Goal: Transaction & Acquisition: Purchase product/service

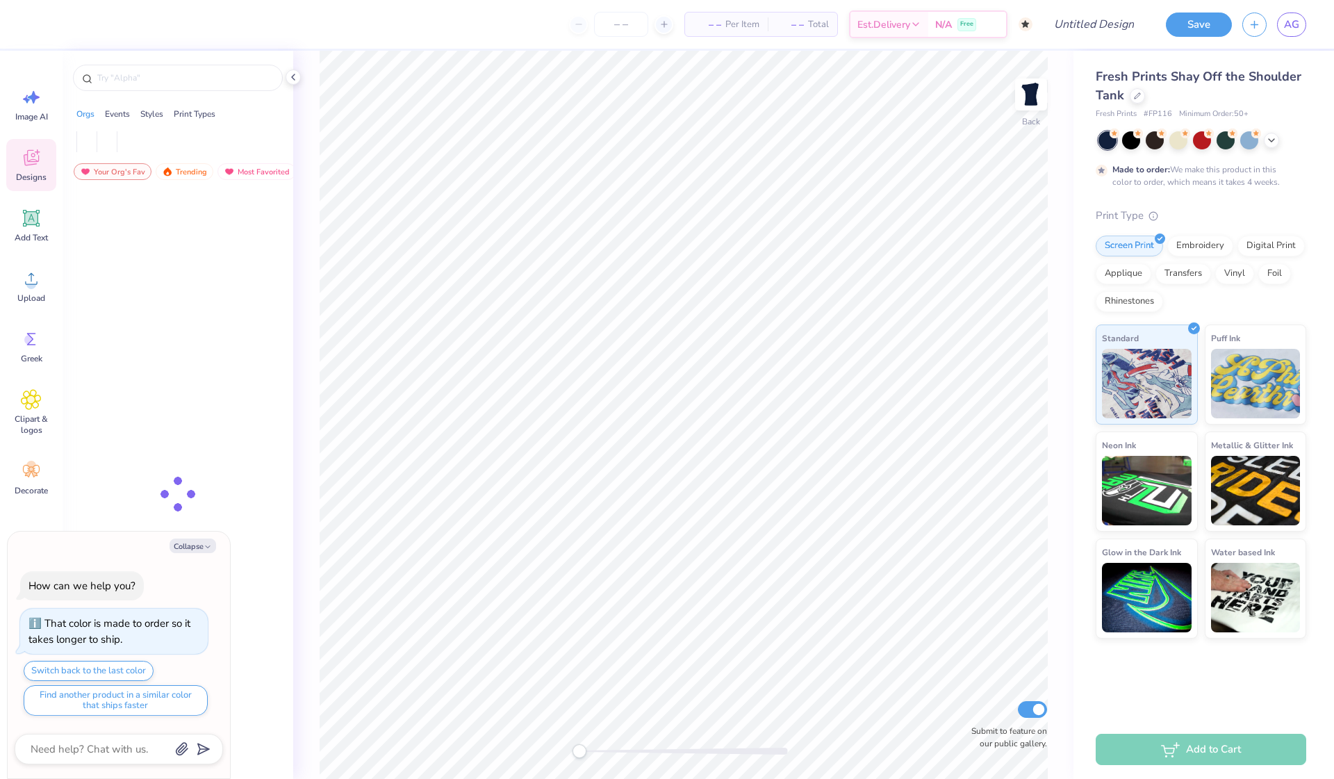
type textarea "x"
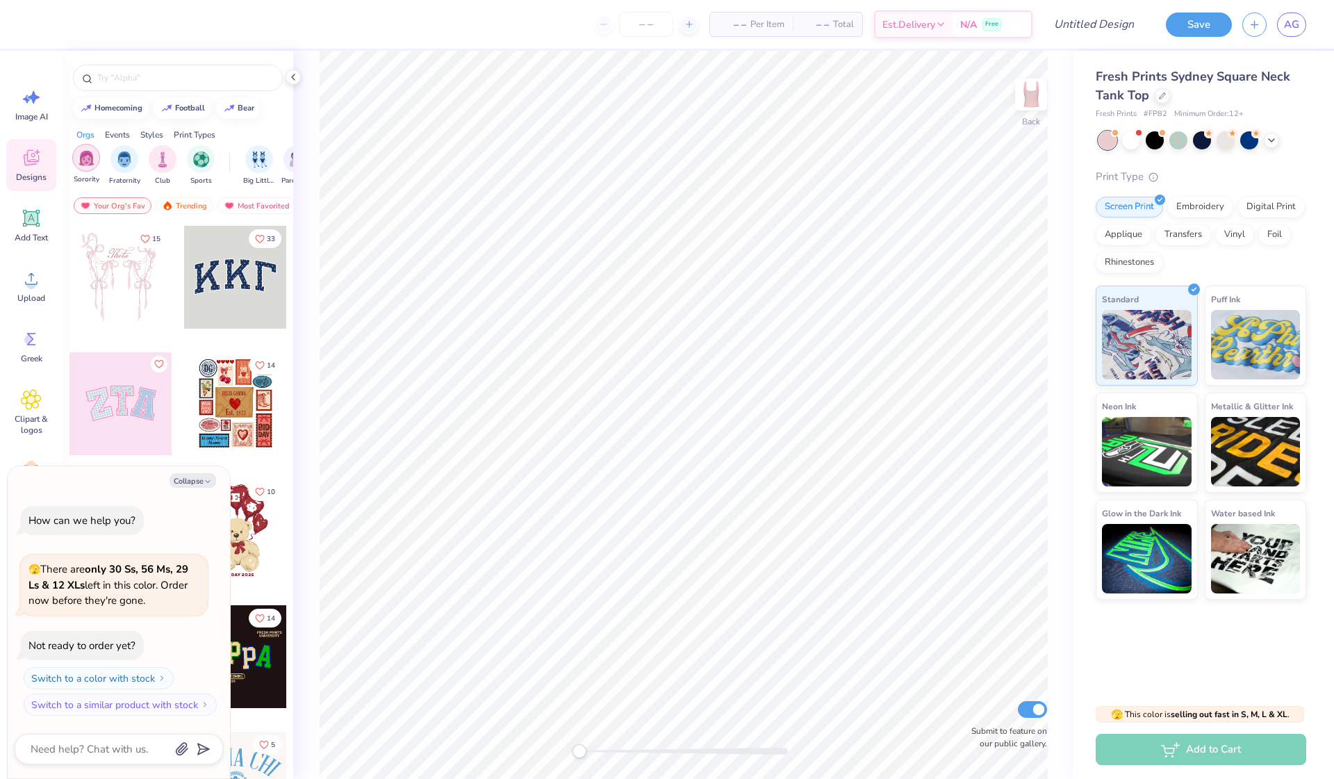
click at [86, 156] on img "filter for Sorority" at bounding box center [87, 158] width 16 height 16
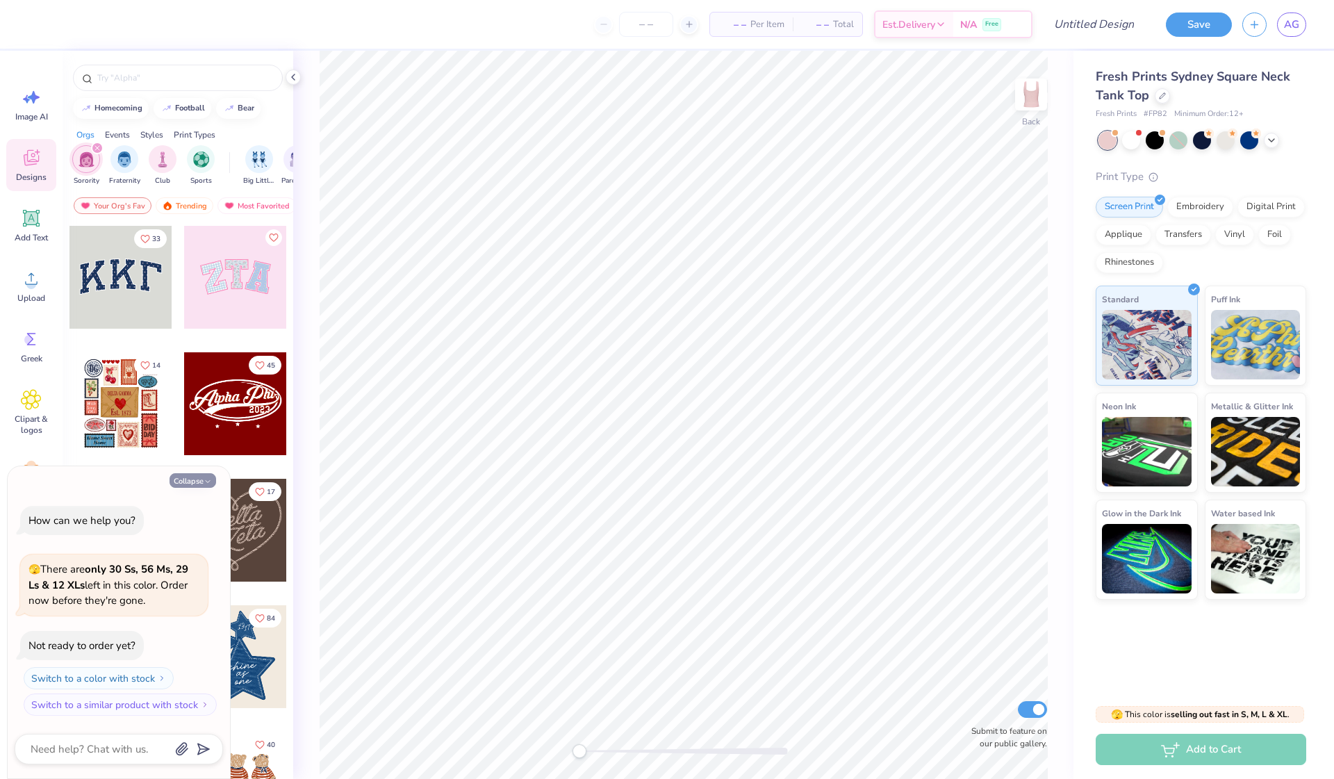
click at [204, 478] on button "Collapse" at bounding box center [193, 480] width 47 height 15
type textarea "x"
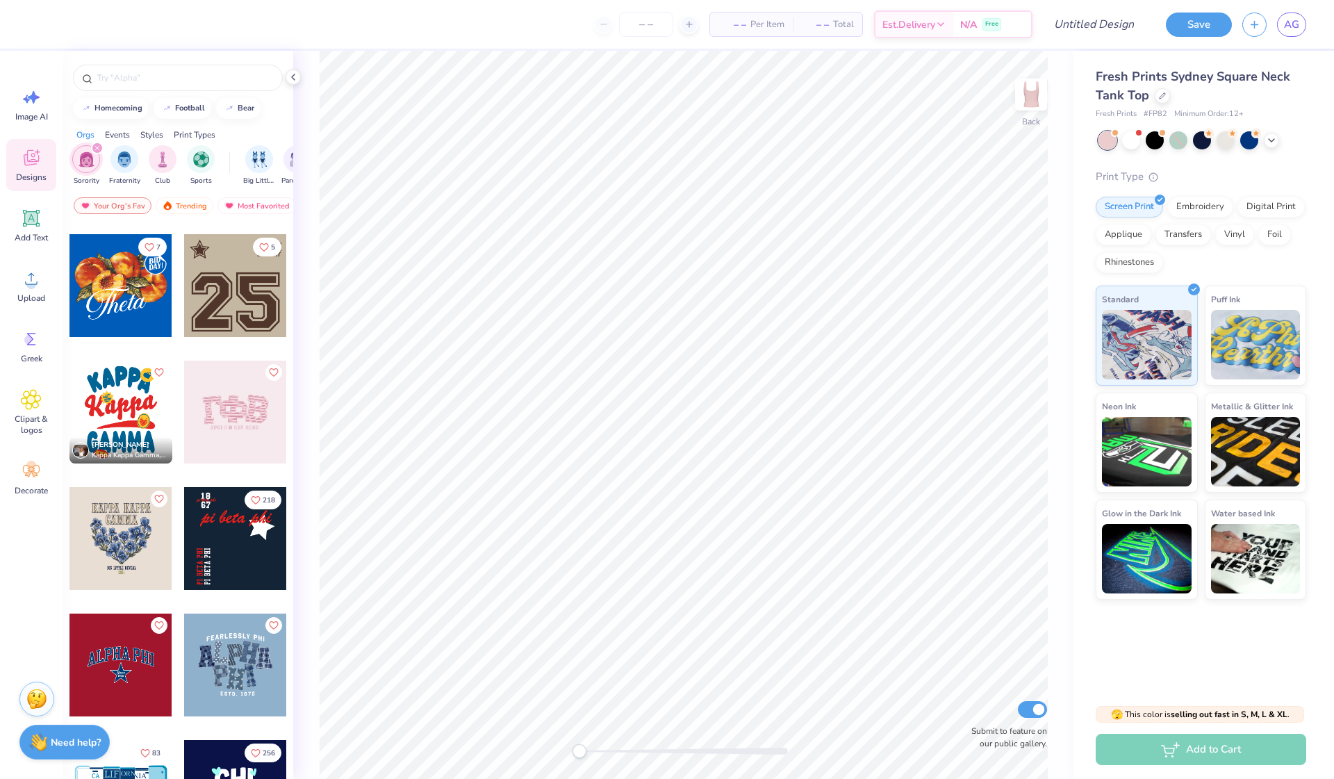
scroll to position [1262, 0]
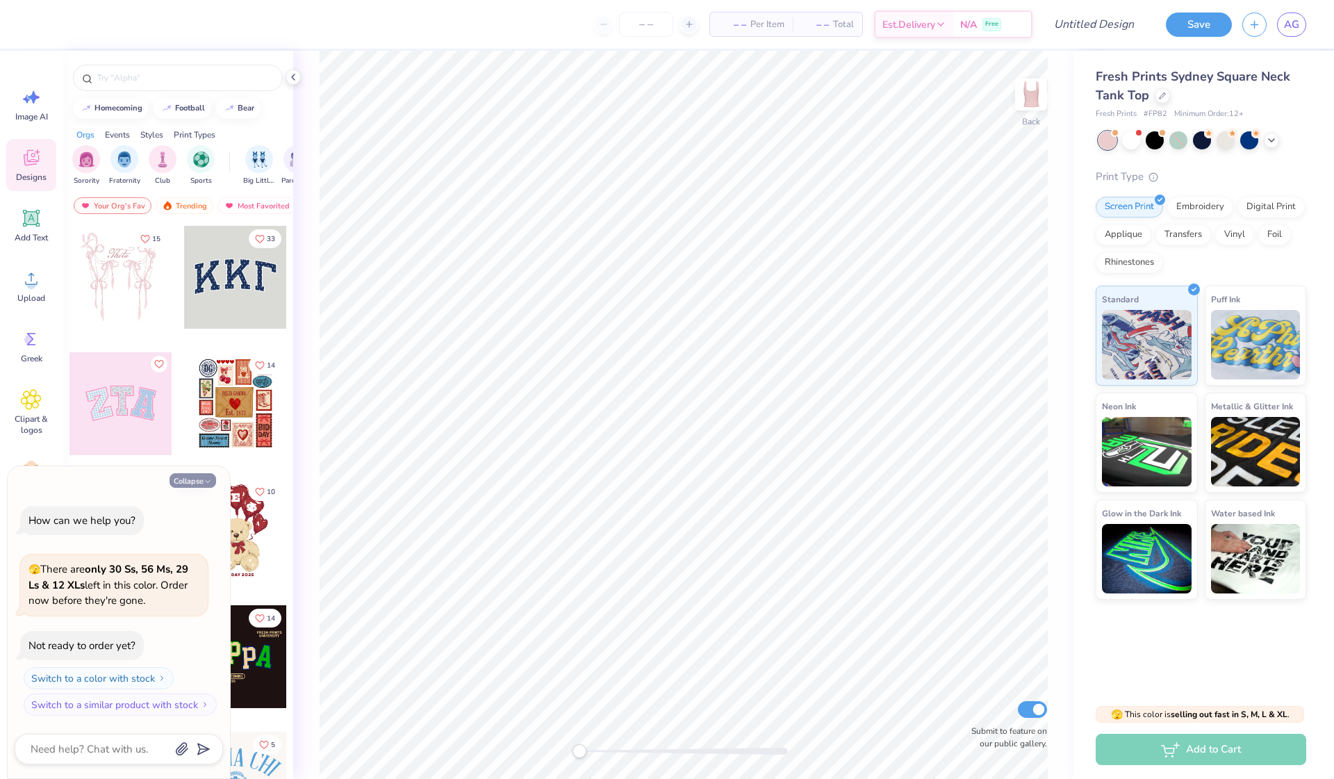
click at [195, 484] on button "Collapse" at bounding box center [193, 480] width 47 height 15
type textarea "x"
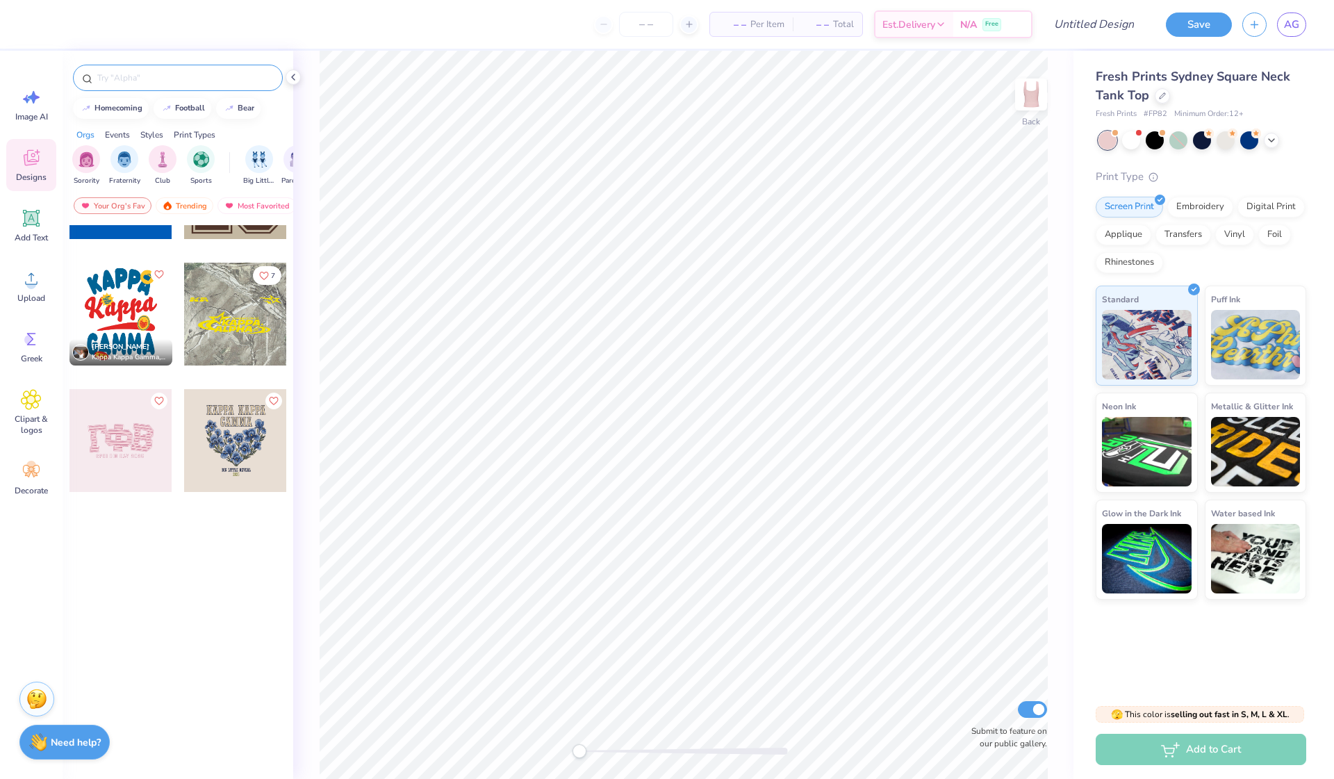
scroll to position [1335, 0]
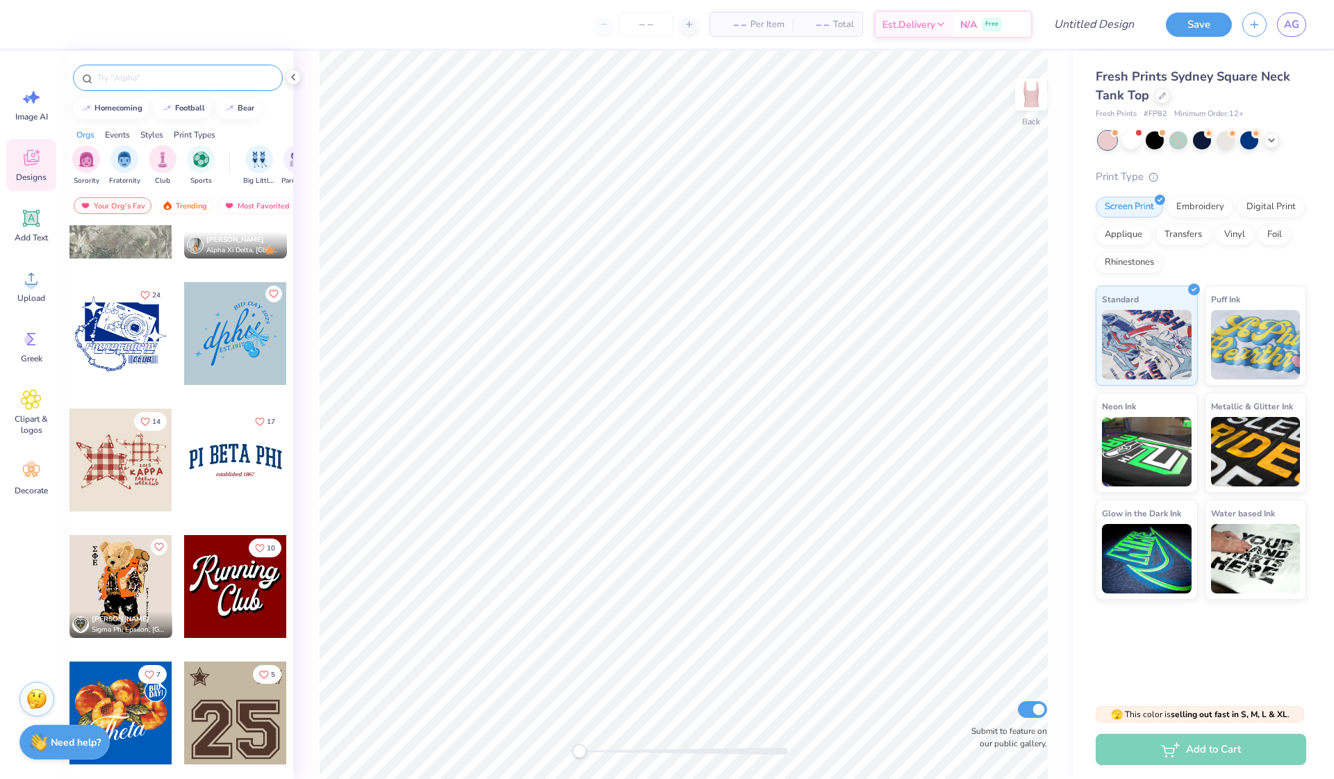
click at [157, 82] on input "text" at bounding box center [185, 78] width 178 height 14
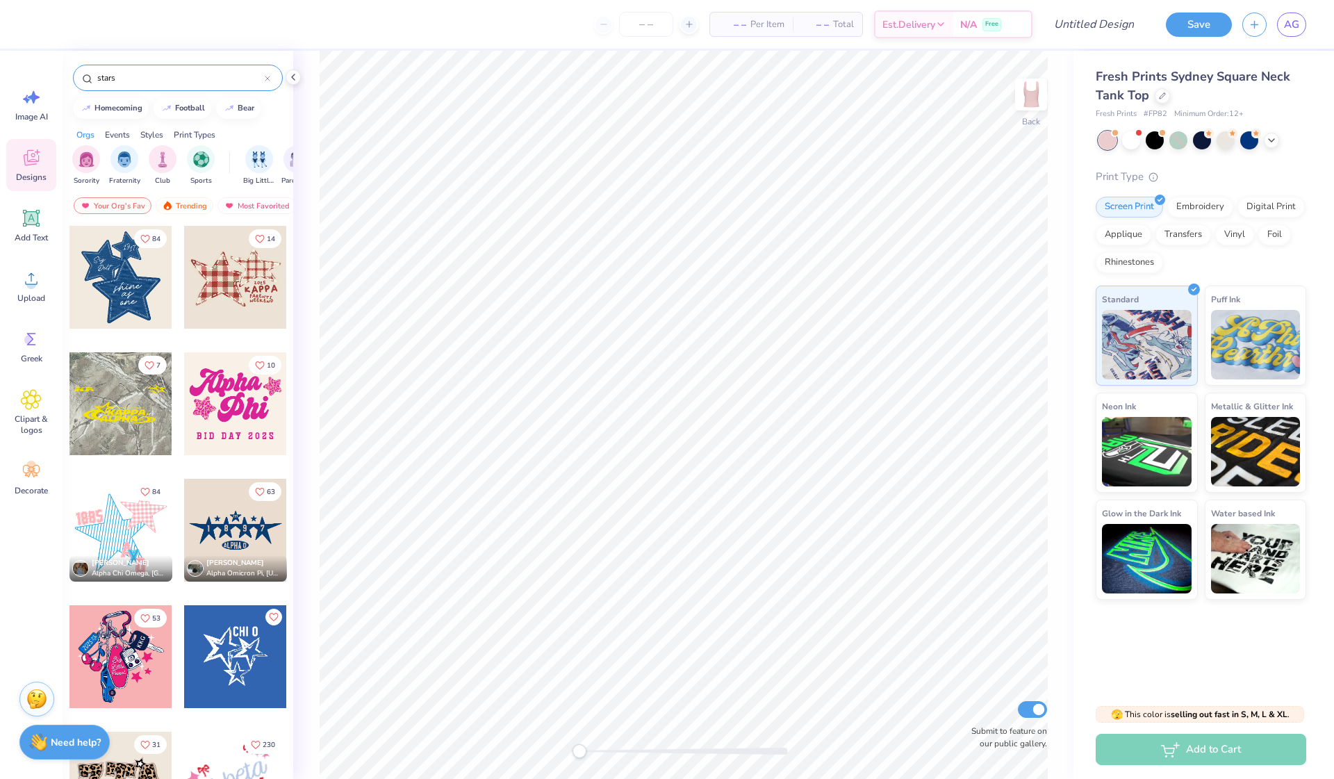
type input "stars"
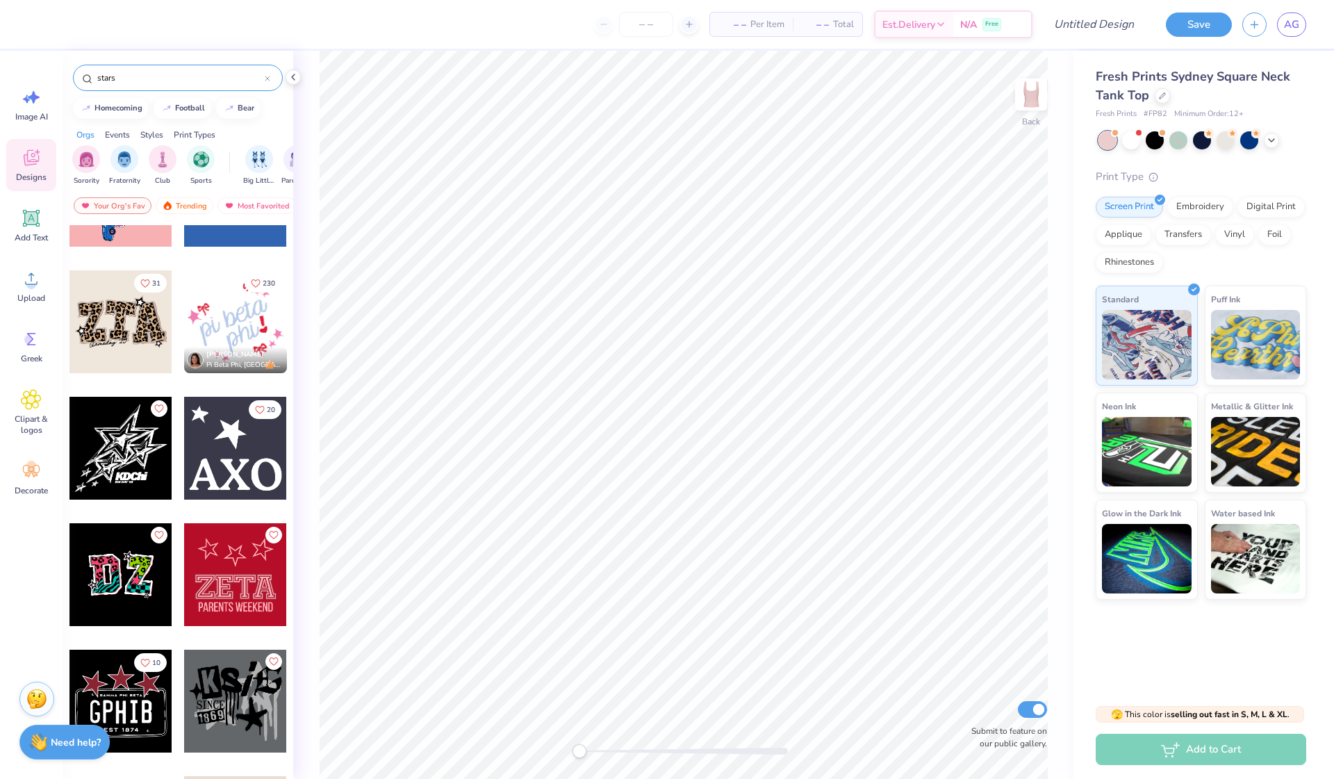
scroll to position [485, 0]
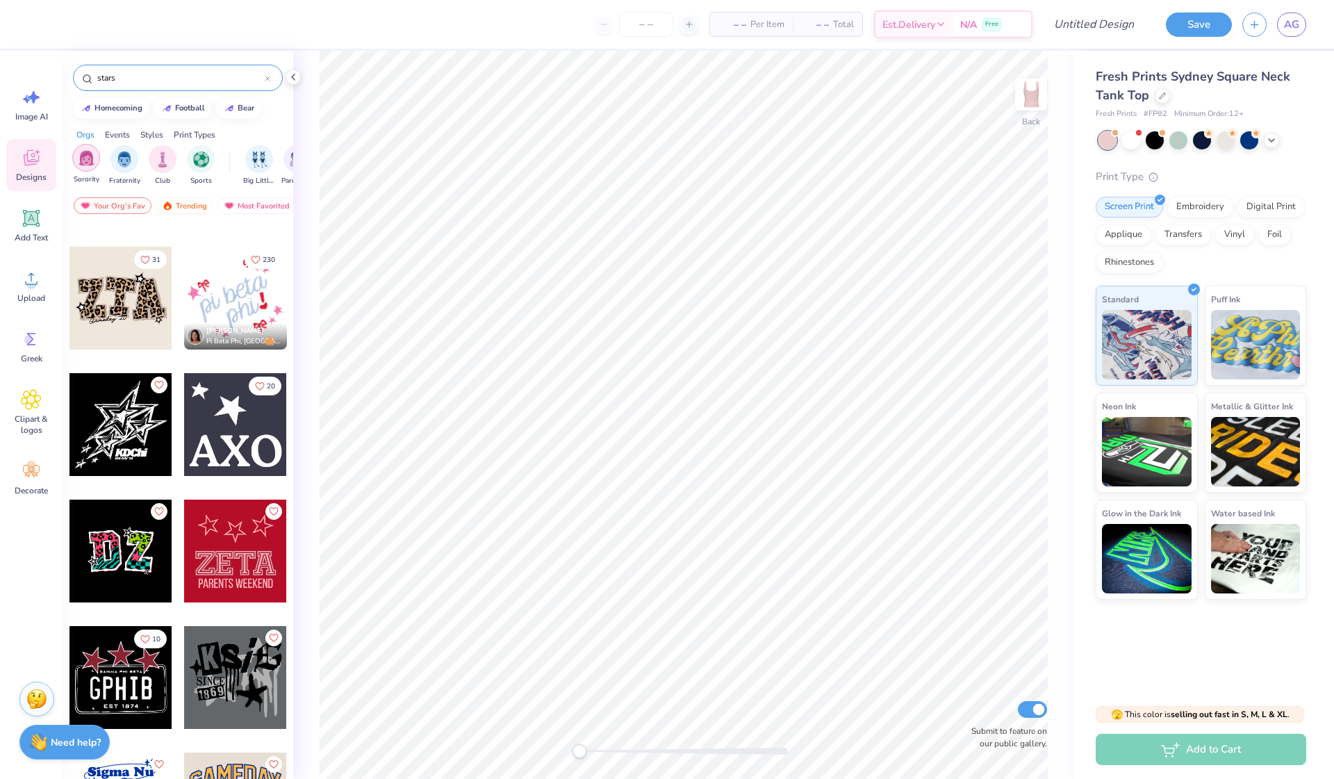
click at [85, 159] on img "filter for Sorority" at bounding box center [87, 158] width 16 height 16
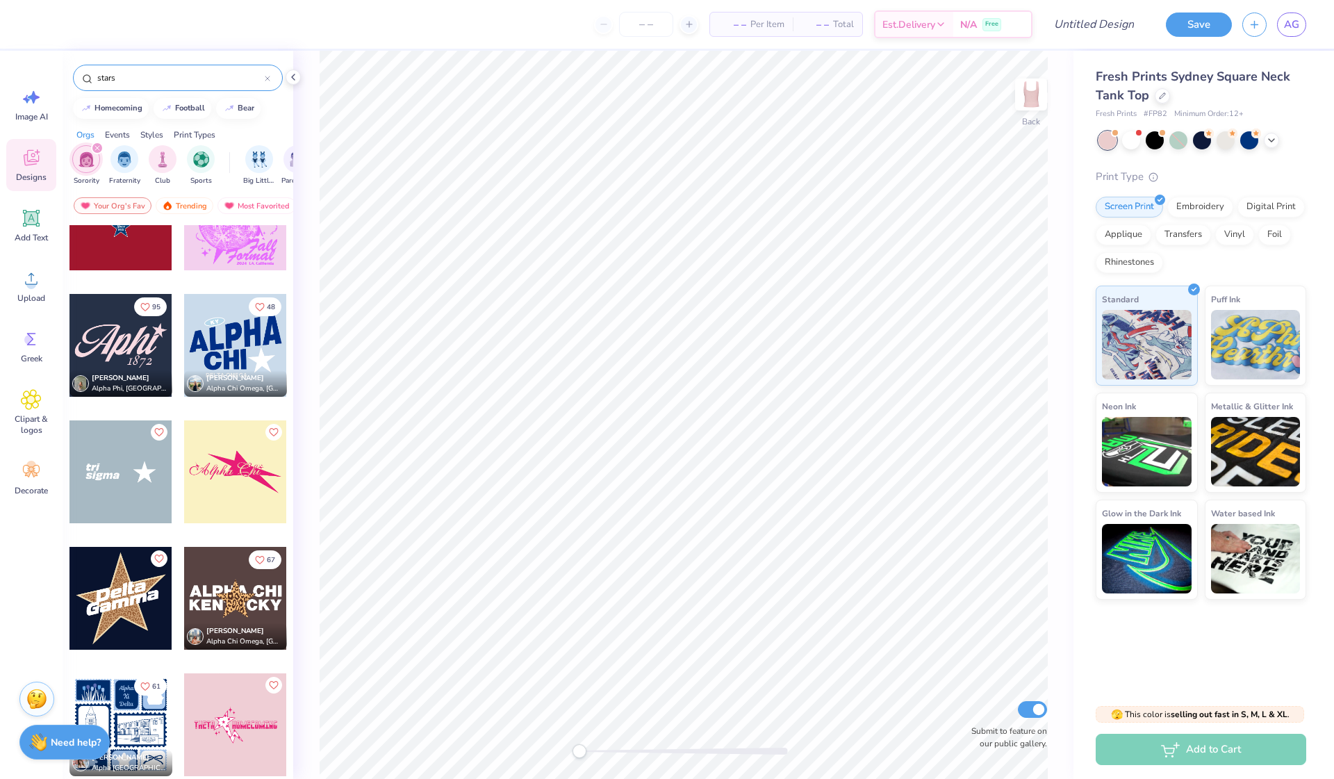
scroll to position [15351, 0]
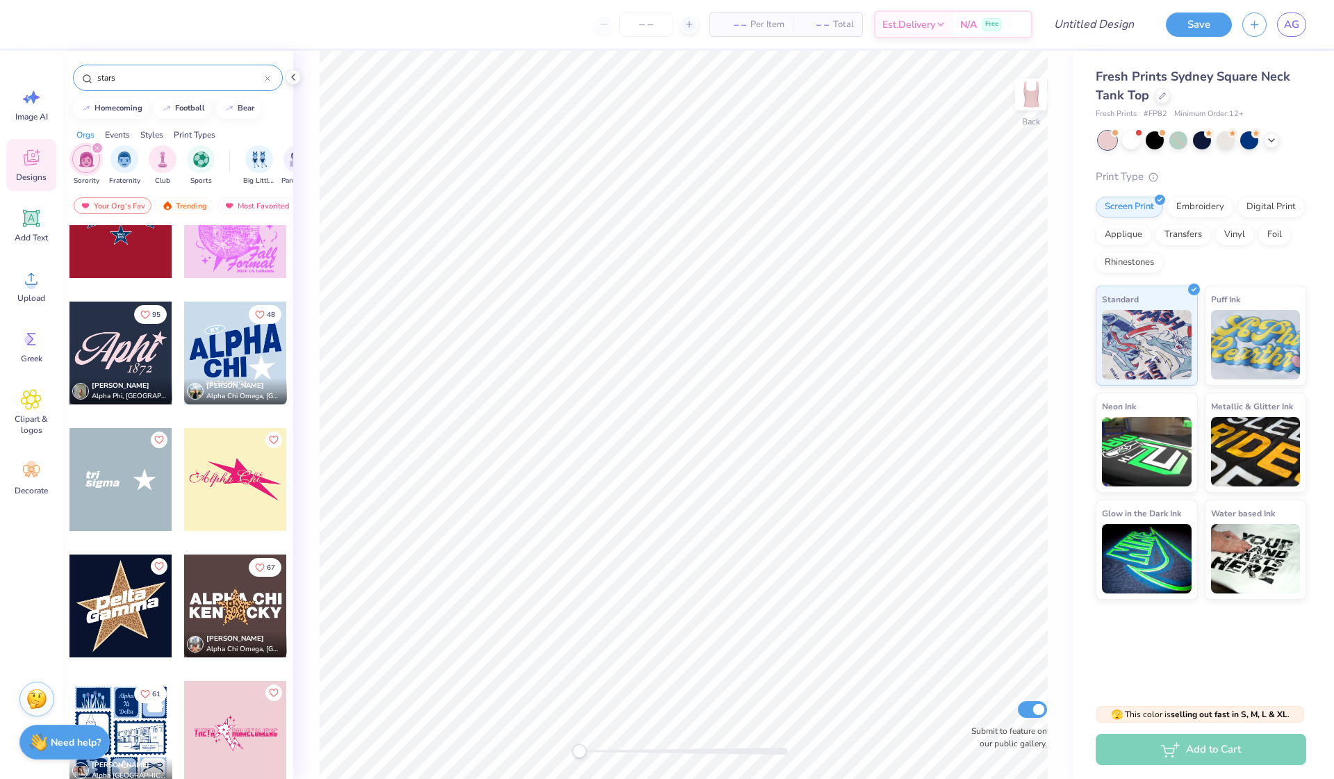
click at [238, 357] on div at bounding box center [235, 353] width 103 height 103
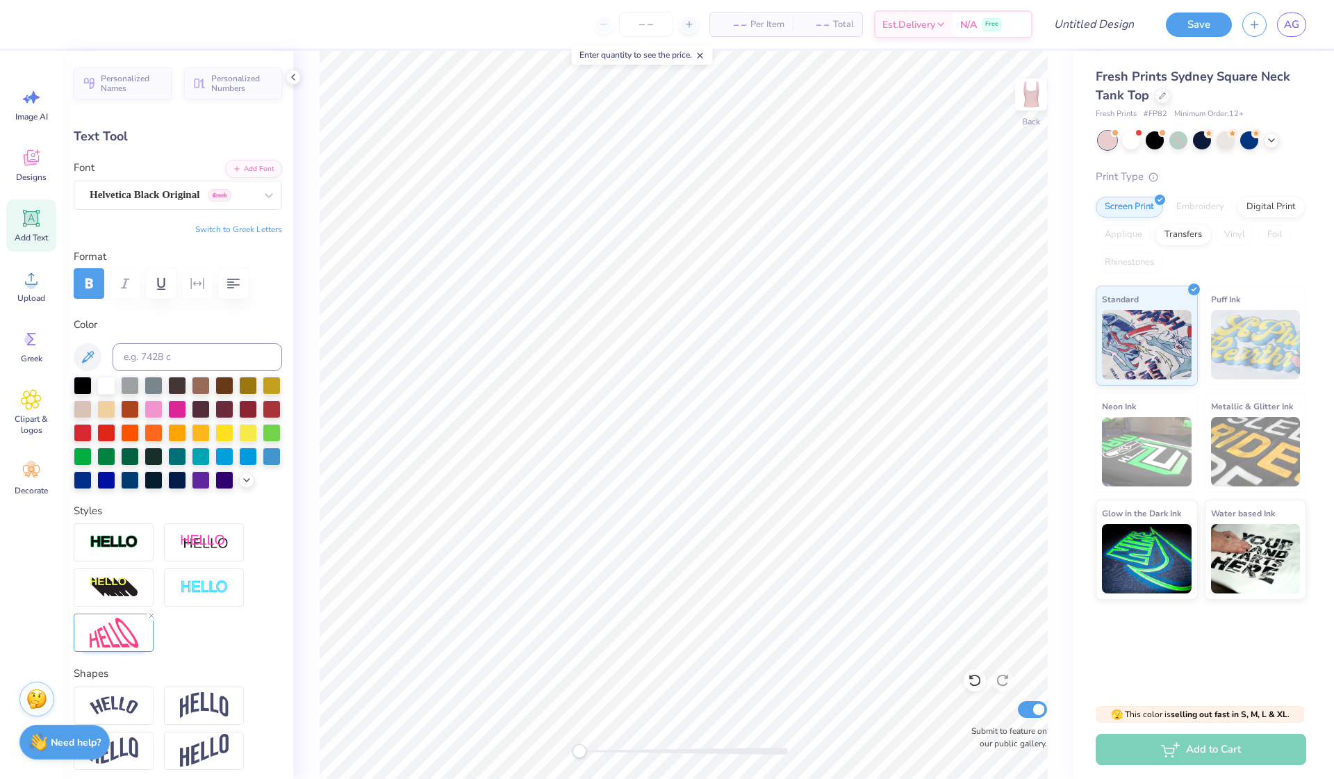
scroll to position [0, 0]
type textarea "GAMMA"
type input "3.20"
type input "1.59"
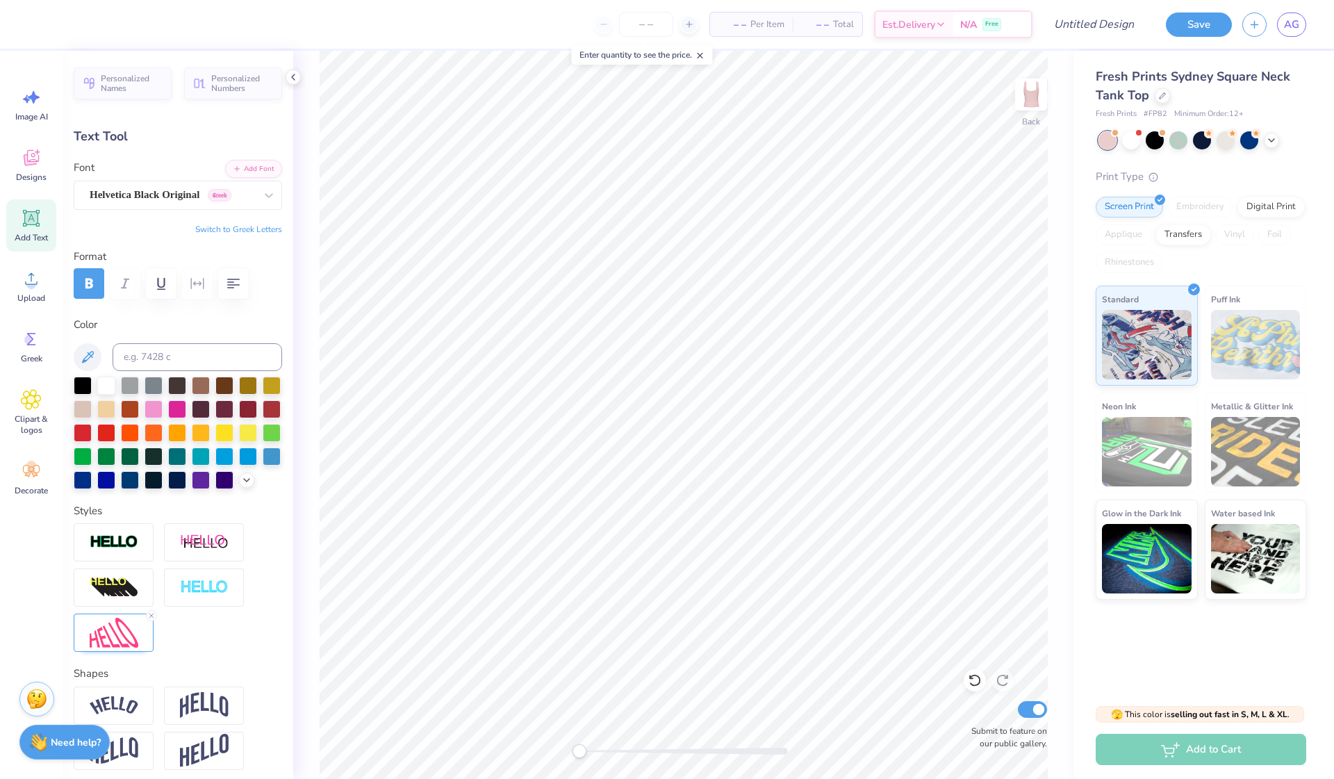
type input "4.85"
type textarea "PHI"
type input "0.62"
type input "0.42"
type input "2.61"
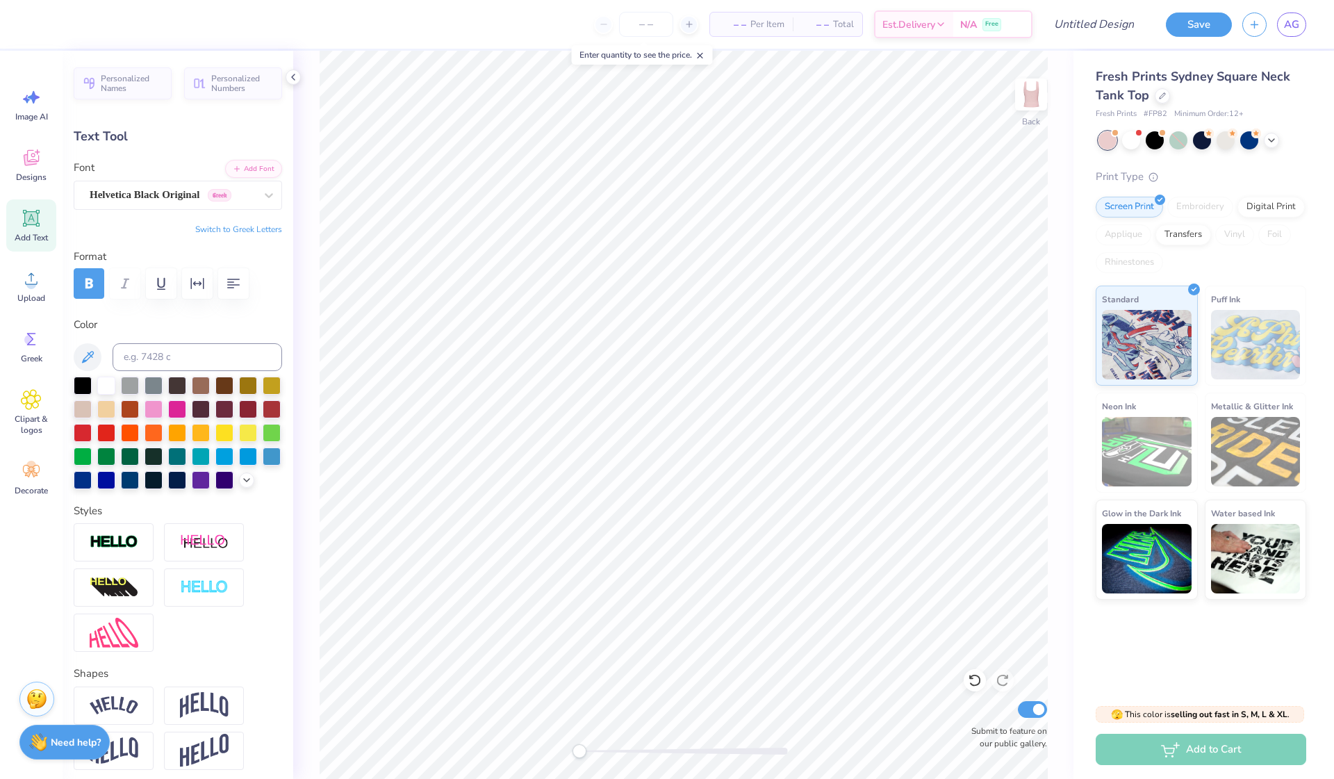
type input "0.0"
type input "6.99"
type input "2.82"
type input "2.24"
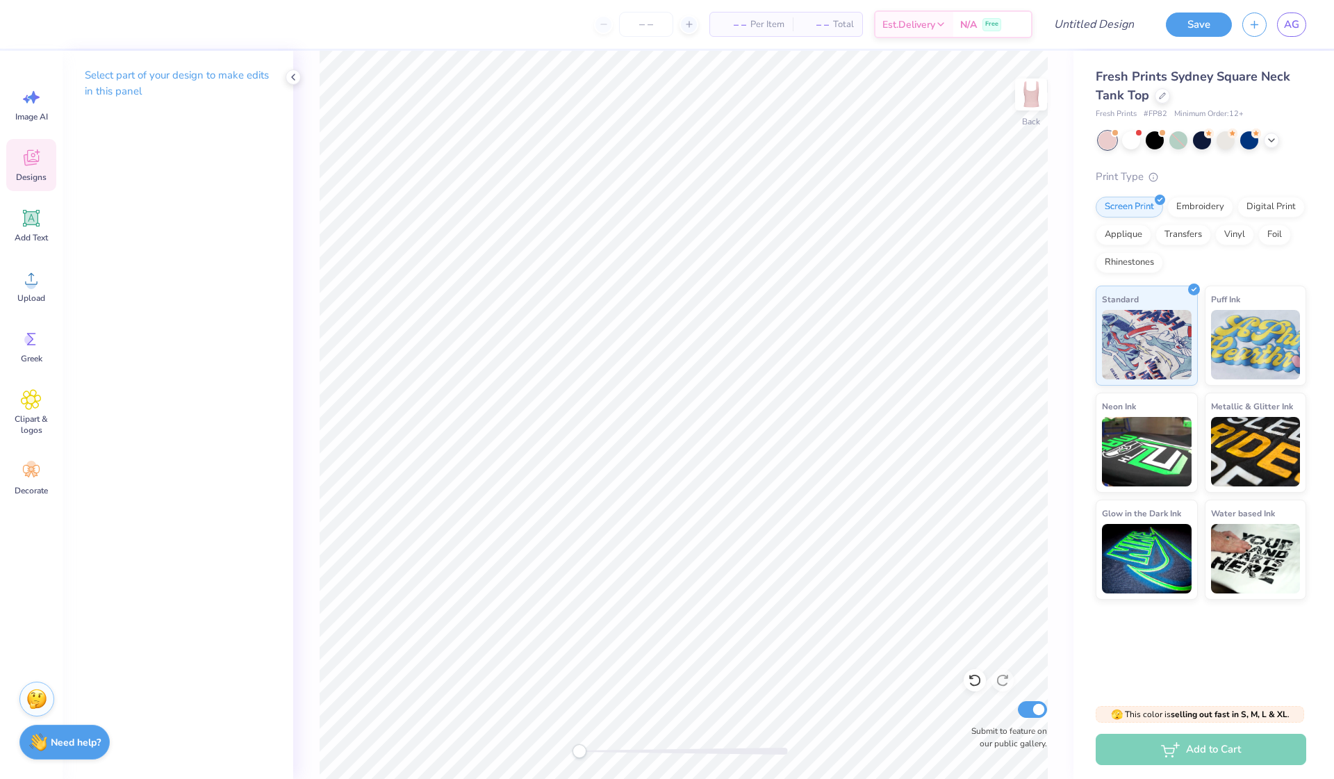
click at [24, 166] on icon at bounding box center [31, 157] width 21 height 21
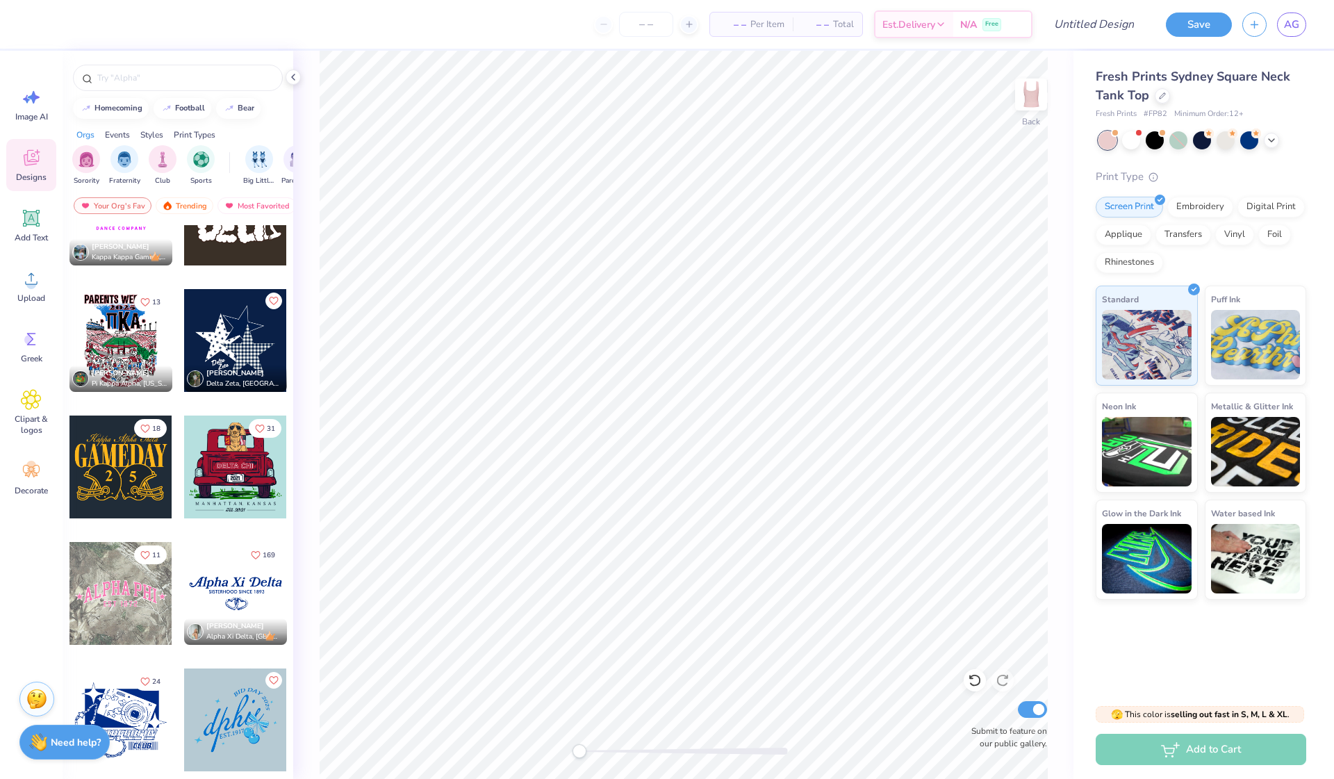
scroll to position [949, 0]
click at [87, 168] on div "filter for Sorority" at bounding box center [86, 158] width 28 height 28
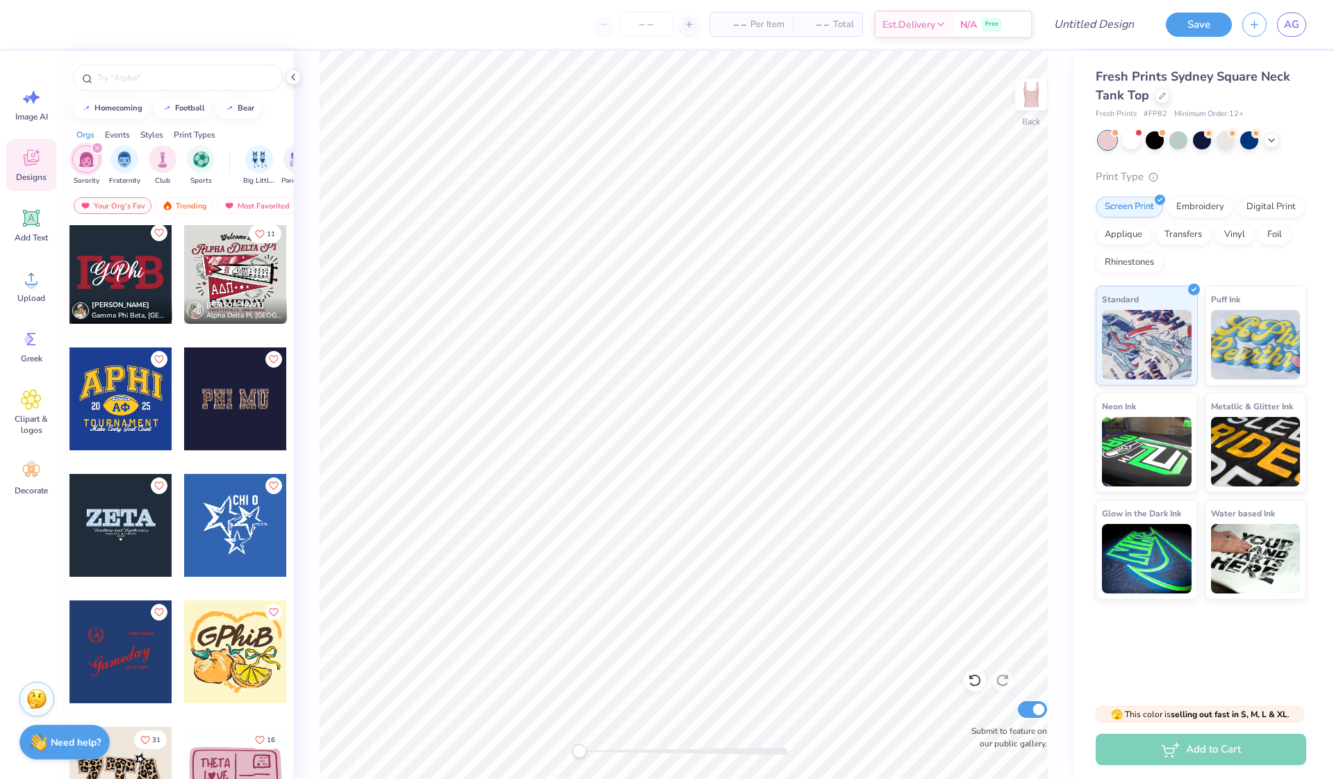
scroll to position [3314, 0]
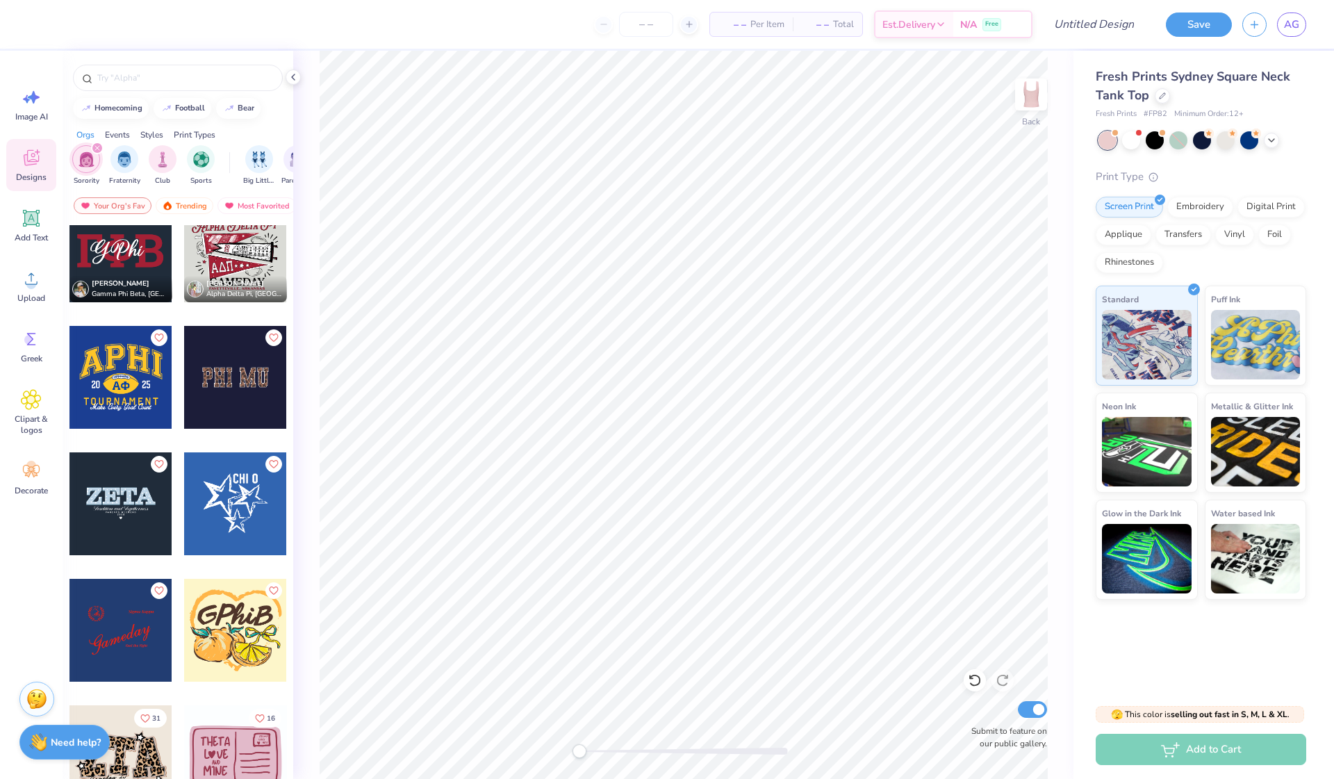
click at [90, 168] on div "filter for Sorority" at bounding box center [86, 159] width 28 height 28
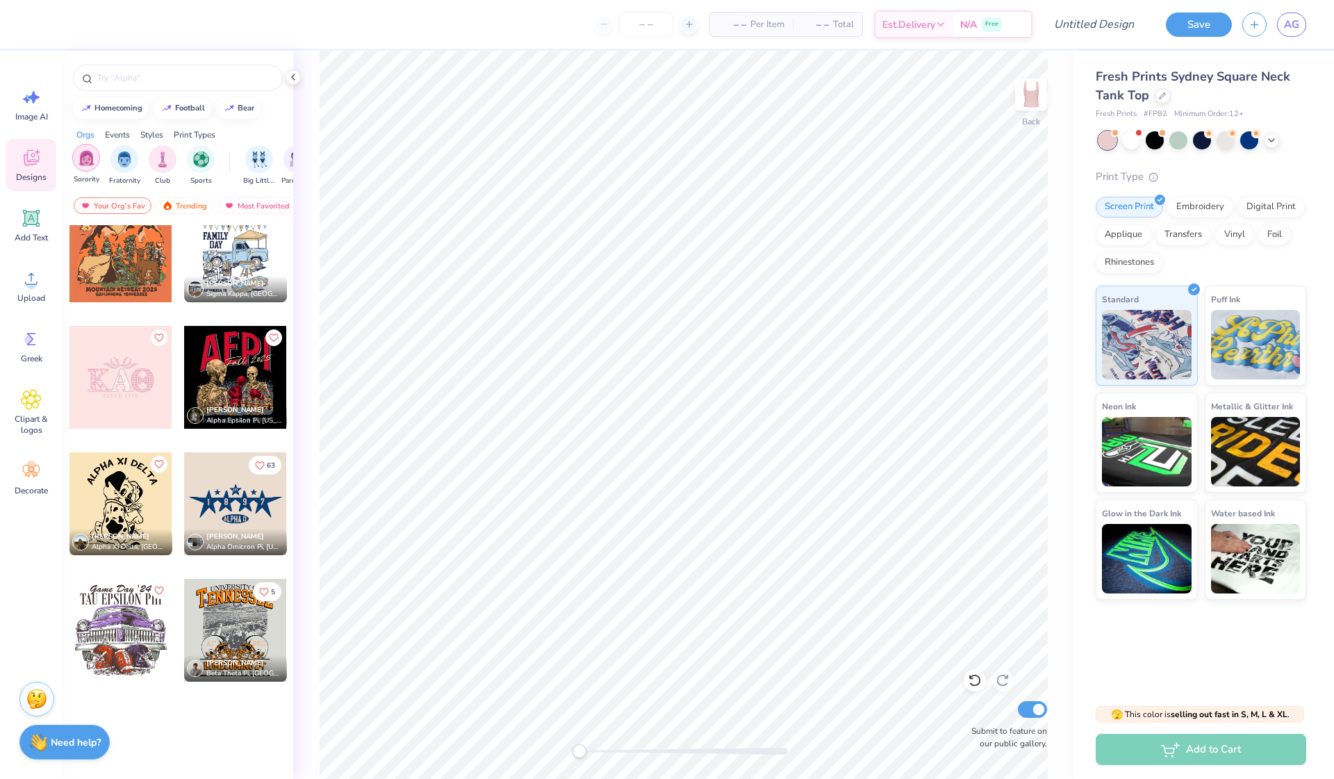
click at [85, 167] on div "filter for Sorority" at bounding box center [86, 158] width 28 height 28
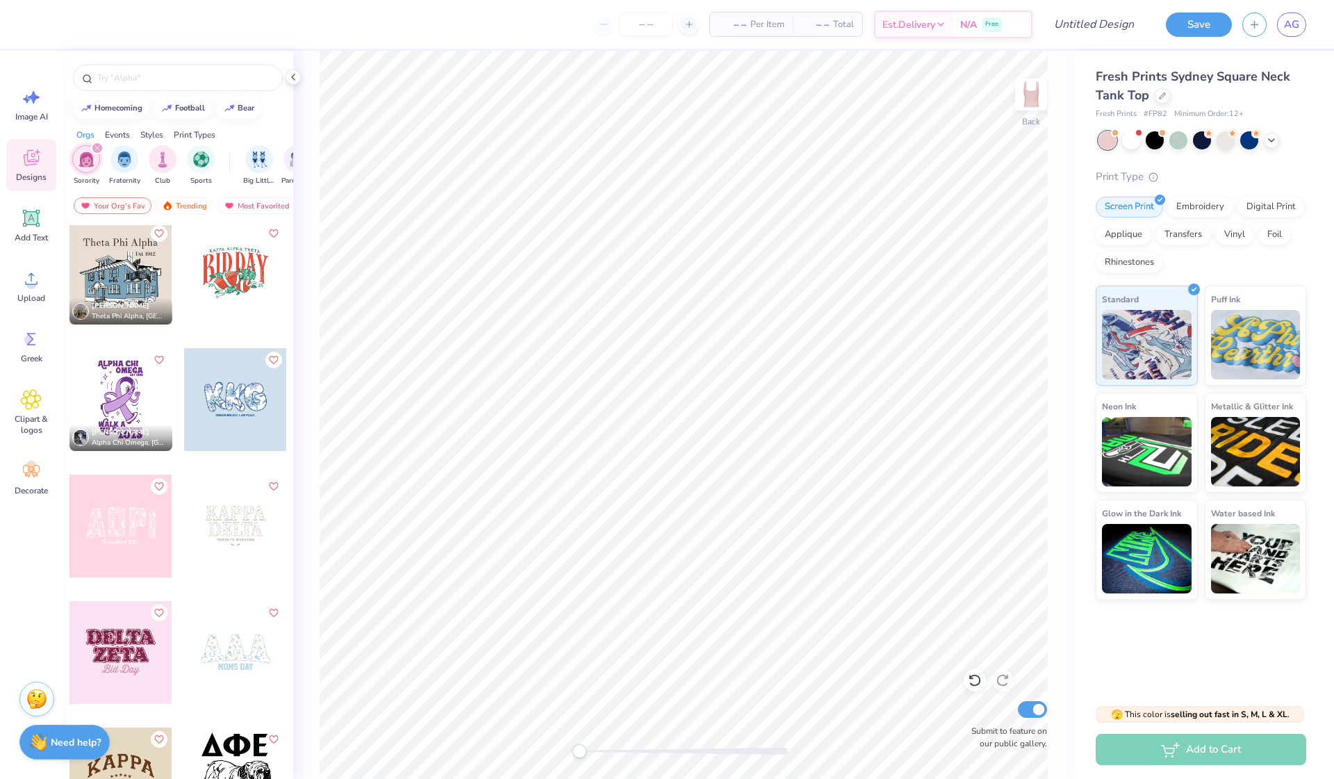
scroll to position [8617, 0]
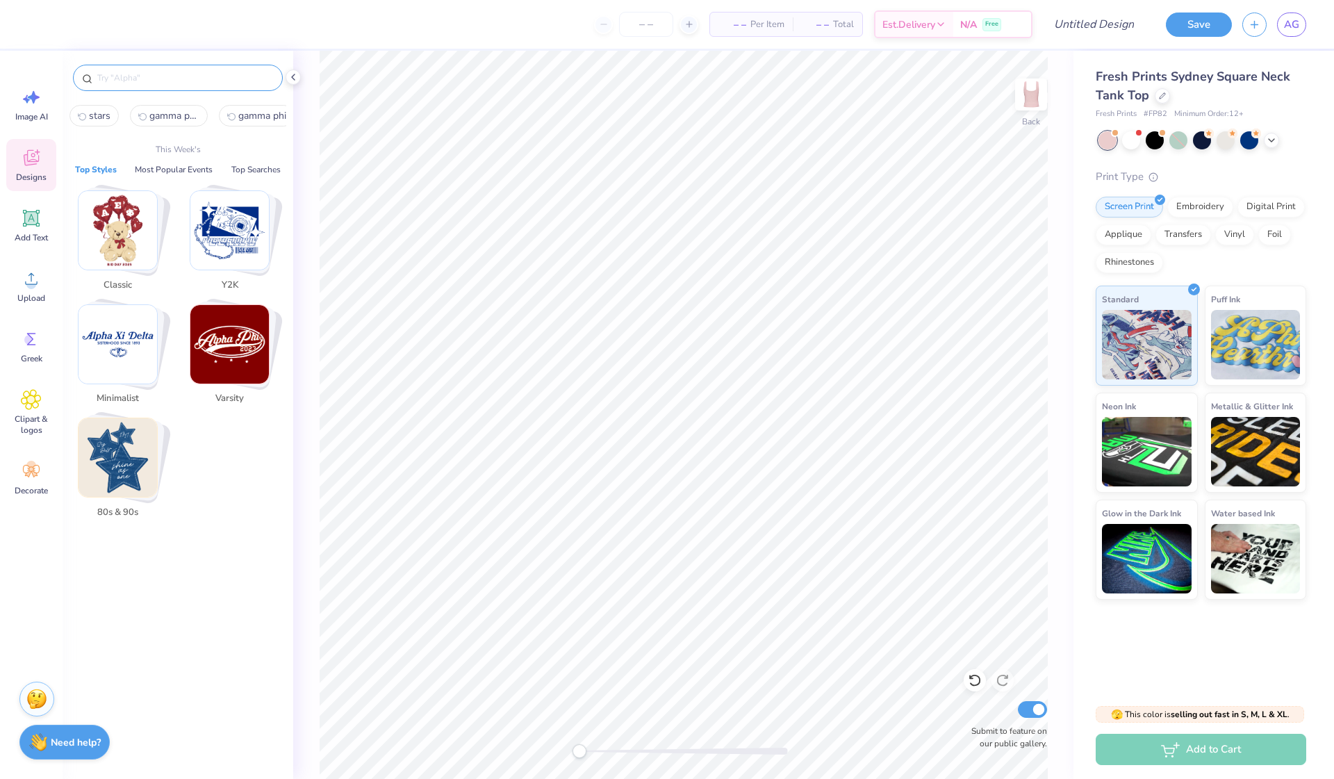
click at [186, 79] on input "text" at bounding box center [185, 78] width 178 height 14
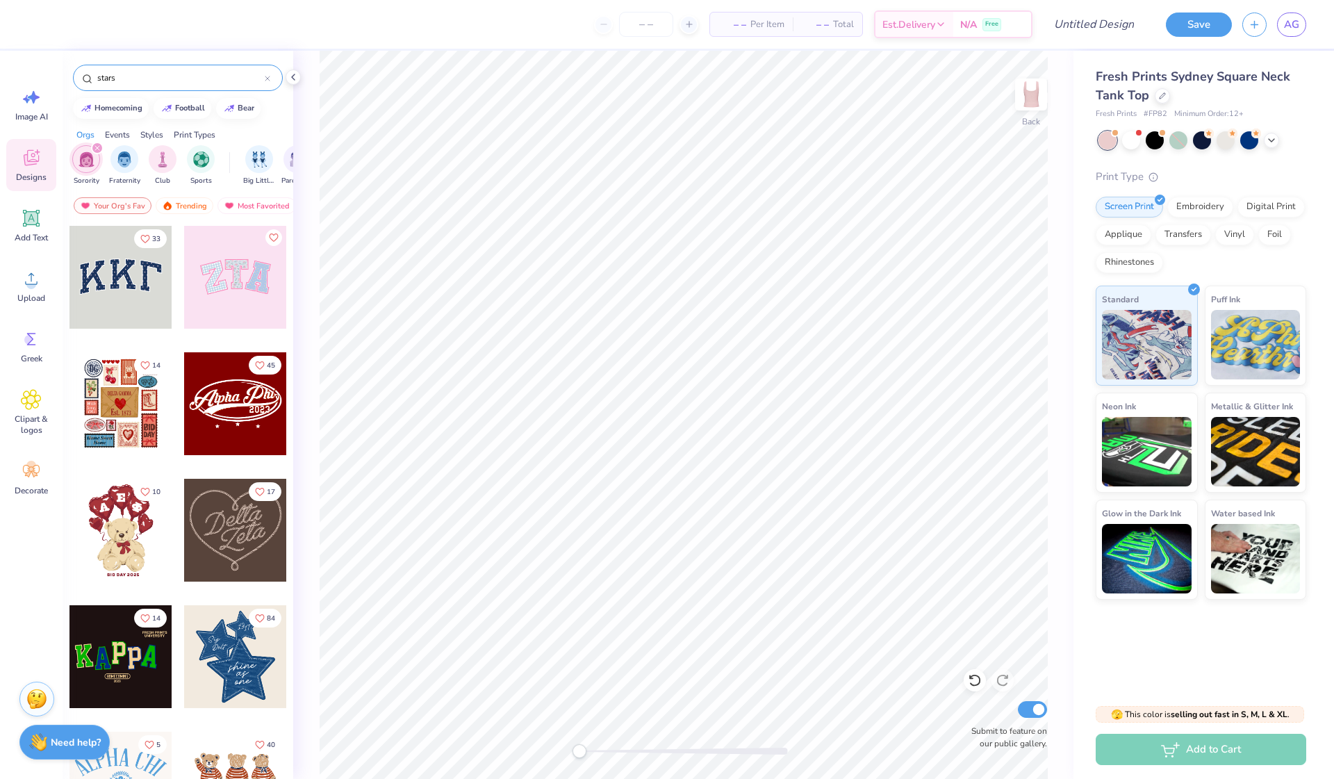
type input "stars"
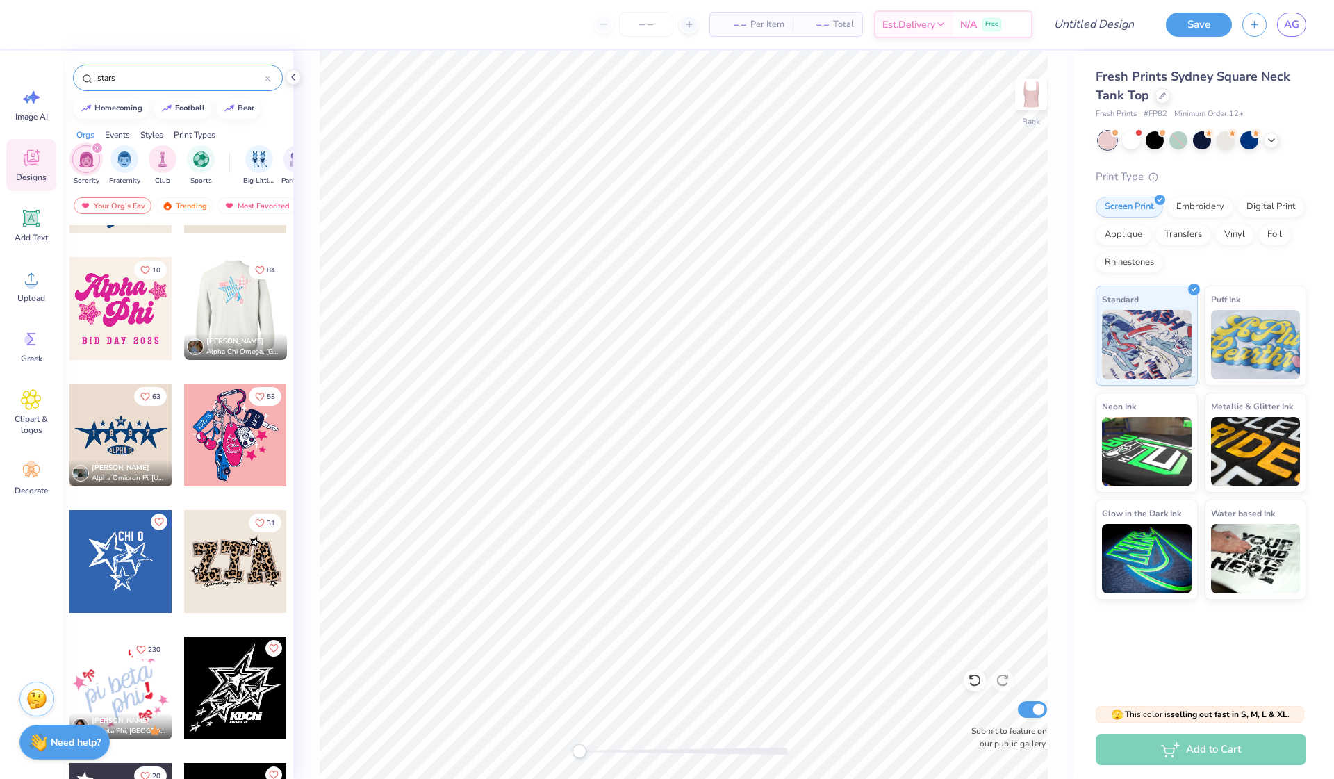
scroll to position [90, 0]
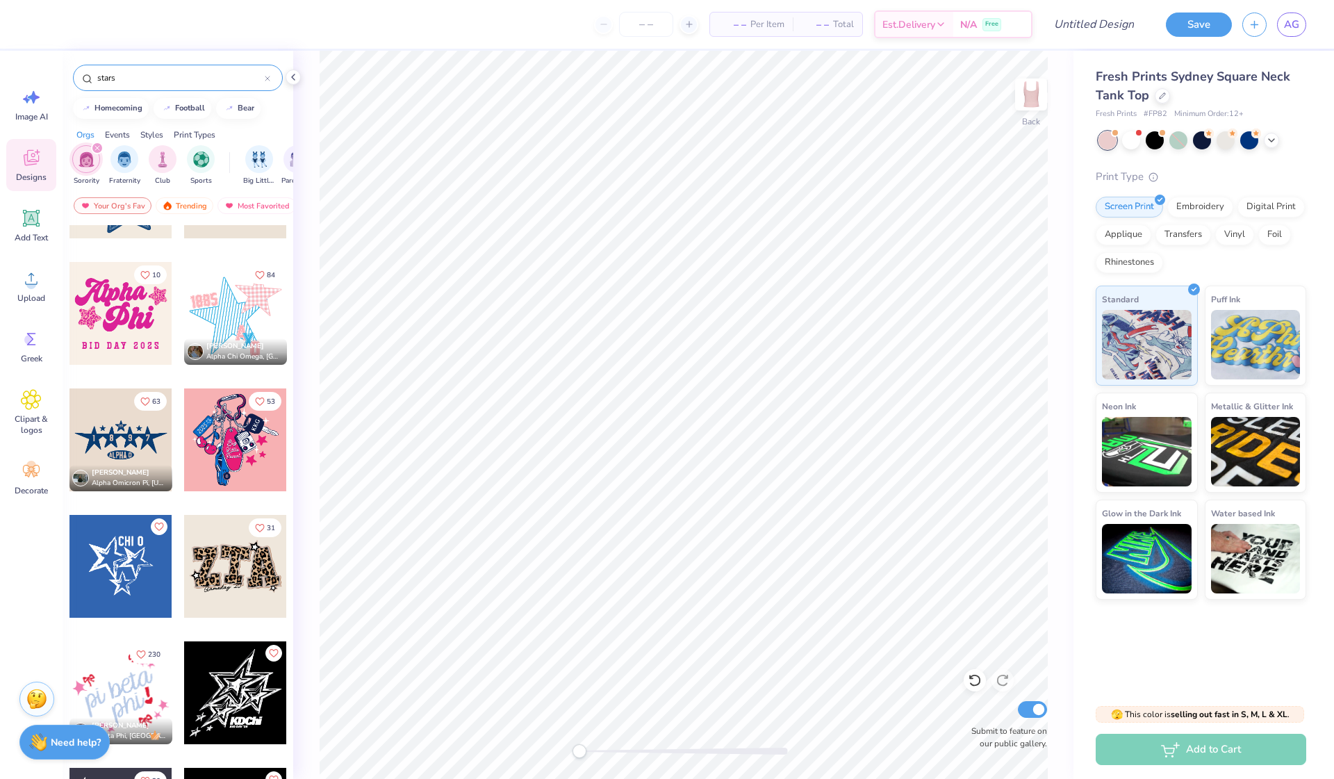
click at [231, 312] on div at bounding box center [235, 313] width 103 height 103
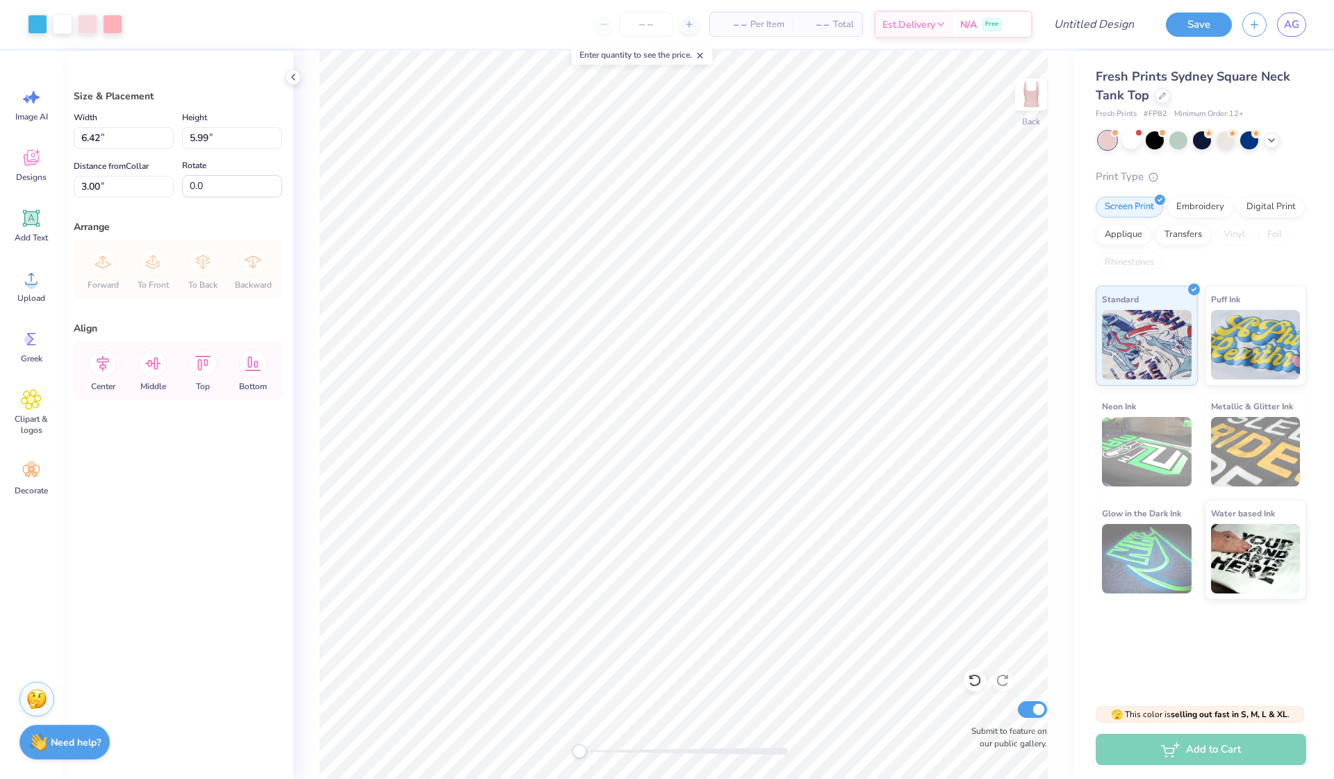
type input "5.79"
type input "5.40"
type input "2.94"
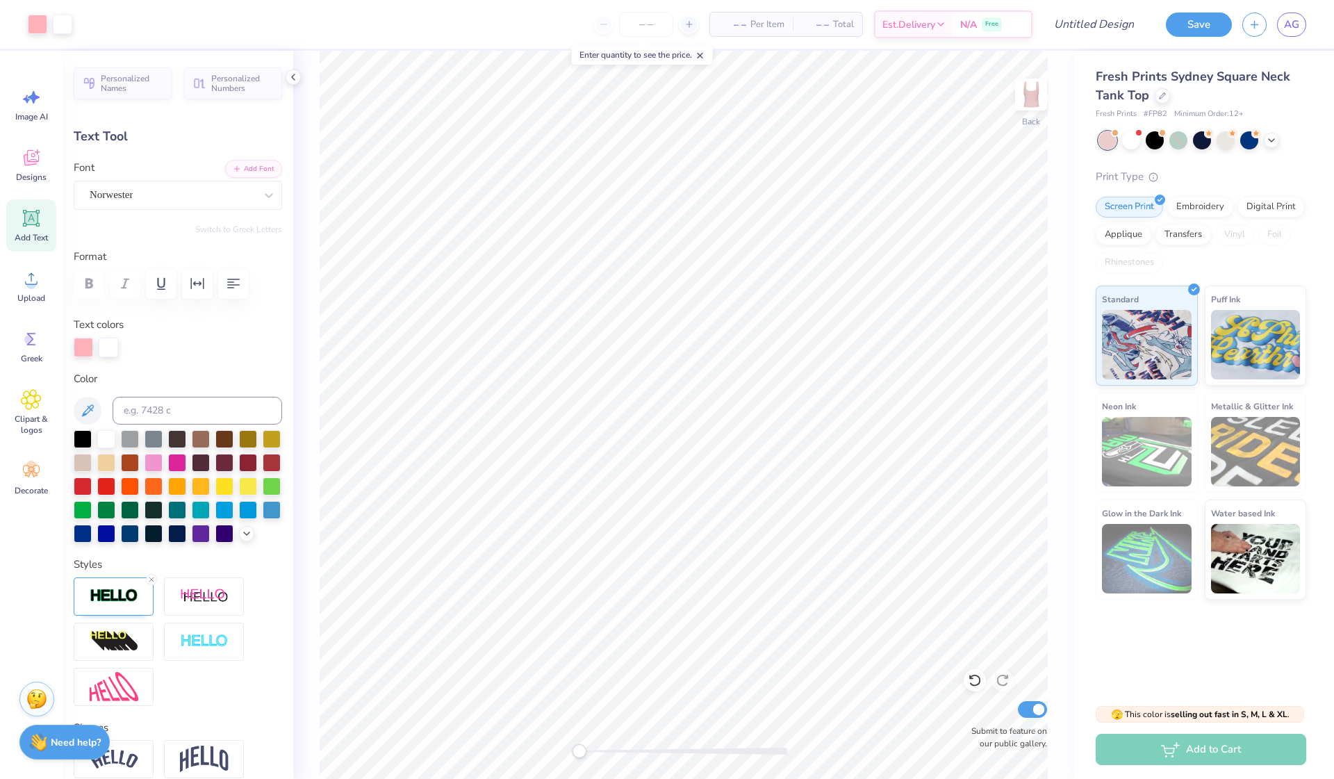
type input "-7.6"
type textarea "1874"
type input "0.60"
type input "0.99"
type input "6.92"
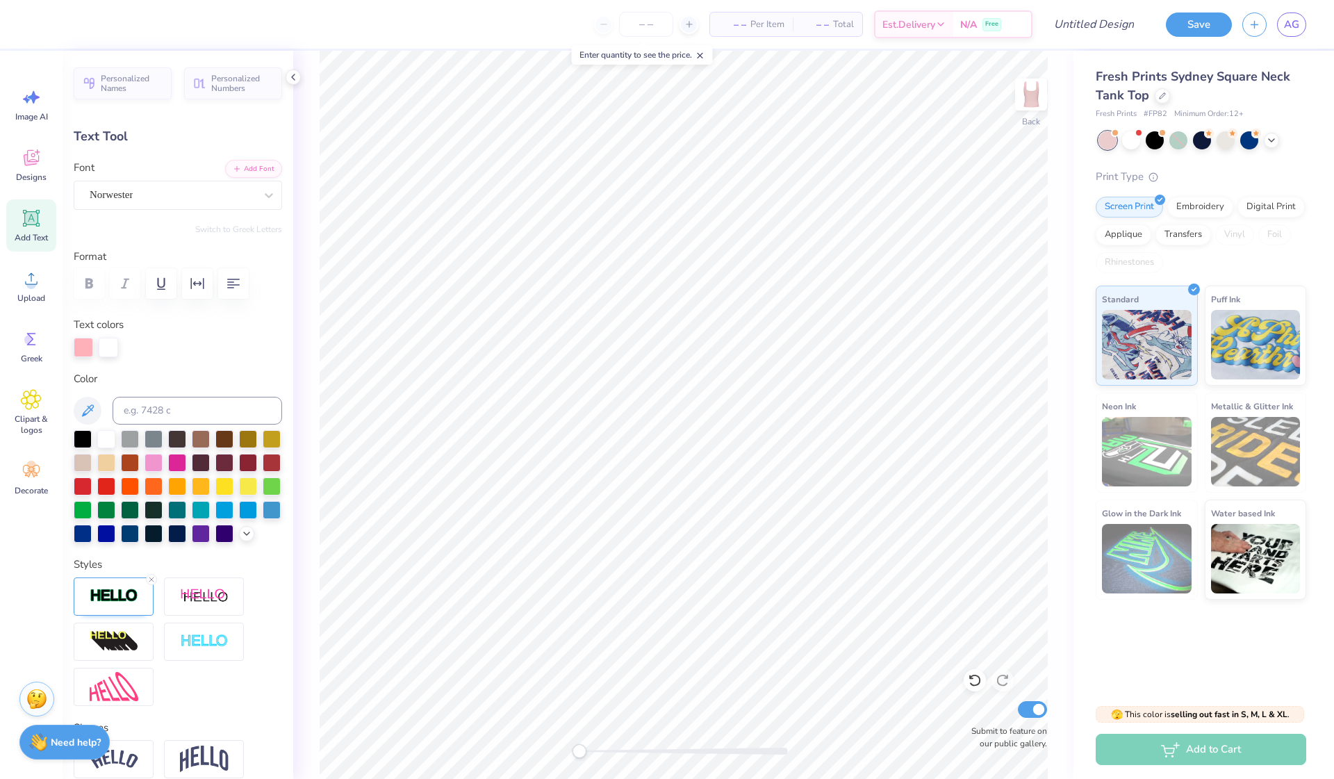
type input "0.0"
type input "0.74"
type input "5.93"
type input "0.73"
type input "6.43"
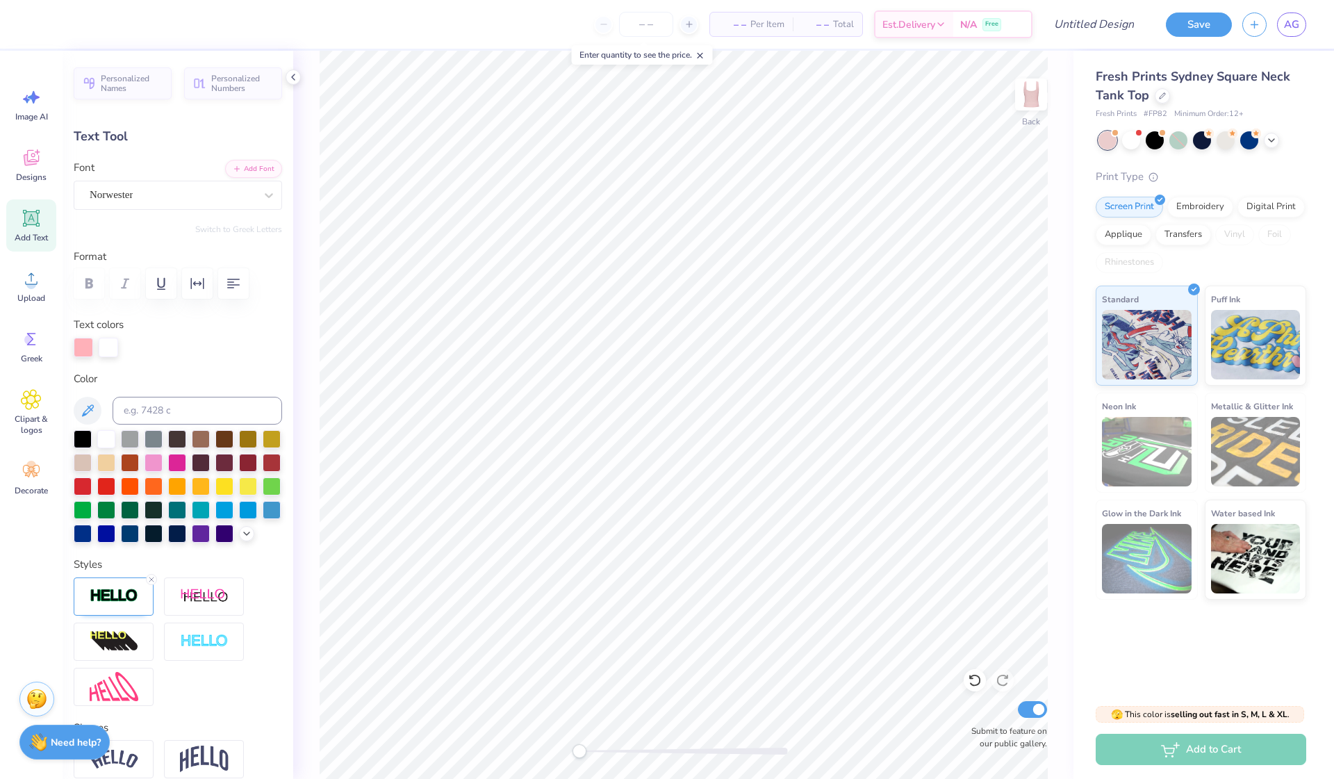
type input "0.73"
type input "6.43"
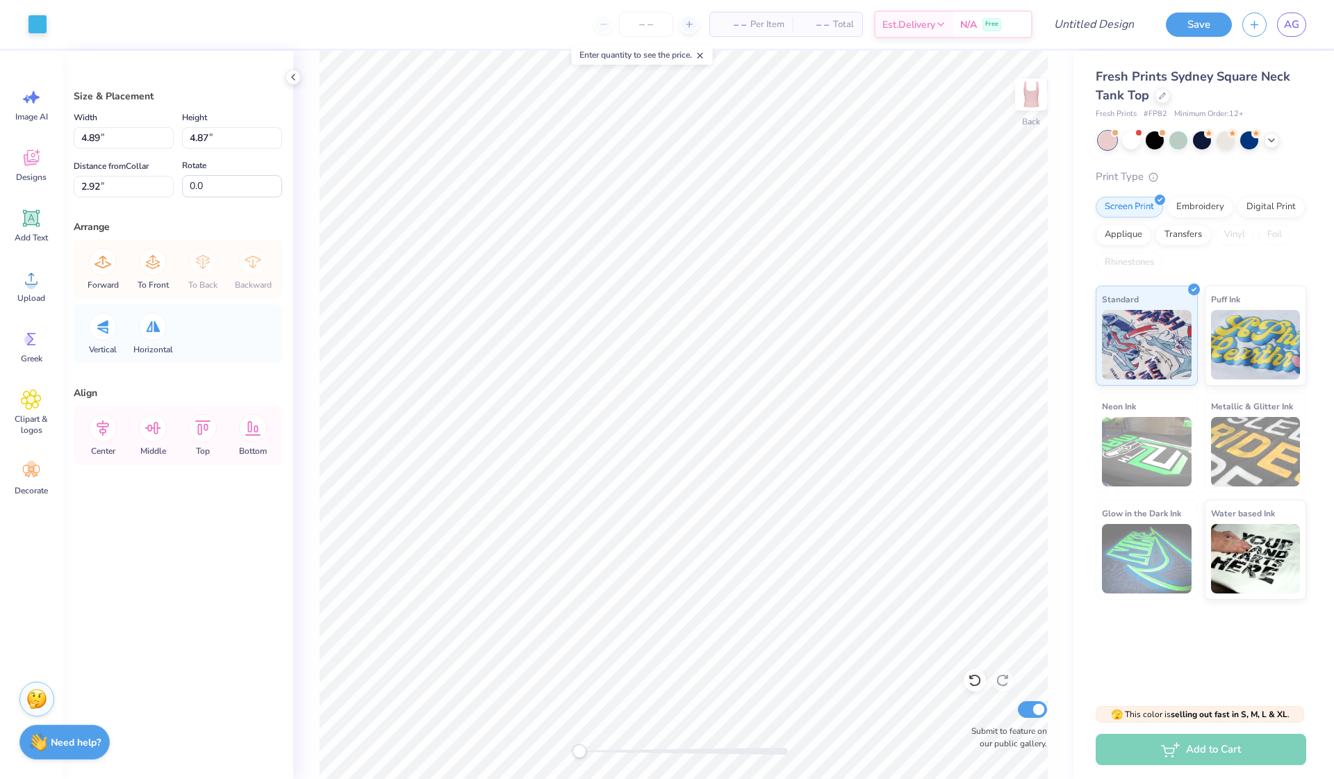
type input "2.84"
type input "2.77"
type input "2.57"
click at [38, 19] on div at bounding box center [37, 22] width 19 height 19
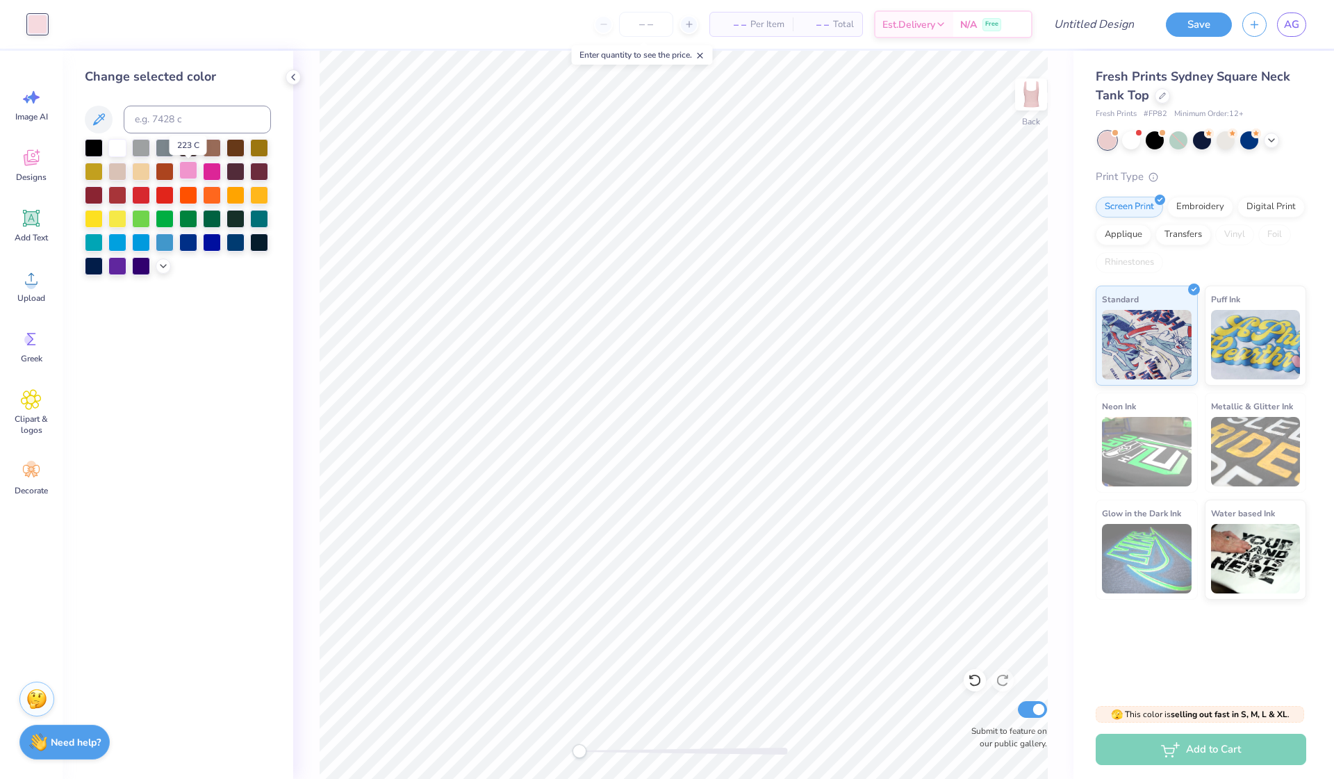
click at [188, 174] on div at bounding box center [188, 170] width 18 height 18
click at [117, 152] on div at bounding box center [117, 147] width 18 height 18
click at [145, 172] on div at bounding box center [141, 170] width 18 height 18
click at [185, 172] on div at bounding box center [188, 170] width 18 height 18
click at [221, 169] on div at bounding box center [212, 170] width 18 height 18
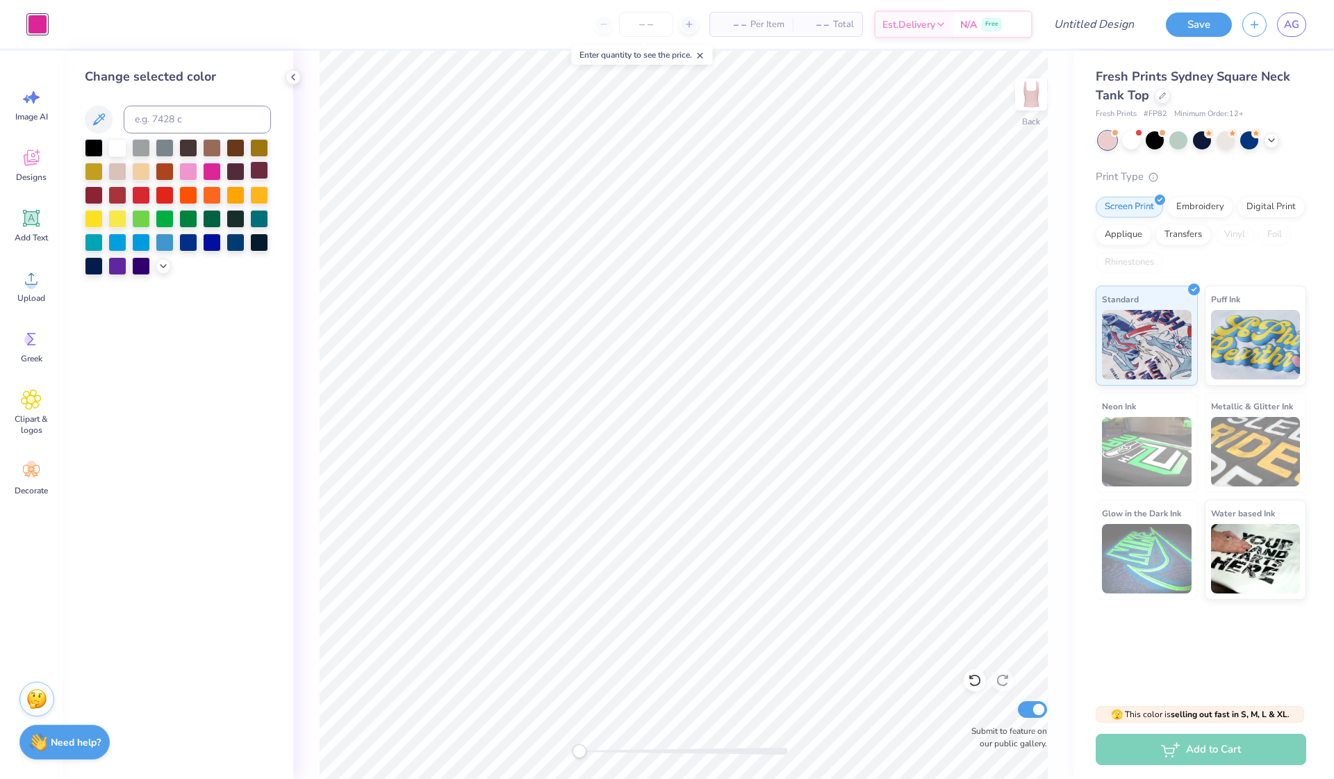
click at [256, 166] on div at bounding box center [259, 170] width 18 height 18
click at [253, 152] on div at bounding box center [259, 147] width 18 height 18
click at [219, 152] on div at bounding box center [212, 147] width 18 height 18
click at [89, 163] on div at bounding box center [94, 170] width 18 height 18
click at [94, 203] on div at bounding box center [94, 194] width 18 height 18
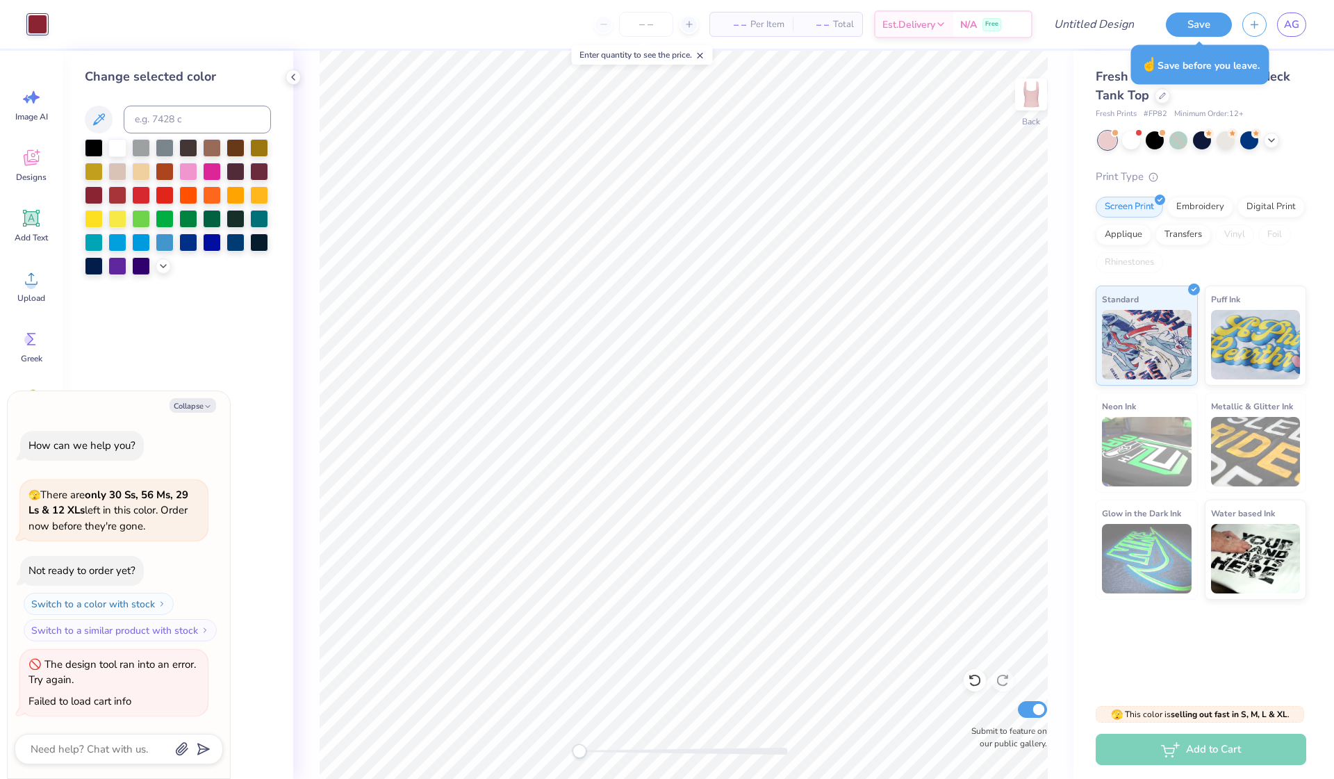
type textarea "x"
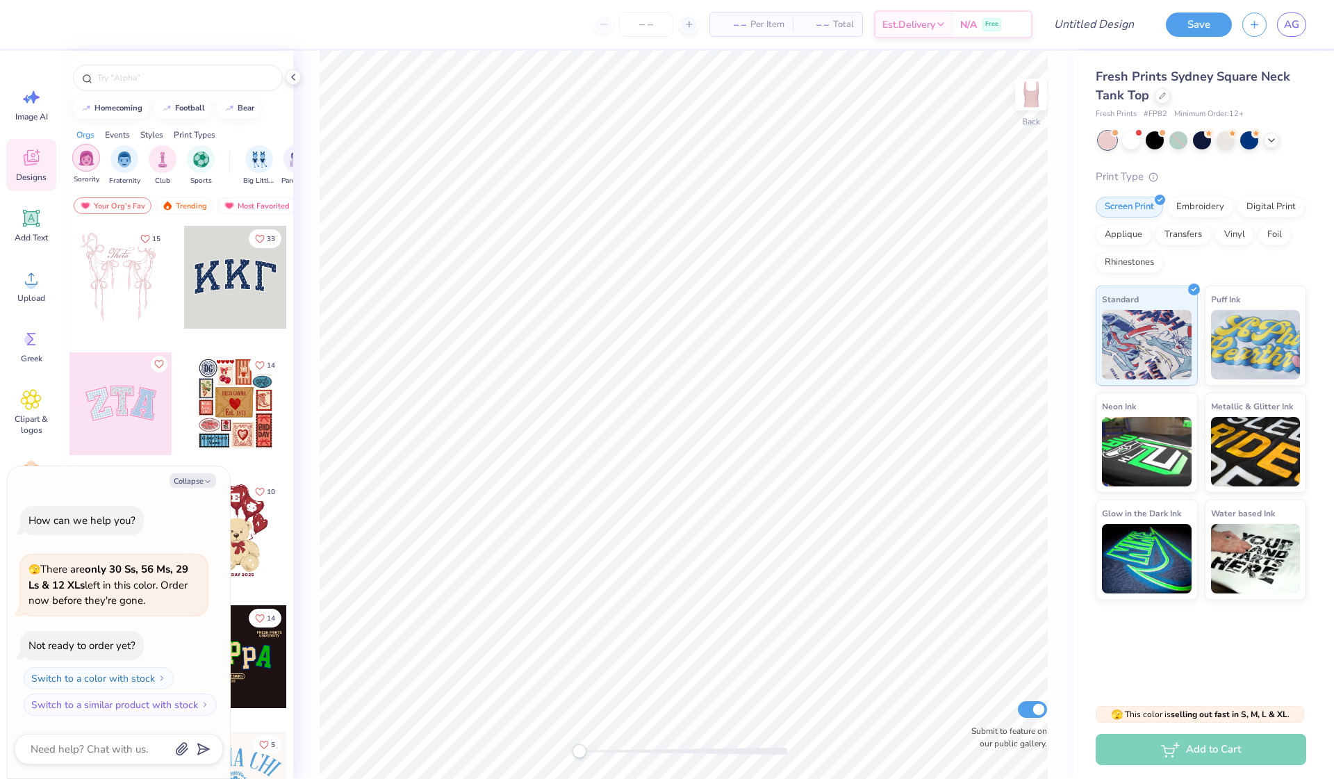
click at [73, 162] on div "filter for Sorority" at bounding box center [86, 158] width 28 height 28
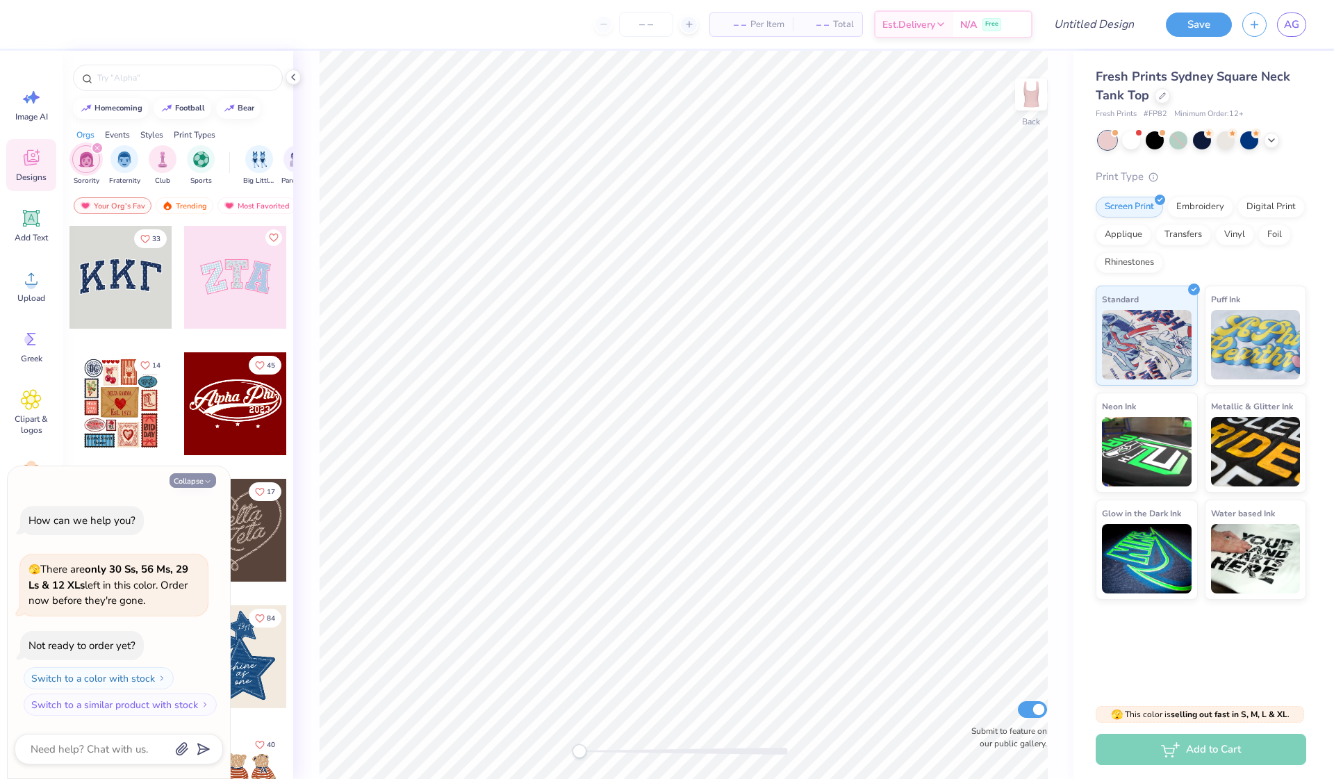
click at [197, 479] on button "Collapse" at bounding box center [193, 480] width 47 height 15
type textarea "x"
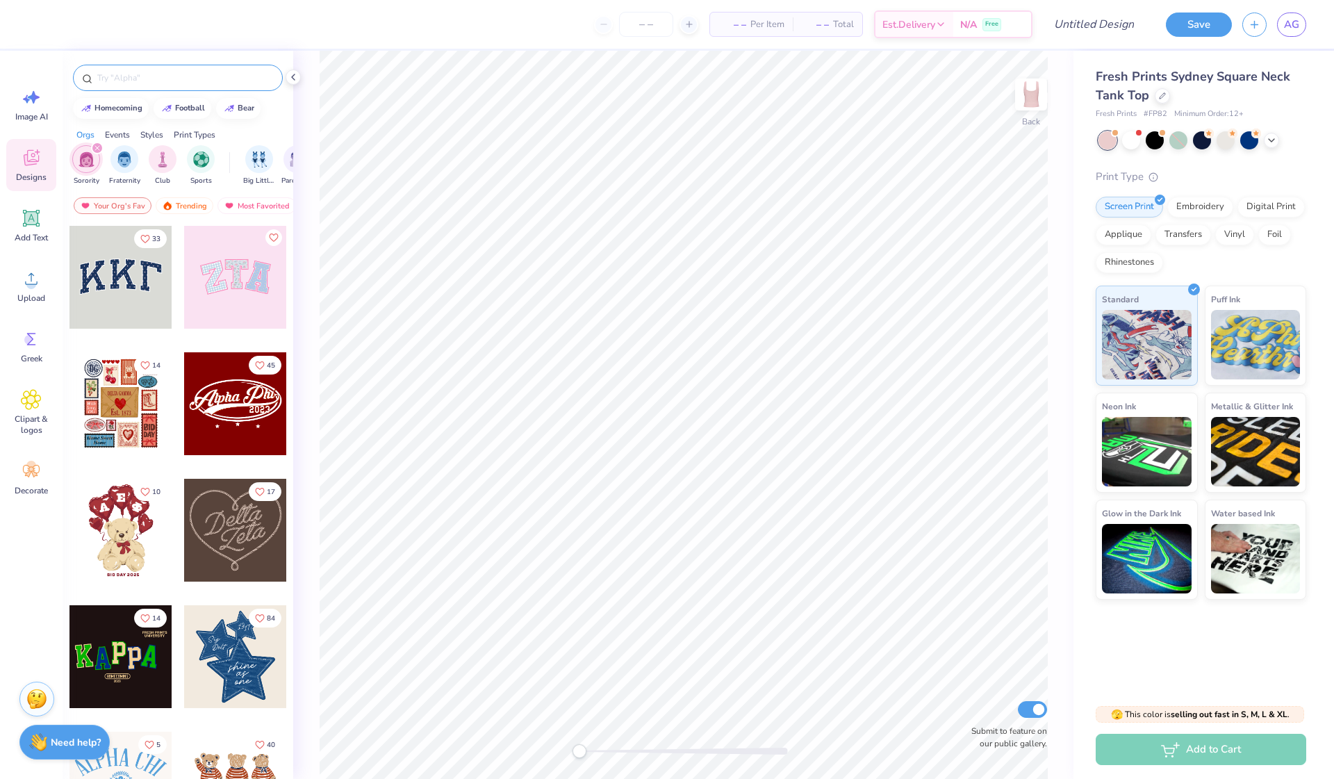
click at [175, 71] on div at bounding box center [178, 78] width 210 height 26
click at [175, 71] on input "text" at bounding box center [185, 78] width 178 height 14
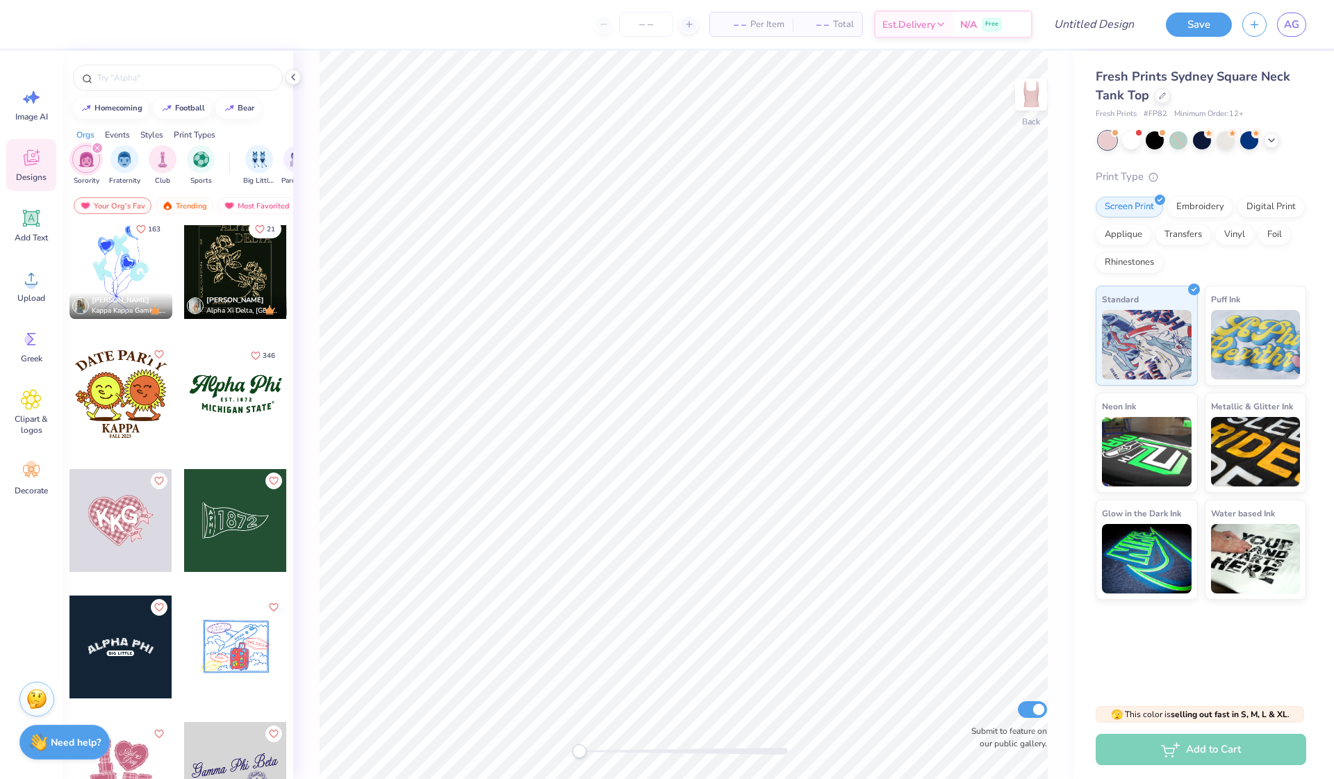
scroll to position [6087, 0]
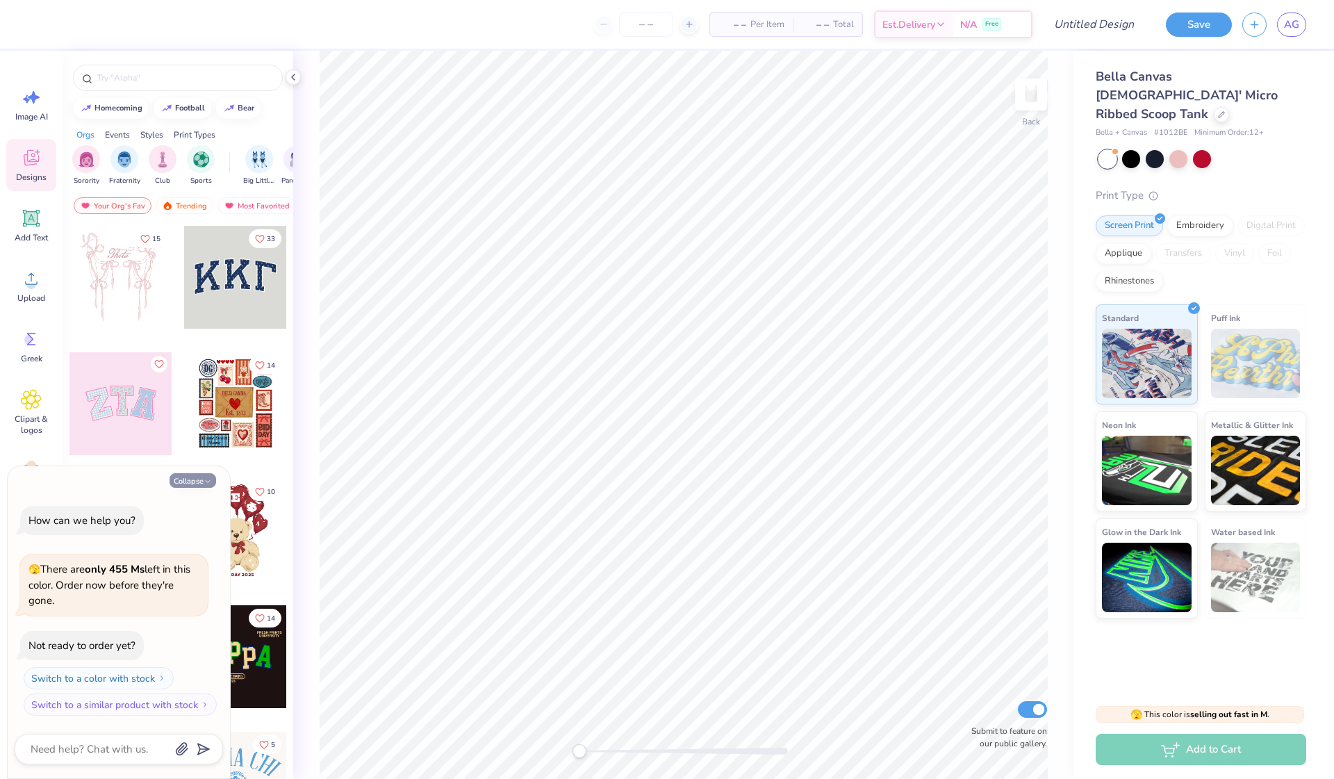
click at [196, 484] on button "Collapse" at bounding box center [193, 480] width 47 height 15
type textarea "x"
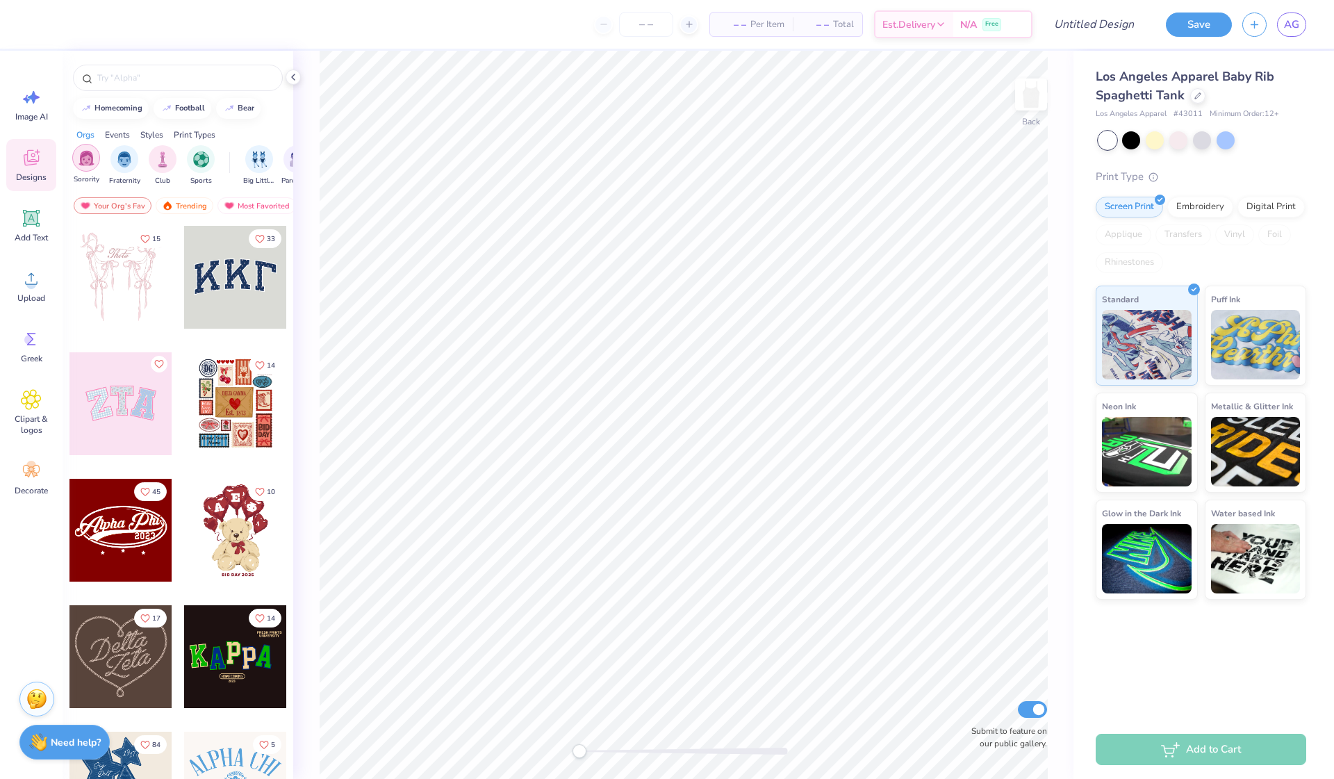
click at [90, 157] on img "filter for Sorority" at bounding box center [87, 158] width 16 height 16
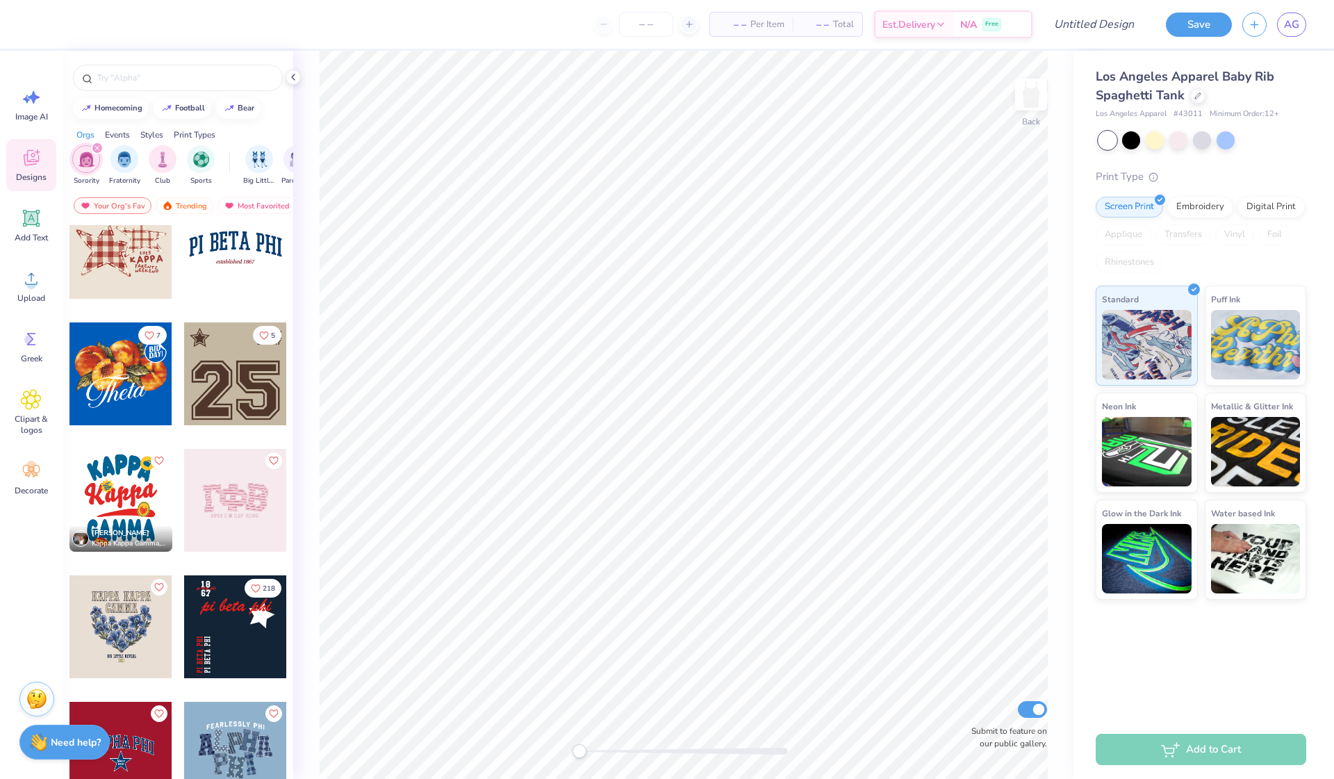
scroll to position [1169, 0]
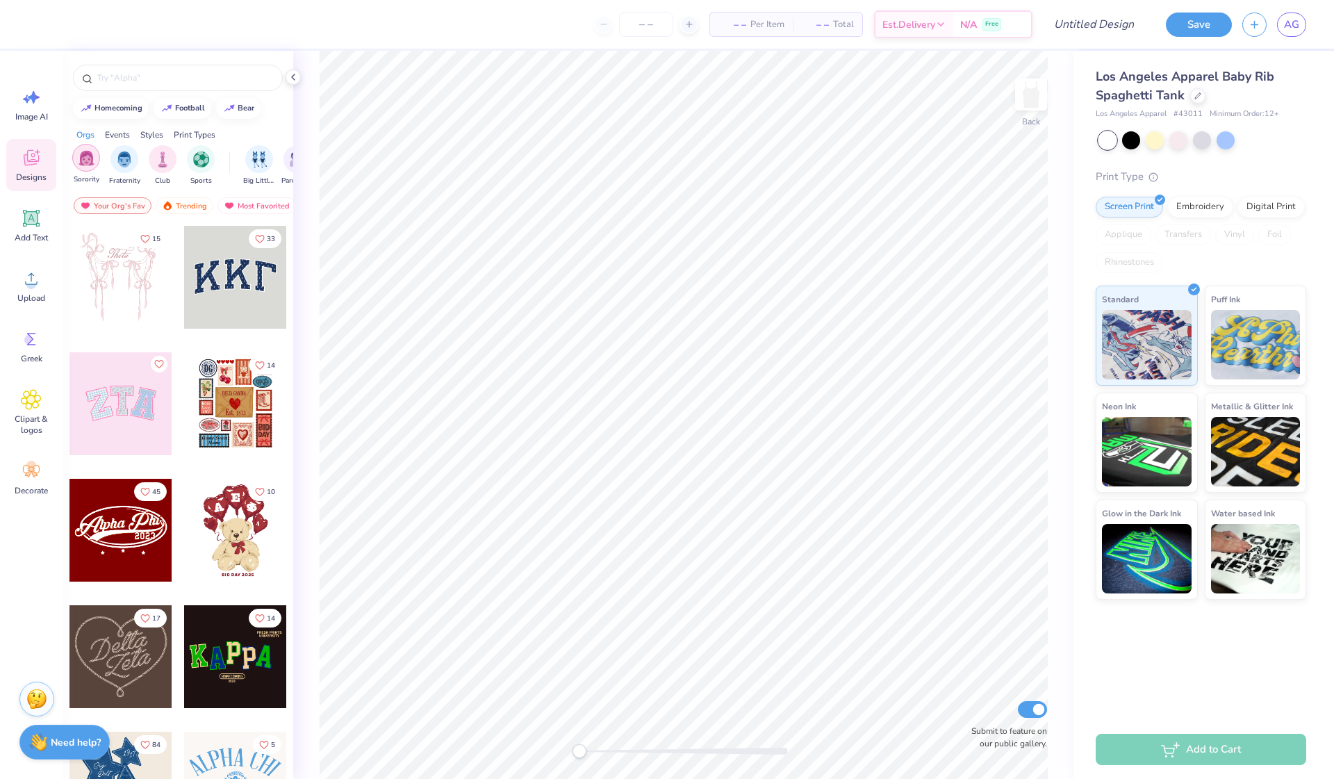
click at [92, 163] on img "filter for Sorority" at bounding box center [87, 158] width 16 height 16
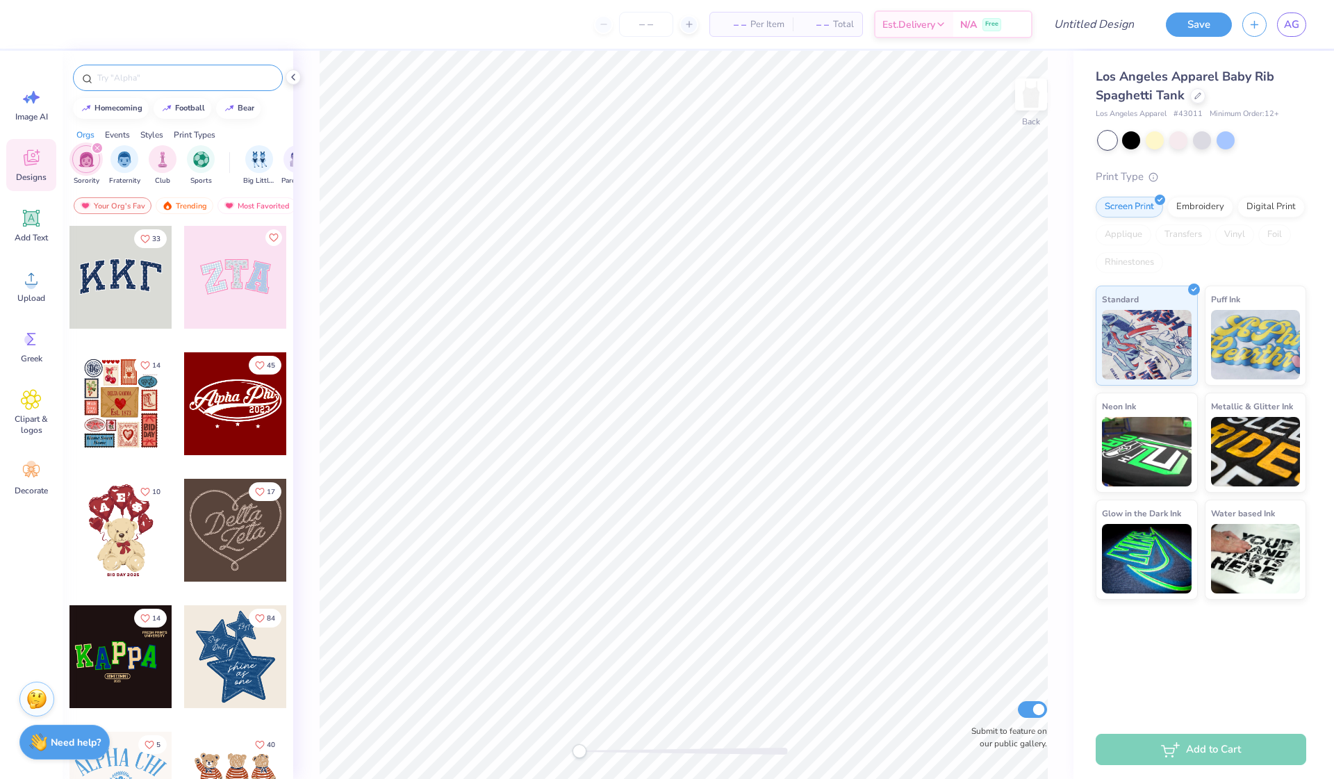
click at [161, 80] on input "text" at bounding box center [185, 78] width 178 height 14
type input "stars"
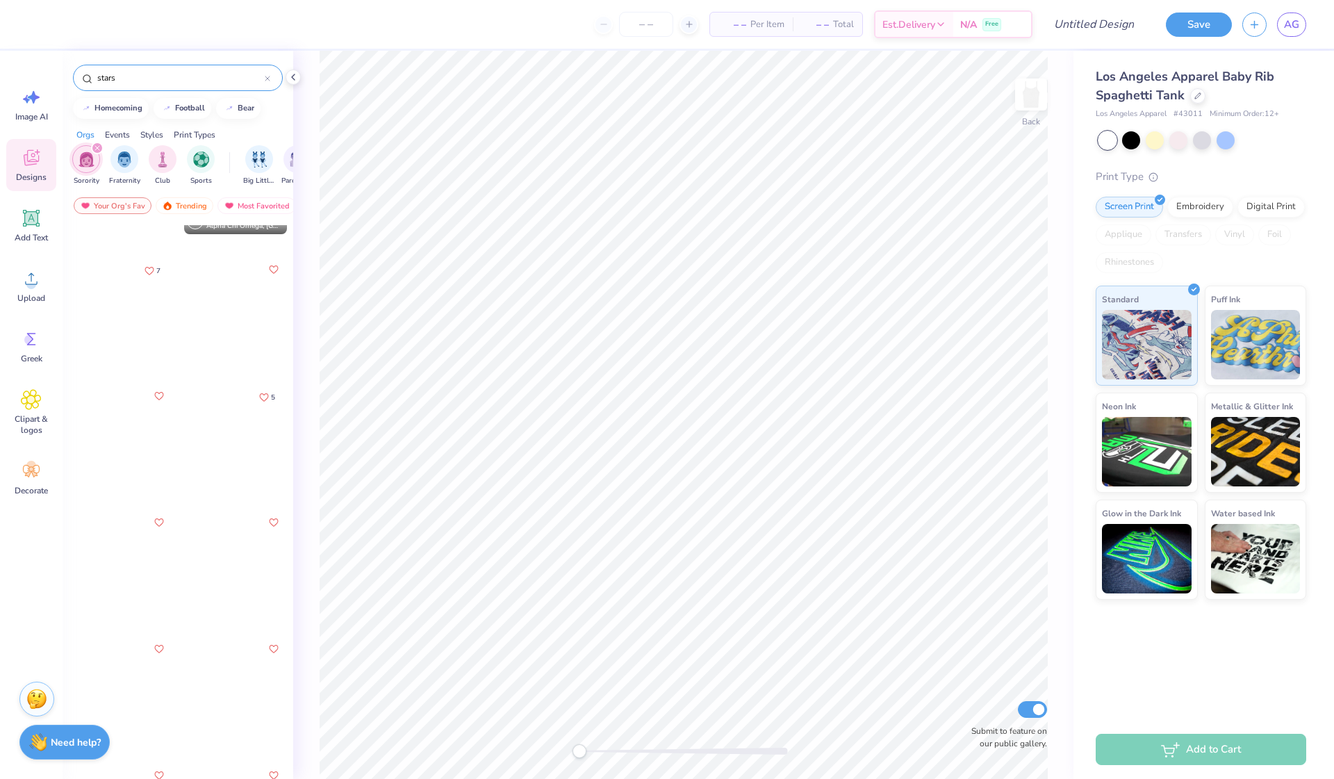
scroll to position [983, 0]
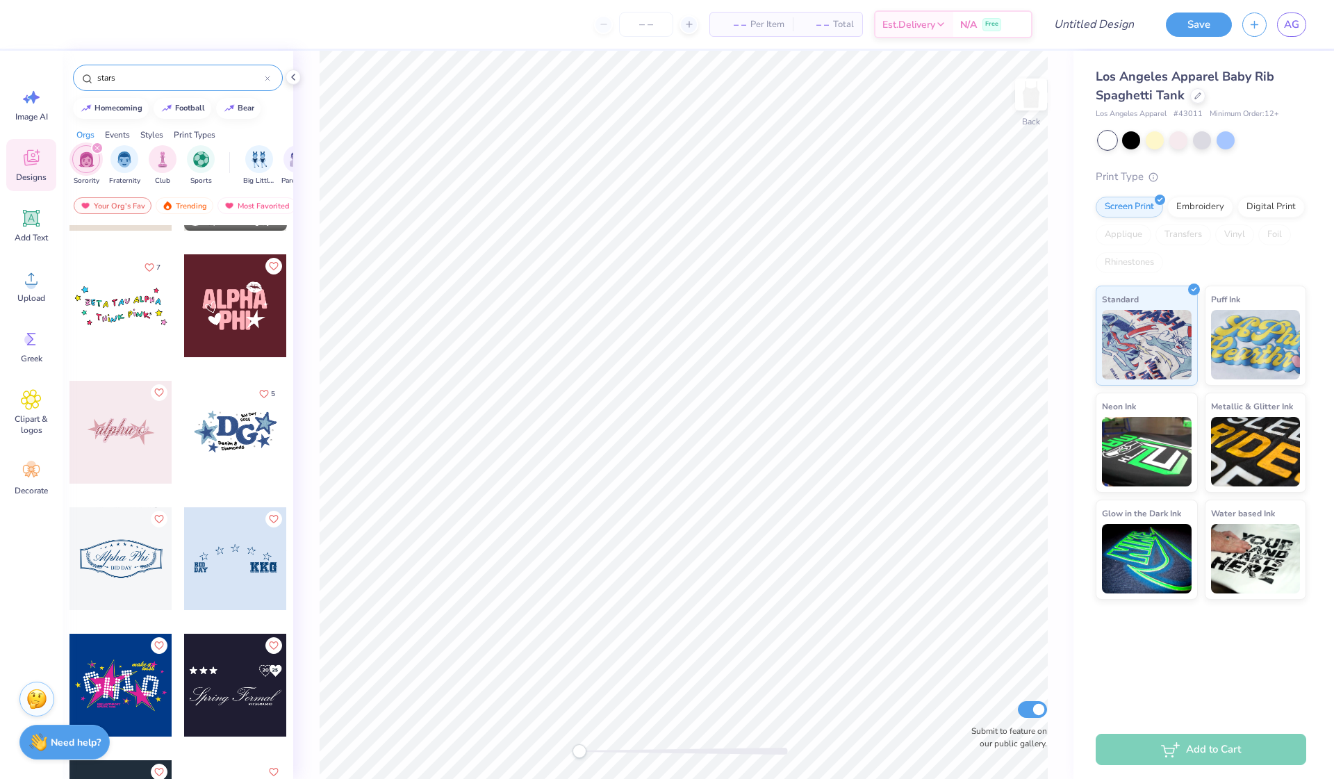
click at [237, 320] on div at bounding box center [235, 305] width 103 height 103
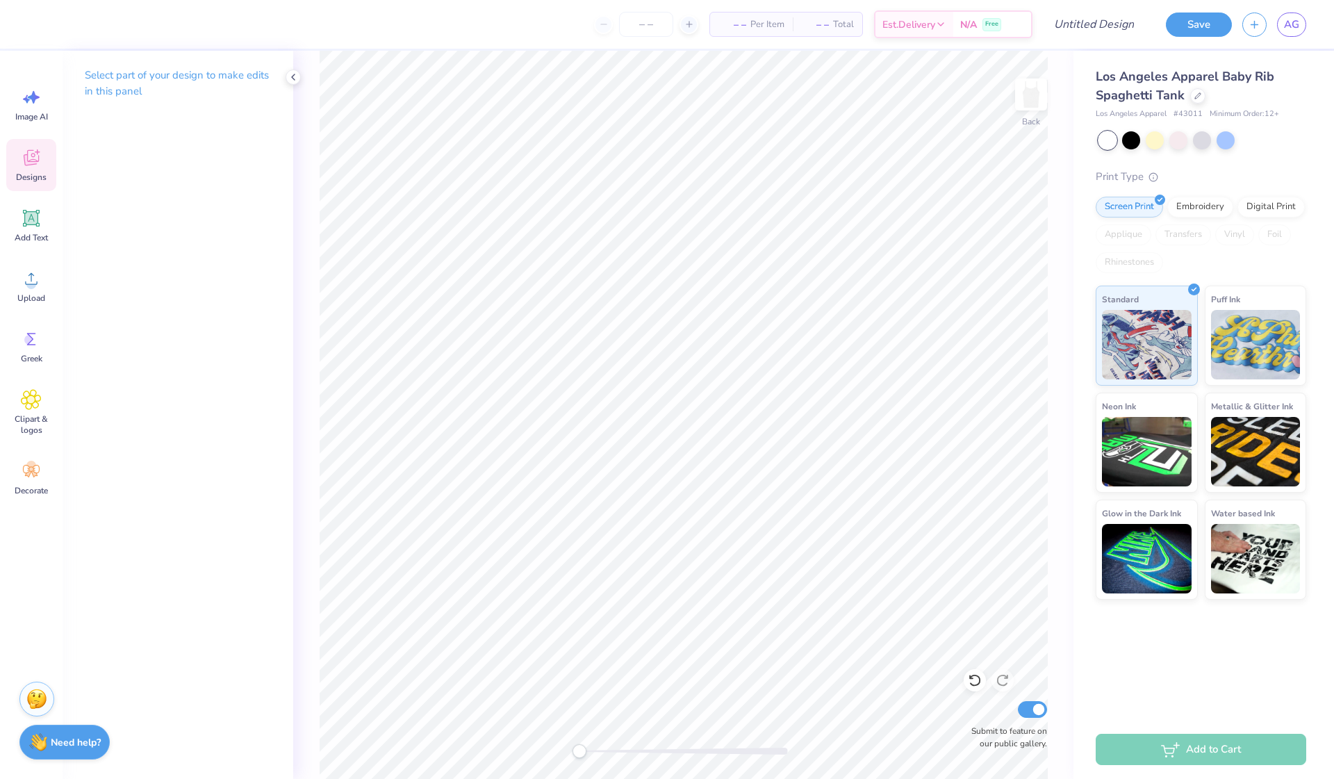
click at [21, 165] on icon at bounding box center [31, 157] width 21 height 21
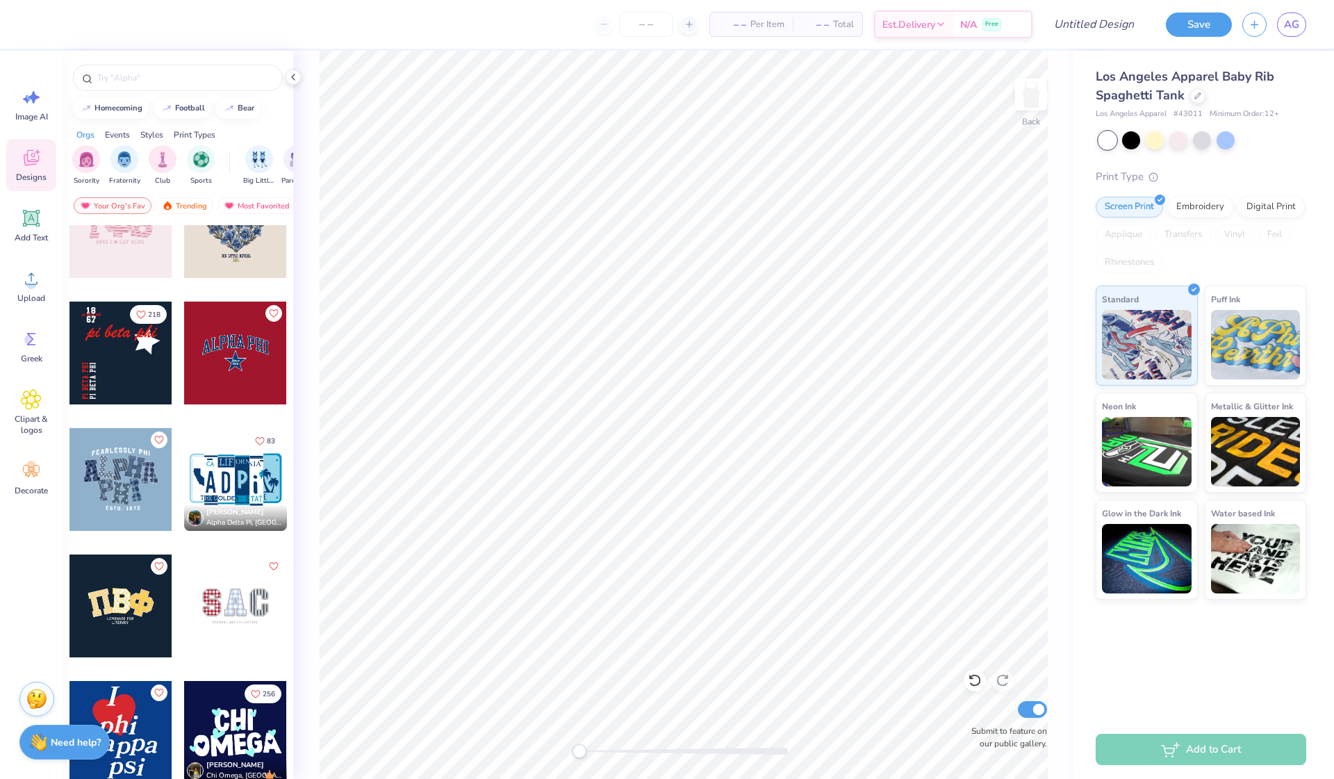
scroll to position [2375, 0]
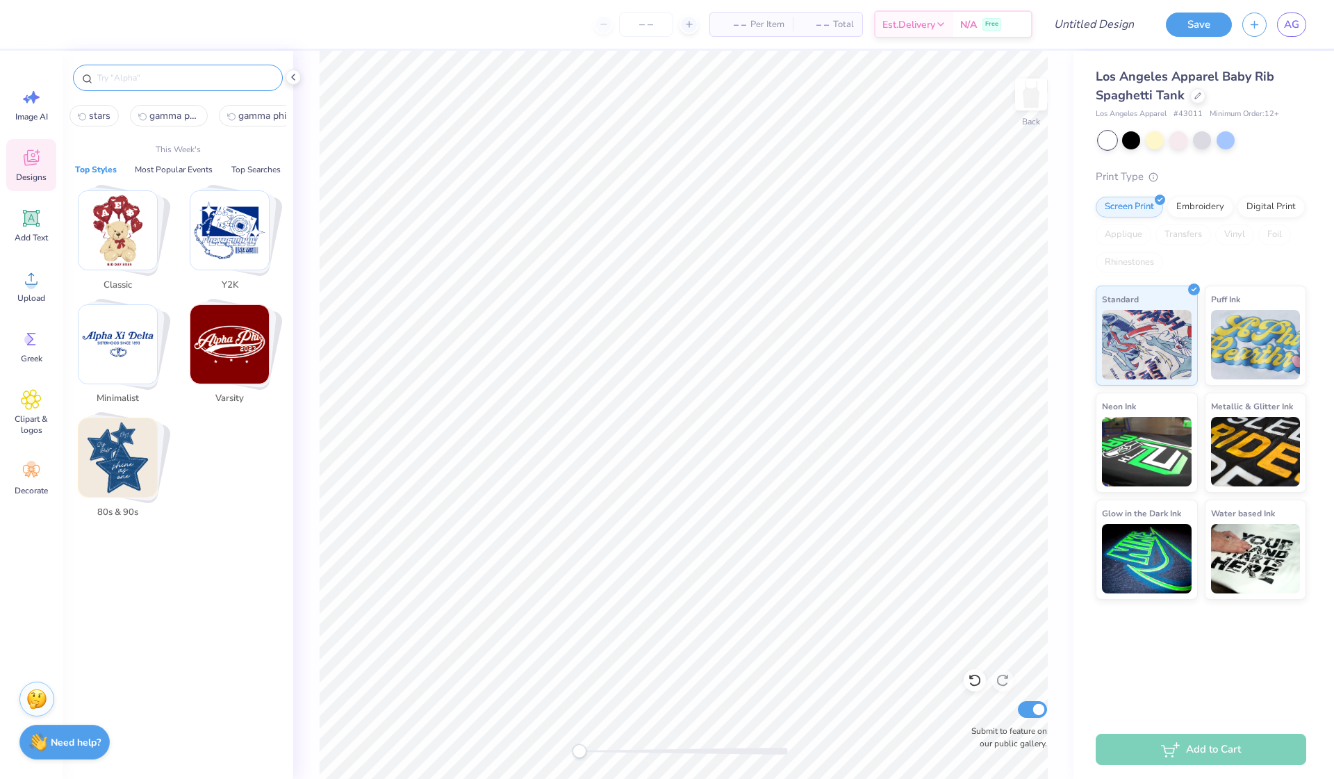
click at [189, 76] on input "text" at bounding box center [185, 78] width 178 height 14
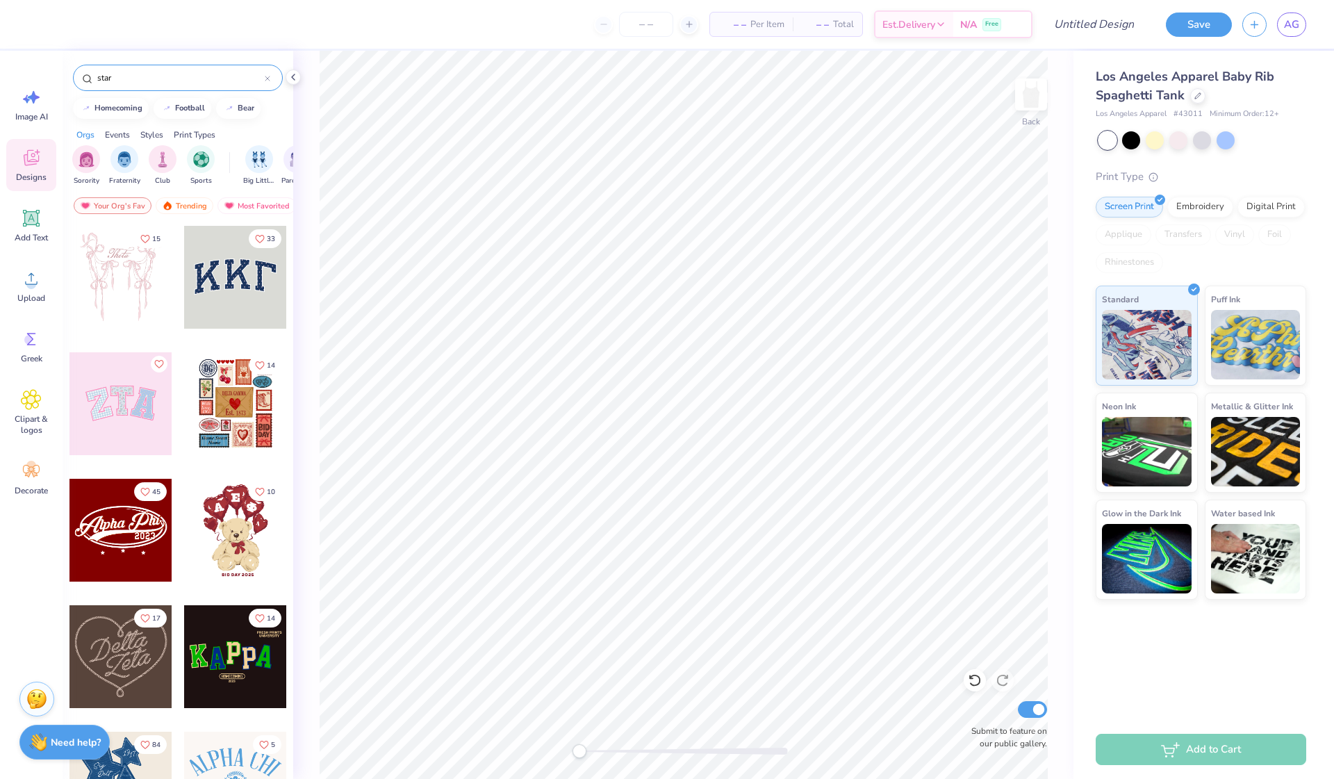
type input "star"
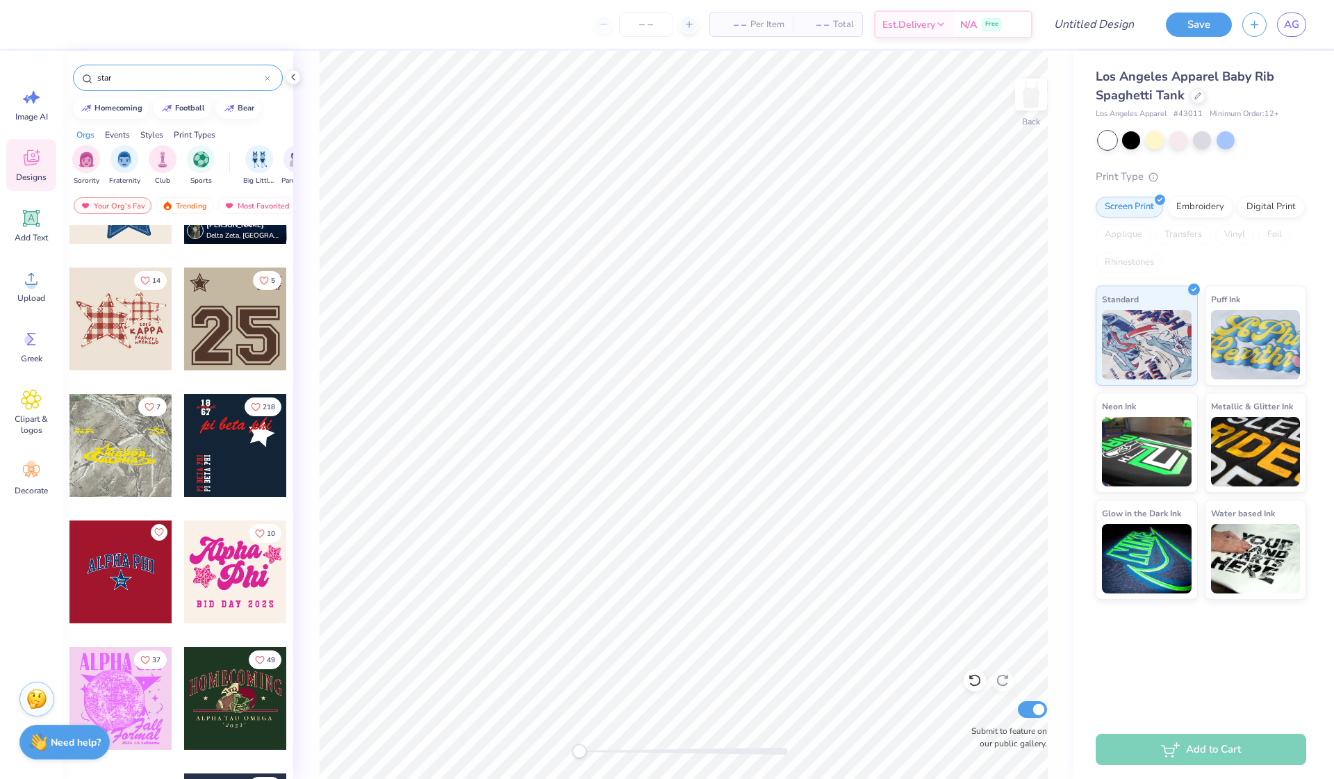
scroll to position [93, 0]
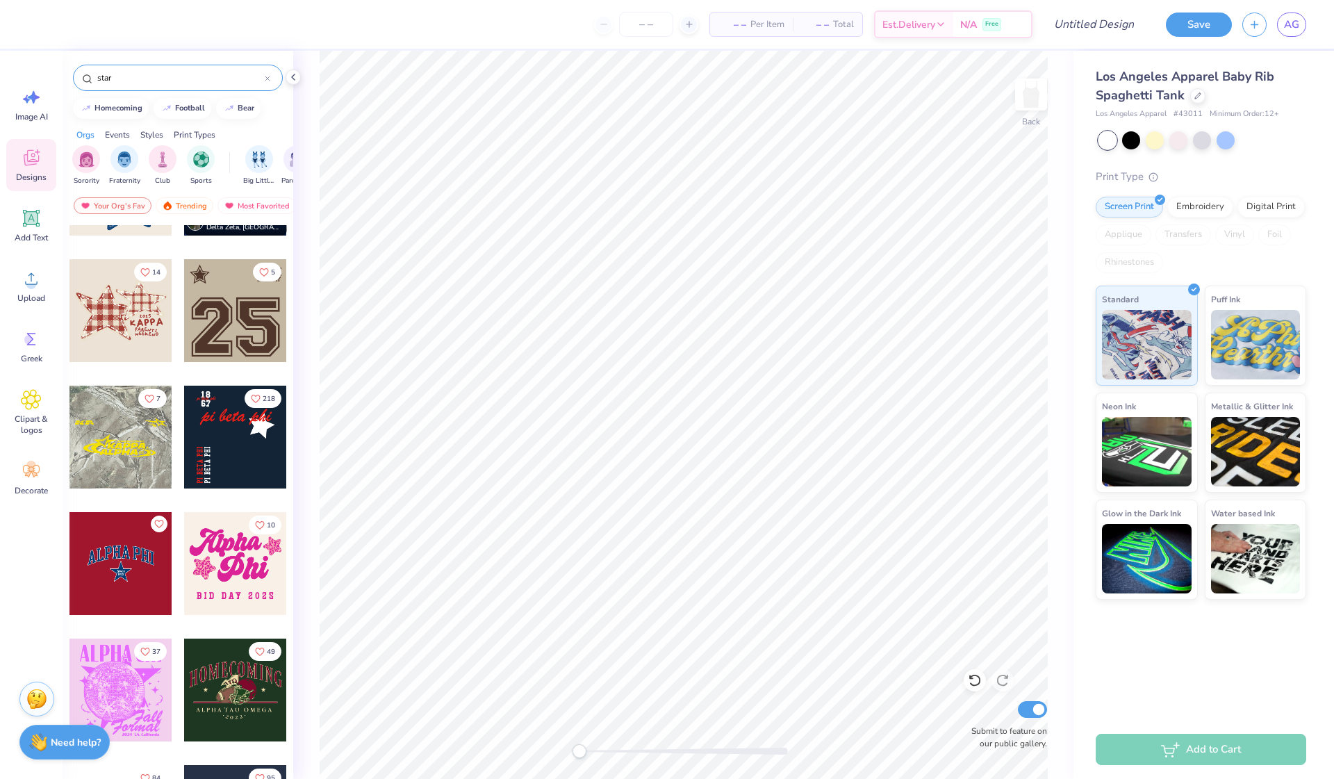
click at [154, 436] on div at bounding box center [120, 437] width 103 height 103
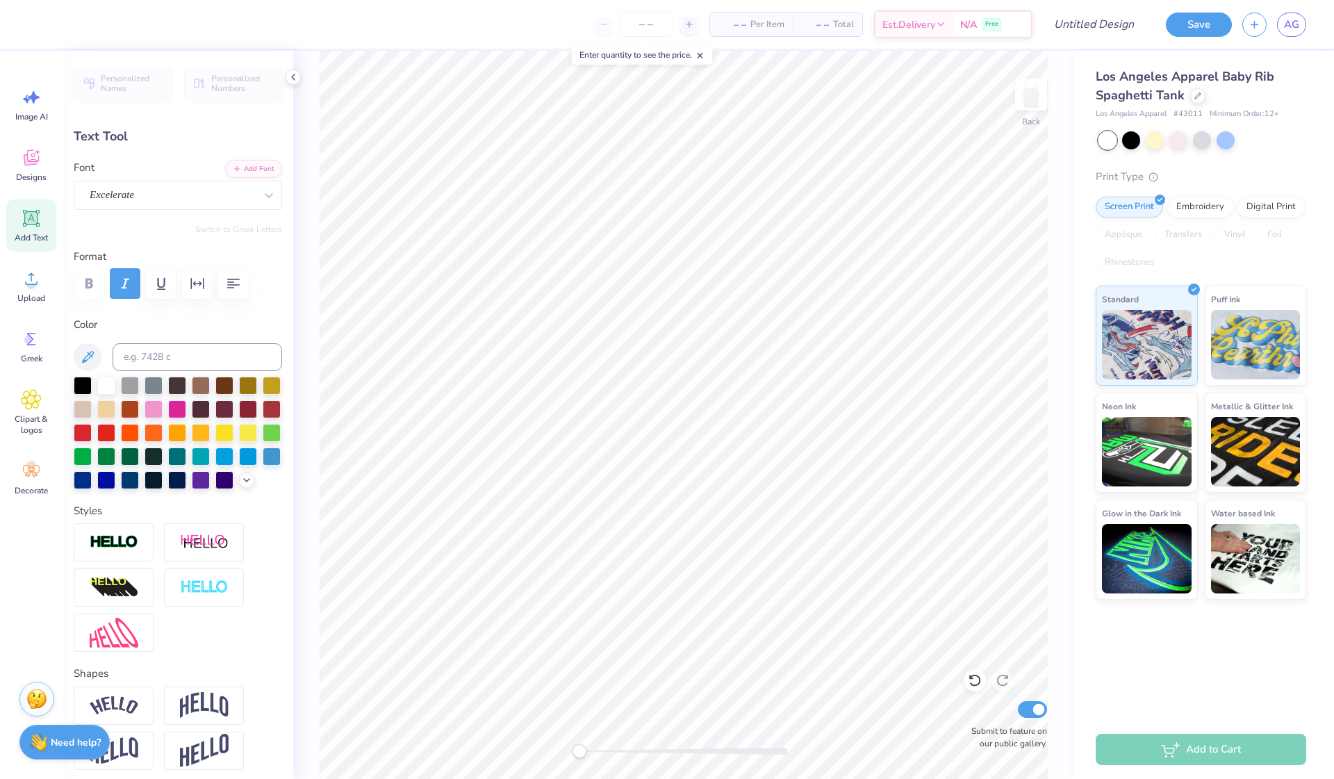
type textarea "Gphi"
type textarea "GAMMA"
type input "4.85"
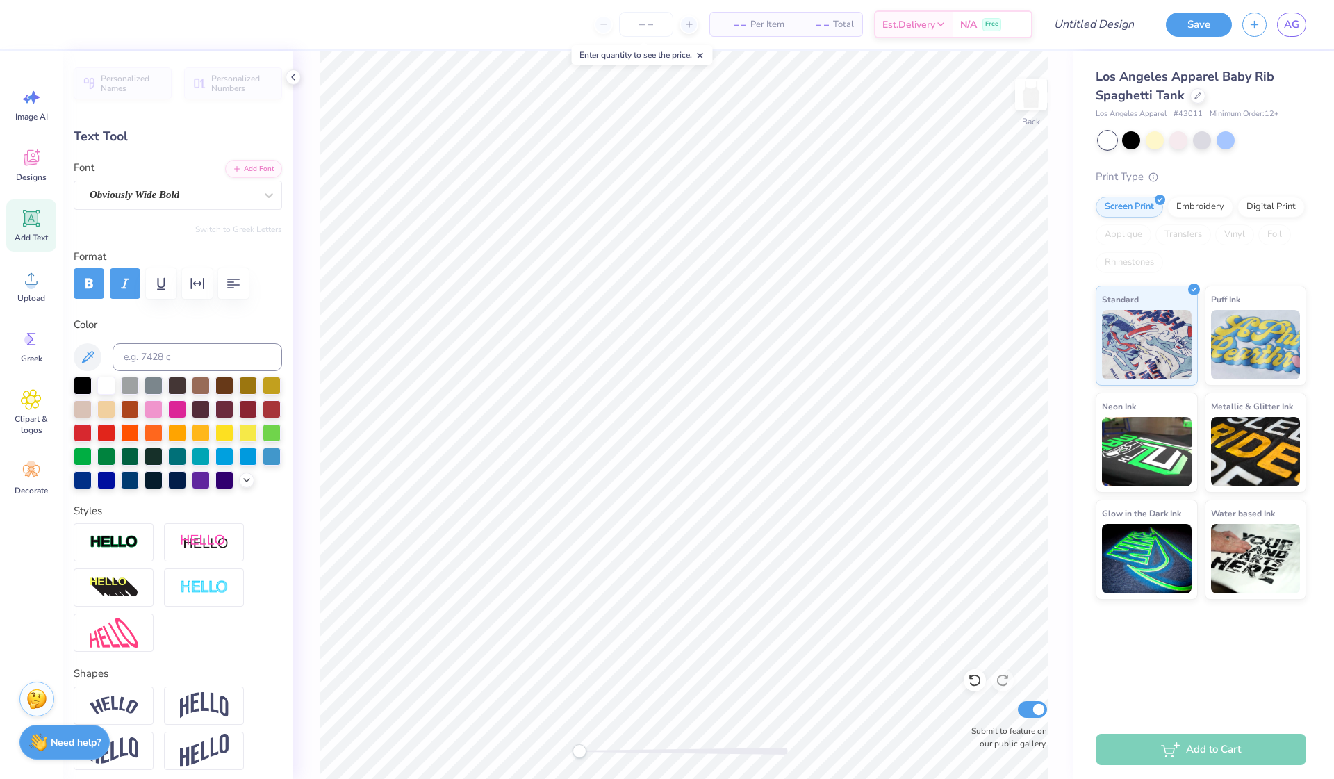
type textarea "Phi"
type input "2.17"
type input "0.10"
type input "7.63"
type input "2.81"
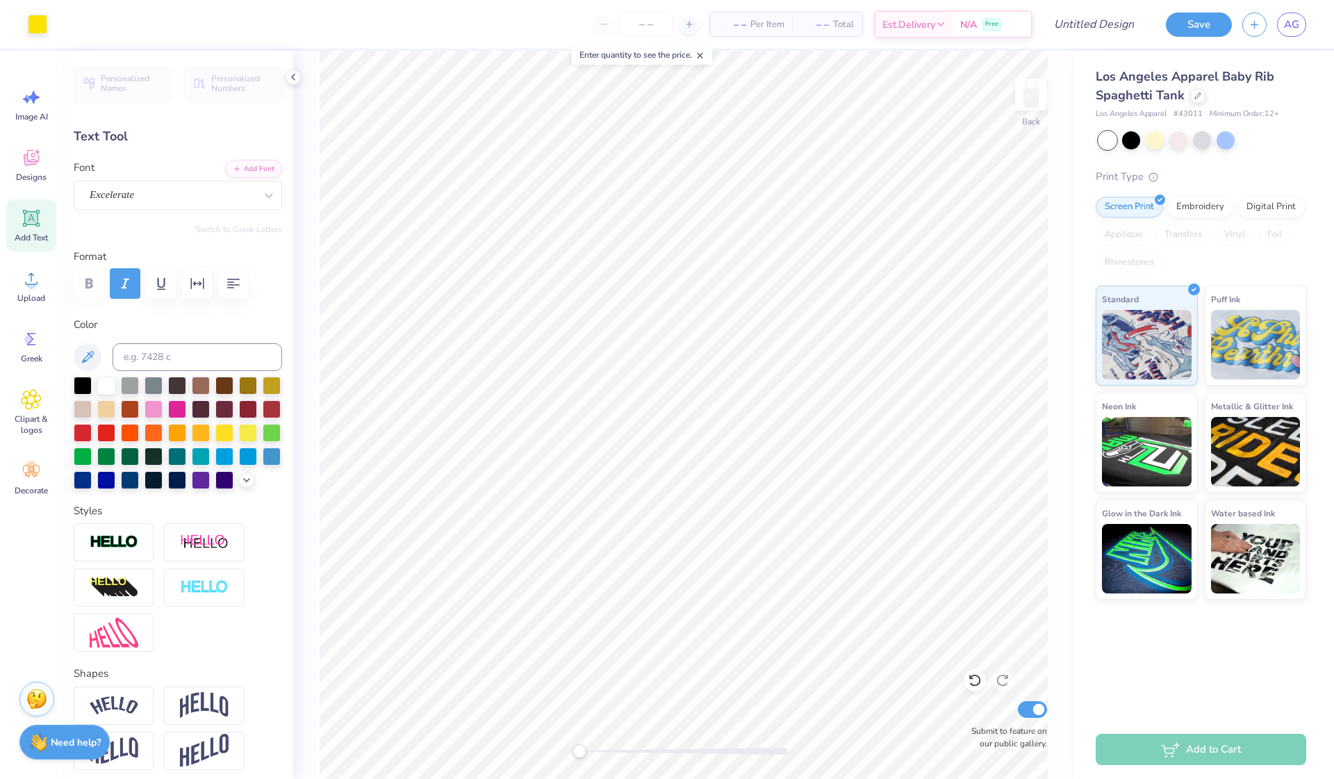
type input "0.32"
type input "2.53"
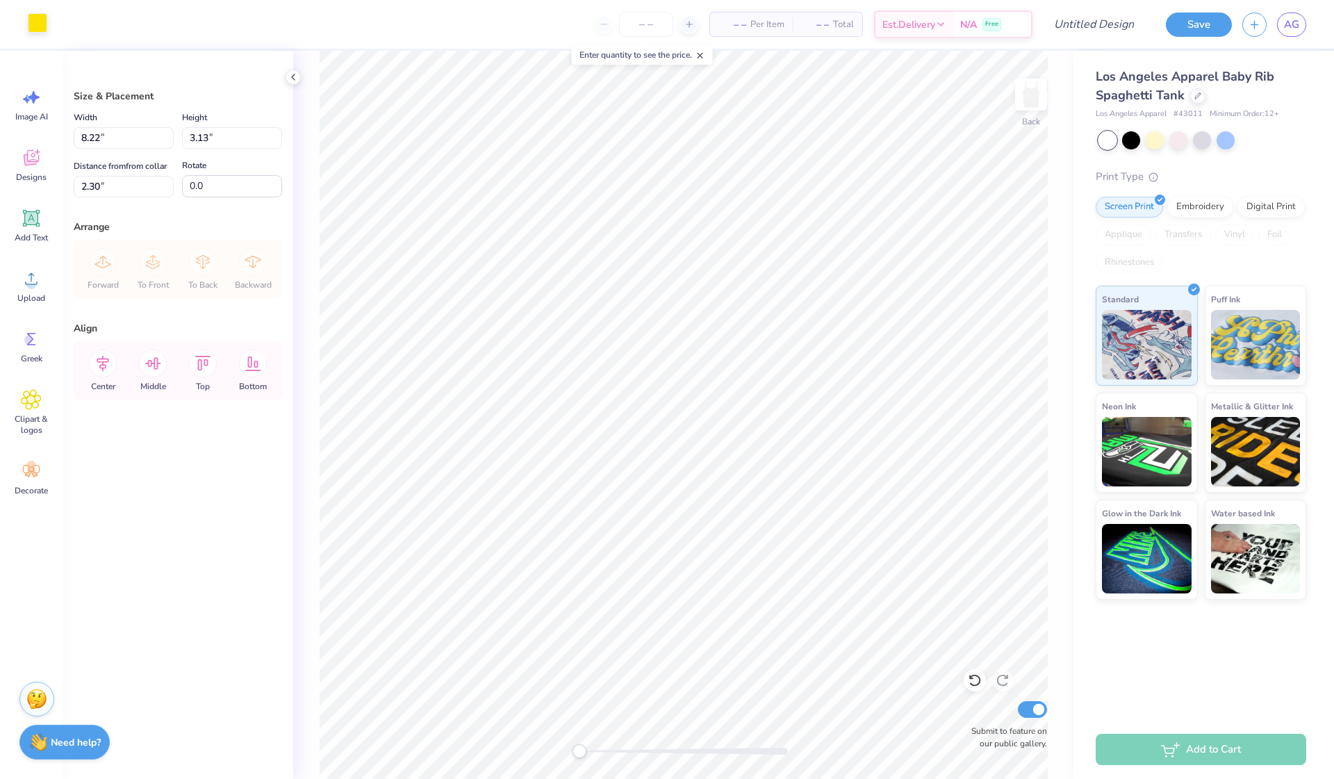
click at [45, 31] on div at bounding box center [37, 22] width 19 height 19
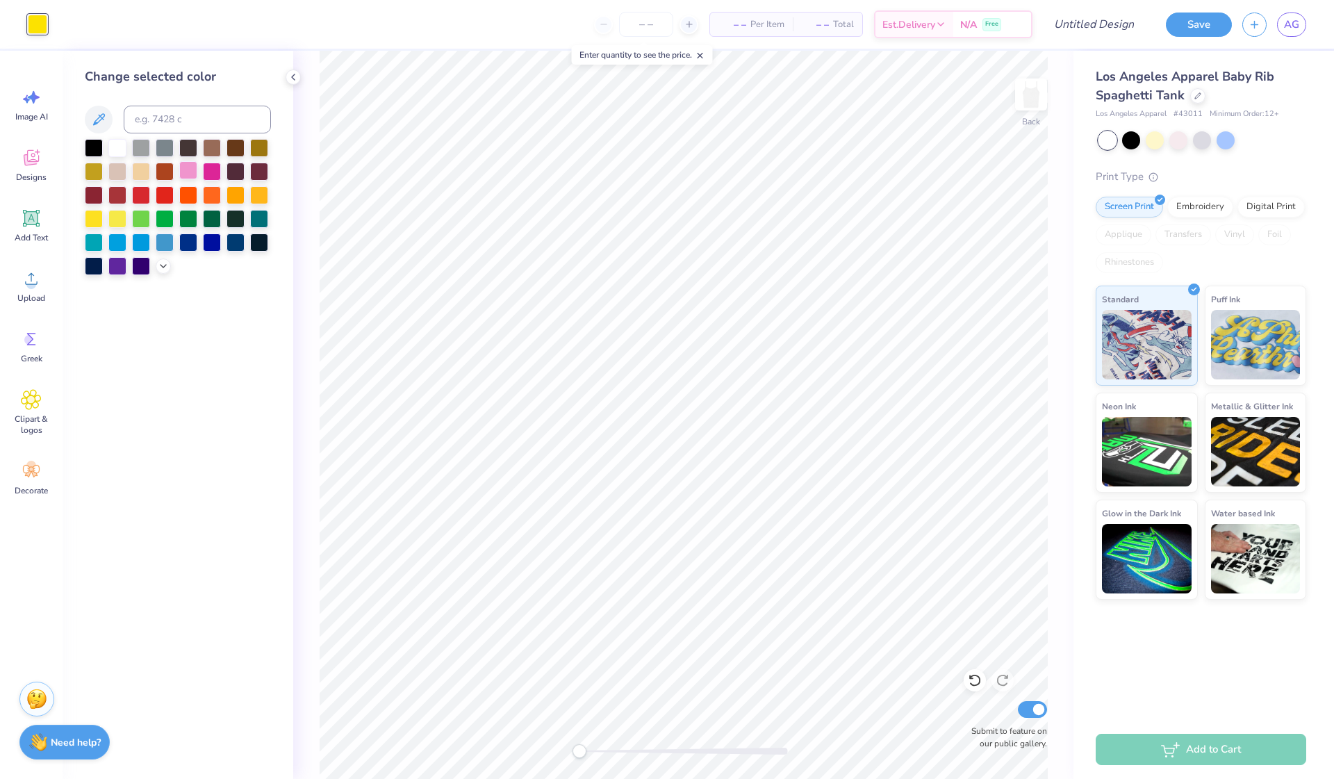
click at [192, 173] on div at bounding box center [188, 170] width 18 height 18
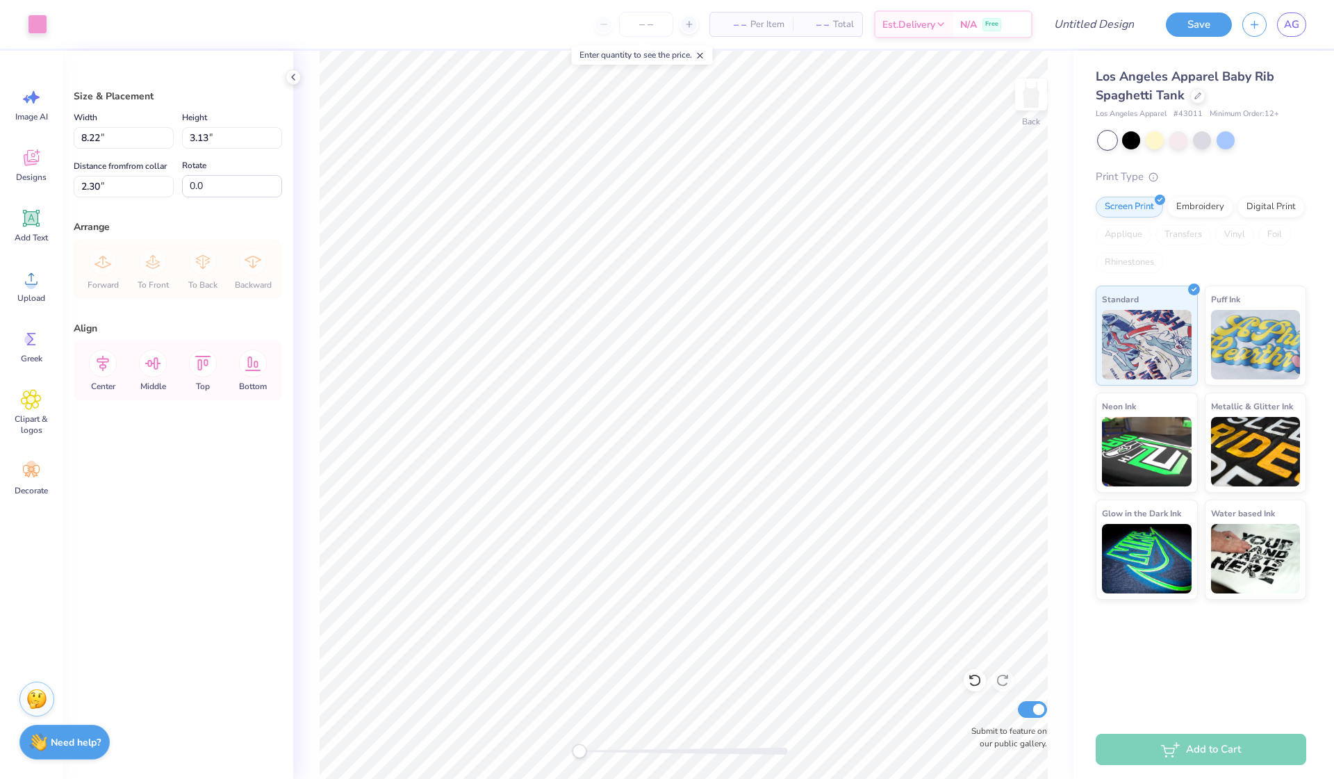
type input "2.32"
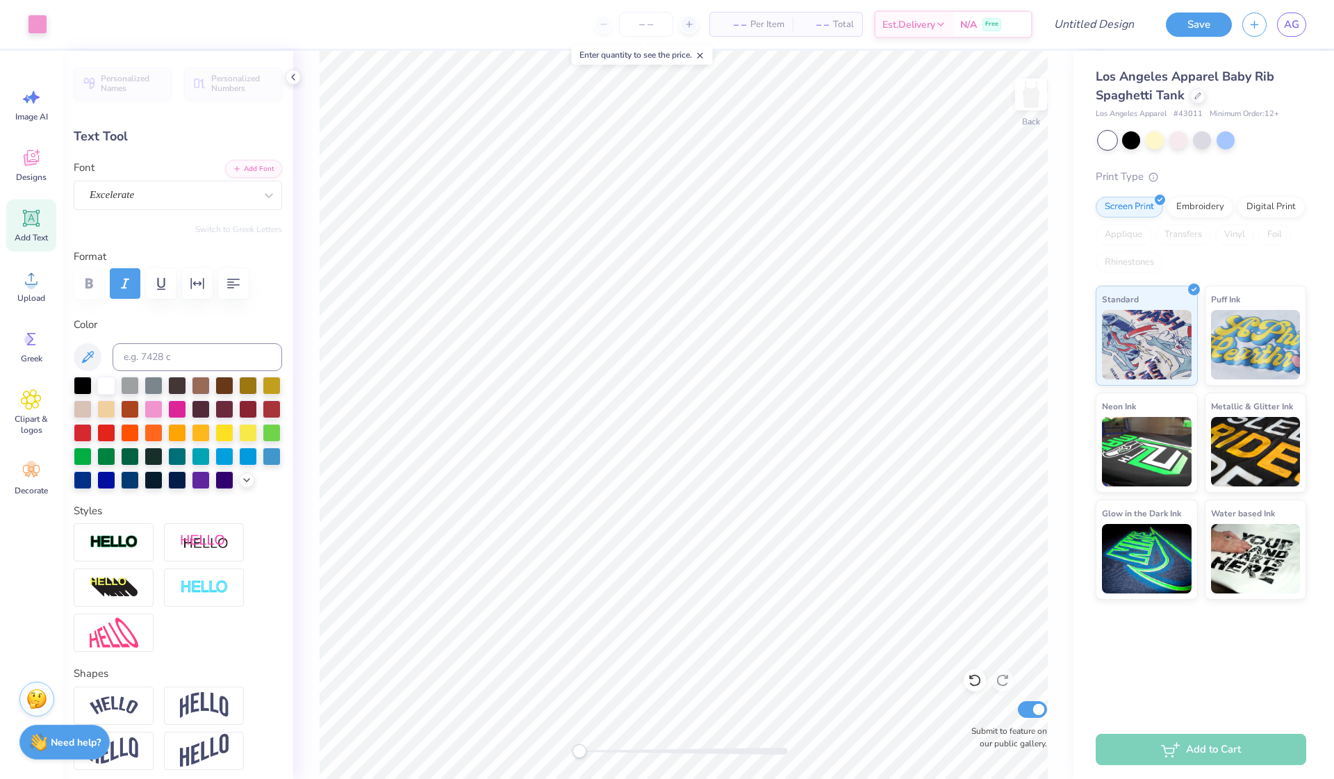
type input "0.40"
type input "5.01"
type input "0.41"
type input "5.15"
type textarea "18"
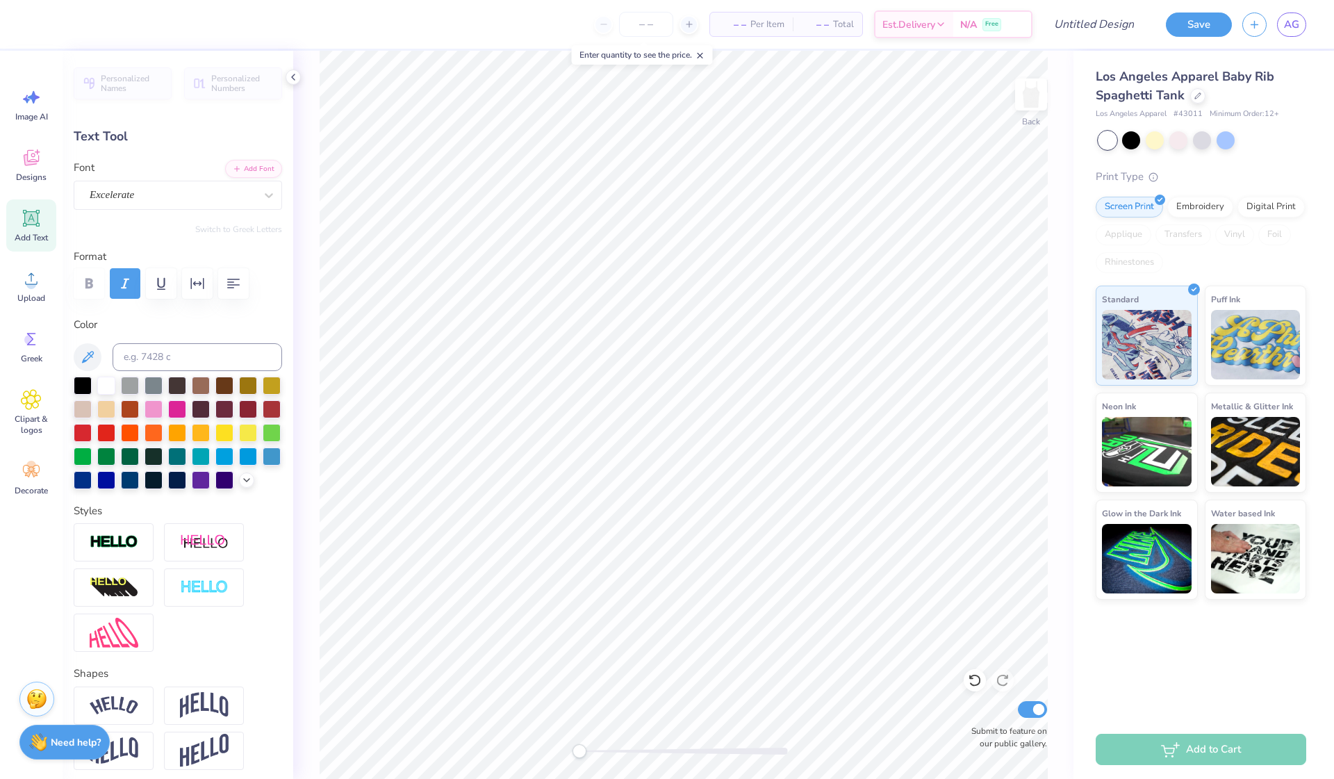
type textarea "74"
type input "0.29"
type input "5.01"
type textarea "74"
type input "5.11"
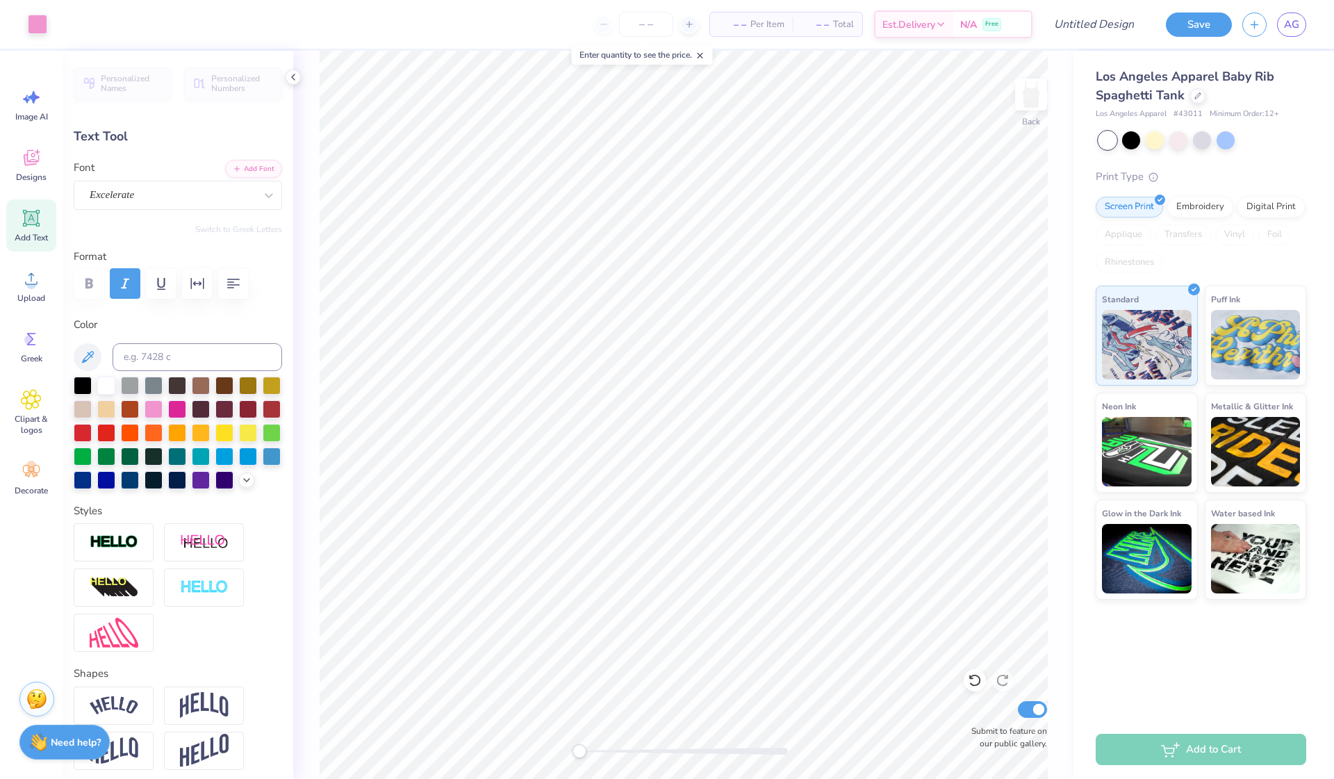
type input "1.54"
type input "0.48"
type input "4.96"
type textarea "PHI"
type input "0.29"
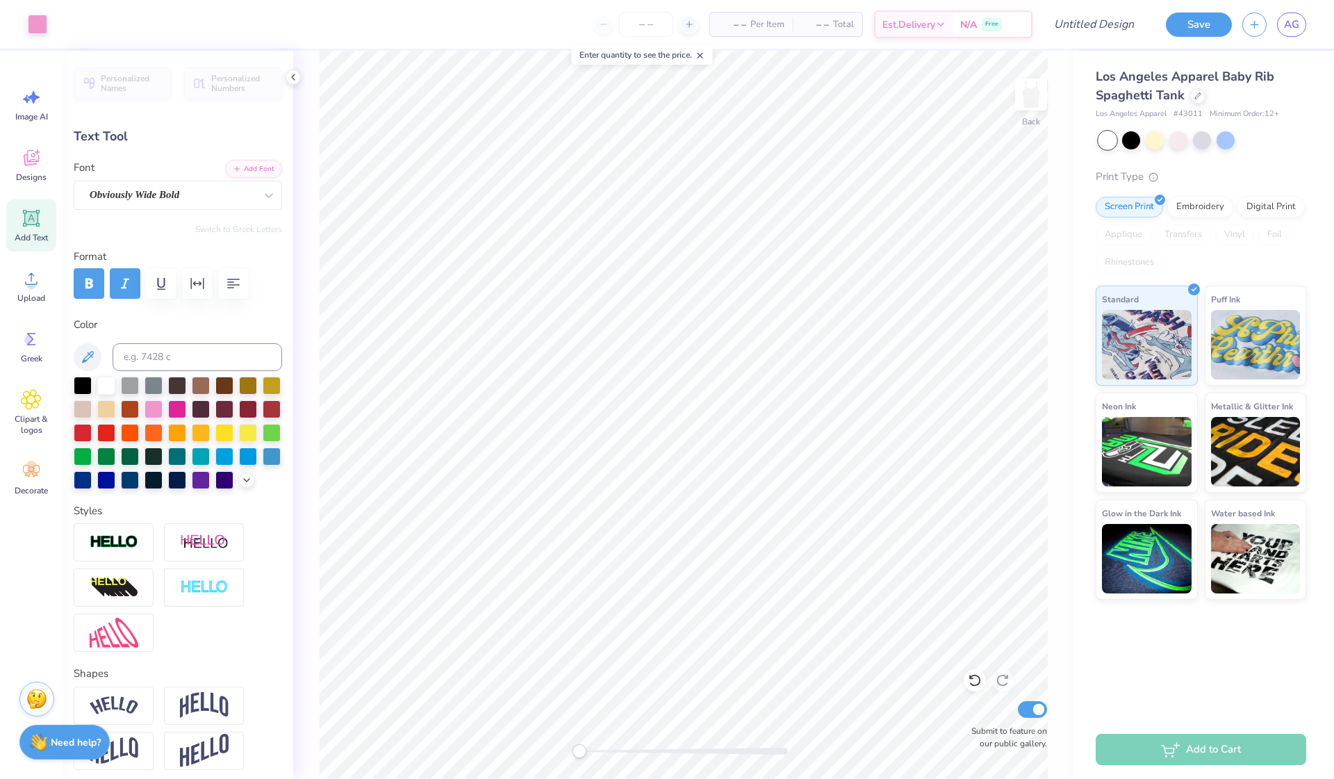
type input "0.10"
type input "5.01"
type input "0.41"
type input "5.11"
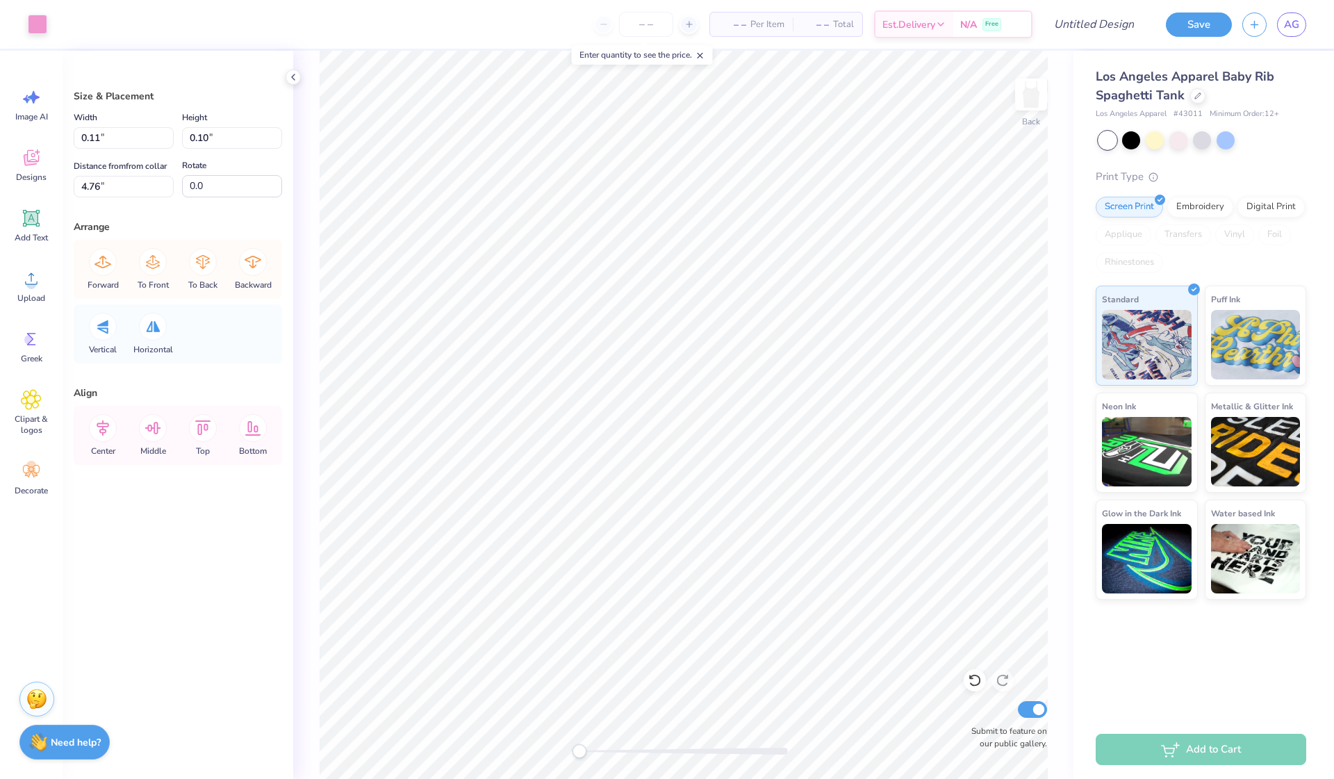
type input "0.22"
type input "0.19"
type input "0.14"
type input "0.12"
type input "4.82"
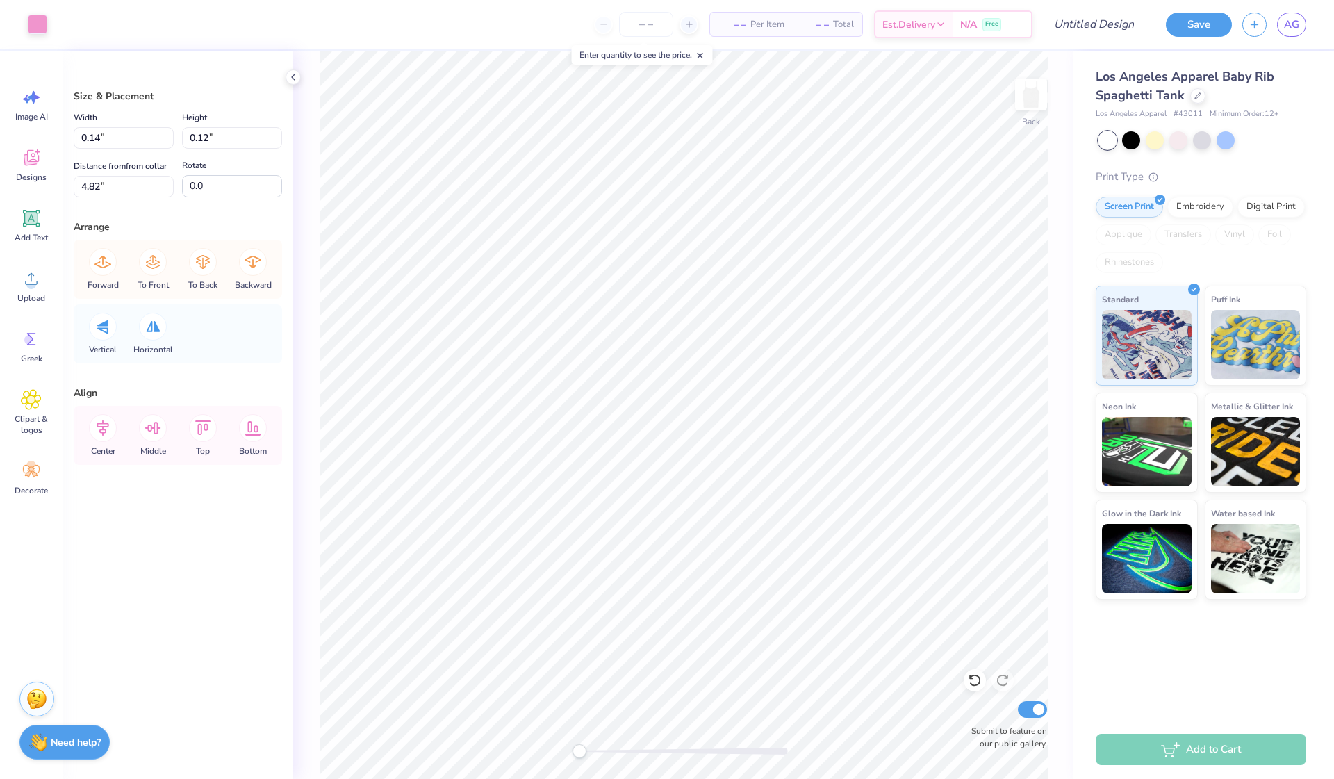
type input "0.32"
type input "0.28"
type input "0.22"
type input "0.19"
type input "4.63"
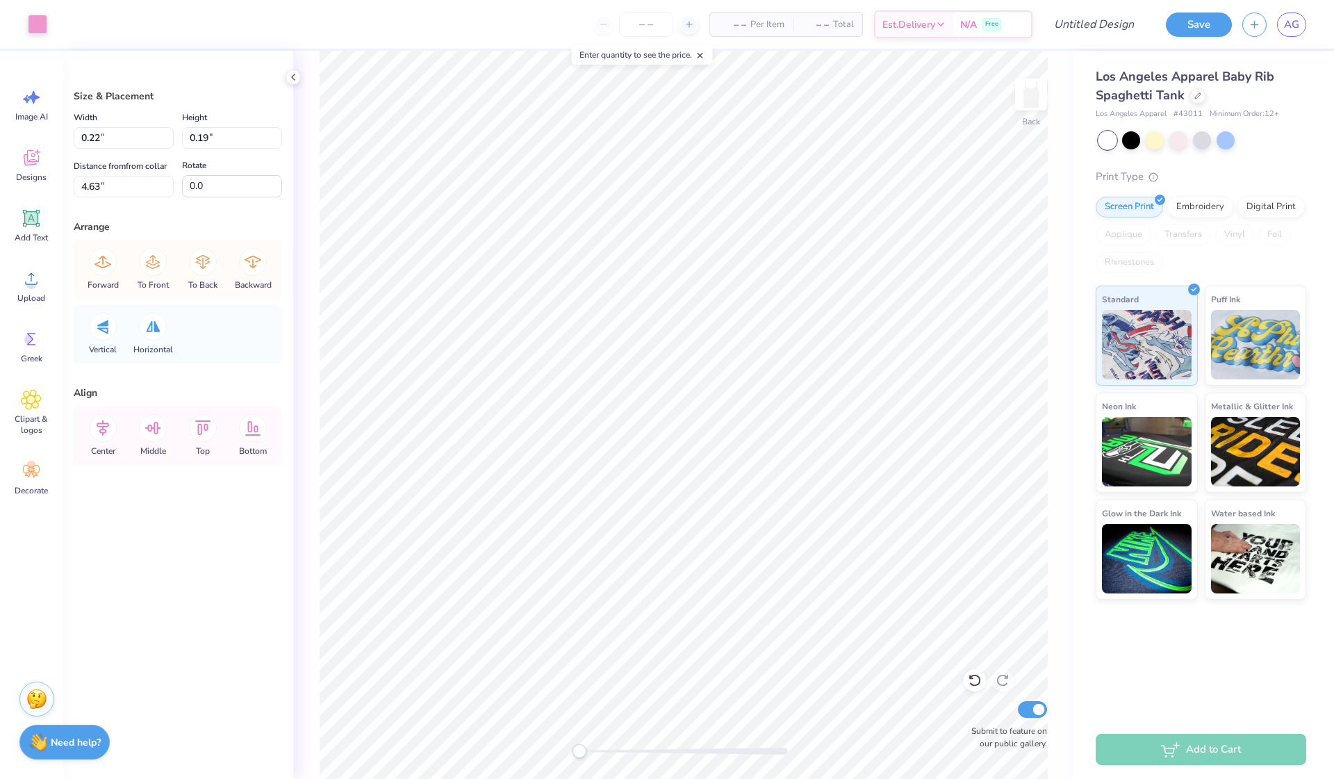
type input "0.38"
type input "0.33"
type input "4.44"
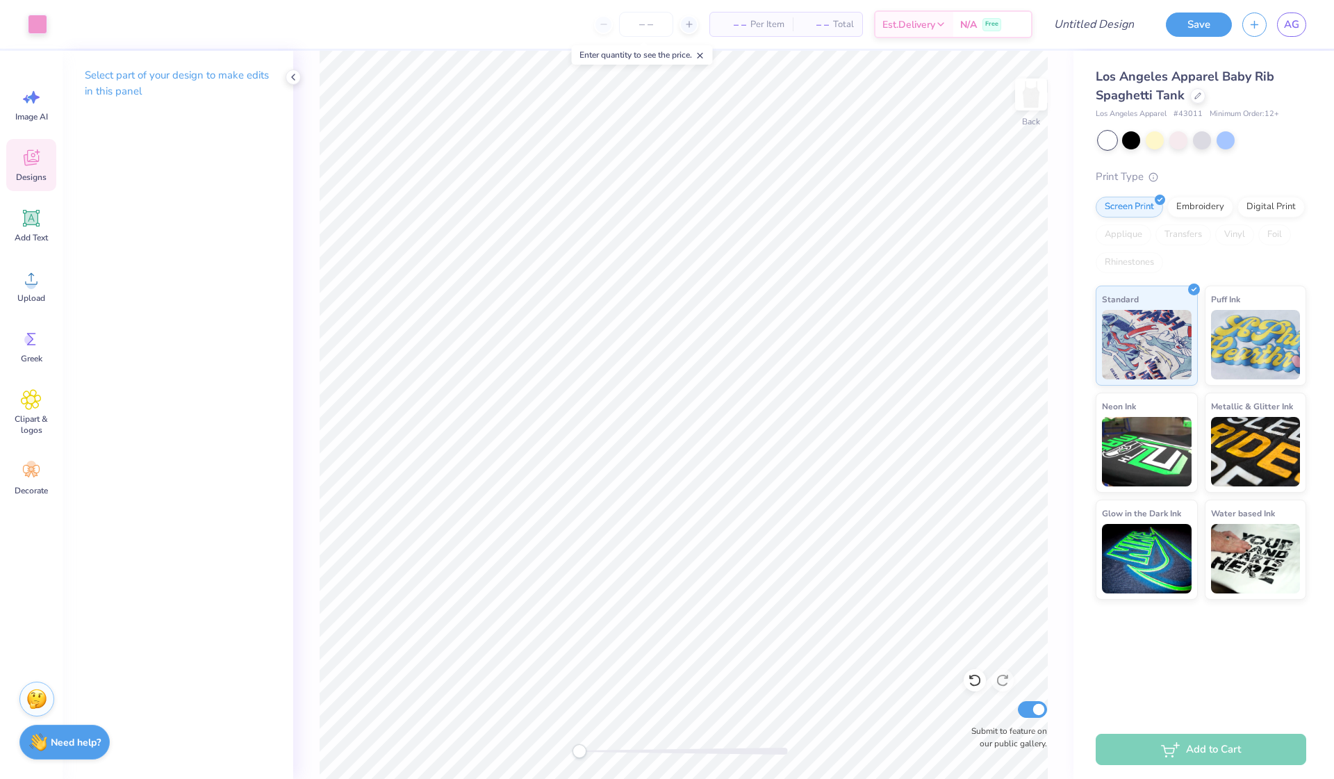
click at [28, 170] on div "Designs" at bounding box center [31, 165] width 50 height 52
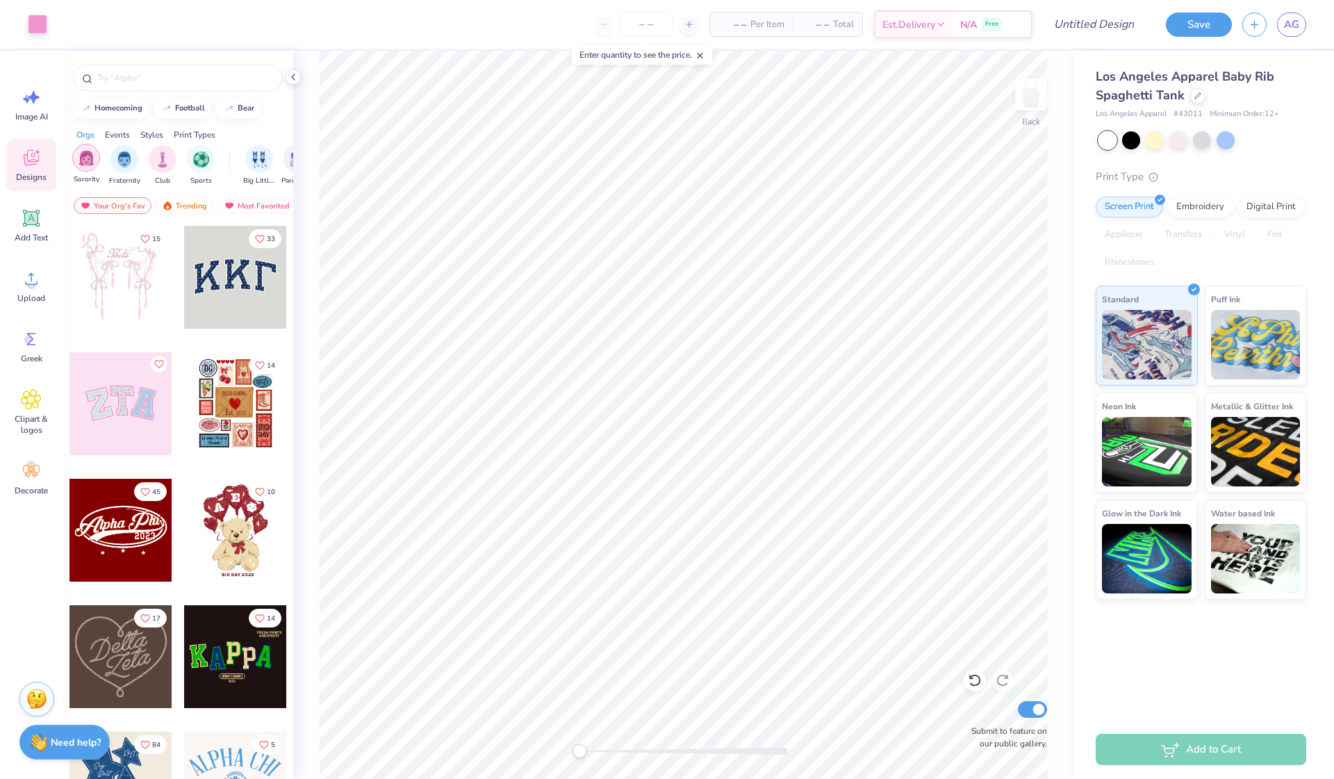
click at [88, 165] on img "filter for Sorority" at bounding box center [87, 158] width 16 height 16
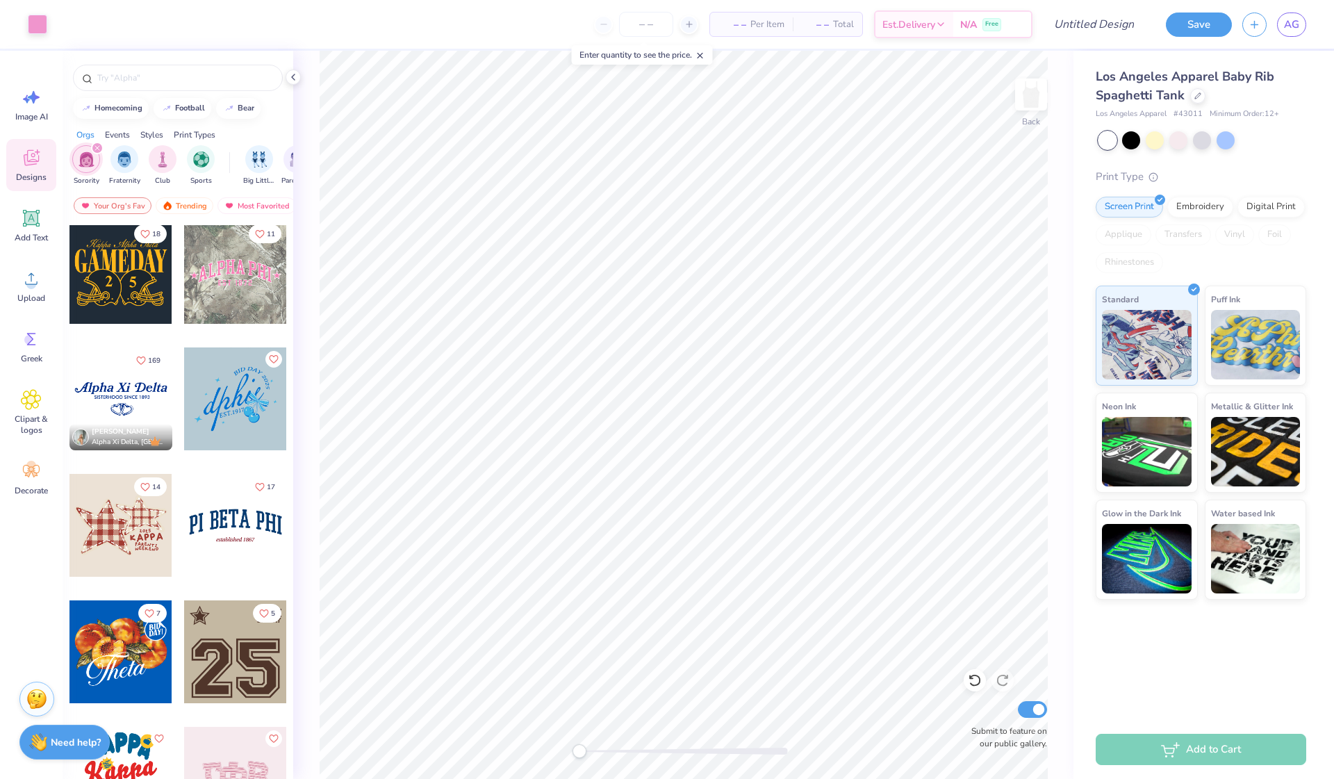
scroll to position [907, 0]
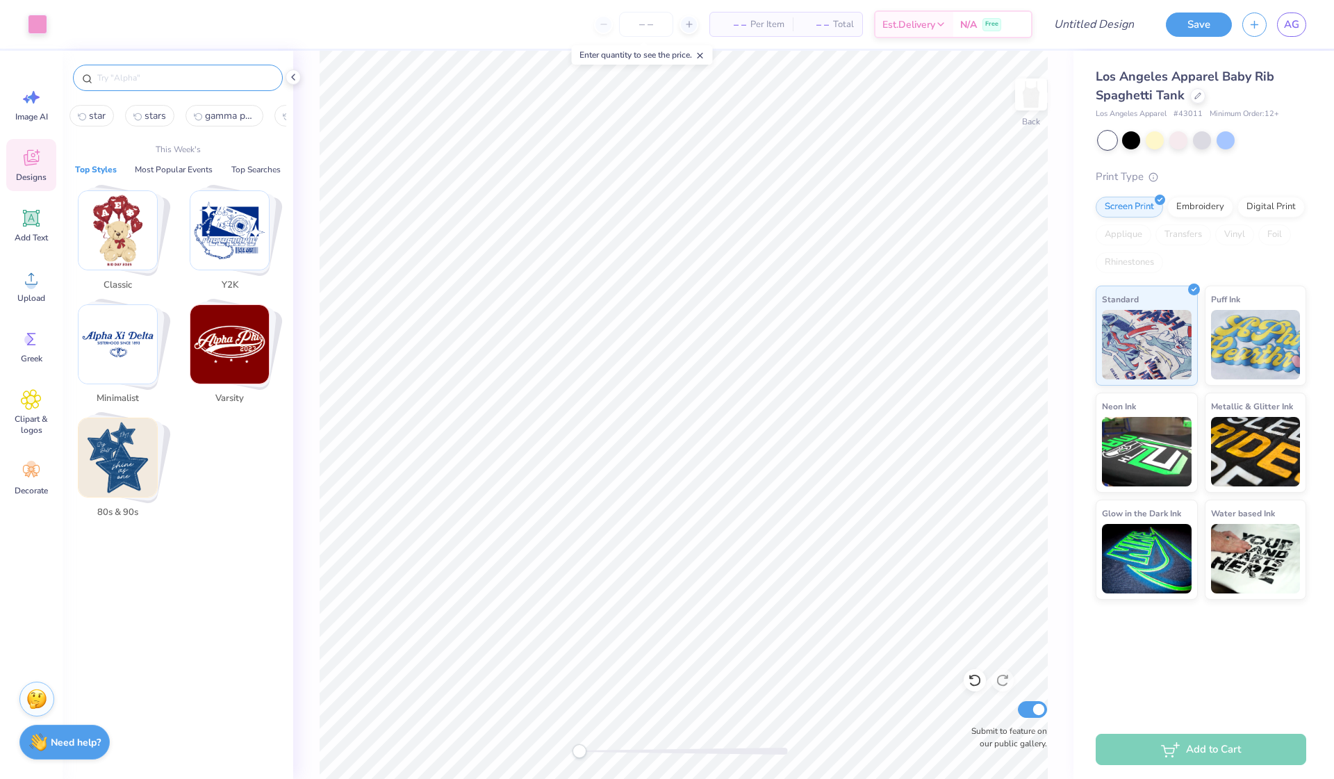
click at [174, 76] on input "text" at bounding box center [185, 78] width 178 height 14
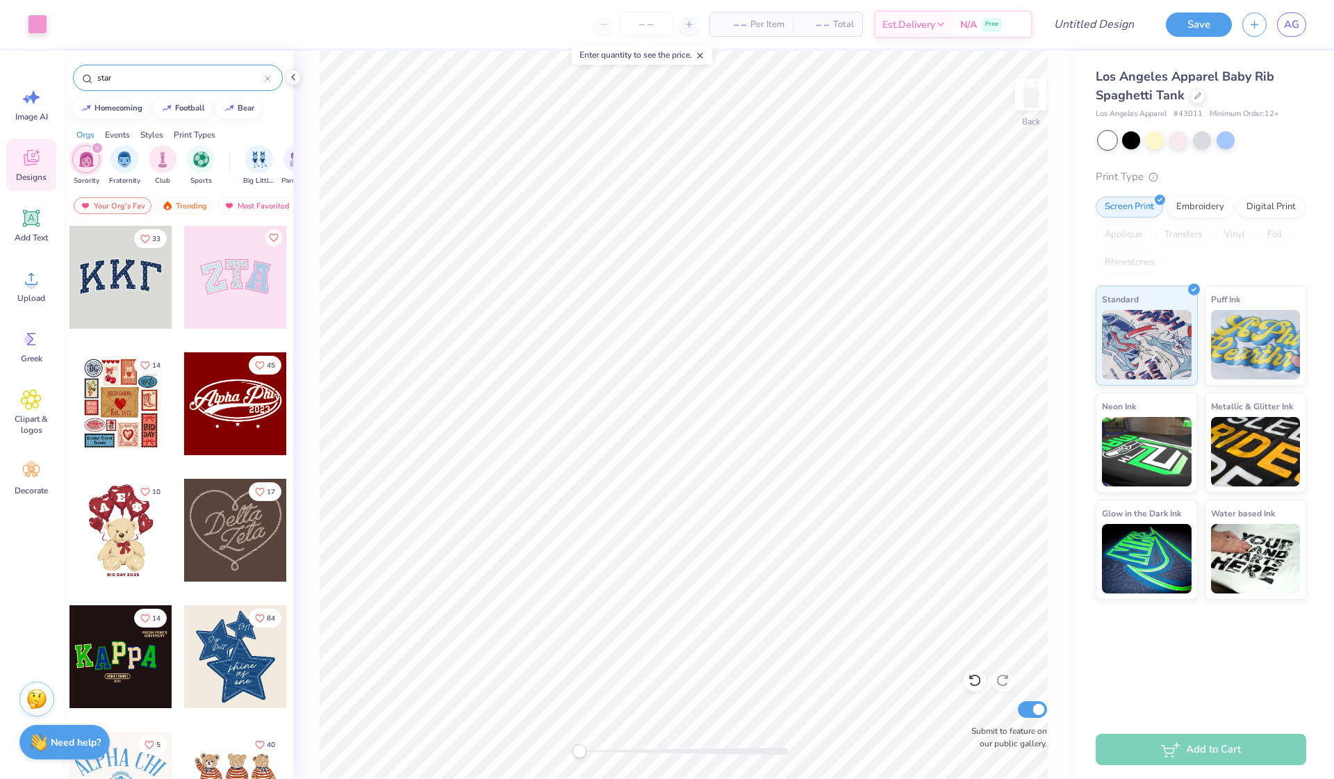
type input "star"
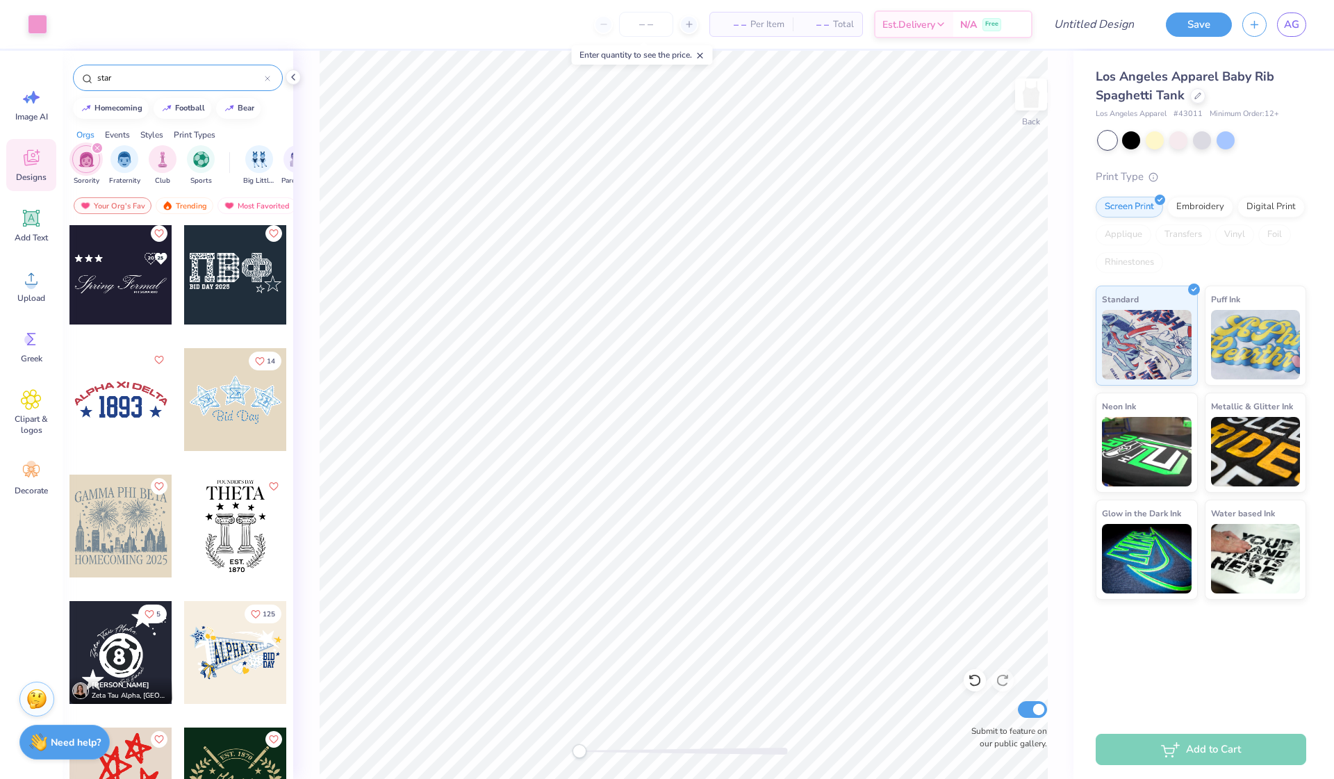
scroll to position [2405, 0]
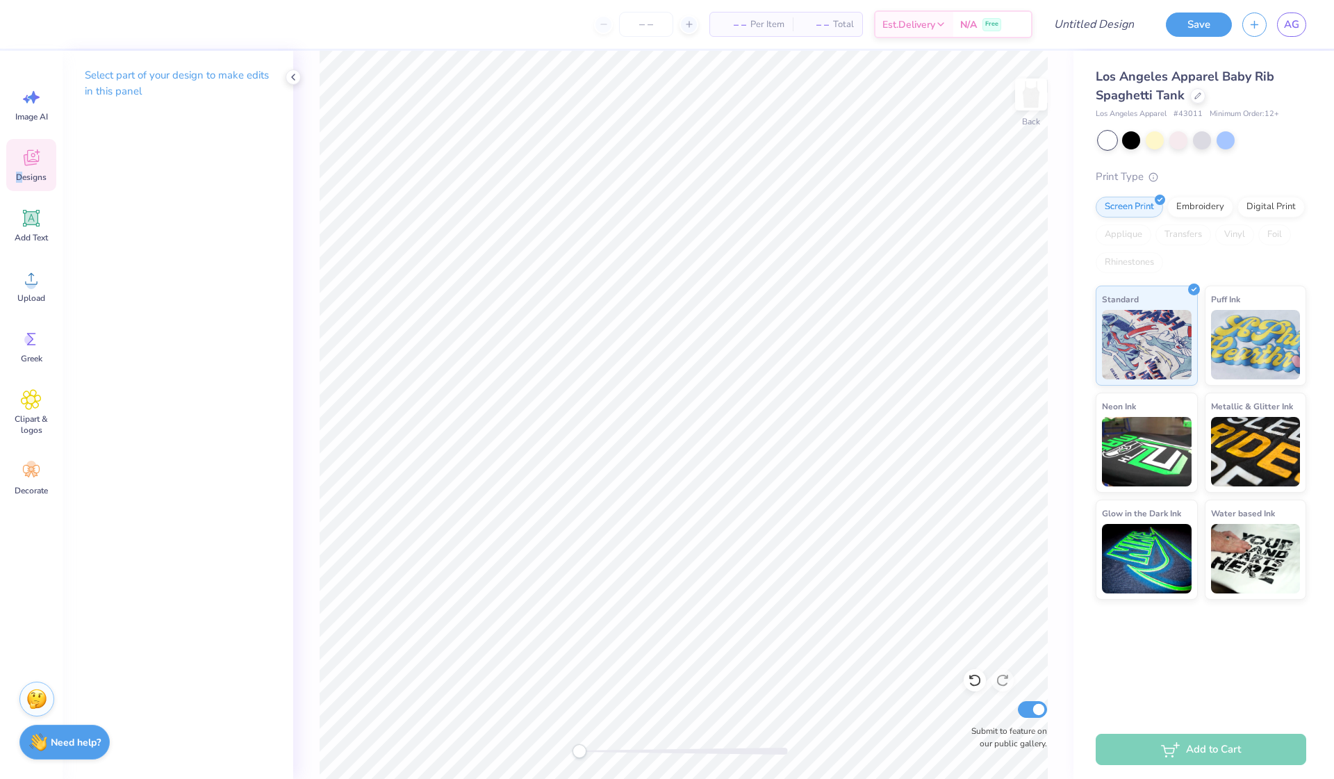
click at [22, 171] on div "Designs" at bounding box center [31, 165] width 50 height 52
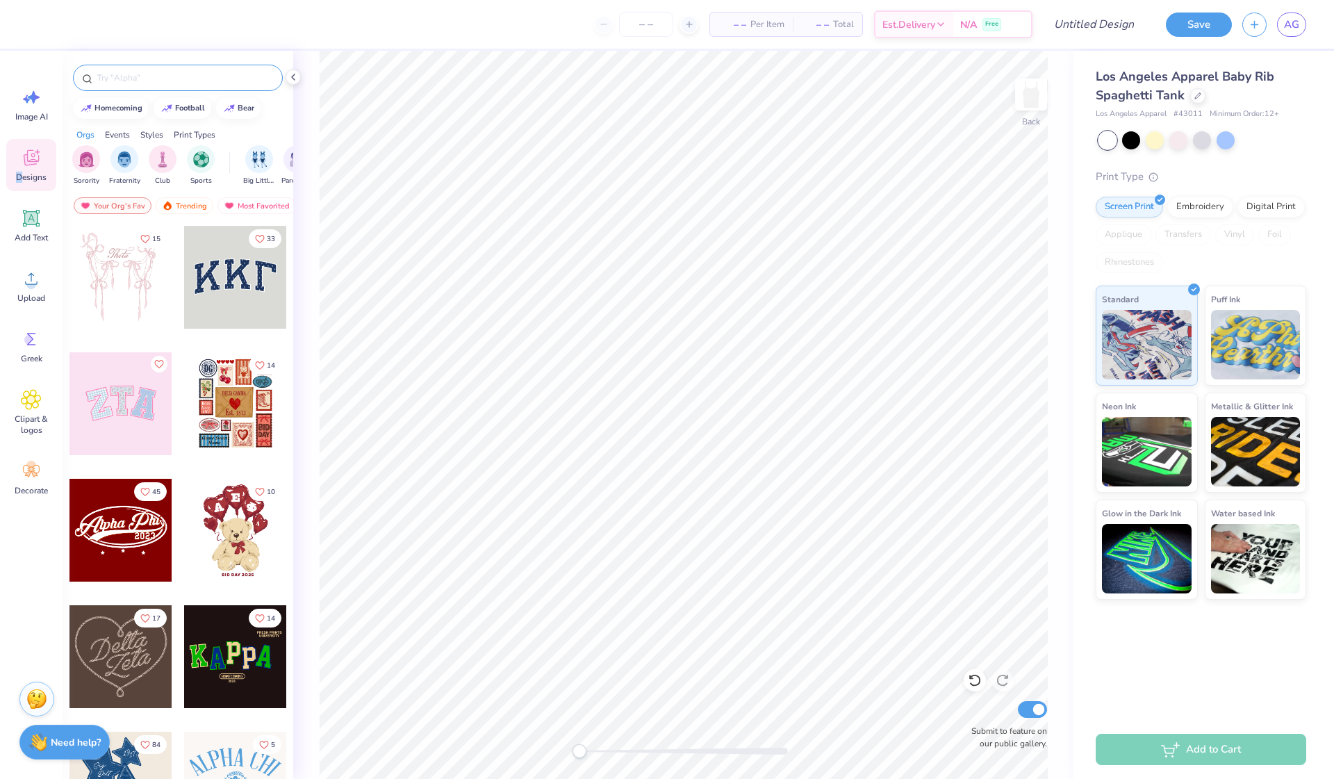
click at [168, 81] on input "text" at bounding box center [185, 78] width 178 height 14
click at [90, 158] on img "filter for Sorority" at bounding box center [87, 158] width 16 height 16
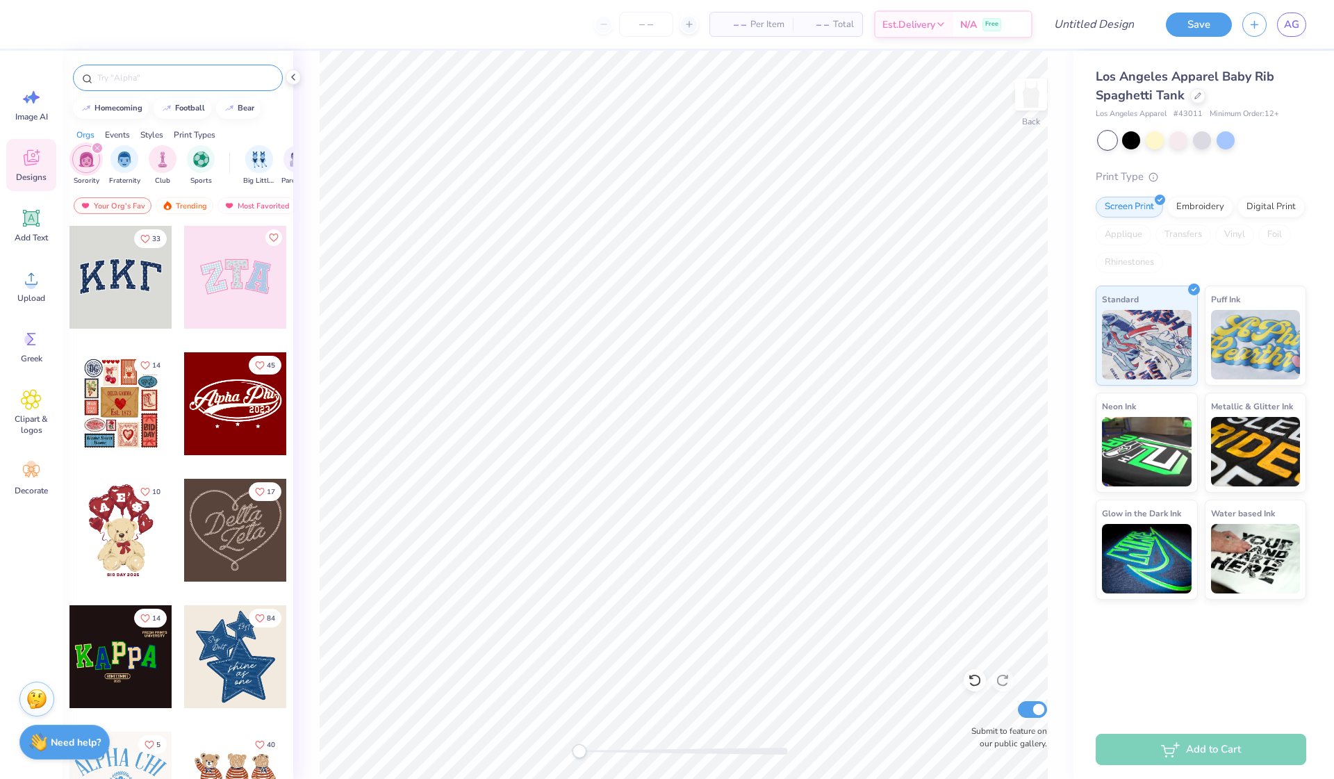
click at [133, 83] on input "text" at bounding box center [185, 78] width 178 height 14
click at [149, 69] on div at bounding box center [178, 78] width 210 height 26
click at [154, 72] on input "text" at bounding box center [185, 78] width 178 height 14
type input "star"
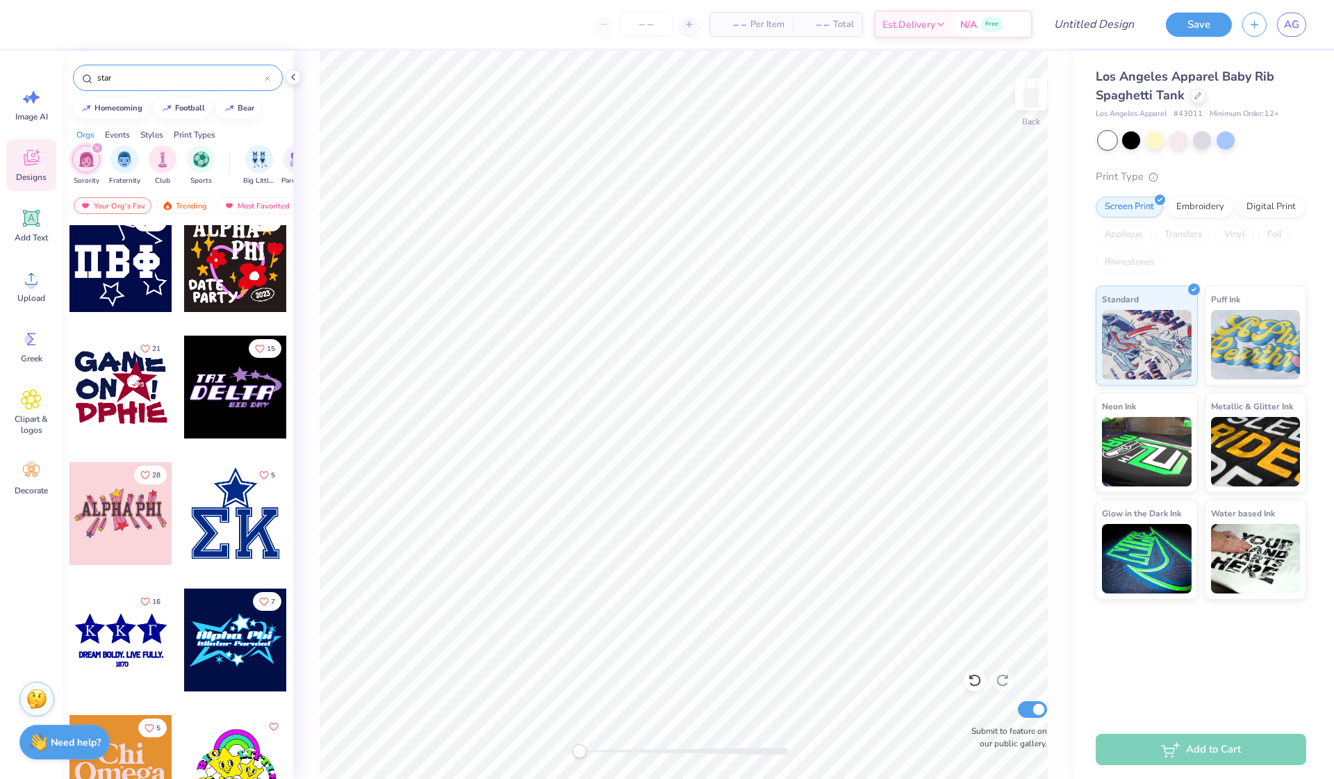
scroll to position [20756, 0]
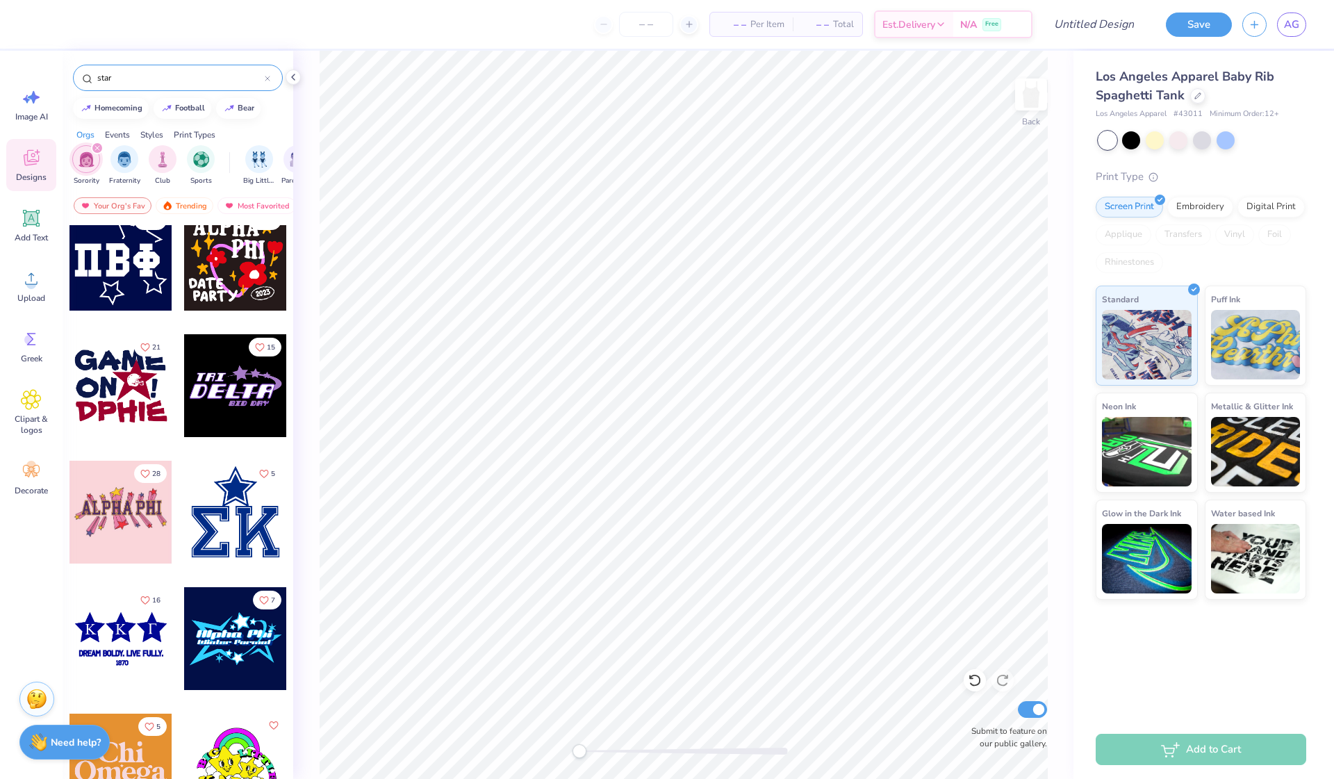
click at [97, 150] on icon "filter for Sorority" at bounding box center [97, 148] width 6 height 6
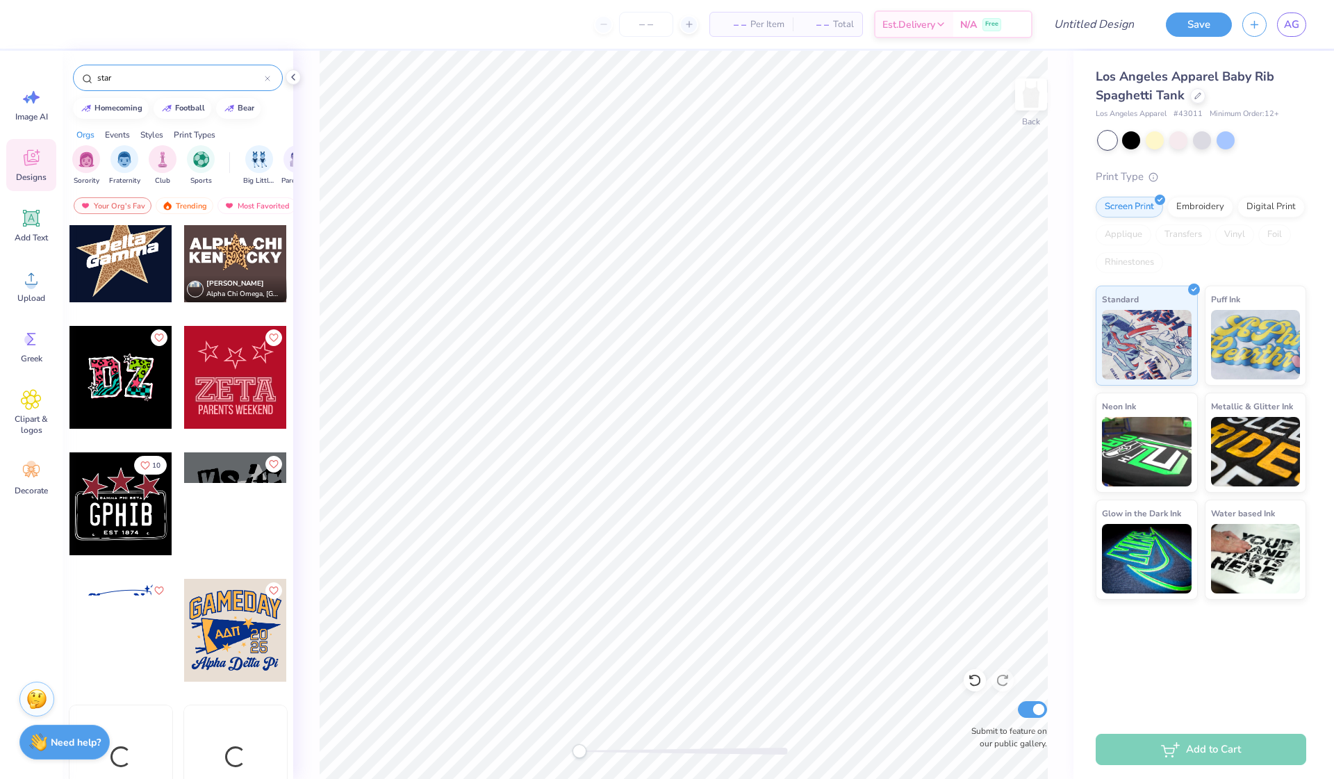
scroll to position [1417, 0]
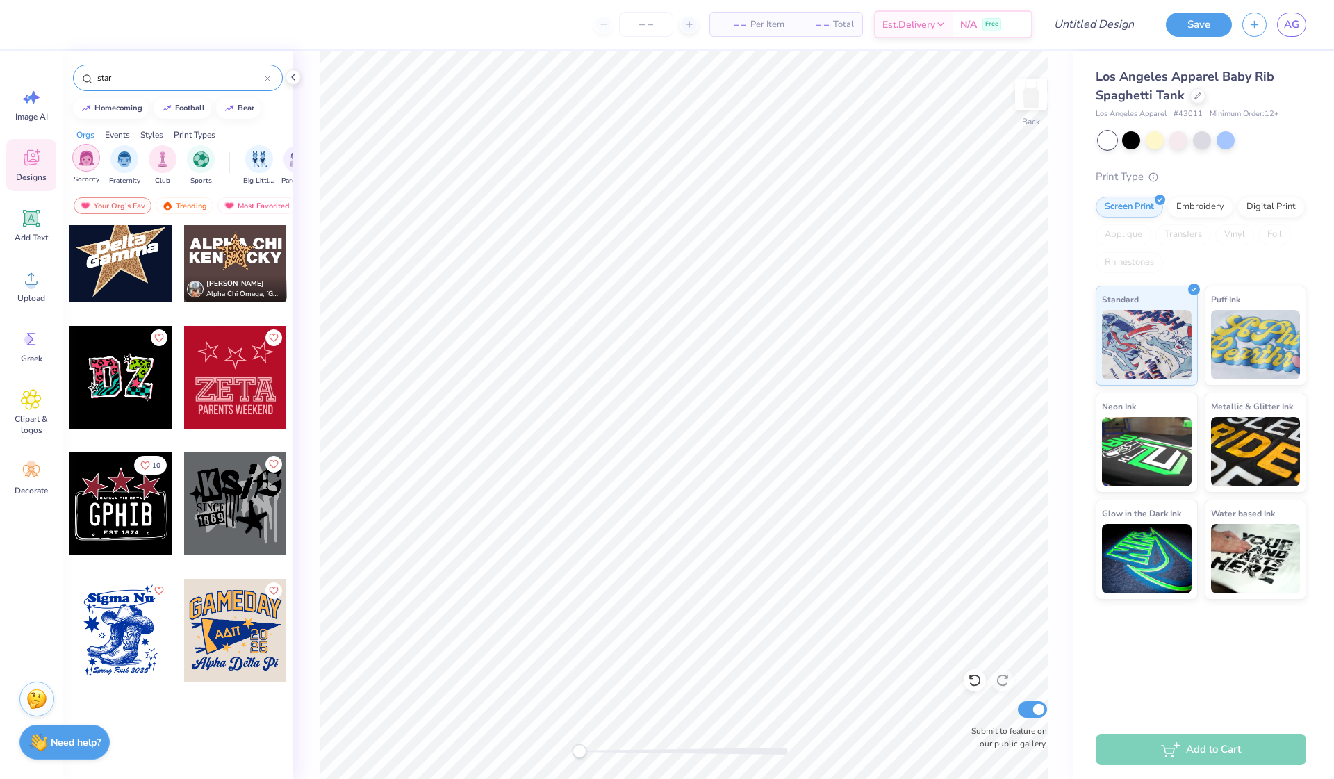
click at [90, 158] on img "filter for Sorority" at bounding box center [87, 158] width 16 height 16
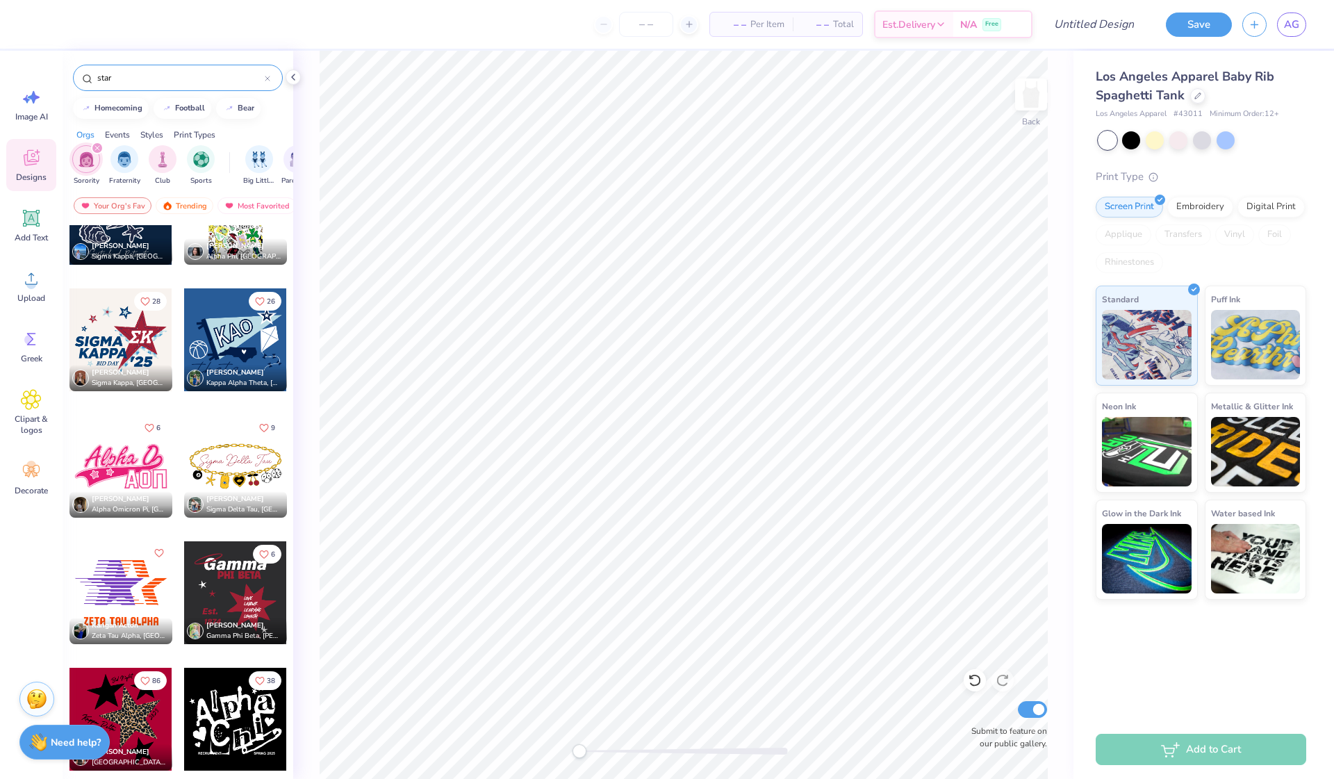
scroll to position [3382, 0]
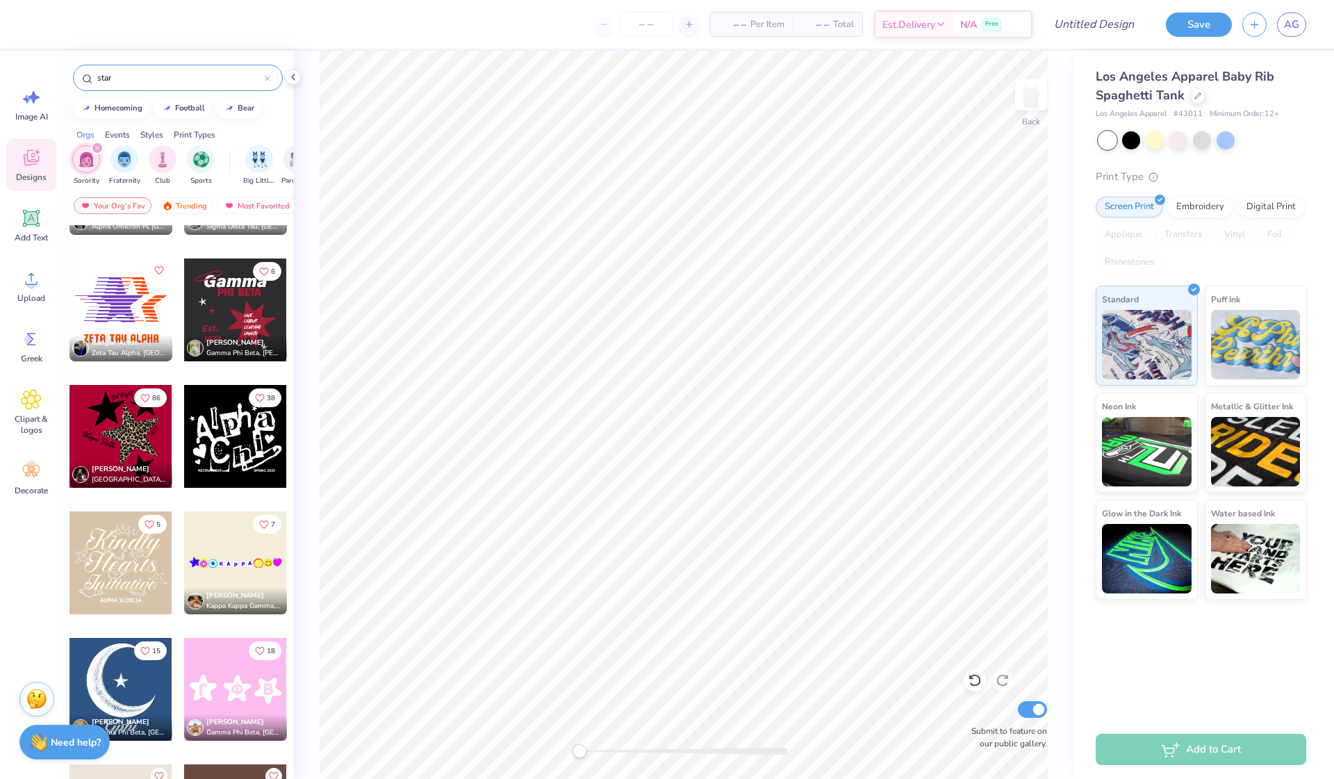
click at [267, 74] on div at bounding box center [268, 78] width 6 height 13
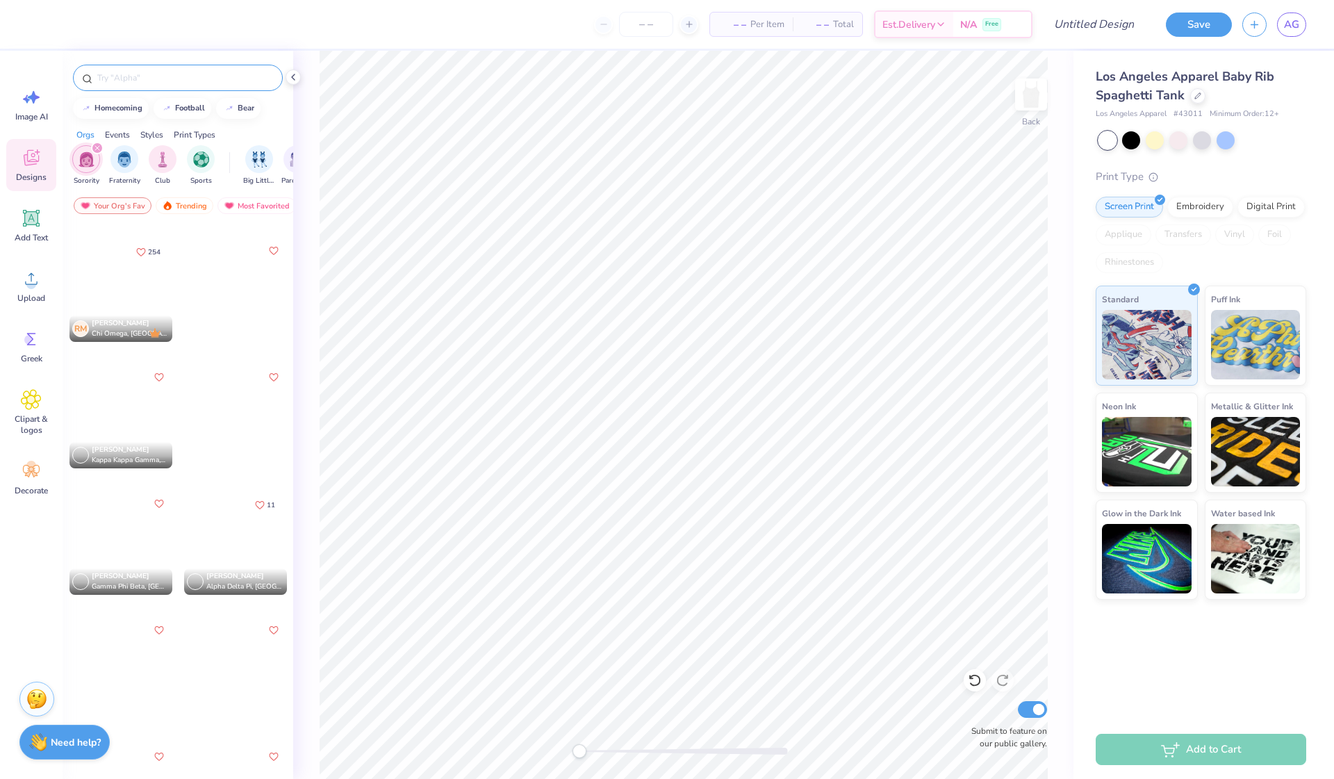
scroll to position [2929, 0]
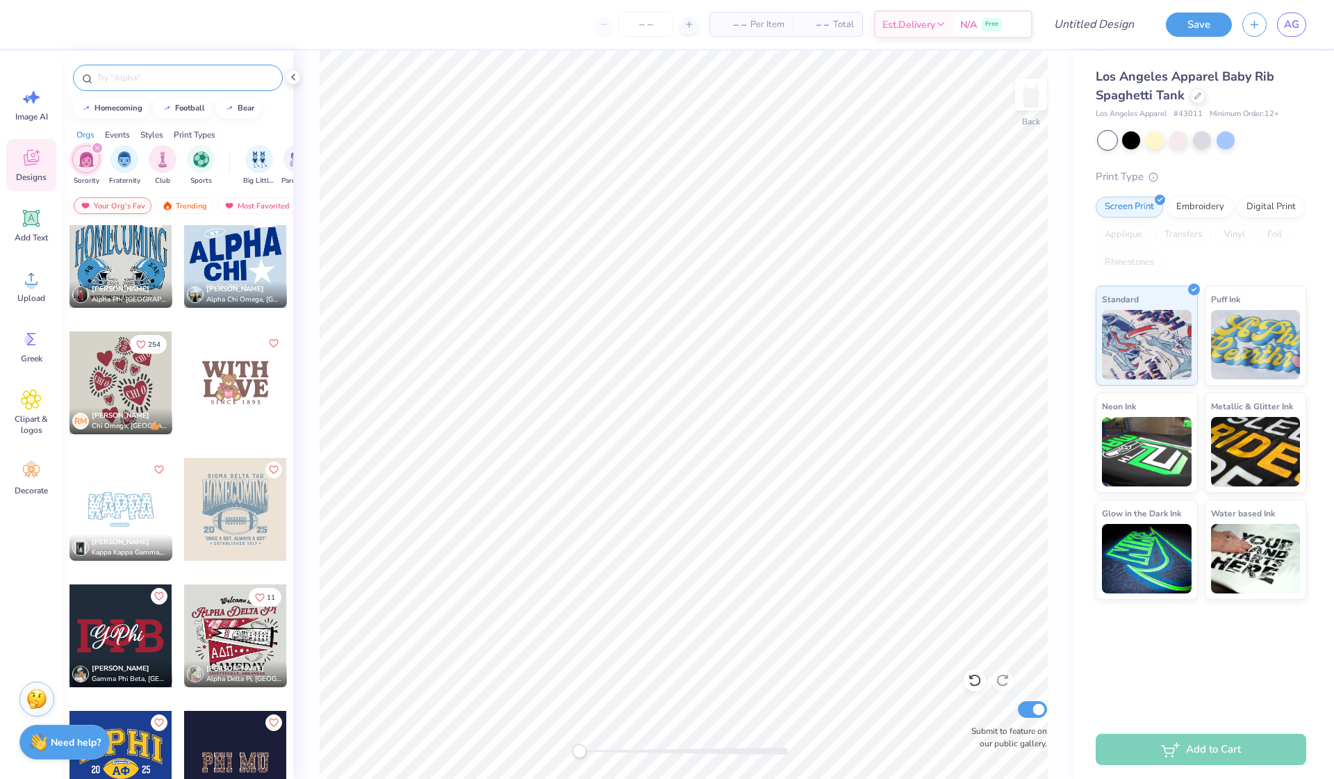
click at [133, 205] on div "Your Org's Fav" at bounding box center [113, 205] width 78 height 17
click at [132, 204] on div "Your Org's Fav" at bounding box center [113, 205] width 78 height 17
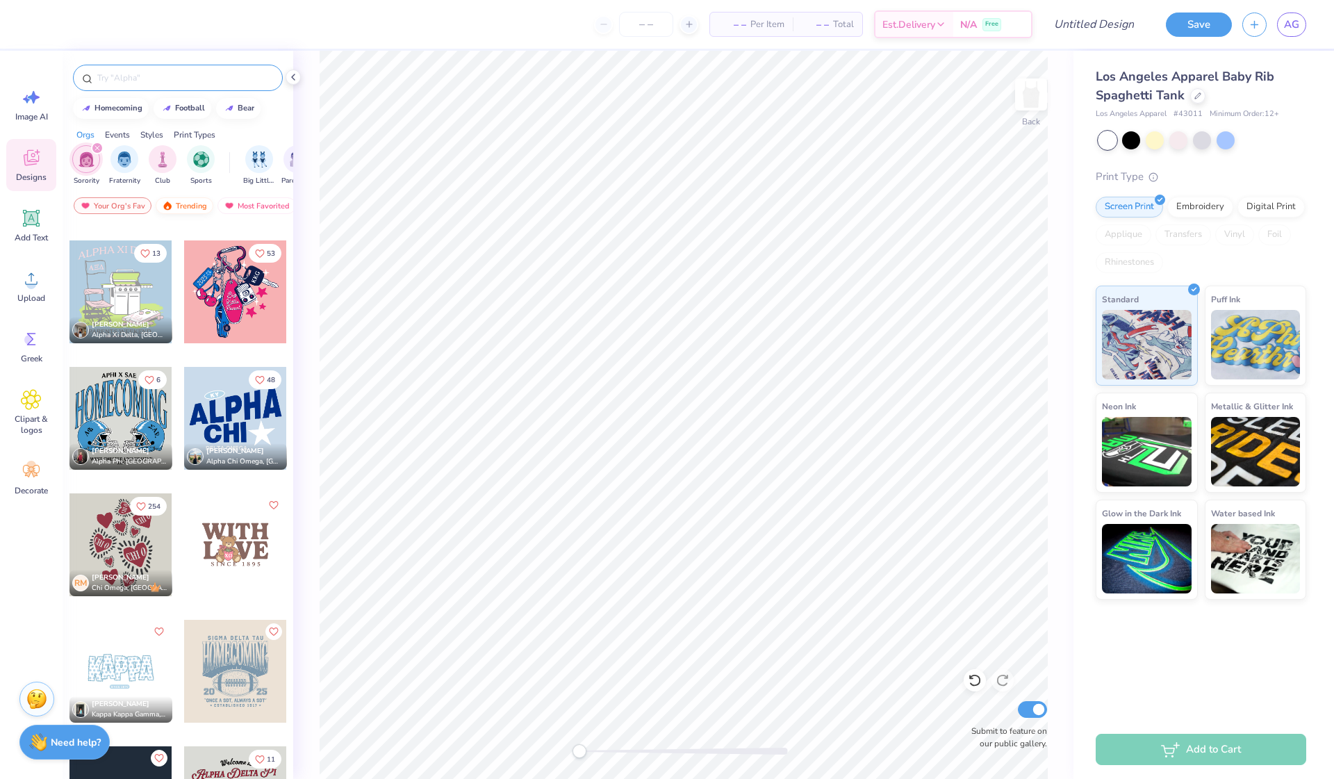
click at [179, 208] on div "Trending" at bounding box center [185, 205] width 58 height 17
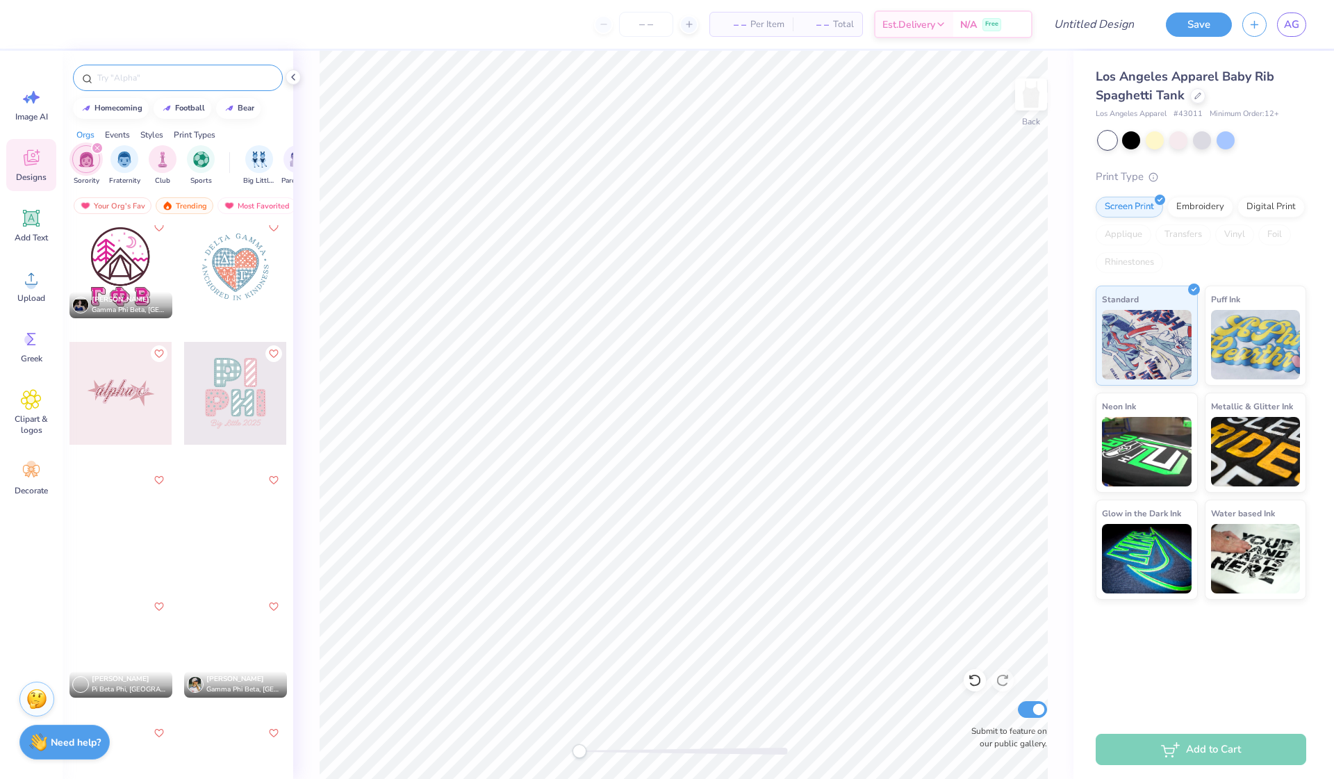
scroll to position [15569, 0]
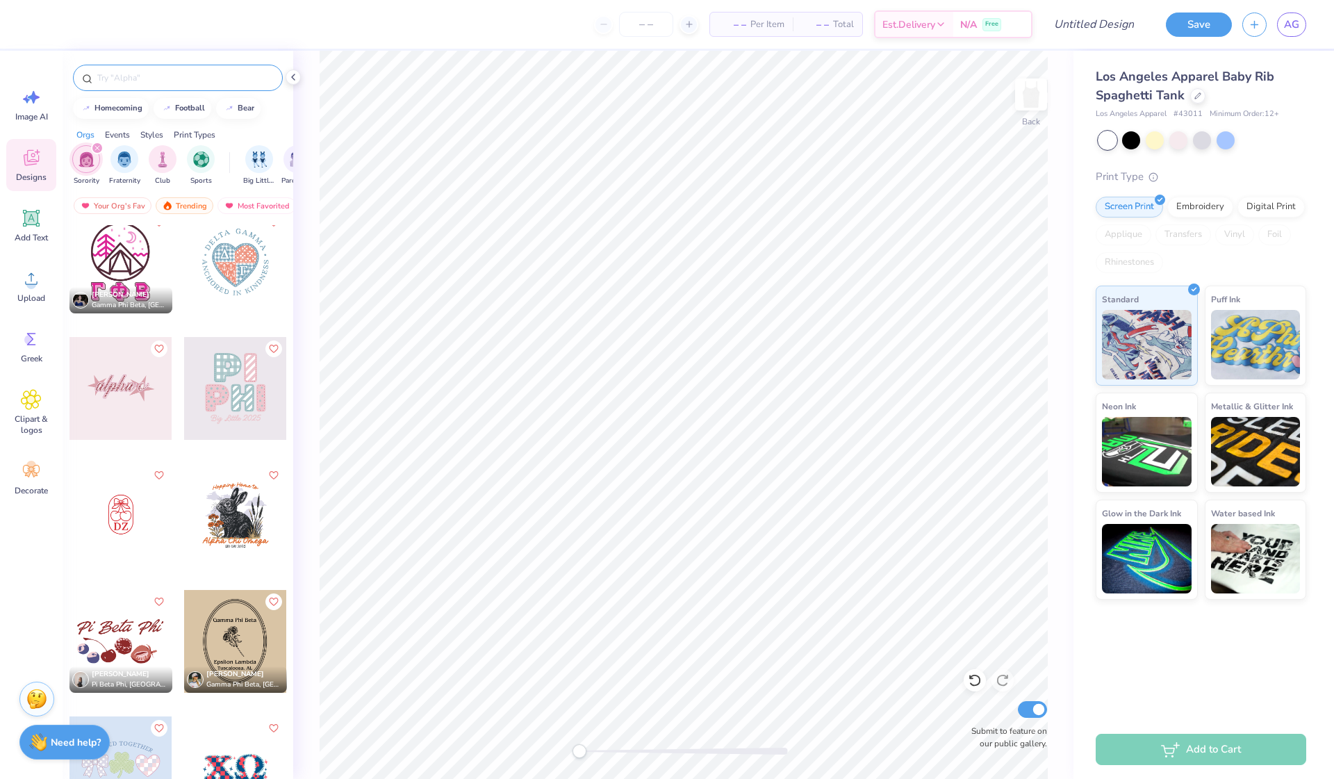
click at [138, 410] on div at bounding box center [120, 388] width 103 height 103
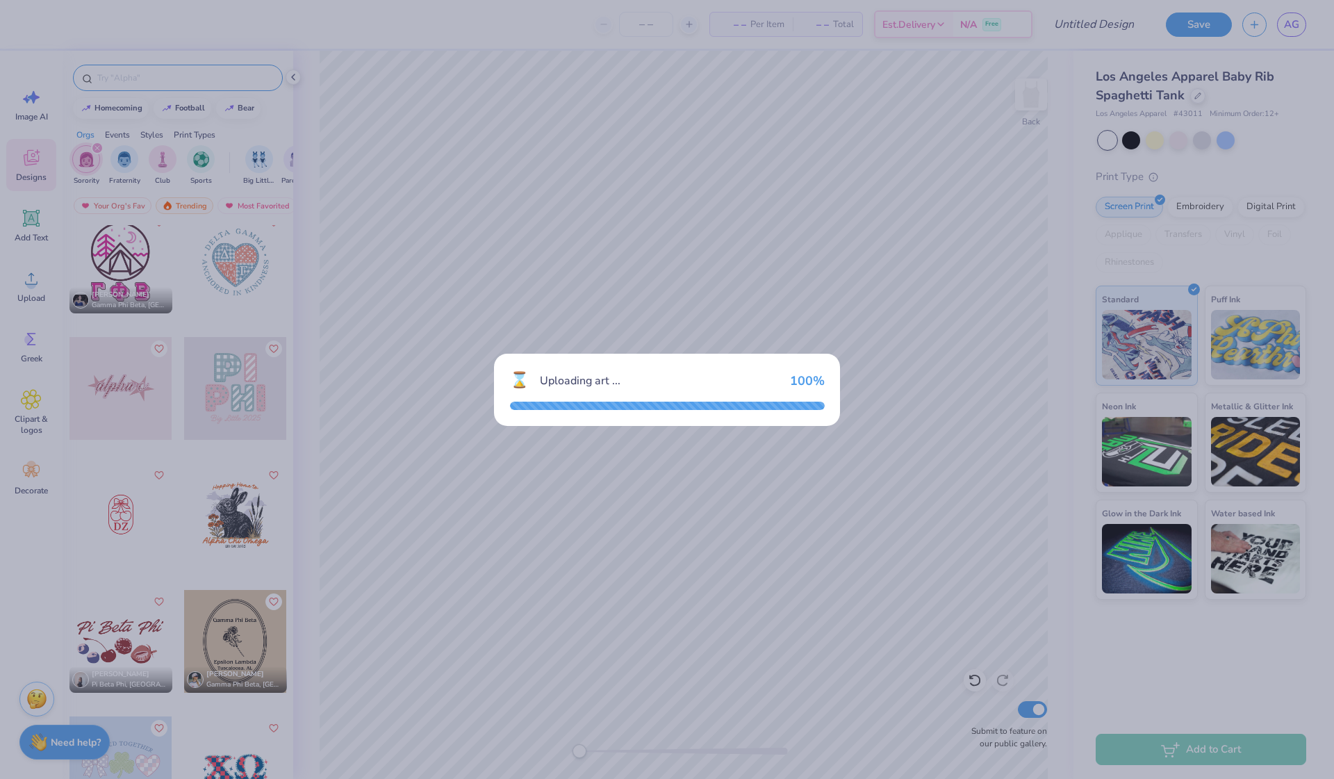
click at [661, 391] on div "⌛ Uploading art ... 100 %" at bounding box center [667, 380] width 315 height 23
click at [776, 345] on div "⌛ Uploading art ... 100 %" at bounding box center [667, 389] width 1334 height 779
click at [775, 298] on div "⌛ Uploading art ... 100 %" at bounding box center [667, 389] width 1334 height 779
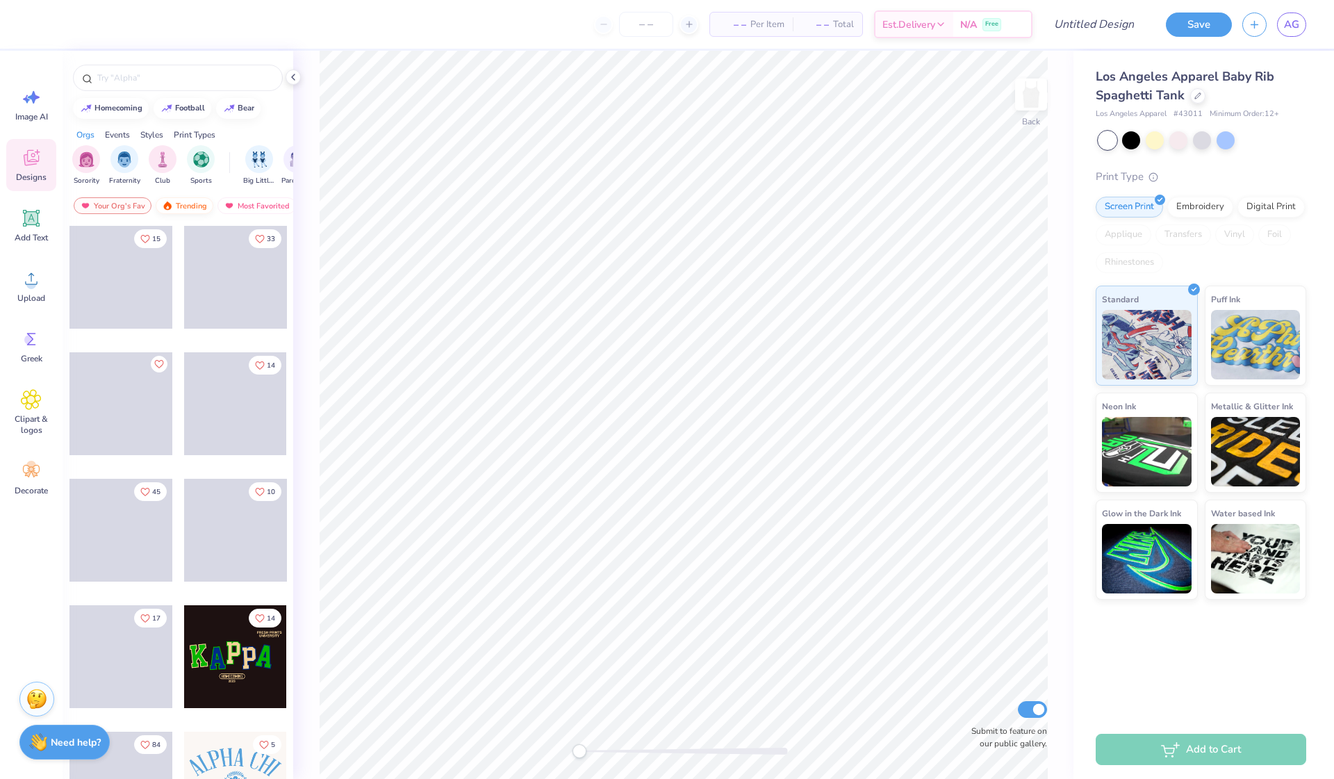
click at [173, 205] on div "Trending" at bounding box center [185, 205] width 58 height 17
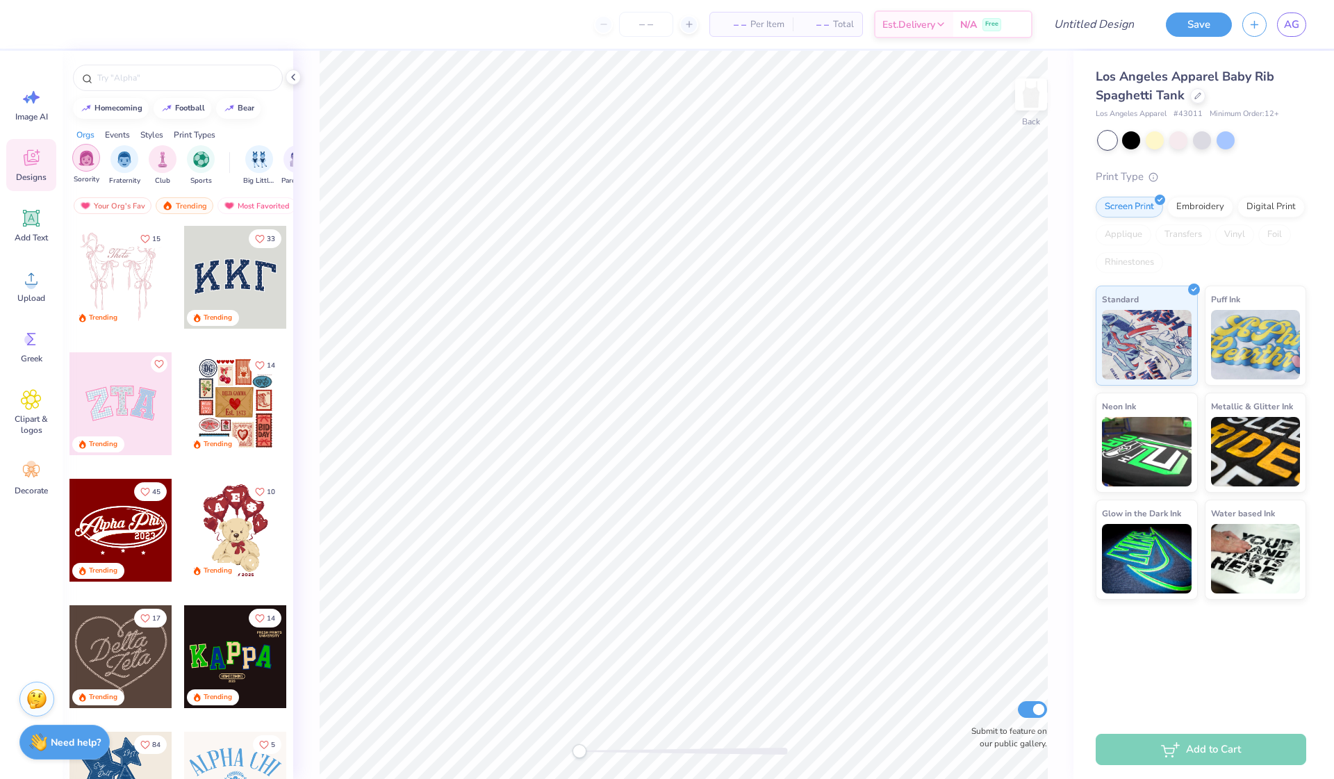
click at [85, 164] on img "filter for Sorority" at bounding box center [87, 158] width 16 height 16
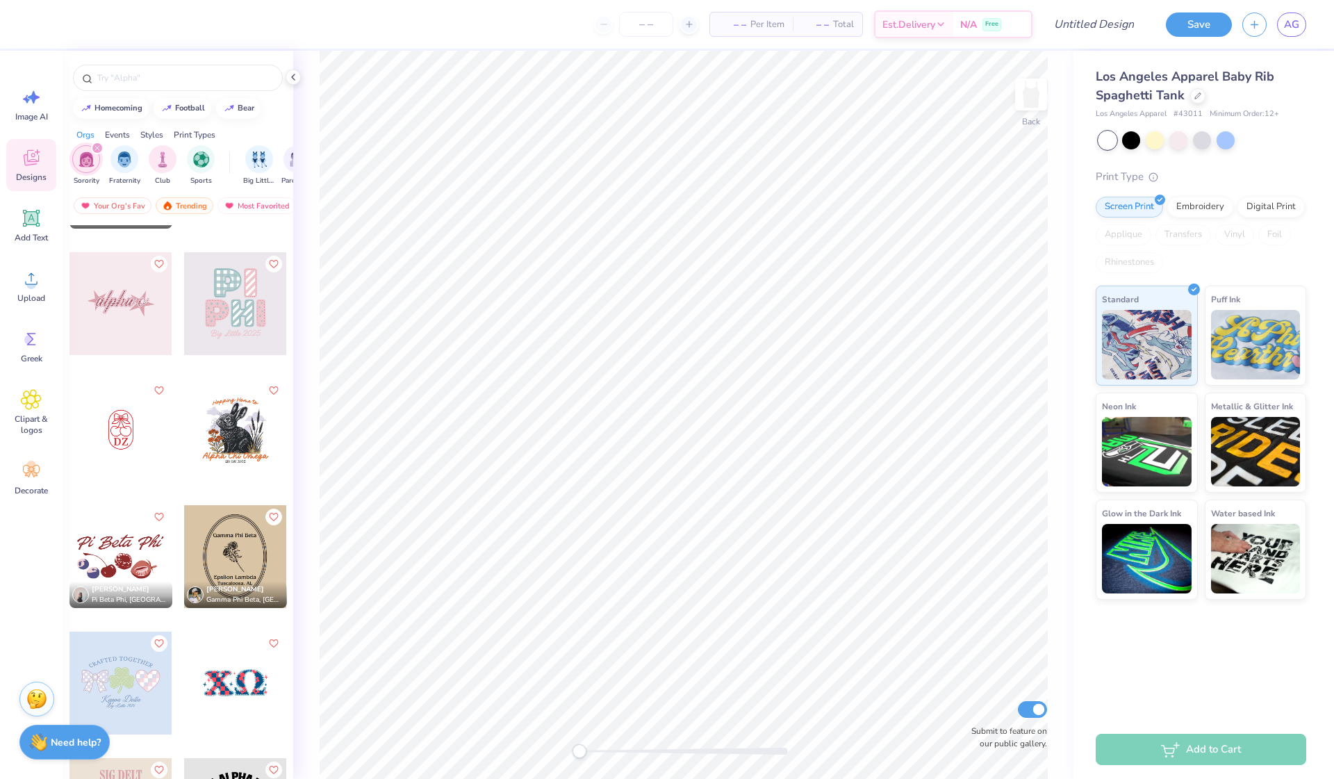
scroll to position [15660, 0]
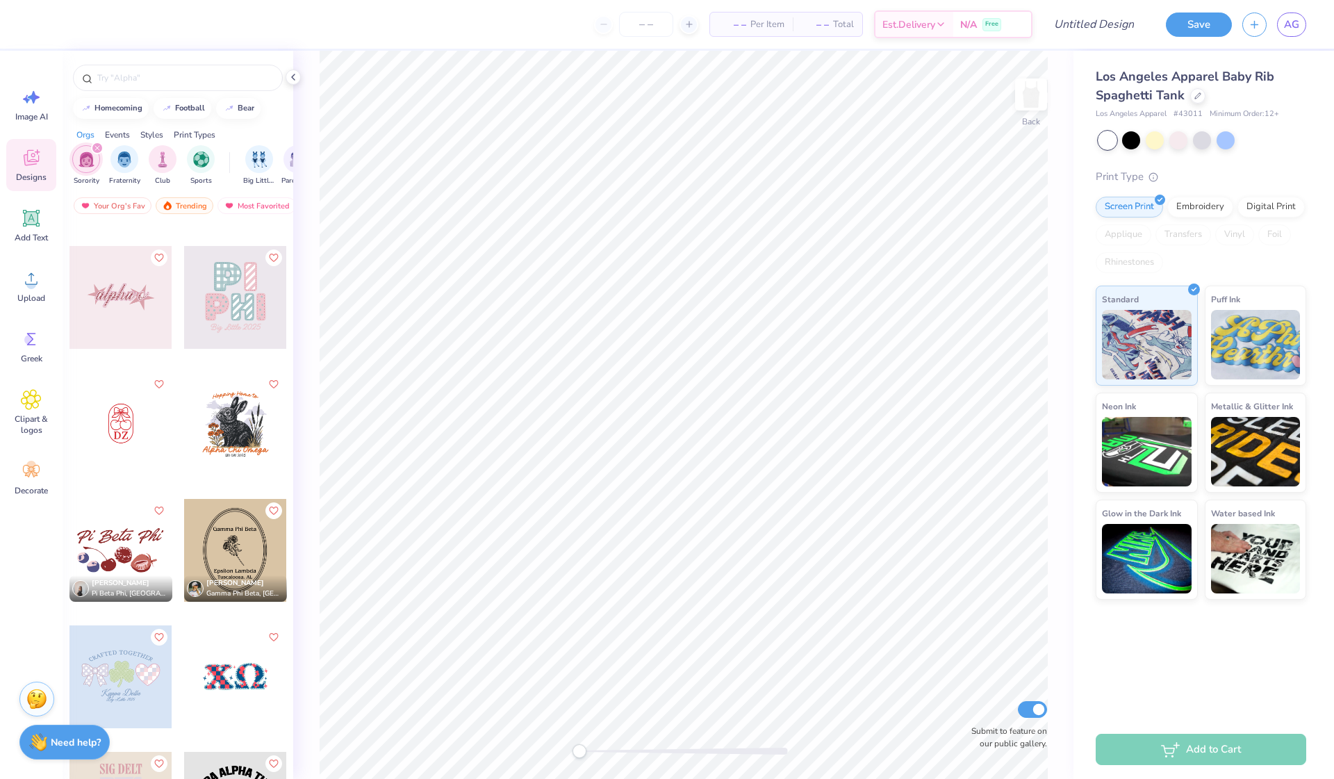
click at [129, 327] on div at bounding box center [120, 297] width 103 height 103
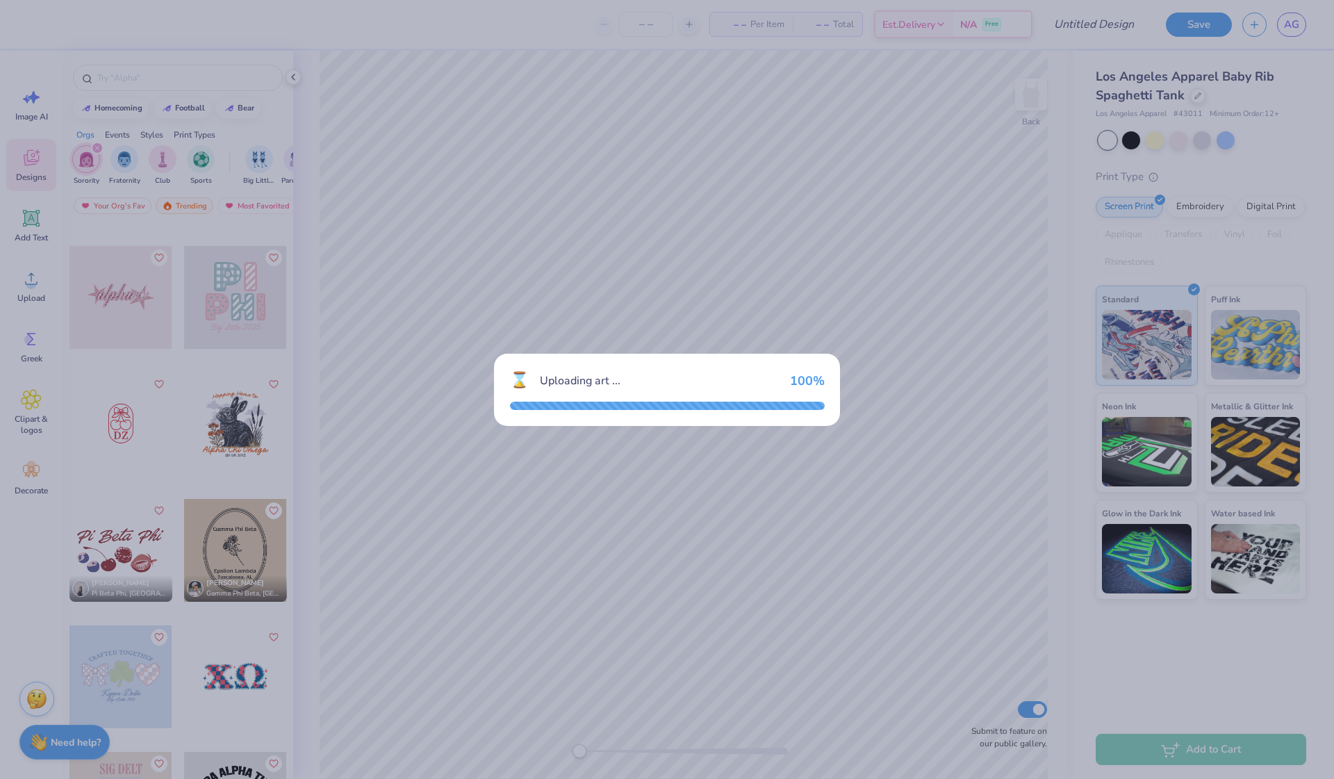
click at [139, 300] on div "⌛ Uploading art ... 100 %" at bounding box center [667, 389] width 1334 height 779
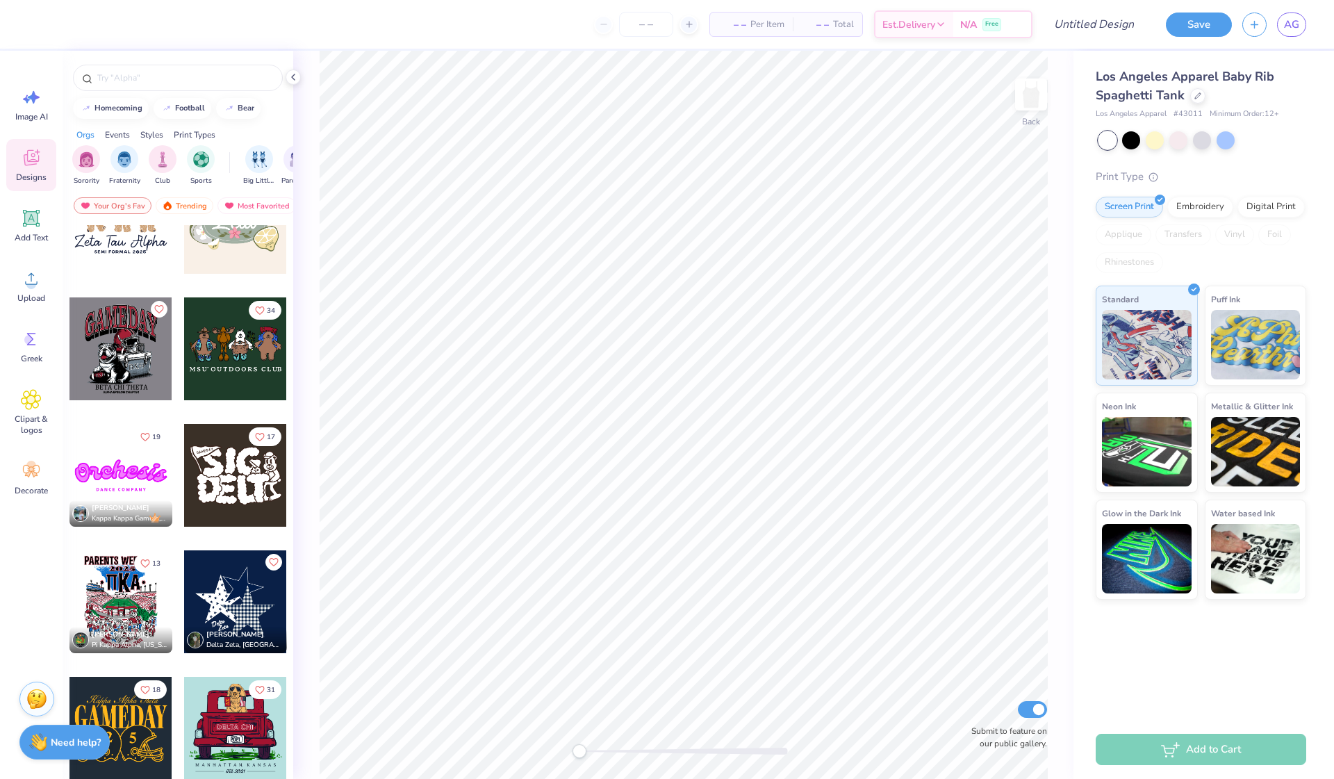
scroll to position [1191, 0]
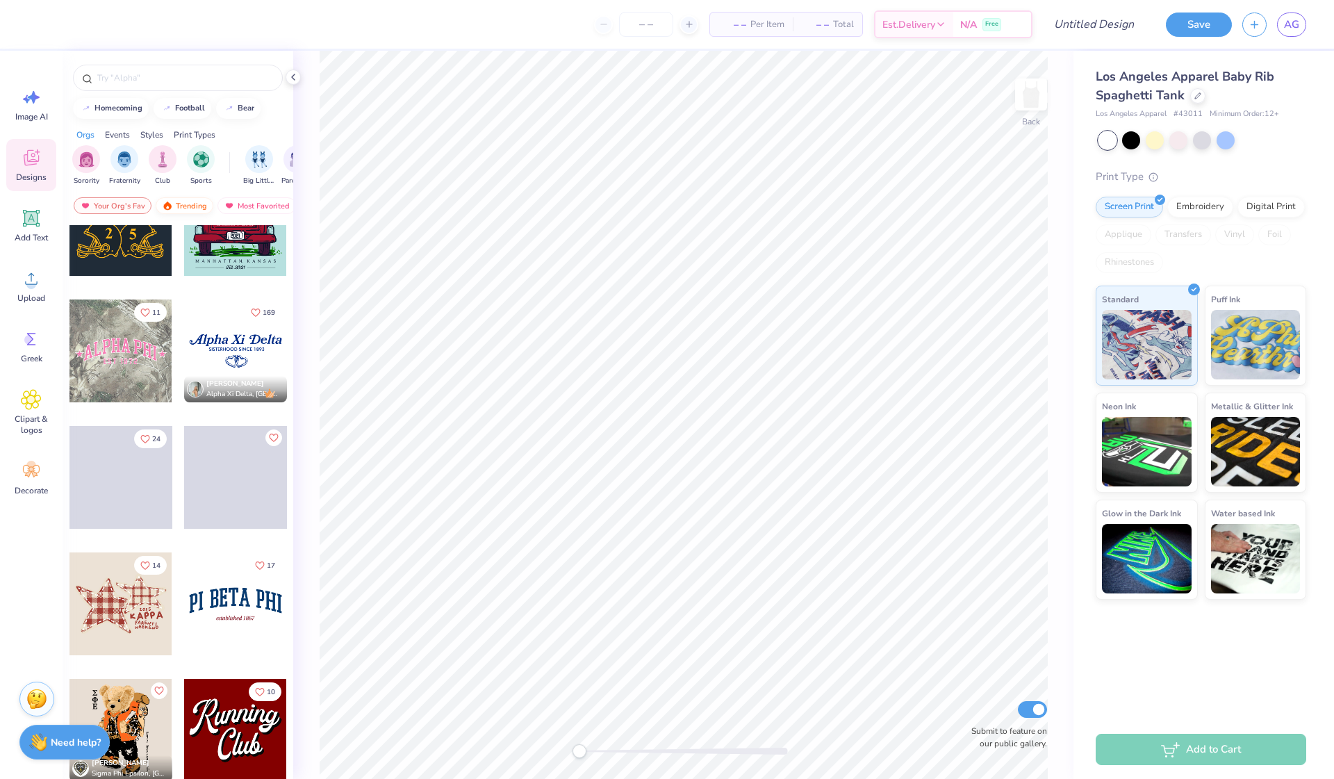
click at [183, 204] on div "Trending" at bounding box center [185, 205] width 58 height 17
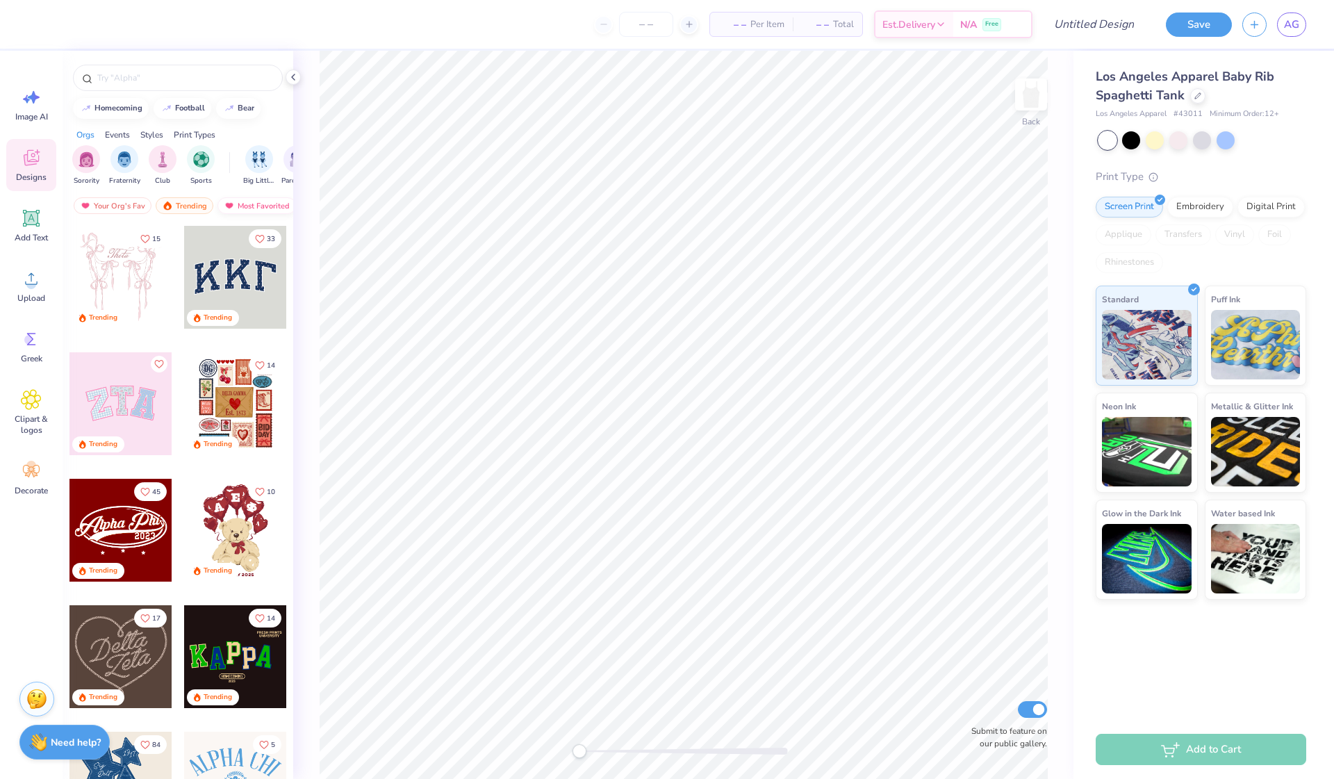
click at [260, 206] on div "Most Favorited" at bounding box center [256, 205] width 79 height 17
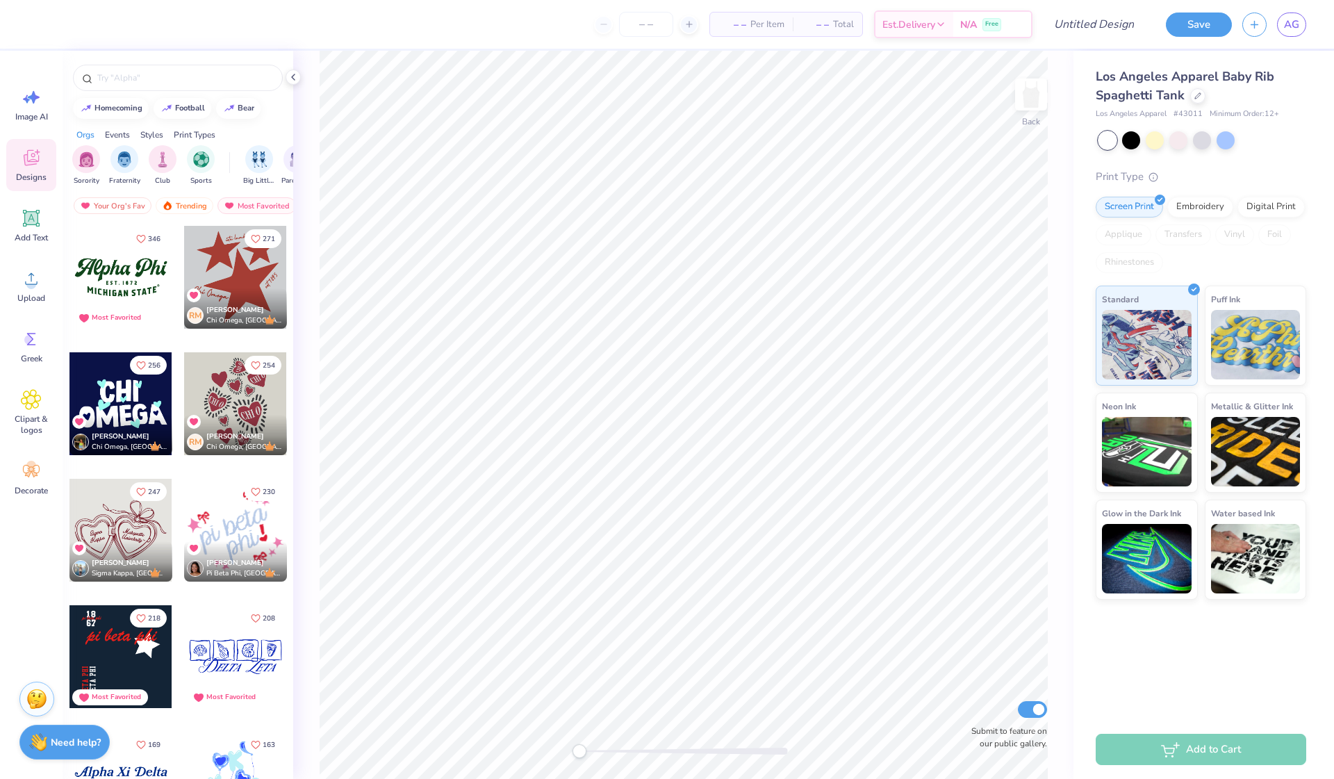
click at [151, 283] on div at bounding box center [120, 277] width 103 height 103
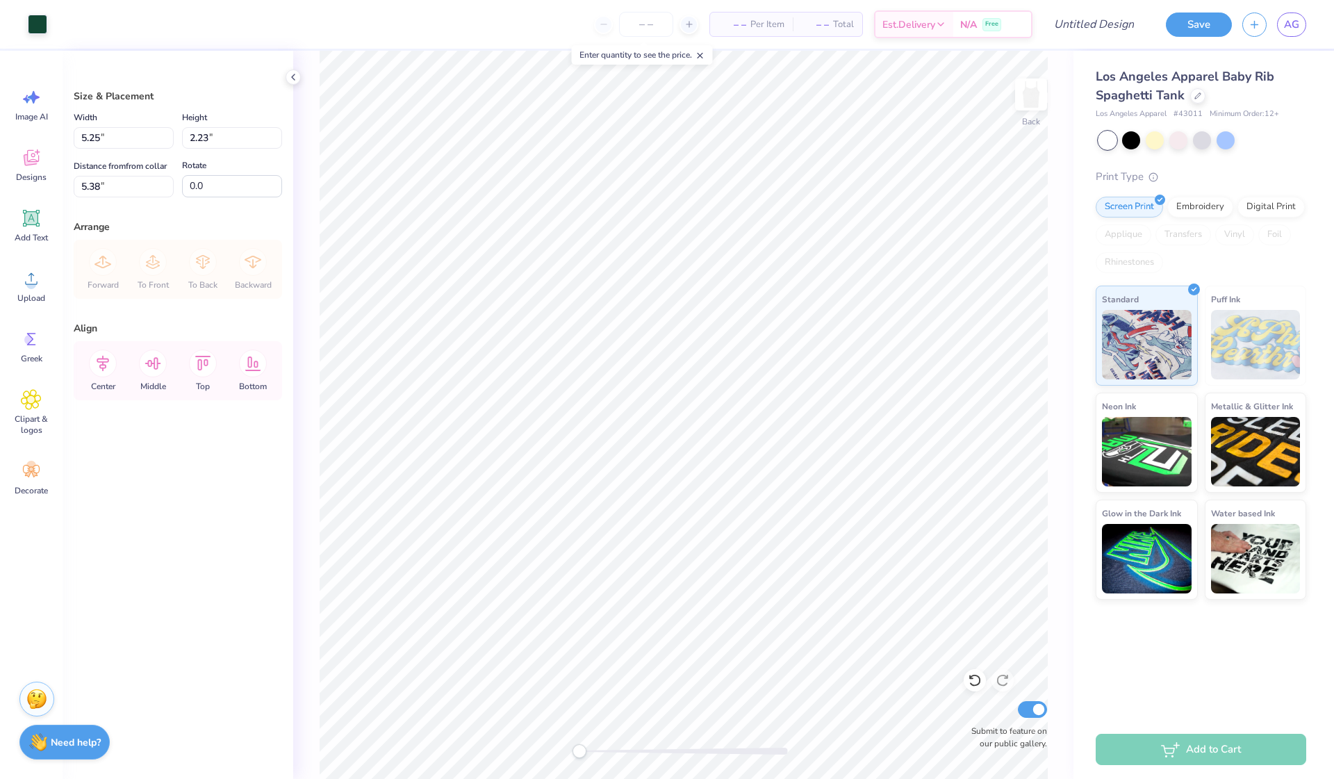
type input "2.51"
type input "6.93"
type input "2.95"
type input "1.84"
type input "7.80"
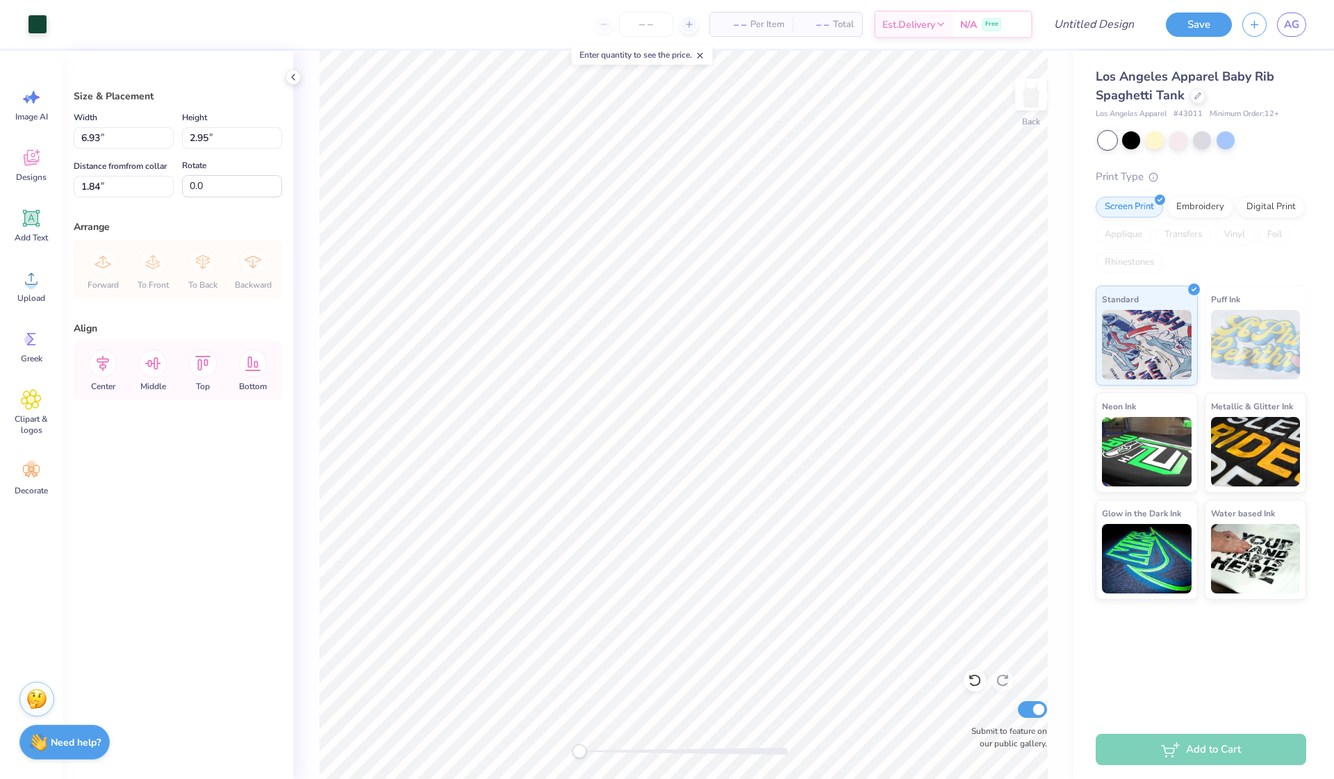
type input "3.32"
type input "1.93"
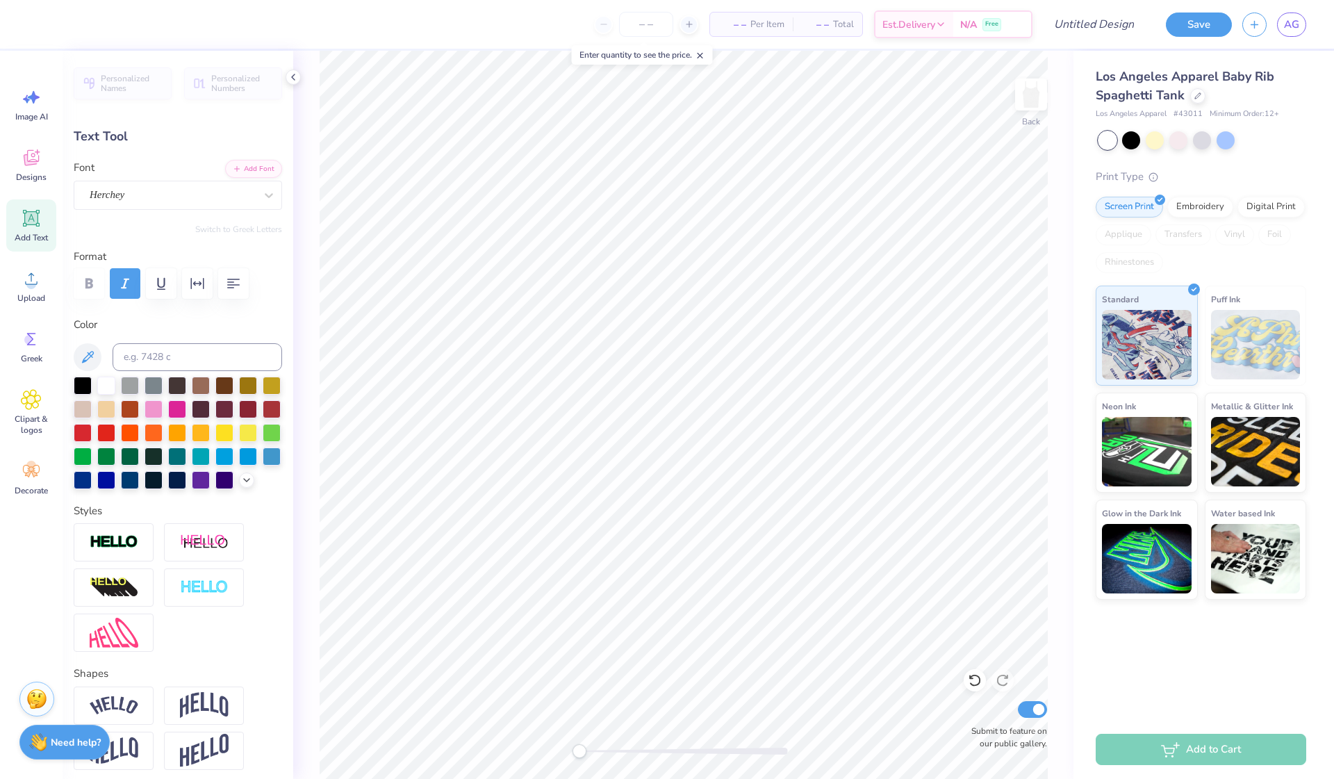
type textarea "Gamma Phi"
type input "5.96"
type input "0.89"
type input "4.29"
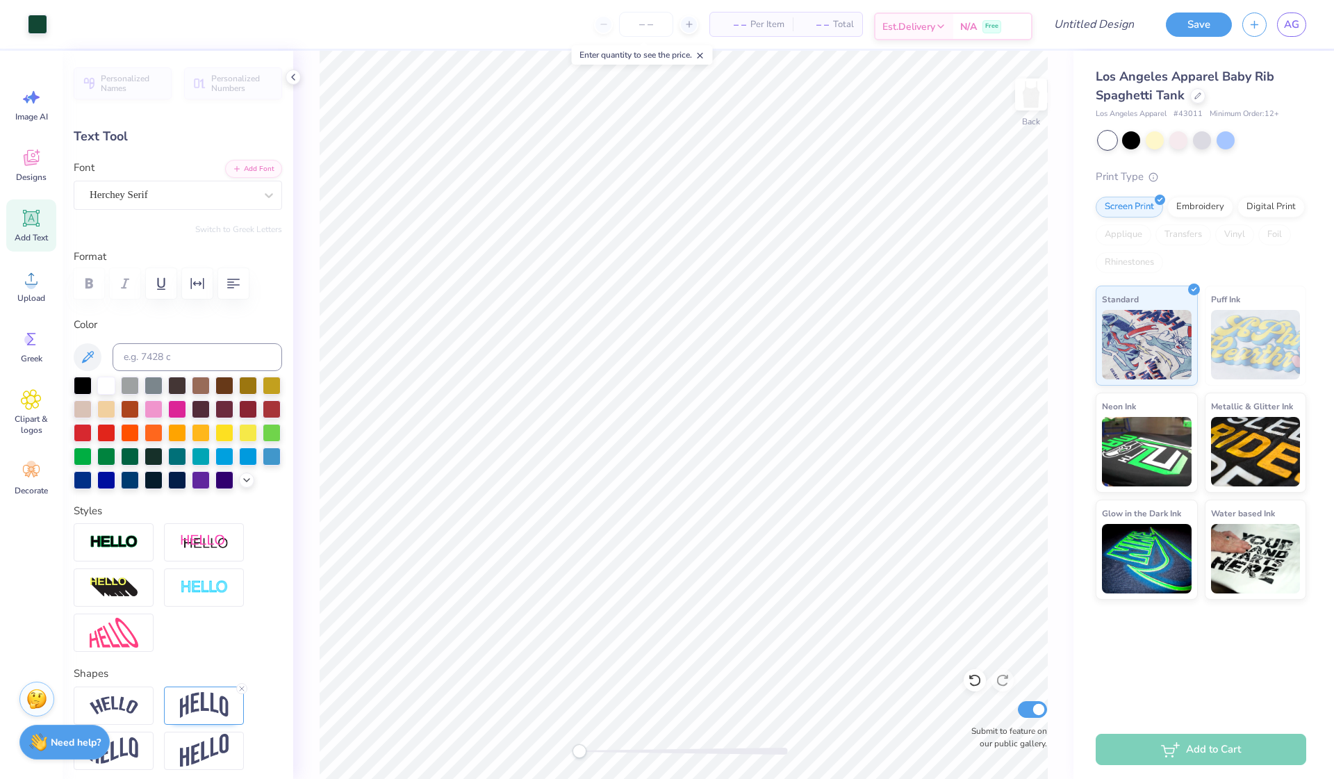
type input "2.66"
type input "0.33"
type input "3.84"
type input "2.54"
type input "0.32"
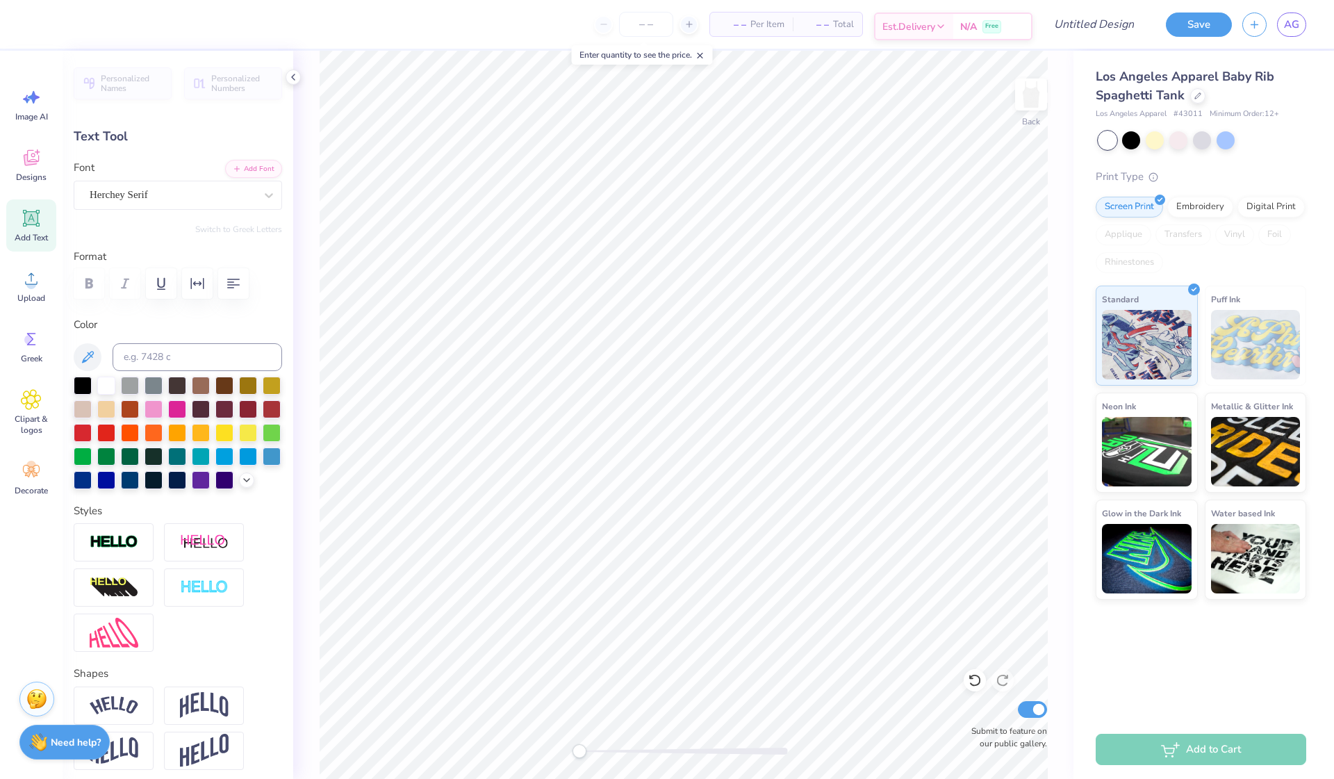
type input "3.83"
type textarea "E S T . 1 8 7 4"
type input "5.96"
type input "0.89"
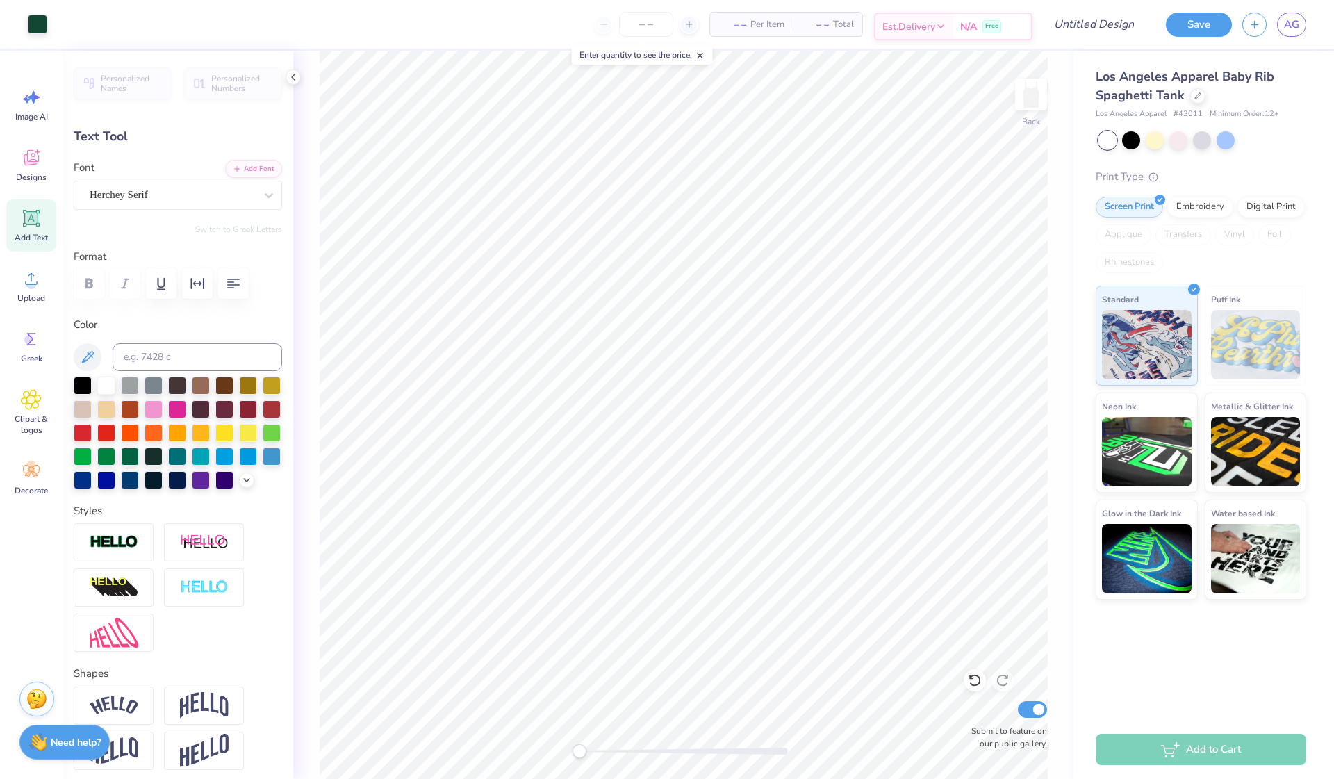
type input "4.25"
type textarea "CAL STATE FULLERTON"
type input "8.12"
type input "1.02"
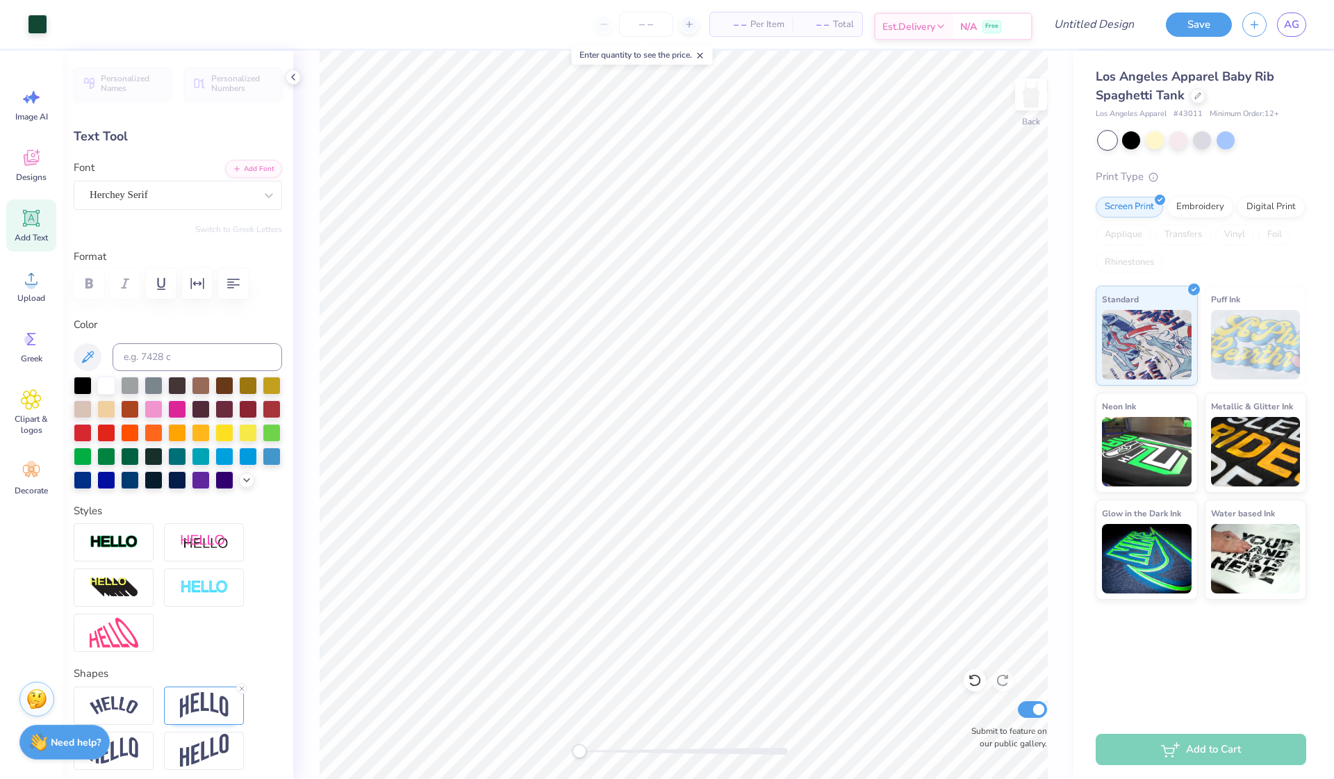
type input "4.18"
type input "0.21"
type input "4.14"
type input "0.0"
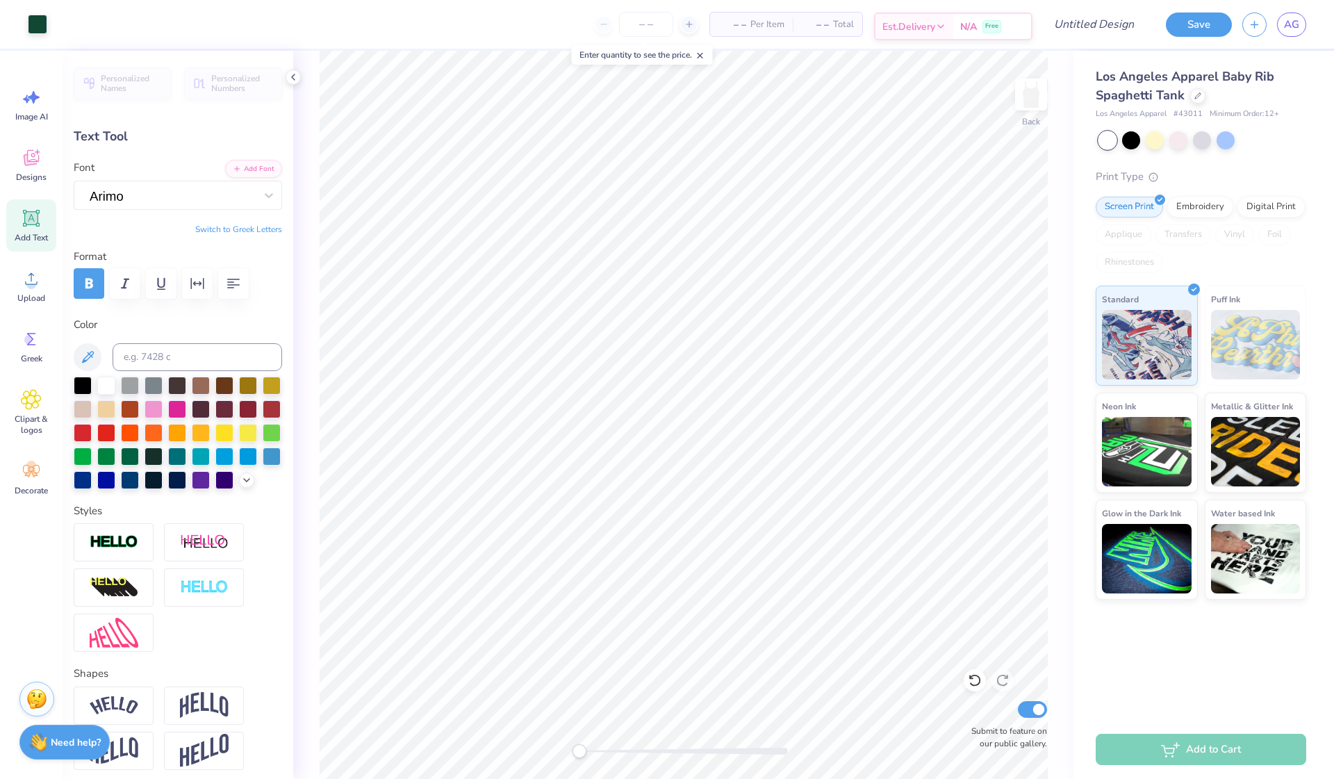
type input "8.12"
type input "1.02"
type input "4.74"
type input "6.97"
type input "0.87"
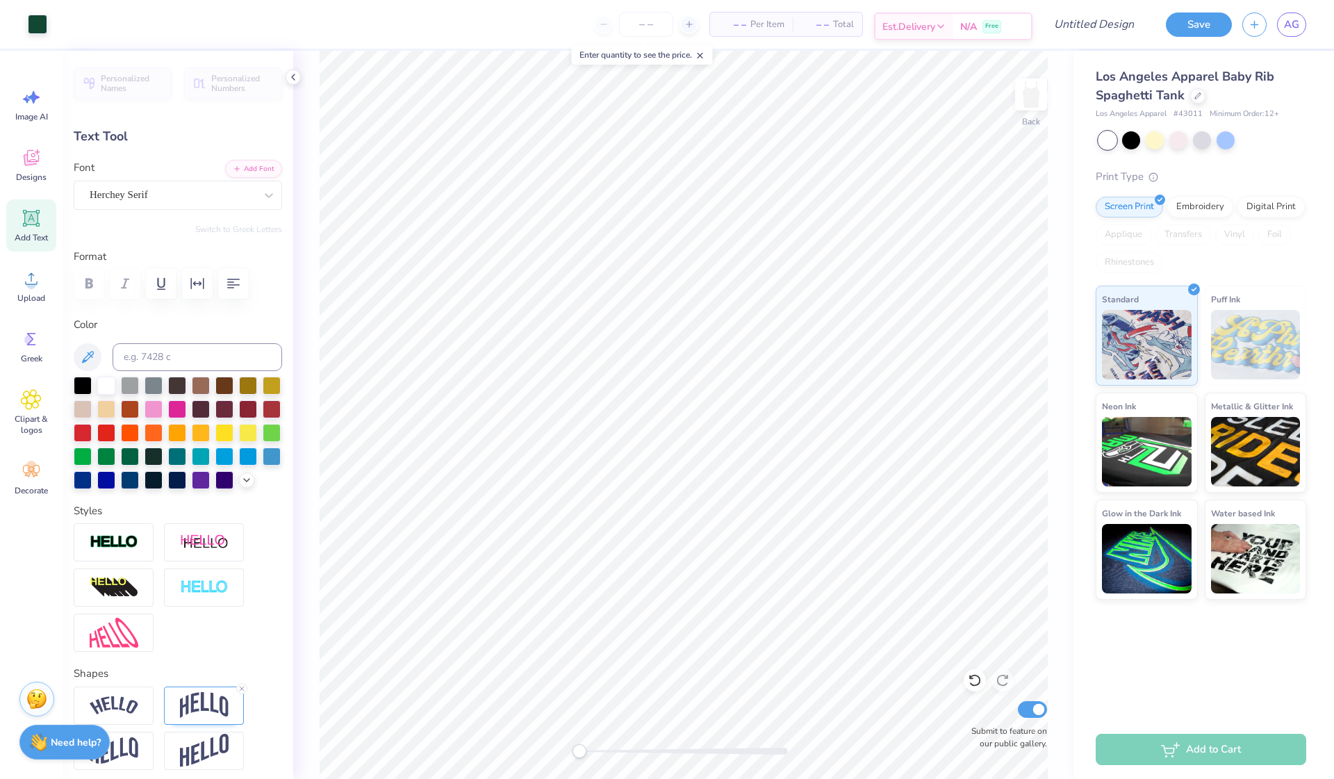
type input "4.17"
type input "2.55"
type input "0.30"
type input "3.87"
type input "8.57"
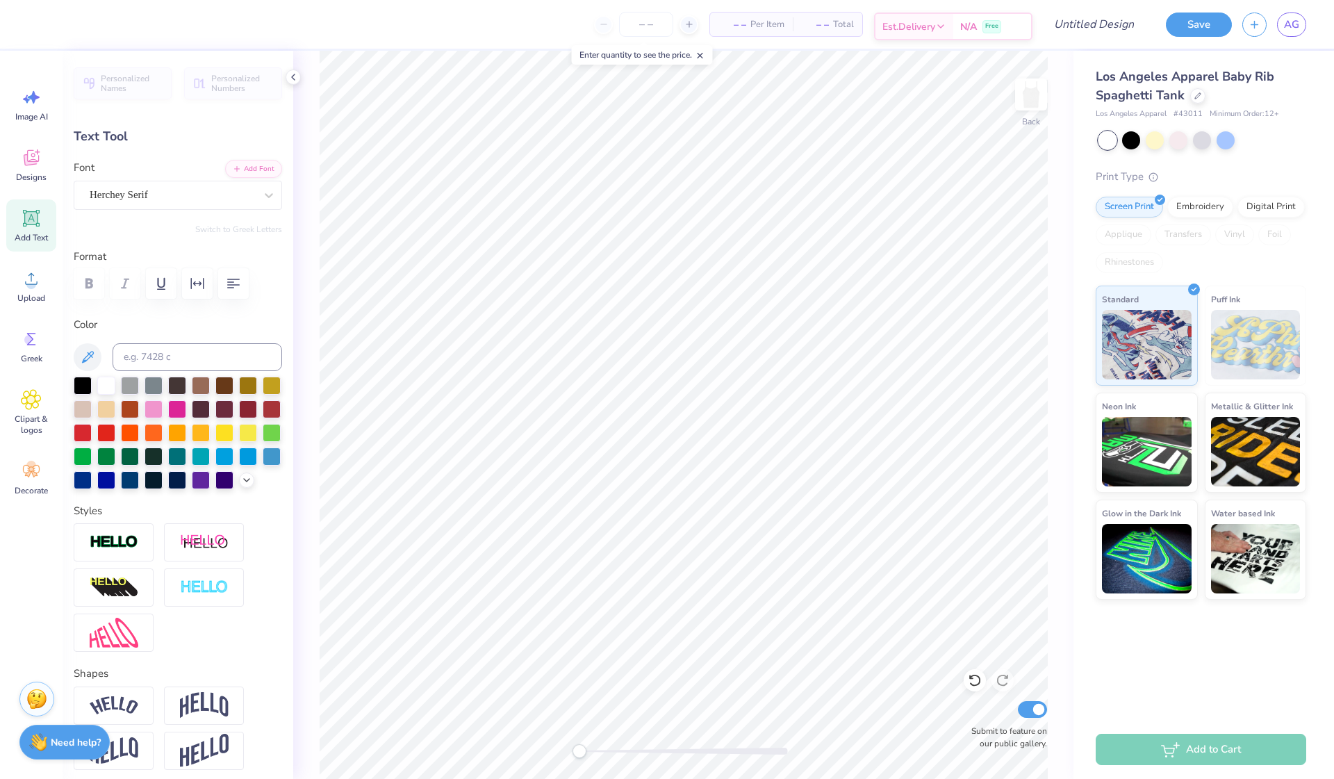
type input "2.00"
type input "2.17"
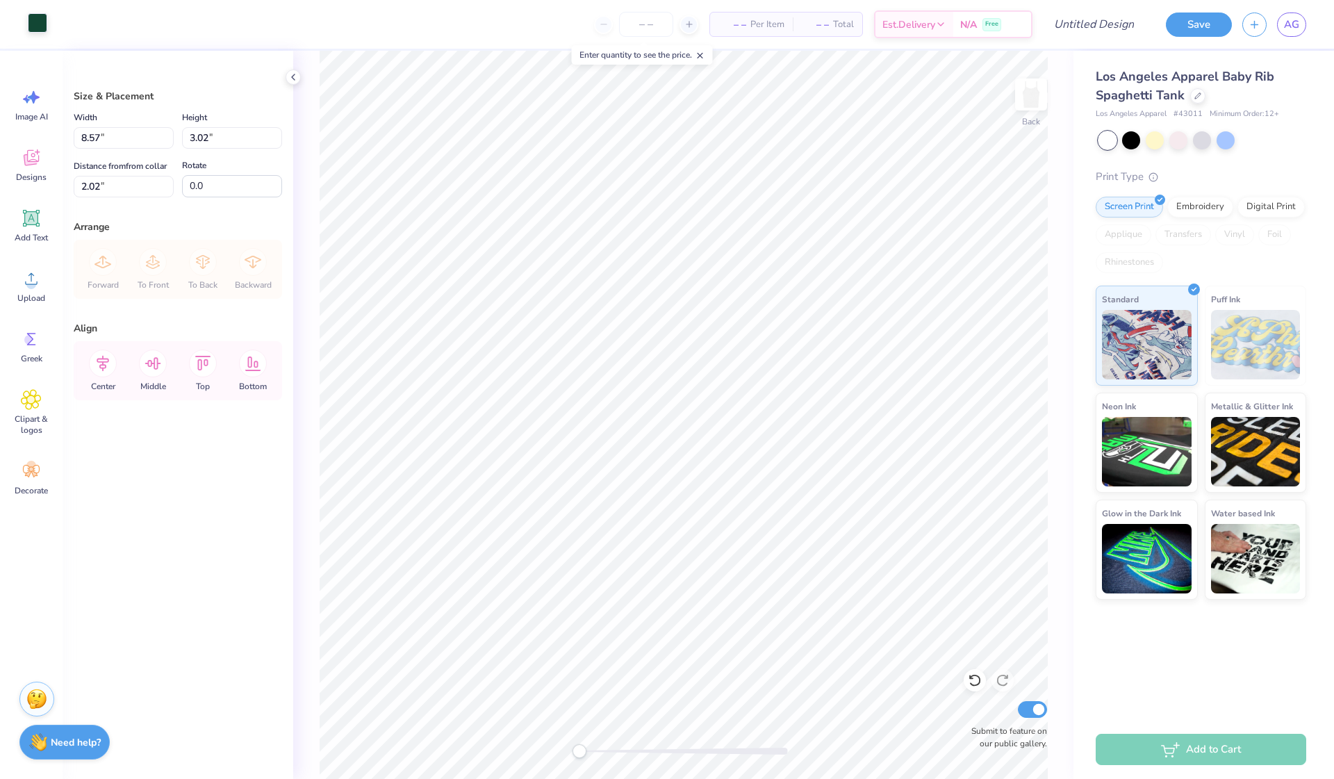
click at [44, 31] on div at bounding box center [37, 22] width 19 height 19
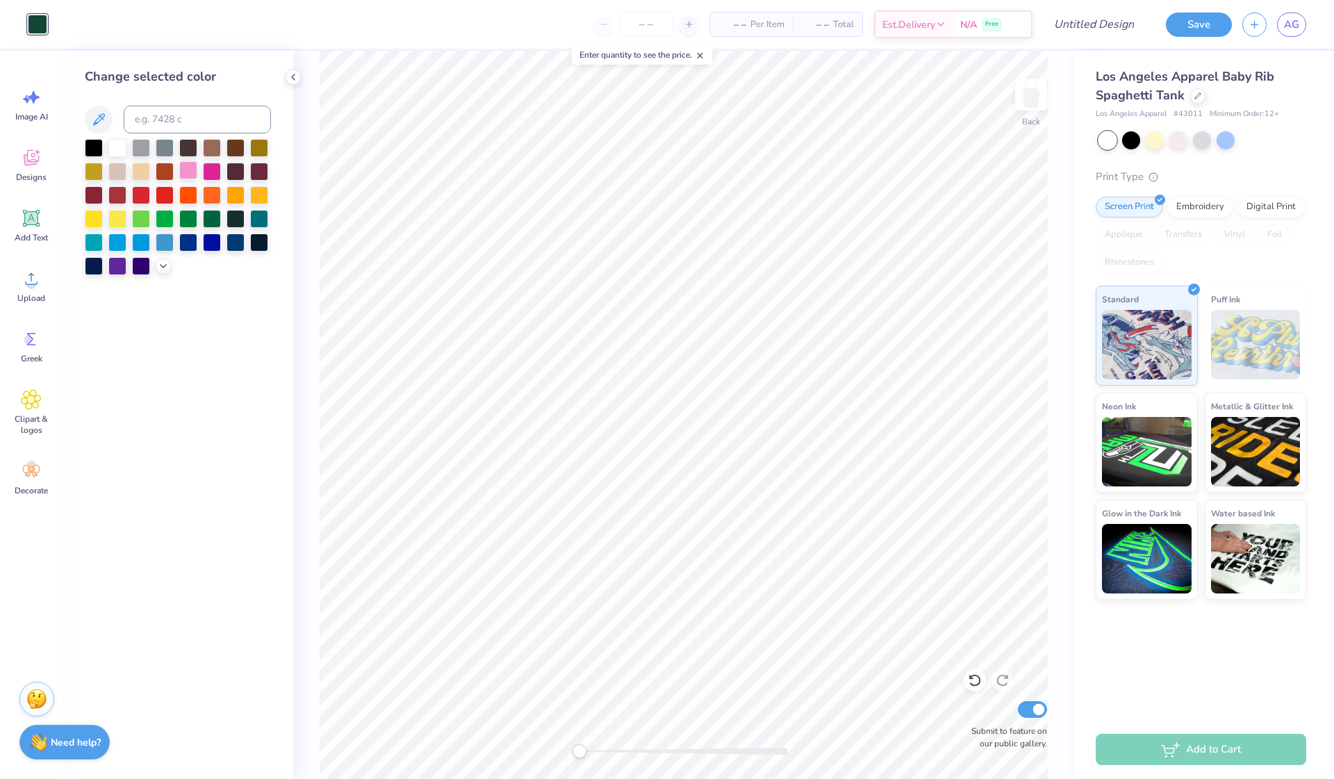
click at [190, 172] on div at bounding box center [188, 170] width 18 height 18
click at [188, 149] on div at bounding box center [188, 147] width 18 height 18
click at [231, 148] on div at bounding box center [236, 147] width 18 height 18
click at [184, 149] on div at bounding box center [188, 147] width 18 height 18
click at [186, 151] on div at bounding box center [188, 147] width 18 height 18
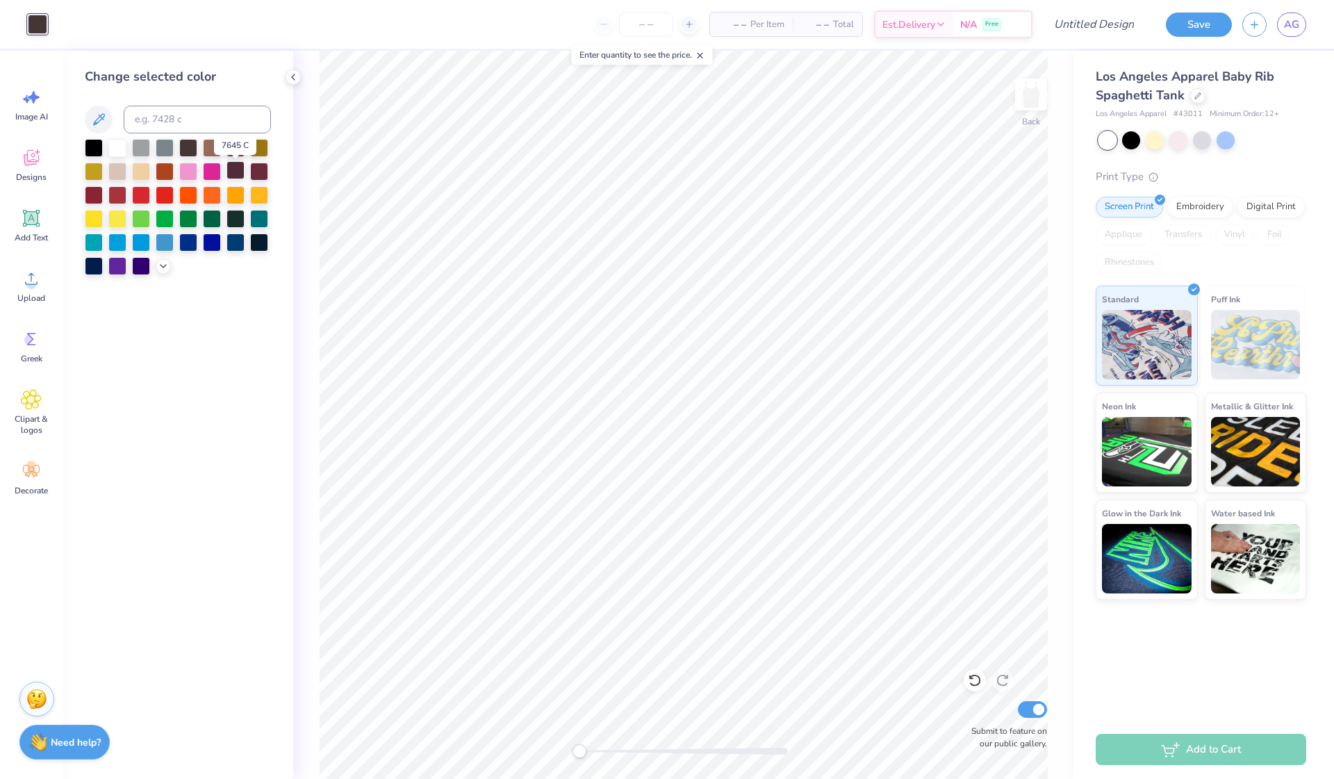
click at [241, 172] on div at bounding box center [236, 170] width 18 height 18
click at [195, 148] on div at bounding box center [188, 147] width 18 height 18
click at [190, 151] on div at bounding box center [188, 147] width 18 height 18
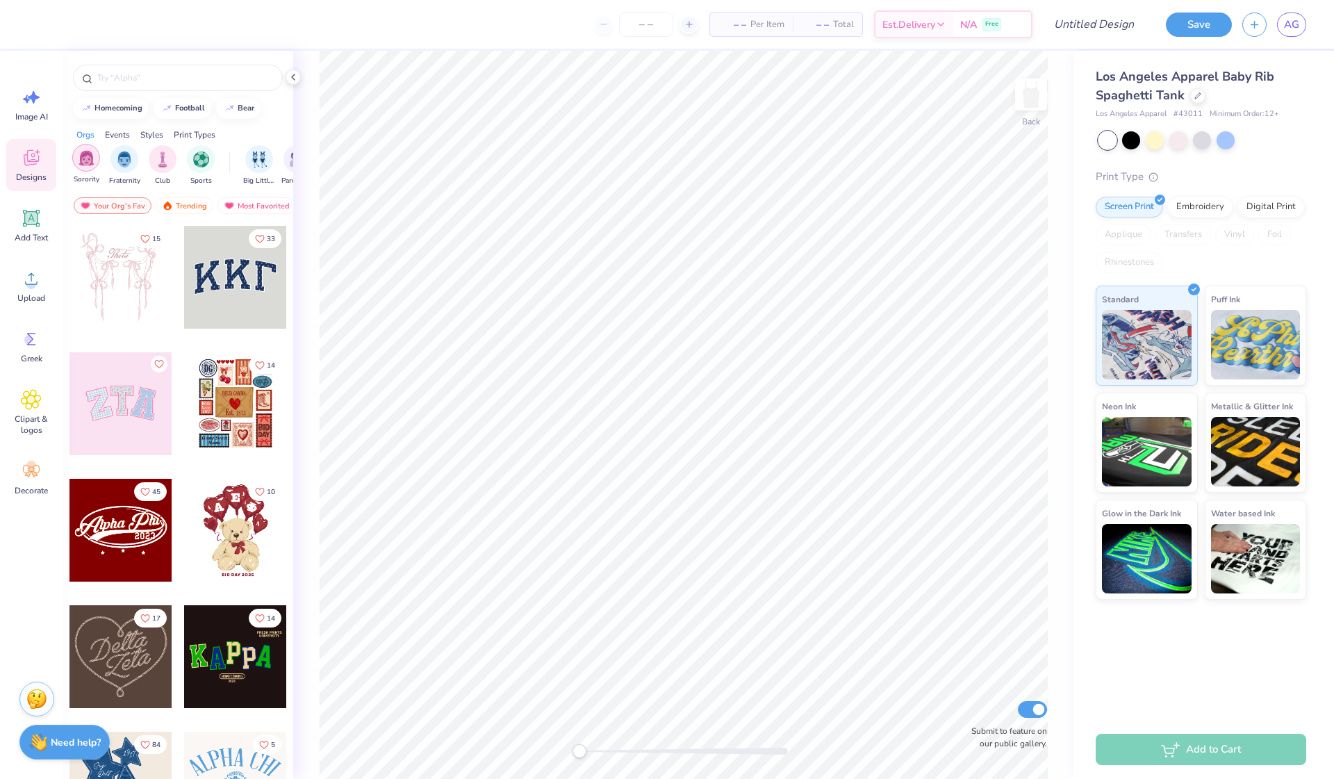
click at [92, 160] on img "filter for Sorority" at bounding box center [87, 158] width 16 height 16
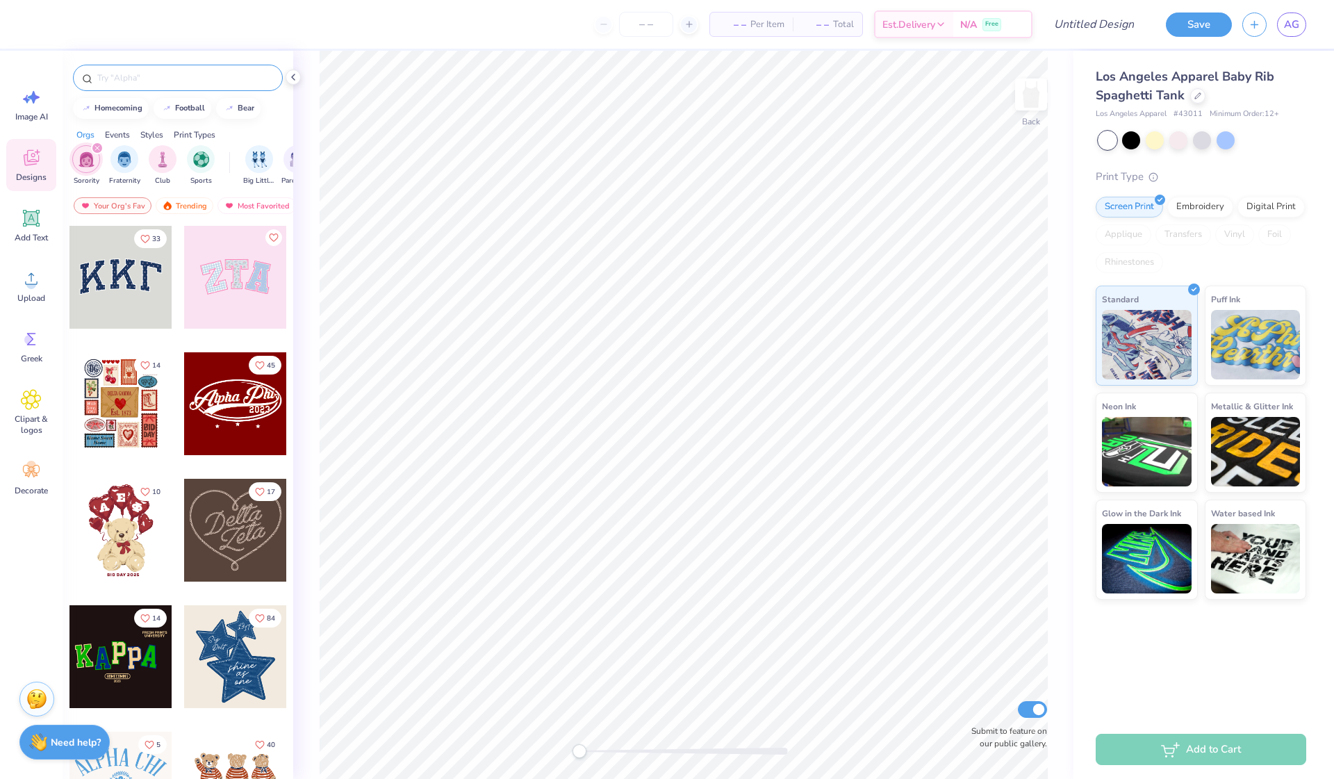
click at [145, 76] on input "text" at bounding box center [185, 78] width 178 height 14
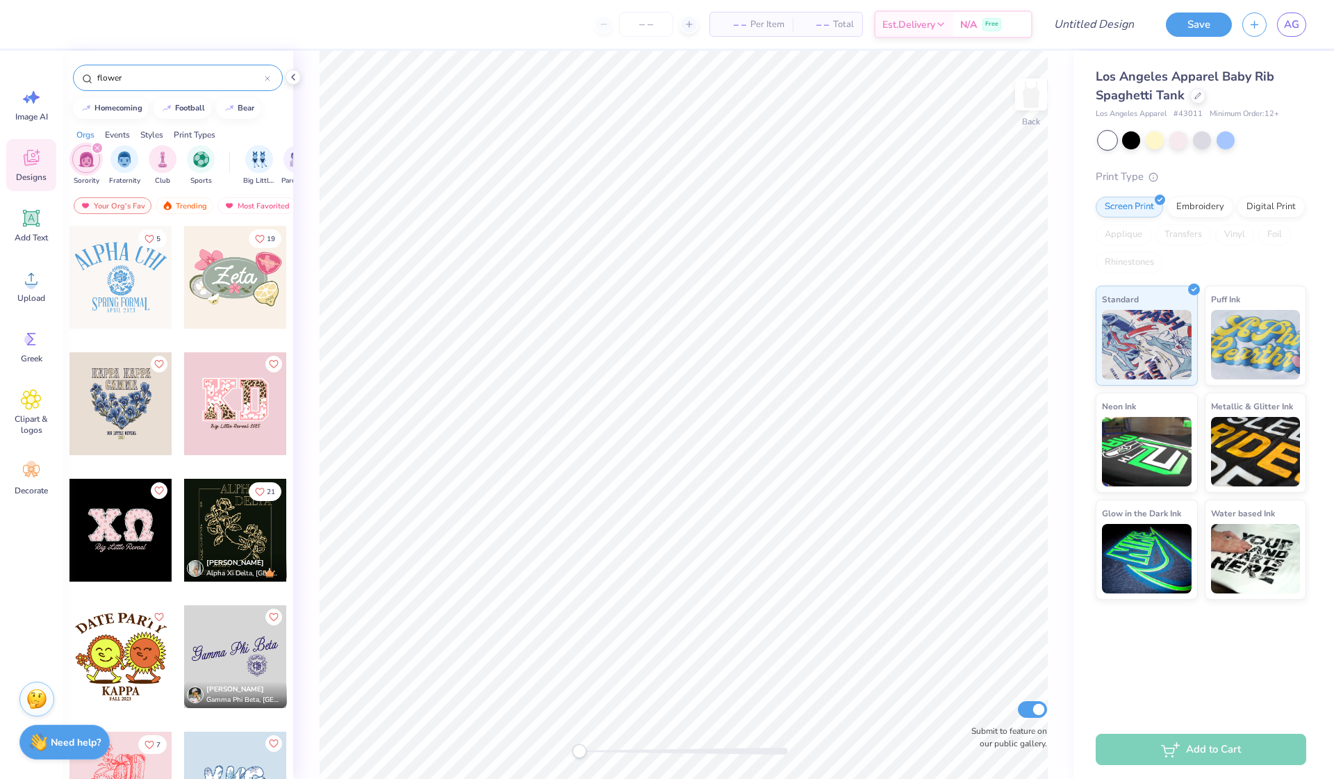
type input "flower"
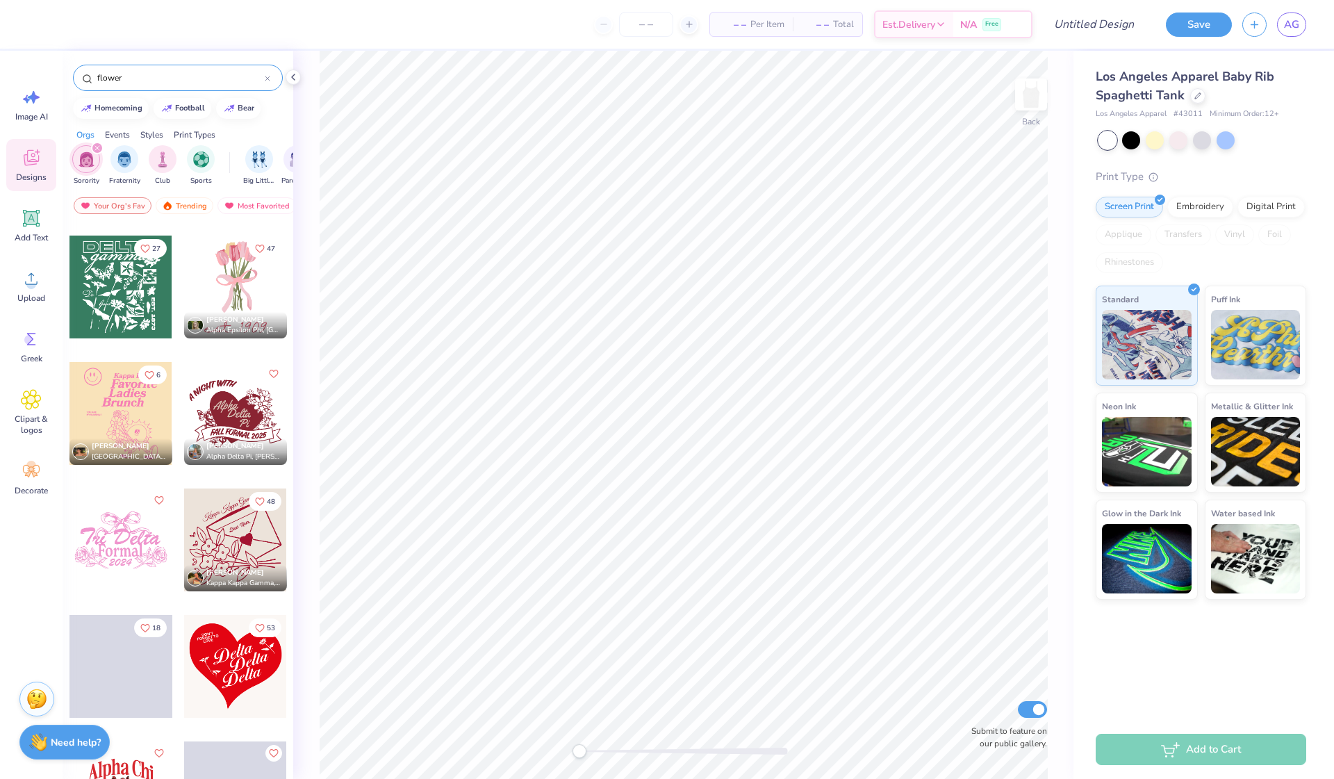
scroll to position [1630, 0]
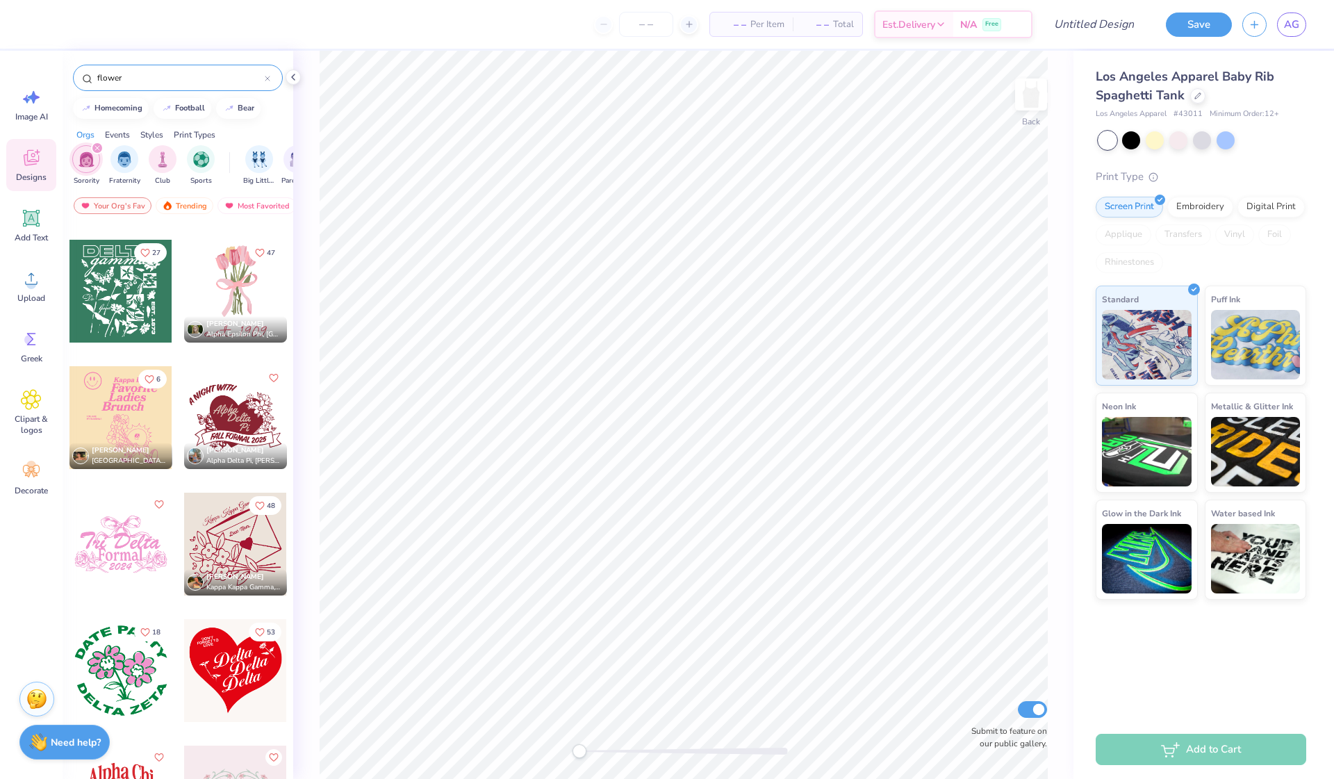
click at [218, 286] on div at bounding box center [235, 291] width 103 height 103
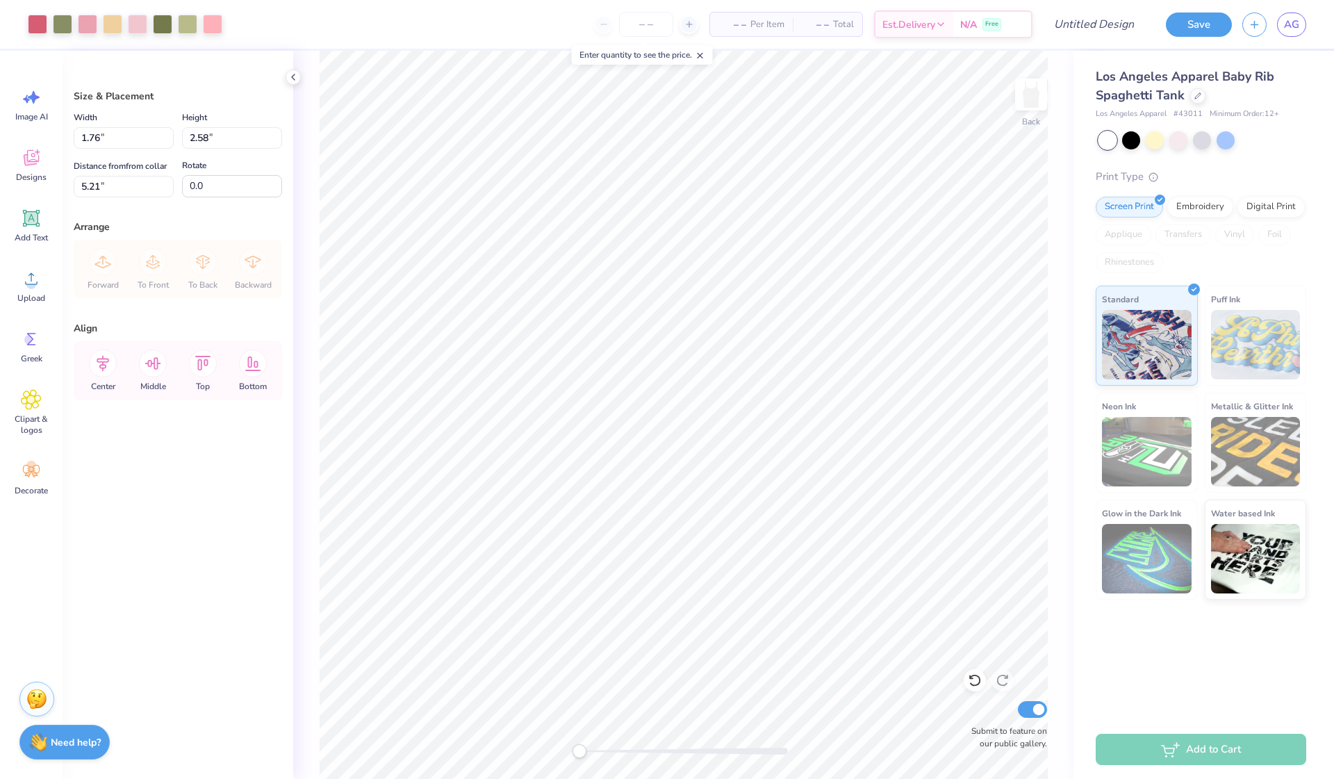
type input "4.13"
type input "6.05"
type input "1.74"
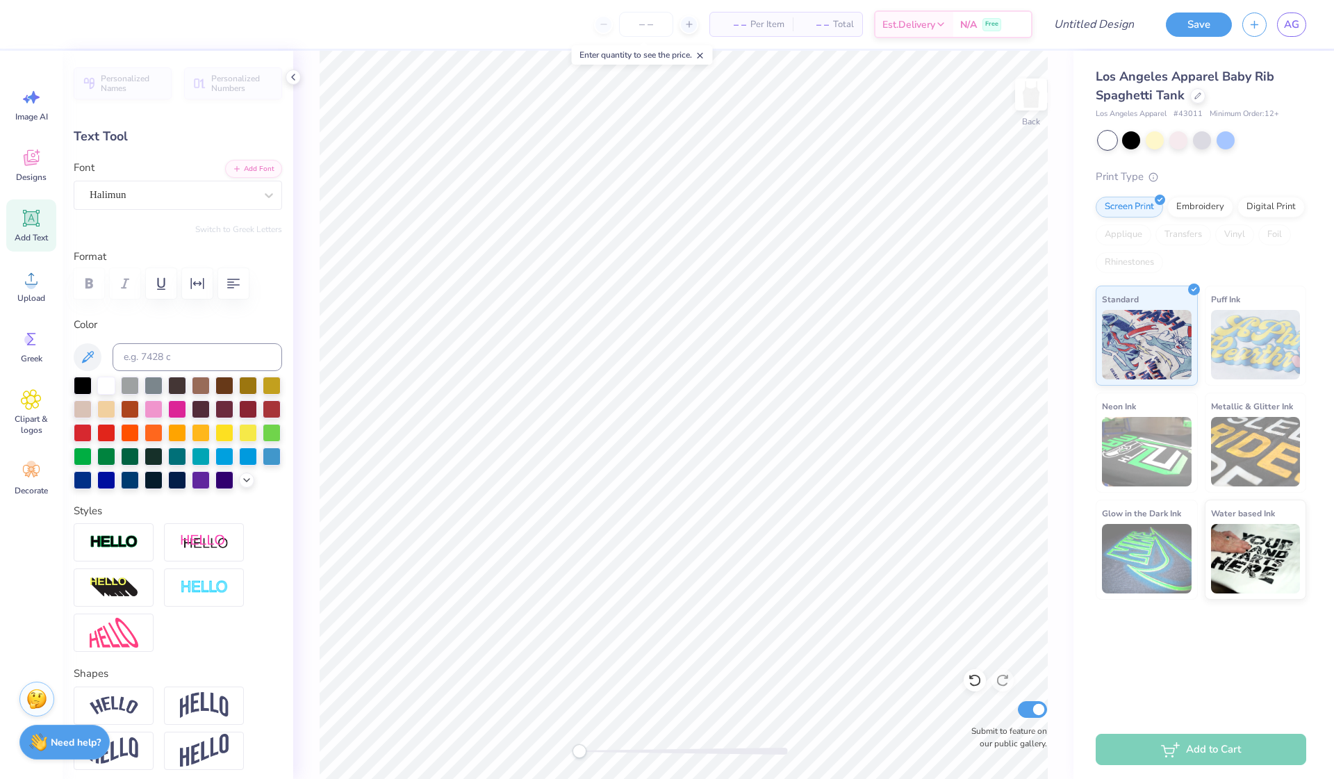
scroll to position [0, 2]
type textarea "Gamma Phi"
click at [687, 20] on icon at bounding box center [689, 24] width 10 height 10
type input "12"
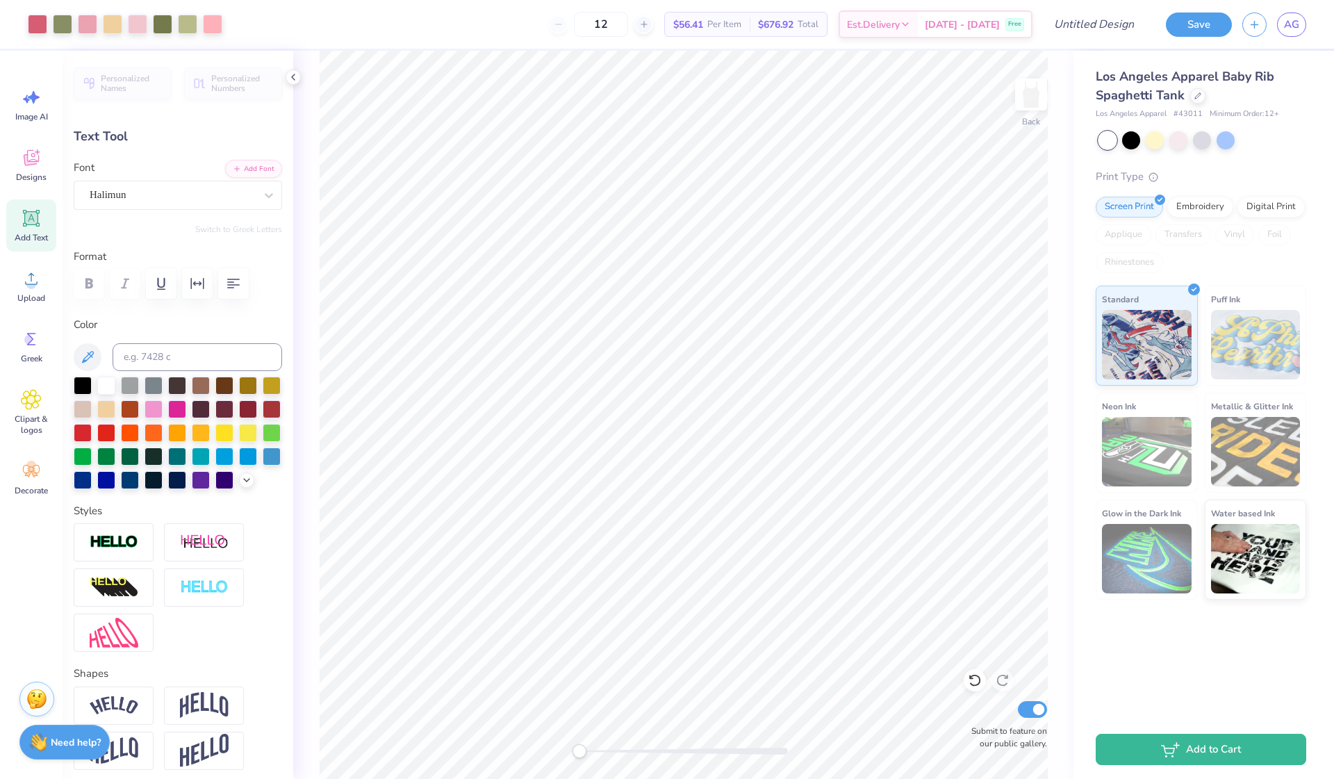
type input "6.59"
type input "1.11"
type input "6.37"
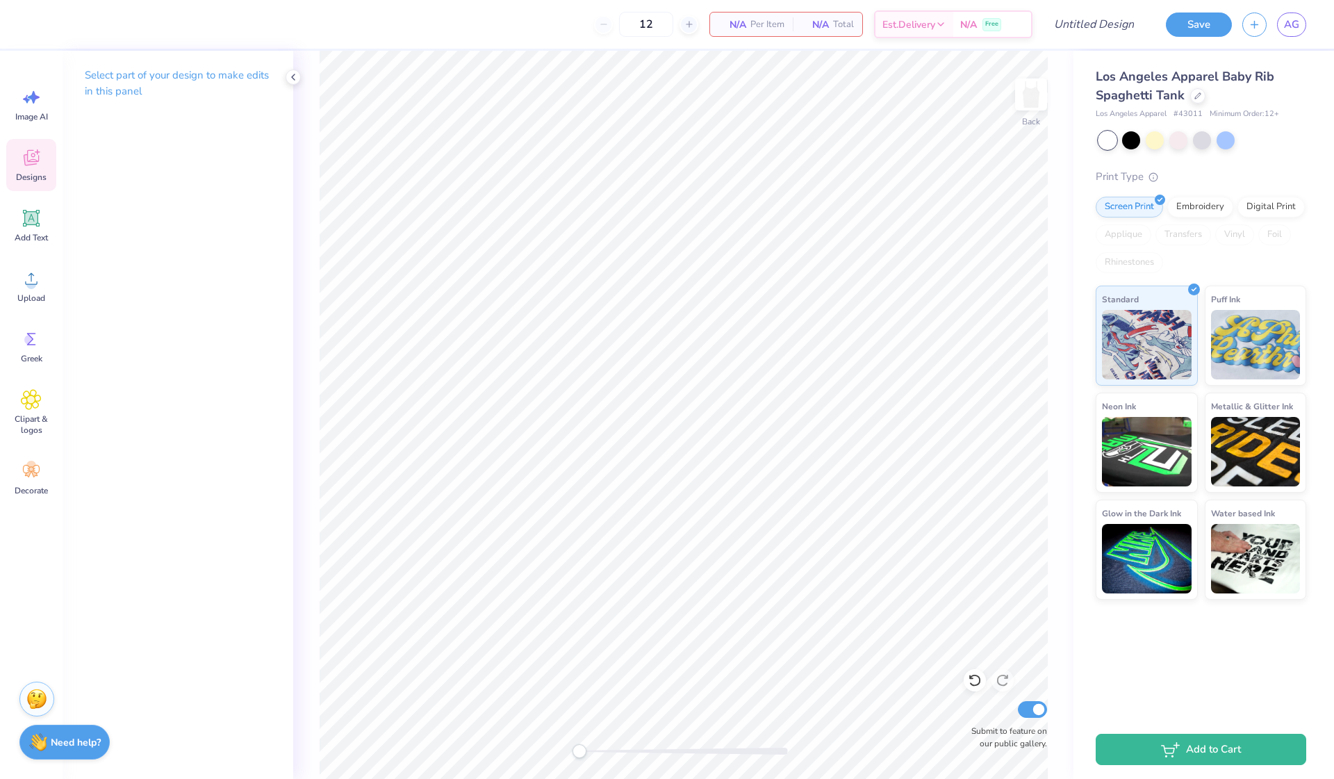
click at [19, 156] on div "Designs" at bounding box center [31, 165] width 50 height 52
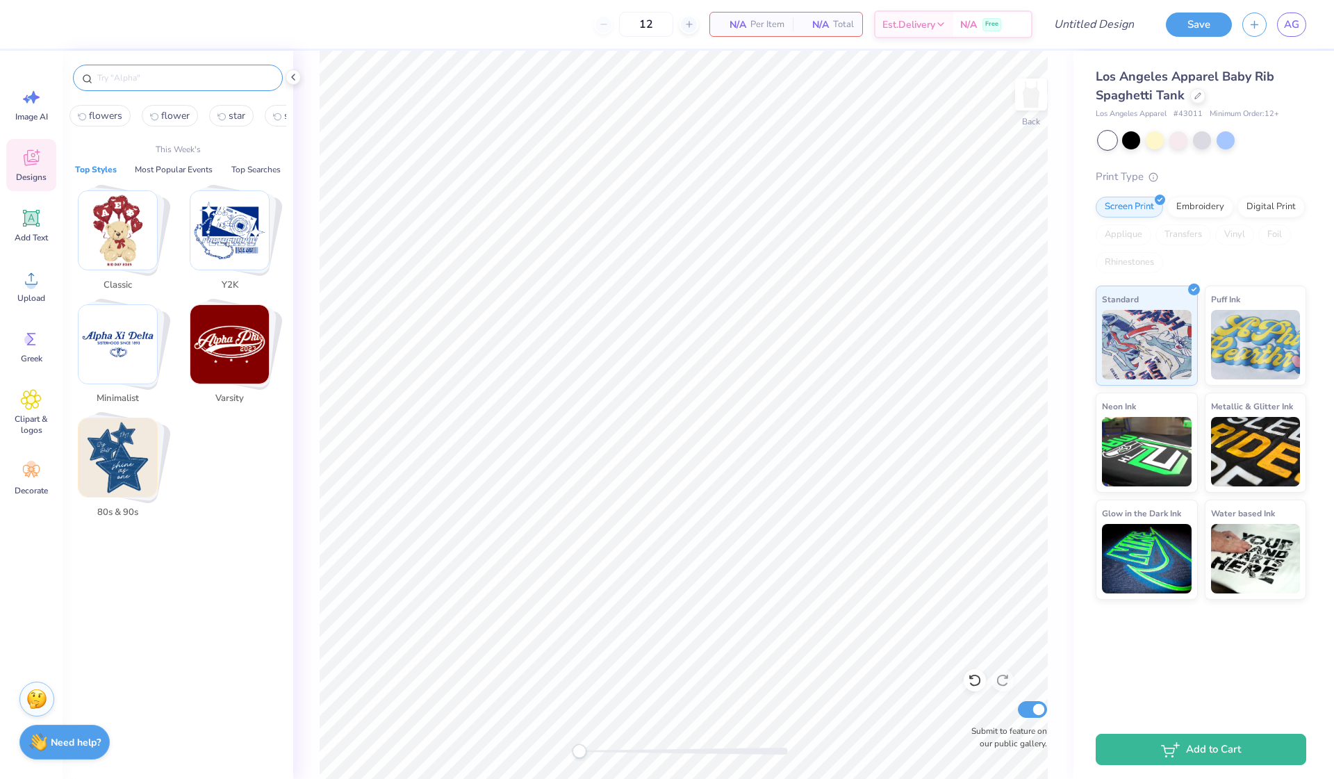
click at [195, 74] on input "text" at bounding box center [185, 78] width 178 height 14
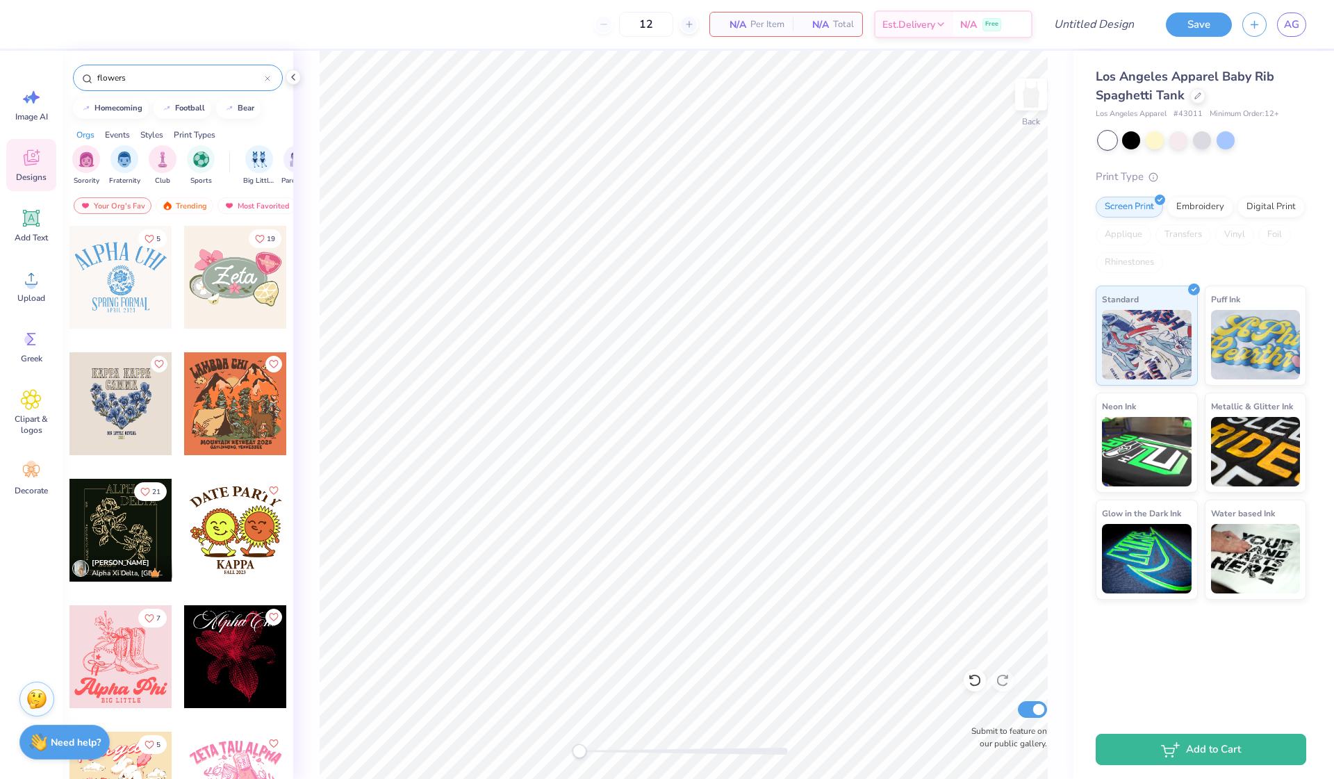
type input "flowers"
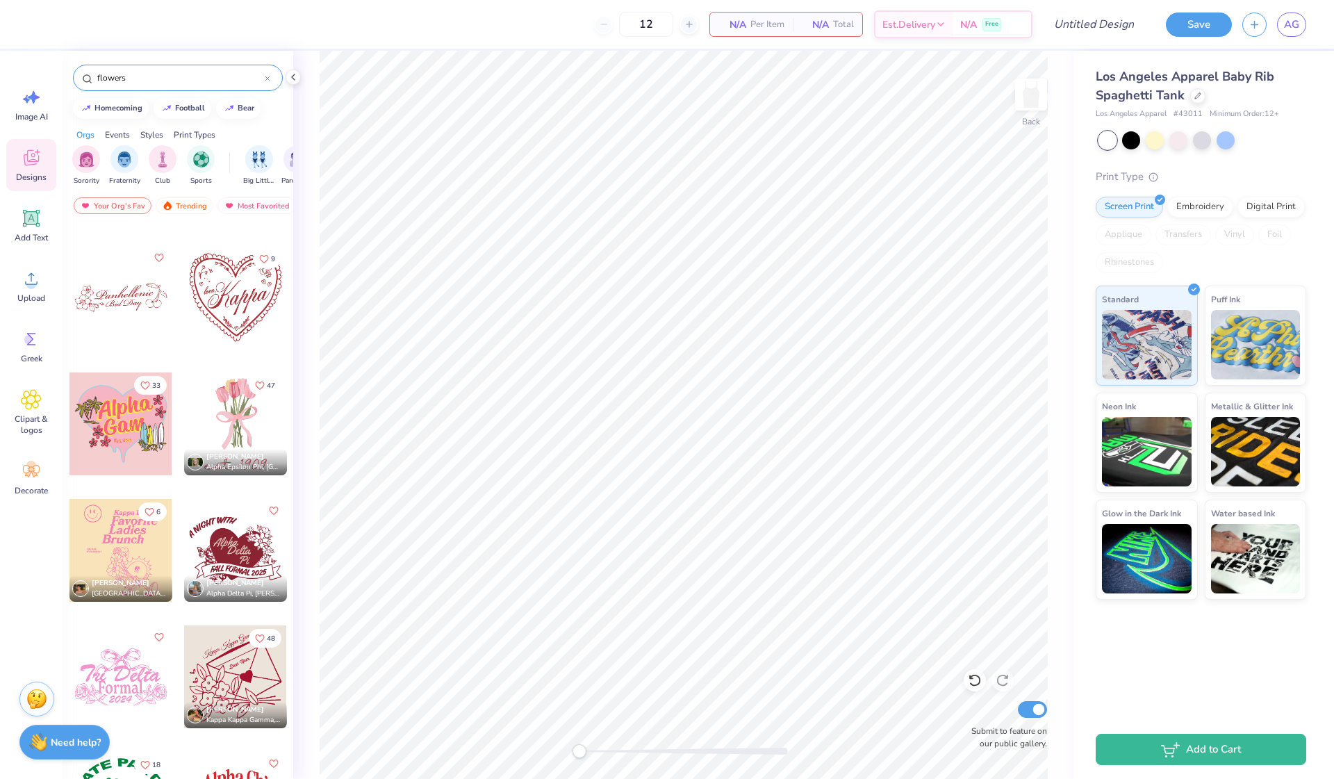
scroll to position [1123, 0]
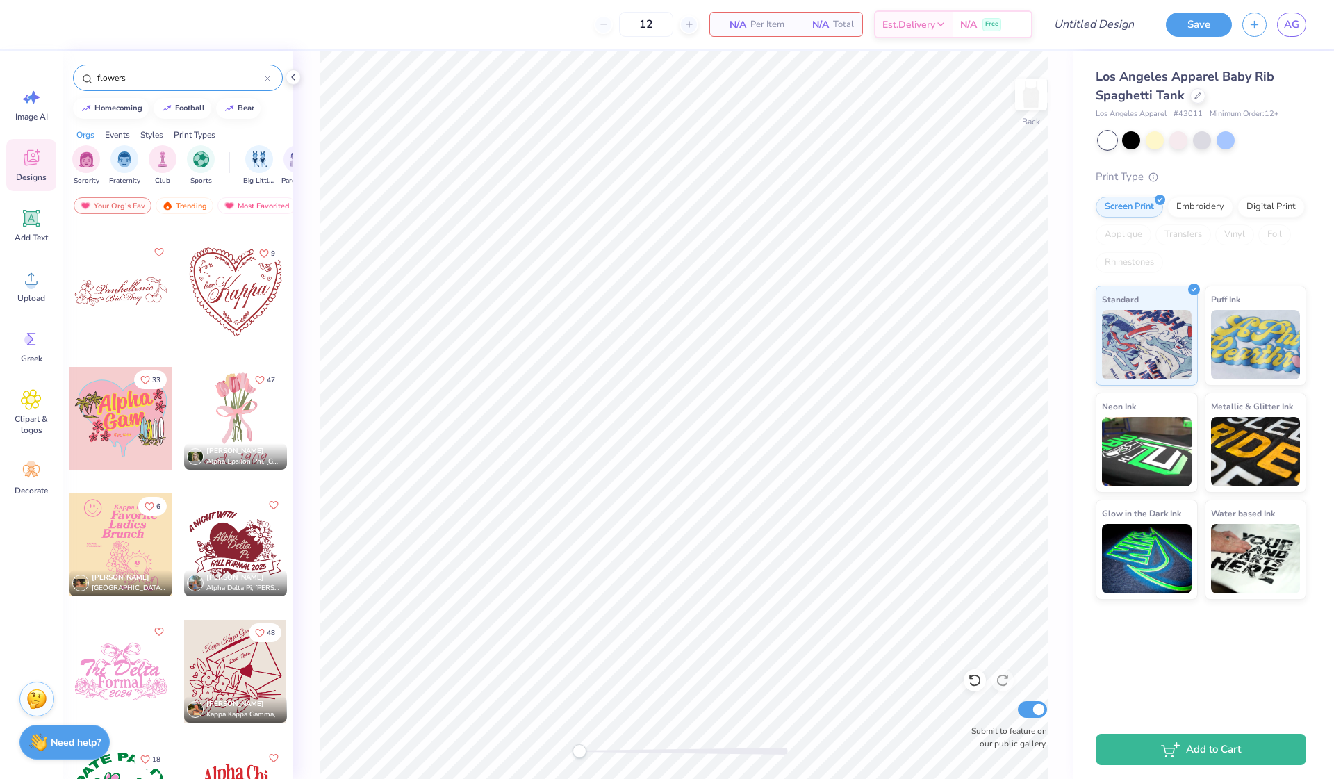
click at [215, 406] on div at bounding box center [235, 418] width 103 height 103
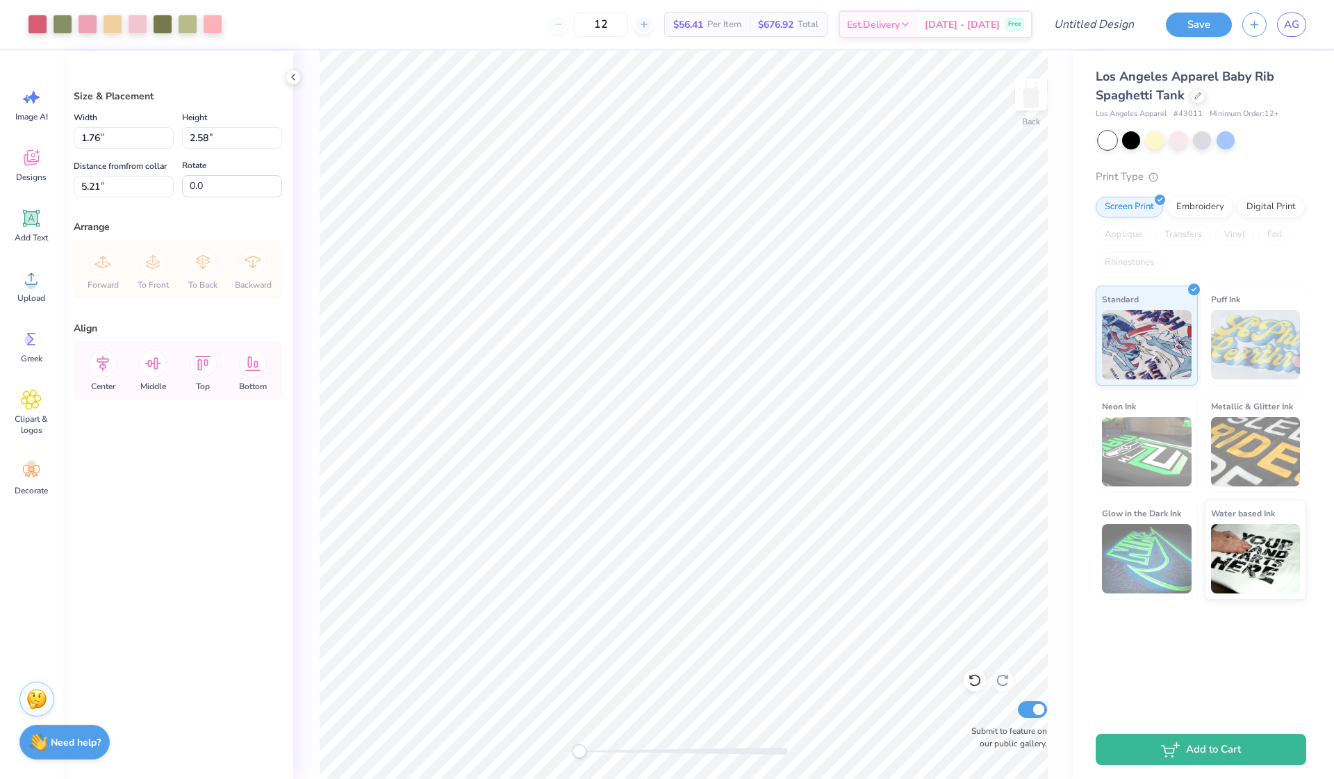
type input "3.80"
type input "5.57"
type input "2.23"
type input "4.52"
type input "6.62"
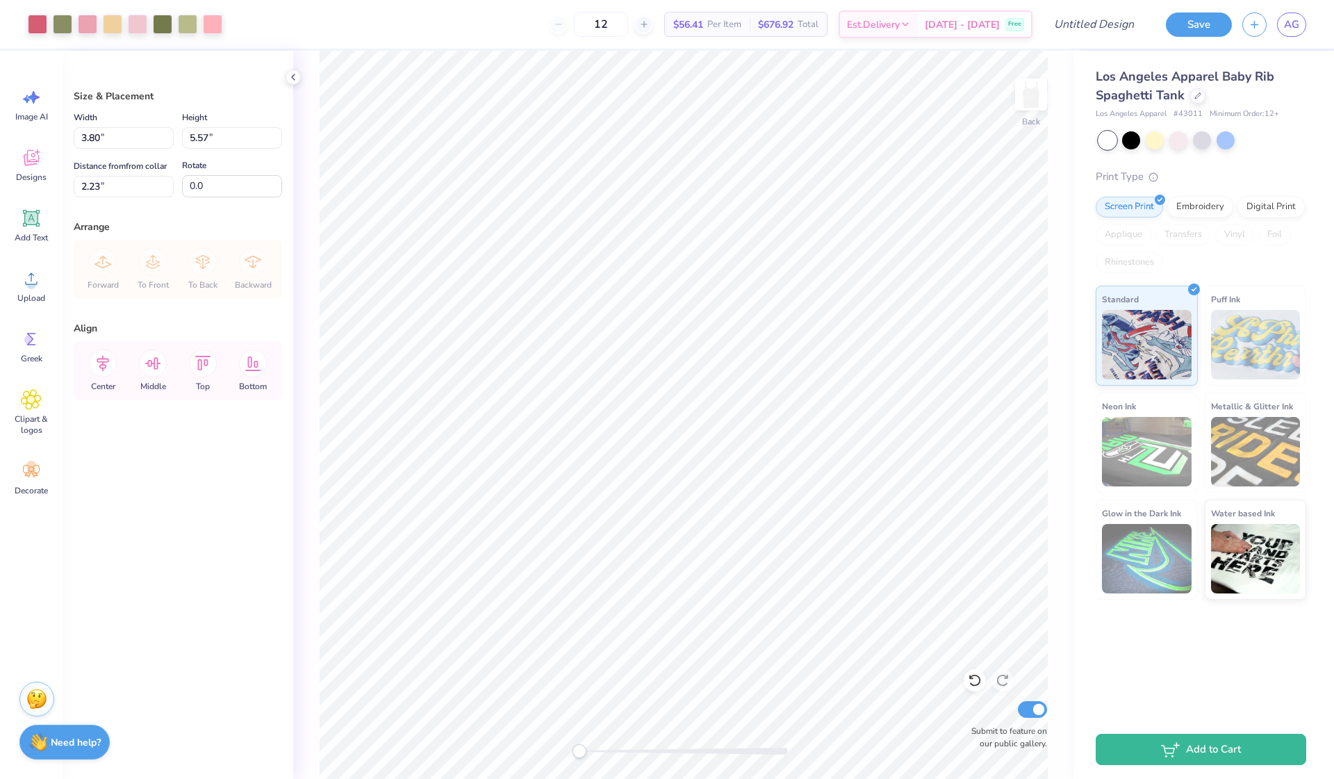
type input "1.03"
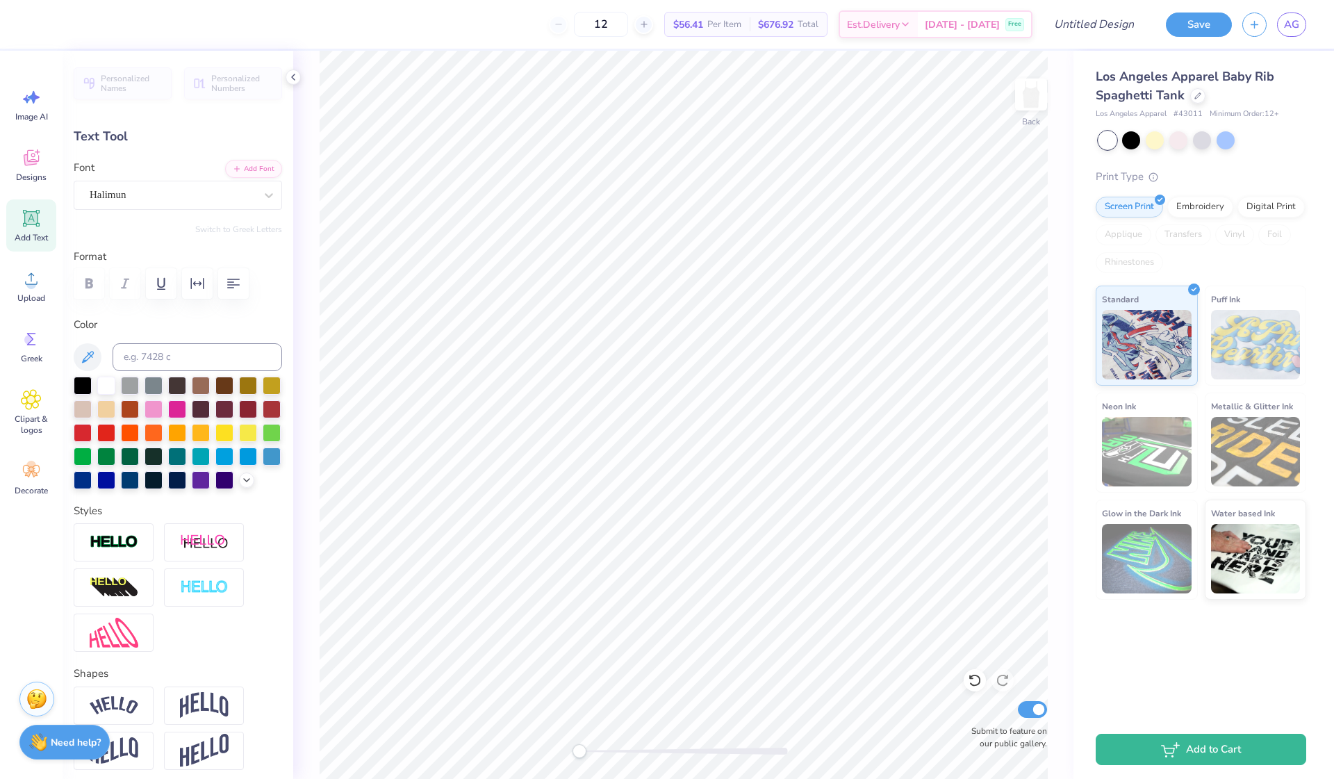
scroll to position [0, 2]
type textarea "Gamma Phi"
type input "7.21"
type input "1.21"
type input "6.96"
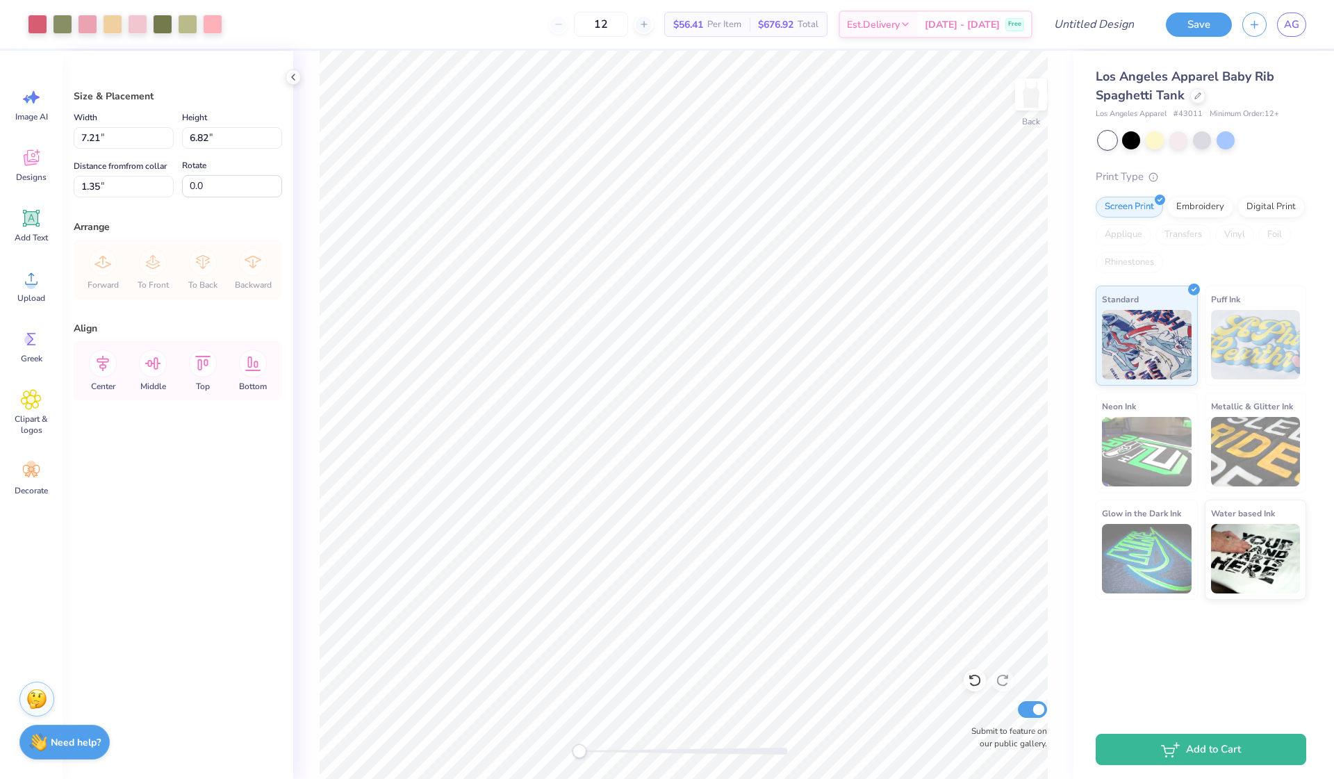
type input "3.09"
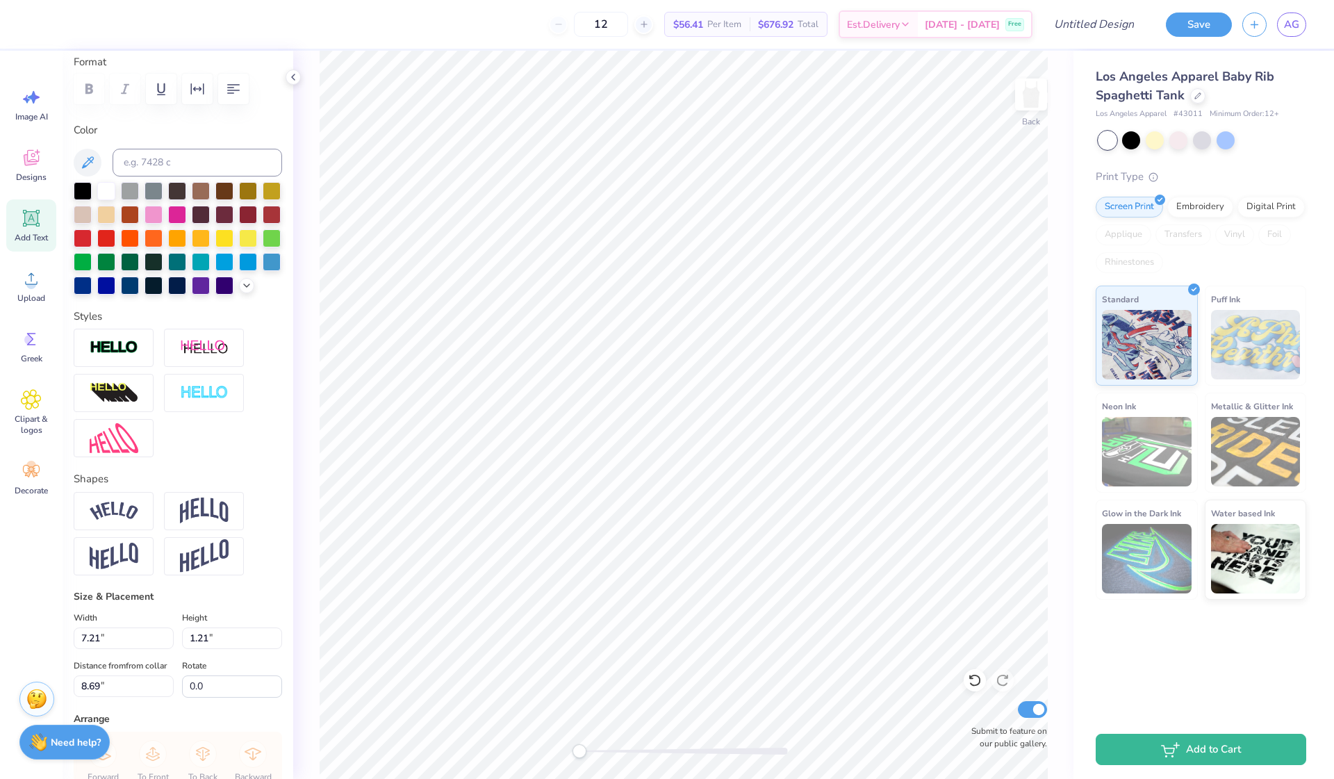
scroll to position [201, 0]
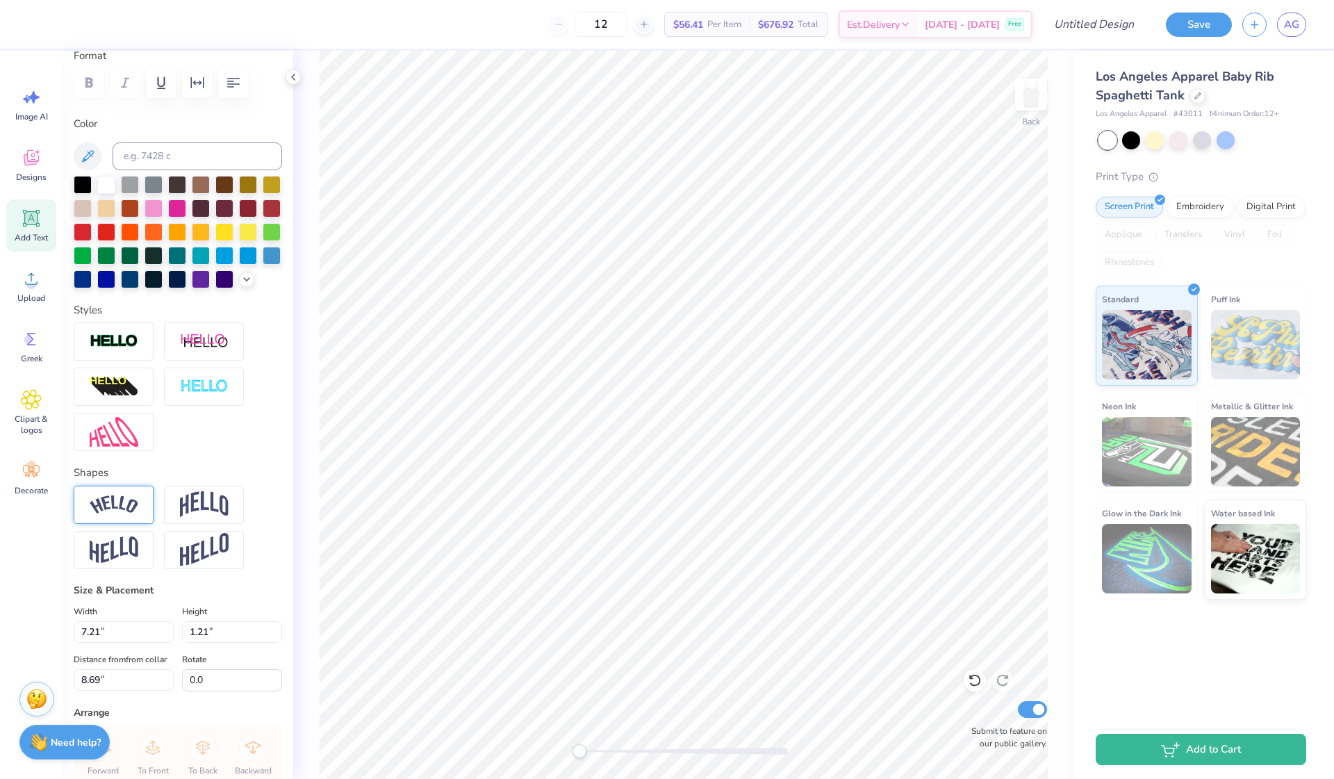
click at [127, 504] on img at bounding box center [114, 504] width 49 height 19
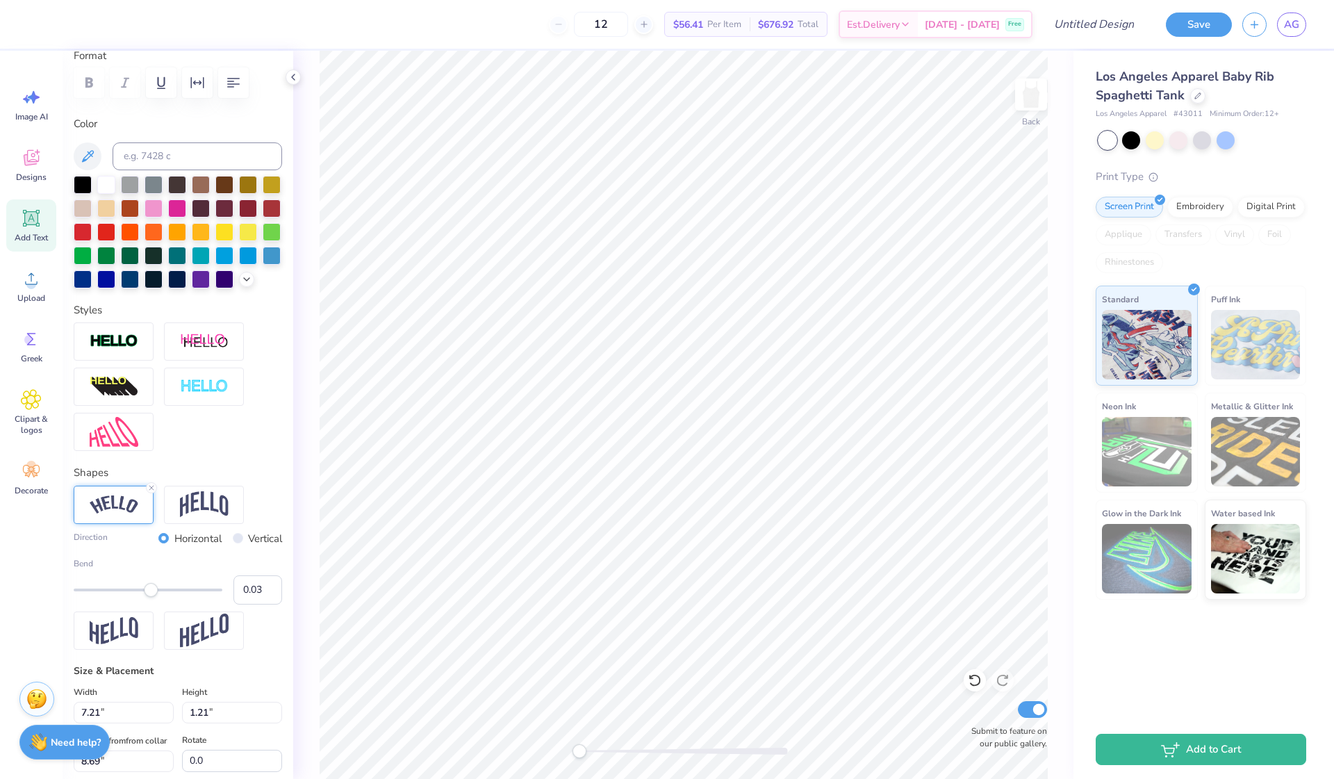
type input "0.04"
drag, startPoint x: 185, startPoint y: 593, endPoint x: 151, endPoint y: 595, distance: 34.2
click at [151, 595] on div "Accessibility label" at bounding box center [151, 590] width 14 height 14
type input "0.90"
drag, startPoint x: 155, startPoint y: 593, endPoint x: 213, endPoint y: 592, distance: 58.4
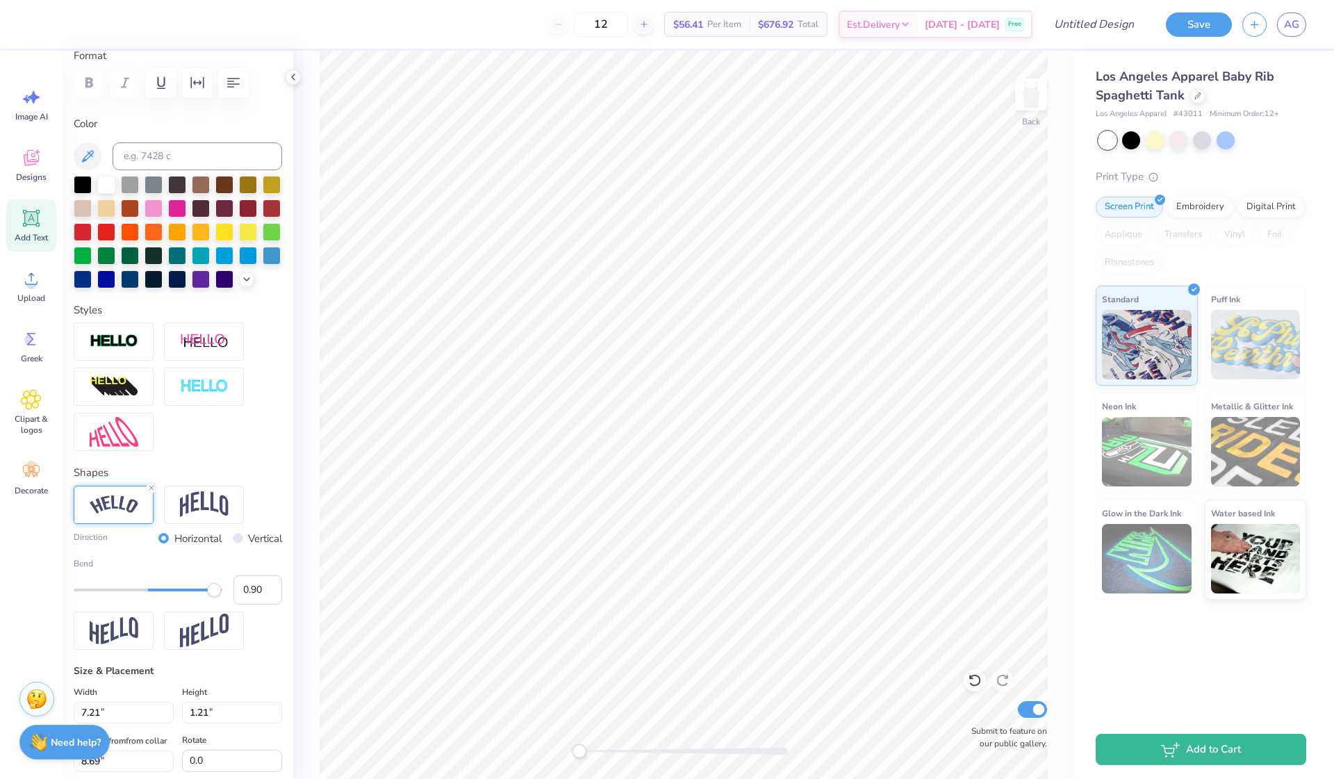
click at [215, 592] on div "Accessibility label" at bounding box center [214, 590] width 14 height 14
type input "0.30"
drag, startPoint x: 211, startPoint y: 594, endPoint x: 170, endPoint y: 597, distance: 41.1
click at [170, 597] on div "Accessibility label" at bounding box center [170, 590] width 14 height 14
click at [186, 505] on img at bounding box center [204, 504] width 49 height 26
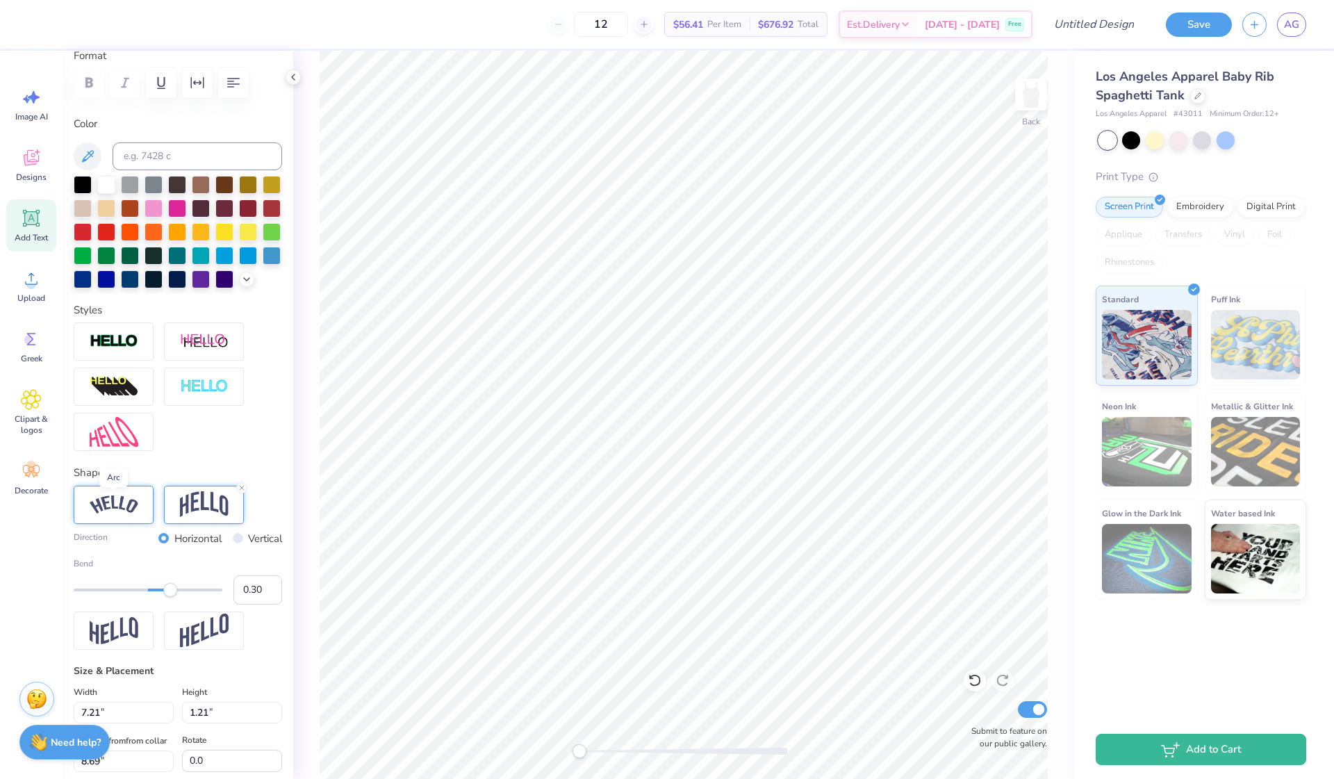
click at [129, 509] on img at bounding box center [114, 504] width 49 height 19
click at [125, 511] on img at bounding box center [114, 504] width 49 height 19
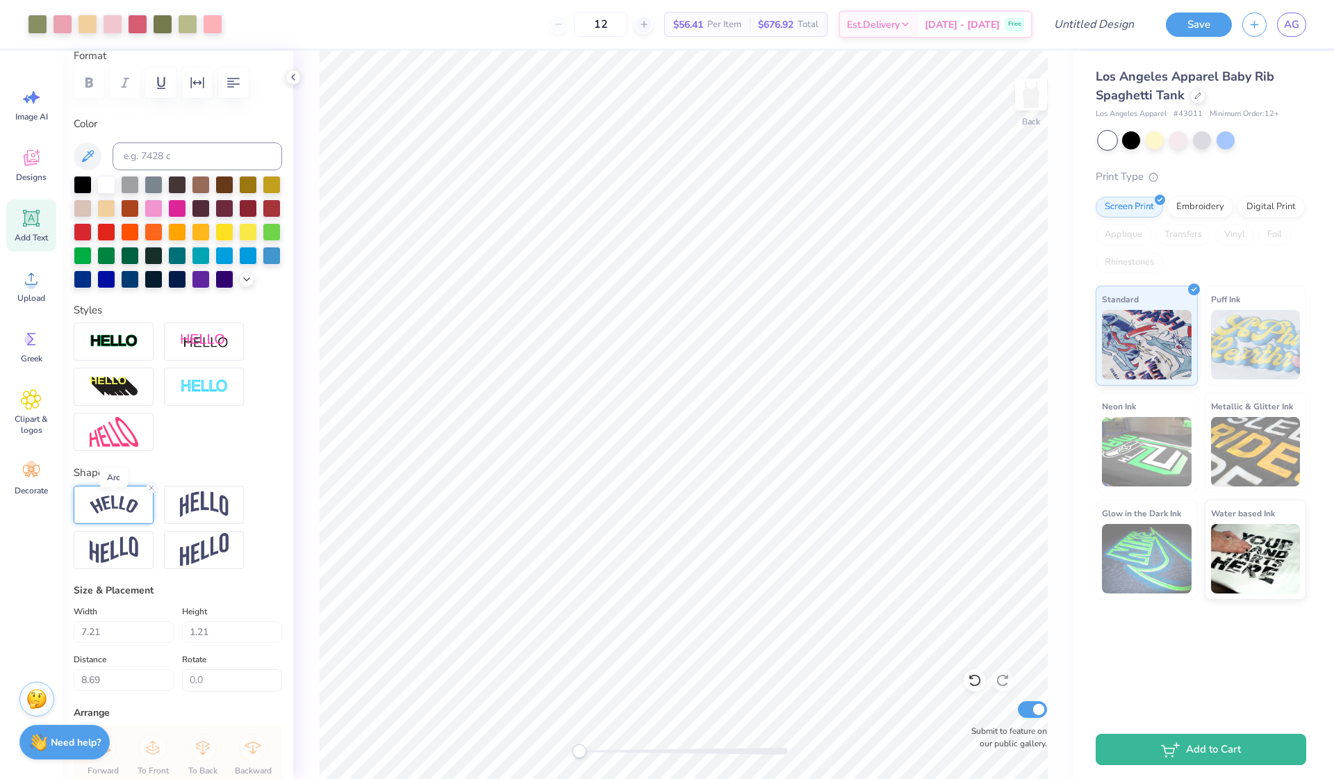
click at [125, 511] on img at bounding box center [114, 504] width 49 height 19
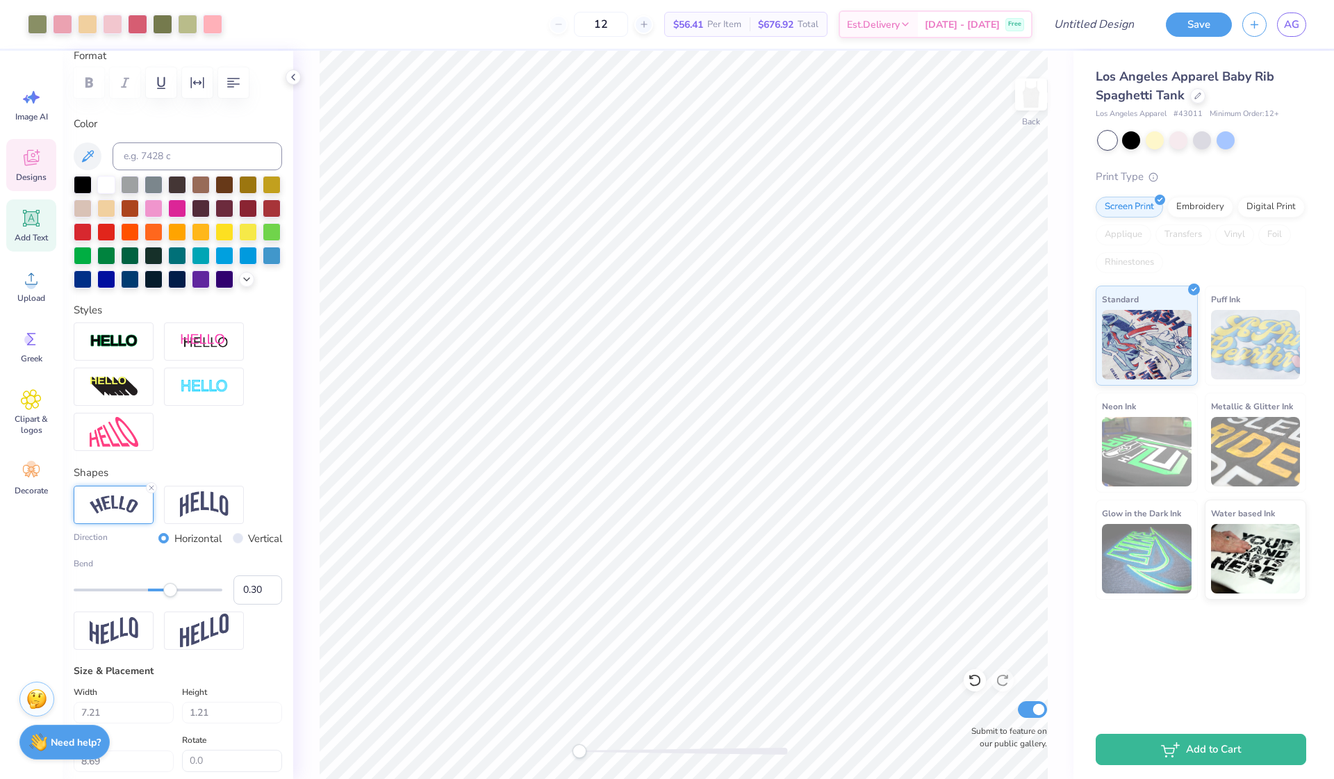
click at [33, 161] on icon at bounding box center [31, 158] width 15 height 16
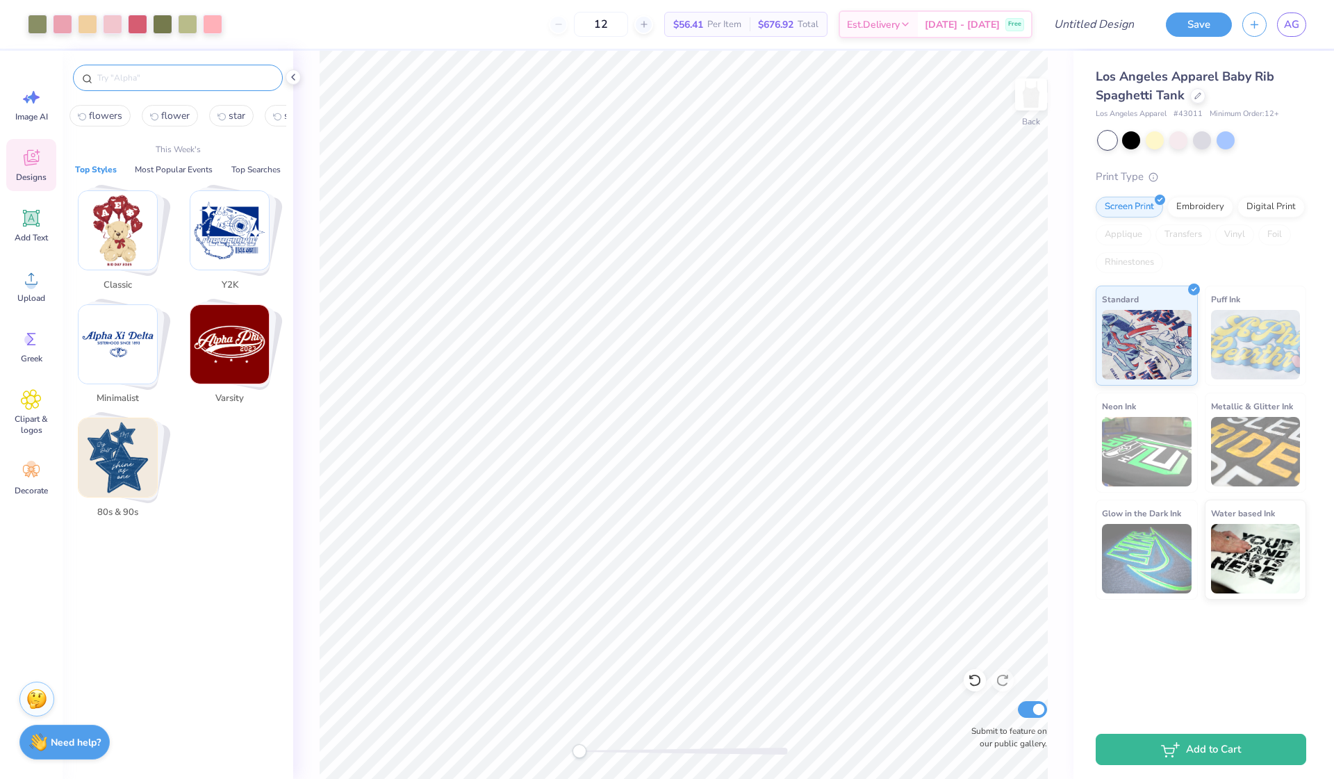
click at [179, 78] on input "text" at bounding box center [185, 78] width 178 height 14
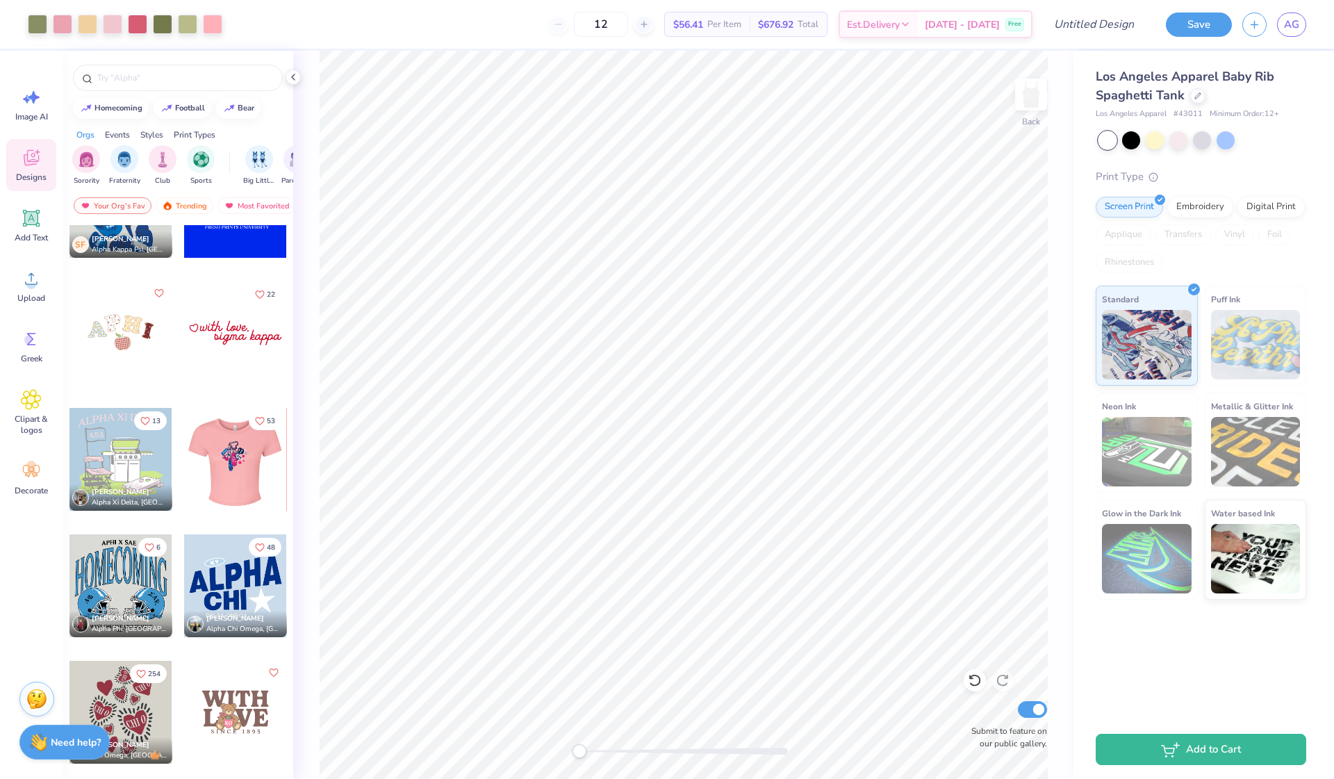
scroll to position [3853, 0]
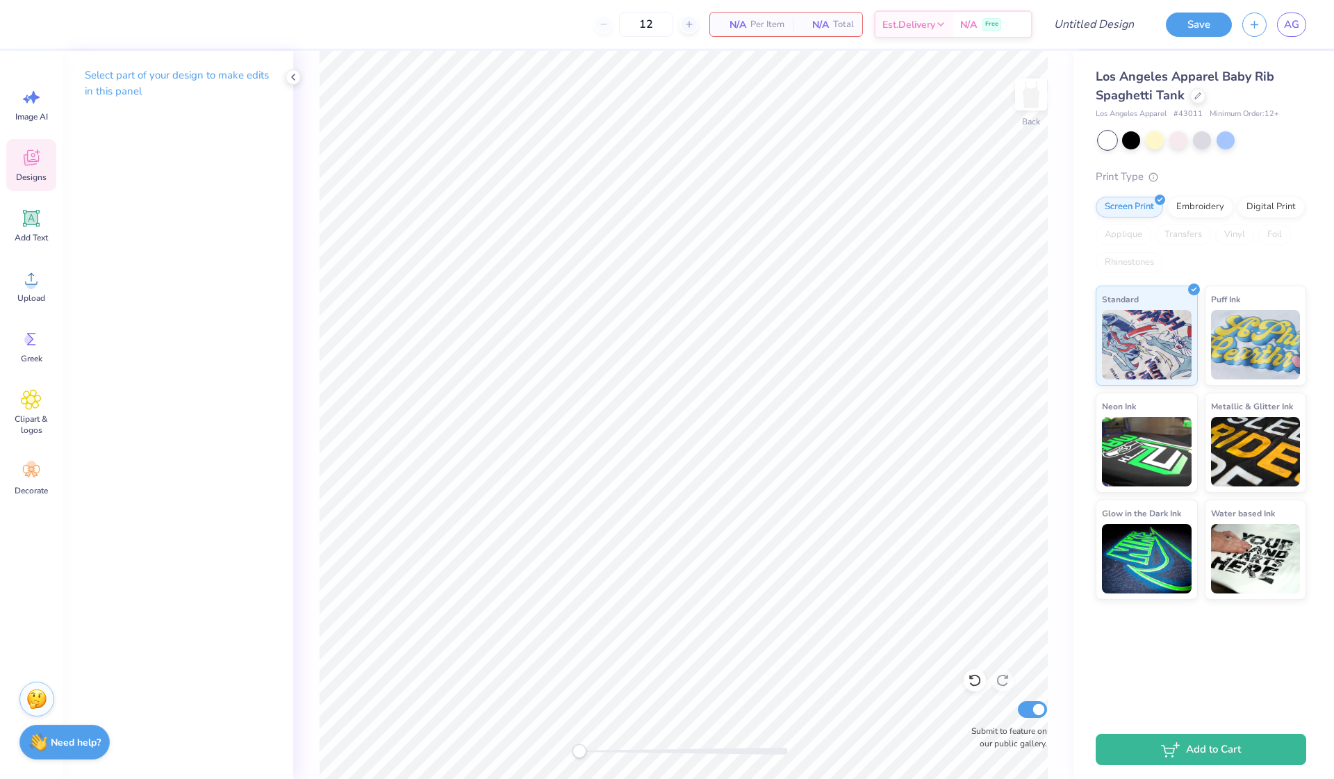
click at [38, 163] on icon at bounding box center [31, 157] width 21 height 21
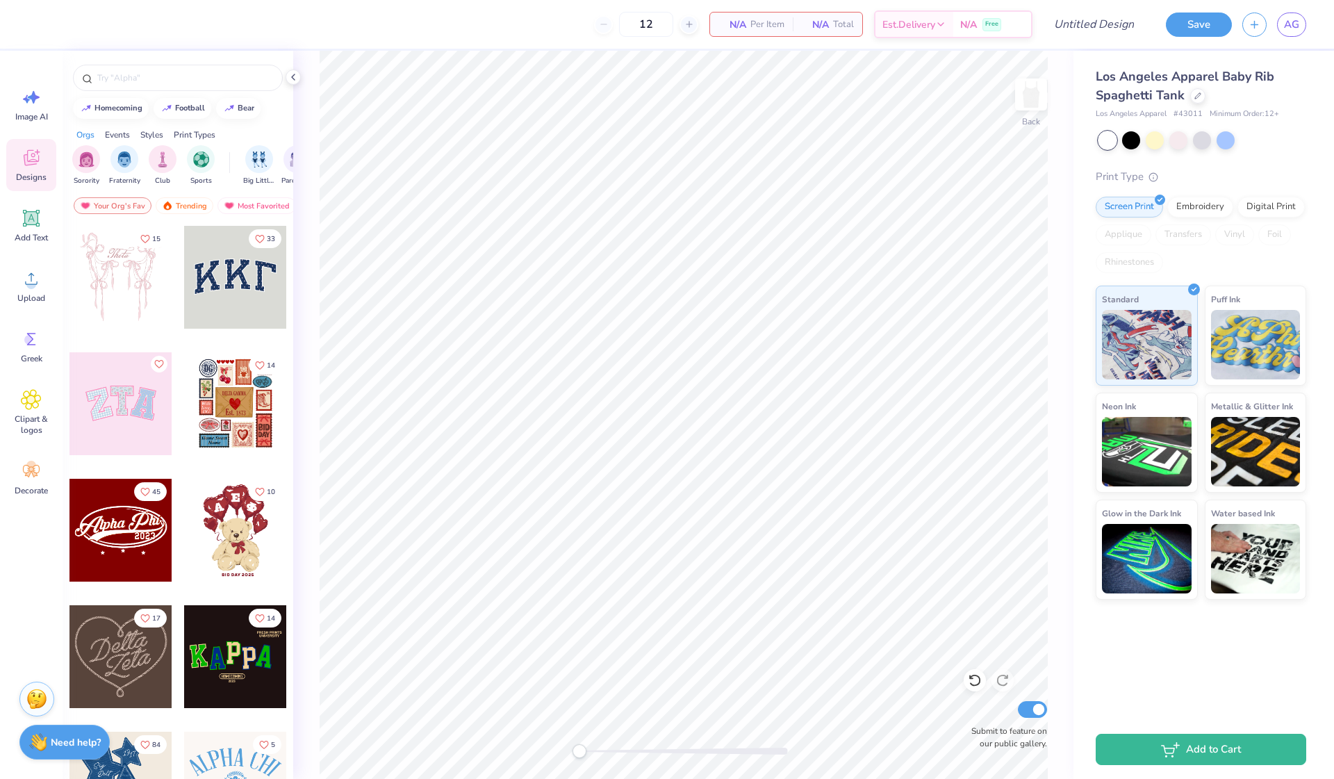
click at [834, 21] on span "Total" at bounding box center [843, 24] width 21 height 15
click at [742, 19] on span "N/A" at bounding box center [732, 24] width 28 height 15
click at [681, 24] on div at bounding box center [689, 24] width 19 height 19
click at [607, 26] on div at bounding box center [603, 24] width 19 height 19
type input "12"
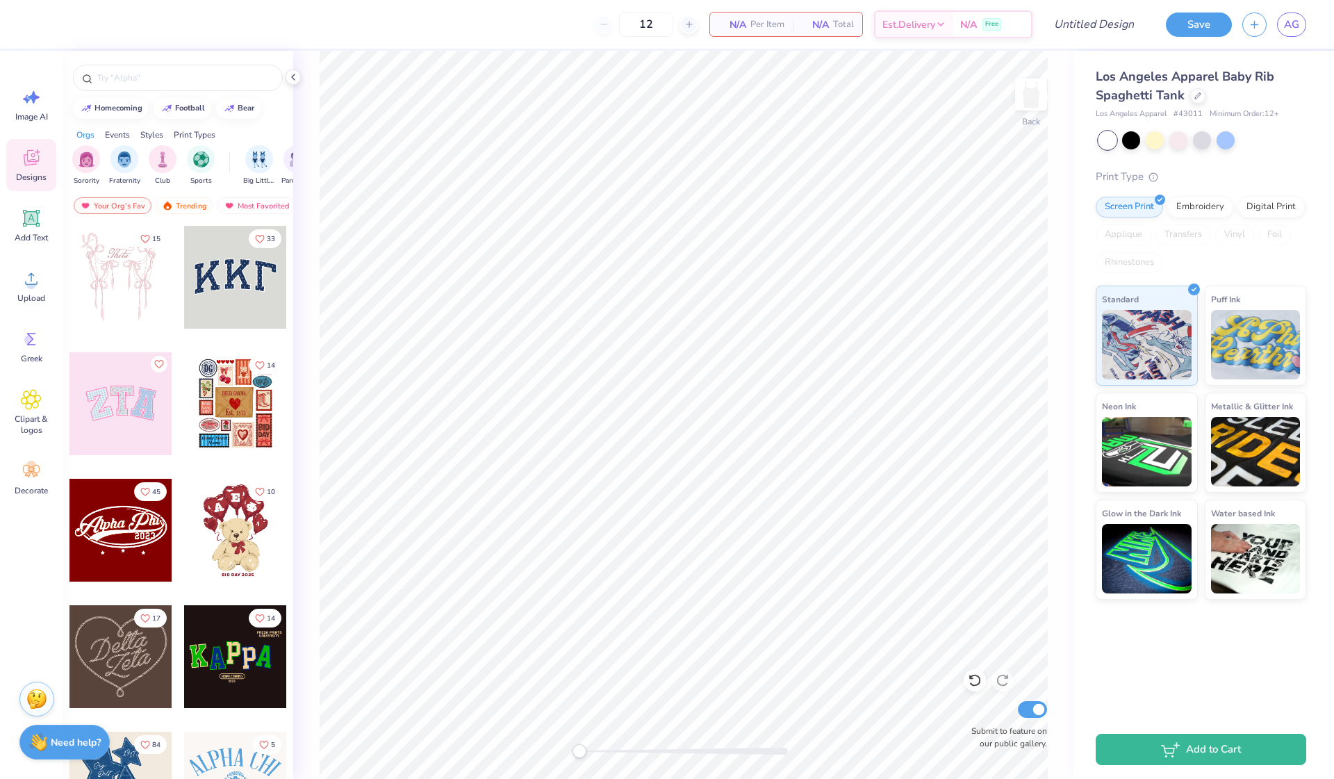
click at [755, 24] on span "Per Item" at bounding box center [767, 24] width 34 height 15
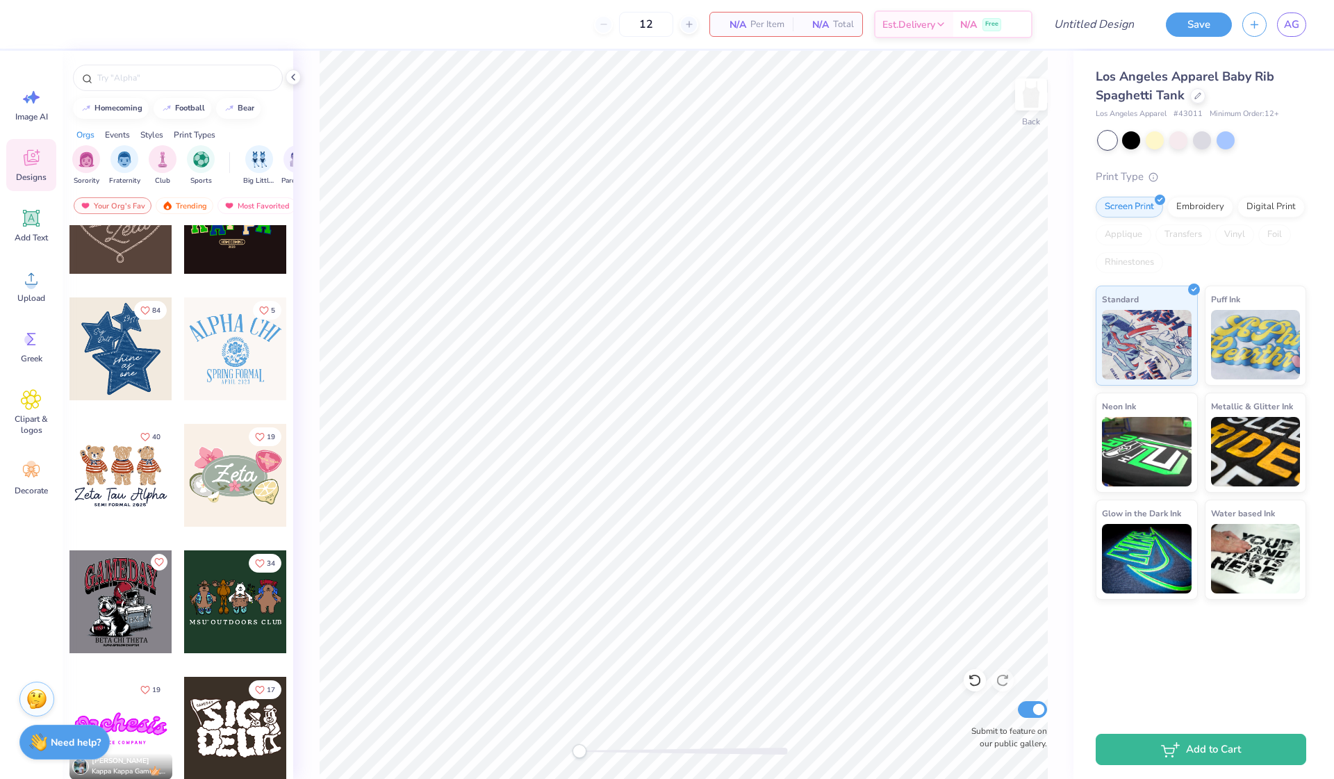
scroll to position [488, 0]
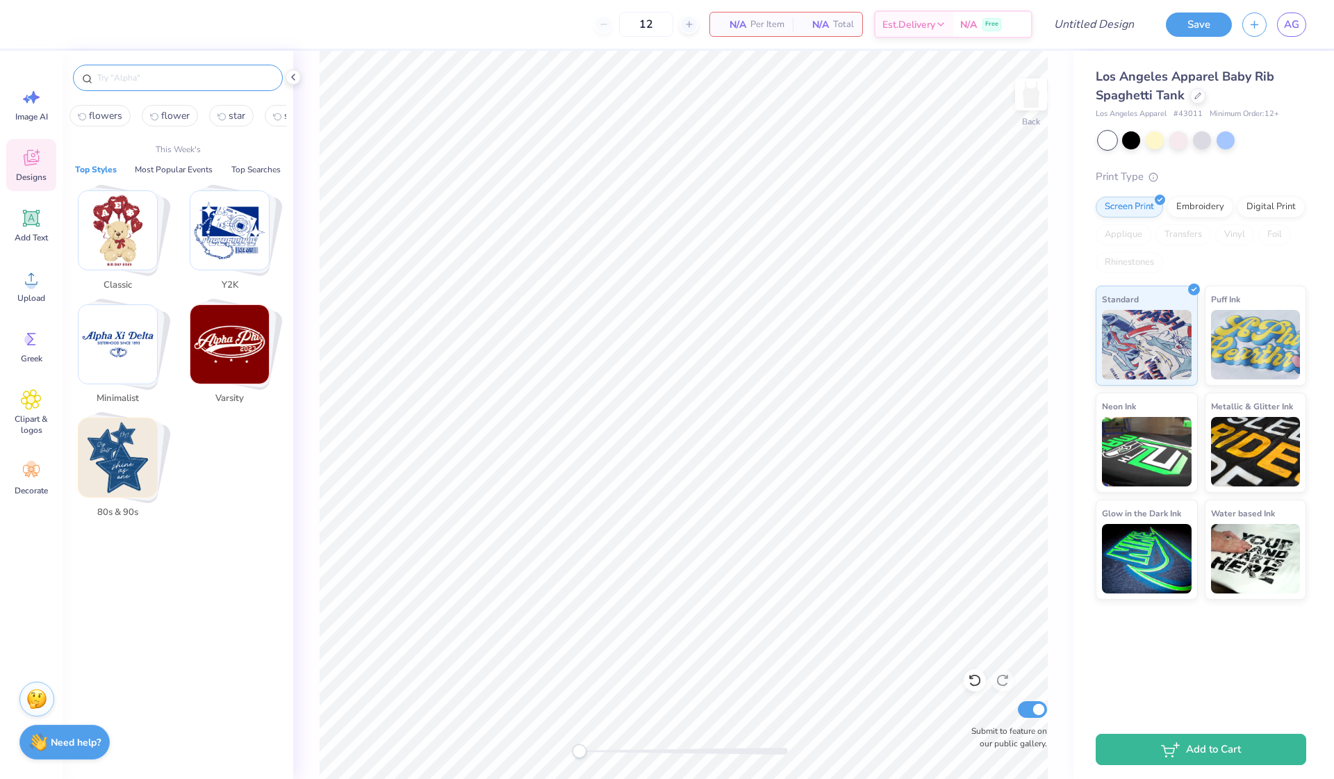
click at [160, 78] on input "text" at bounding box center [185, 78] width 178 height 14
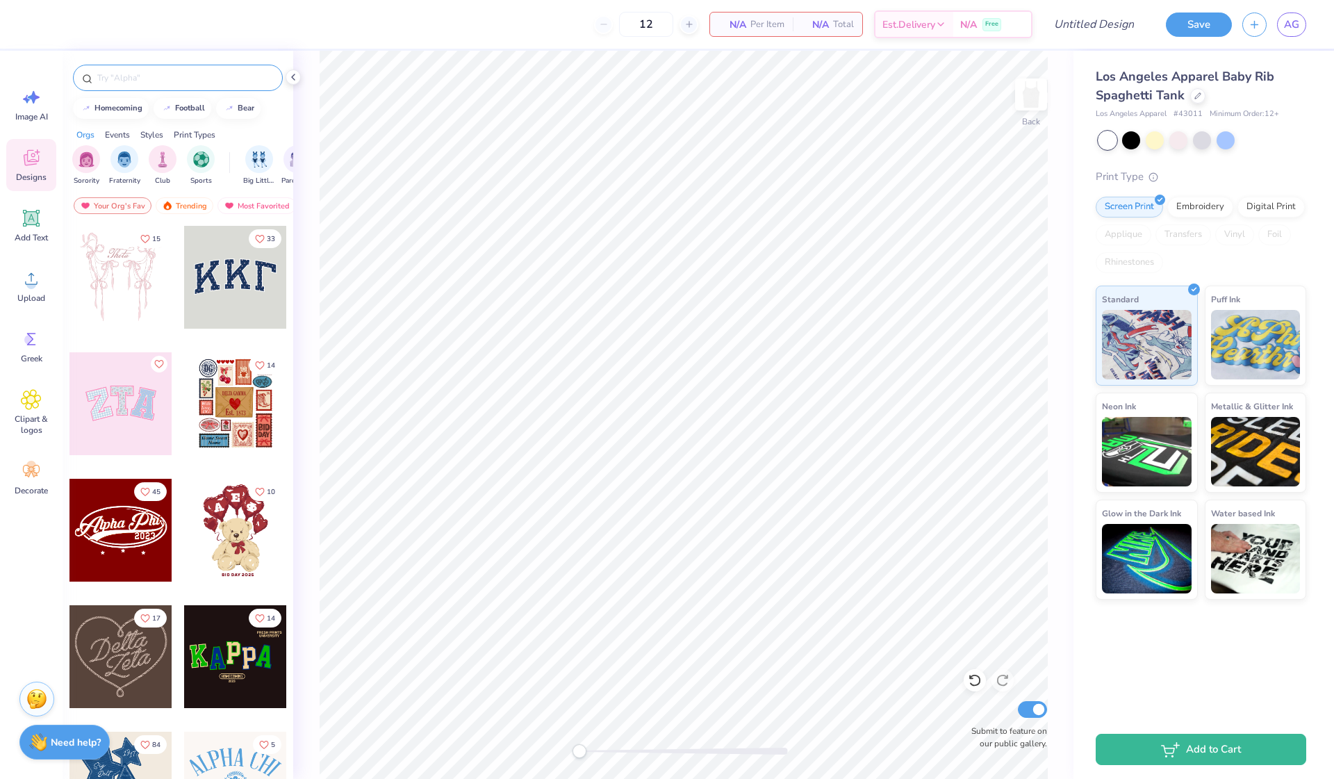
click at [154, 71] on input "text" at bounding box center [185, 78] width 178 height 14
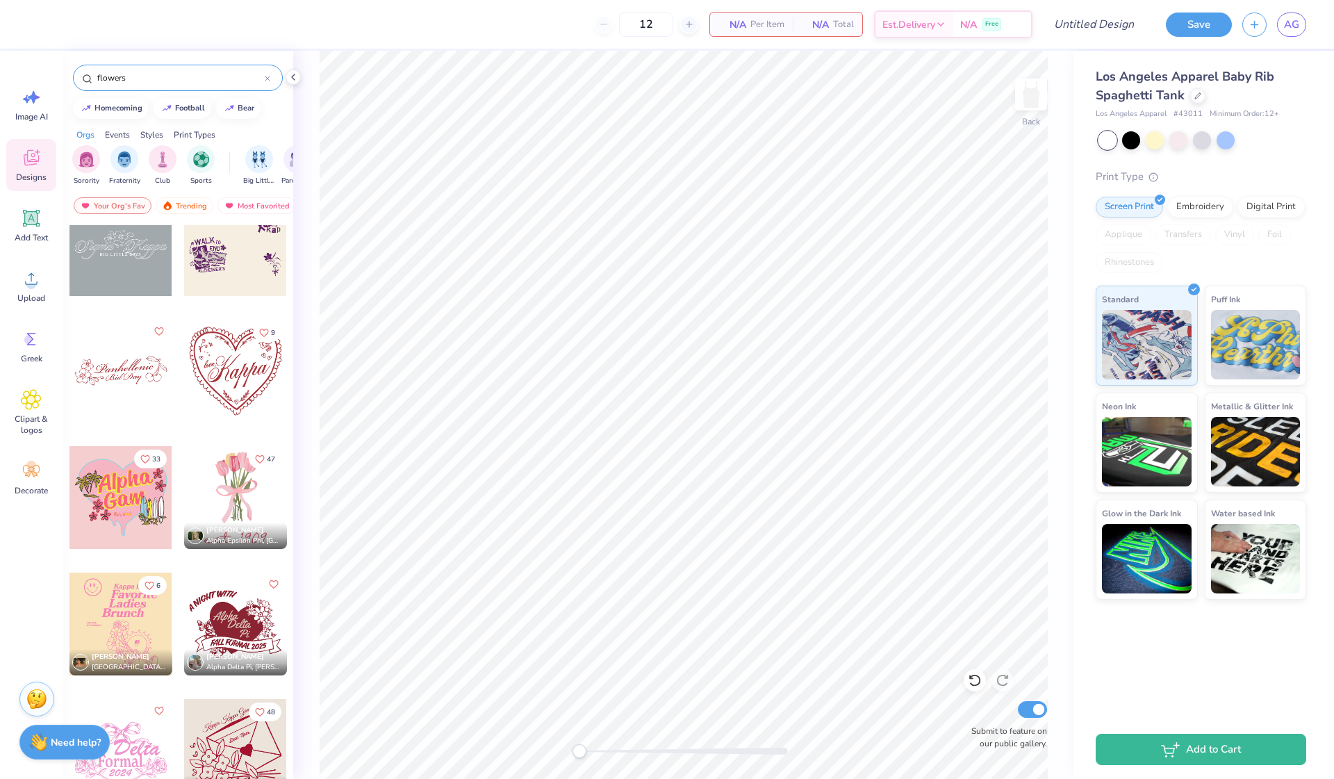
scroll to position [1179, 0]
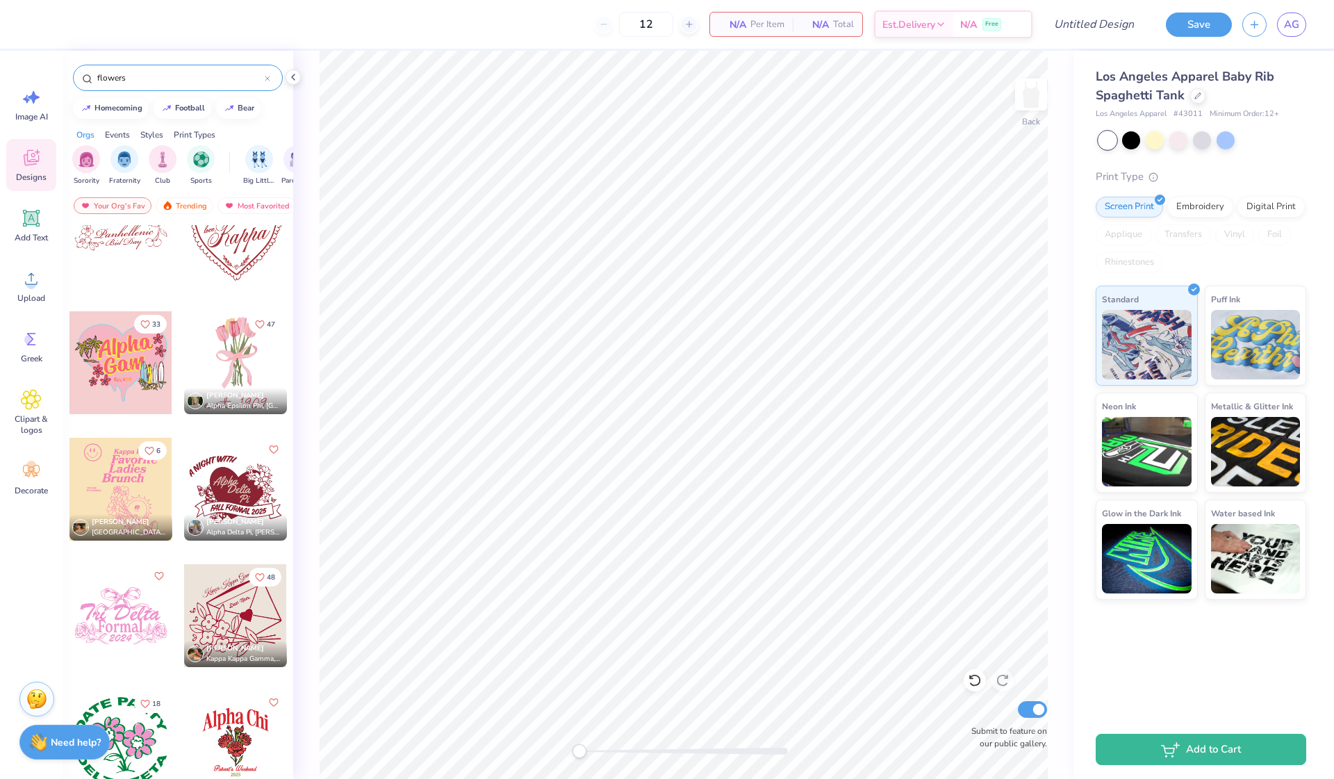
type input "flowers"
click at [238, 378] on div at bounding box center [235, 362] width 103 height 103
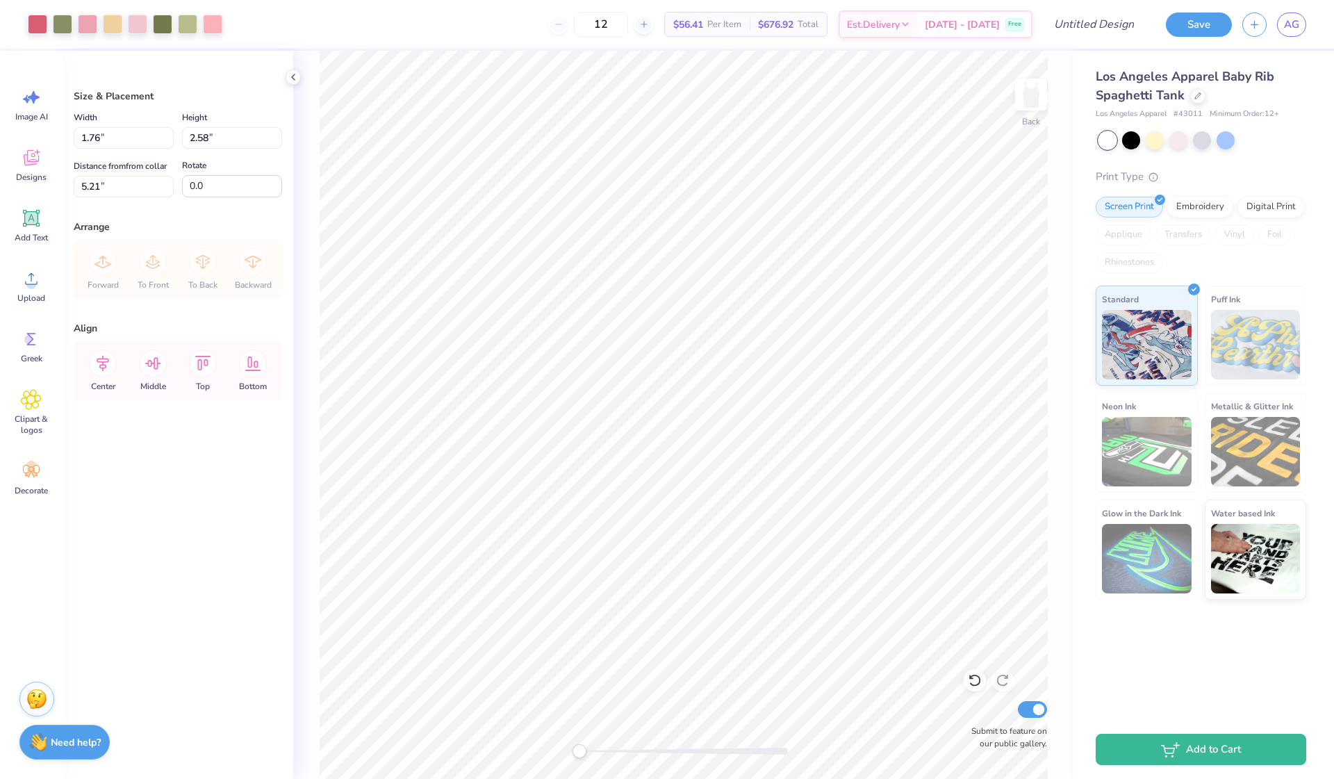
type input "3.99"
type input "5.85"
type input "1.94"
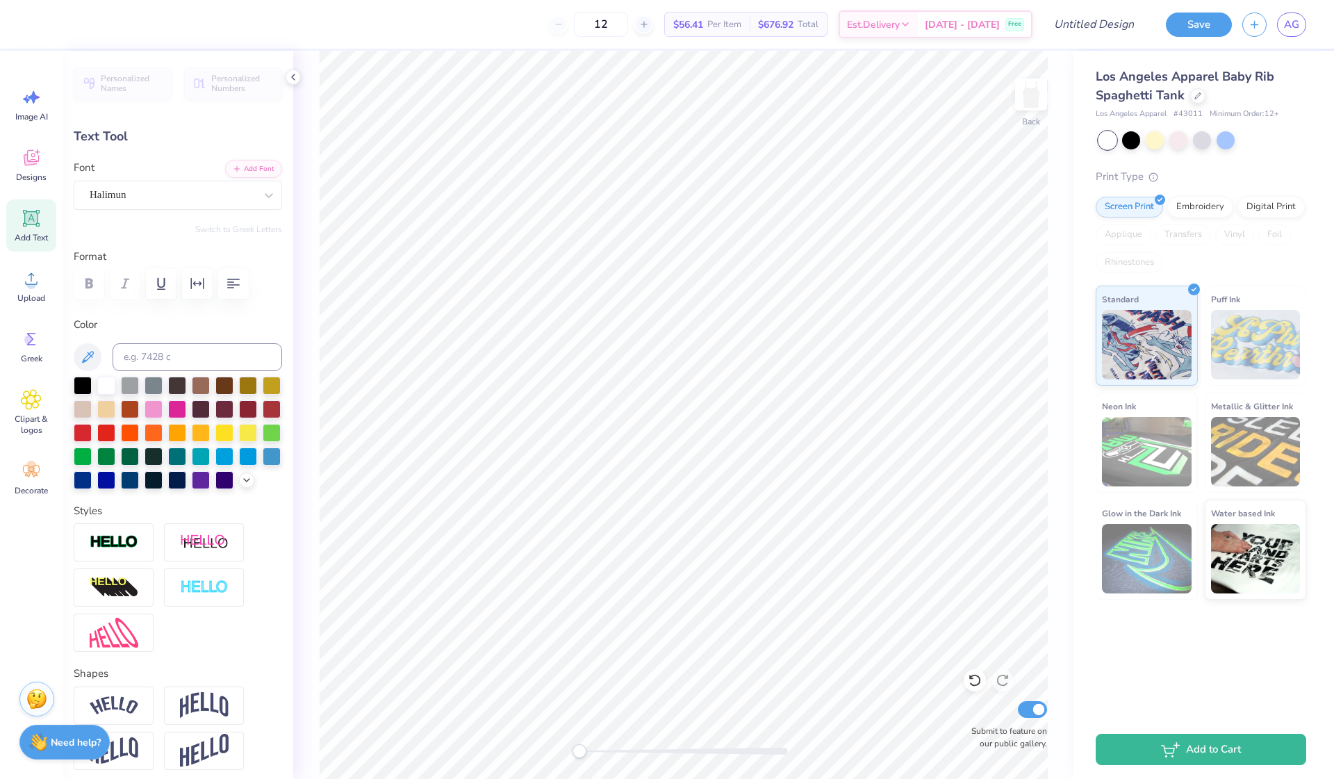
scroll to position [0, 2]
type textarea "Gamma Phi"
click at [123, 704] on img at bounding box center [114, 705] width 49 height 19
type input "7.01"
type input "1.37"
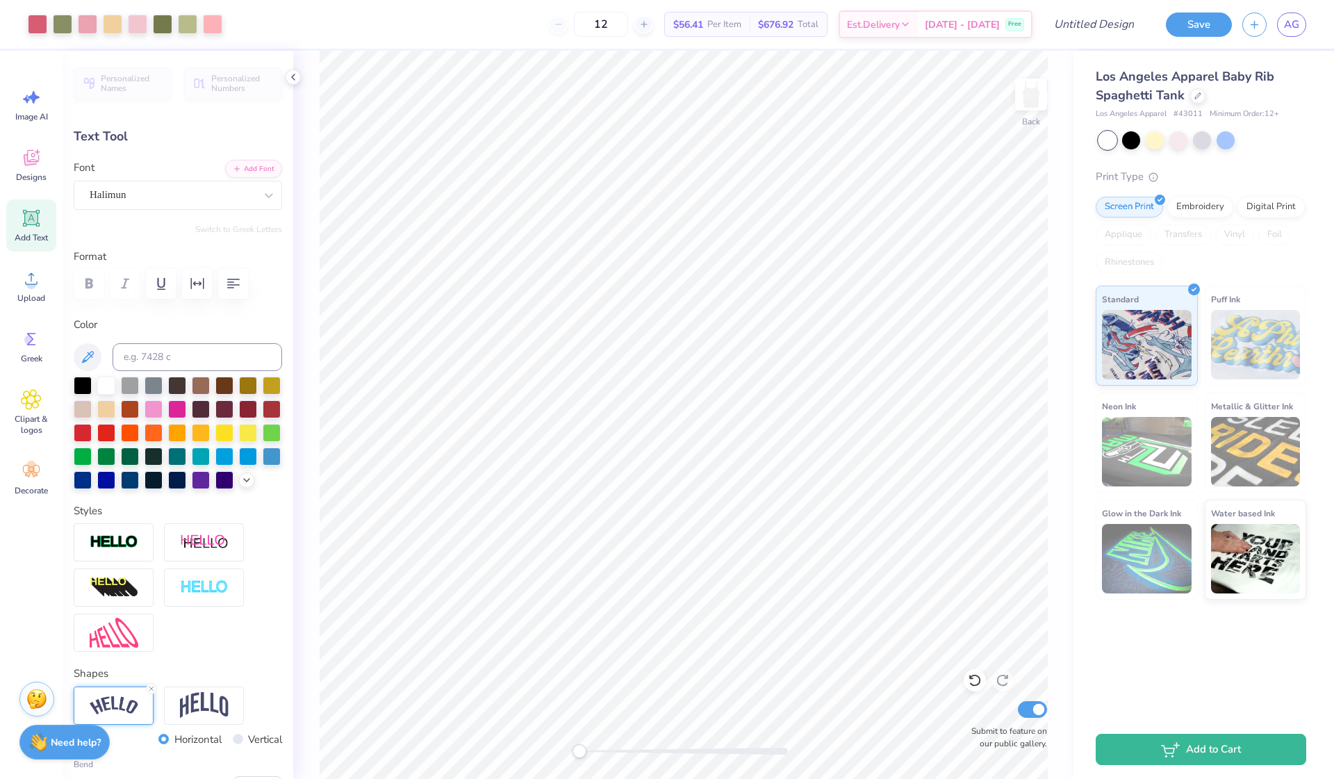
type input "6.75"
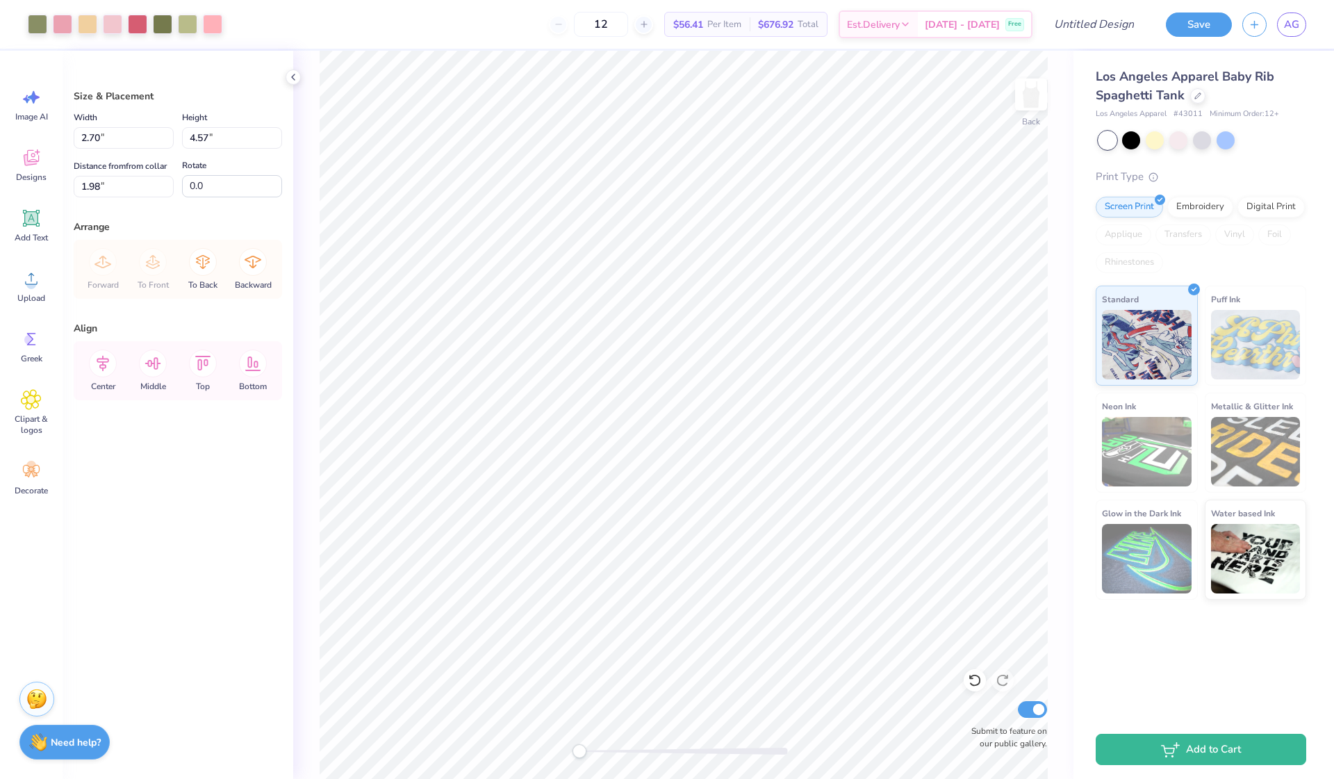
type input "3.04"
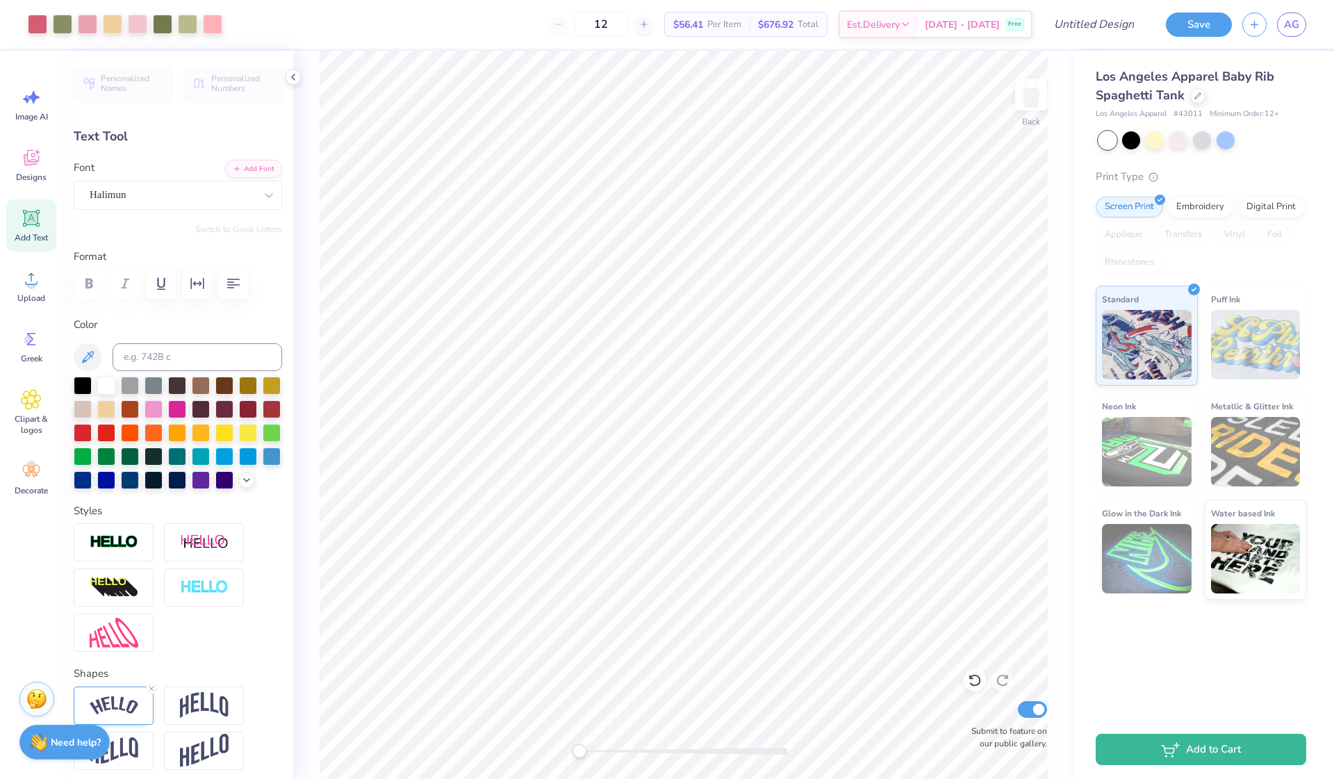
click at [117, 130] on div "Text Tool" at bounding box center [178, 136] width 208 height 19
click at [90, 138] on div "Text Tool" at bounding box center [178, 136] width 208 height 19
click at [29, 155] on icon at bounding box center [31, 157] width 21 height 21
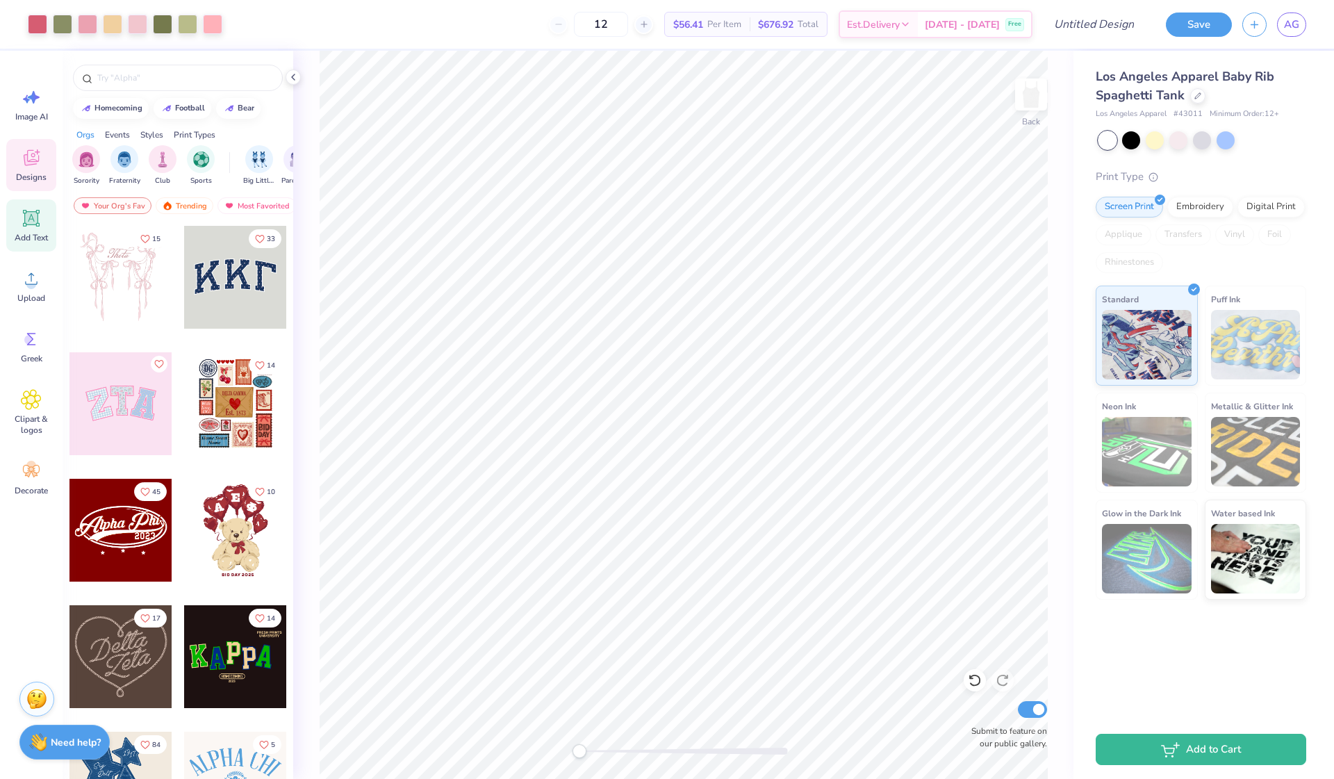
click at [31, 216] on icon at bounding box center [31, 218] width 13 height 13
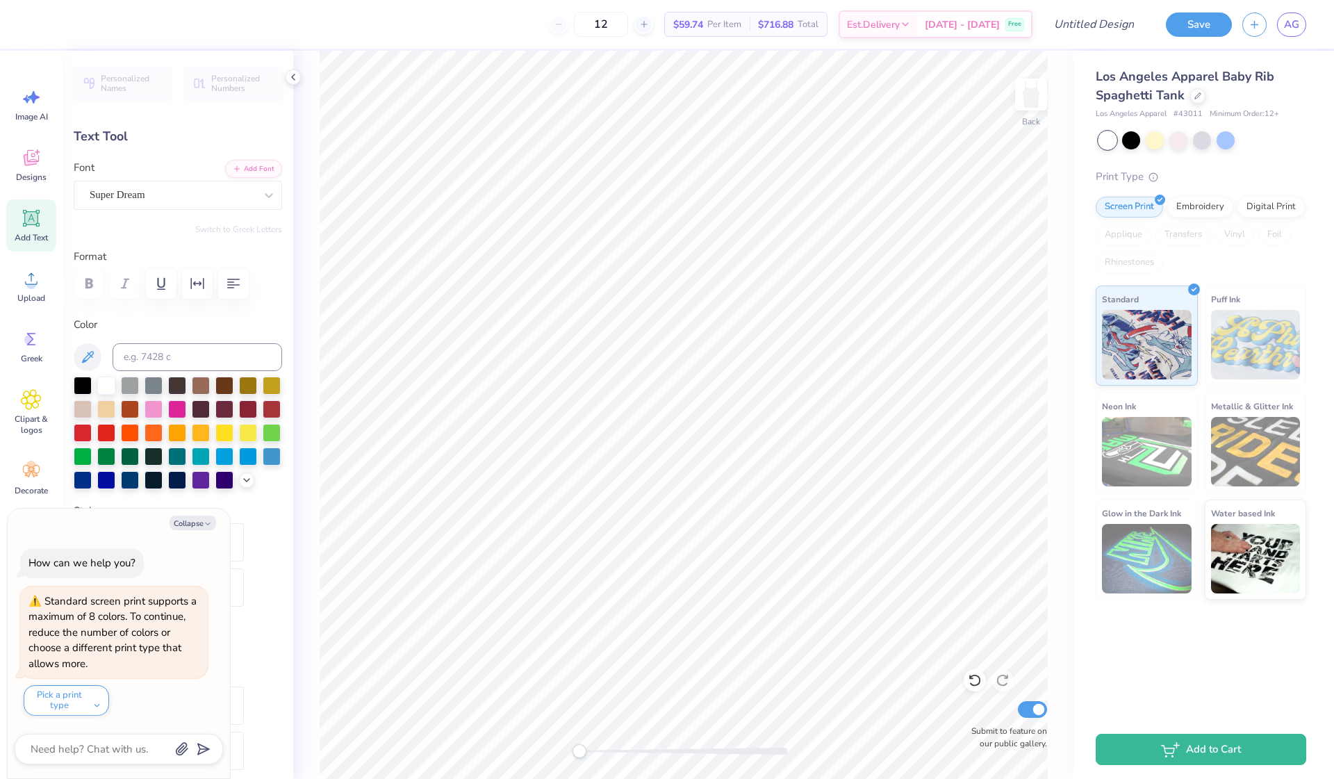
type textarea "x"
type textarea "S"
type textarea "x"
type textarea "St"
type textarea "x"
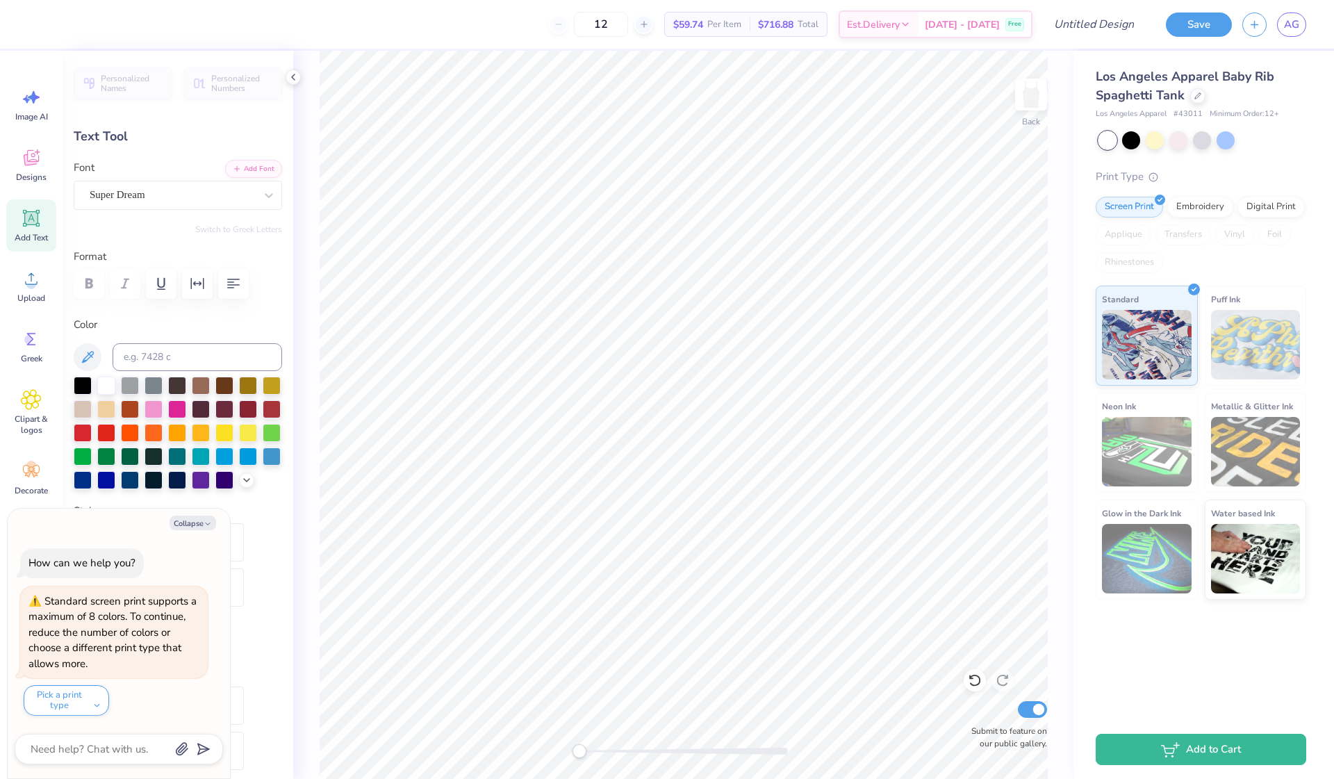
type textarea "Sta"
type textarea "x"
type textarea "Star"
type textarea "x"
type textarea "Star"
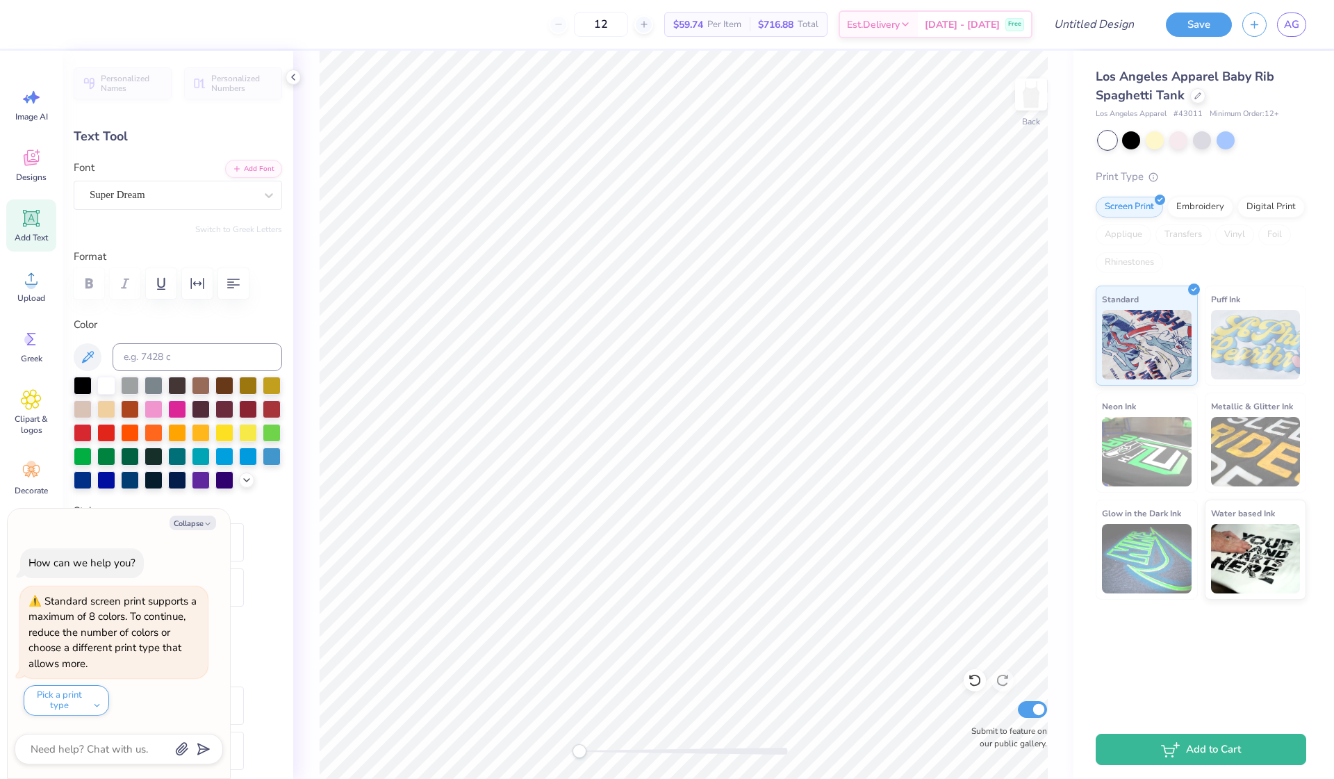
type textarea "x"
type textarea "Star F"
type textarea "x"
type textarea "Star Fa"
type textarea "x"
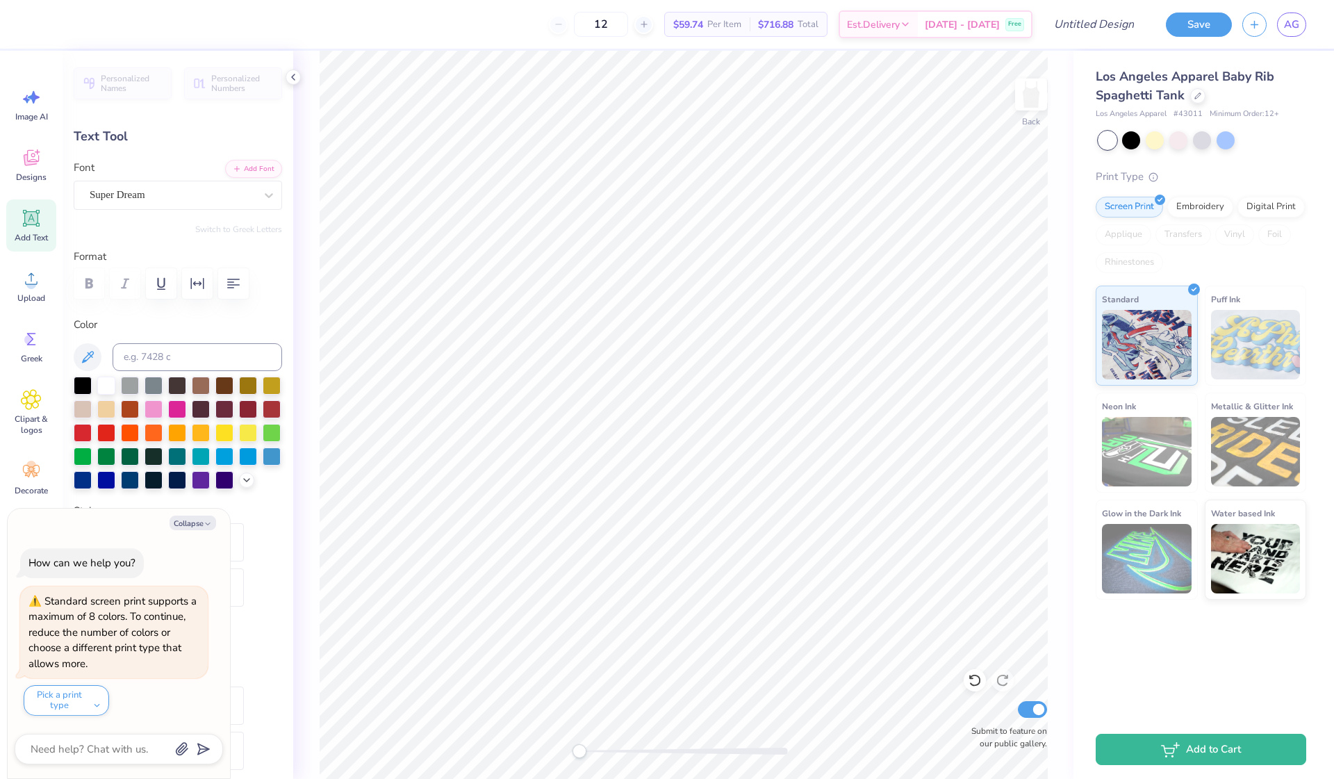
type textarea "Star Fam"
type textarea "x"
type input "6.60"
type input "1.15"
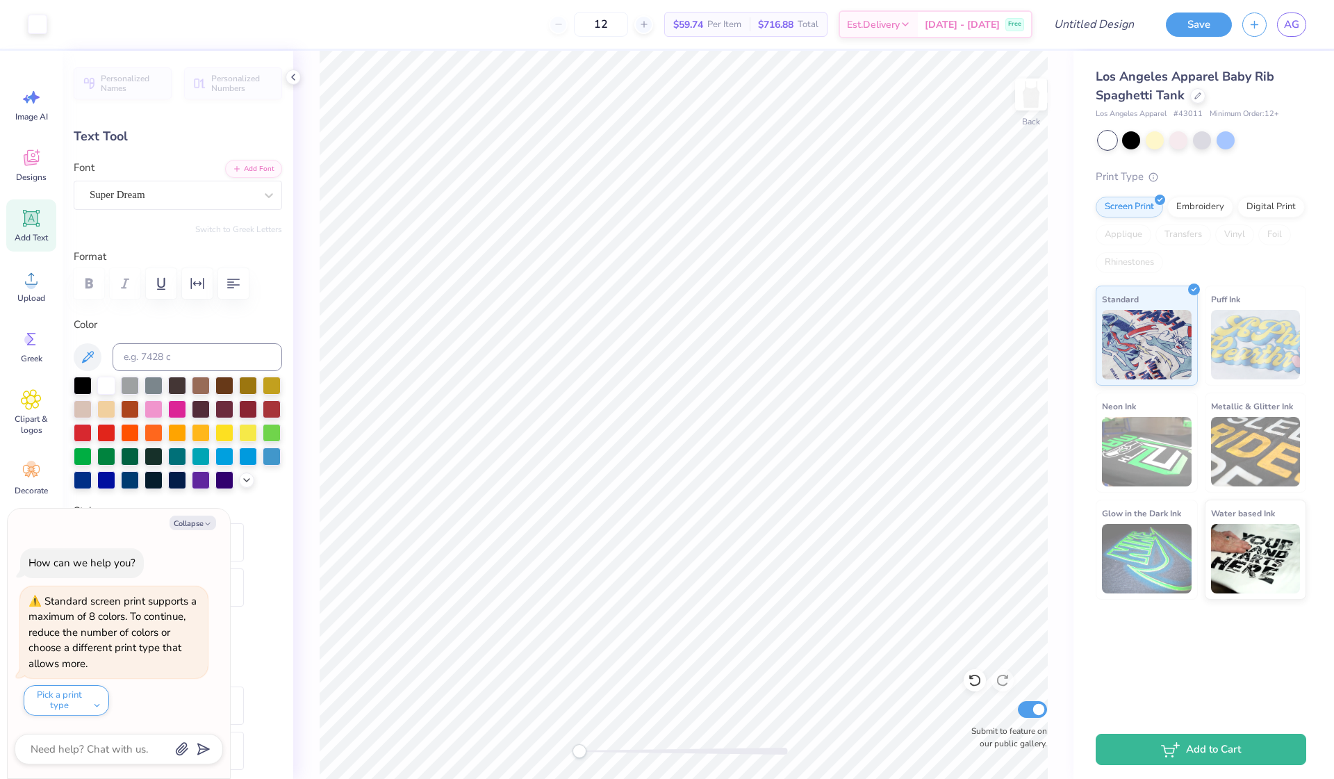
type input "5.92"
type textarea "x"
type input "4.66"
type input "0.81"
type input "7.68"
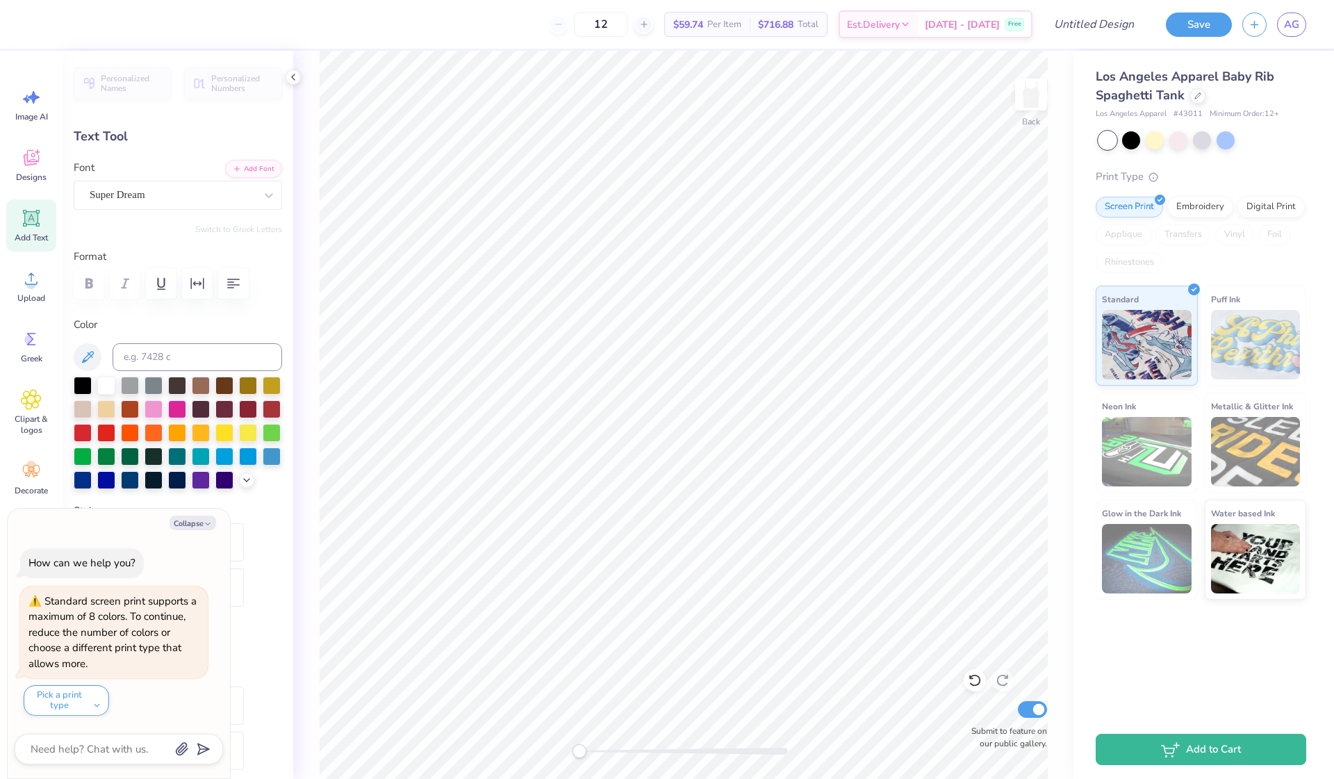
scroll to position [0, 1]
type textarea "x"
type input "7.72"
drag, startPoint x: 24, startPoint y: 24, endPoint x: 14, endPoint y: 19, distance: 11.5
click at [24, 24] on div at bounding box center [14, 24] width 28 height 49
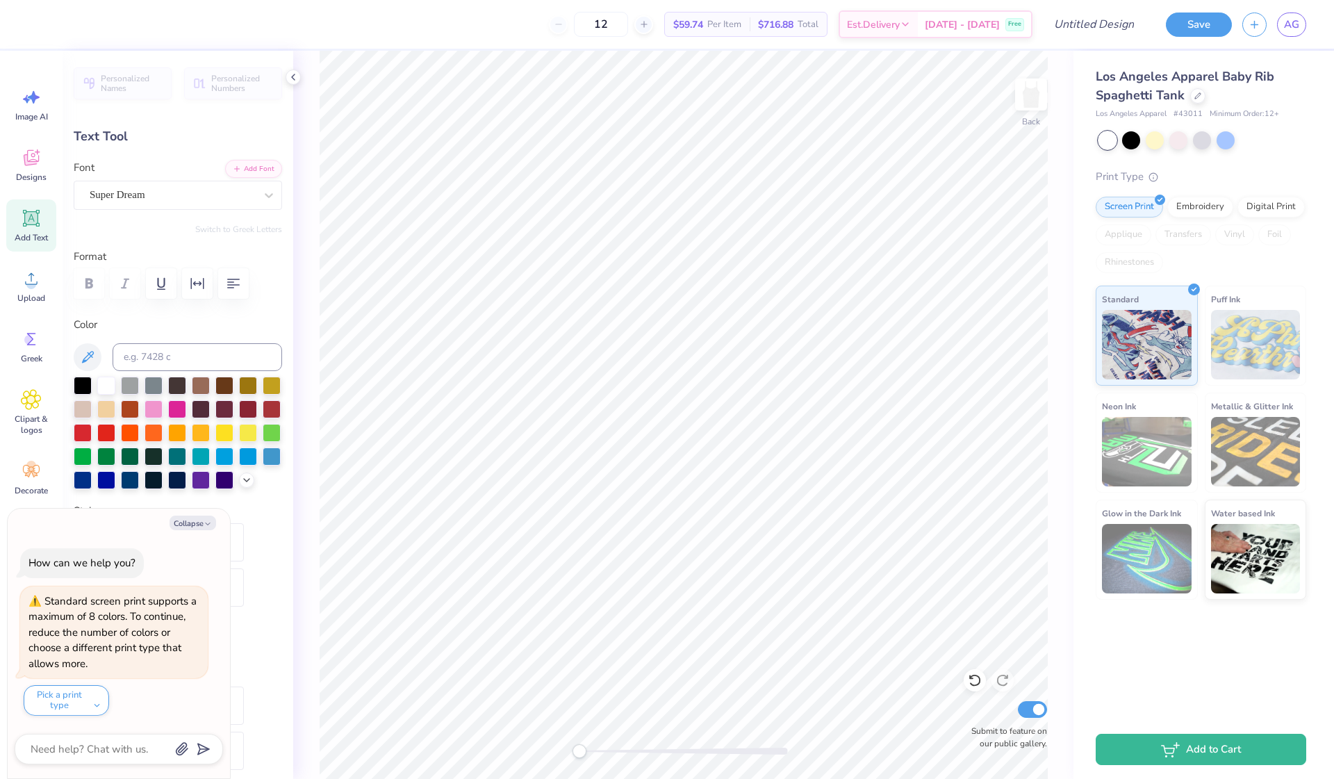
click at [14, 19] on div at bounding box center [14, 24] width 28 height 49
click at [27, 25] on div at bounding box center [14, 24] width 28 height 49
click at [35, 31] on div "12 $59.74 Per Item $716.88 Total Est. Delivery Oct 7 - 10 Free Design Title Sav…" at bounding box center [667, 24] width 1334 height 49
click at [88, 349] on icon at bounding box center [87, 357] width 17 height 17
click at [123, 202] on div at bounding box center [172, 195] width 165 height 19
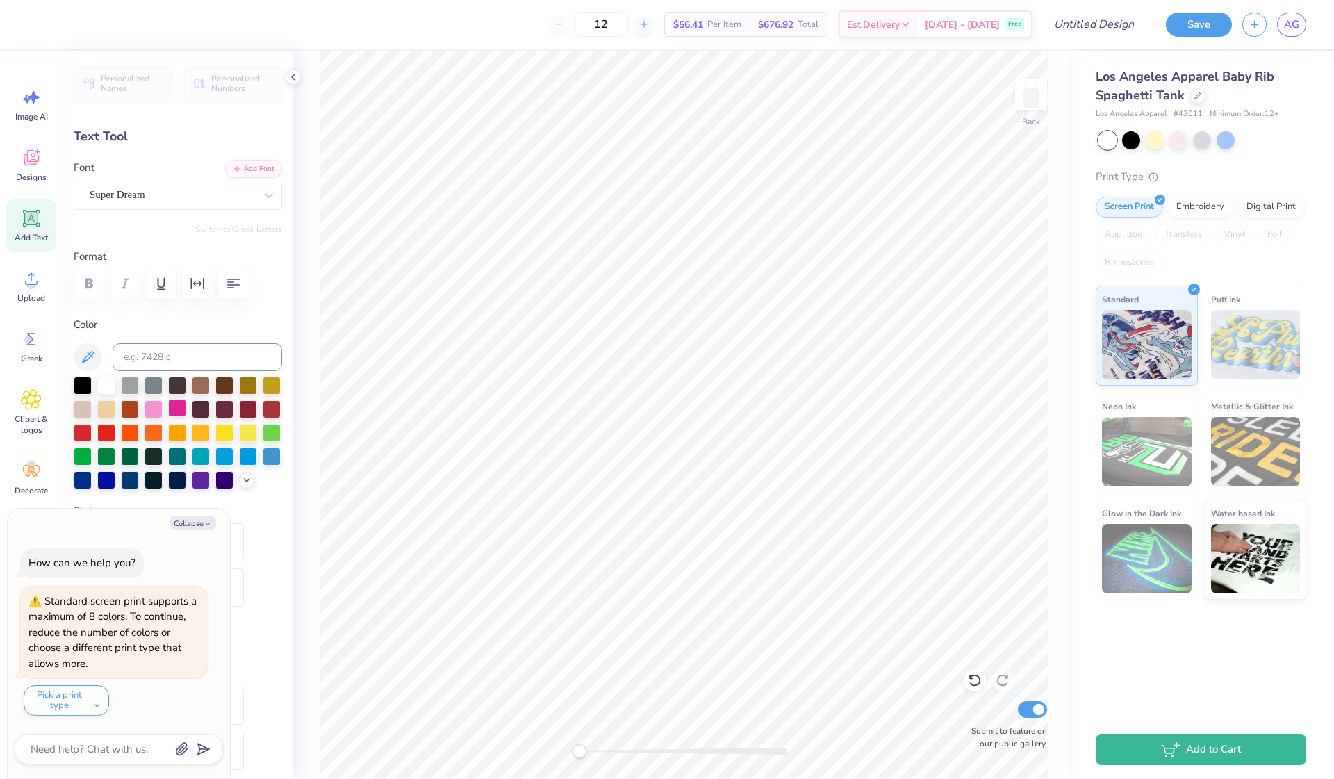
type textarea "x"
type input "7.76"
drag, startPoint x: 192, startPoint y: 524, endPoint x: 171, endPoint y: 410, distance: 116.0
click at [192, 524] on button "Collapse" at bounding box center [193, 523] width 47 height 15
type textarea "x"
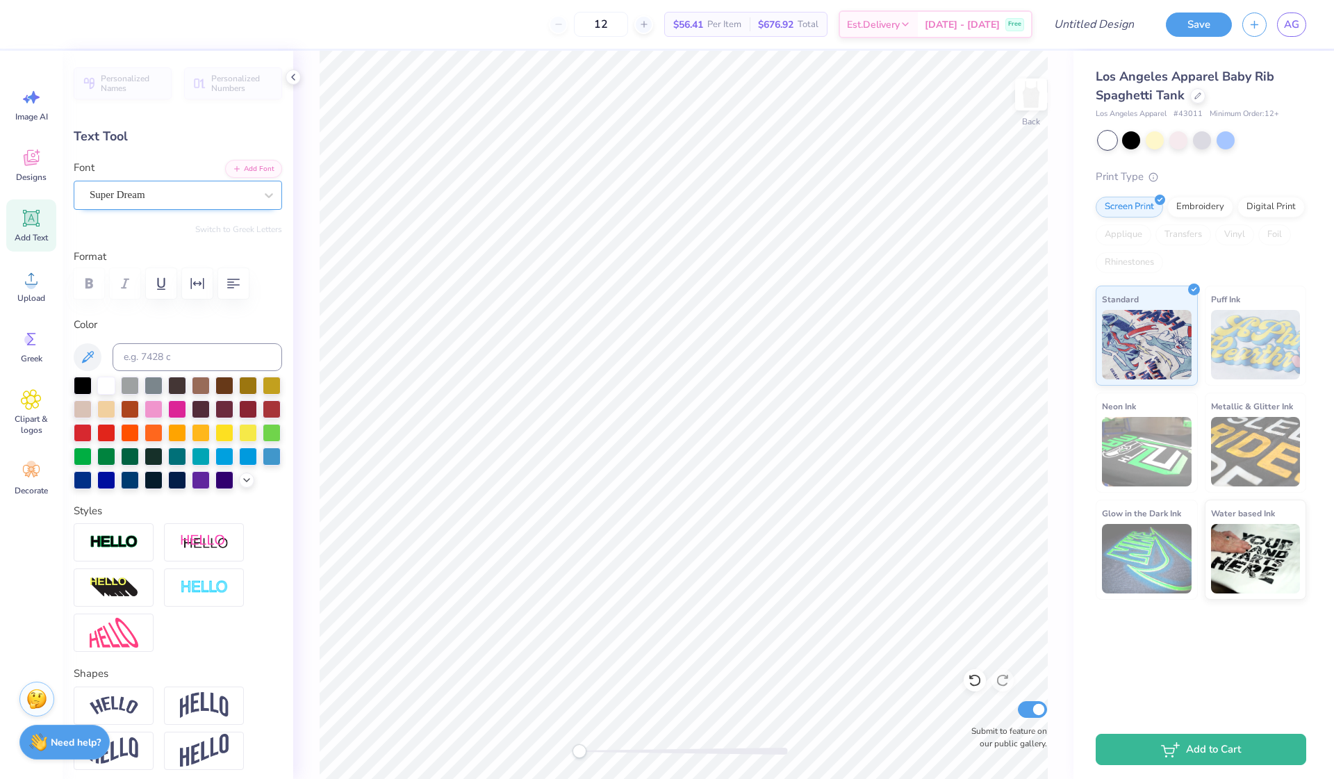
click at [185, 192] on div "Super Dream" at bounding box center [172, 195] width 168 height 22
click at [216, 202] on div at bounding box center [172, 195] width 165 height 19
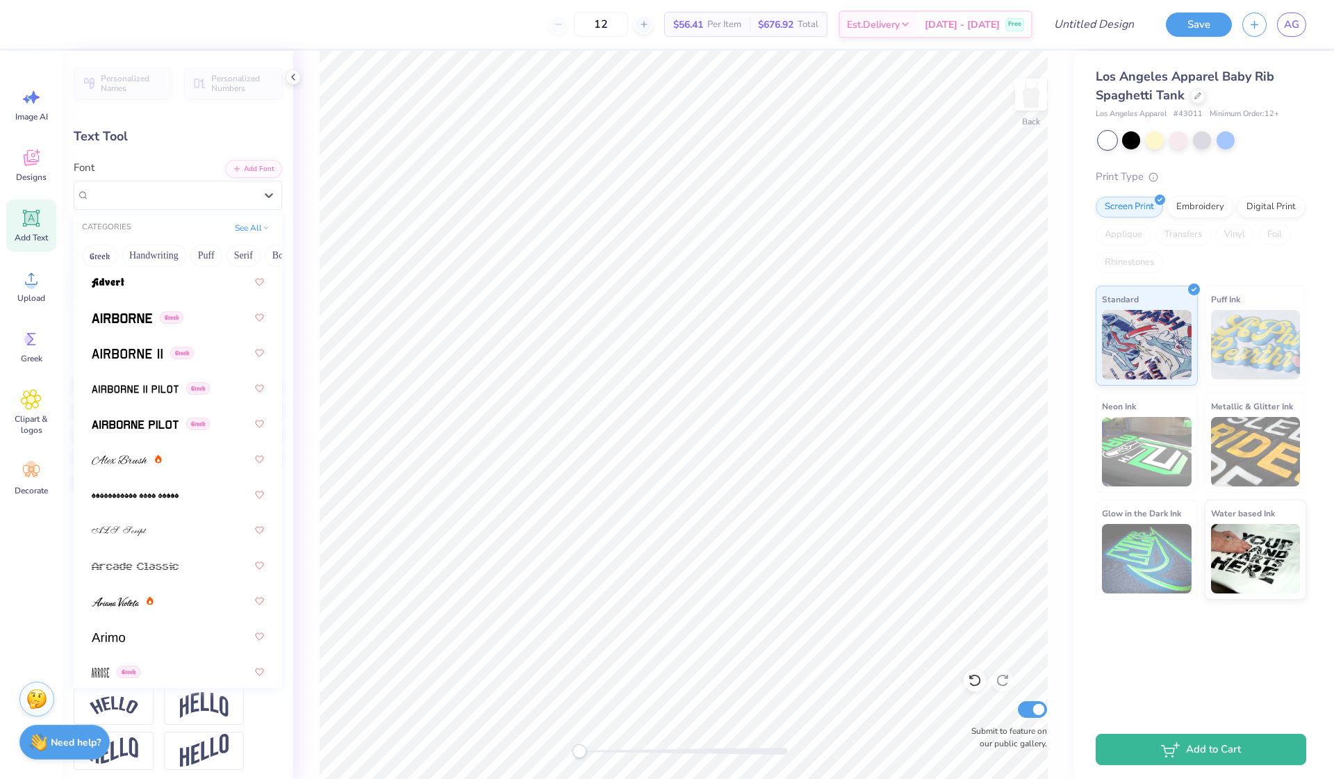
scroll to position [385, 0]
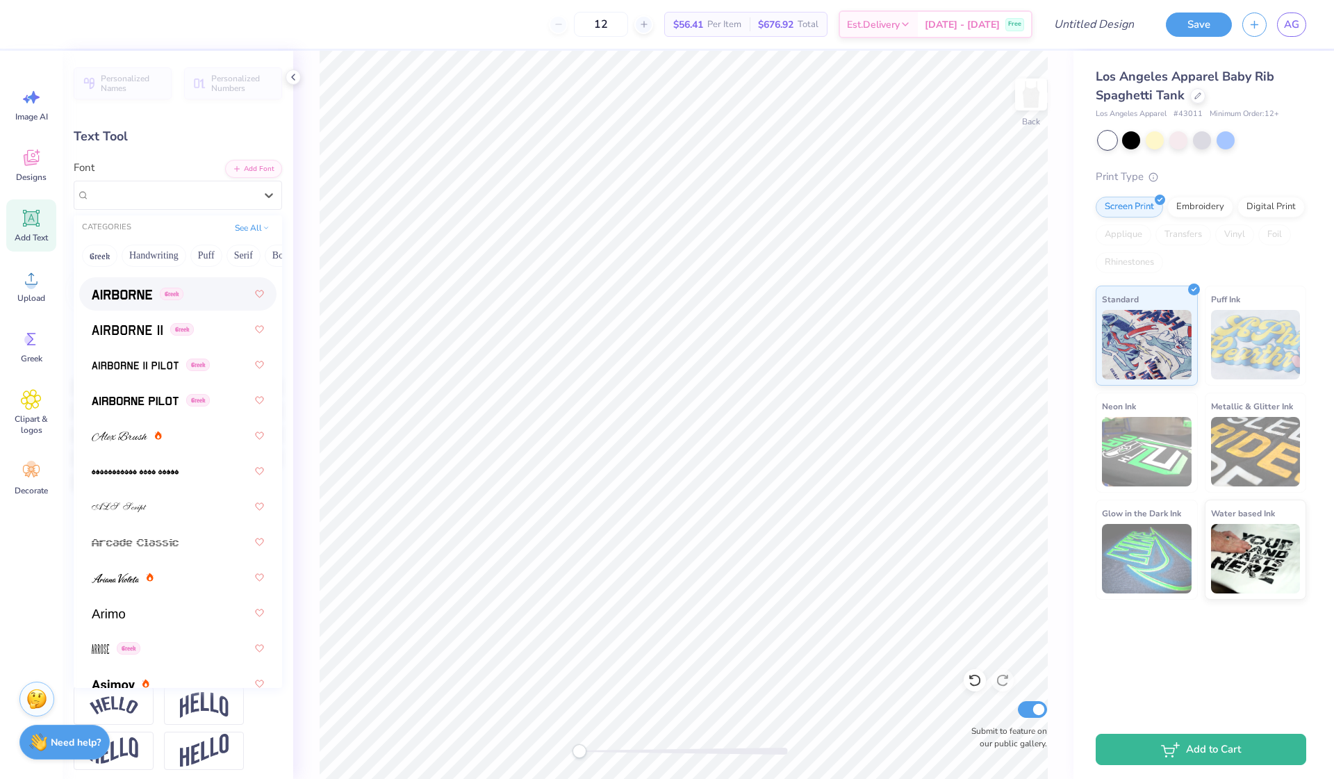
click at [123, 305] on div "Greek" at bounding box center [178, 293] width 172 height 25
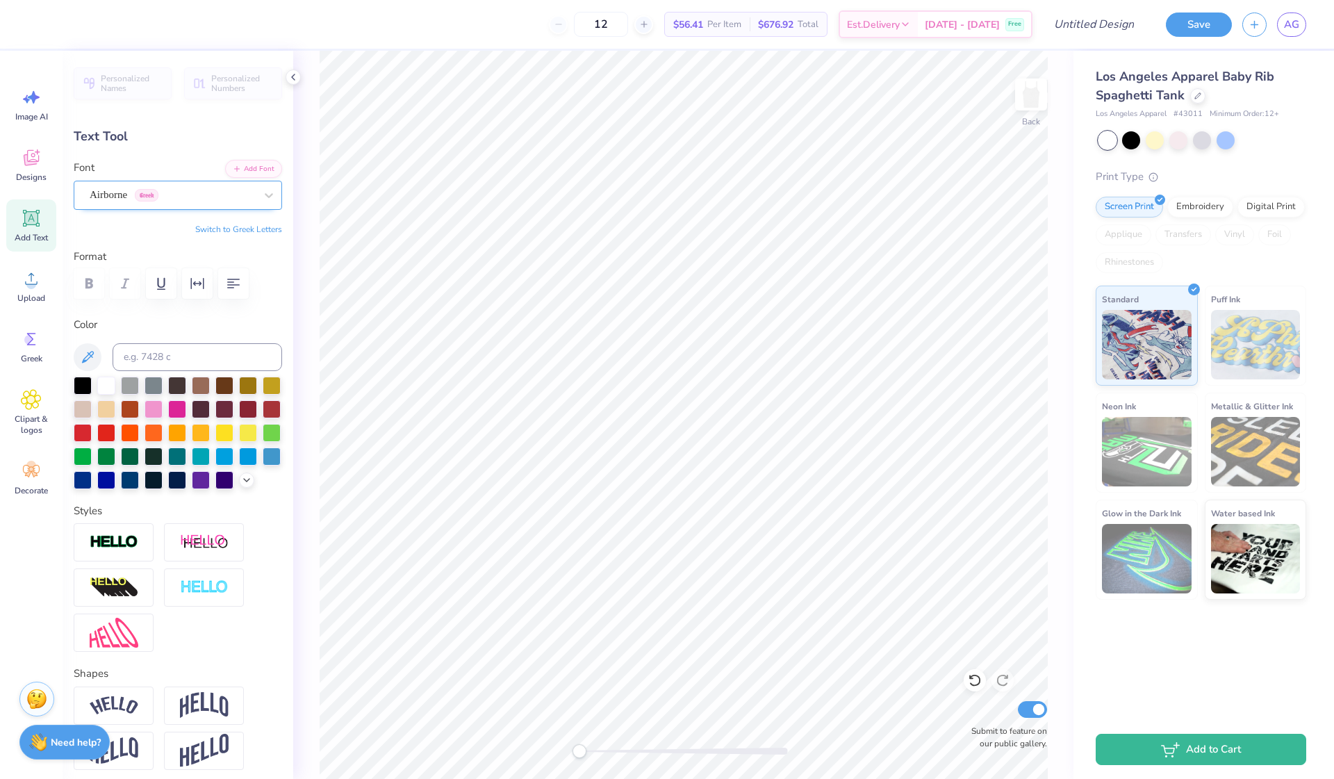
click at [180, 196] on div "Airborne Greek" at bounding box center [172, 195] width 168 height 22
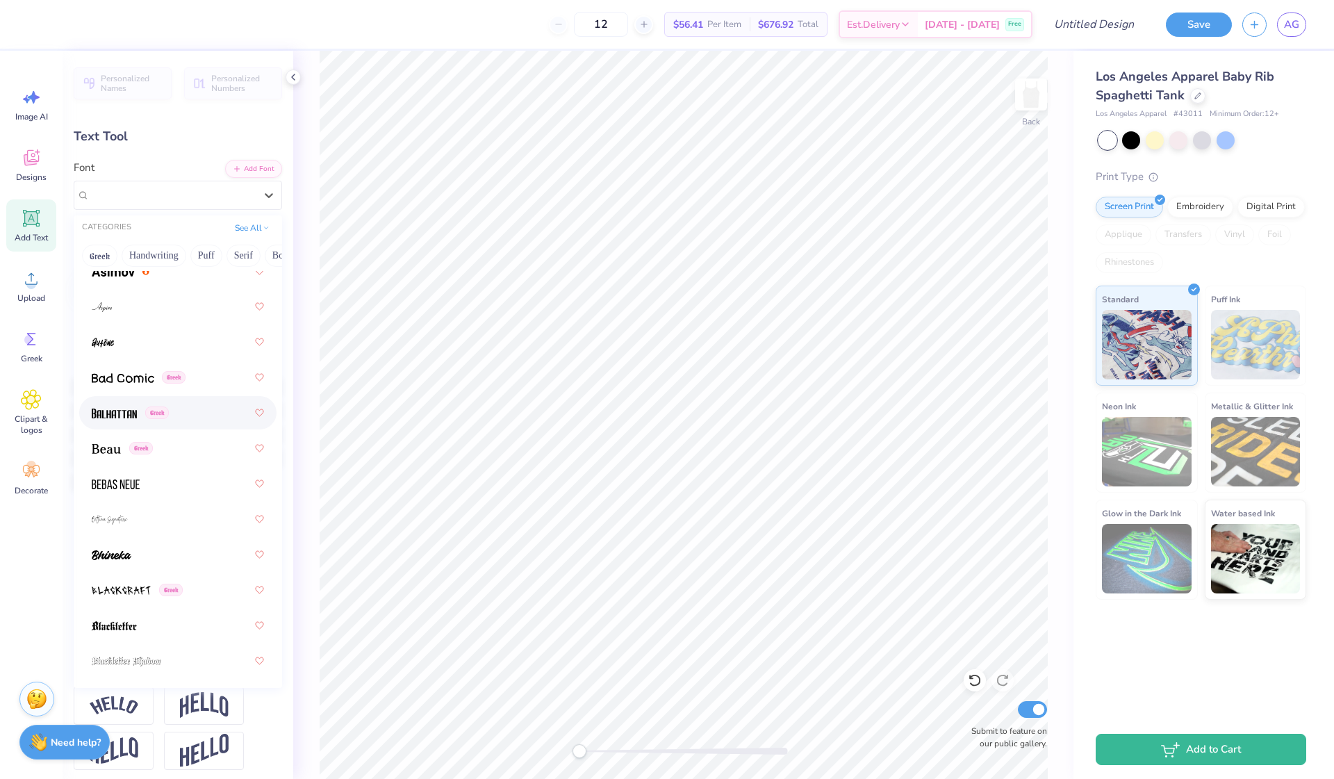
scroll to position [798, 0]
click at [117, 374] on img at bounding box center [123, 377] width 63 height 10
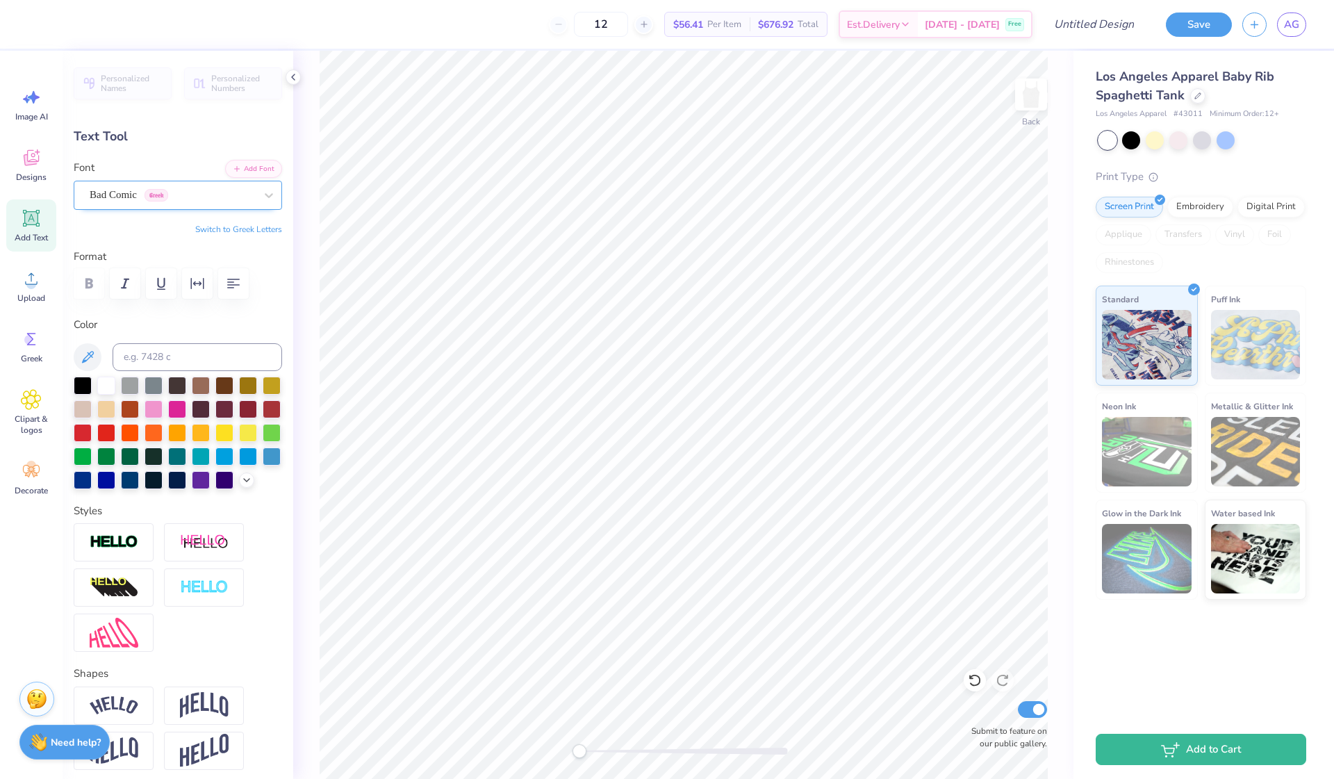
click at [158, 197] on span "Greek" at bounding box center [157, 195] width 24 height 13
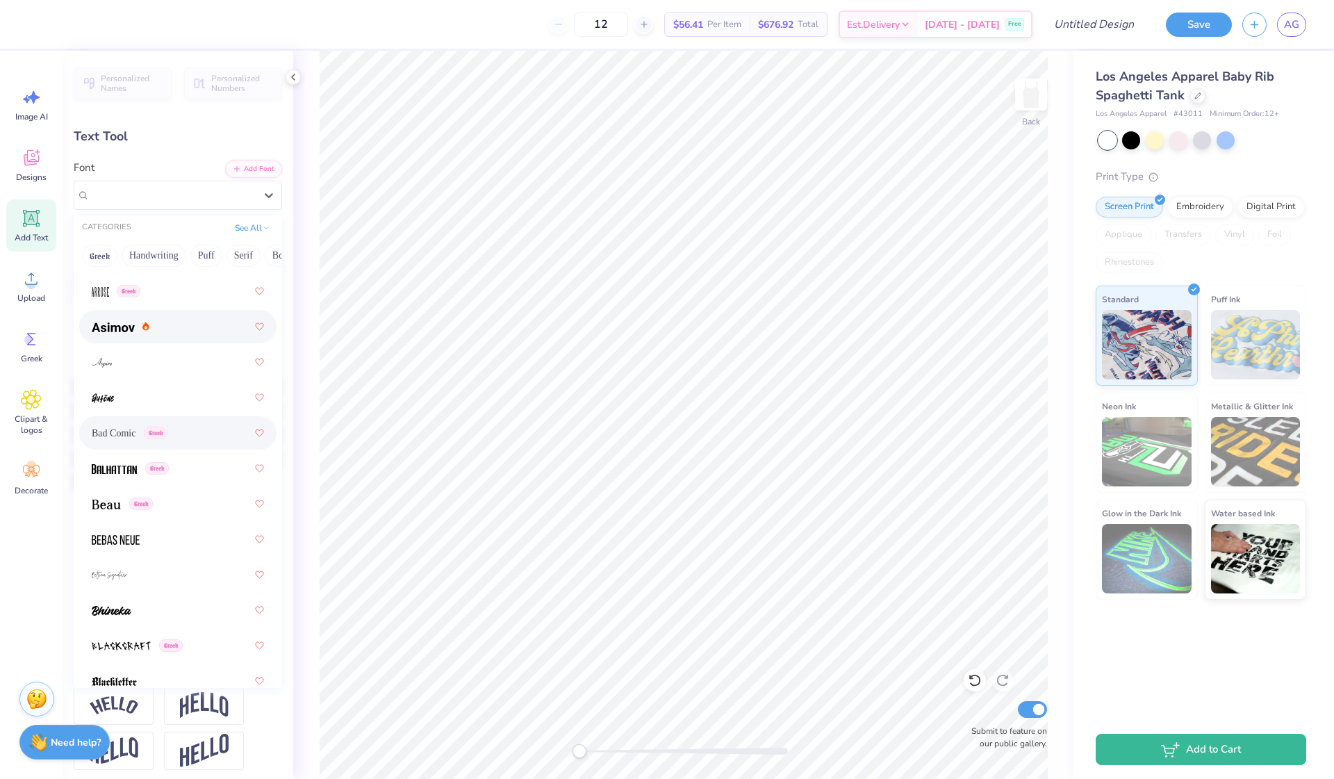
scroll to position [747, 0]
click at [116, 500] on img at bounding box center [106, 500] width 29 height 10
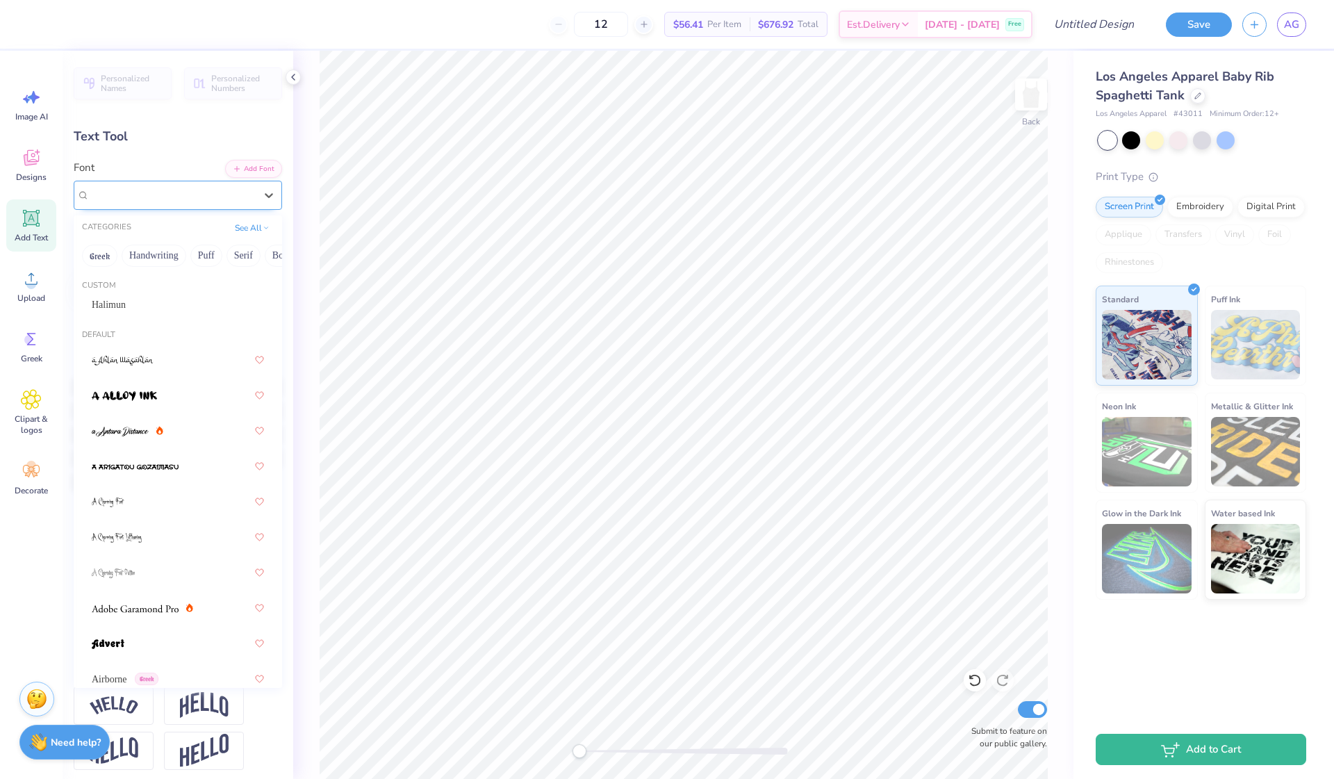
click at [170, 197] on div "Beau Greek" at bounding box center [172, 195] width 168 height 22
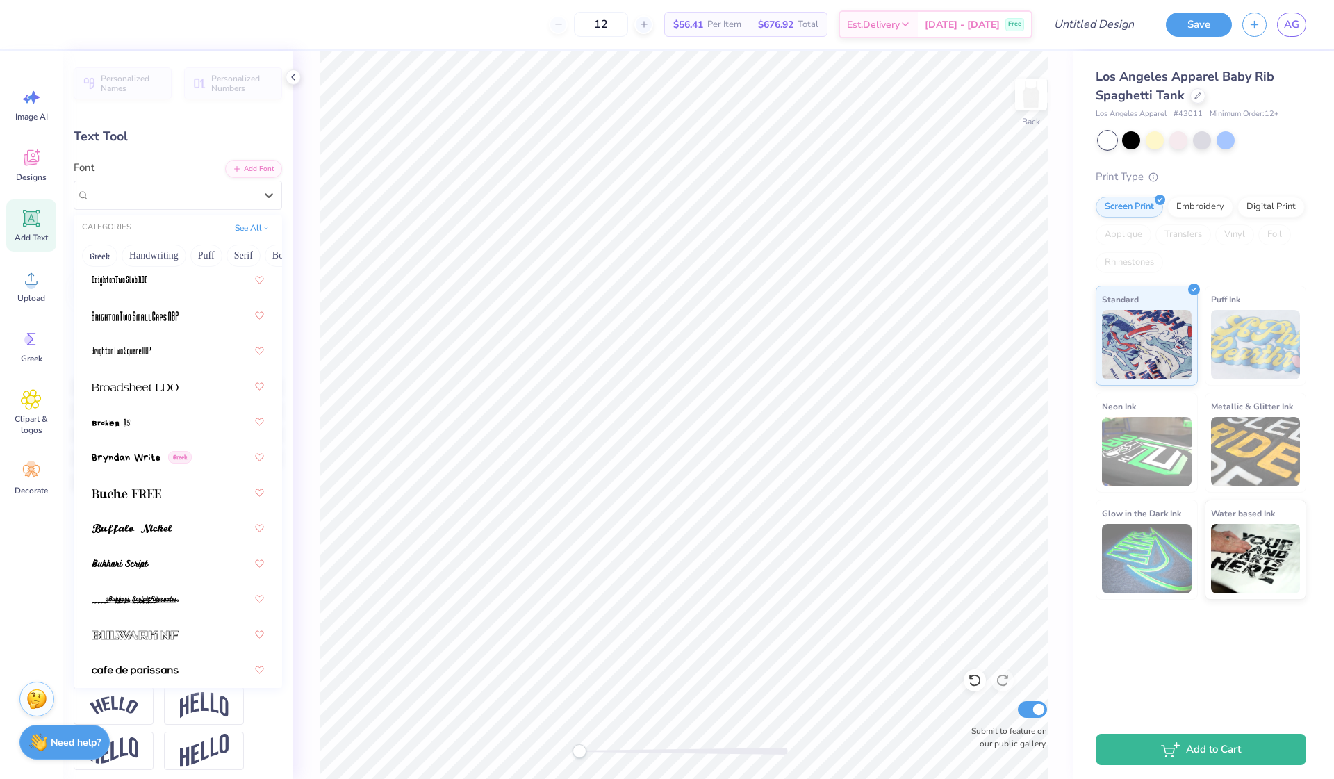
scroll to position [1646, 0]
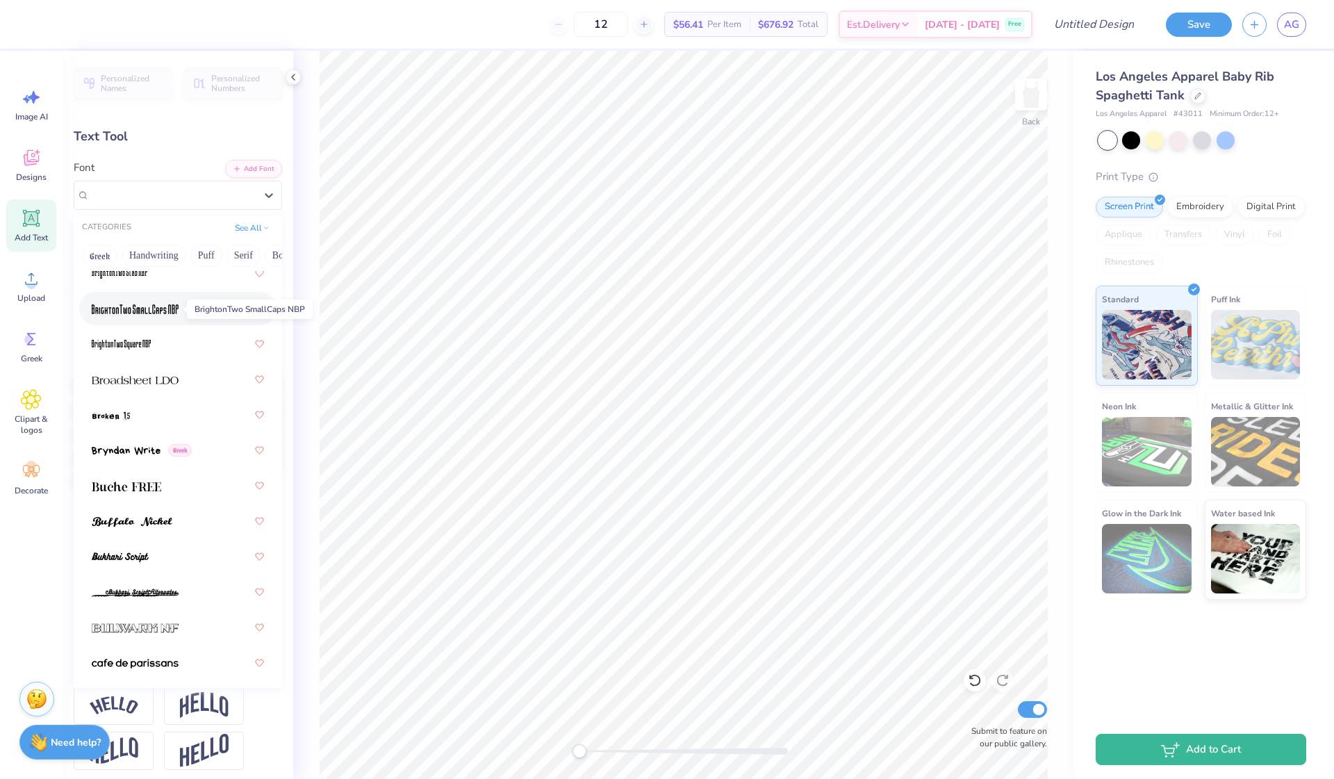
click at [150, 307] on img at bounding box center [135, 309] width 87 height 10
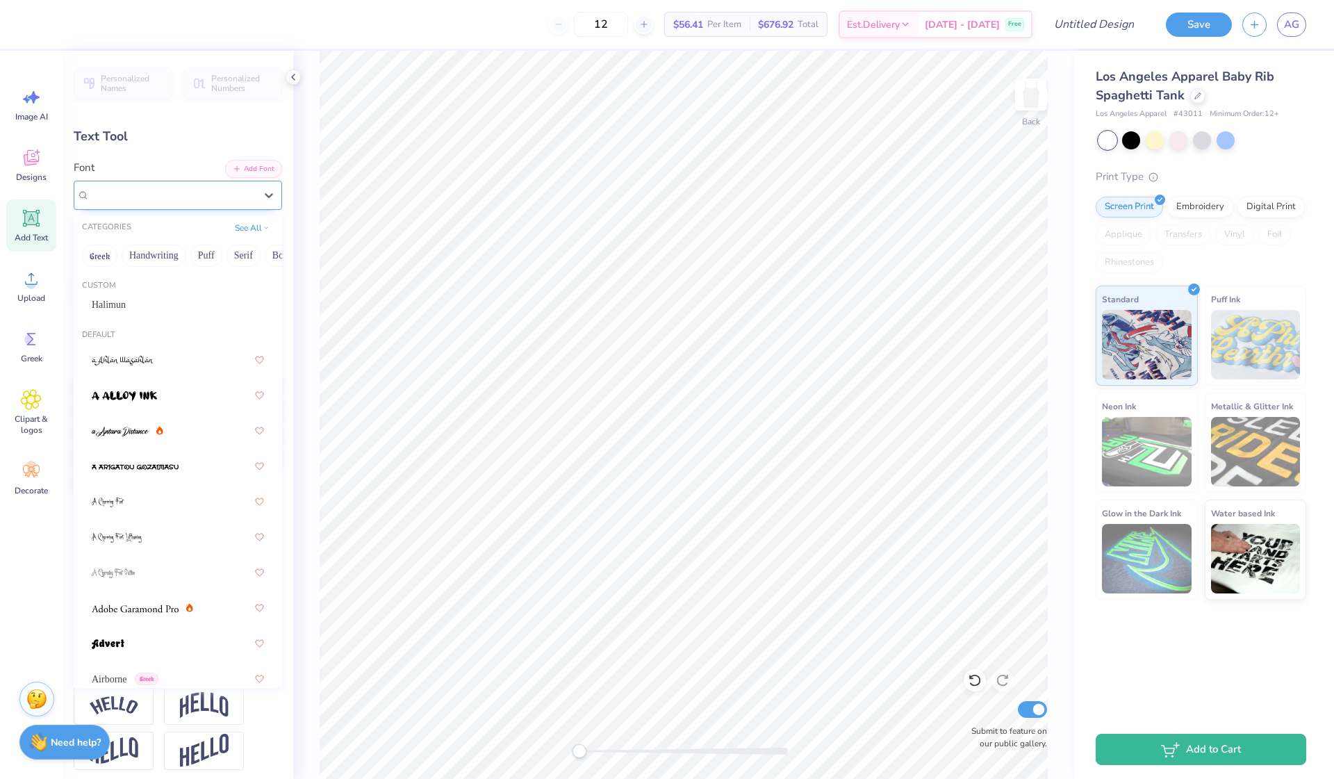
click at [148, 186] on div at bounding box center [172, 195] width 165 height 19
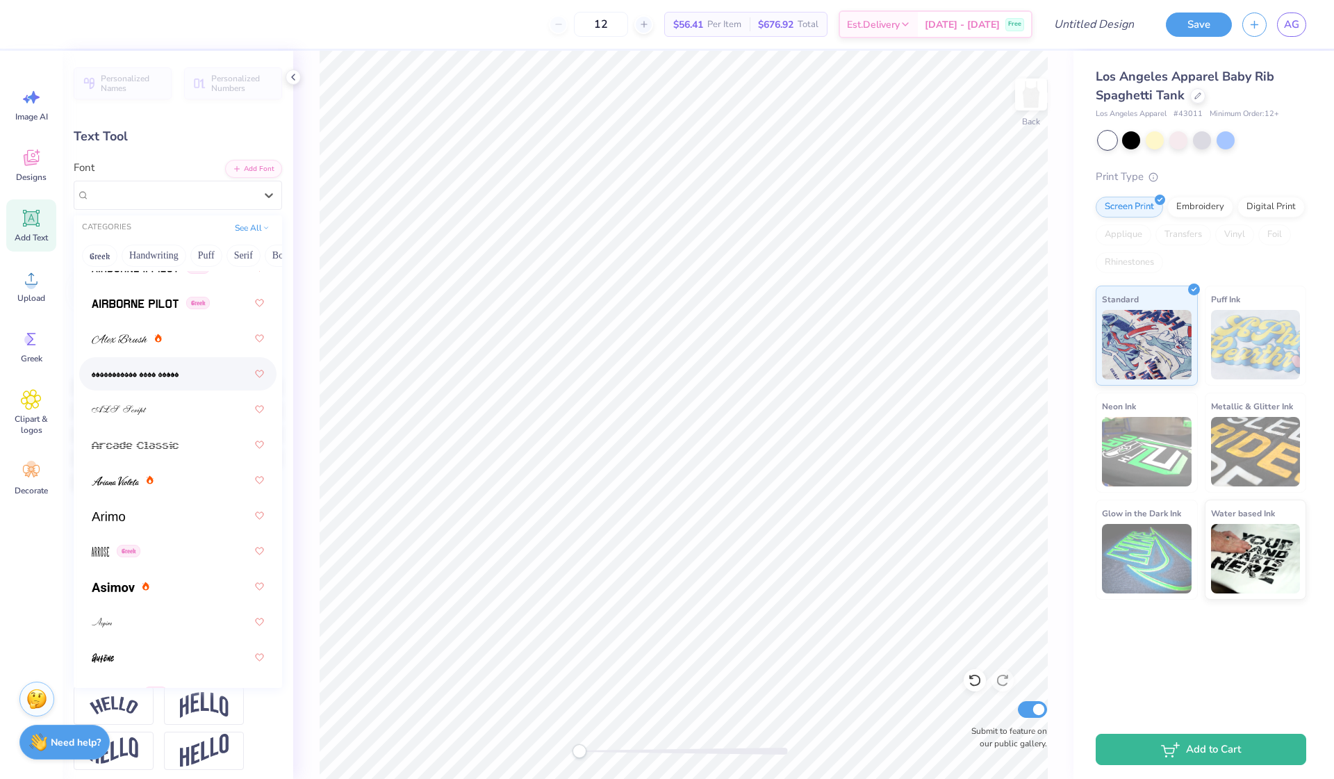
scroll to position [486, 0]
click at [141, 511] on div at bounding box center [178, 512] width 172 height 25
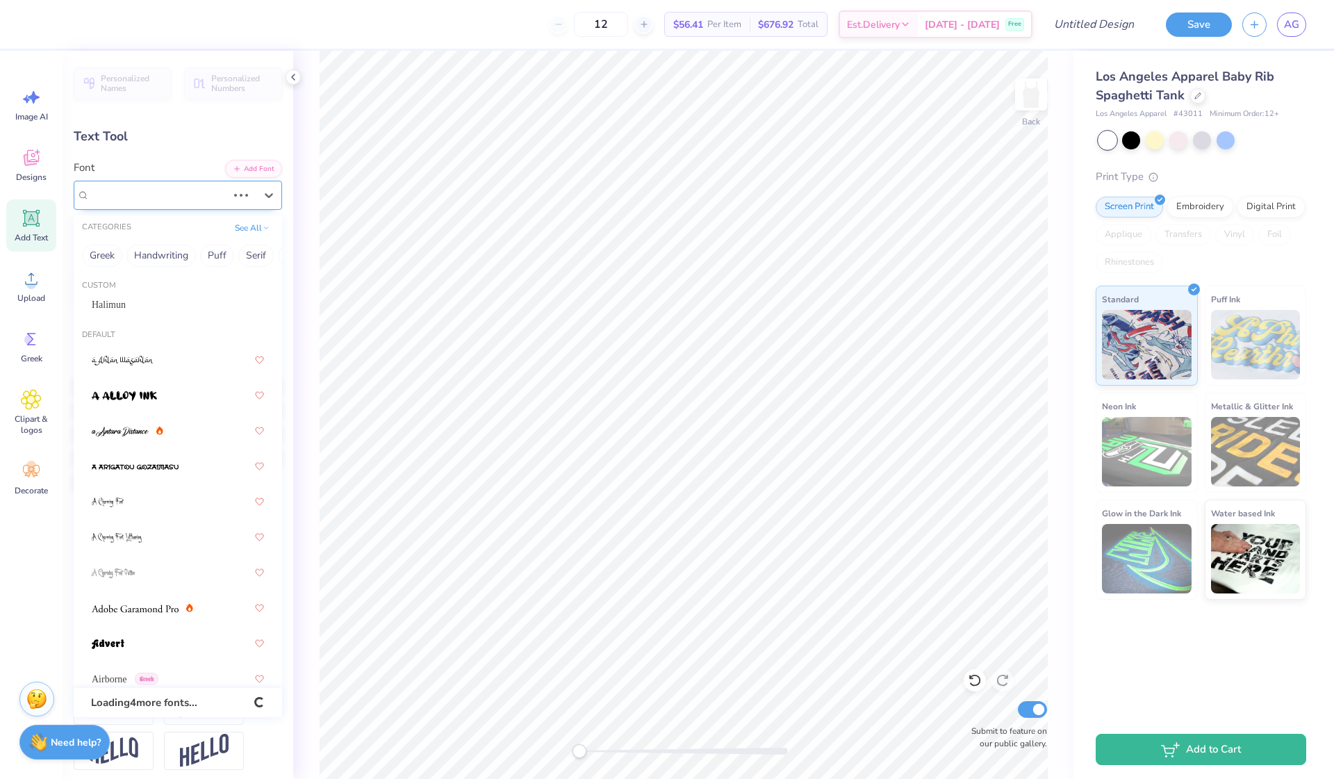
click at [145, 198] on div "BrightonTwo SmallCaps NBP Greek" at bounding box center [159, 195] width 138 height 16
click at [190, 198] on div "Arimo Greek" at bounding box center [172, 195] width 168 height 22
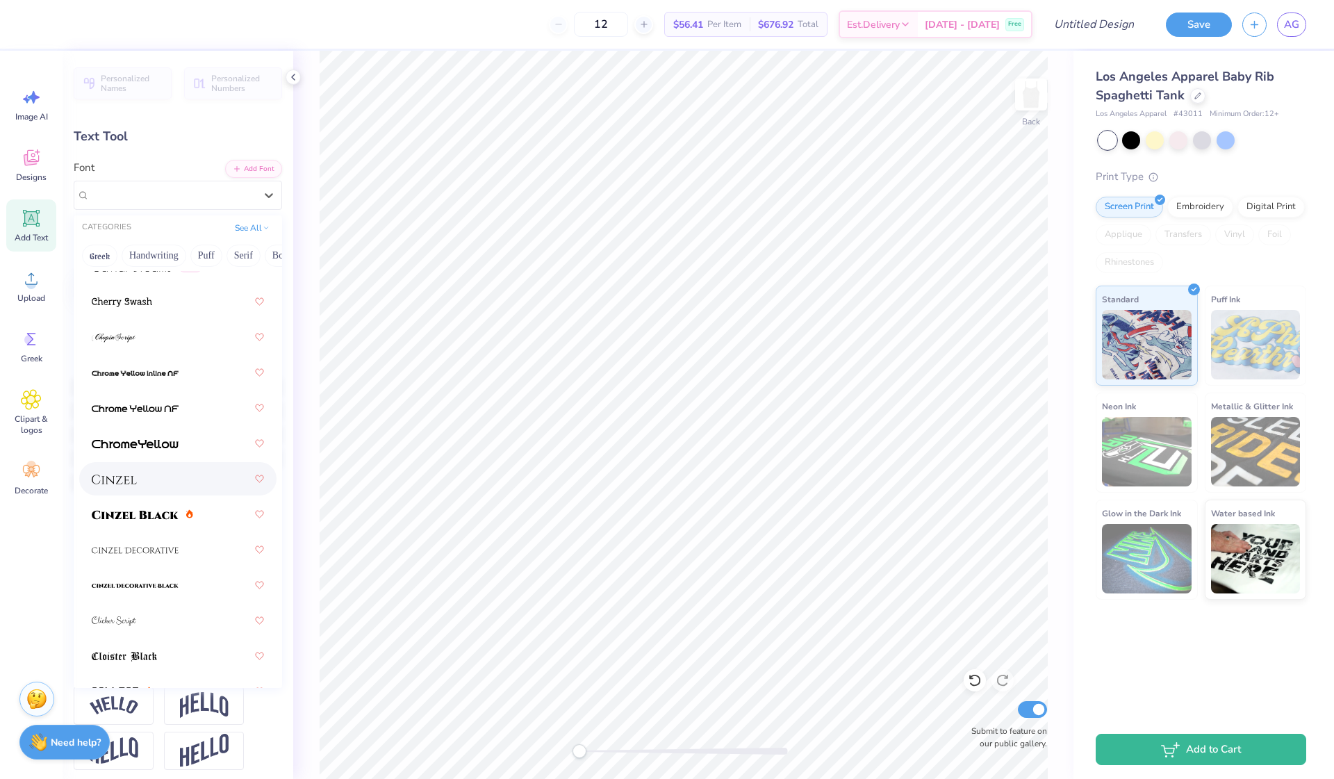
scroll to position [2220, 0]
click at [156, 520] on img at bounding box center [135, 515] width 87 height 10
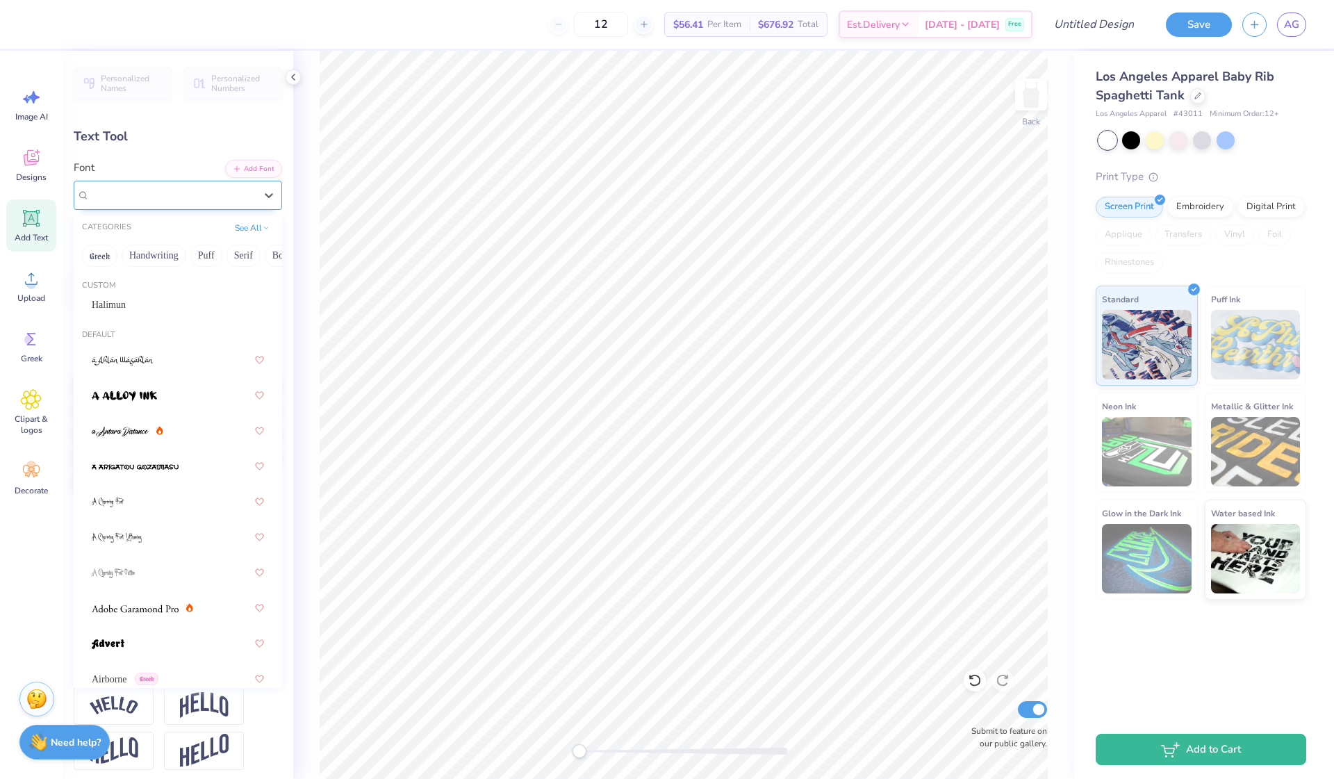
click at [180, 197] on span "Cinzel Black (Black)" at bounding box center [136, 195] width 92 height 16
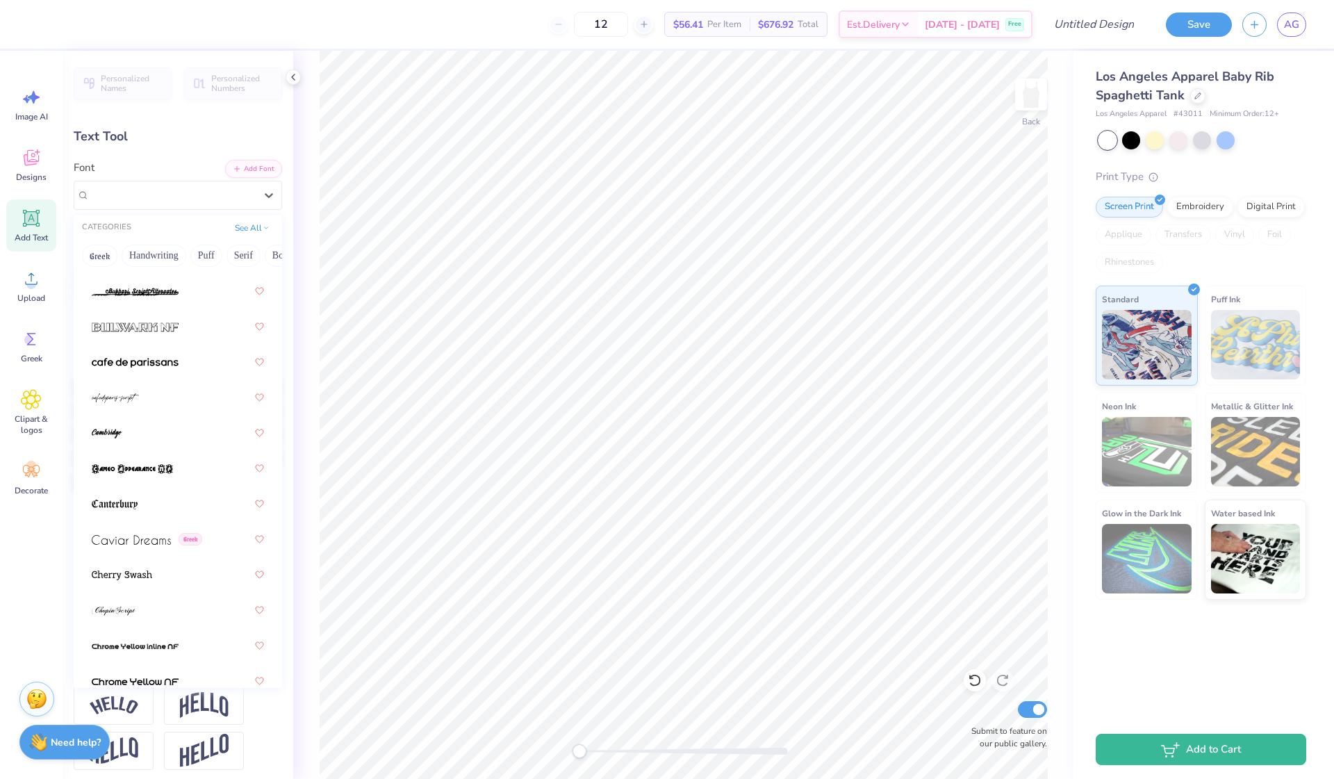
scroll to position [2236, 0]
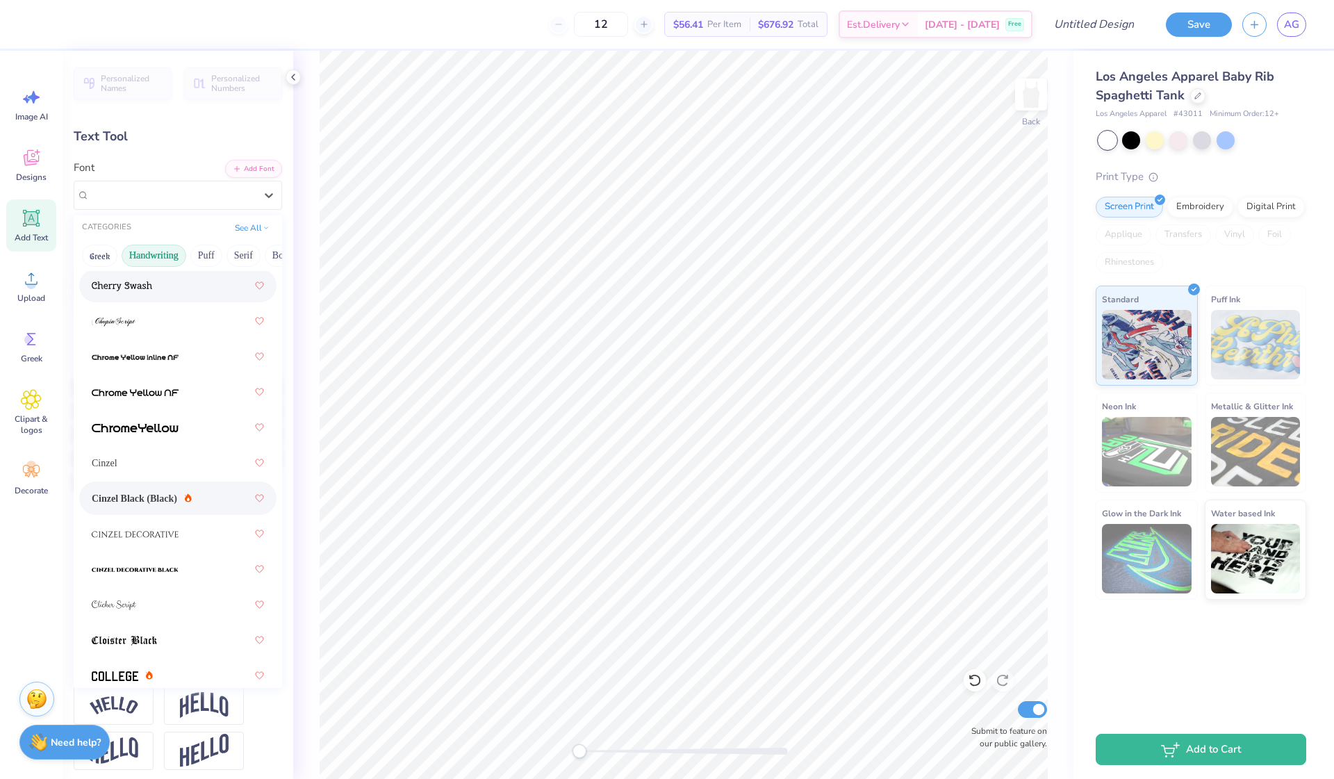
click at [163, 261] on button "Handwriting" at bounding box center [154, 256] width 65 height 22
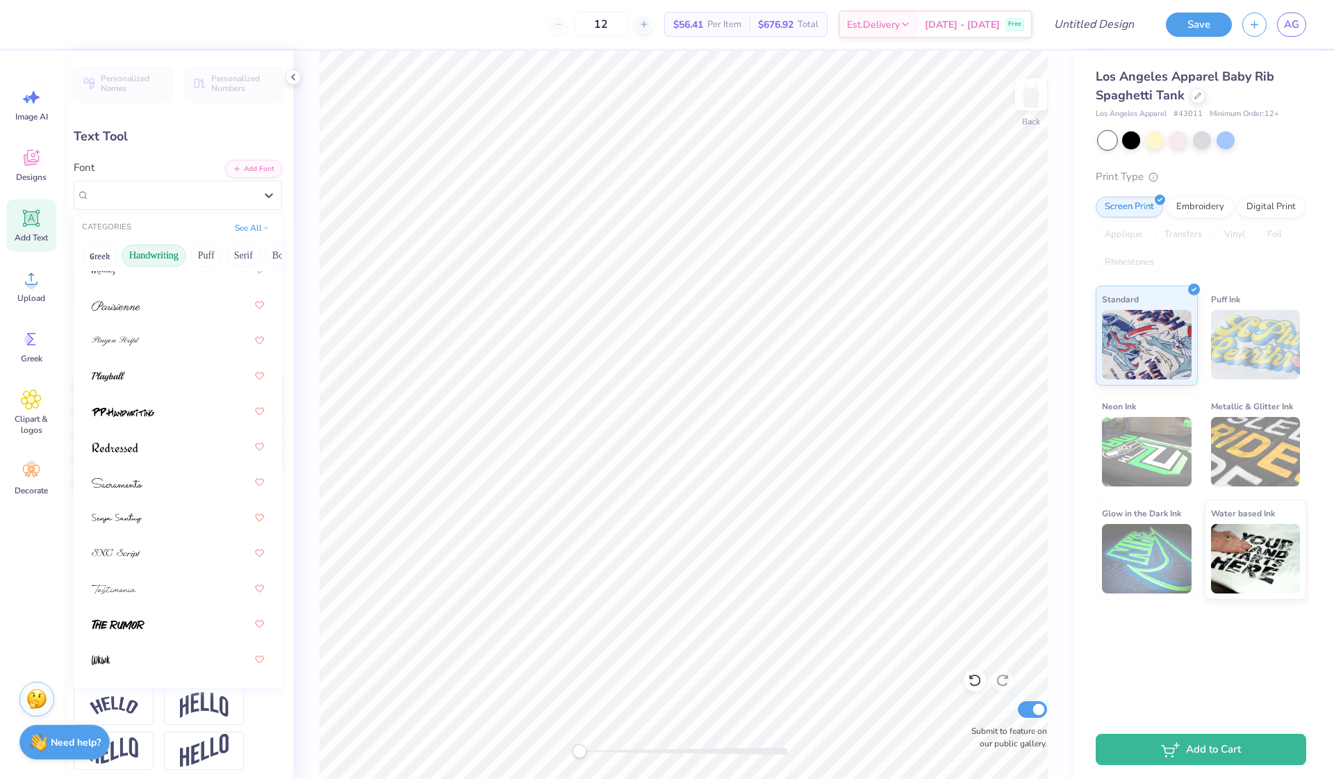
scroll to position [607, 0]
click at [204, 260] on button "Puff" at bounding box center [206, 256] width 32 height 22
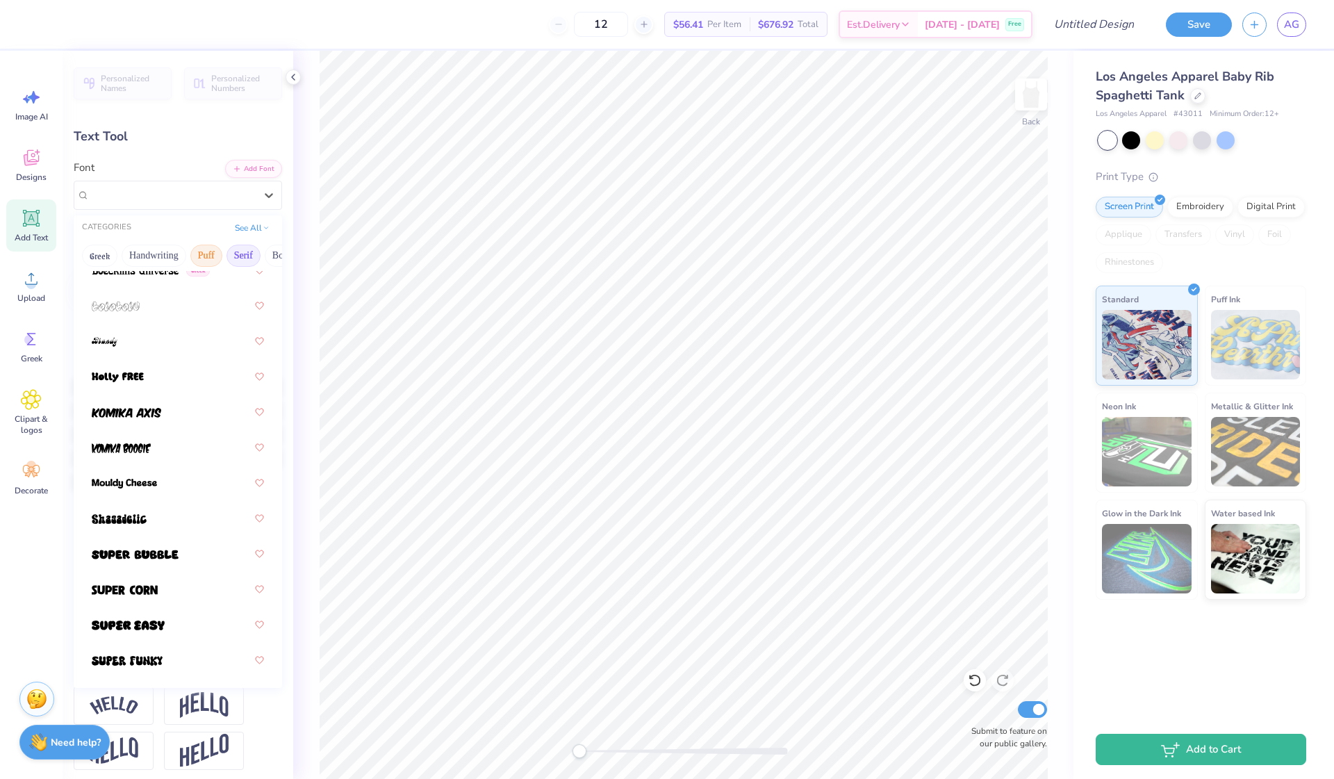
click at [252, 258] on button "Serif" at bounding box center [244, 256] width 34 height 22
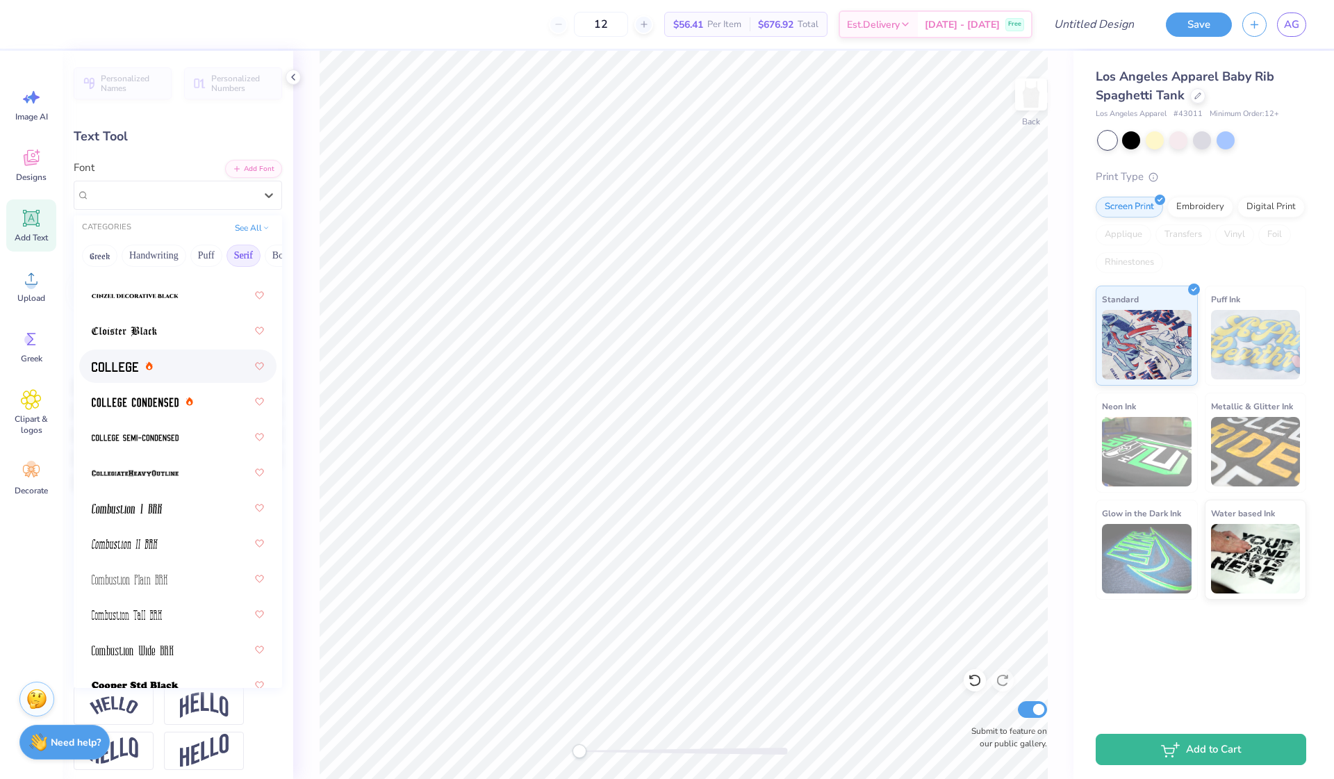
scroll to position [476, 0]
click at [127, 434] on img at bounding box center [135, 437] width 87 height 10
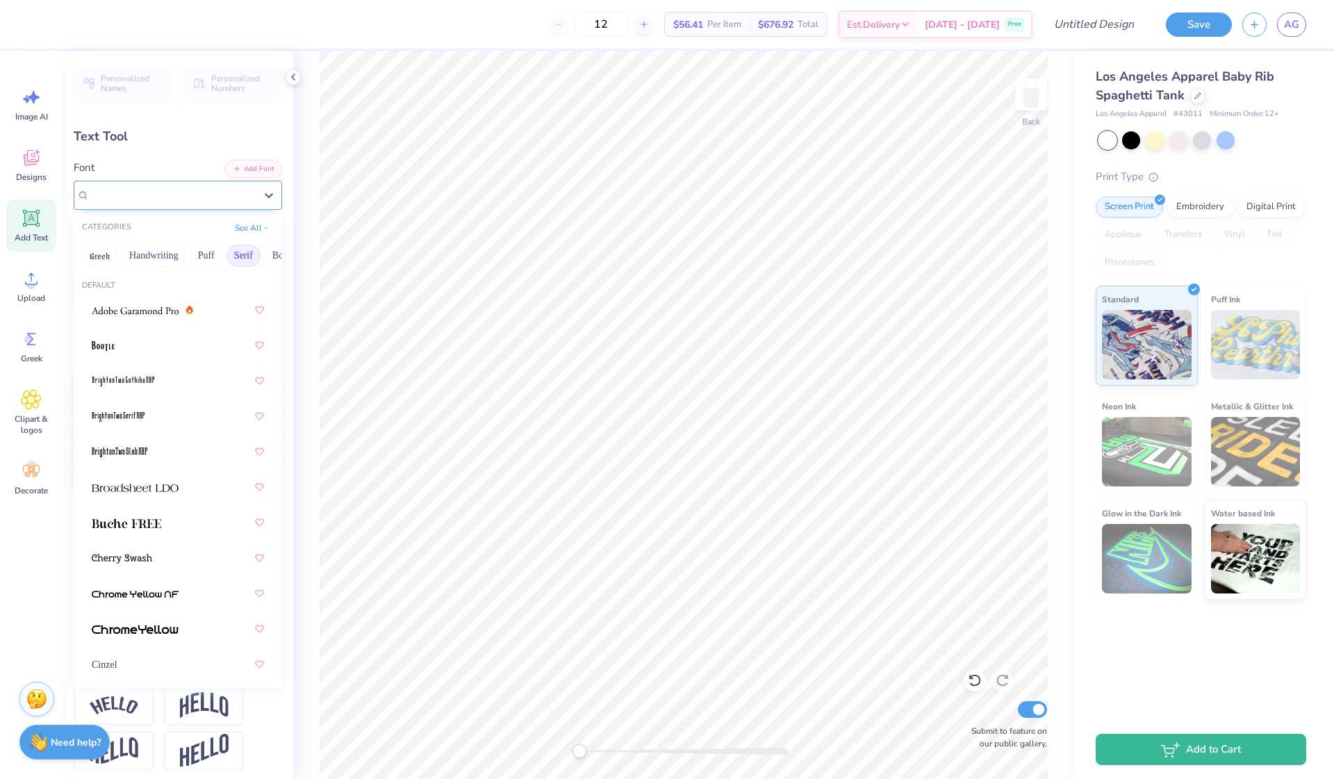
click at [197, 197] on div "College Semi-condensed" at bounding box center [172, 195] width 168 height 22
click at [173, 483] on span at bounding box center [135, 487] width 87 height 15
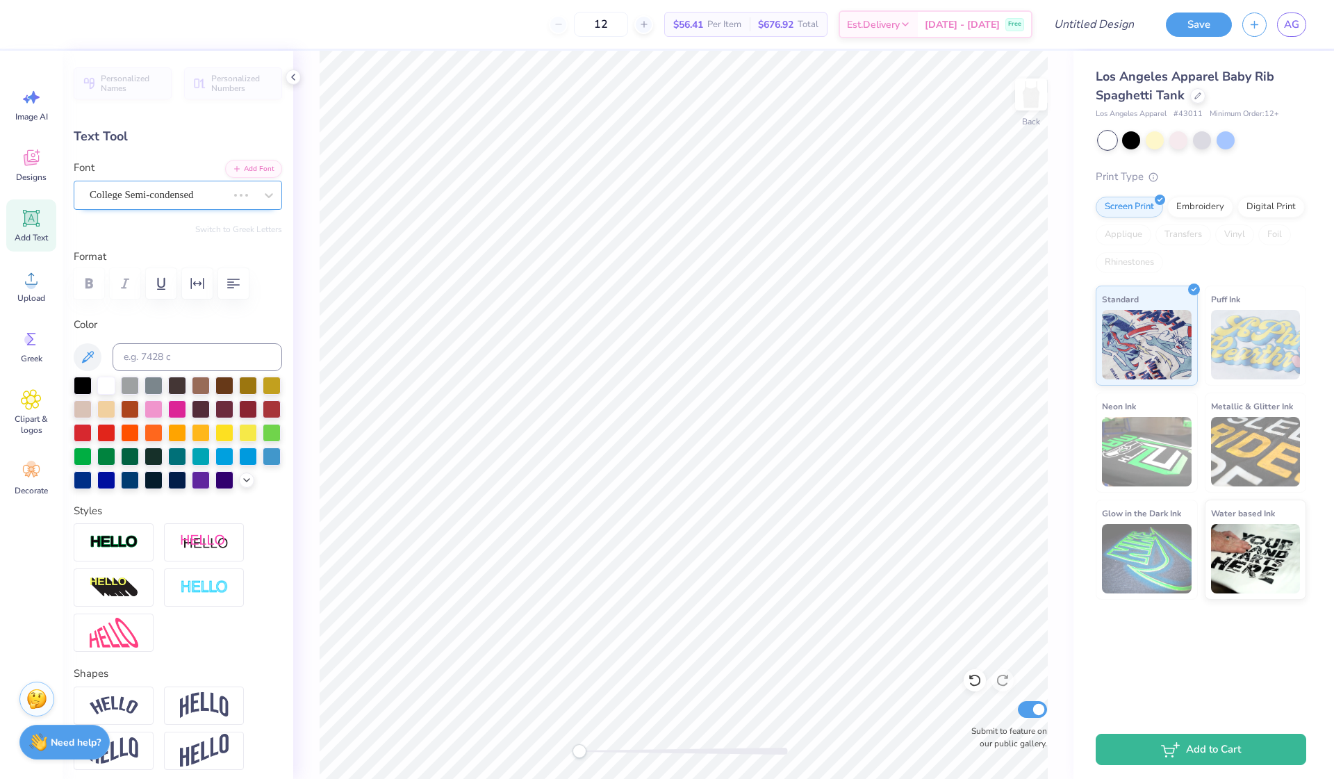
click at [168, 195] on span "College Semi-condensed" at bounding box center [142, 195] width 104 height 16
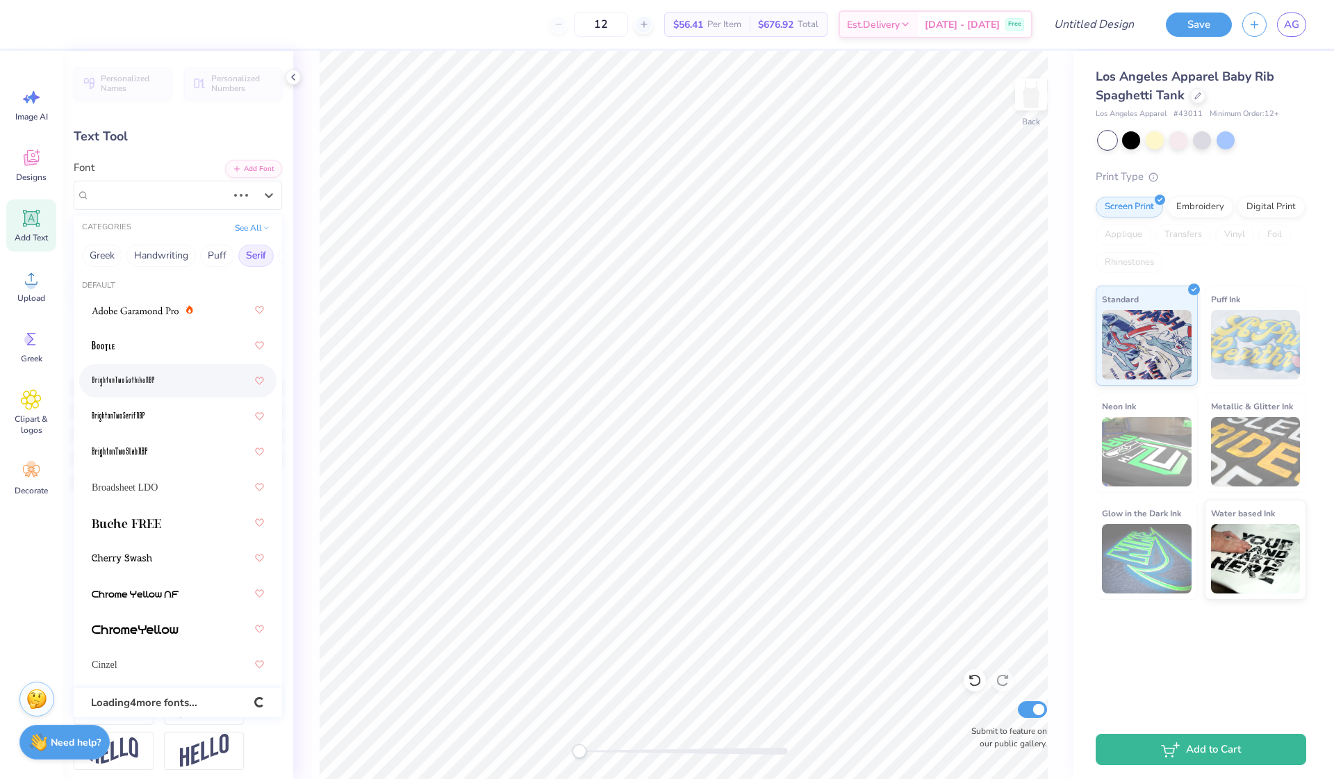
click at [149, 374] on div at bounding box center [178, 380] width 172 height 25
click at [157, 198] on span "BrightonTwo Gothika NBP" at bounding box center [147, 195] width 115 height 16
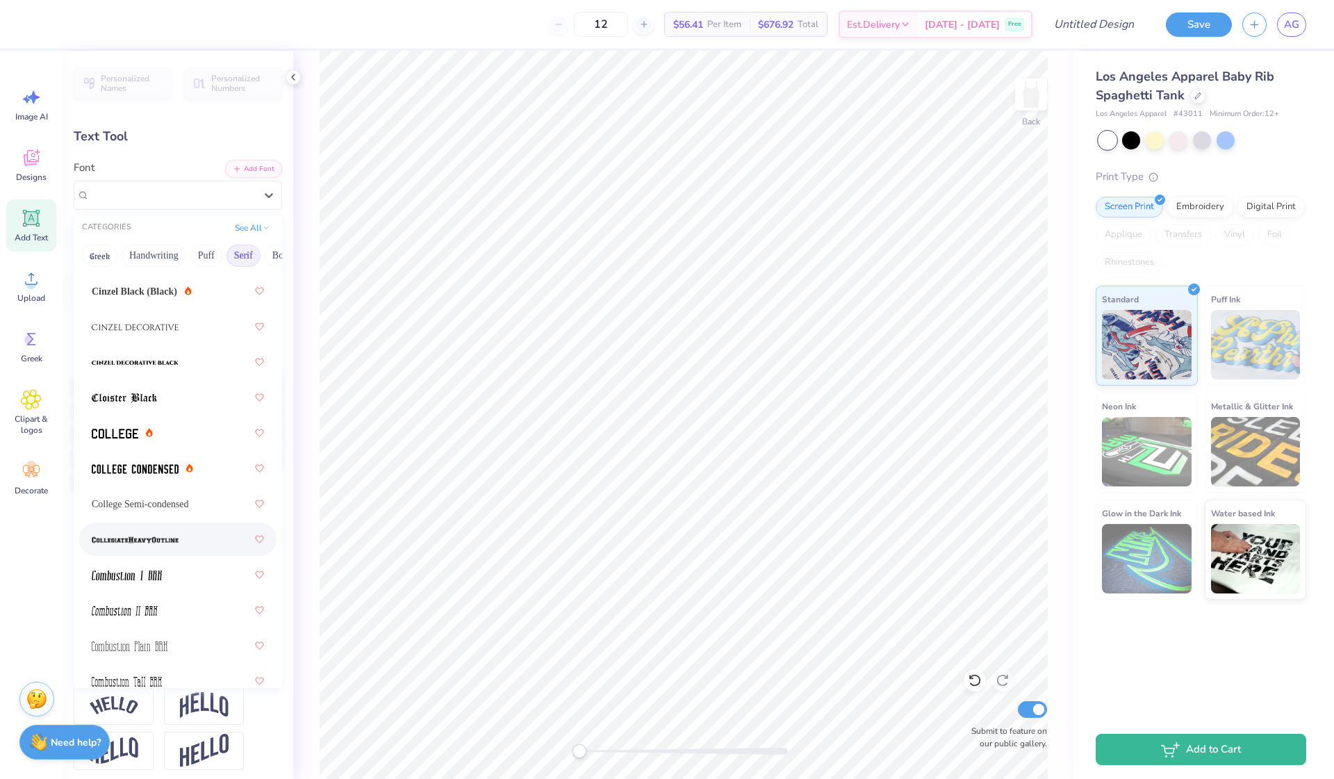
scroll to position [437, 0]
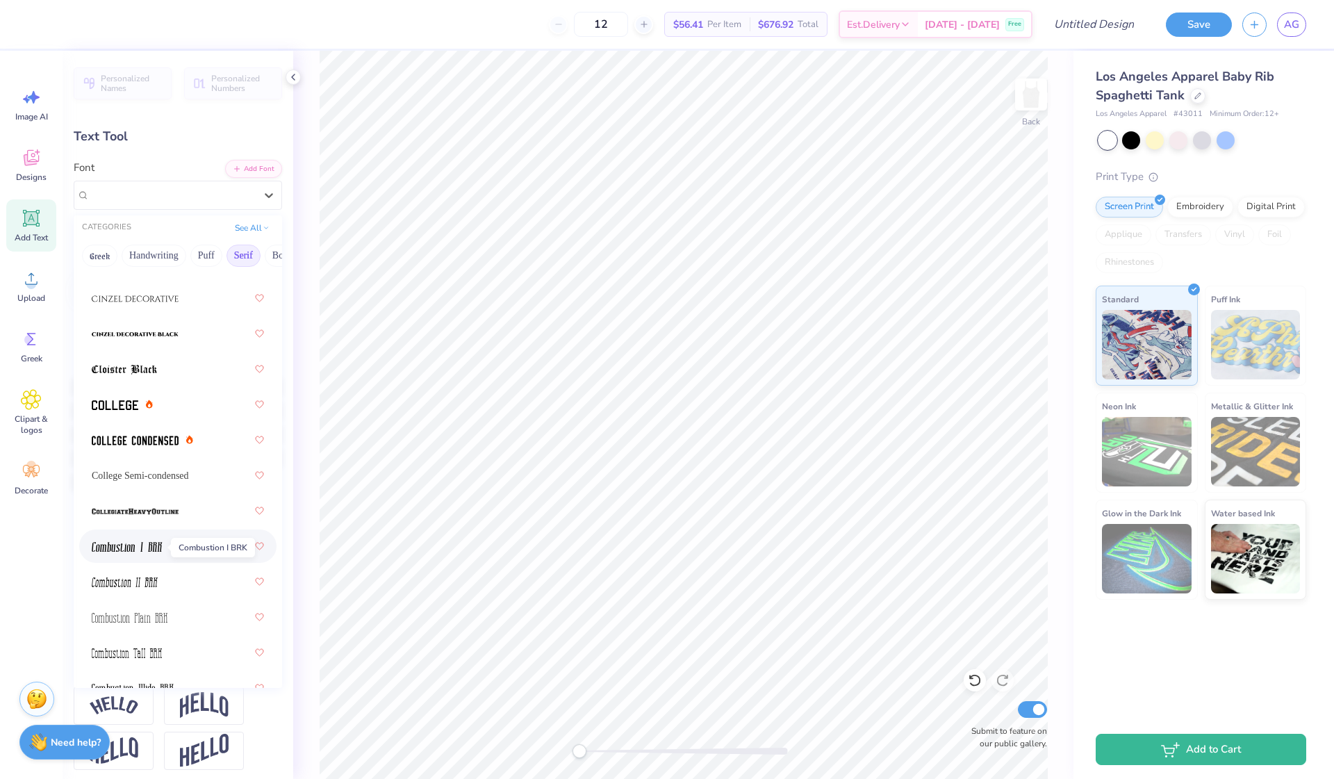
click at [149, 551] on img at bounding box center [127, 547] width 71 height 10
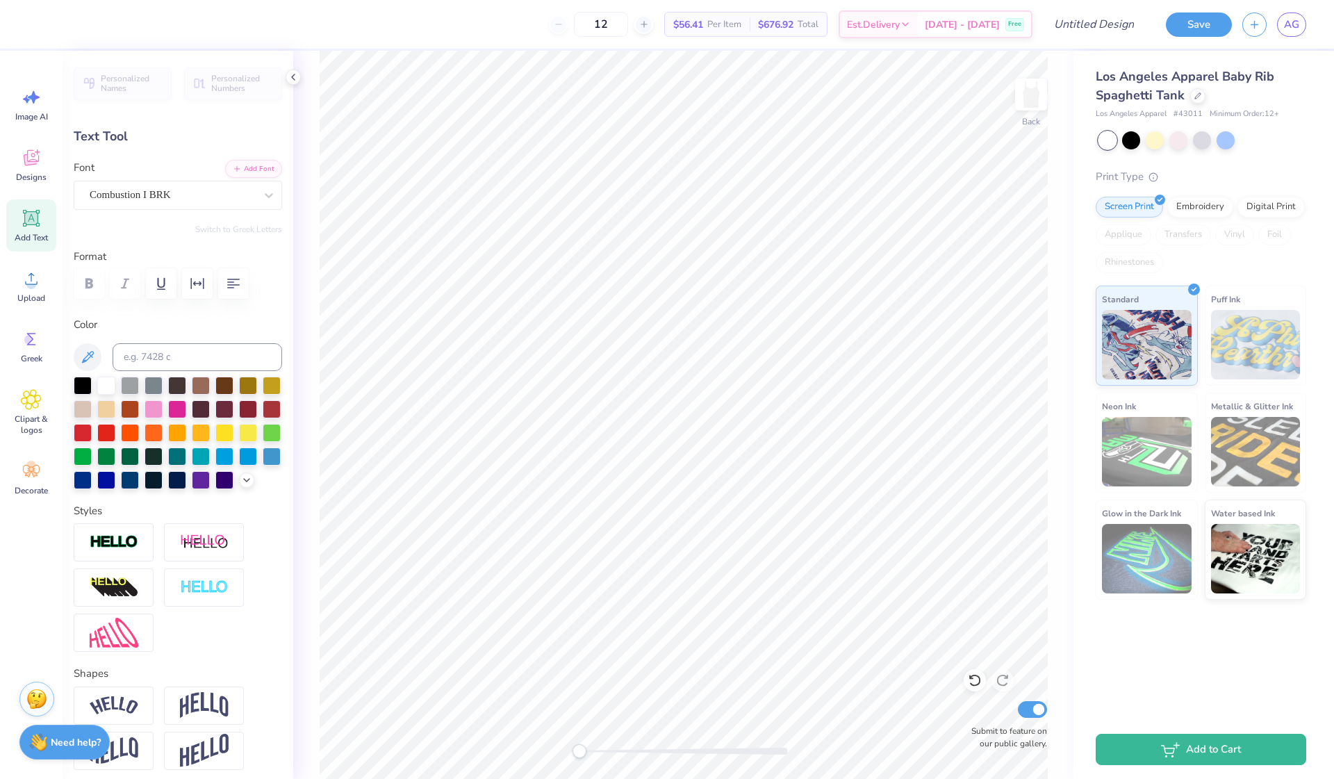
click at [200, 159] on div "Personalized Names Personalized Numbers Text Tool Add Font Font Combustion I BR…" at bounding box center [178, 415] width 231 height 728
click at [197, 196] on div "Combustion I BRK" at bounding box center [172, 195] width 168 height 22
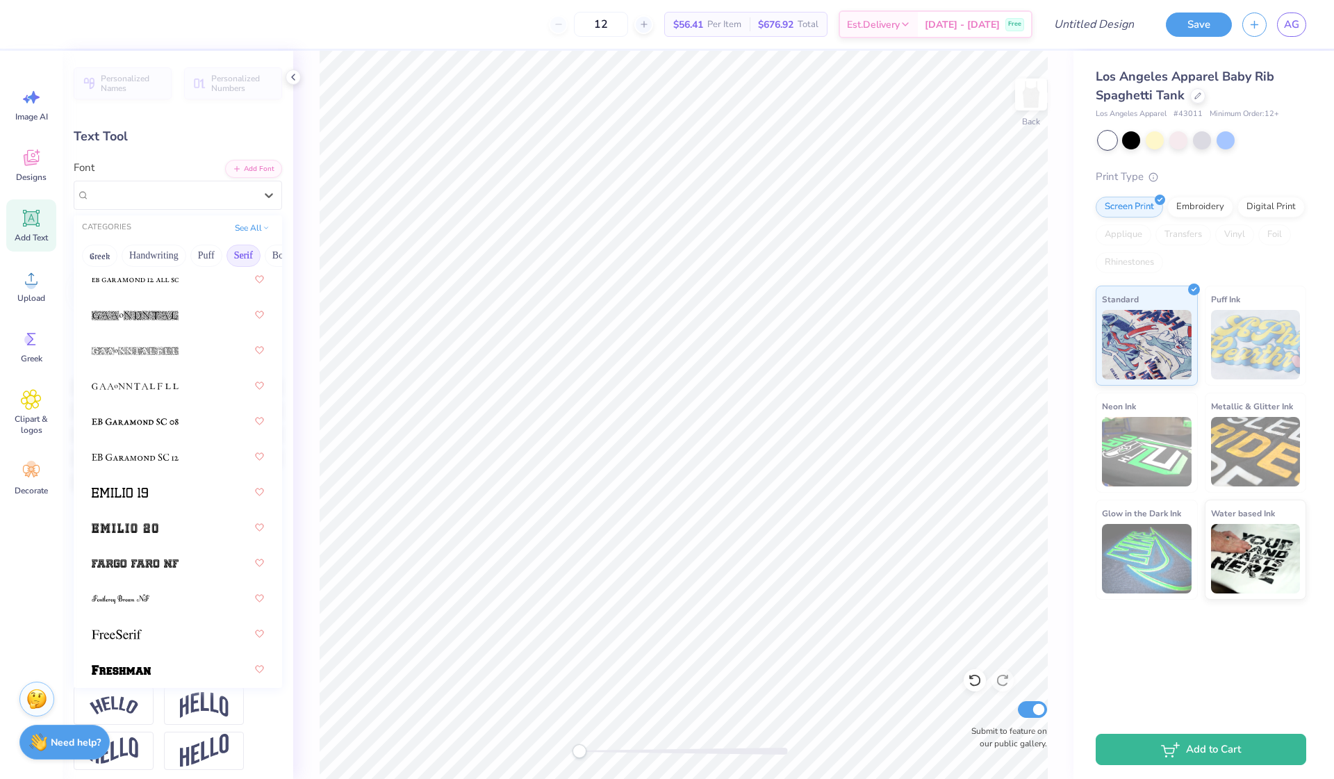
scroll to position [1328, 0]
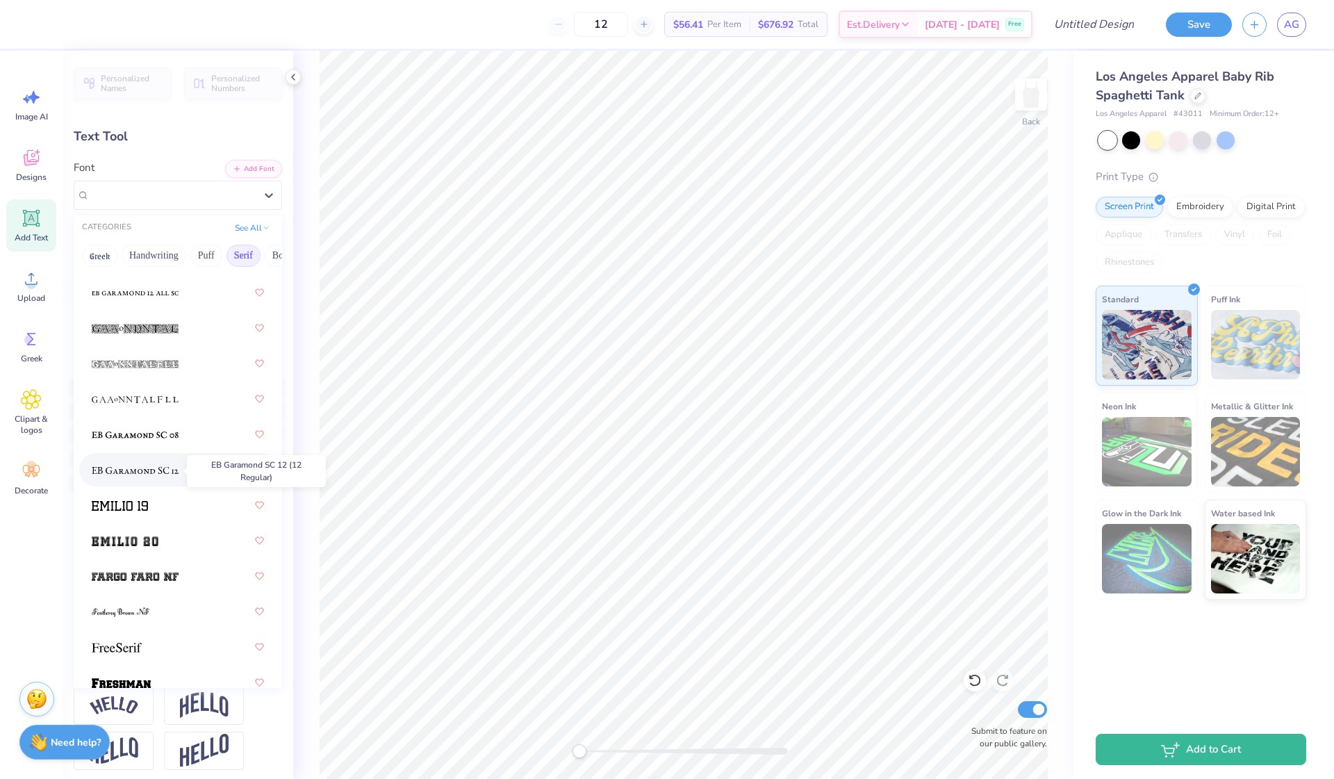
click at [164, 468] on img at bounding box center [135, 471] width 87 height 10
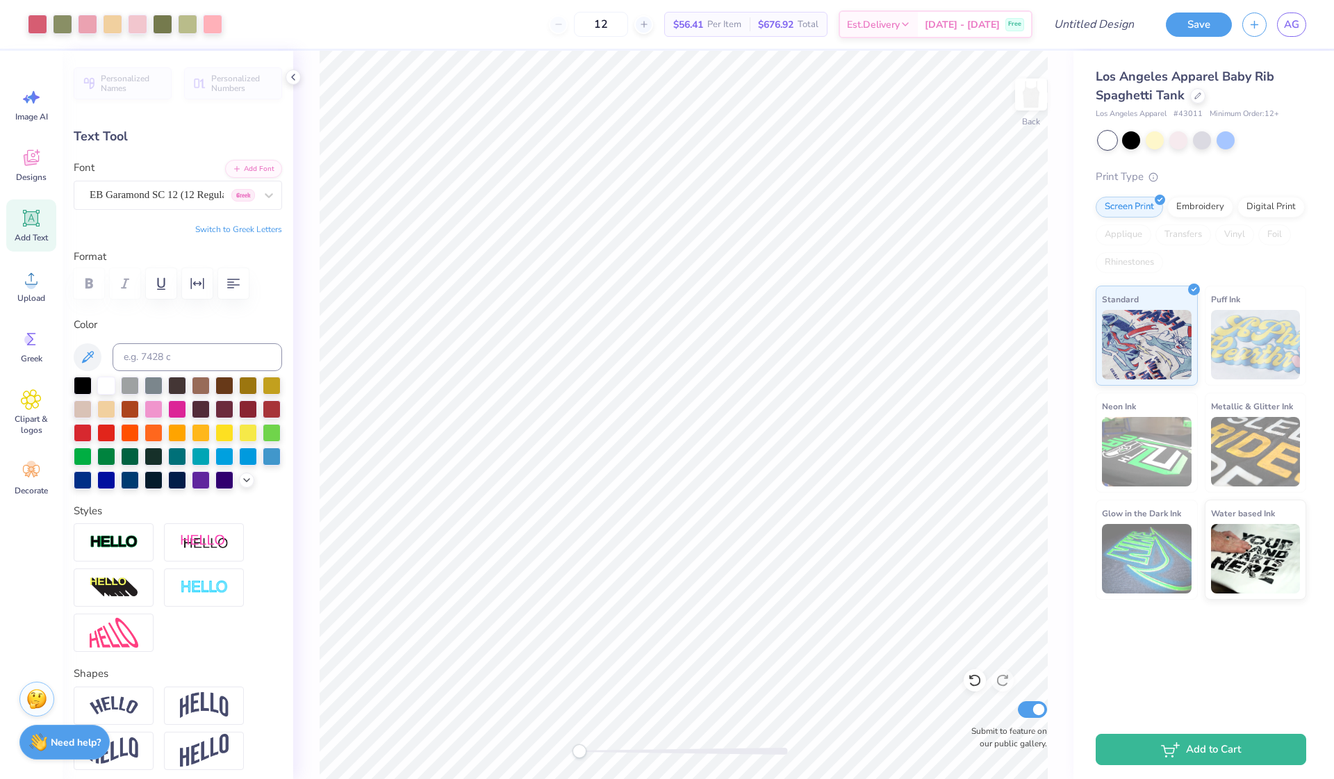
type input "4.44"
type input "0.76"
type input "7.78"
type input "2.93"
type input "0.50"
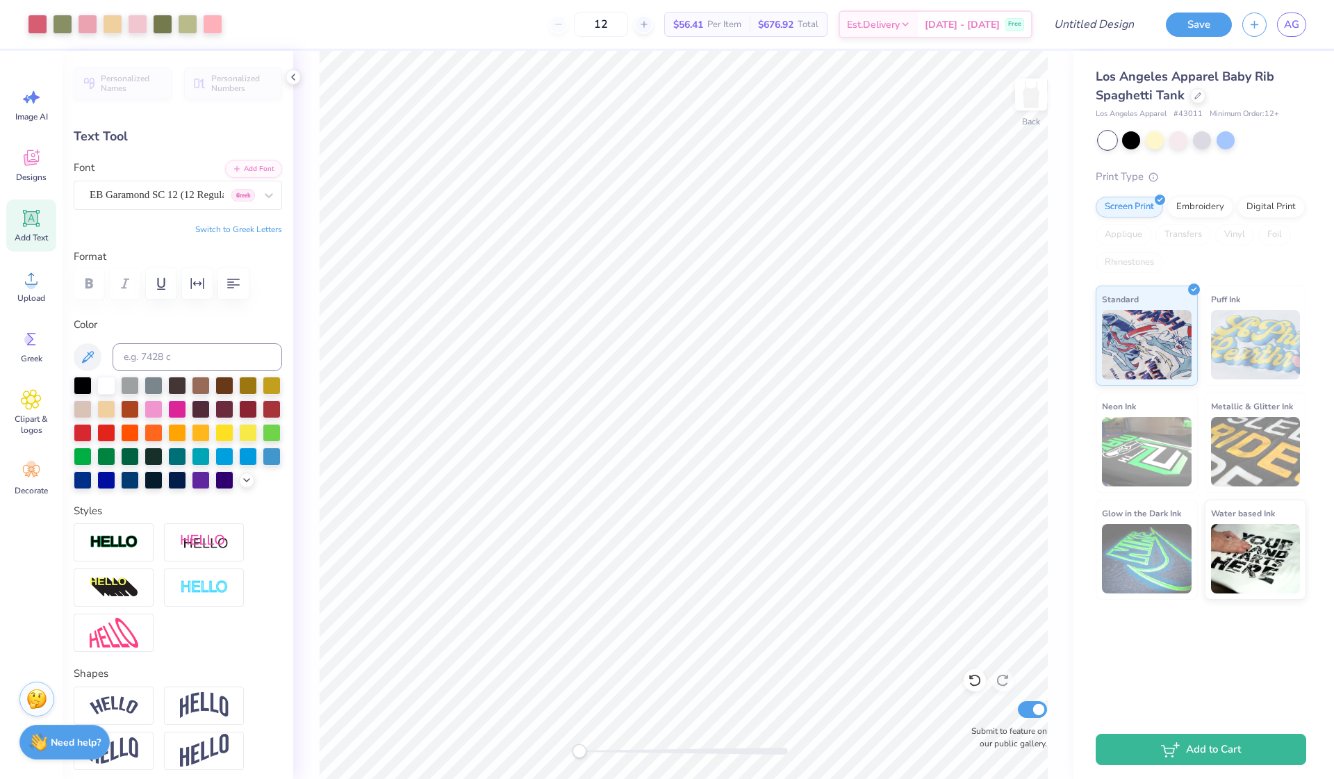
type input "7.73"
click at [183, 190] on span "EB Garamond SC 12 (12 Regular)" at bounding box center [157, 195] width 134 height 16
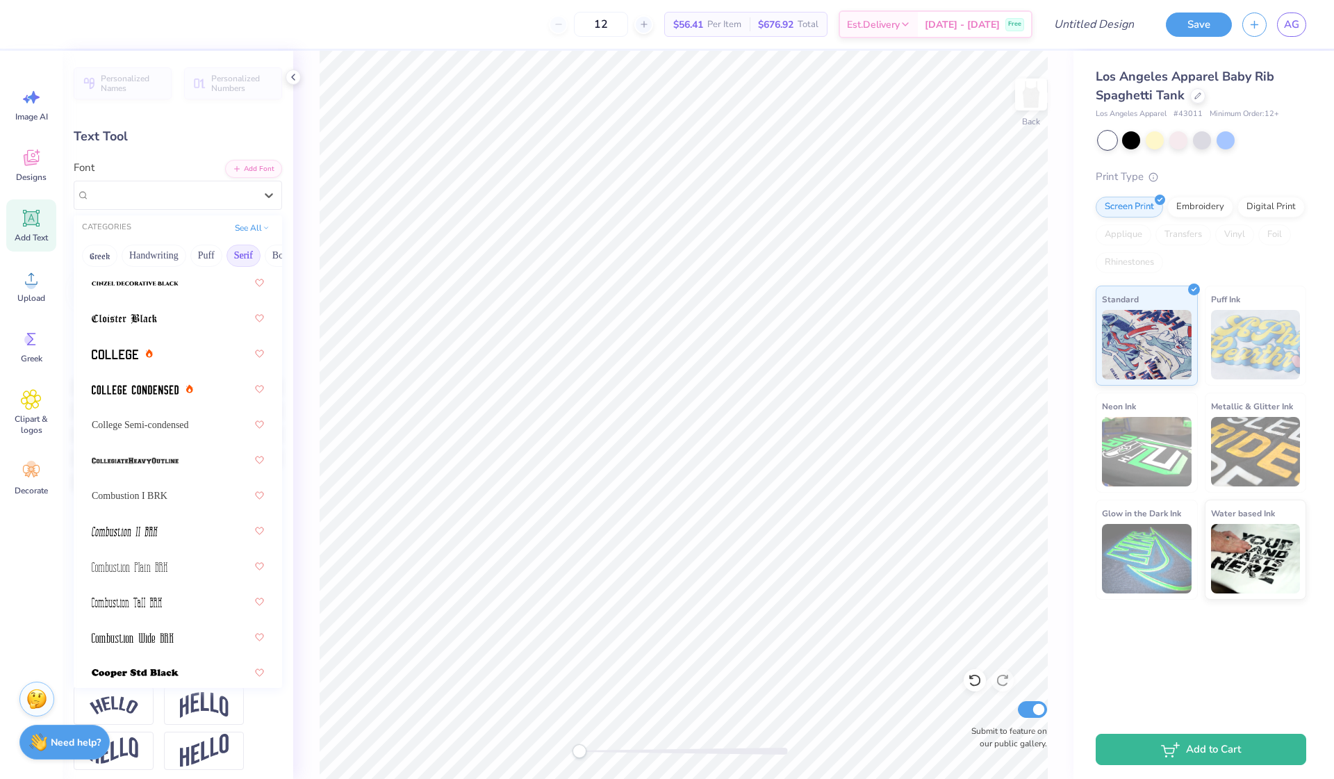
scroll to position [492, 0]
click at [182, 466] on div at bounding box center [178, 455] width 172 height 25
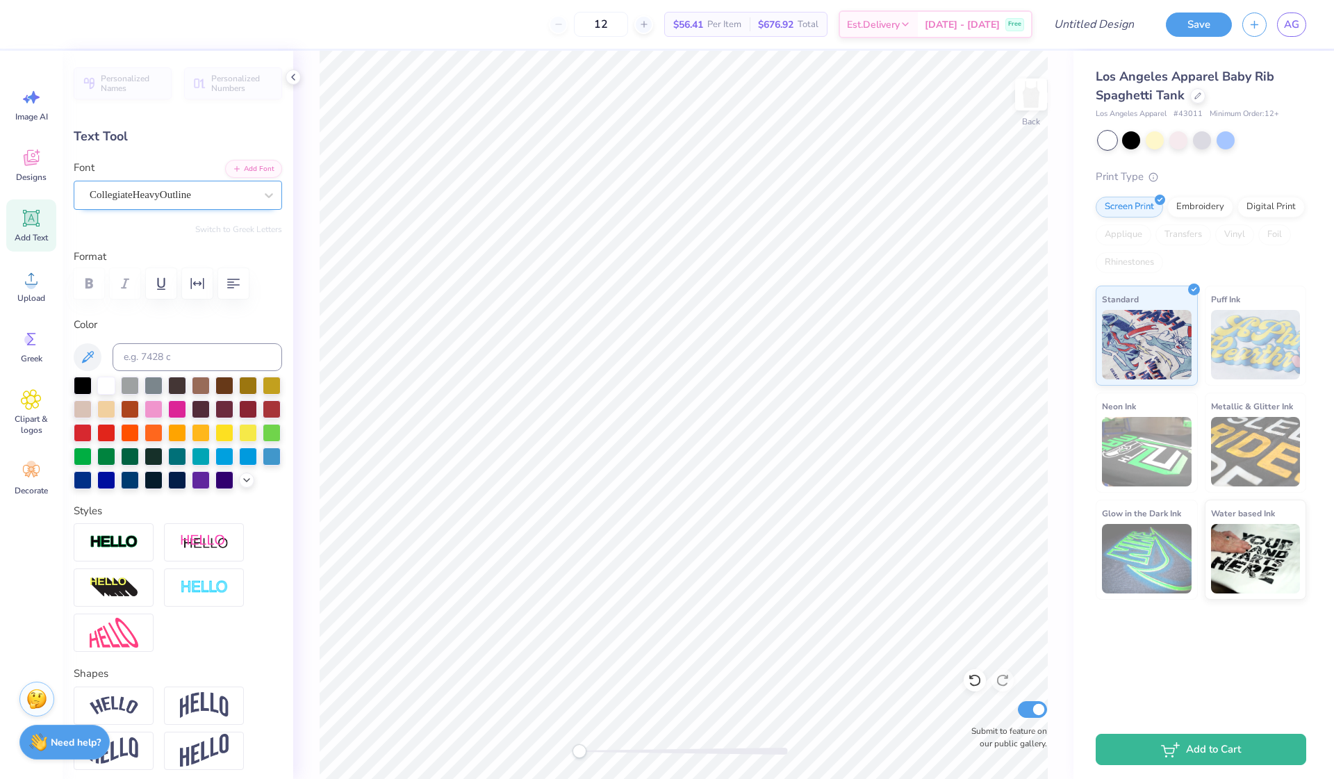
click at [148, 197] on span "CollegiateHeavyOutline" at bounding box center [140, 195] width 101 height 16
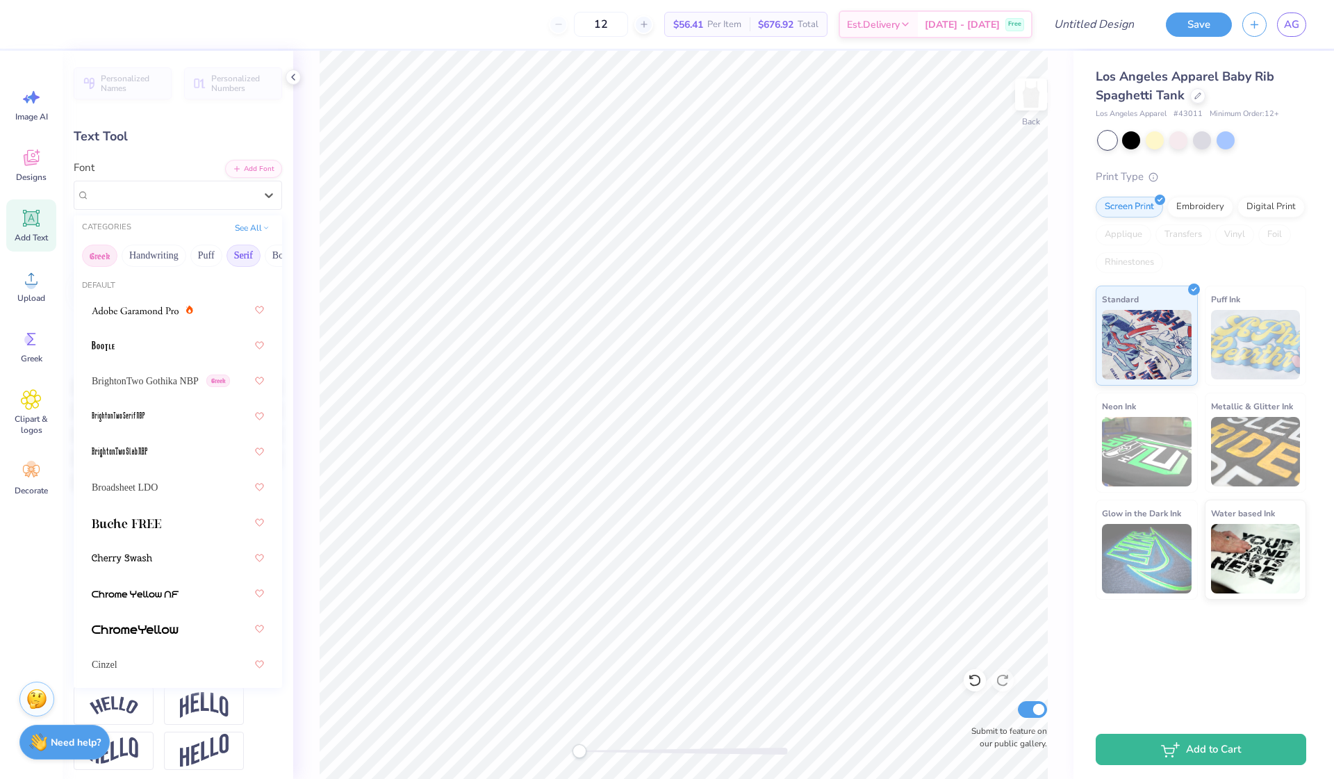
click at [104, 257] on button "Greek" at bounding box center [99, 256] width 35 height 22
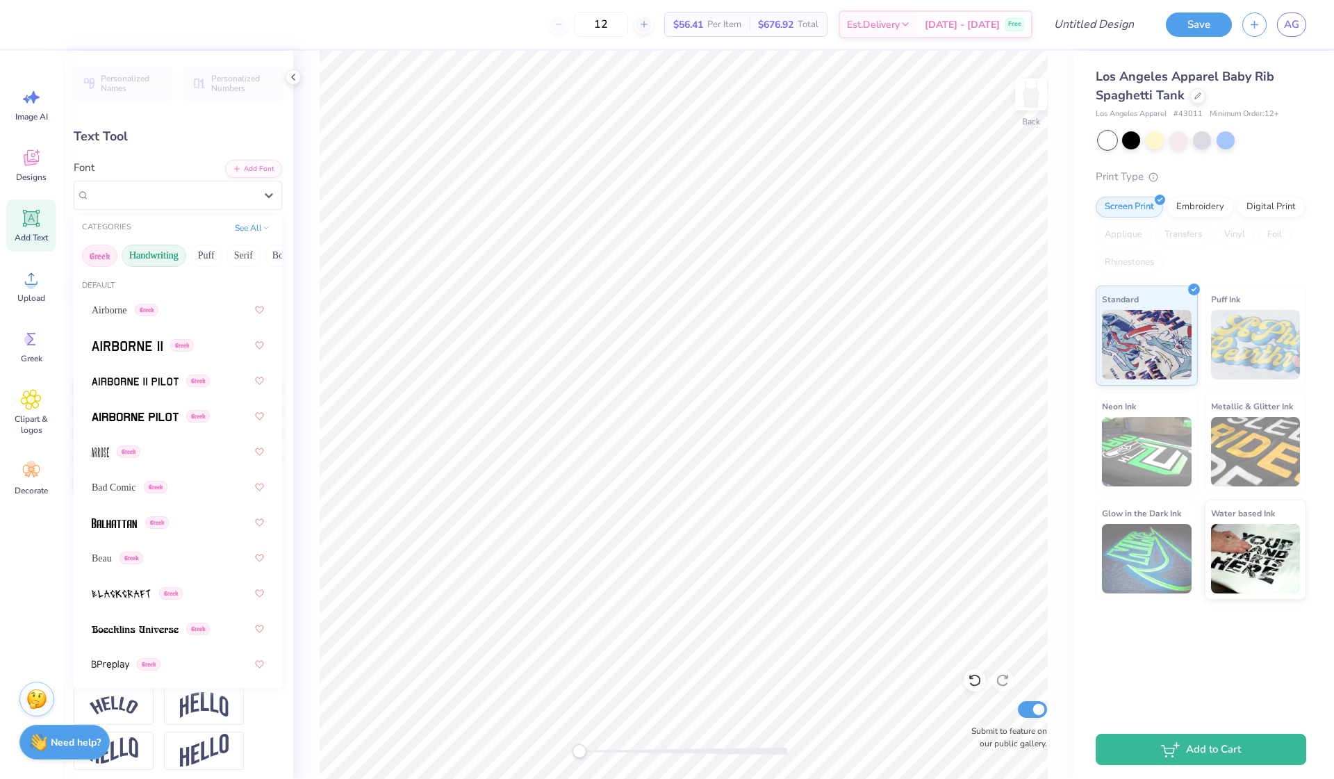
click at [150, 261] on button "Handwriting" at bounding box center [154, 256] width 65 height 22
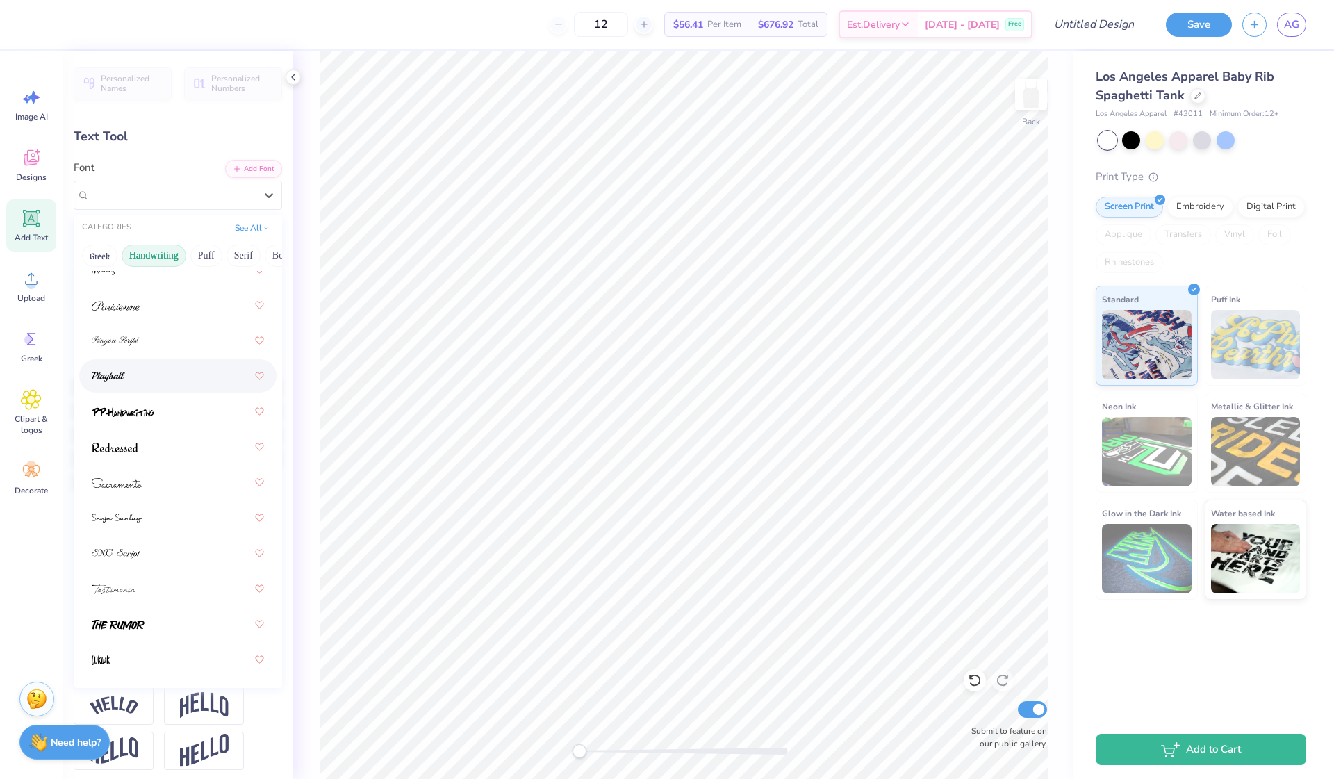
scroll to position [607, 0]
click at [136, 448] on img at bounding box center [115, 448] width 47 height 10
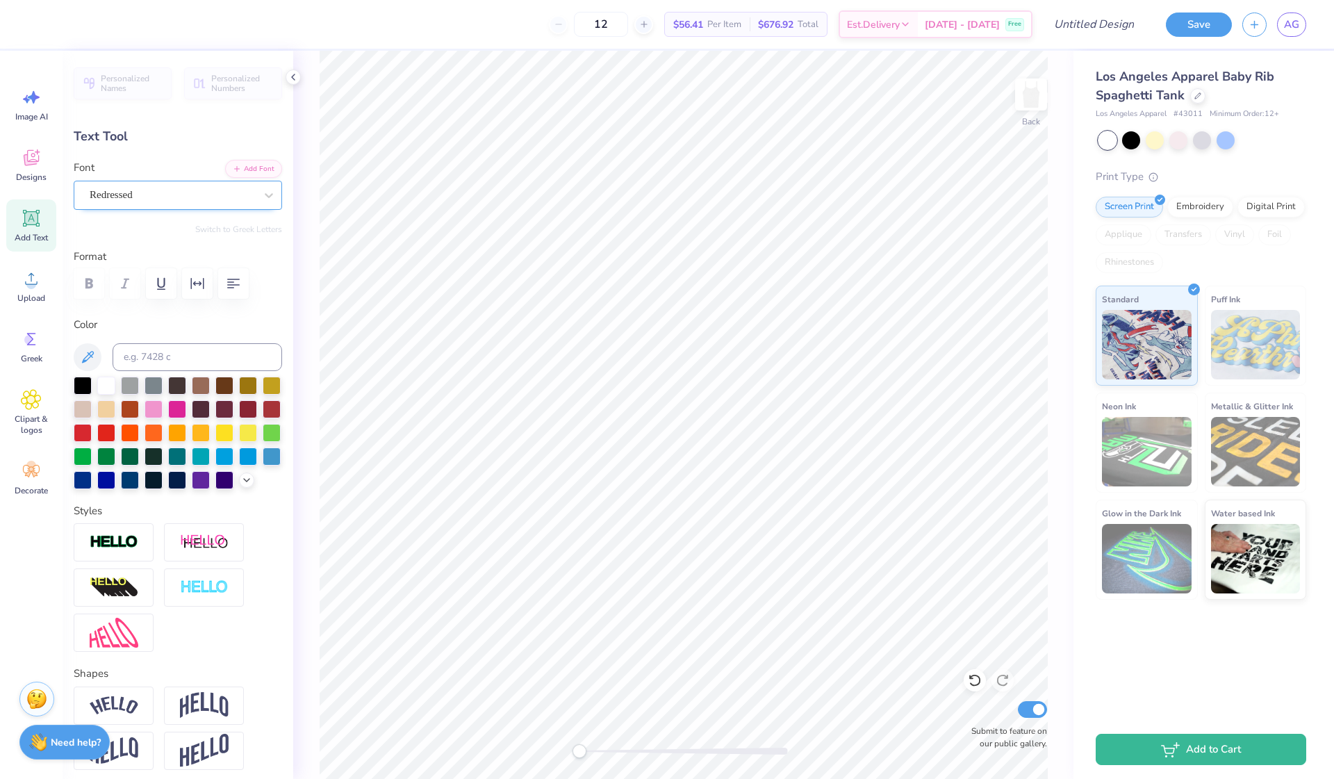
click at [187, 200] on div "Redressed" at bounding box center [172, 195] width 168 height 22
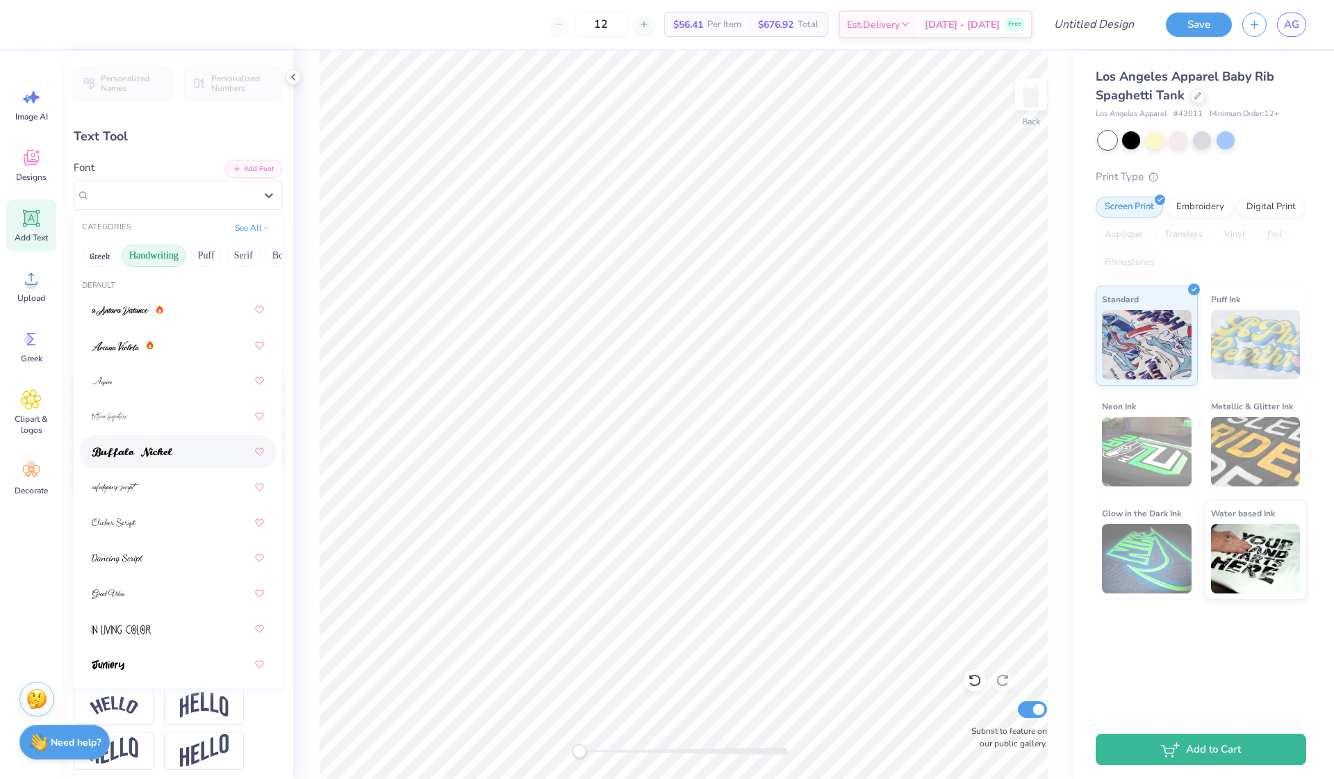
scroll to position [50, 0]
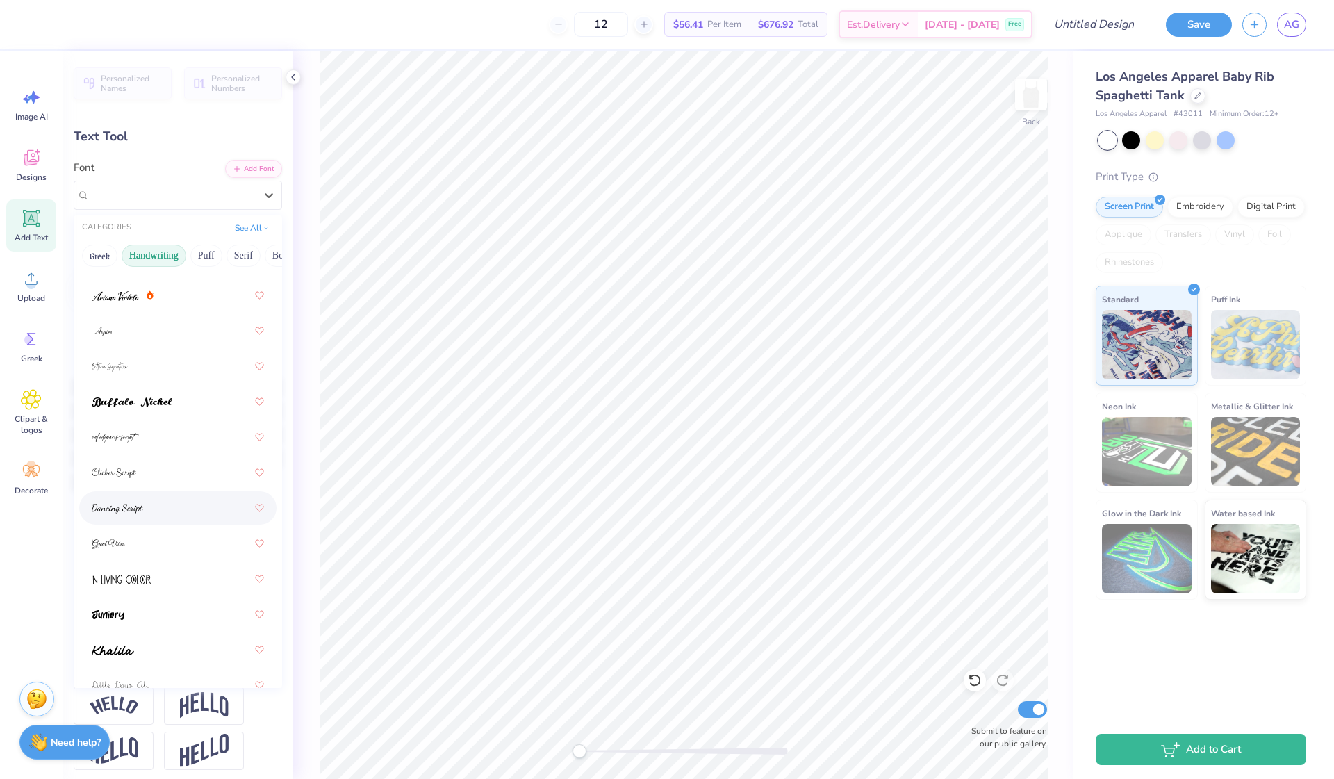
click at [163, 509] on div at bounding box center [178, 507] width 172 height 25
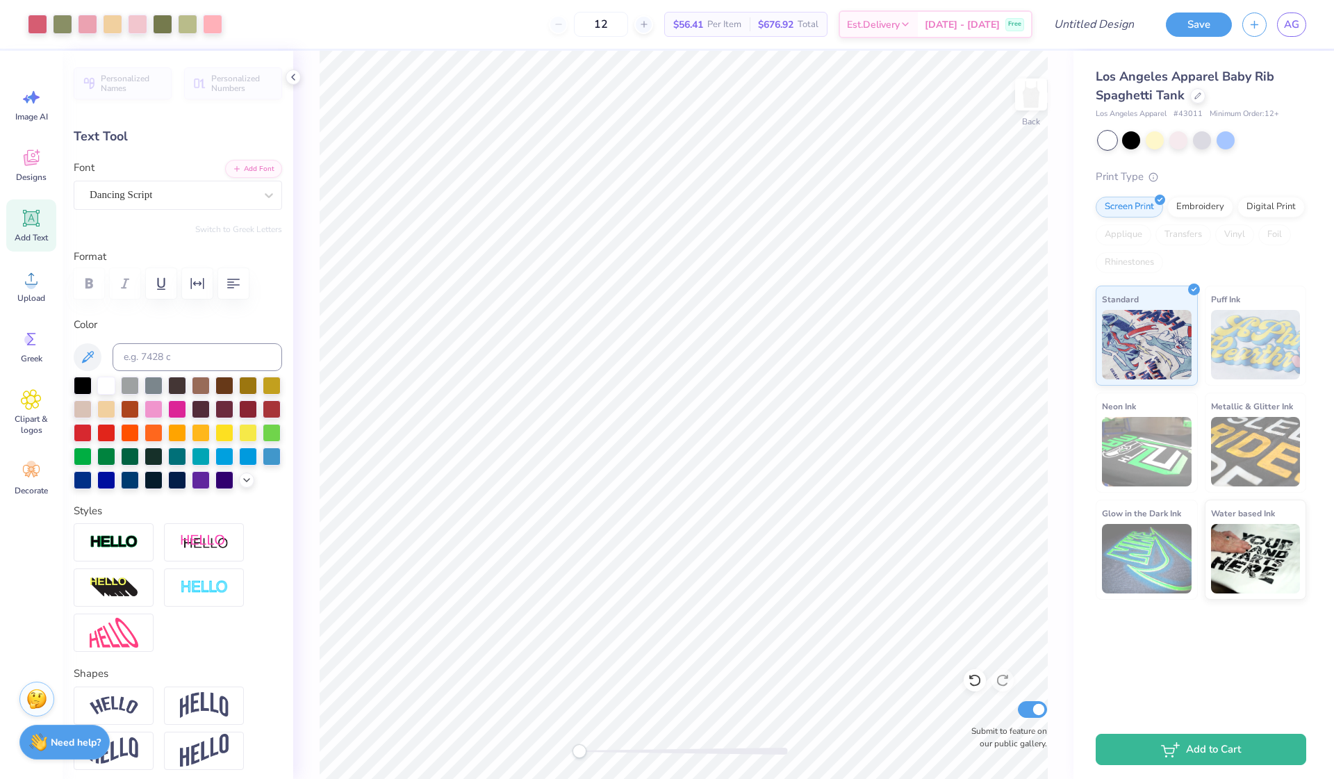
type input "2.54"
type input "0.60"
type input "7.70"
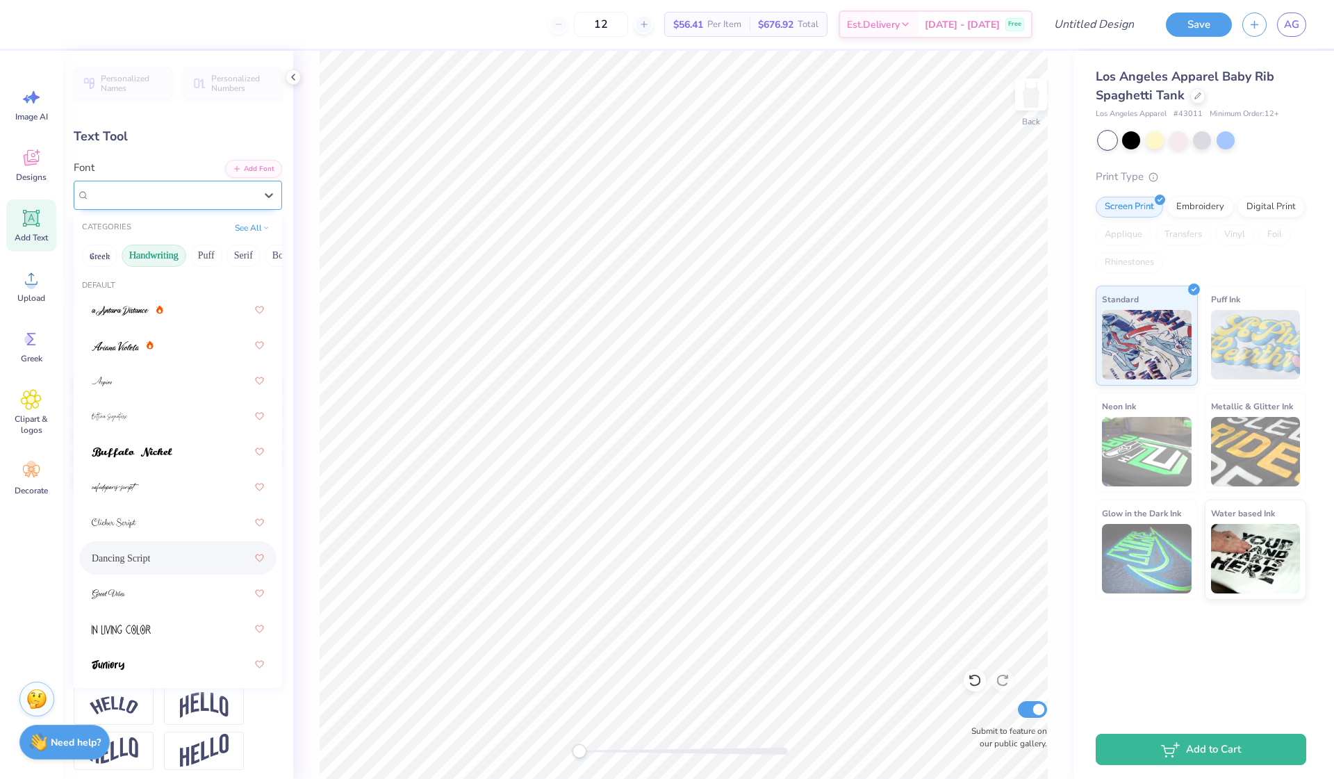
click at [151, 186] on div at bounding box center [172, 195] width 165 height 19
click at [154, 513] on div at bounding box center [178, 522] width 172 height 25
click at [170, 206] on div "Clicker Script" at bounding box center [178, 195] width 208 height 29
click at [141, 384] on div at bounding box center [178, 380] width 172 height 25
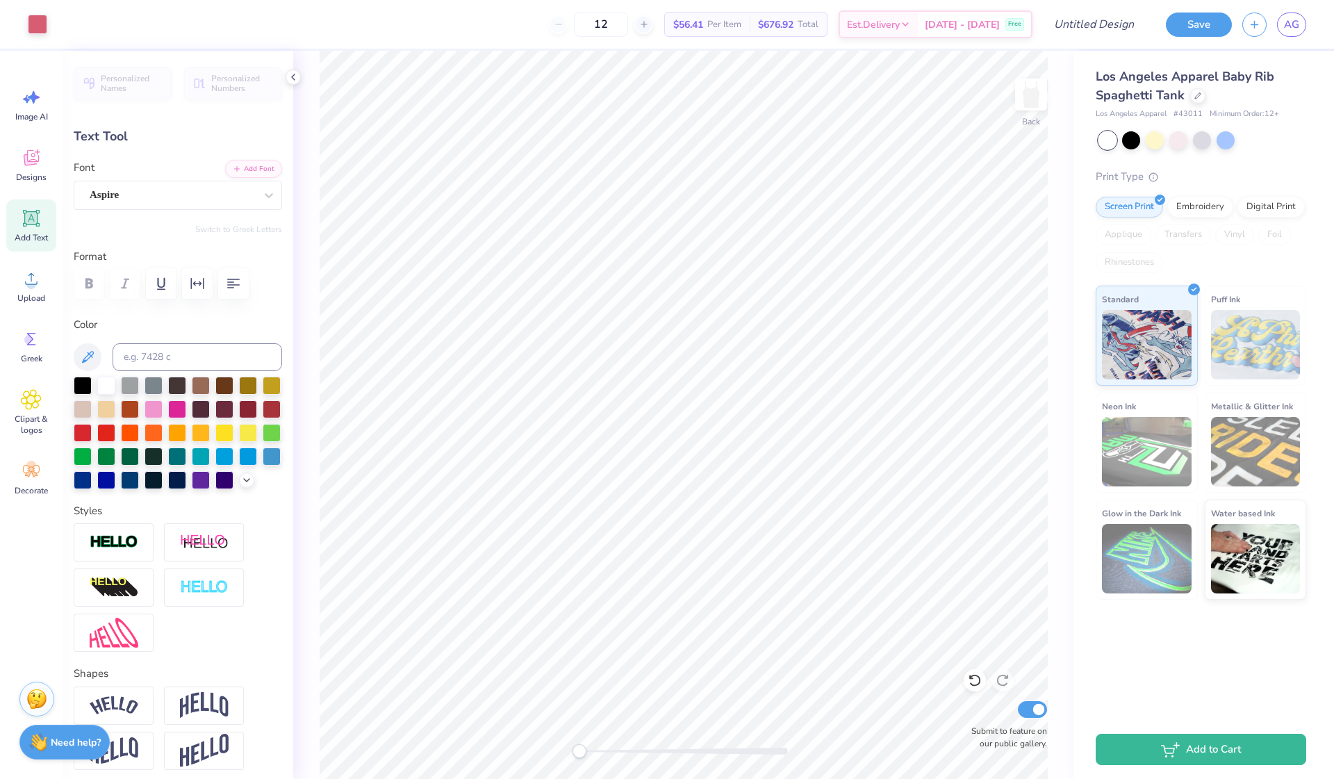
type input "2.03"
type input "0.53"
type input "7.73"
type input "2.31"
type input "0.60"
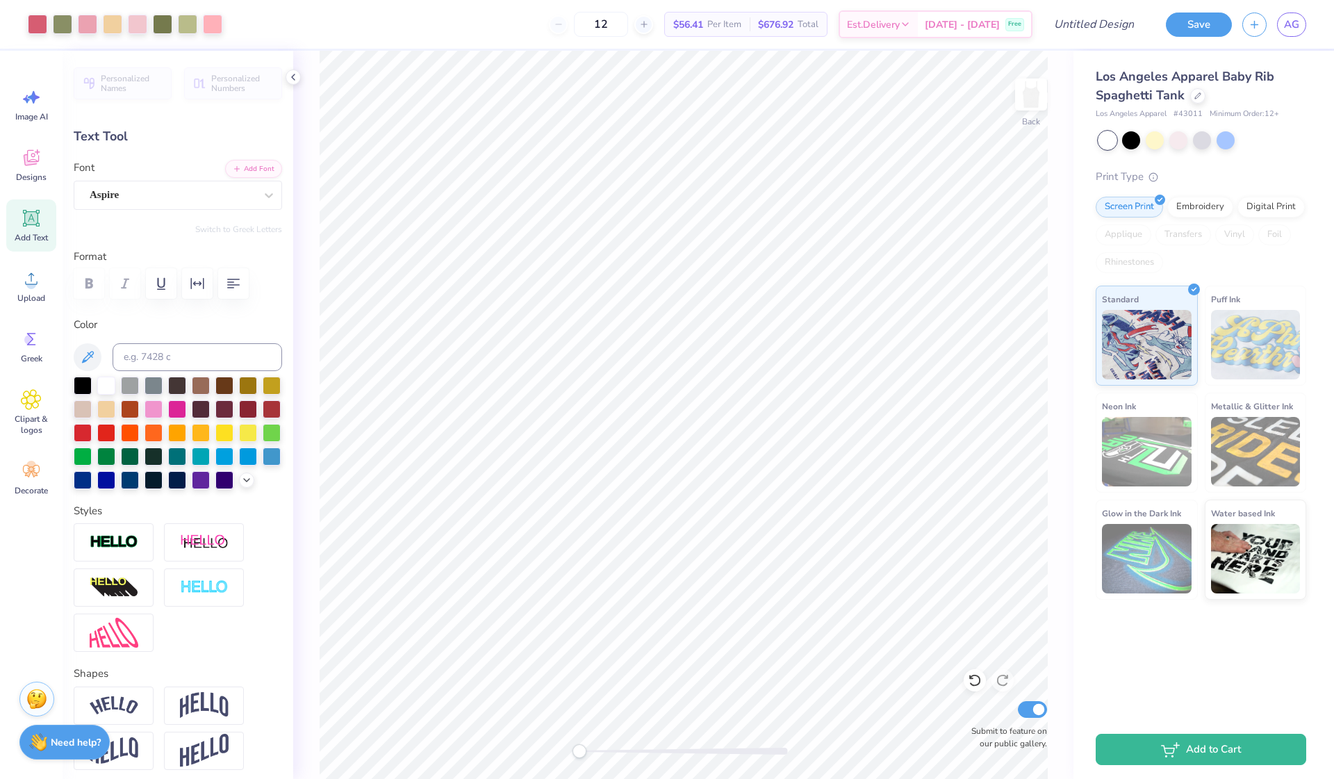
type input "7.75"
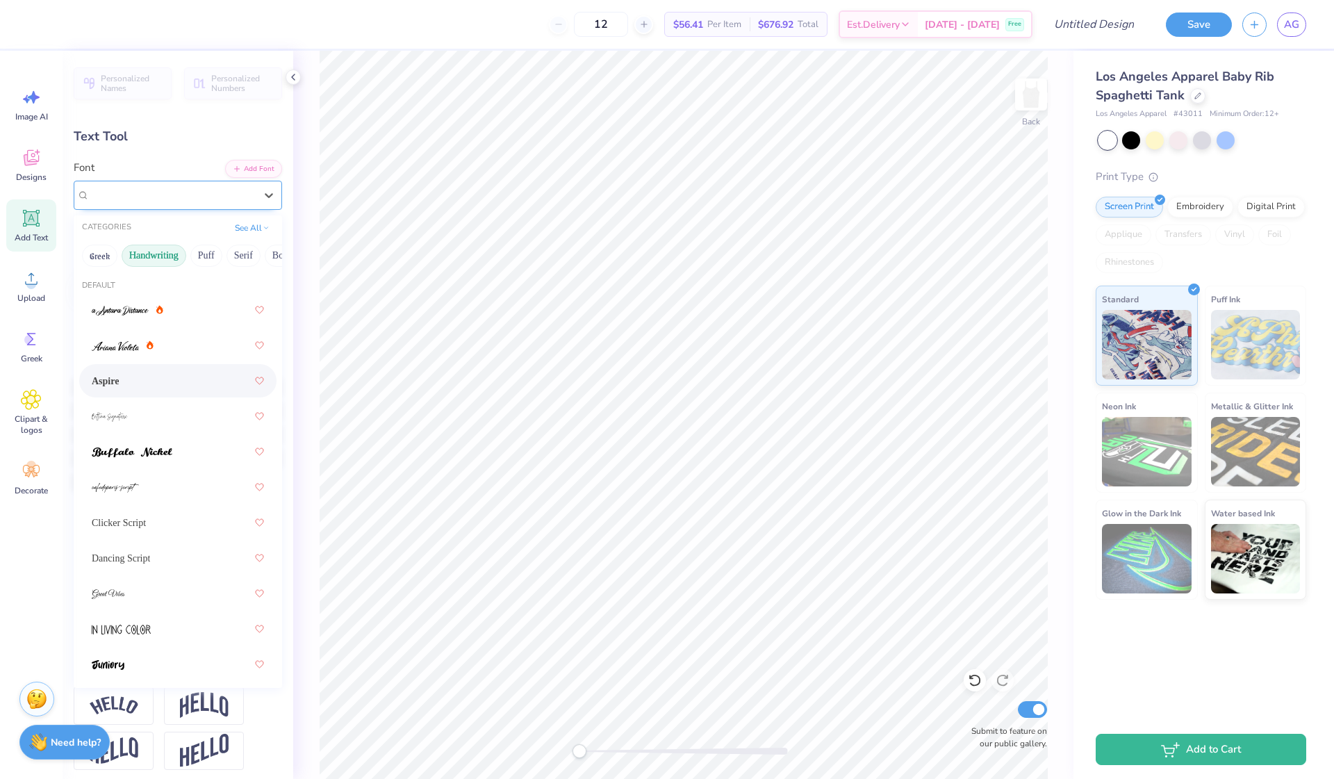
click at [179, 204] on div "Aspire" at bounding box center [172, 195] width 168 height 22
click at [177, 347] on div at bounding box center [178, 345] width 172 height 25
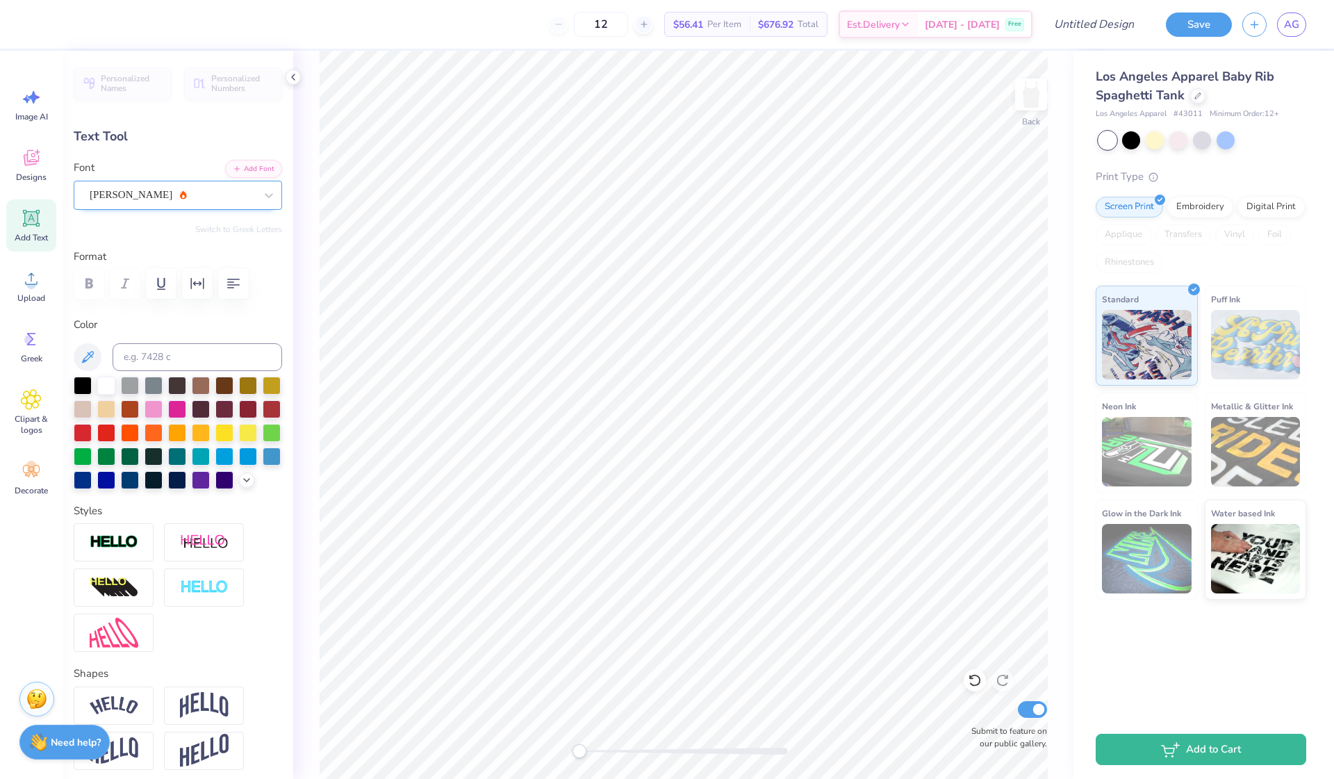
click at [201, 197] on div "Ariana Violeta" at bounding box center [172, 195] width 168 height 22
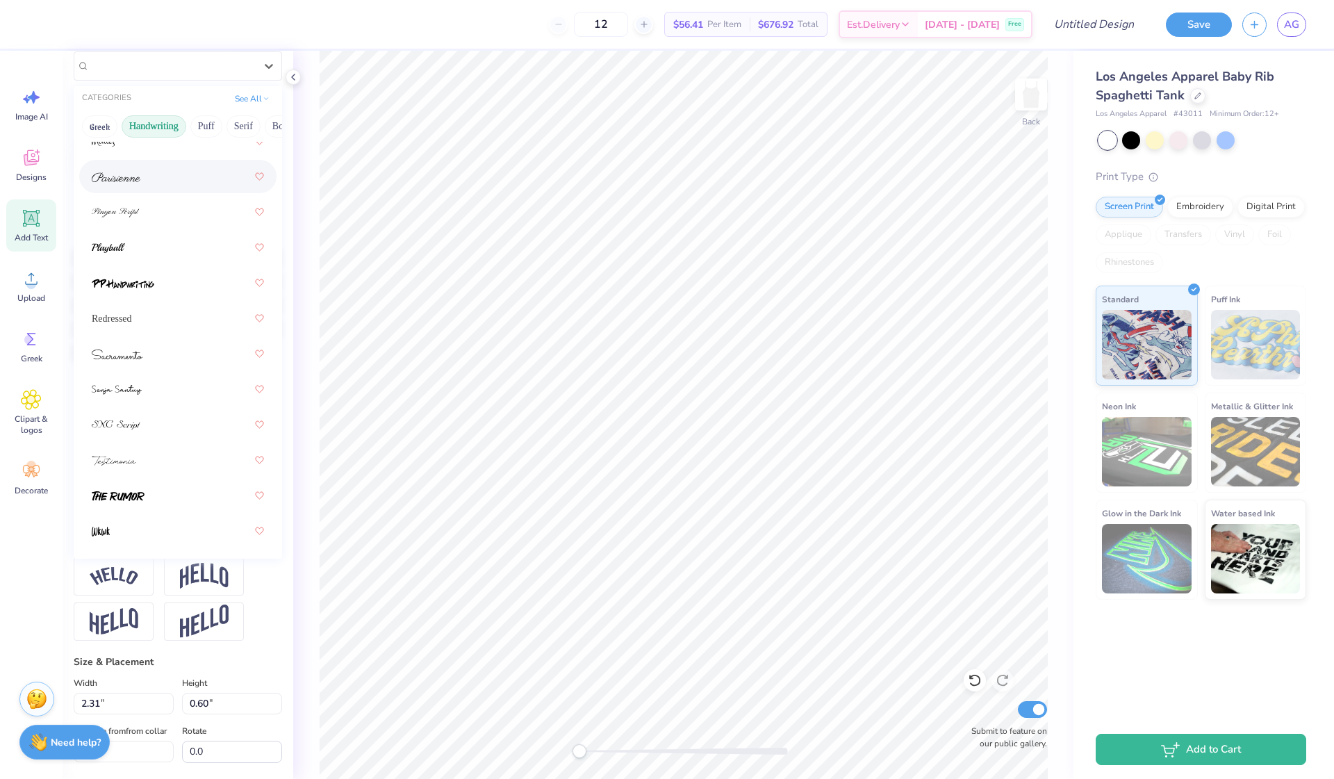
scroll to position [130, 0]
click at [187, 456] on div at bounding box center [178, 459] width 172 height 25
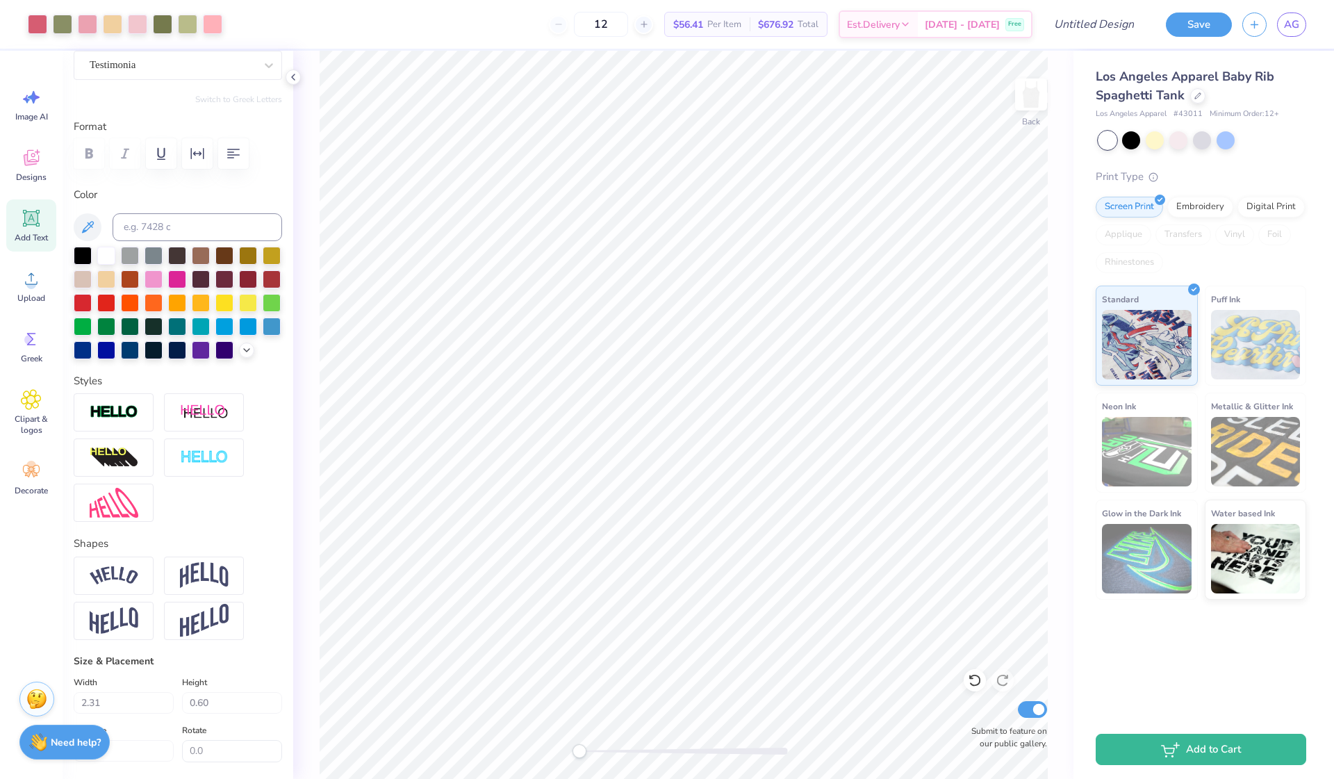
type input "2.99"
type input "0.64"
type input "7.73"
click at [1131, 28] on input "Design Title" at bounding box center [1077, 24] width 136 height 28
type input "Big Little Tanks"
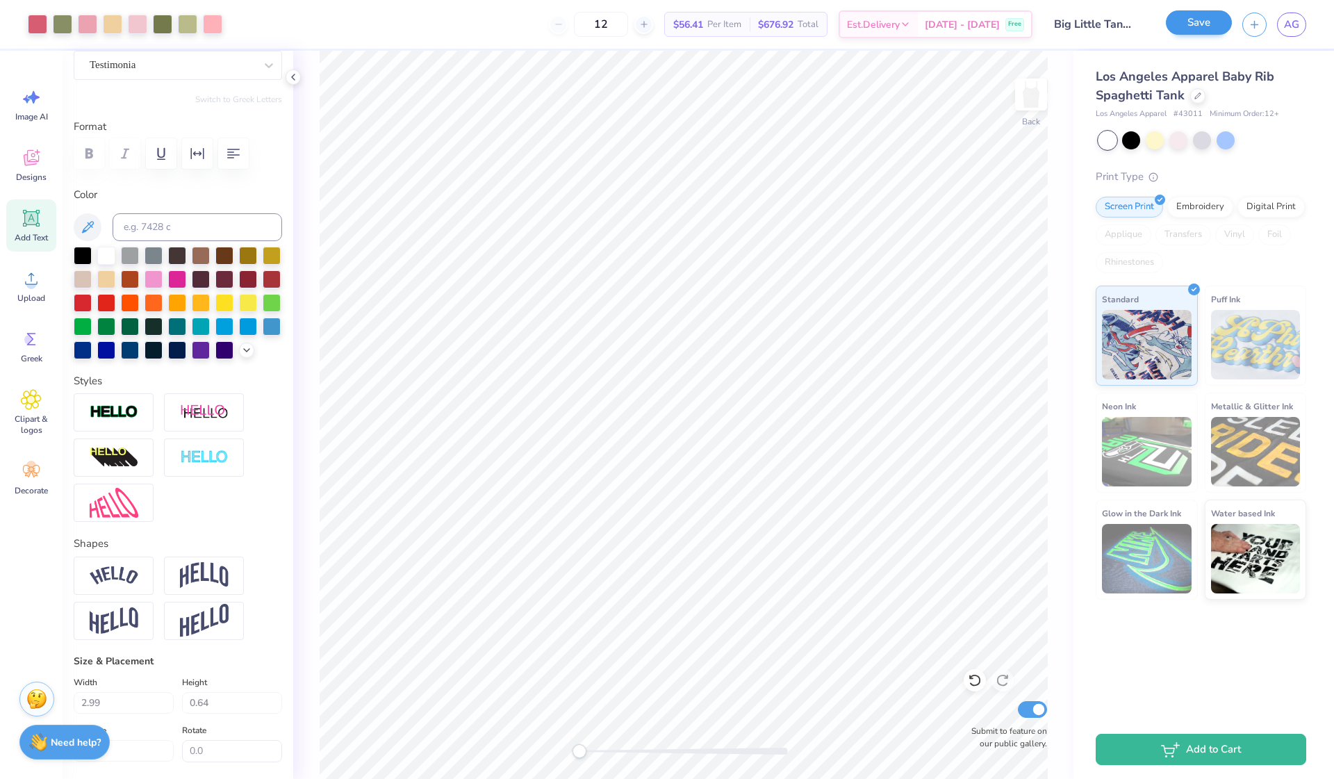
click at [1196, 27] on button "Save" at bounding box center [1199, 22] width 66 height 24
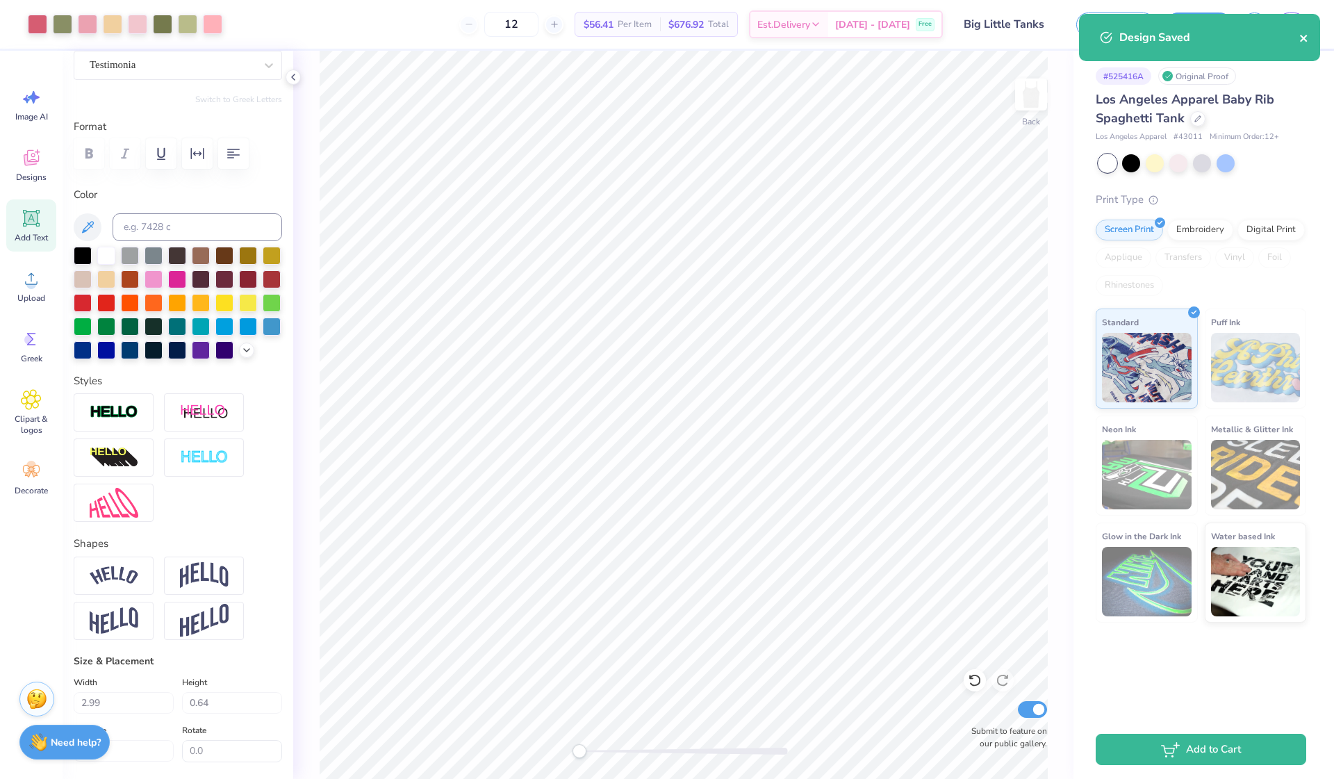
click at [1303, 38] on icon "close" at bounding box center [1303, 38] width 7 height 7
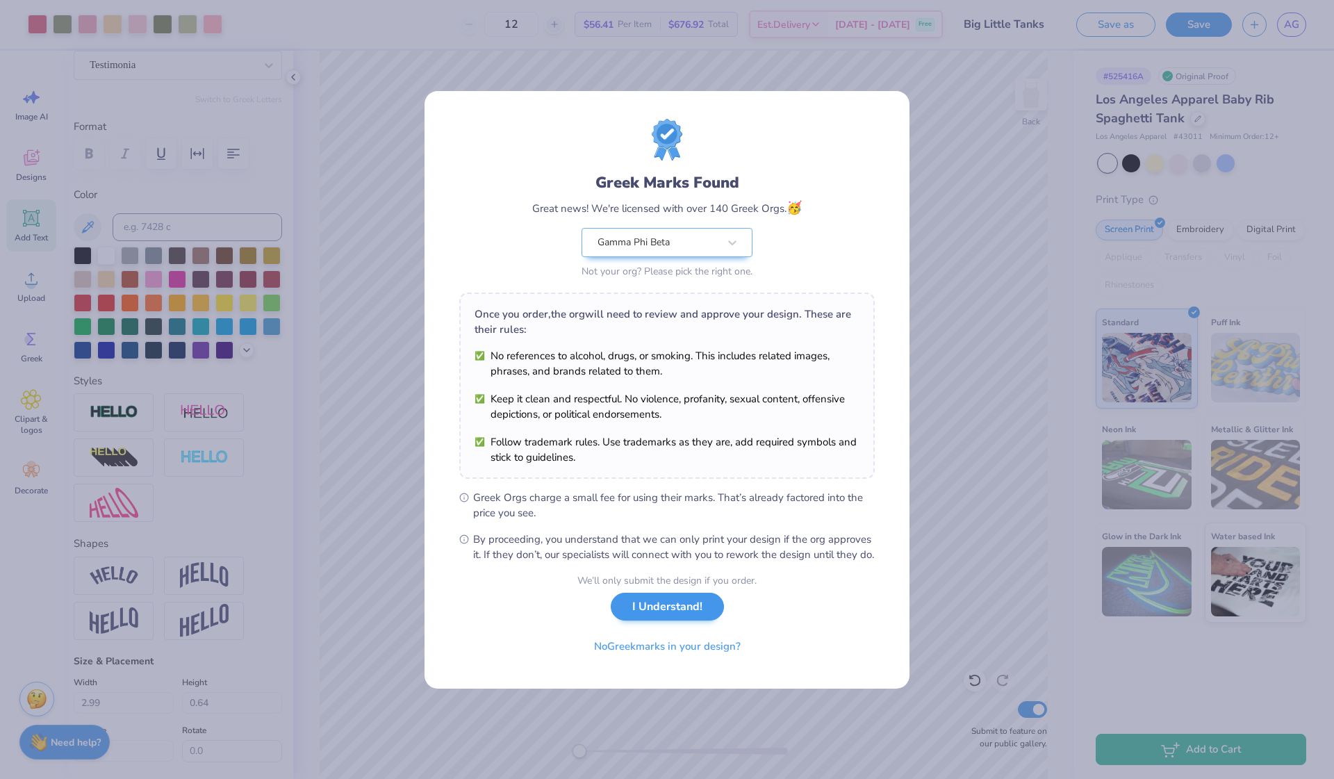
click at [661, 621] on button "I Understand!" at bounding box center [667, 607] width 113 height 28
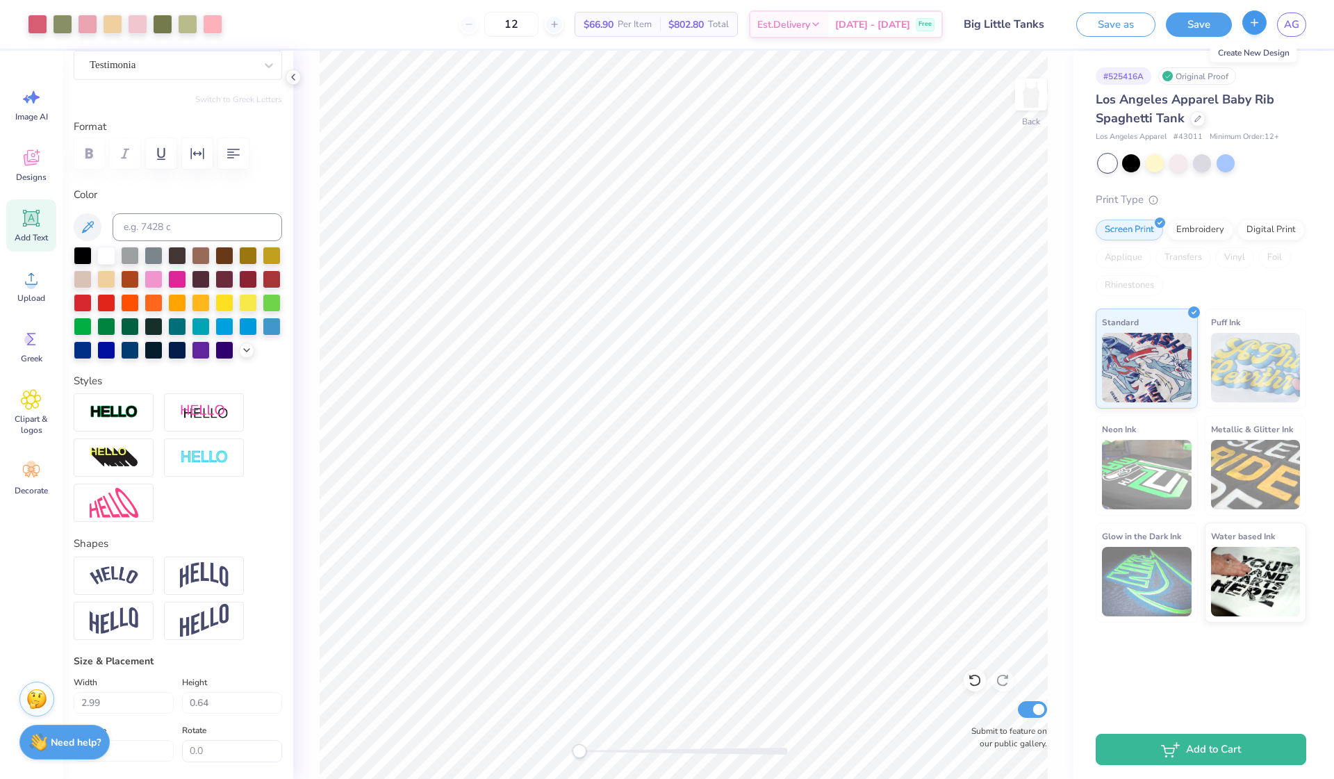
click at [1253, 28] on button "button" at bounding box center [1254, 22] width 24 height 24
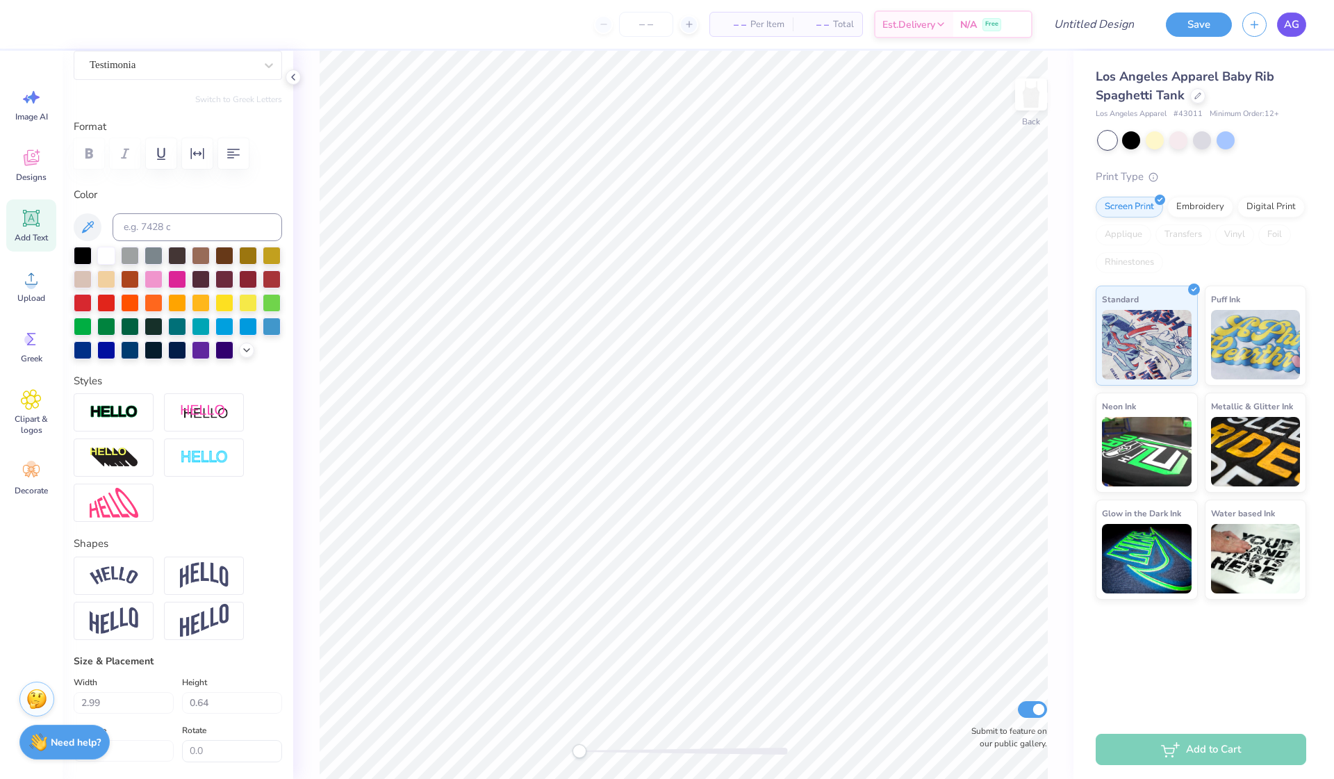
click at [1288, 26] on span "AG" at bounding box center [1291, 25] width 15 height 16
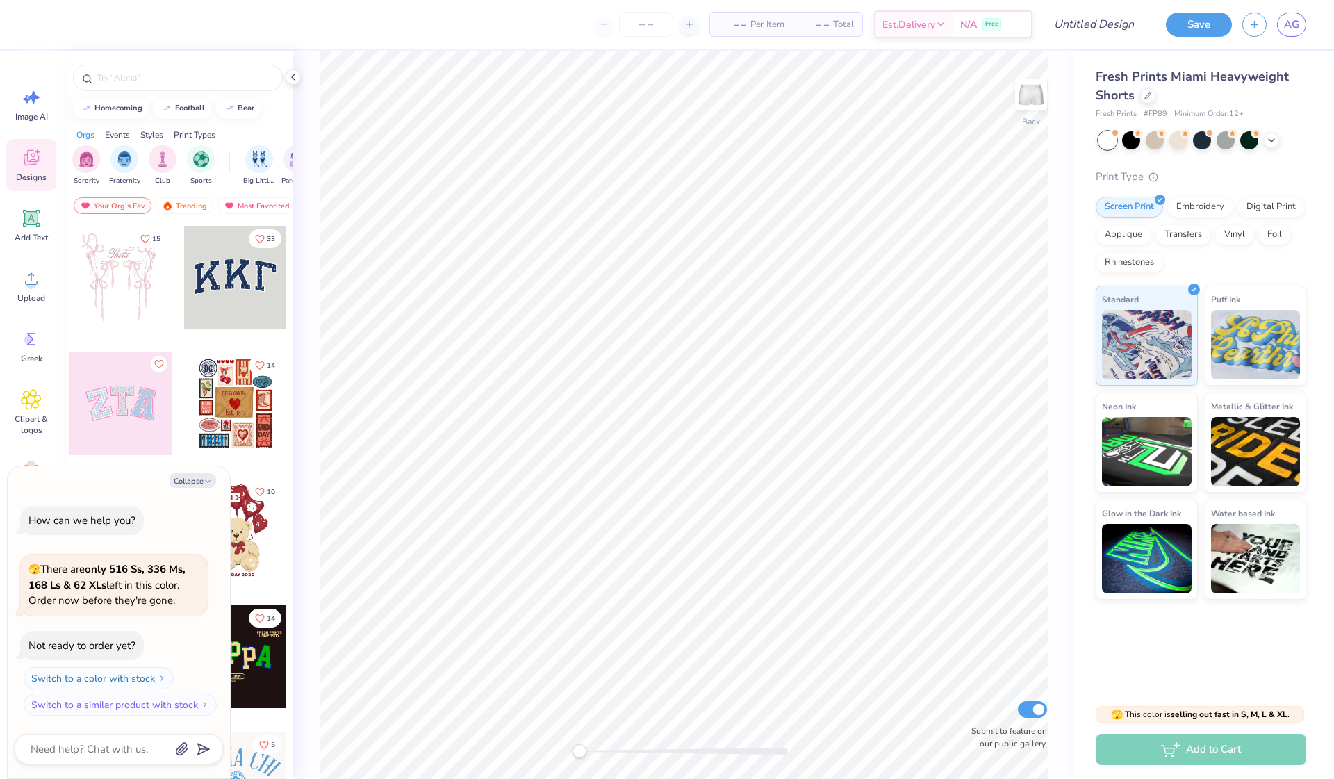
type textarea "x"
click at [134, 74] on input "text" at bounding box center [185, 78] width 178 height 14
type input "flowers"
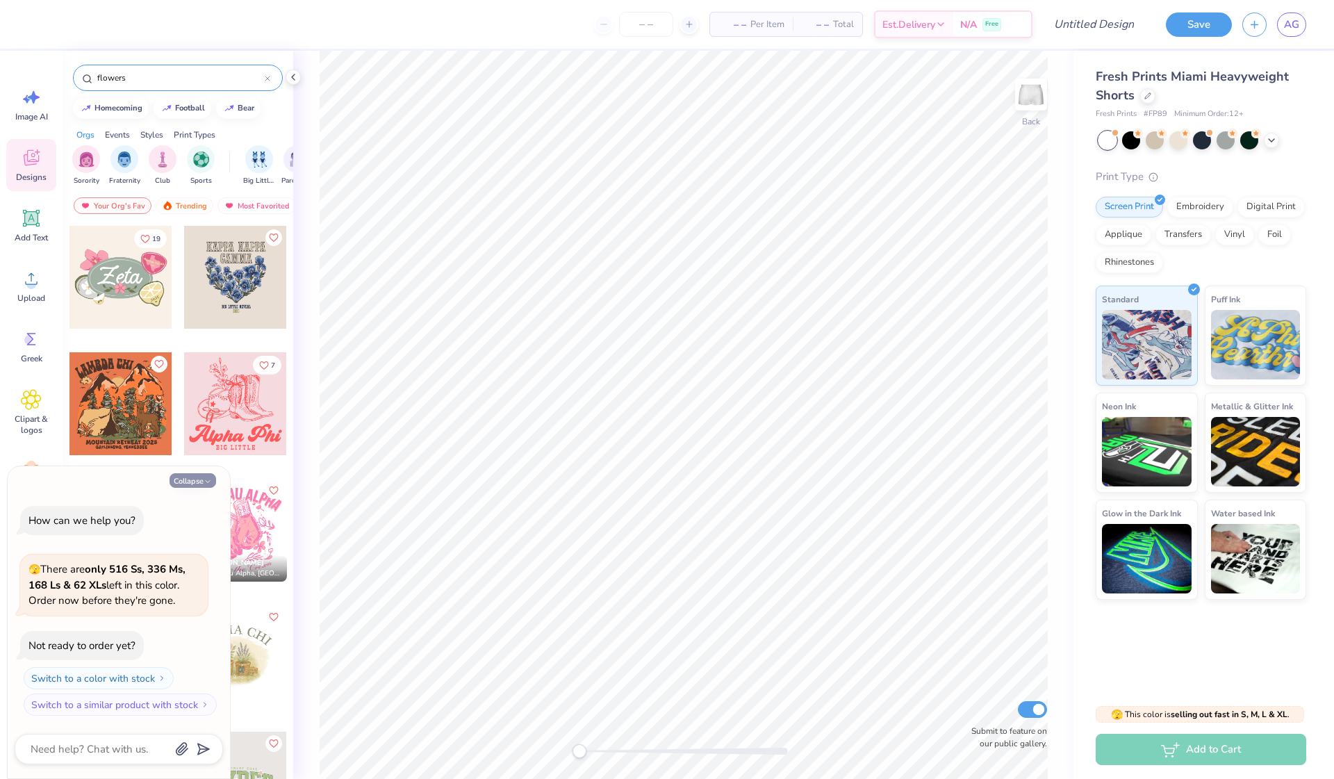
click at [199, 481] on button "Collapse" at bounding box center [193, 480] width 47 height 15
type textarea "x"
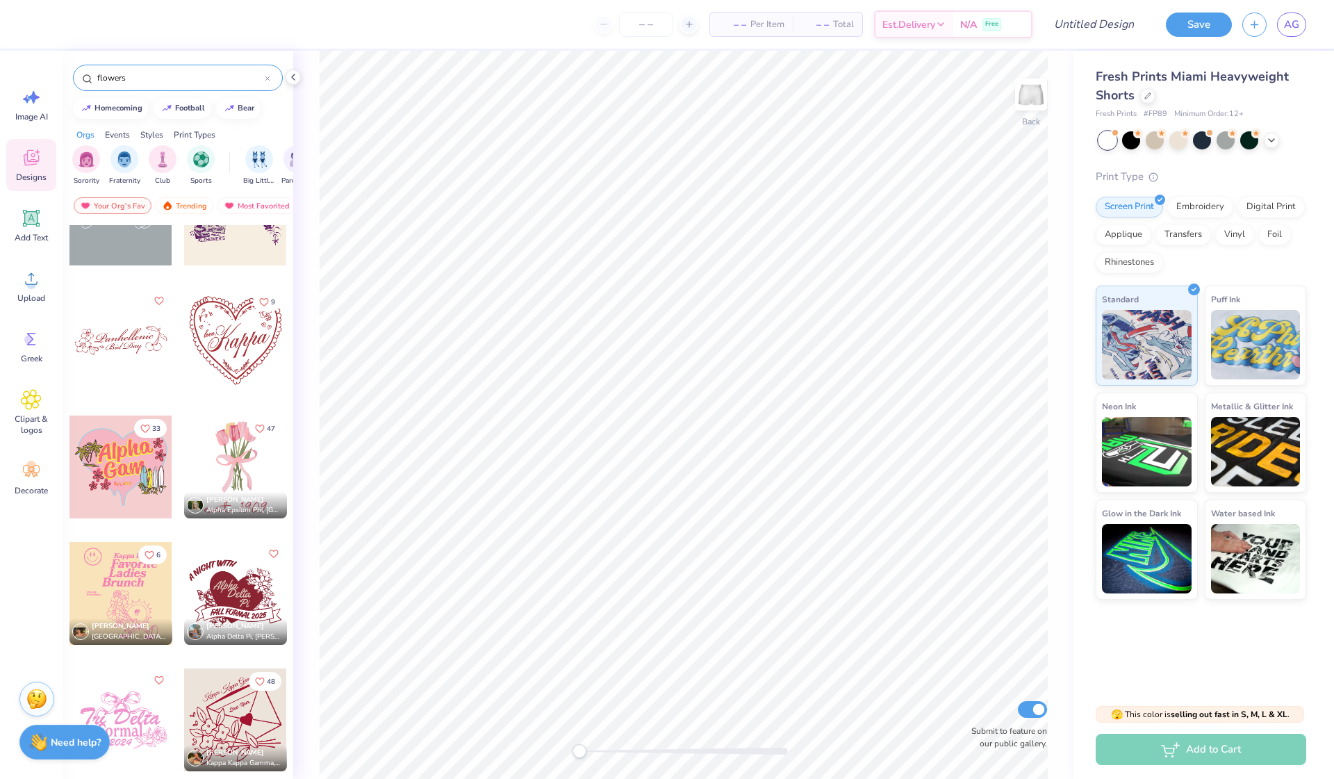
scroll to position [1089, 0]
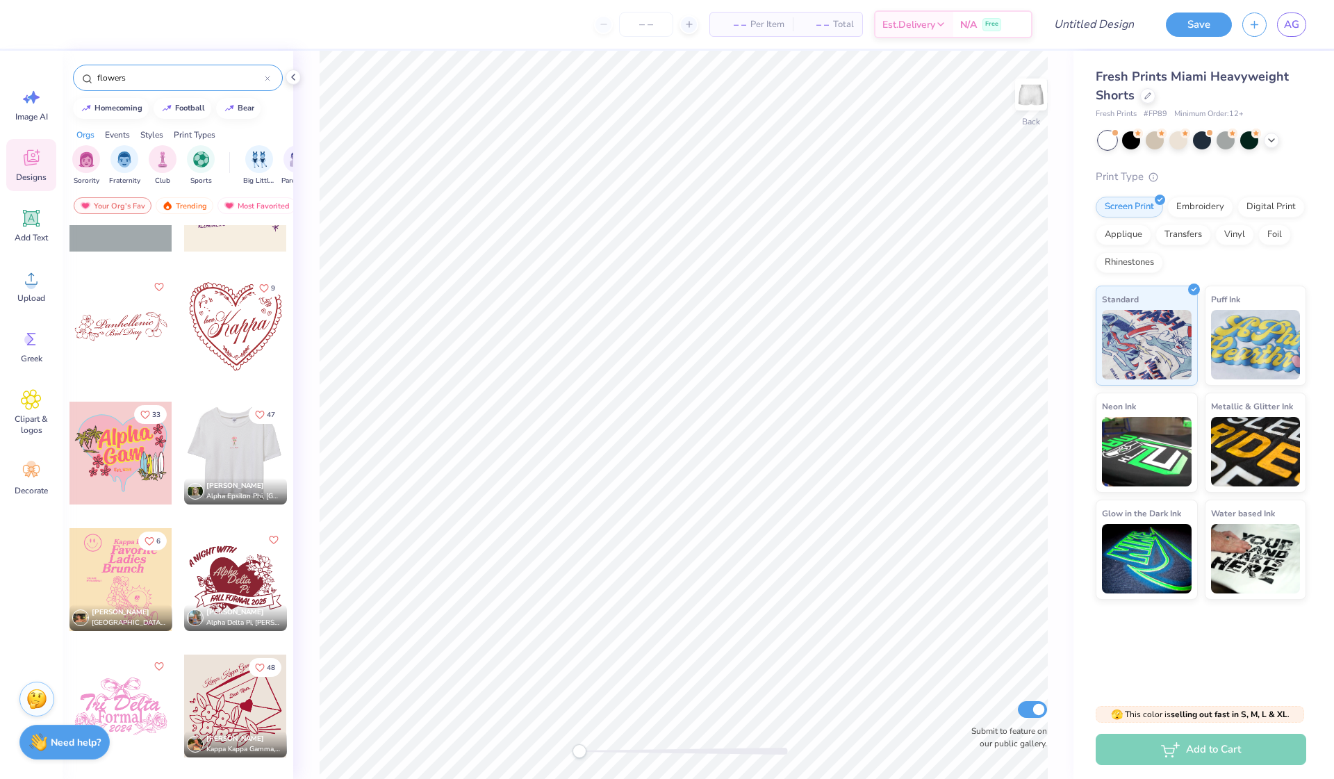
click at [231, 448] on div at bounding box center [234, 453] width 103 height 103
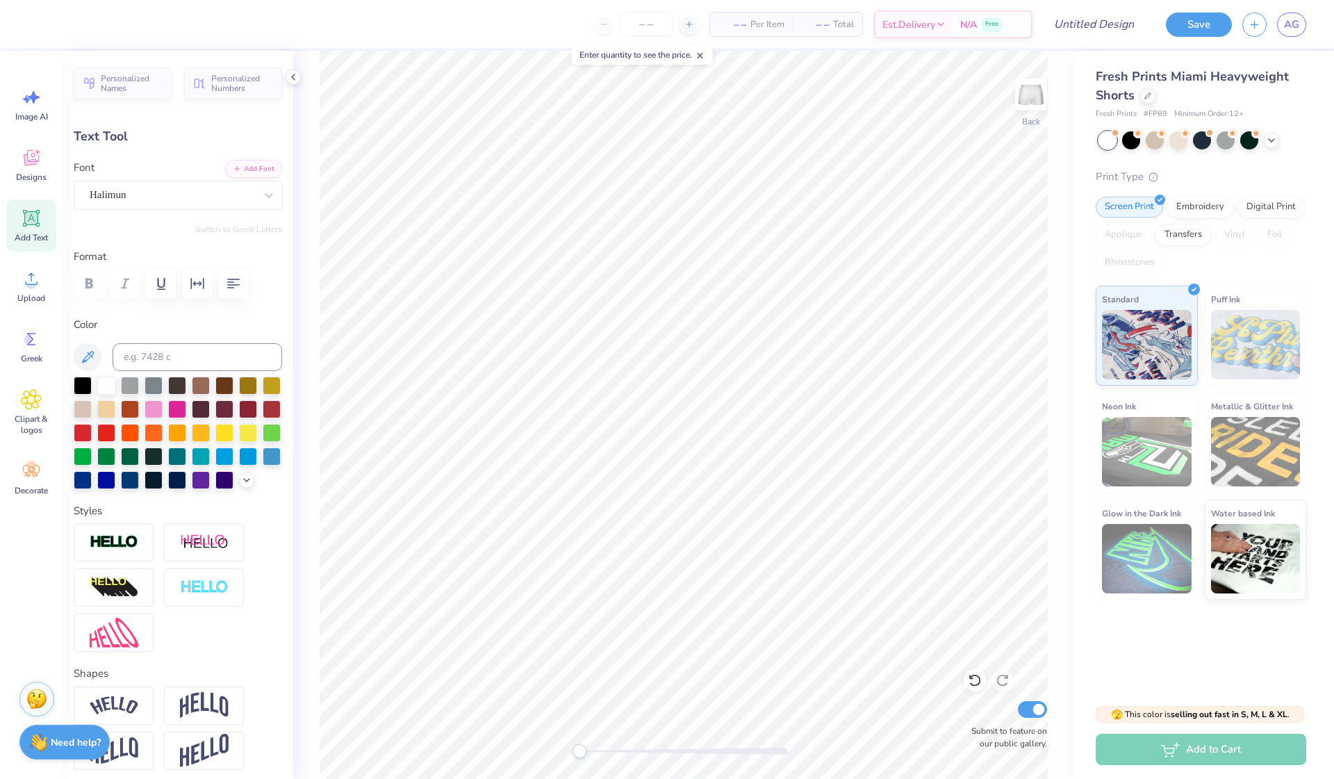
scroll to position [0, 2]
type textarea "Gamma Phi"
type input "2.31"
type input "0.39"
type input "3.53"
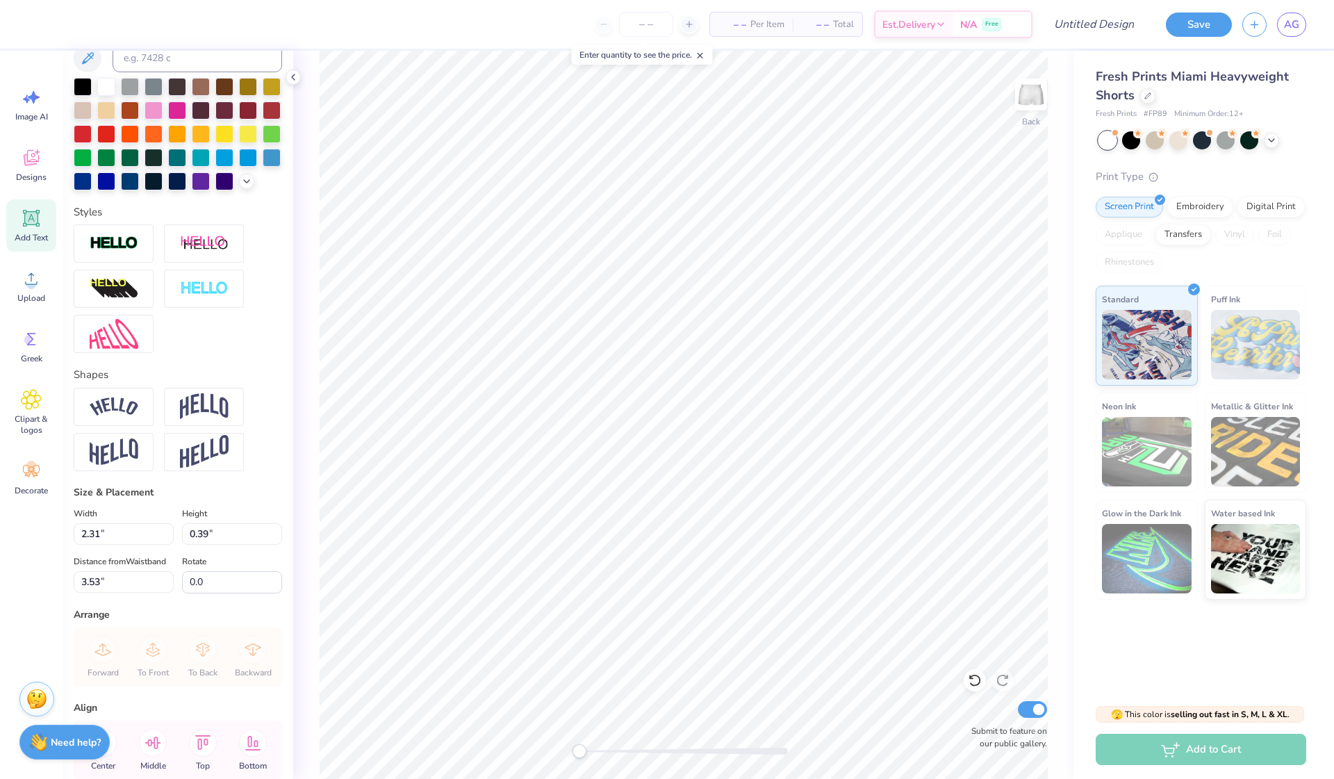
scroll to position [306, 0]
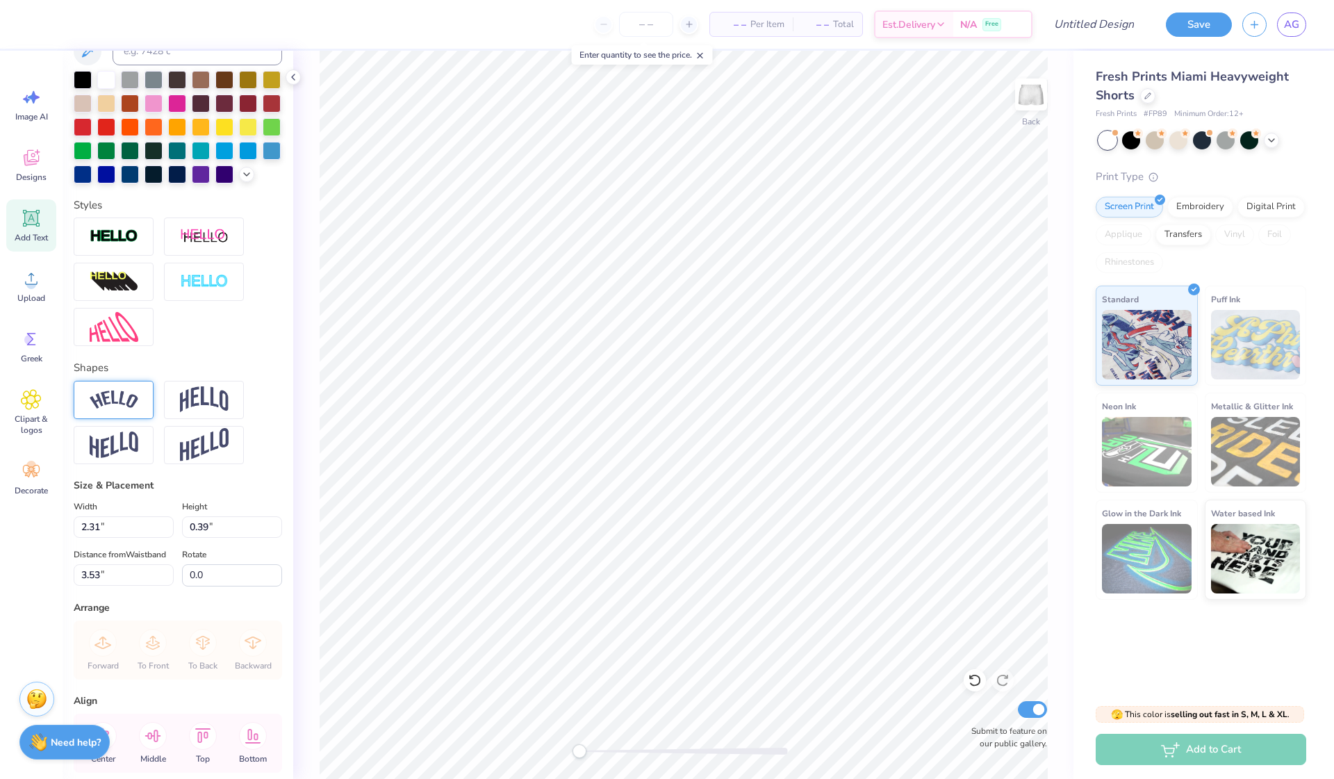
click at [130, 391] on img at bounding box center [114, 399] width 49 height 19
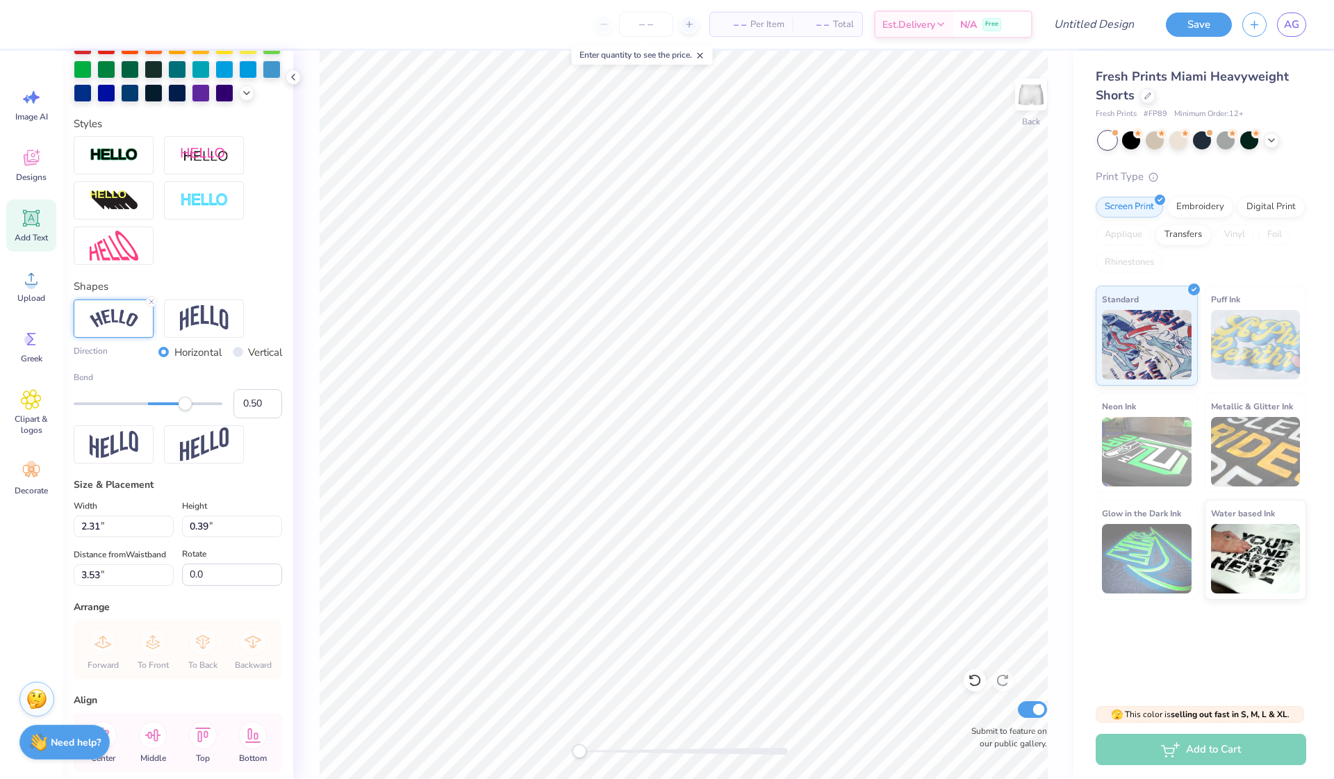
scroll to position [0, 0]
type textarea "x"
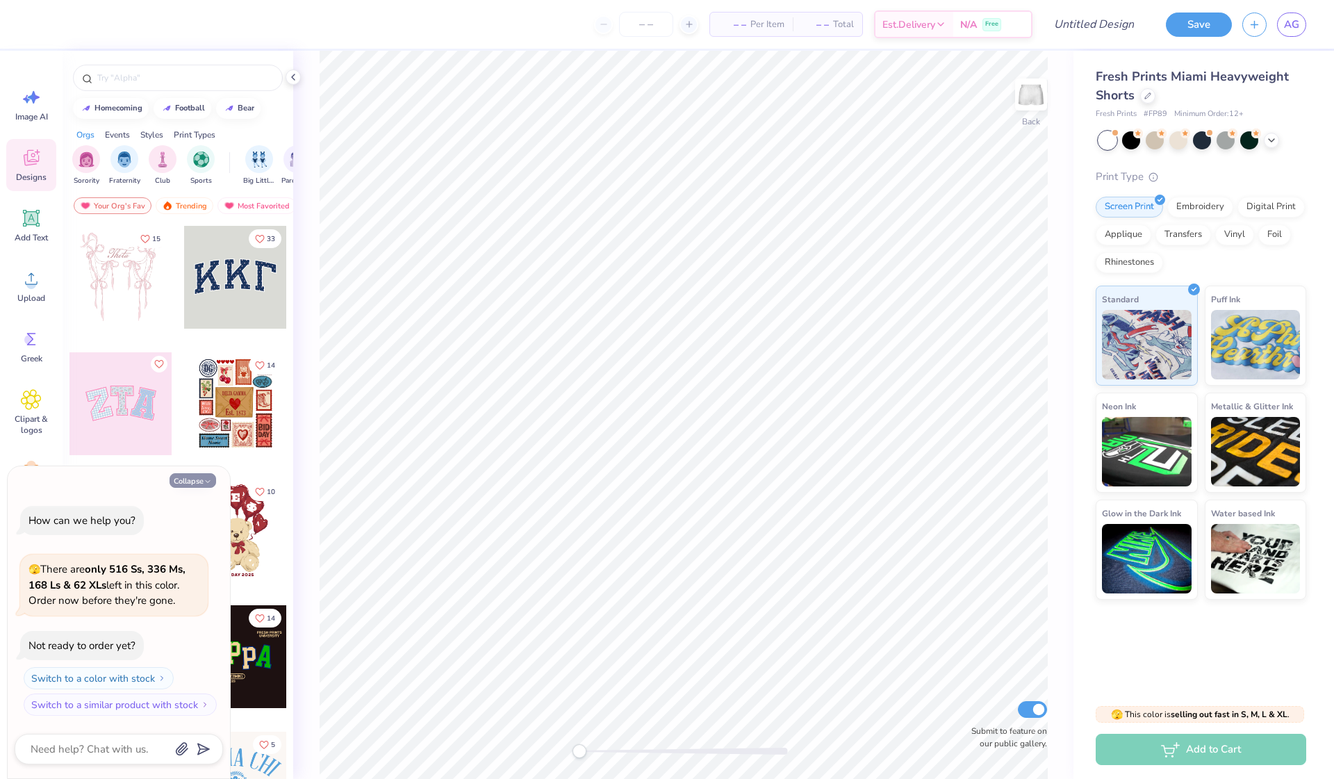
click at [192, 482] on button "Collapse" at bounding box center [193, 480] width 47 height 15
type textarea "x"
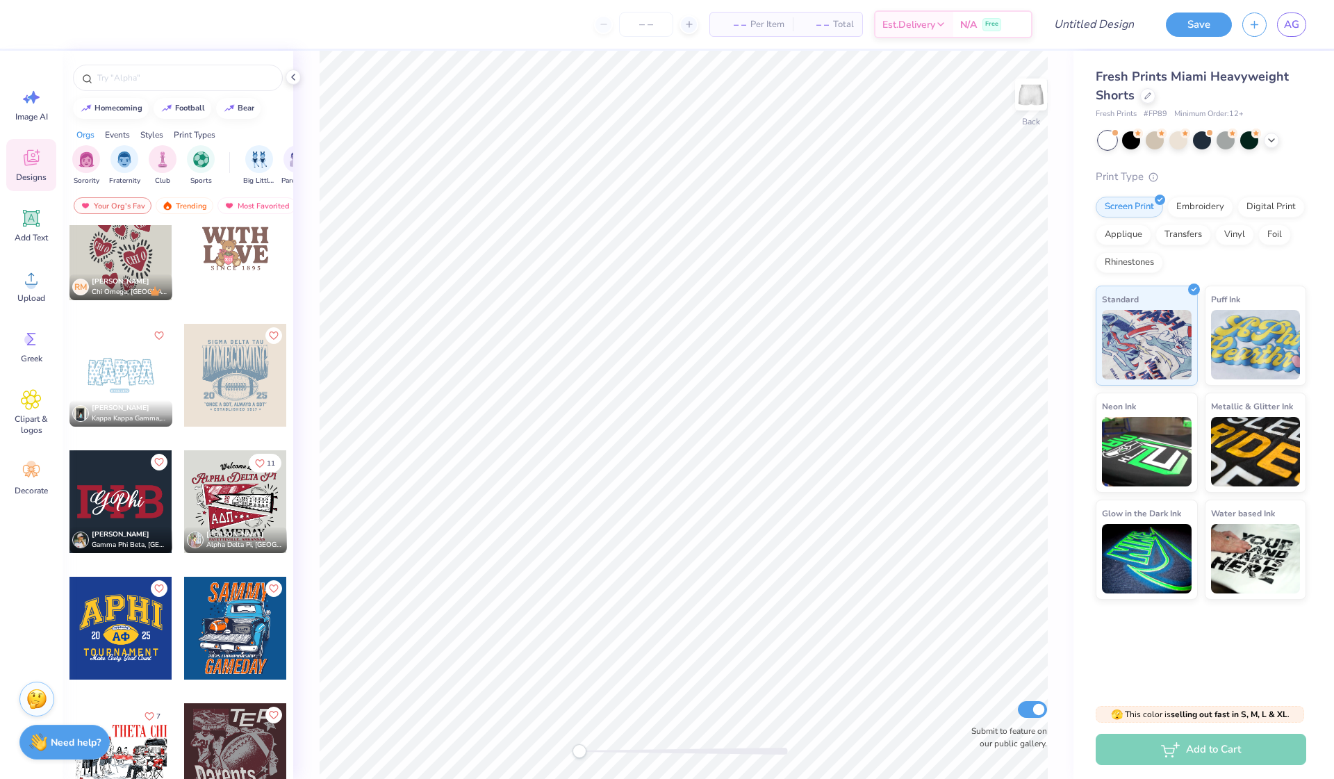
scroll to position [2781, 0]
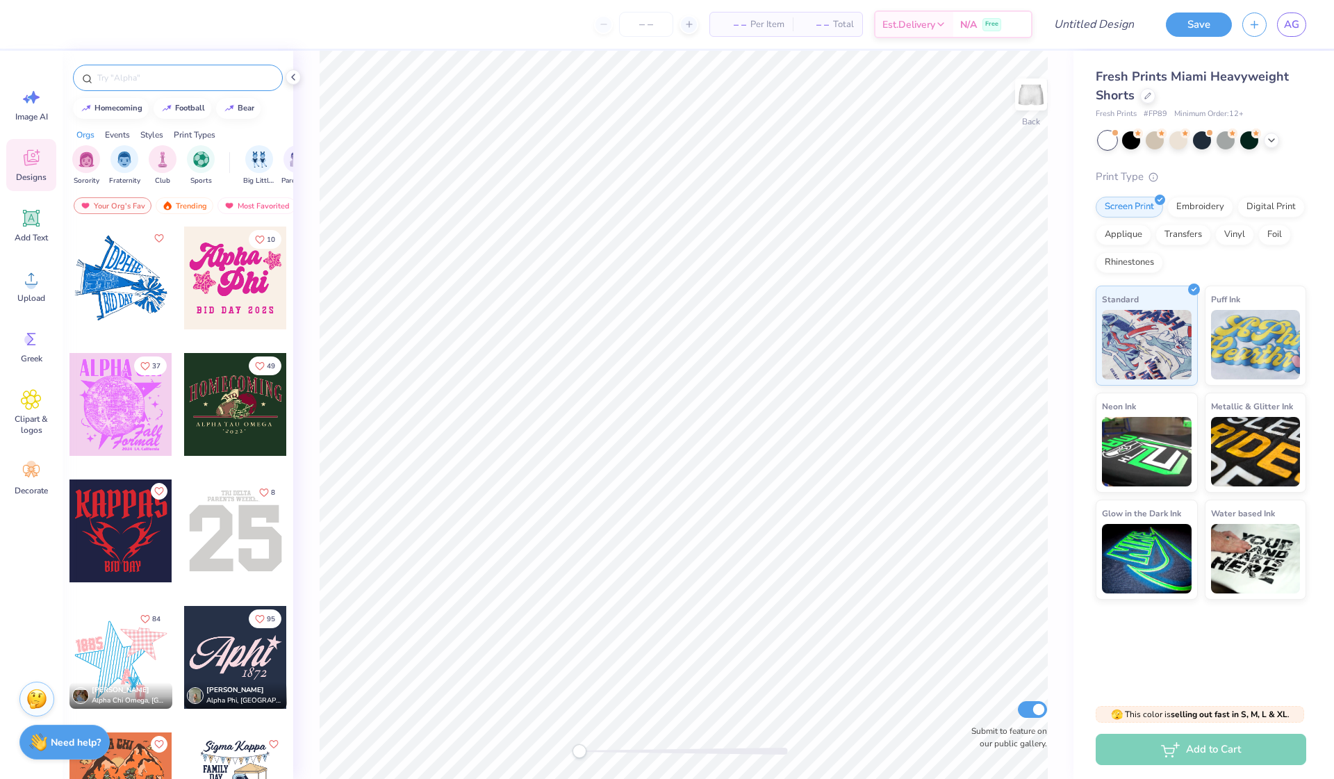
click at [179, 73] on input "text" at bounding box center [185, 78] width 178 height 14
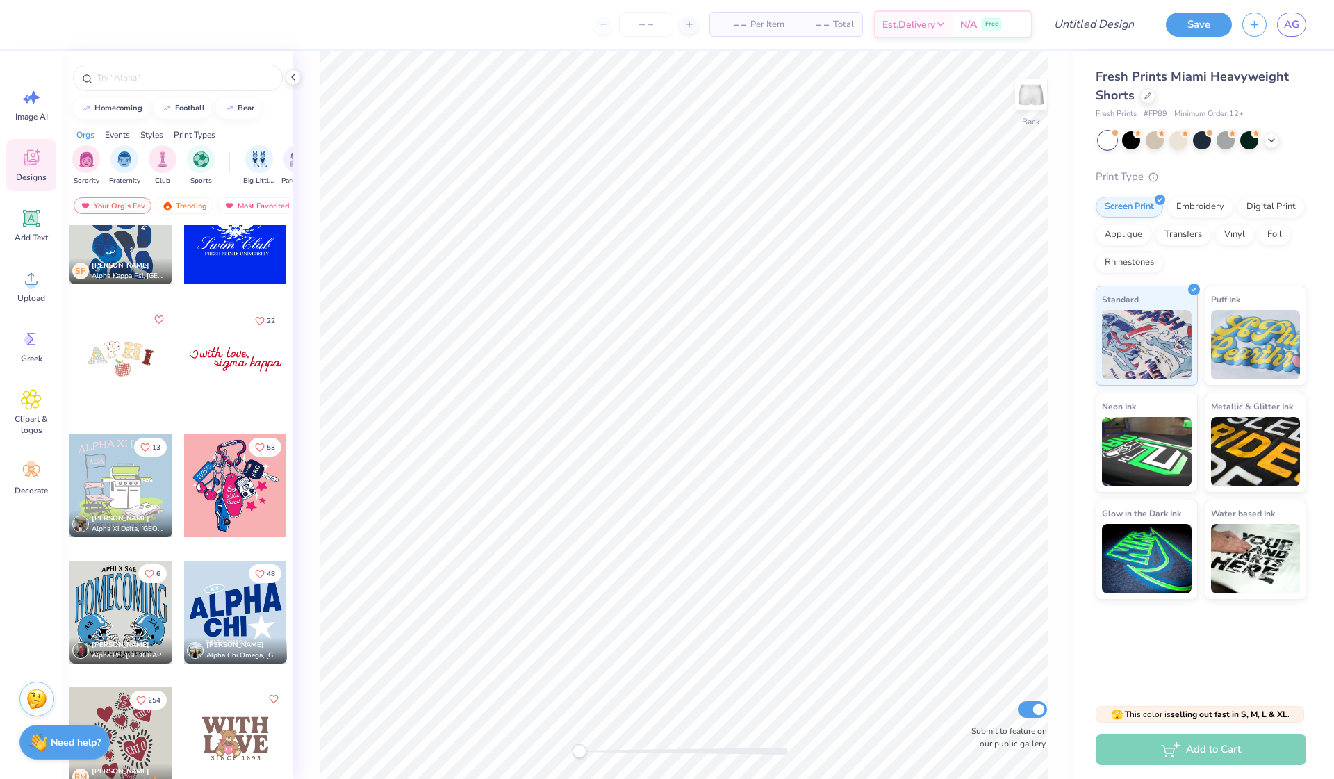
scroll to position [3716, 0]
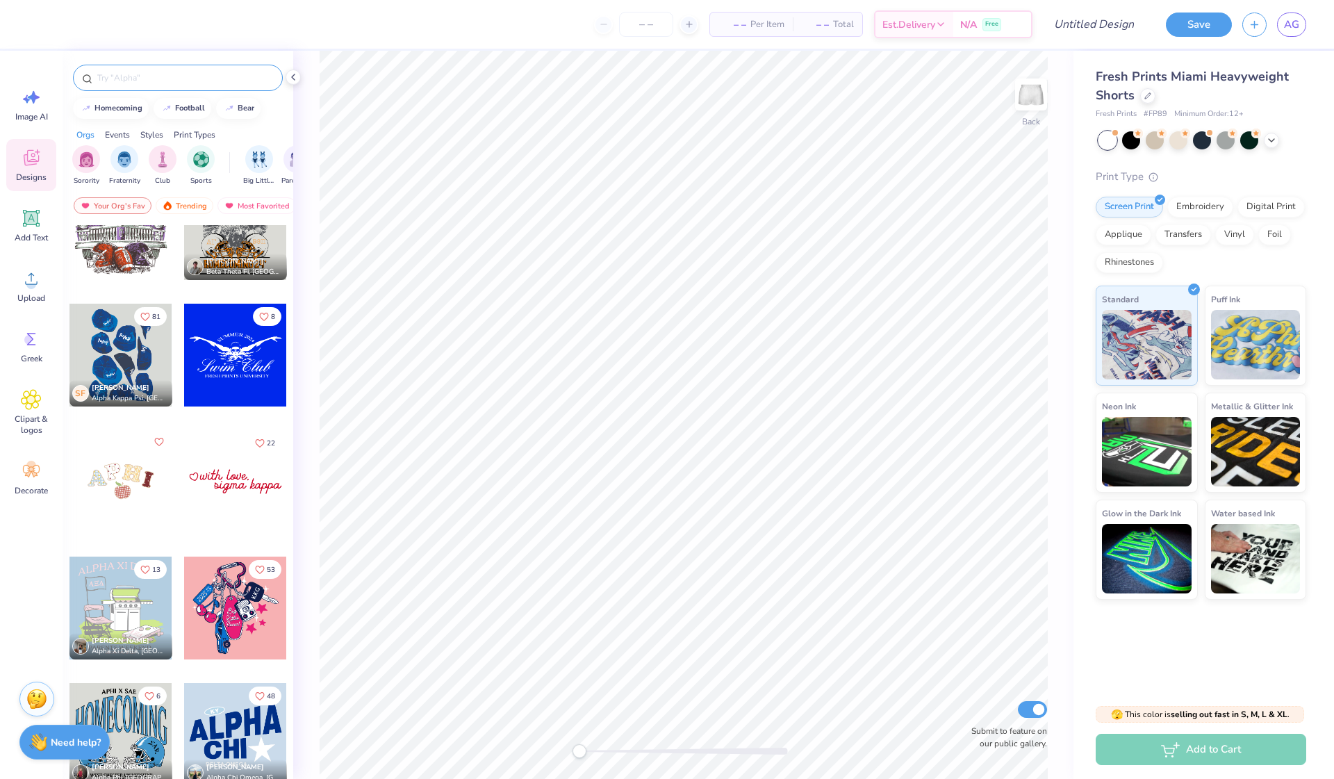
click at [213, 83] on input "text" at bounding box center [185, 78] width 178 height 14
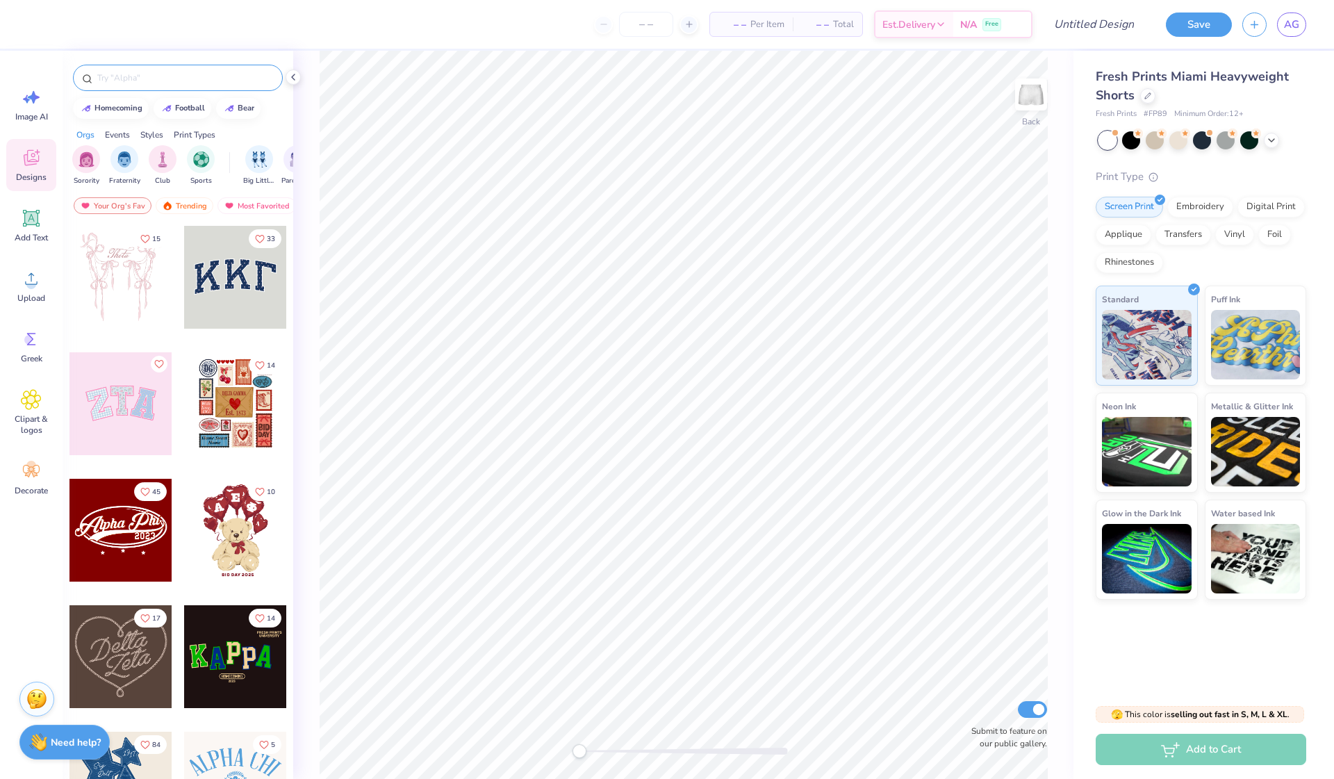
click at [137, 71] on input "text" at bounding box center [185, 78] width 178 height 14
type input "flowers"
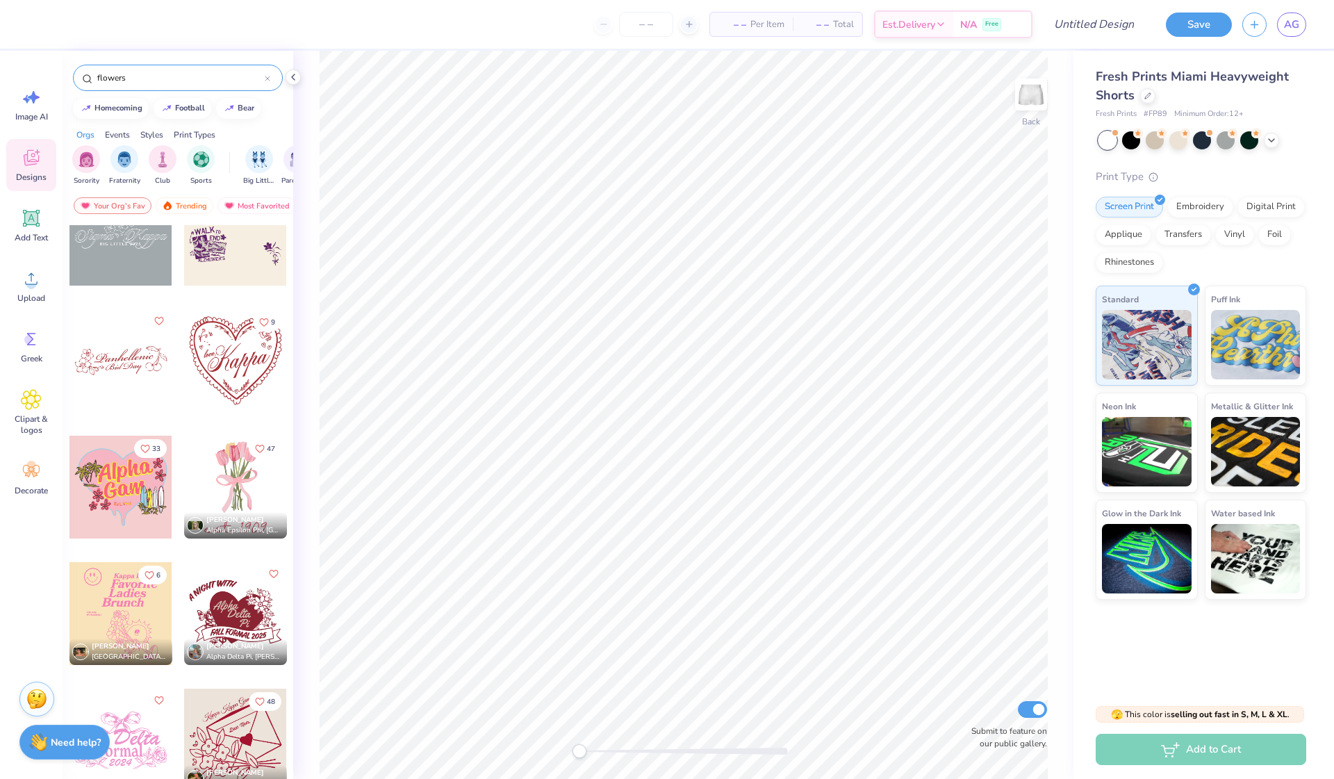
scroll to position [1074, 0]
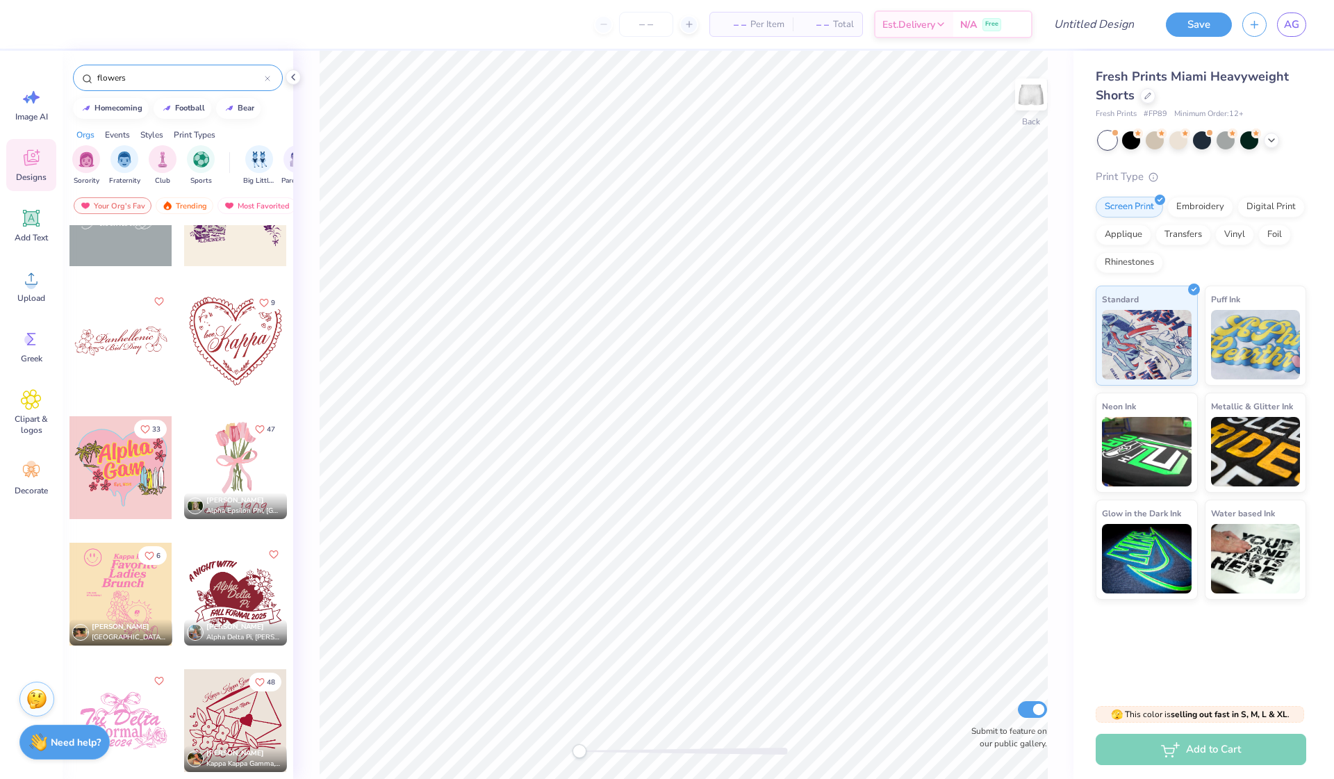
click at [245, 444] on div at bounding box center [235, 467] width 103 height 103
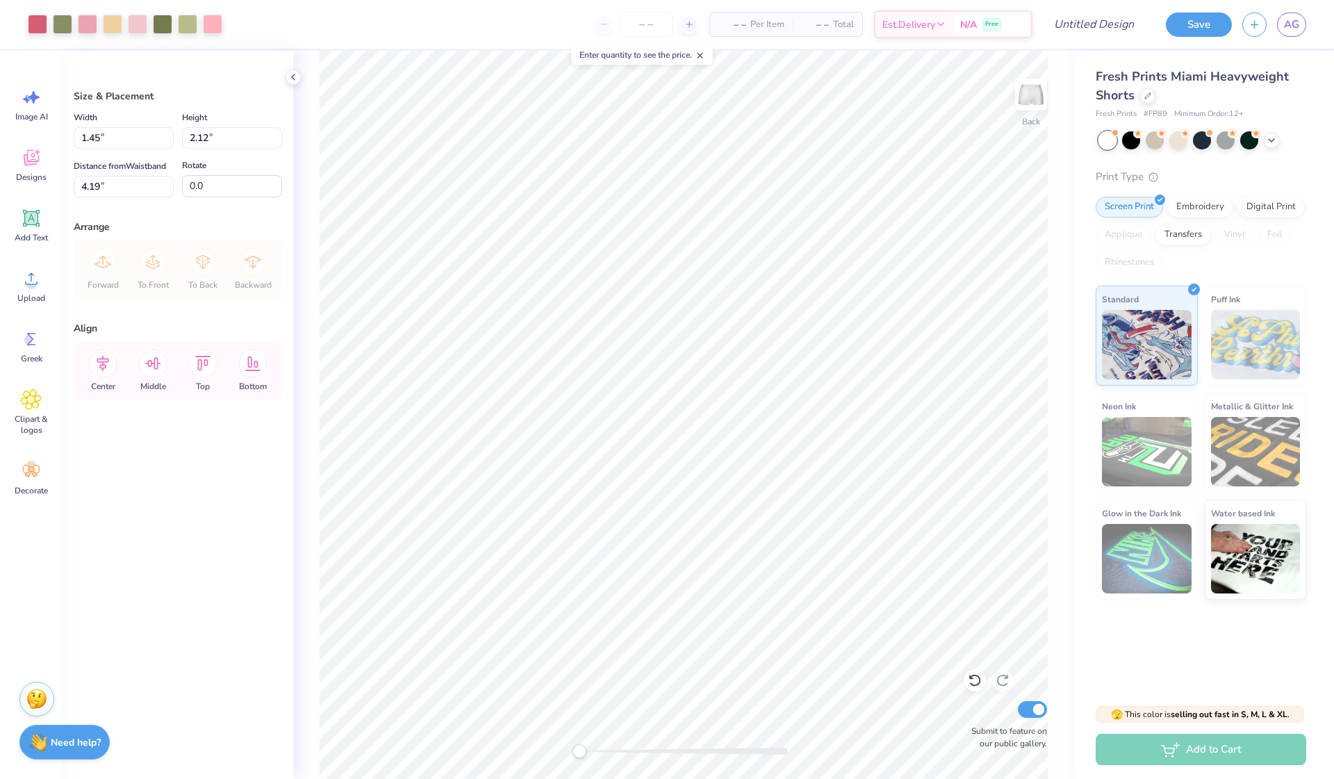
type input "2.20"
type input "3.22"
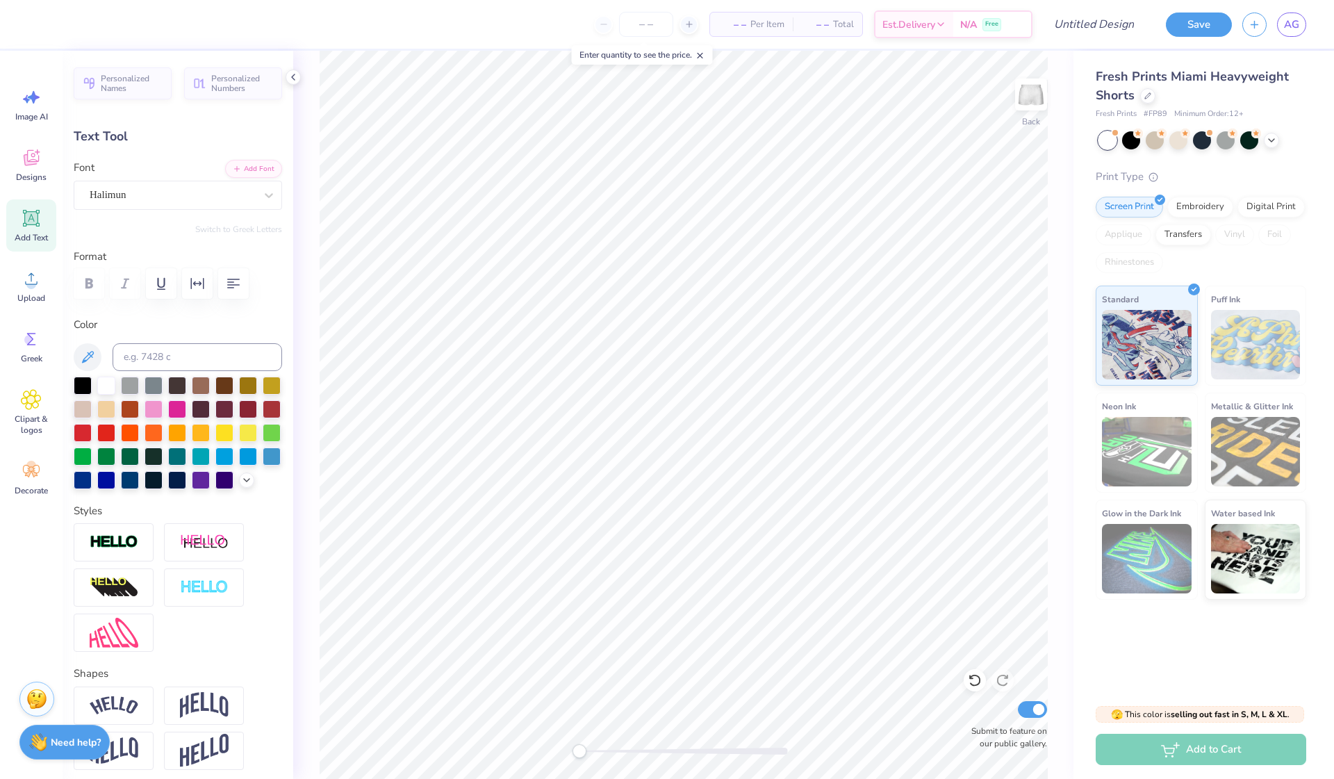
scroll to position [0, 2]
type textarea "Gamma Phi"
type input "3.51"
type input "0.59"
type input "6.90"
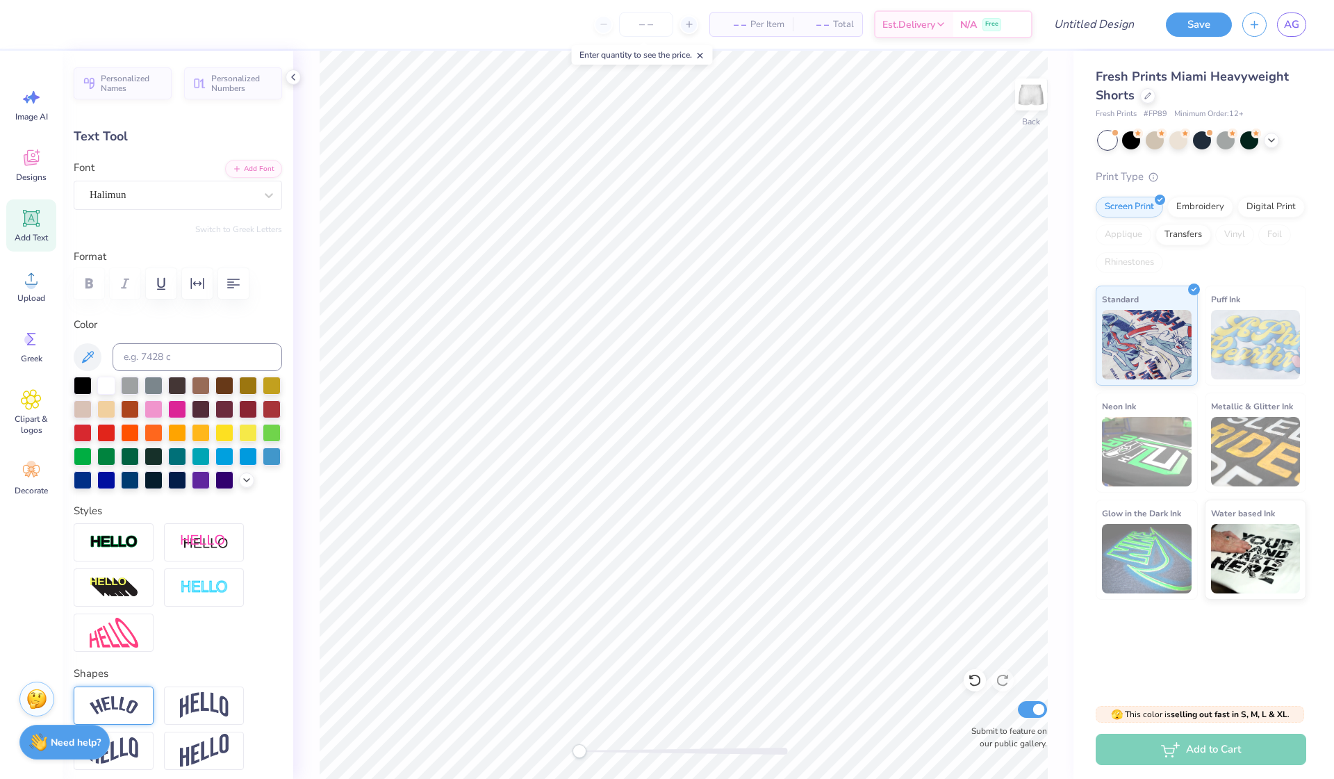
click at [113, 698] on img at bounding box center [114, 705] width 49 height 19
type input "3.86"
type input "0.76"
type input "3.47"
click at [30, 214] on icon at bounding box center [31, 218] width 13 height 13
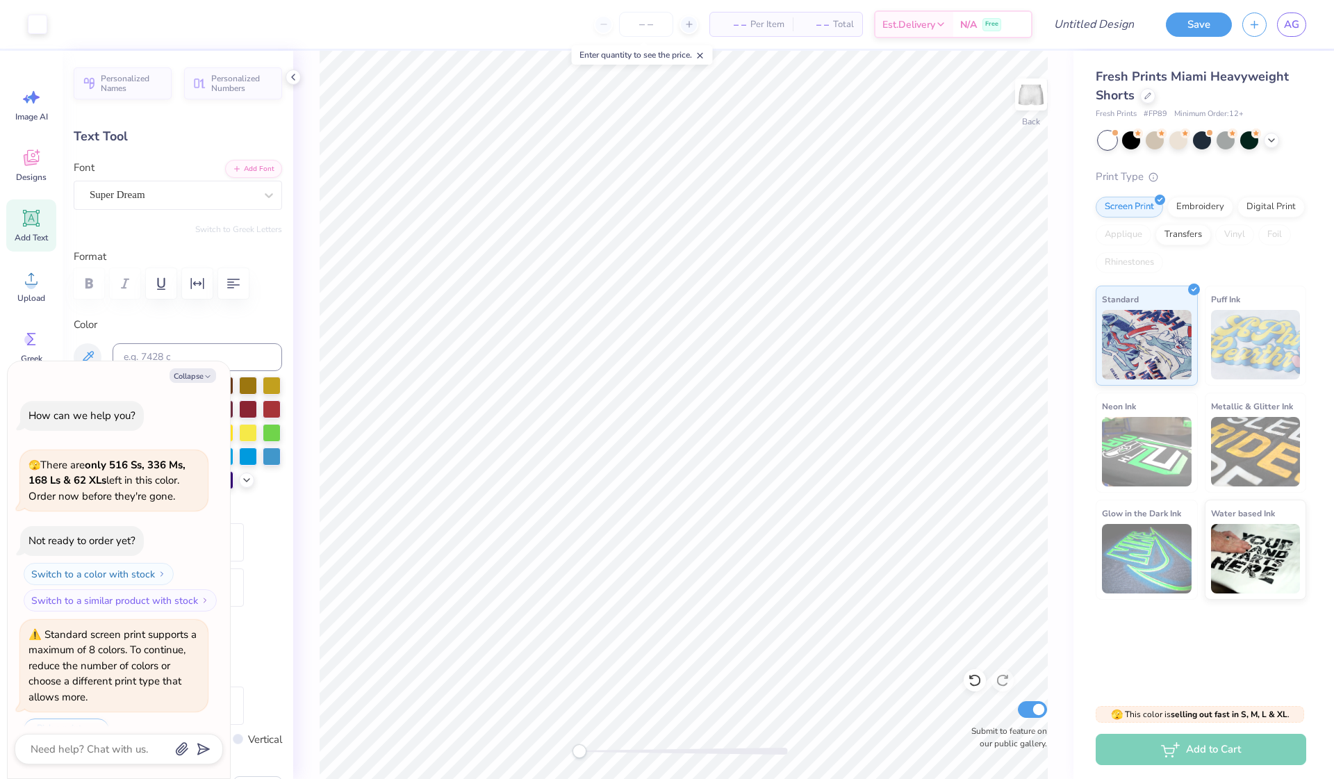
type textarea "x"
type input "3.15"
type input "0.91"
type input "4.79"
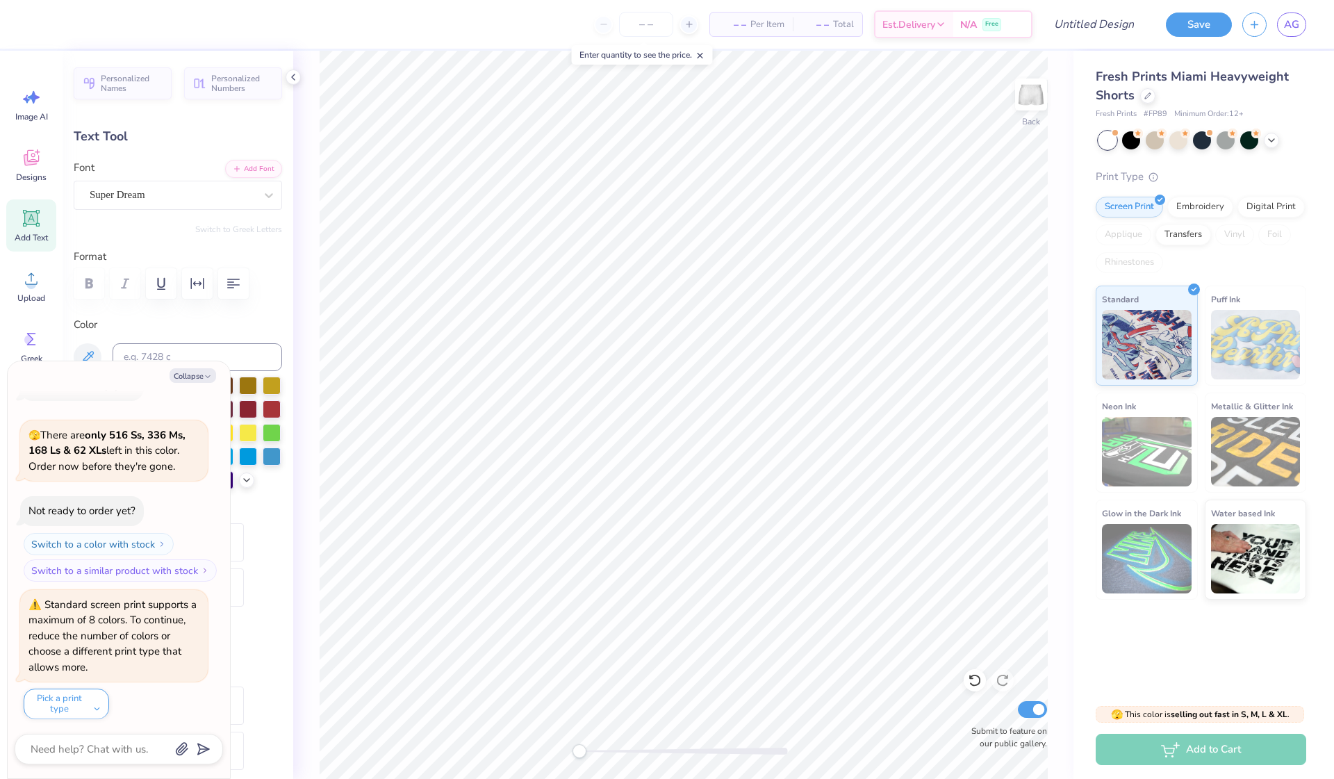
type textarea "x"
type textarea "Gamma Phi"
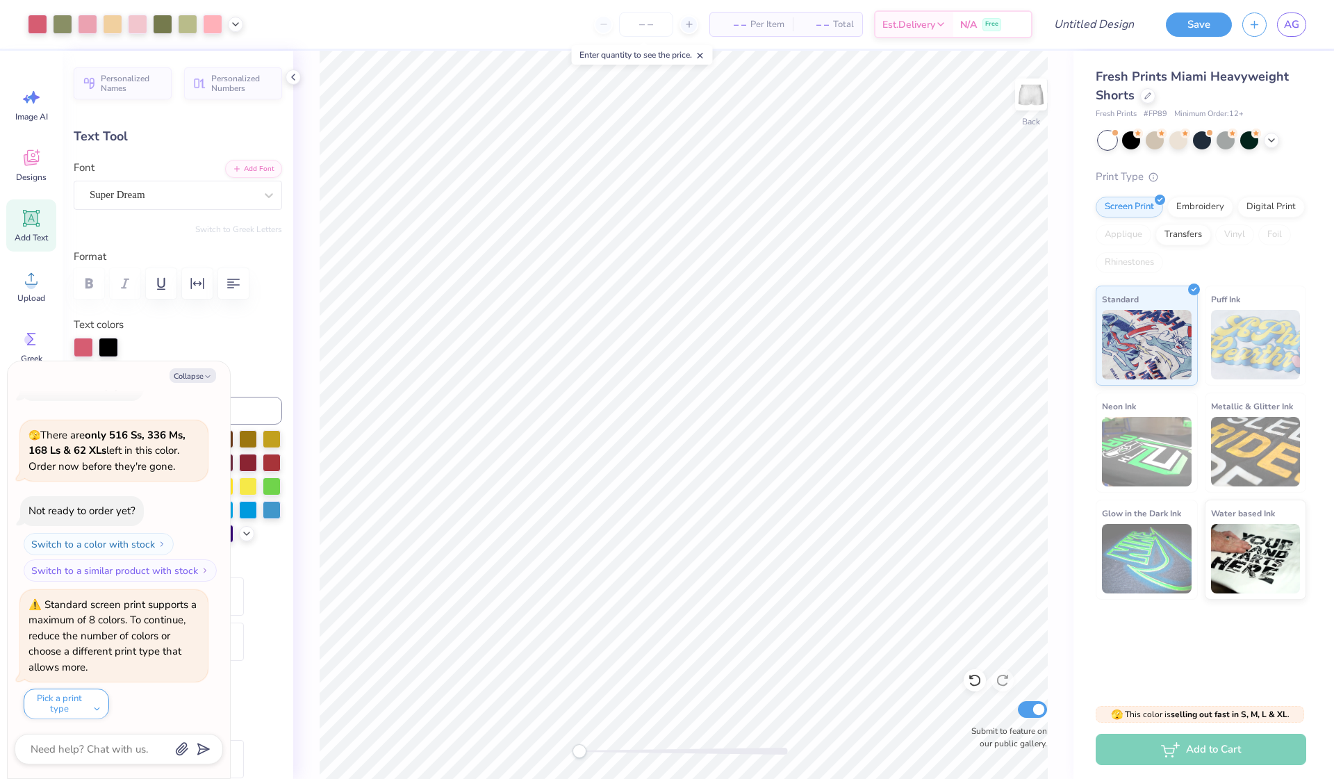
type textarea "x"
type input "6.48"
type input "0.92"
type textarea "x"
type textarea "GShi"
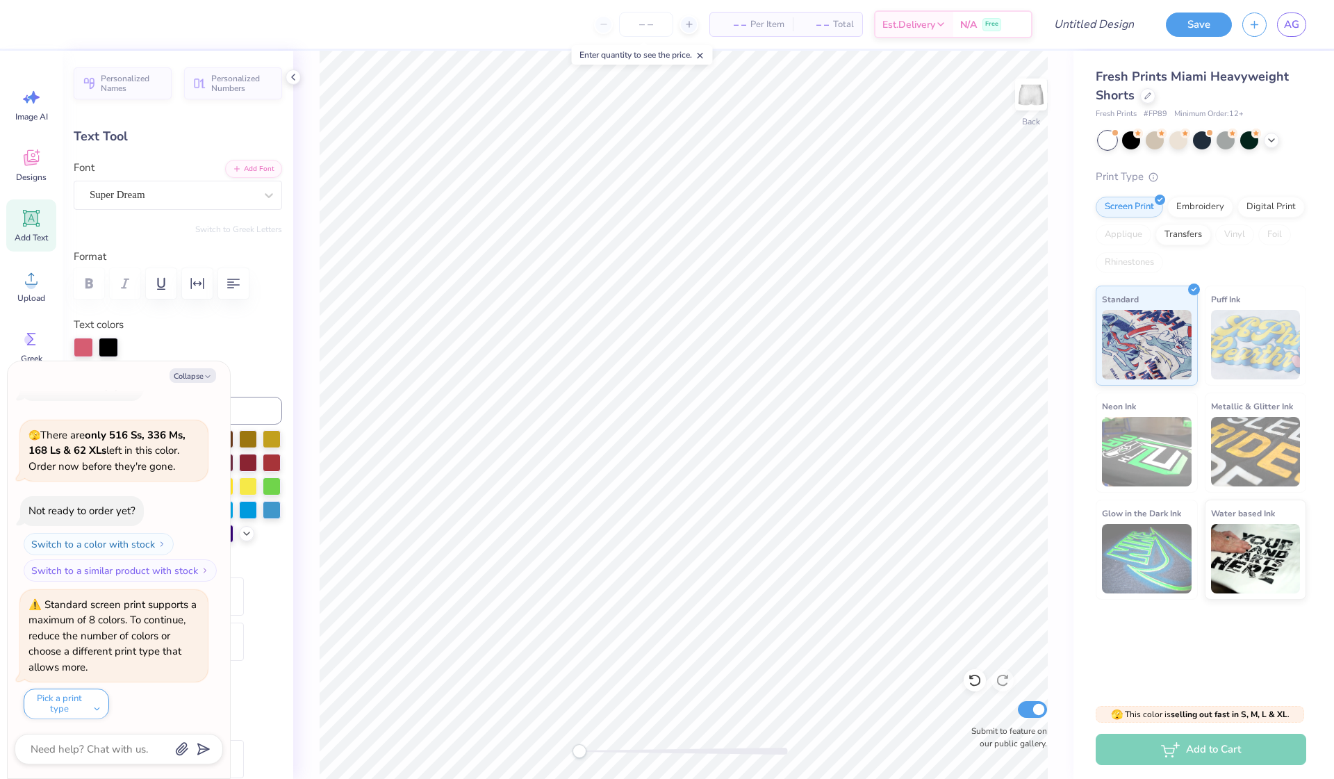
scroll to position [0, 0]
type textarea "x"
type textarea "GSthi"
type textarea "x"
type textarea "t"
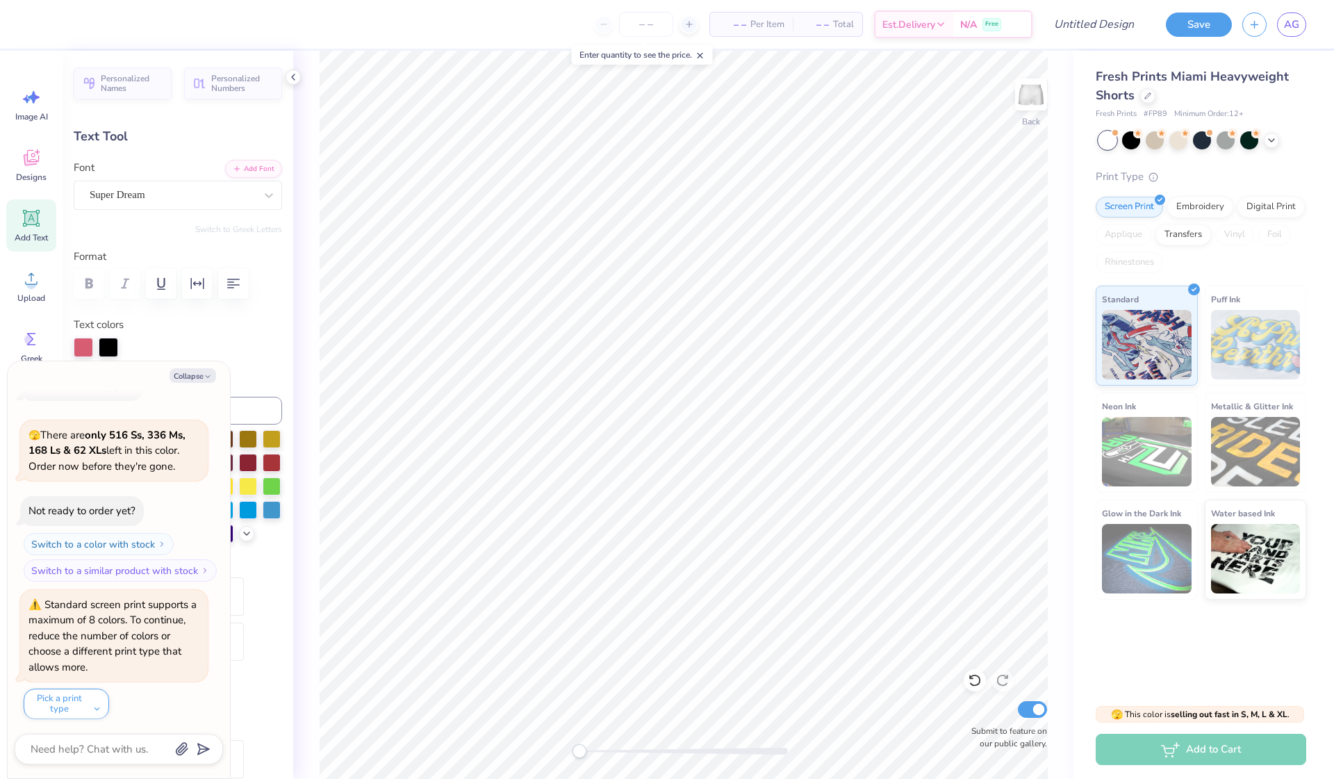
type textarea "x"
type textarea "S"
type textarea "x"
type textarea "St"
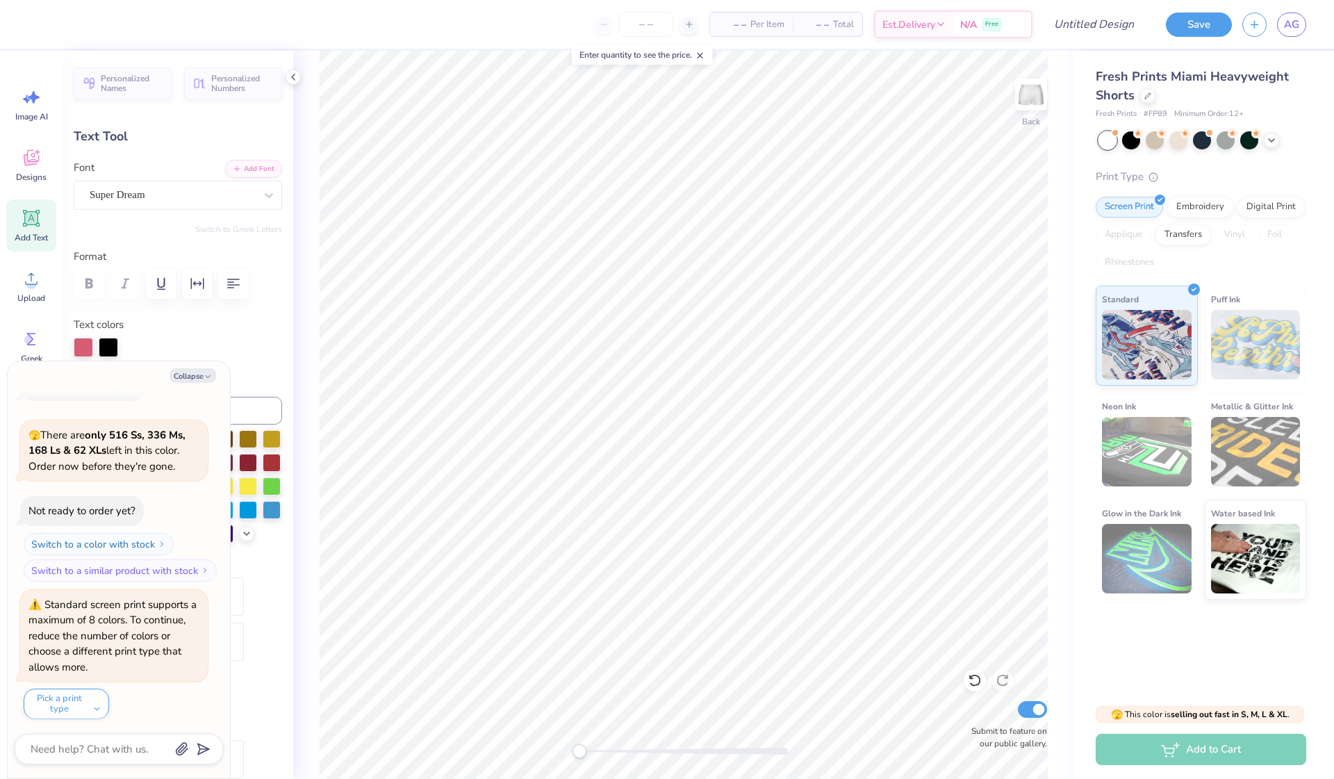
type textarea "x"
type textarea "Sta"
type textarea "x"
type textarea "Star"
type textarea "x"
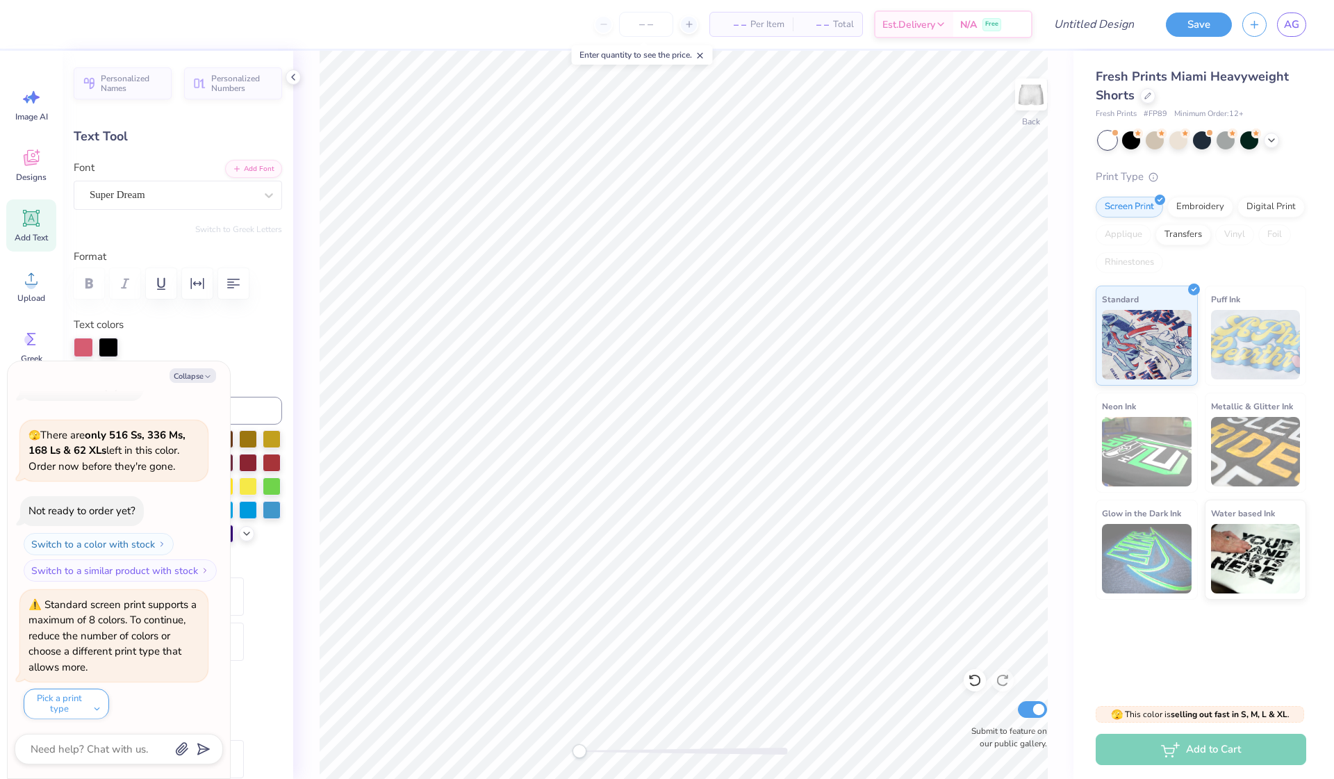
type textarea "Star"
type textarea "x"
type textarea "Star f"
type textarea "x"
type textarea "Star fa"
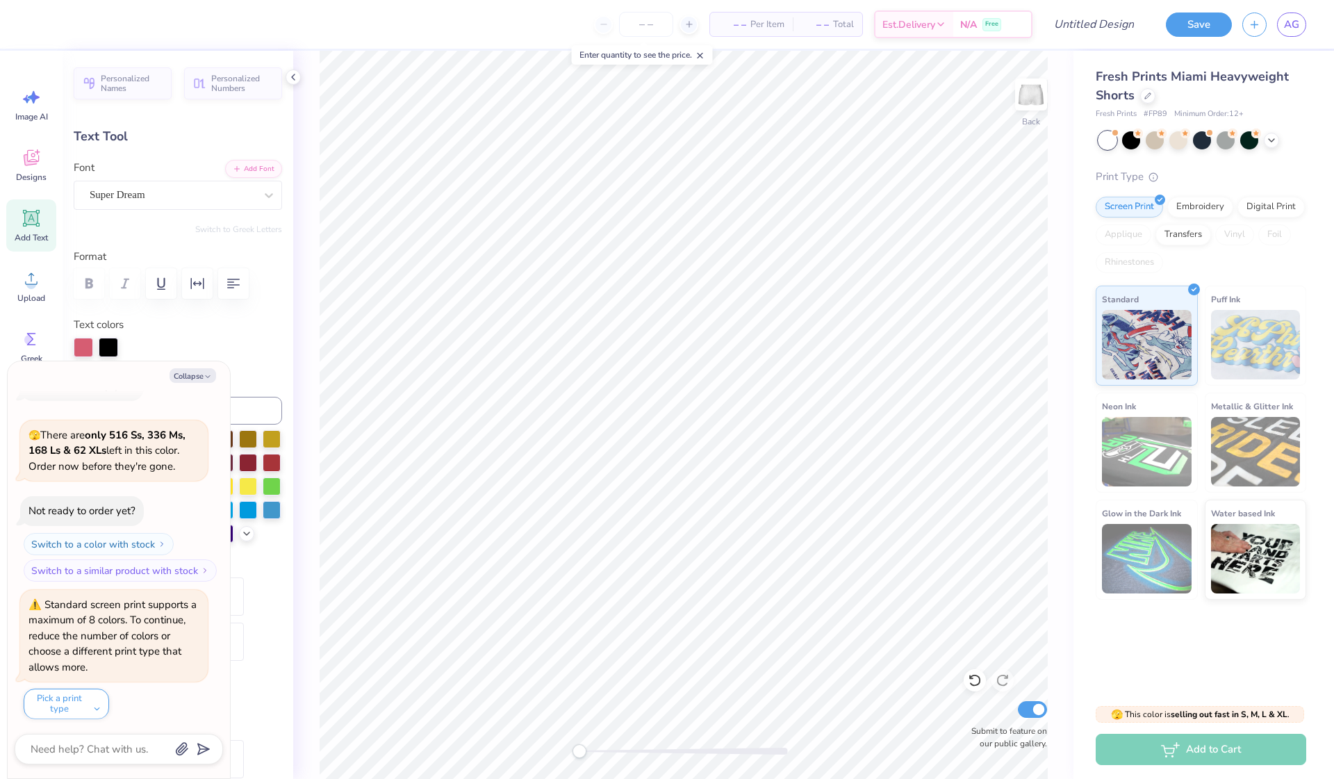
scroll to position [0, 1]
type textarea "x"
type textarea "Star fam"
type textarea "x"
type input "5.36"
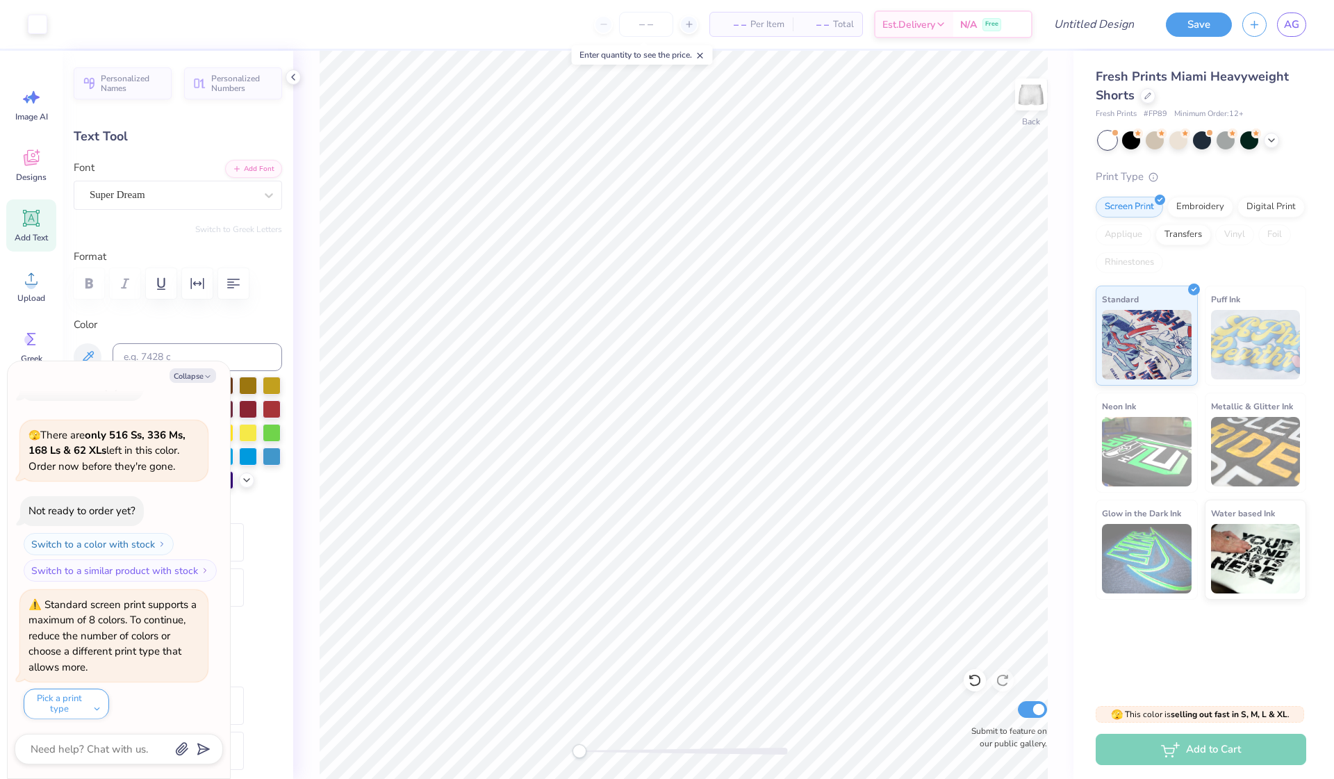
type input "0.95"
type input "4.78"
click at [184, 377] on button "Collapse" at bounding box center [193, 375] width 47 height 15
type textarea "x"
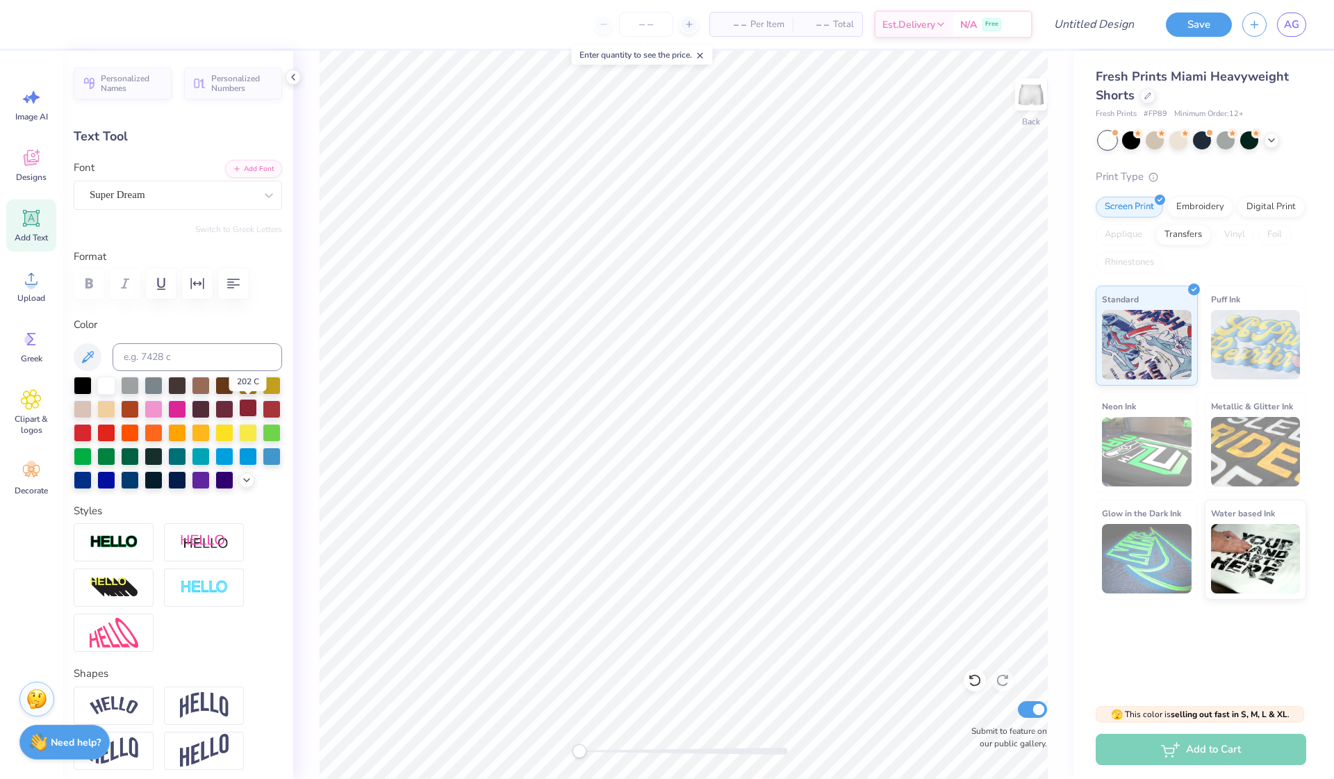
click at [248, 406] on div at bounding box center [248, 408] width 18 height 18
click at [270, 410] on div at bounding box center [272, 408] width 18 height 18
click at [135, 409] on div at bounding box center [130, 408] width 18 height 18
click at [268, 411] on div at bounding box center [272, 408] width 18 height 18
type input "7.12"
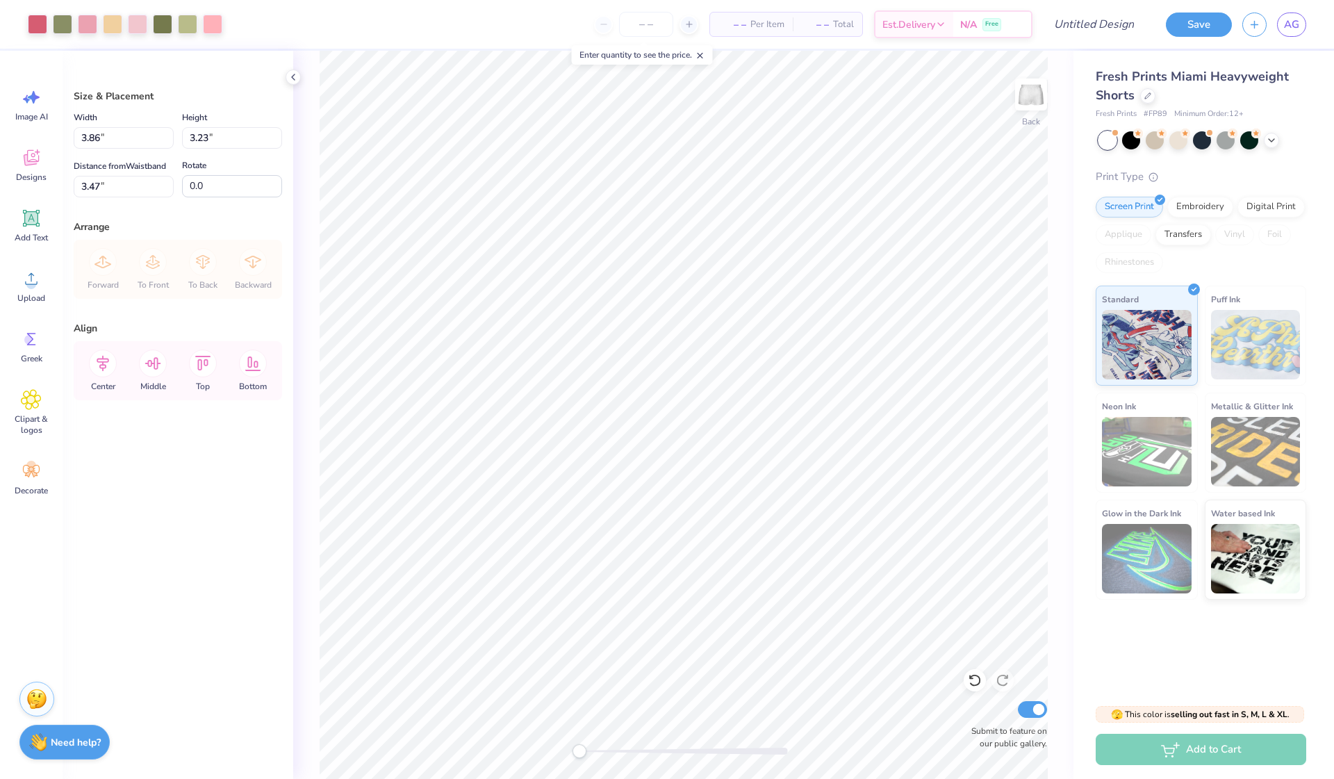
type input "2.15"
type input "1.80"
type input "4.91"
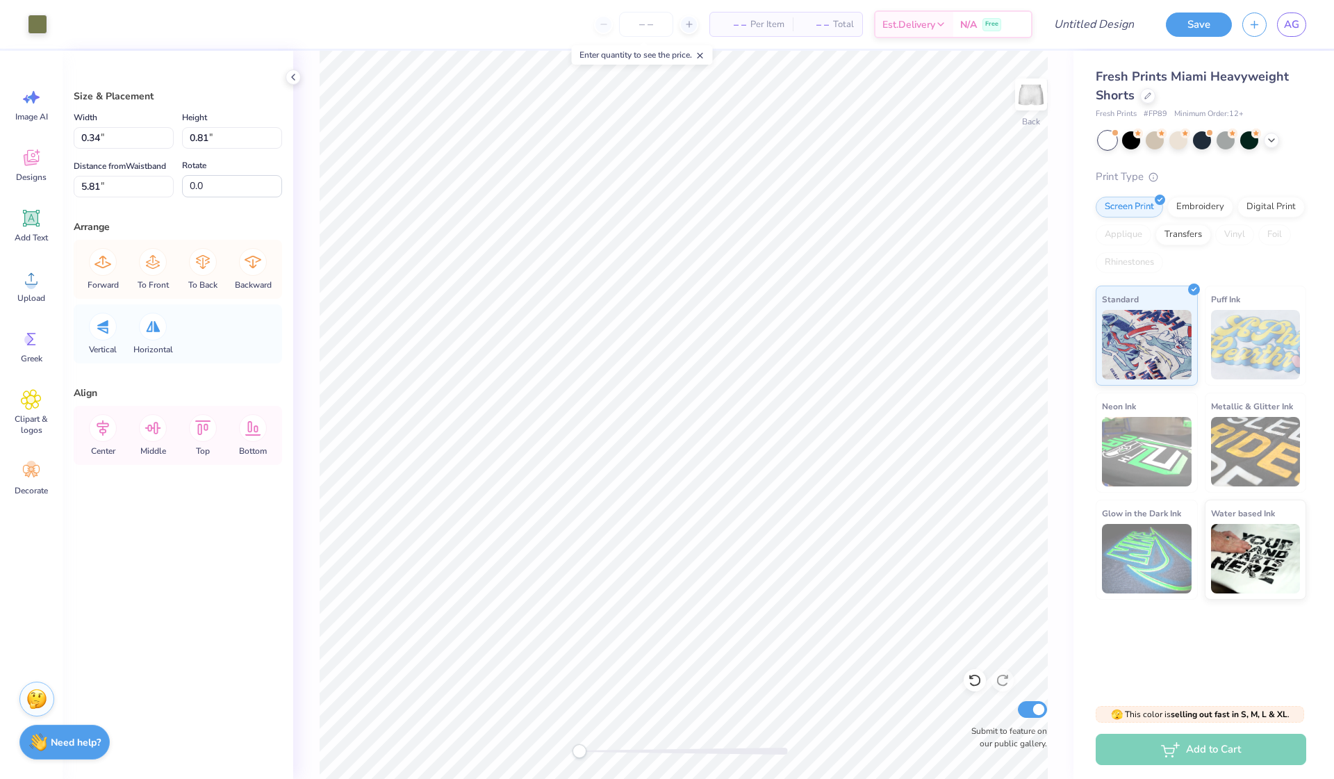
type input "0.34"
type input "0.81"
type input "5.81"
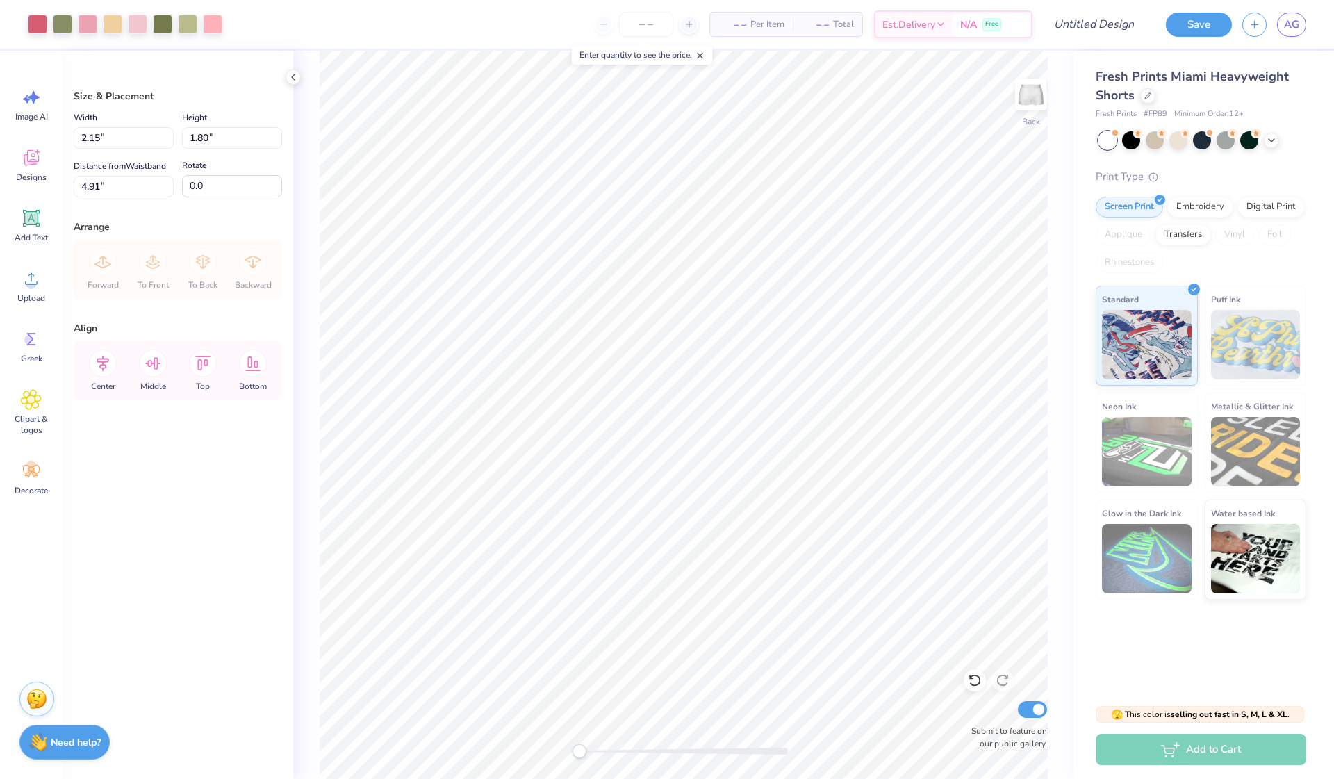
type input "3.02"
type input "2.53"
type input "7.15"
click at [1055, 553] on div "Back Submit to feature on our public gallery." at bounding box center [683, 415] width 780 height 728
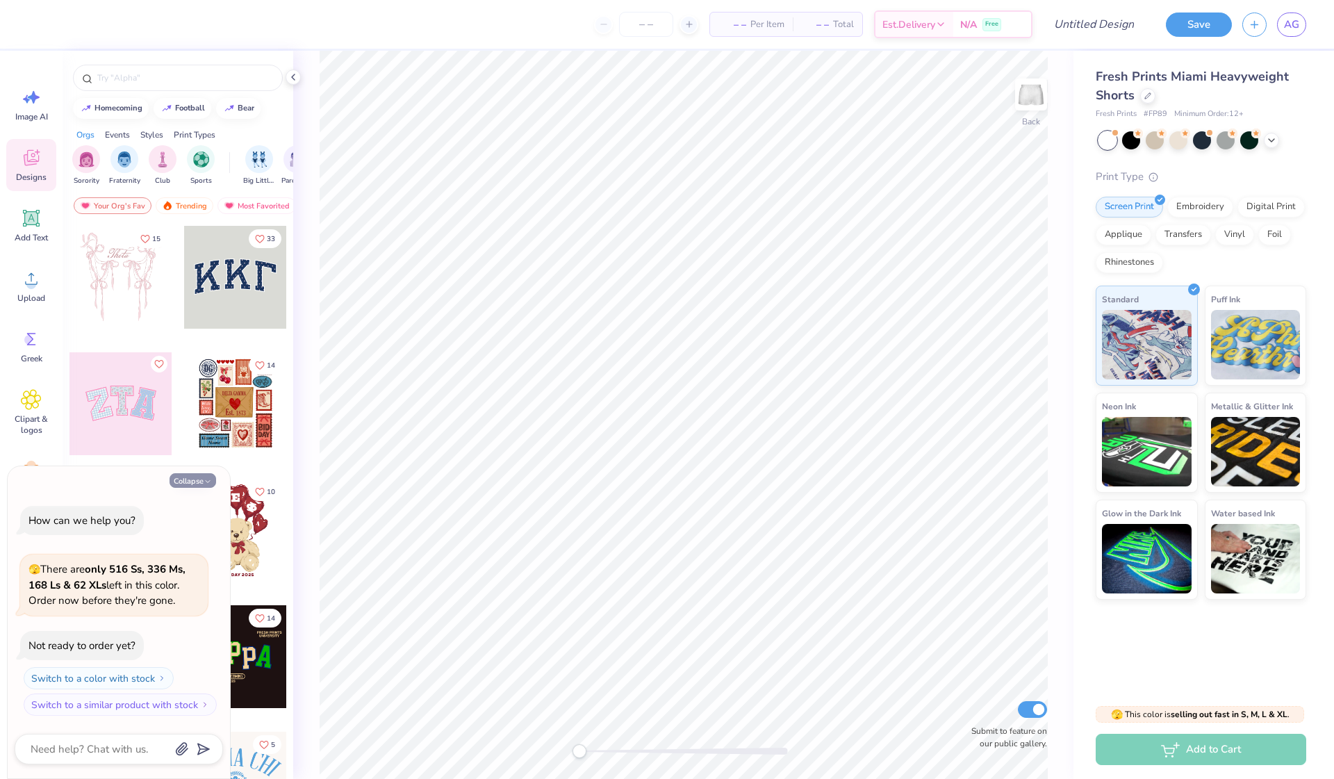
click at [186, 481] on button "Collapse" at bounding box center [193, 480] width 47 height 15
type textarea "x"
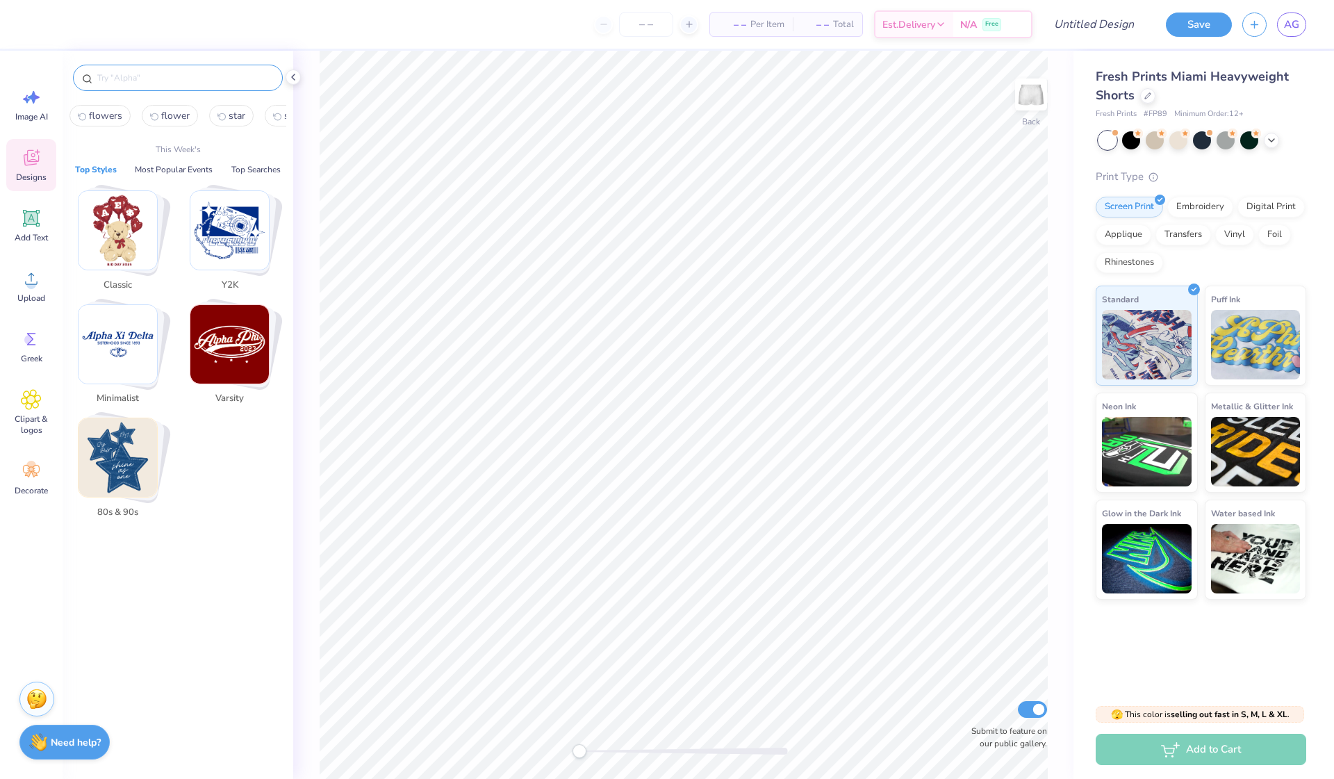
click at [132, 77] on input "text" at bounding box center [185, 78] width 178 height 14
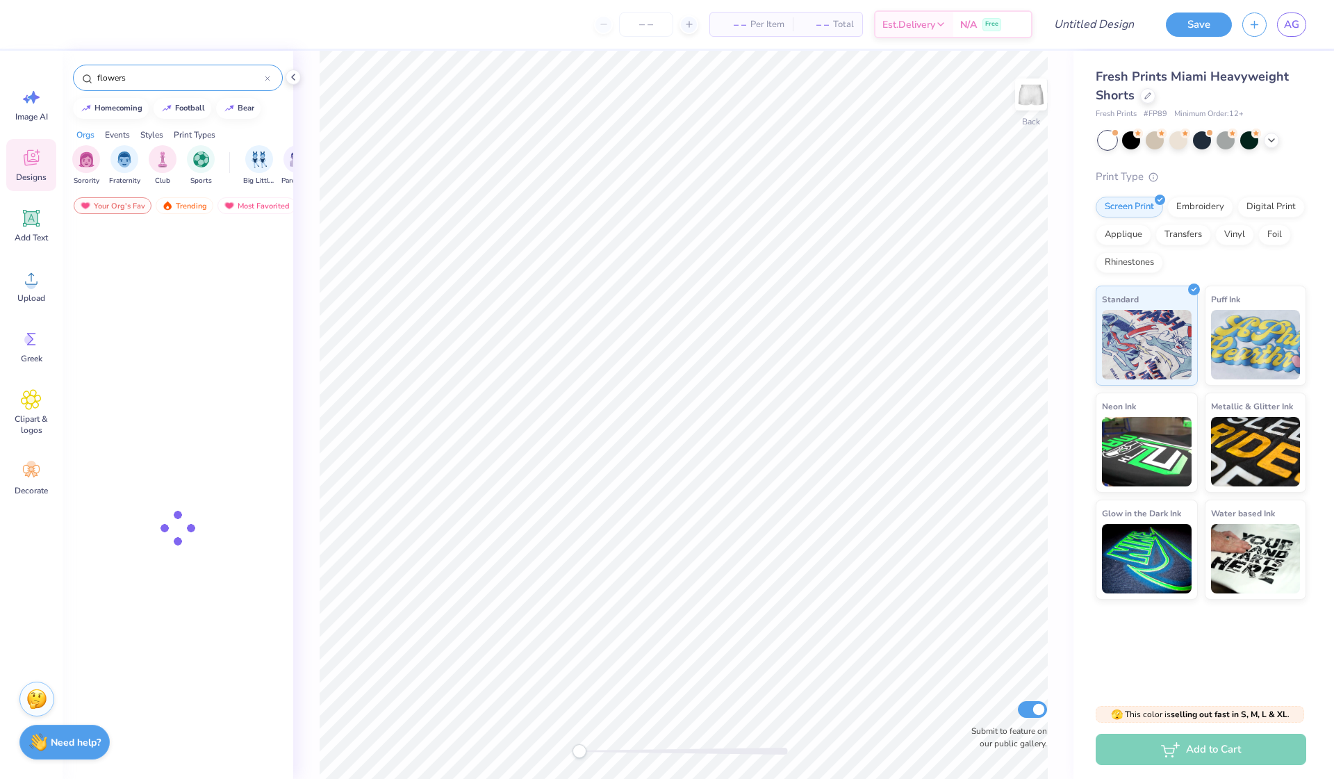
type input "flowers"
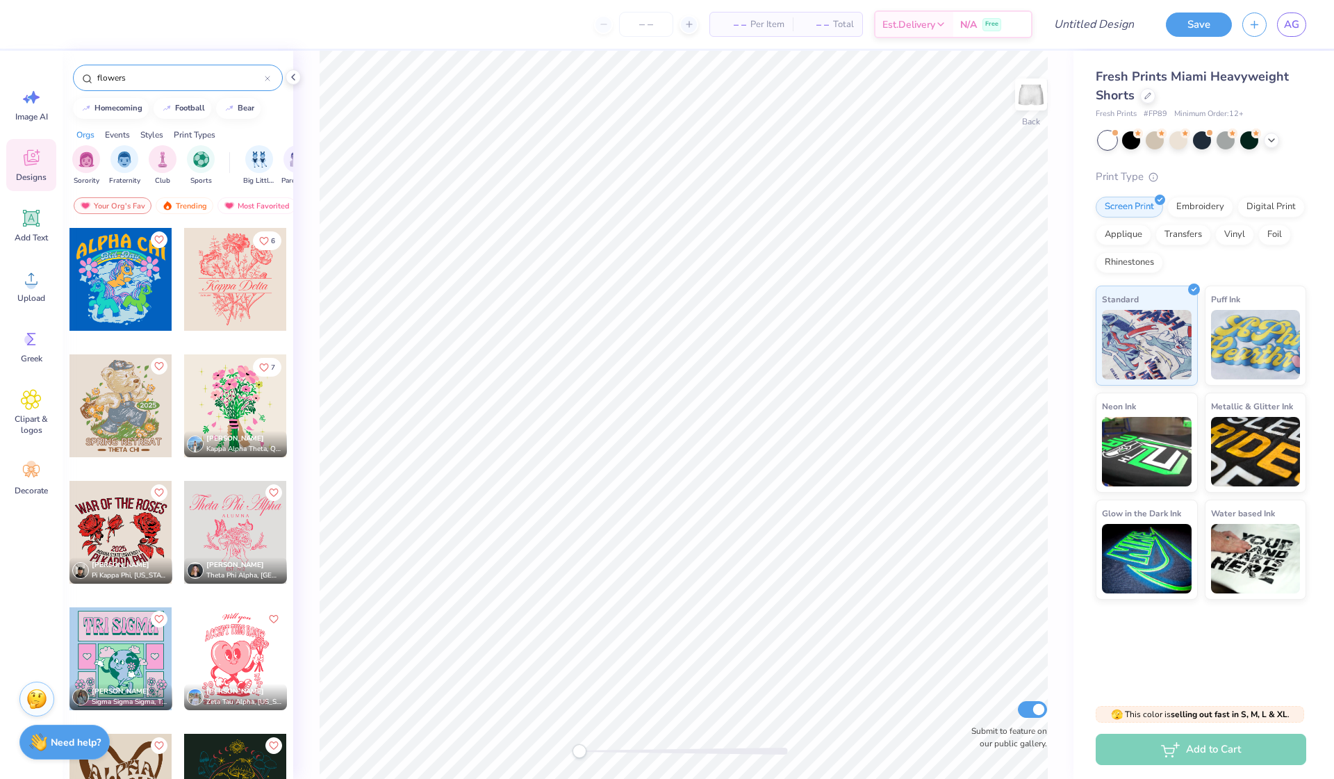
scroll to position [7088, 0]
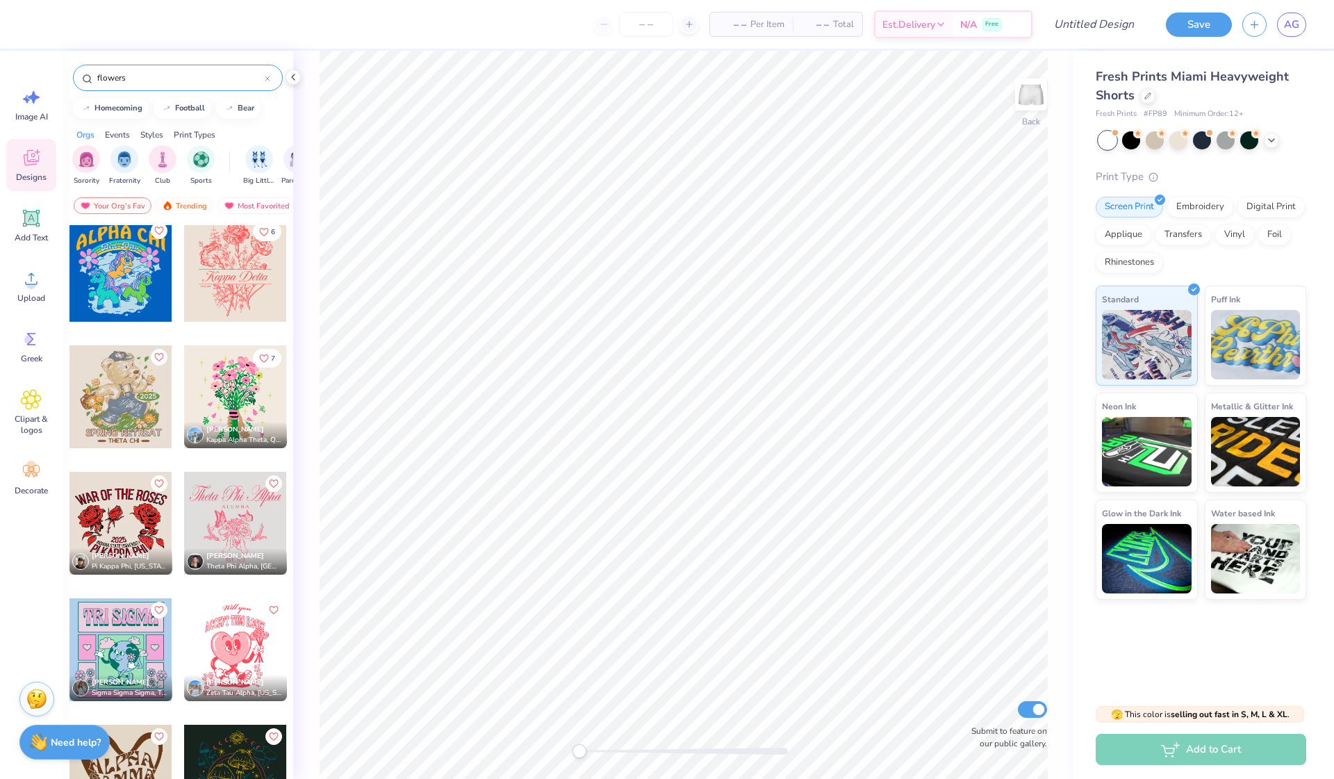
click at [271, 77] on div "flowers" at bounding box center [178, 78] width 210 height 26
click at [269, 78] on icon at bounding box center [268, 79] width 6 height 6
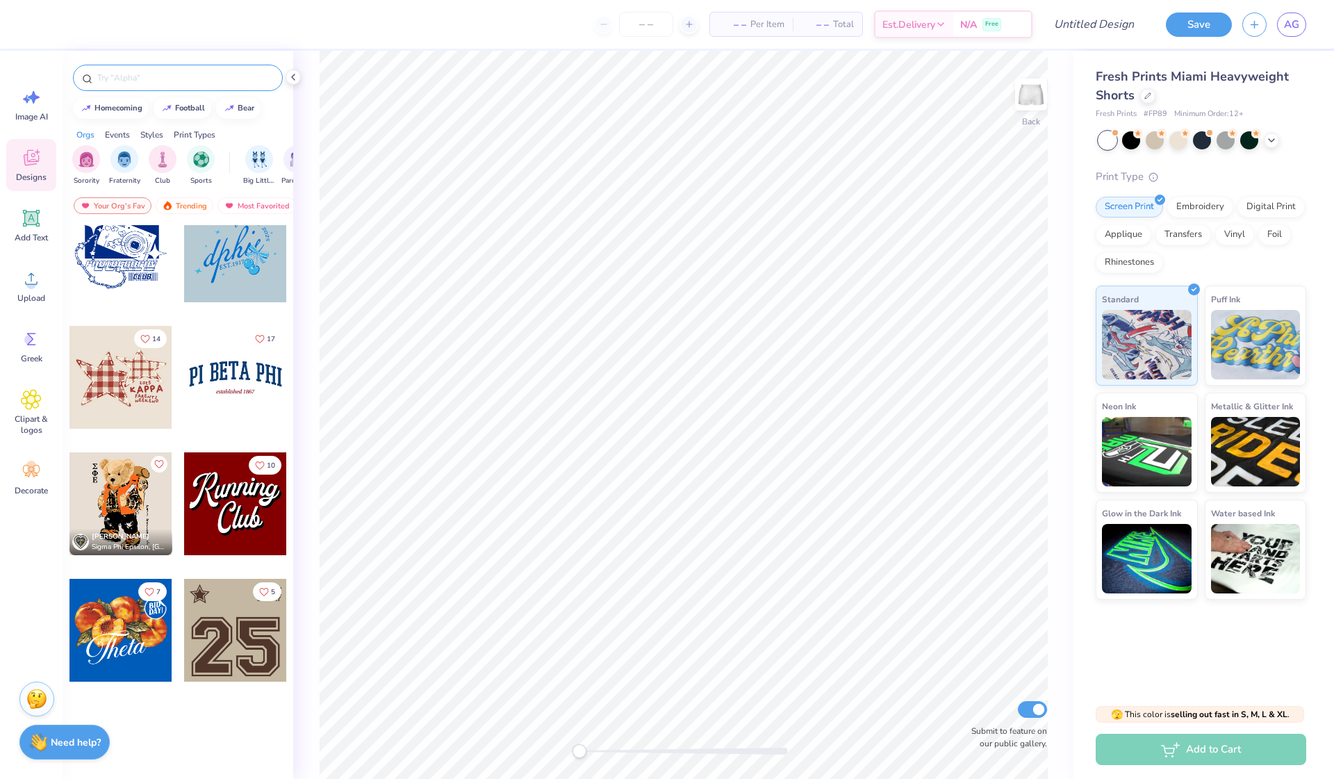
scroll to position [1417, 0]
click at [237, 84] on input "text" at bounding box center [185, 78] width 178 height 14
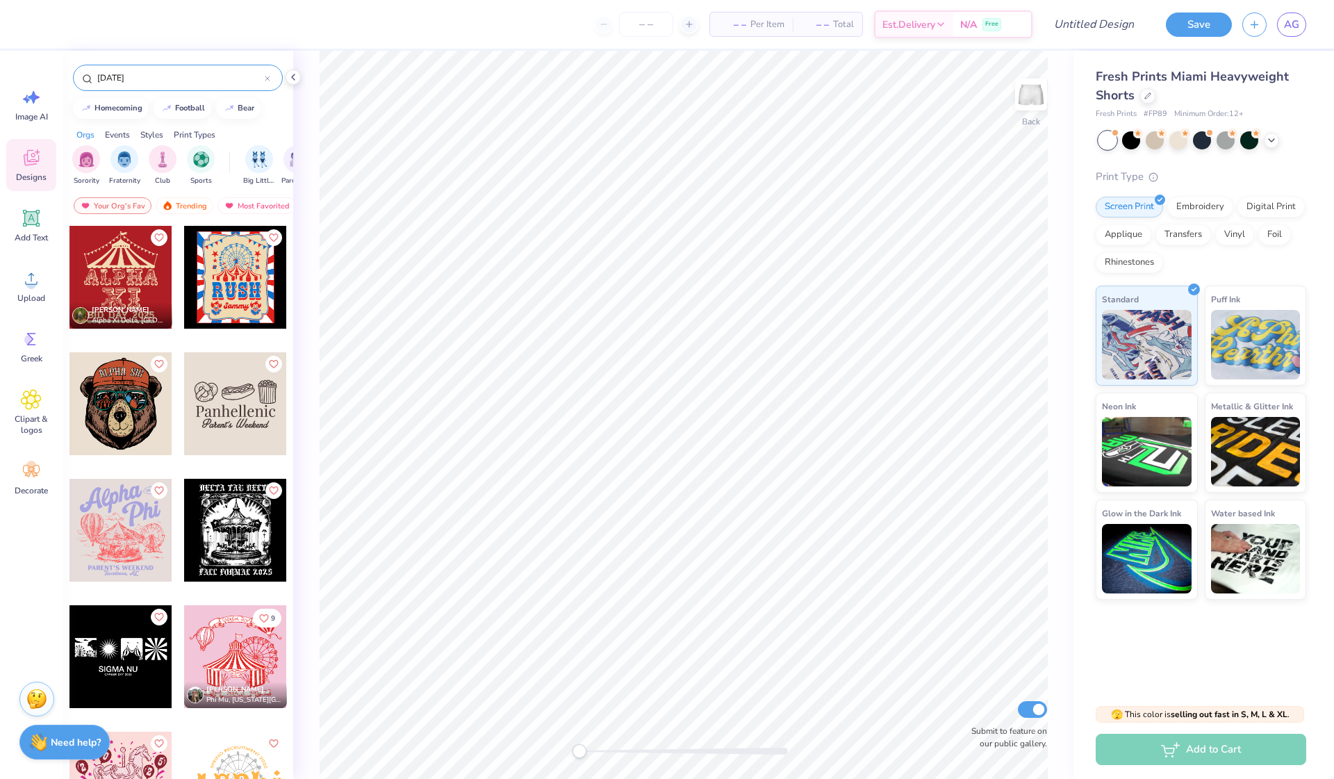
type input "[DATE]"
click at [129, 268] on div at bounding box center [120, 277] width 103 height 103
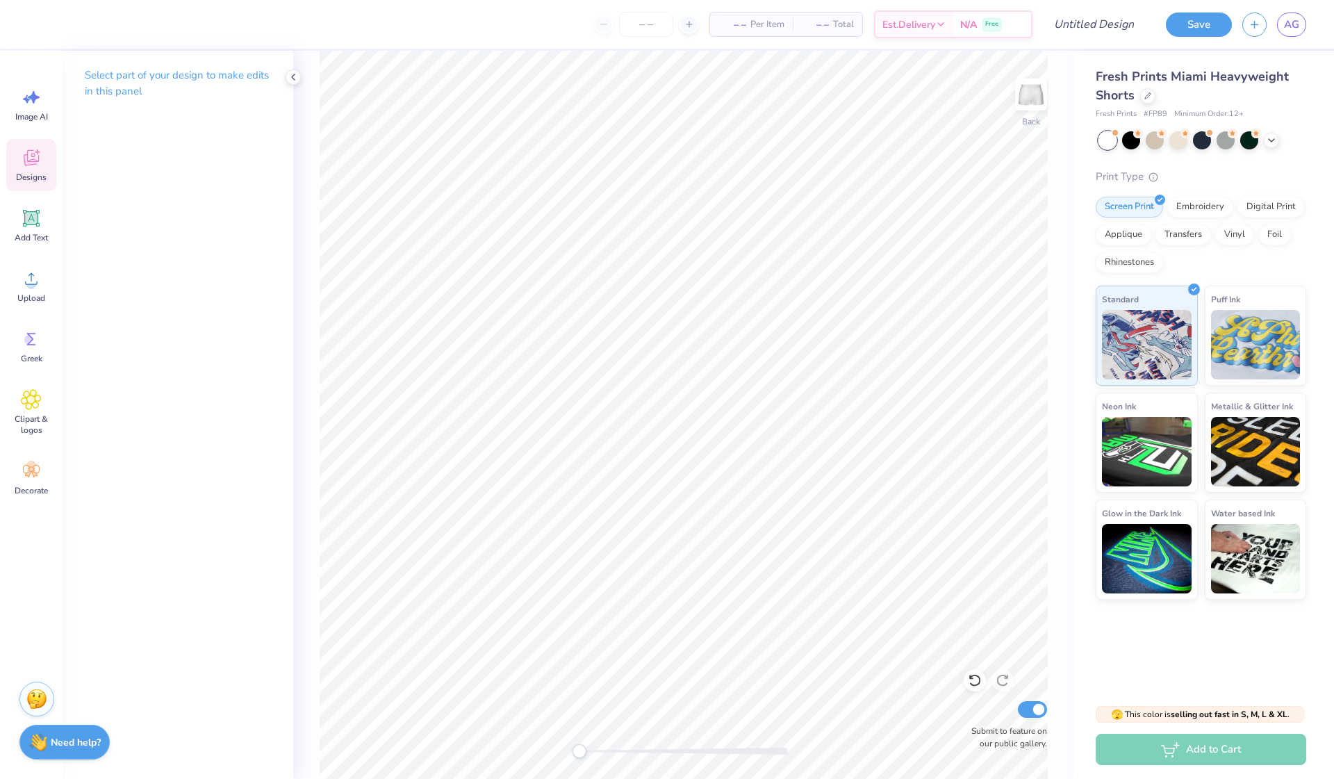
click at [35, 167] on icon at bounding box center [31, 157] width 21 height 21
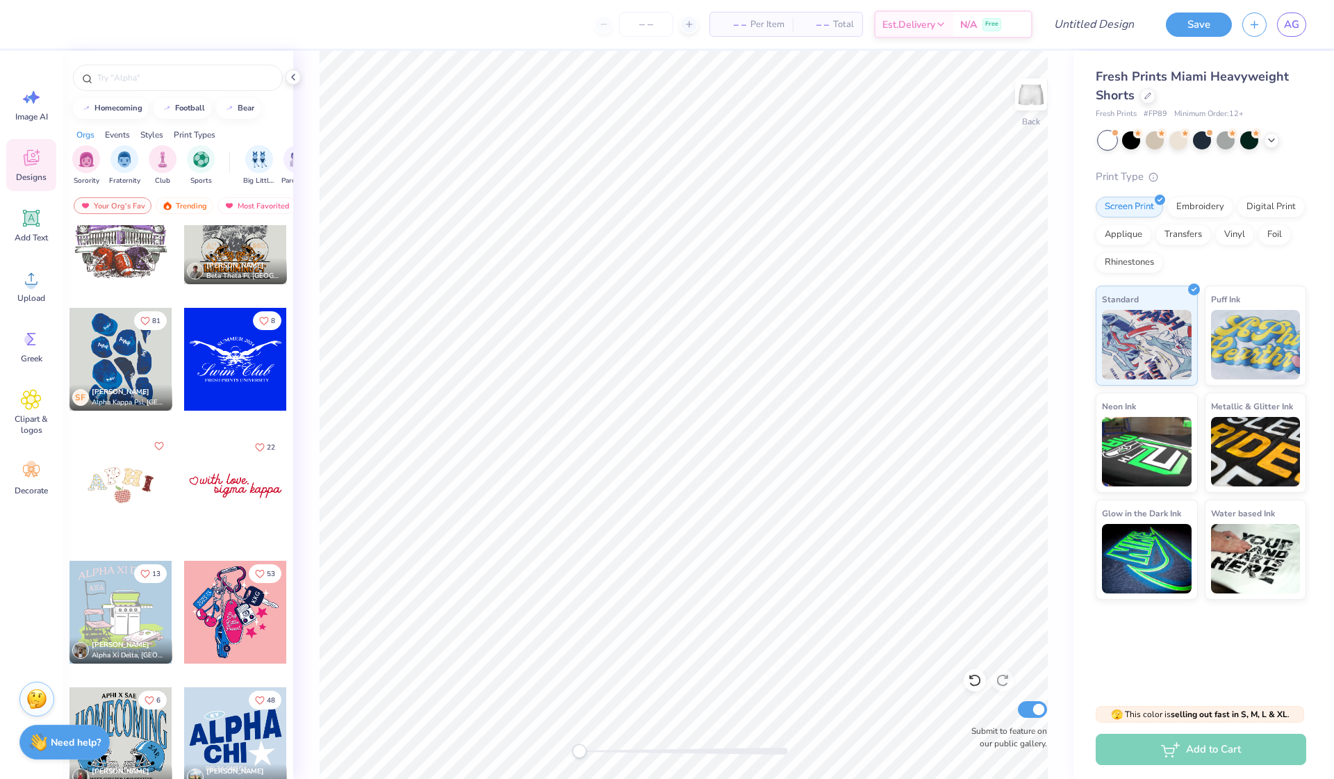
scroll to position [3720, 0]
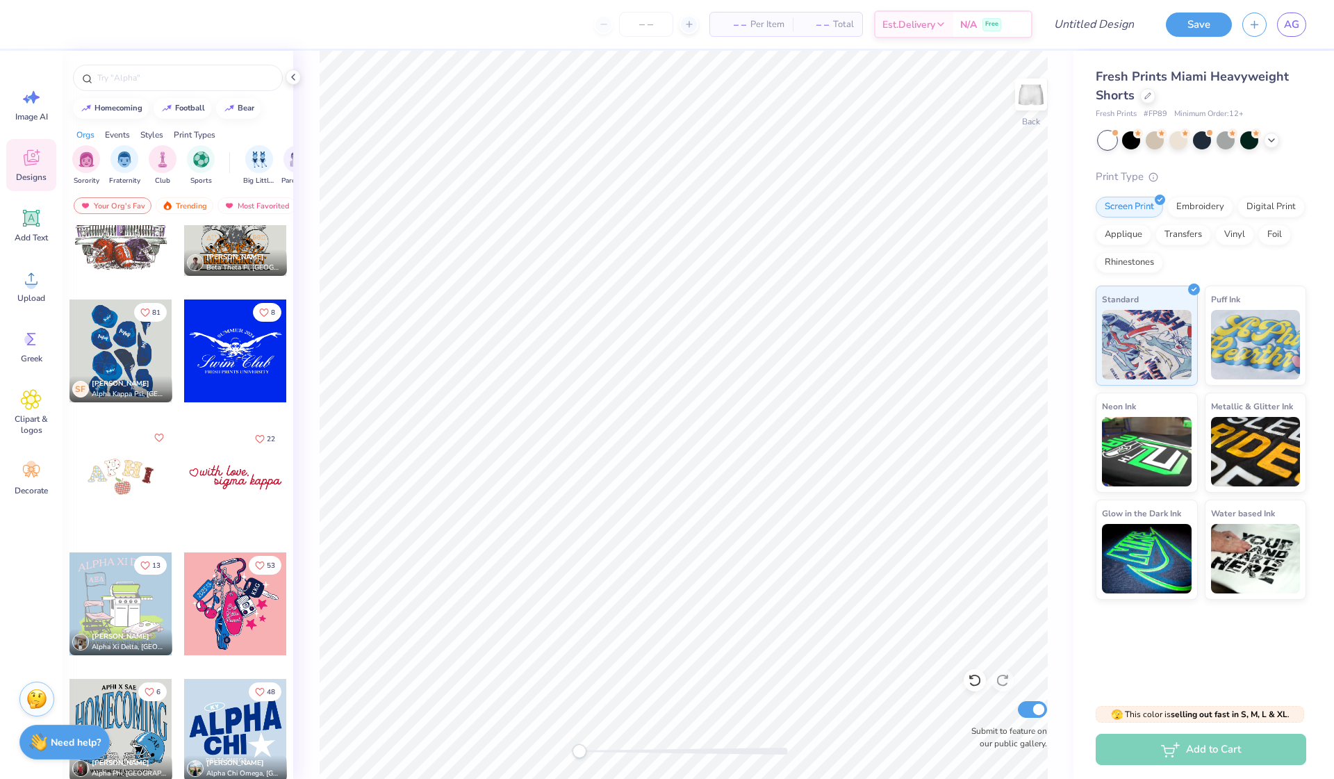
click at [233, 484] on div at bounding box center [235, 477] width 103 height 103
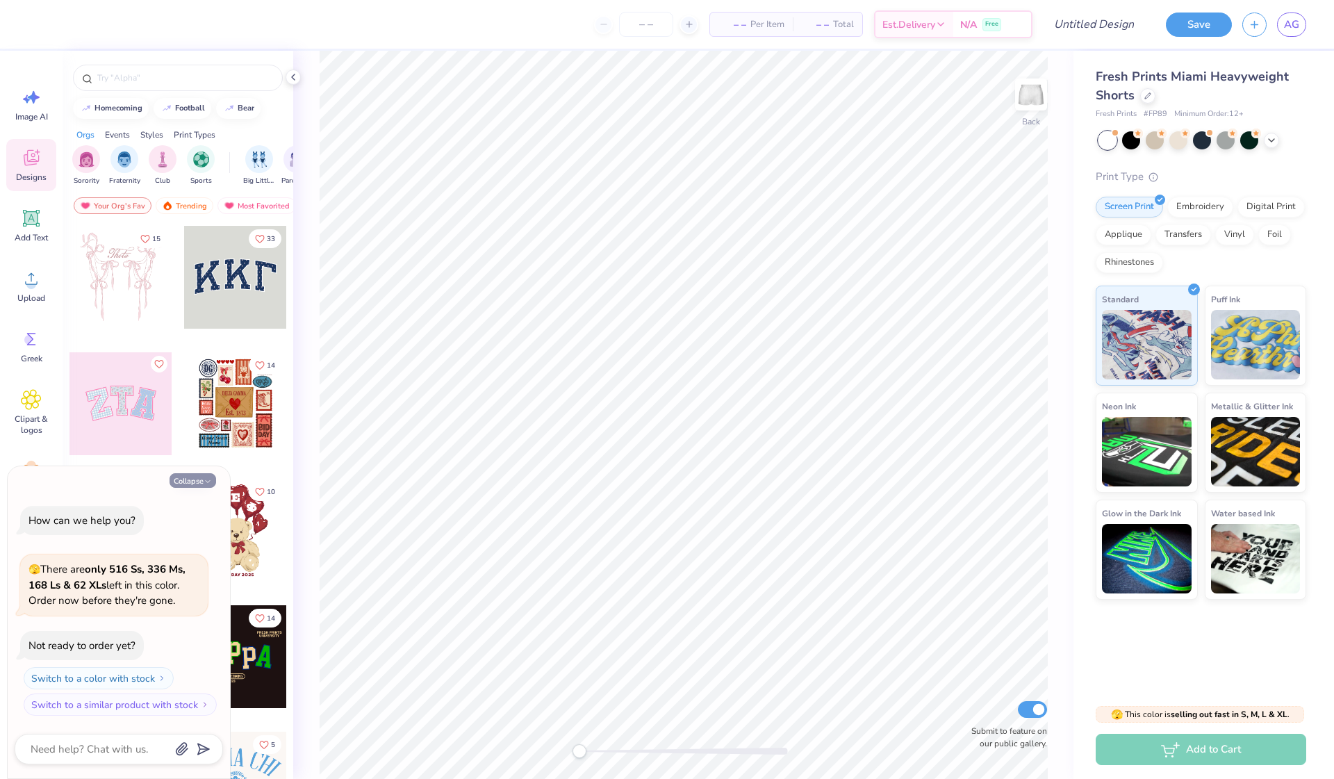
click at [204, 479] on icon "button" at bounding box center [208, 481] width 8 height 8
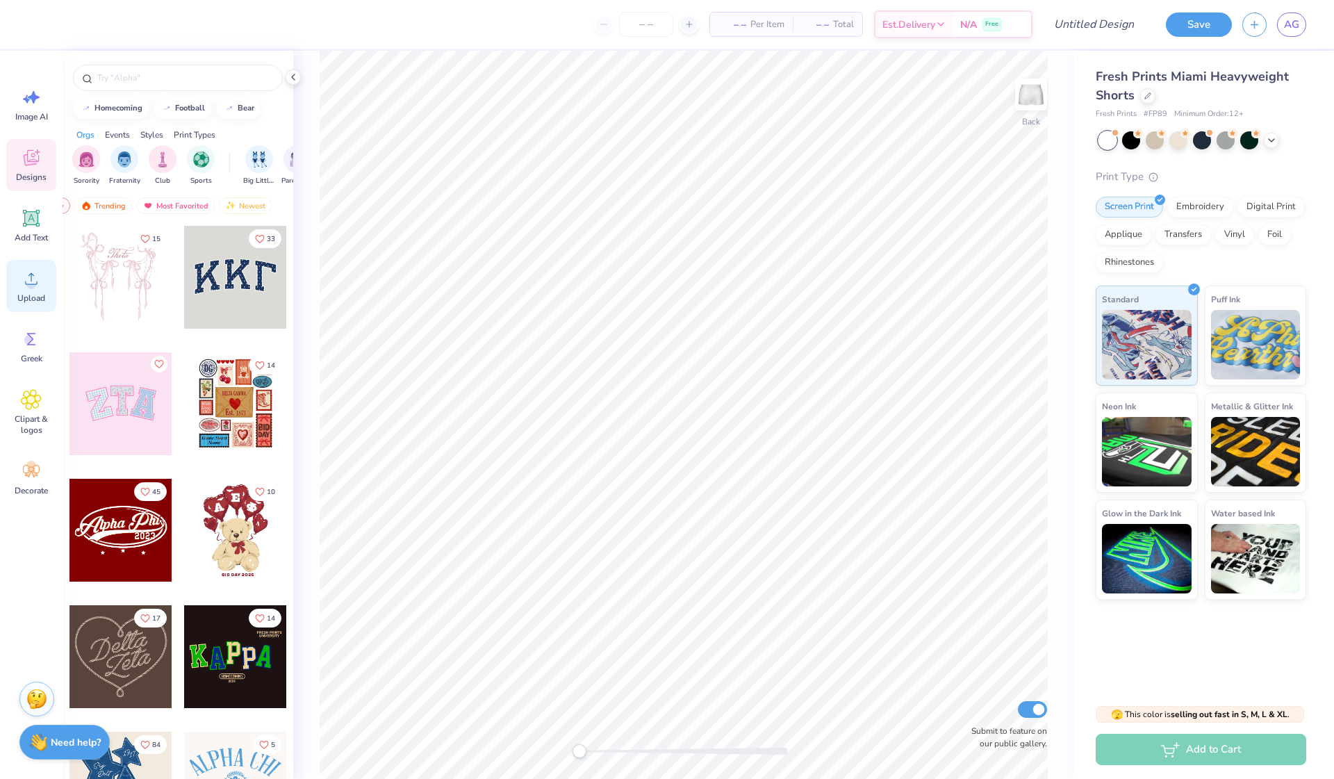
click at [26, 267] on div "Upload" at bounding box center [31, 286] width 50 height 52
click at [1258, 20] on icon "button" at bounding box center [1255, 23] width 12 height 12
click at [37, 99] on icon at bounding box center [34, 97] width 12 height 13
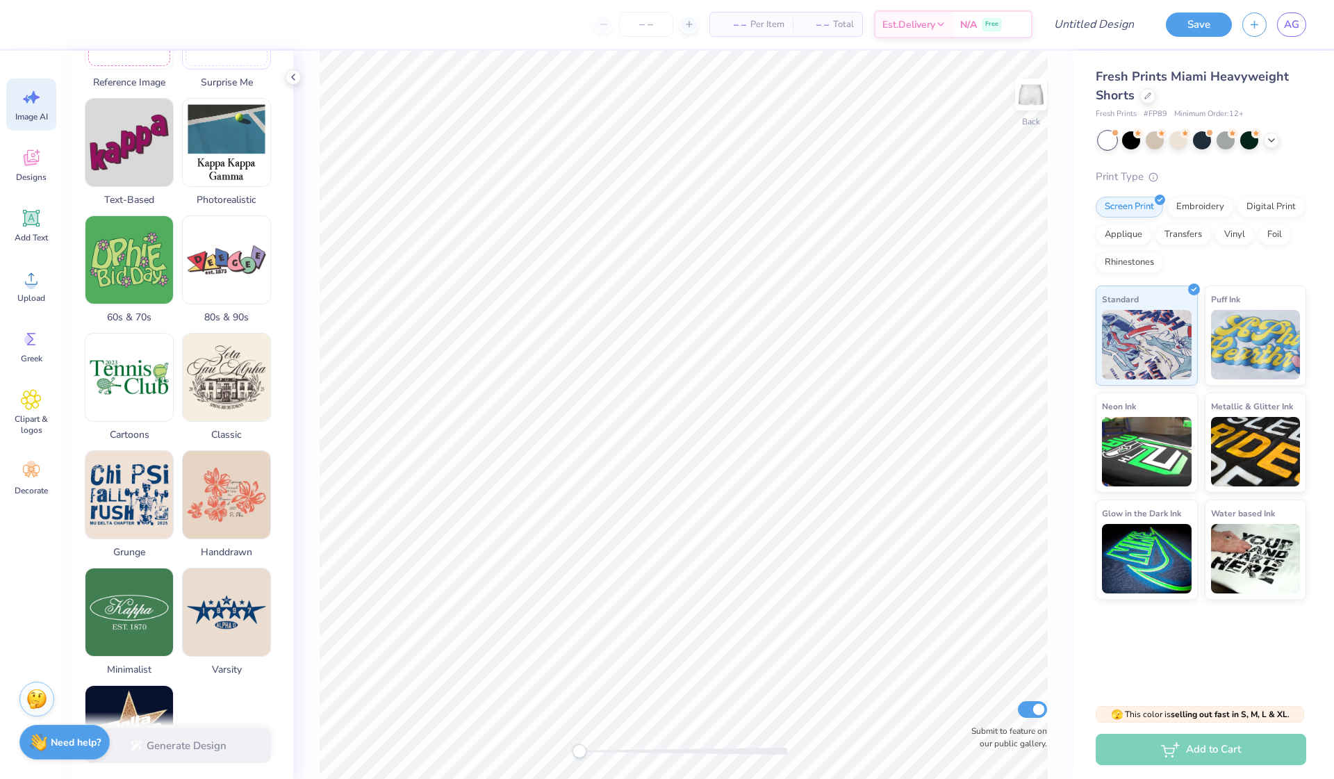
scroll to position [292, 0]
click at [31, 155] on icon at bounding box center [31, 157] width 21 height 21
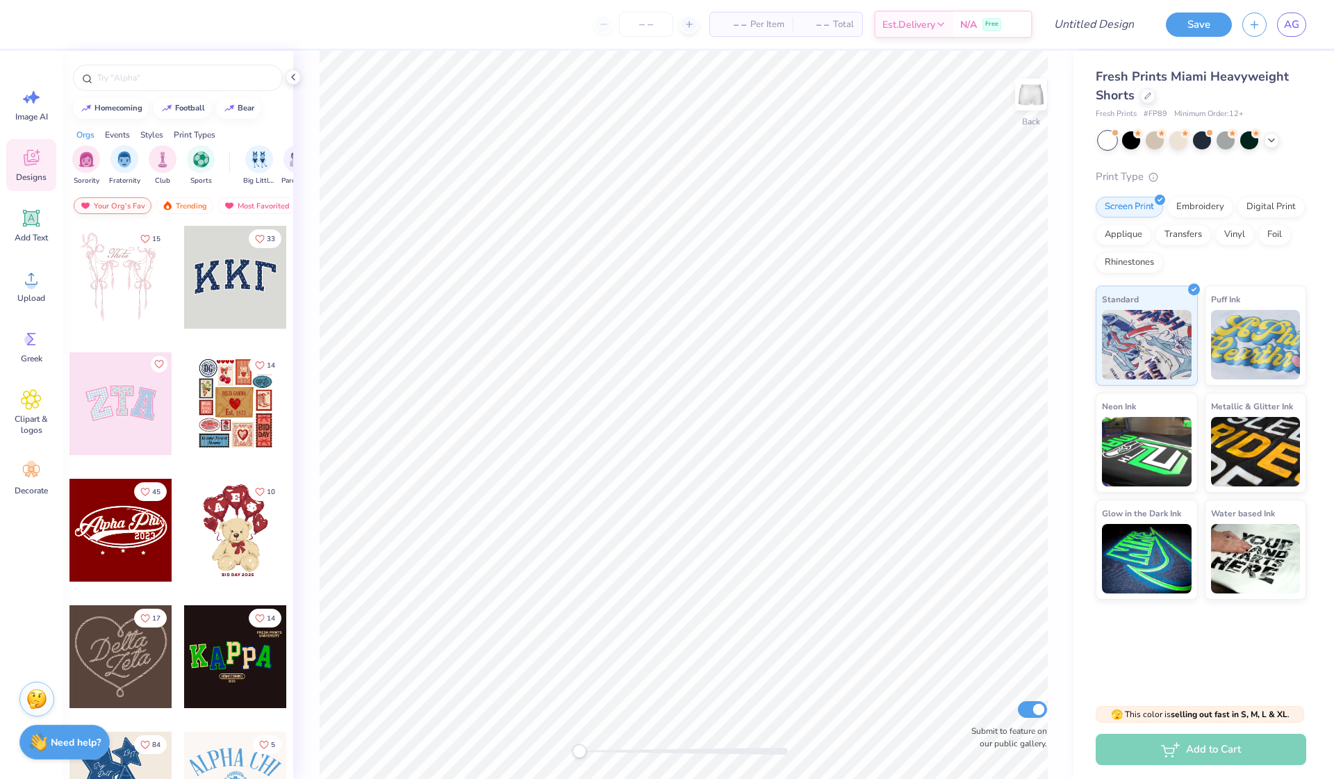
click at [114, 207] on div "Your Org's Fav" at bounding box center [113, 205] width 78 height 17
click at [114, 206] on div "Your Org's Fav" at bounding box center [113, 205] width 78 height 17
click at [186, 208] on div "Trending" at bounding box center [185, 205] width 58 height 17
click at [235, 206] on div "Most Favorited" at bounding box center [256, 205] width 79 height 17
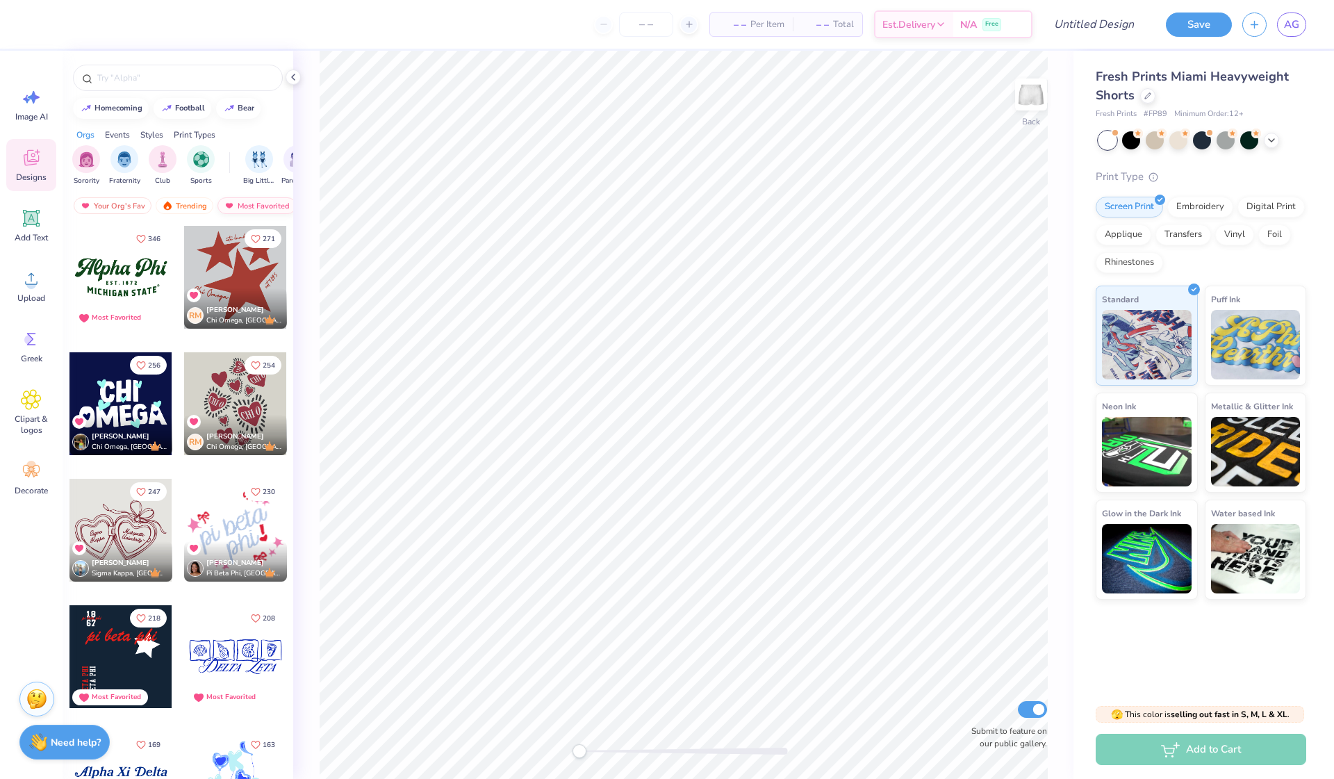
scroll to position [0, 81]
click at [79, 752] on div "Need help? Chat with us." at bounding box center [64, 740] width 90 height 35
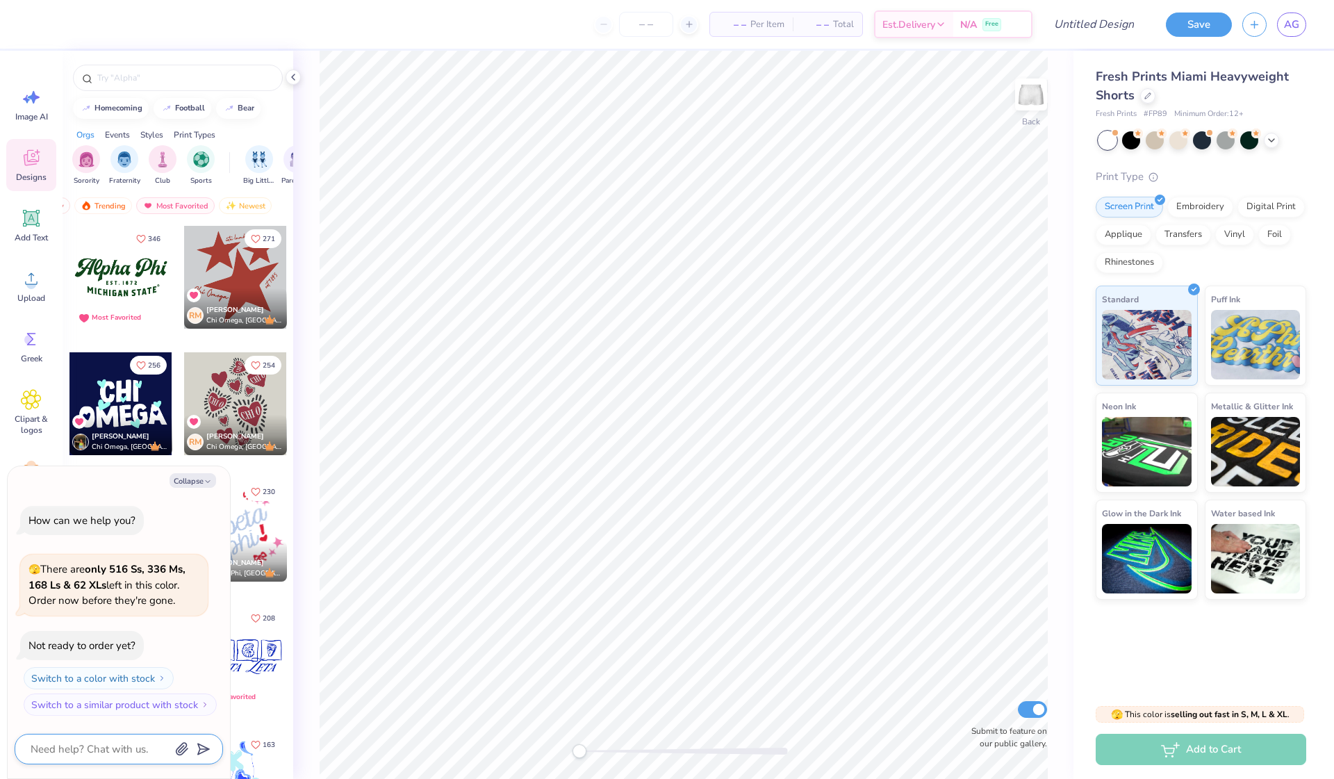
click at [100, 746] on textarea at bounding box center [99, 749] width 141 height 18
type textarea "x"
type textarea "h"
type textarea "x"
type textarea "ho"
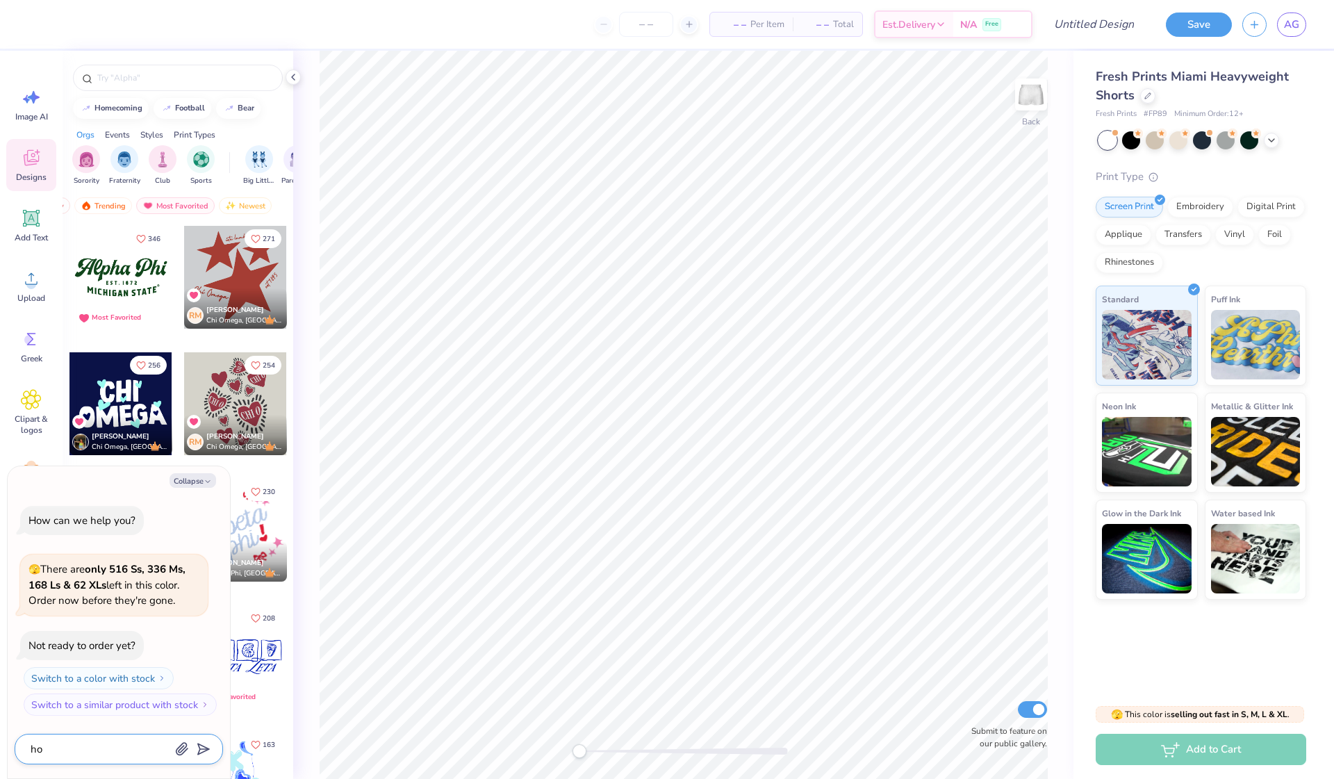
type textarea "x"
type textarea "how"
type textarea "x"
type textarea "how"
type textarea "x"
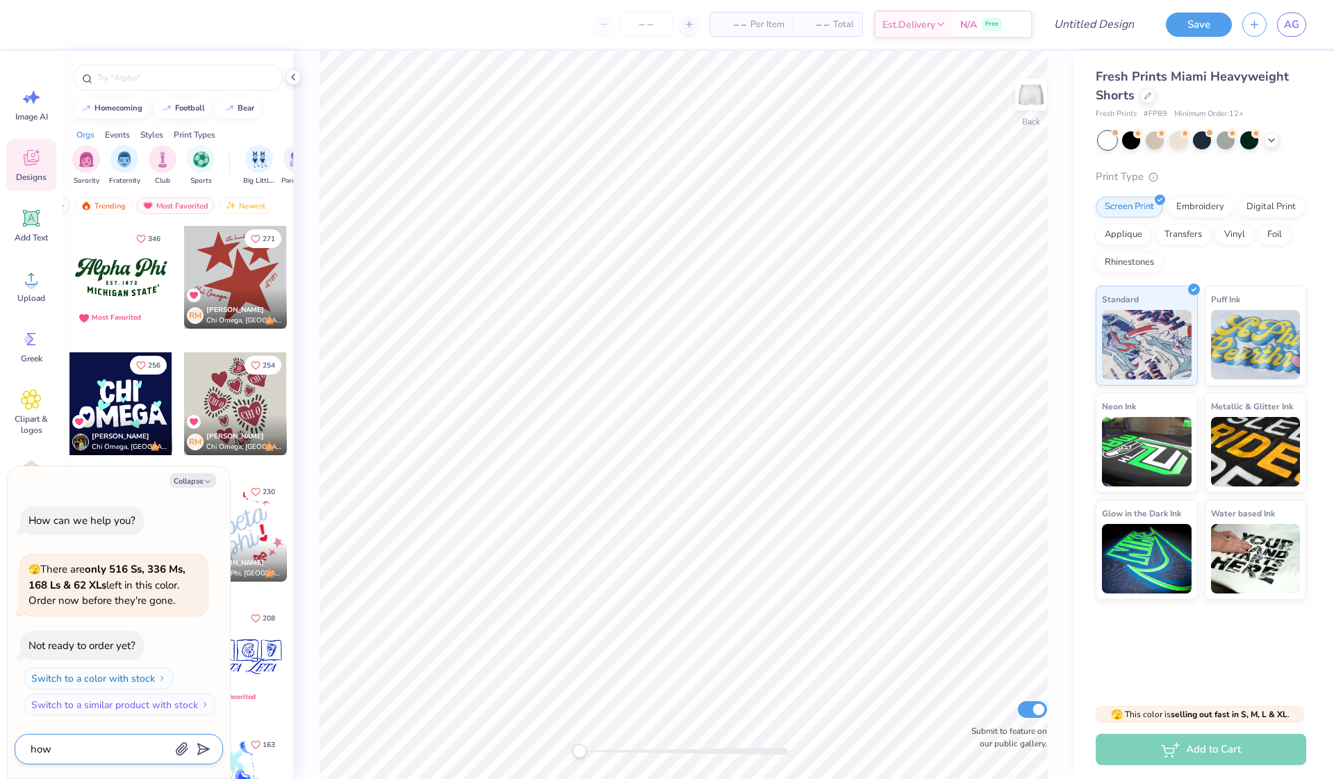
type textarea "how t"
type textarea "x"
type textarea "how to"
type textarea "x"
type textarea "how to"
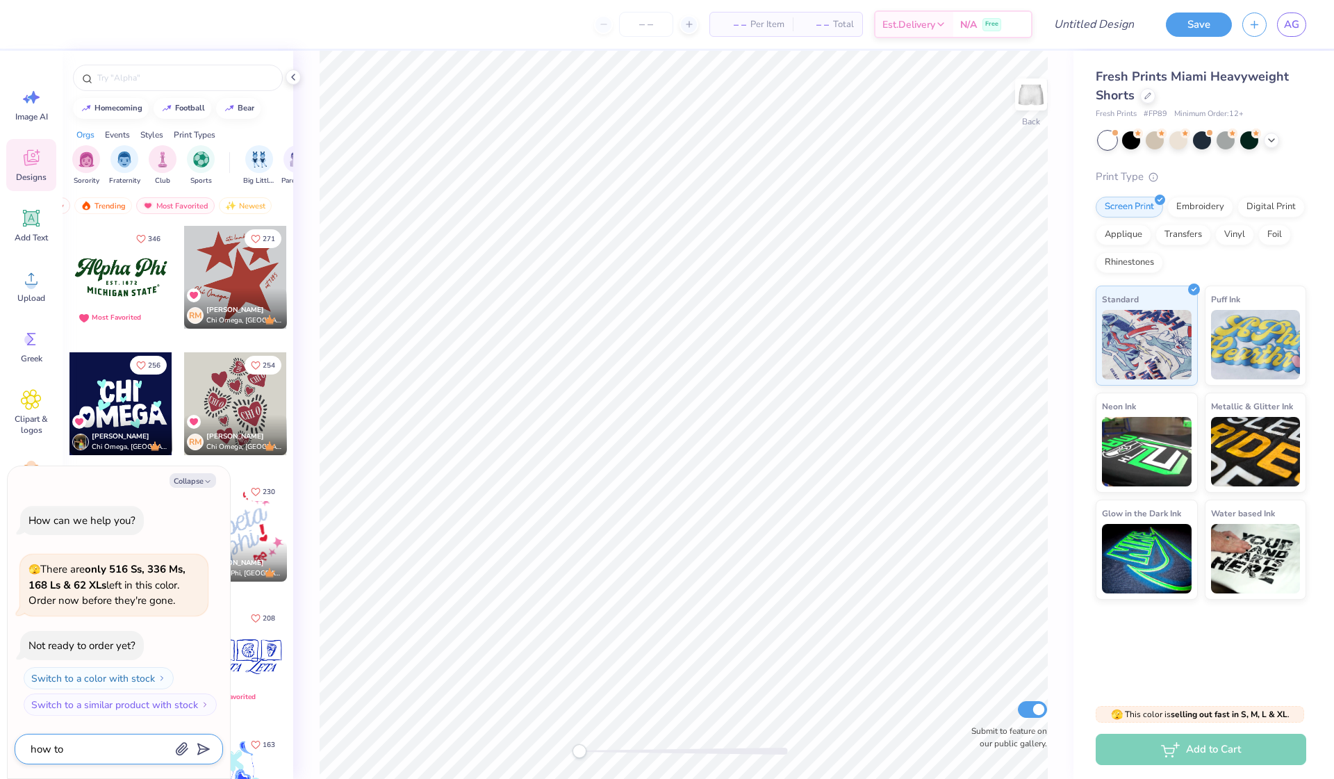
type textarea "x"
type textarea "how to a"
type textarea "x"
type textarea "how to ad"
type textarea "x"
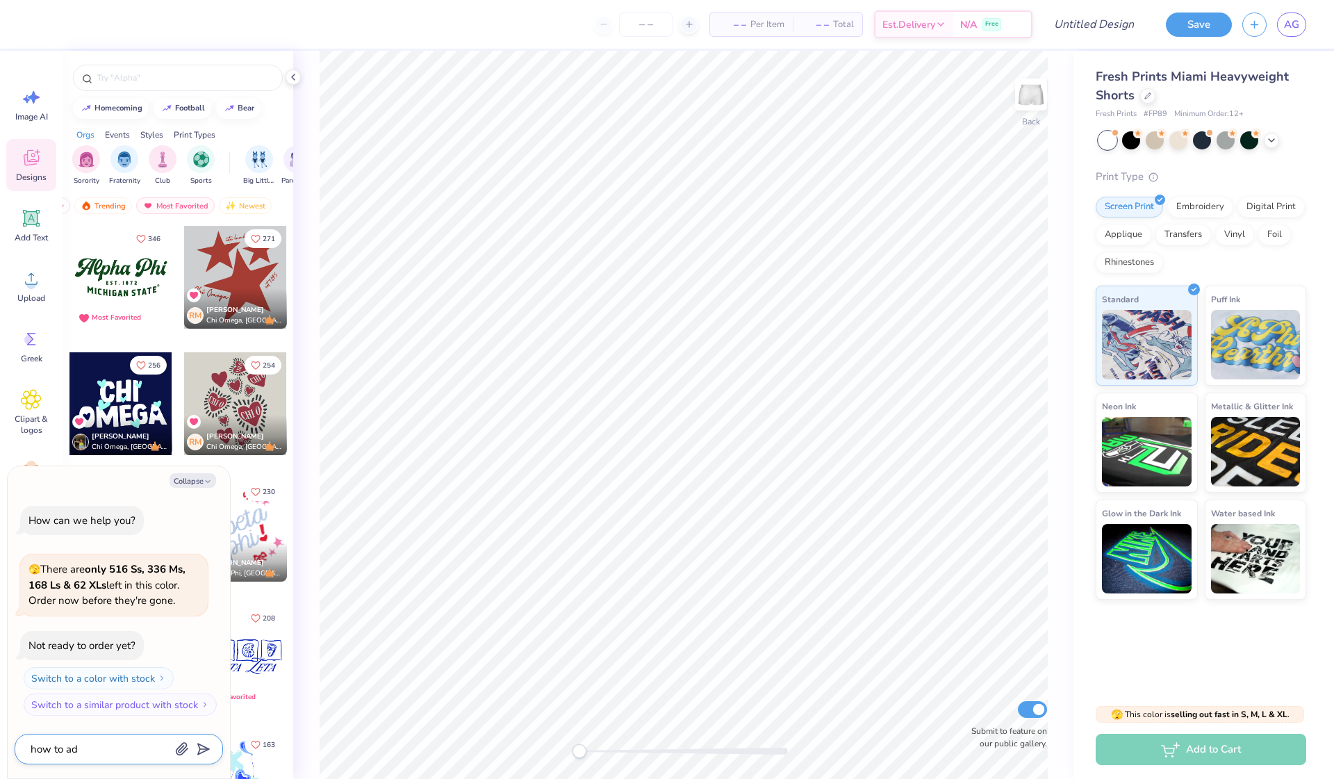
type textarea "how to add"
type textarea "x"
type textarea "how to add"
type textarea "x"
type textarea "how to add m"
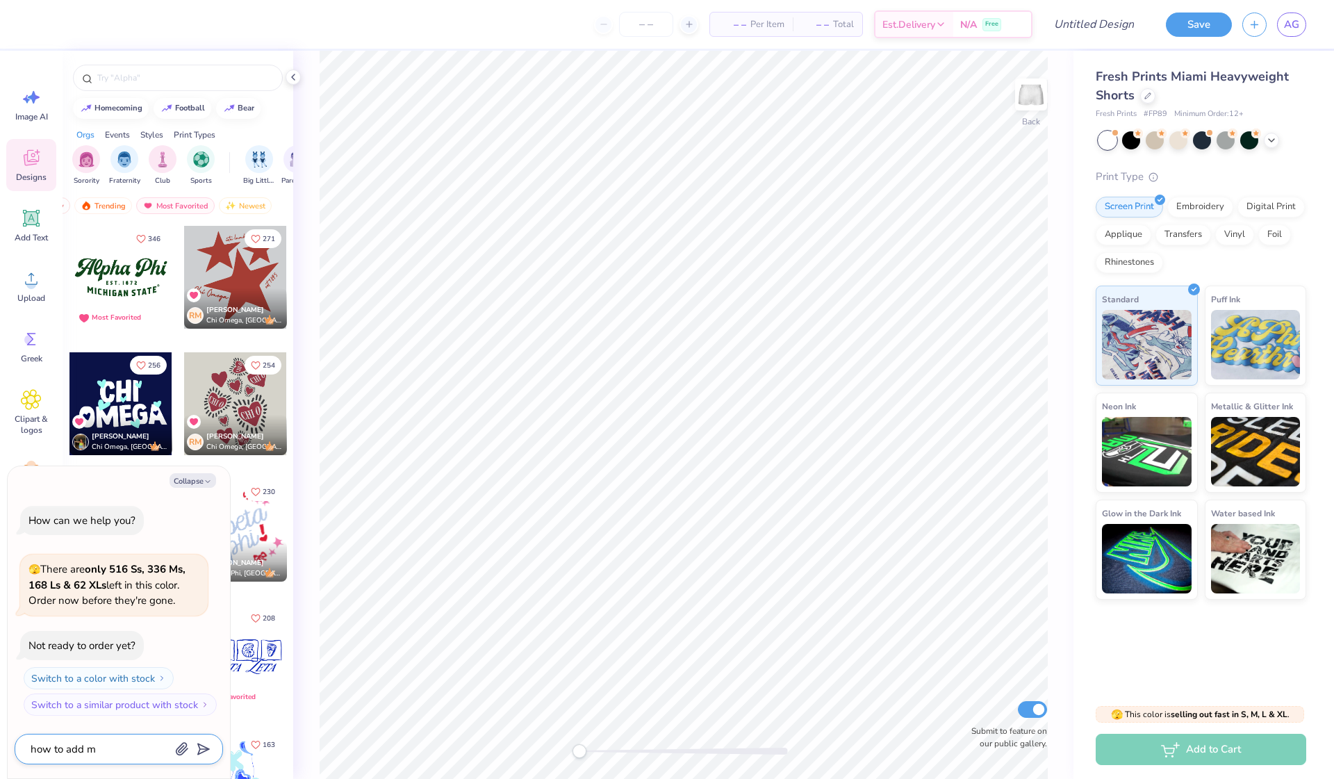
type textarea "x"
type textarea "how to add my"
type textarea "x"
type textarea "how to add my"
type textarea "x"
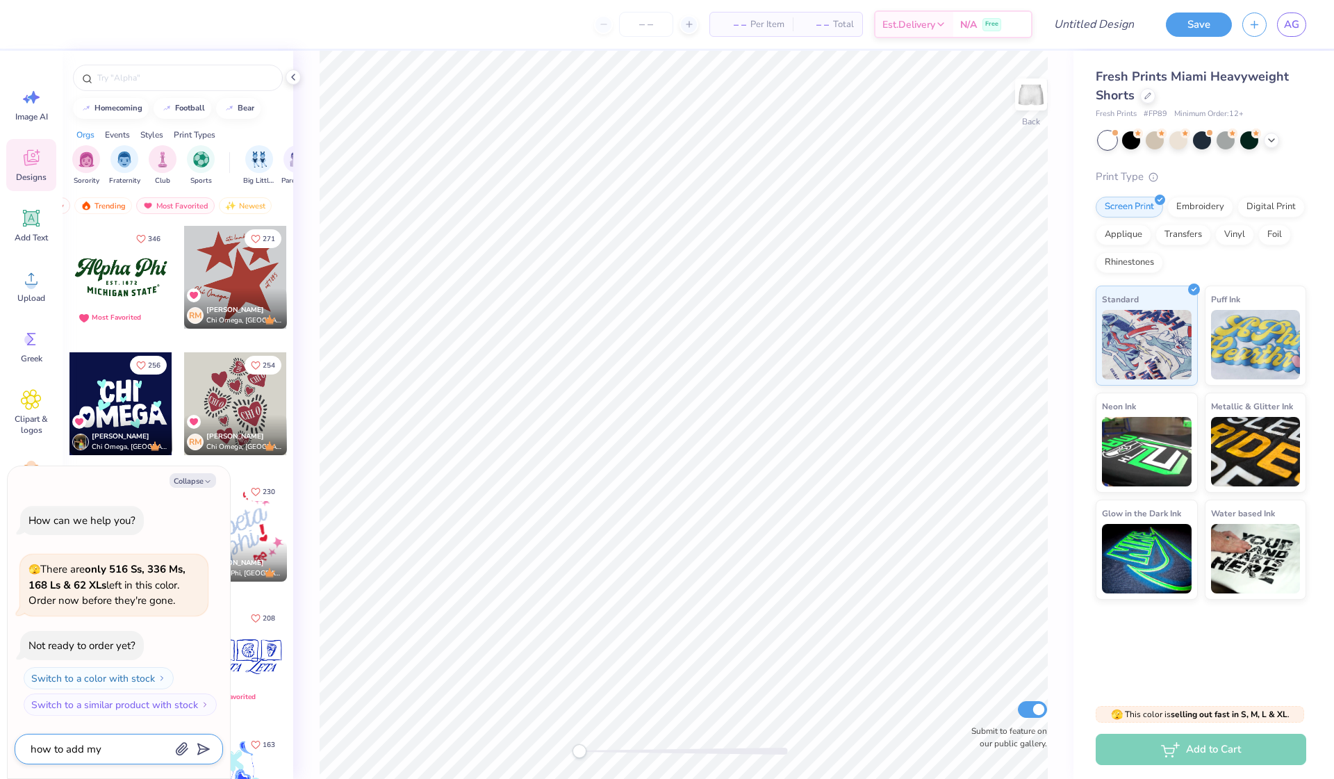
type textarea "how to add my d"
type textarea "x"
type textarea "how to add my de"
type textarea "x"
type textarea "how to add my des"
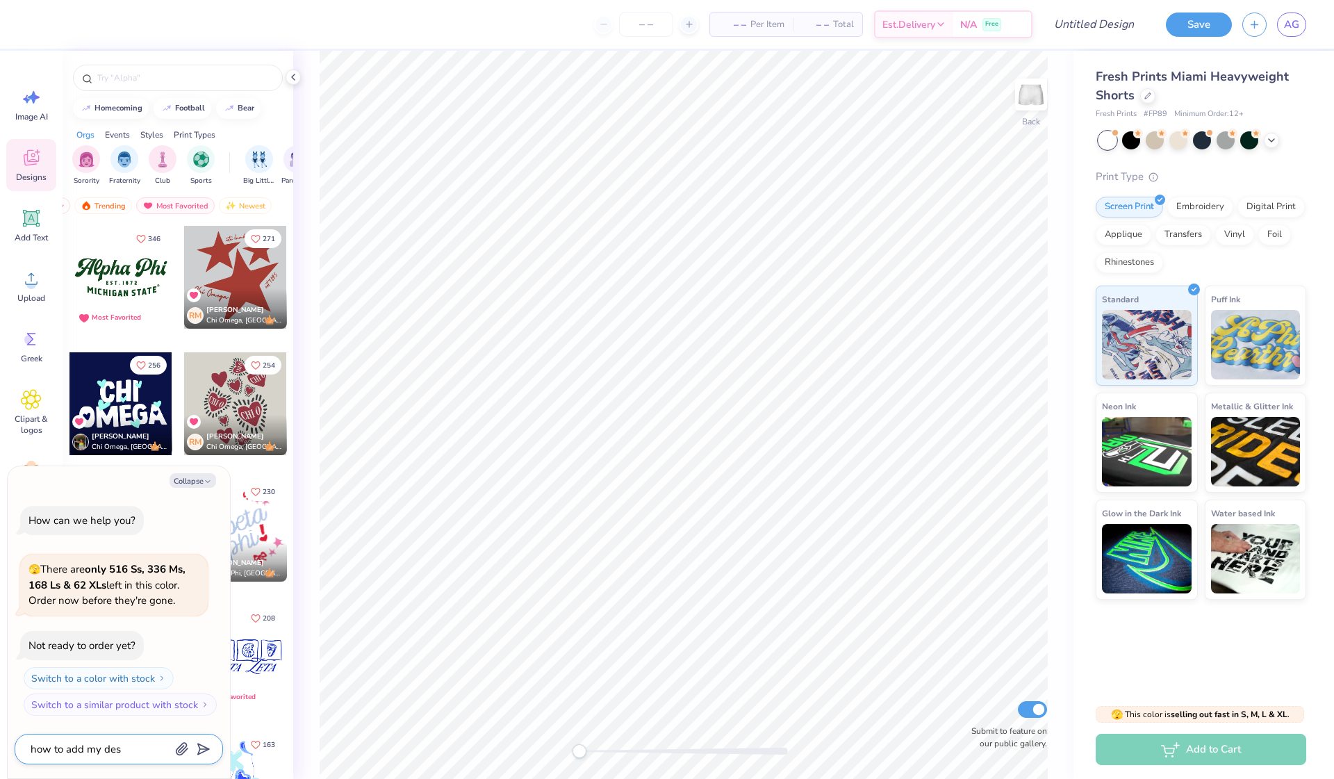
type textarea "x"
type textarea "how to add my desi"
type textarea "x"
type textarea "how to add my desig"
type textarea "x"
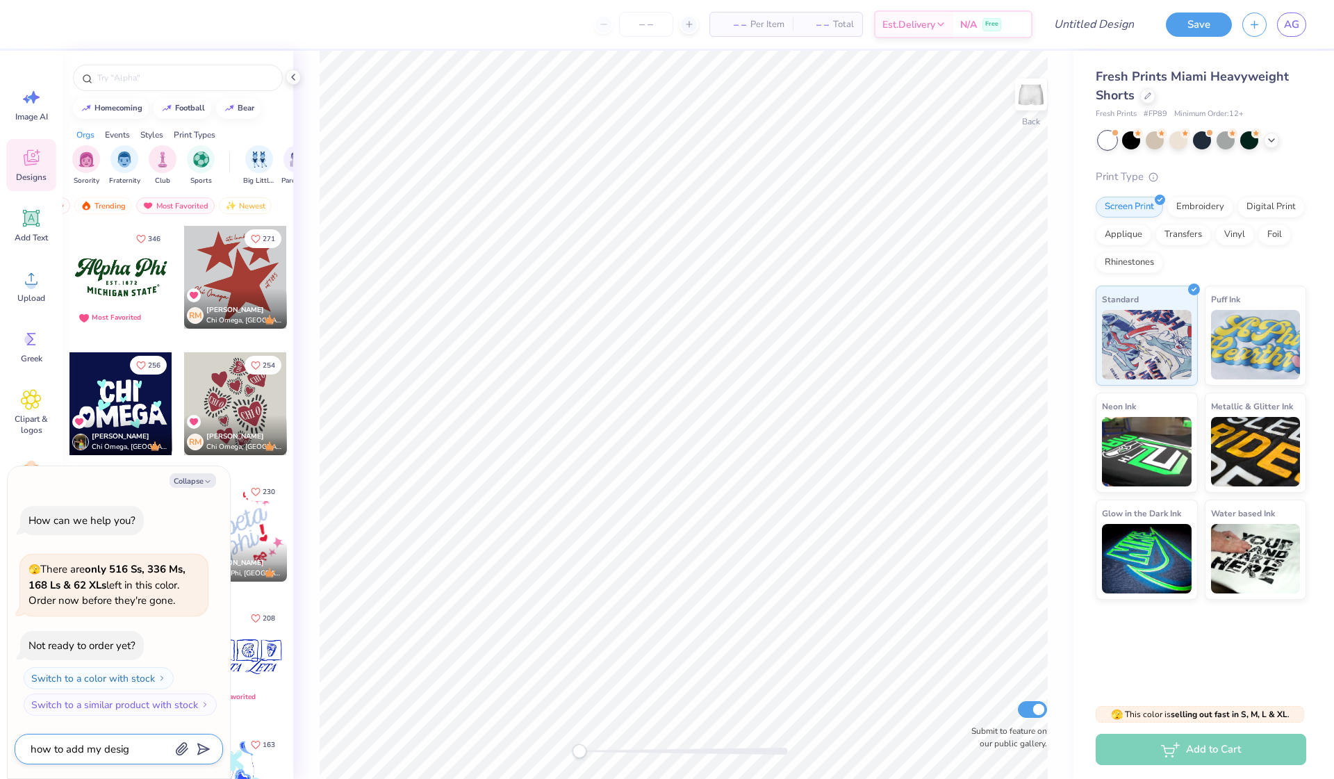
type textarea "how to add my design"
type textarea "x"
type textarea "how to add my design"
type textarea "x"
type textarea "how to add my design t"
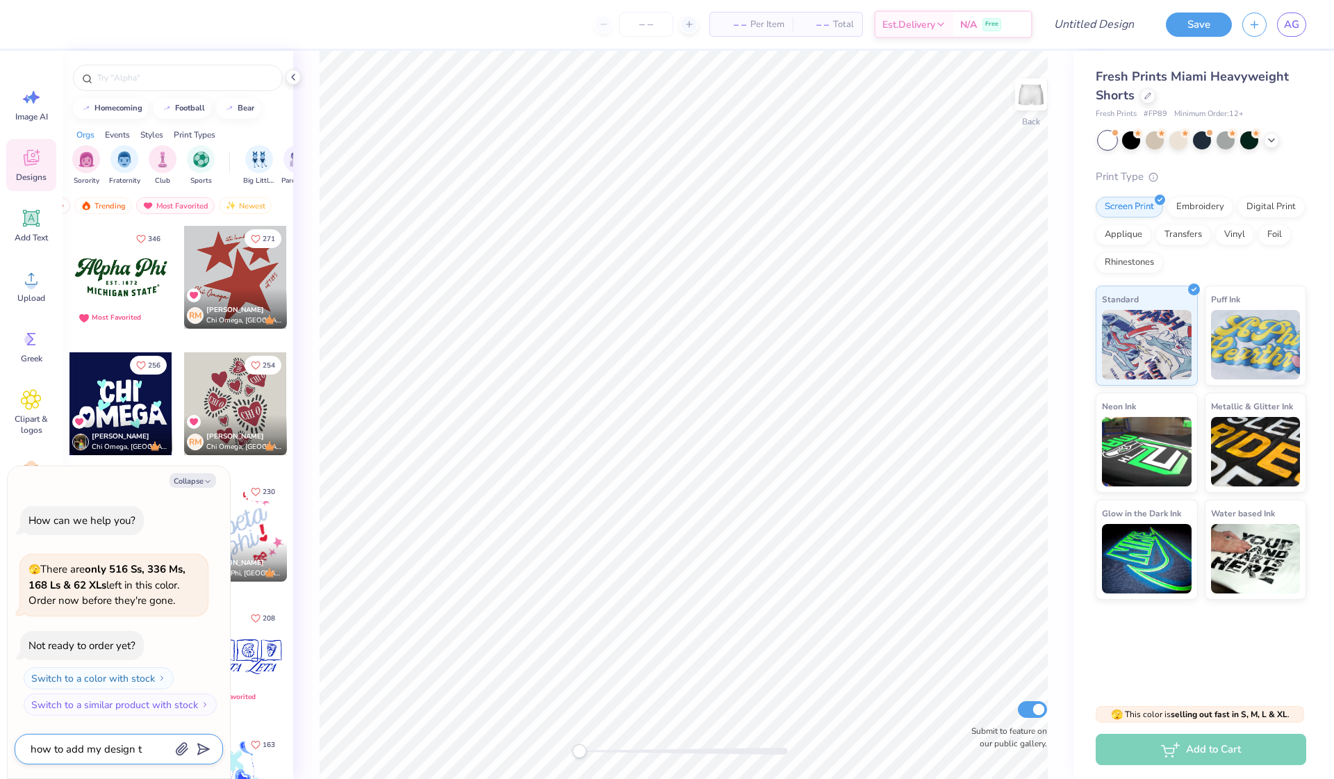
type textarea "x"
type textarea "how to add my design to"
type textarea "x"
type textarea "how to add my design to"
type textarea "x"
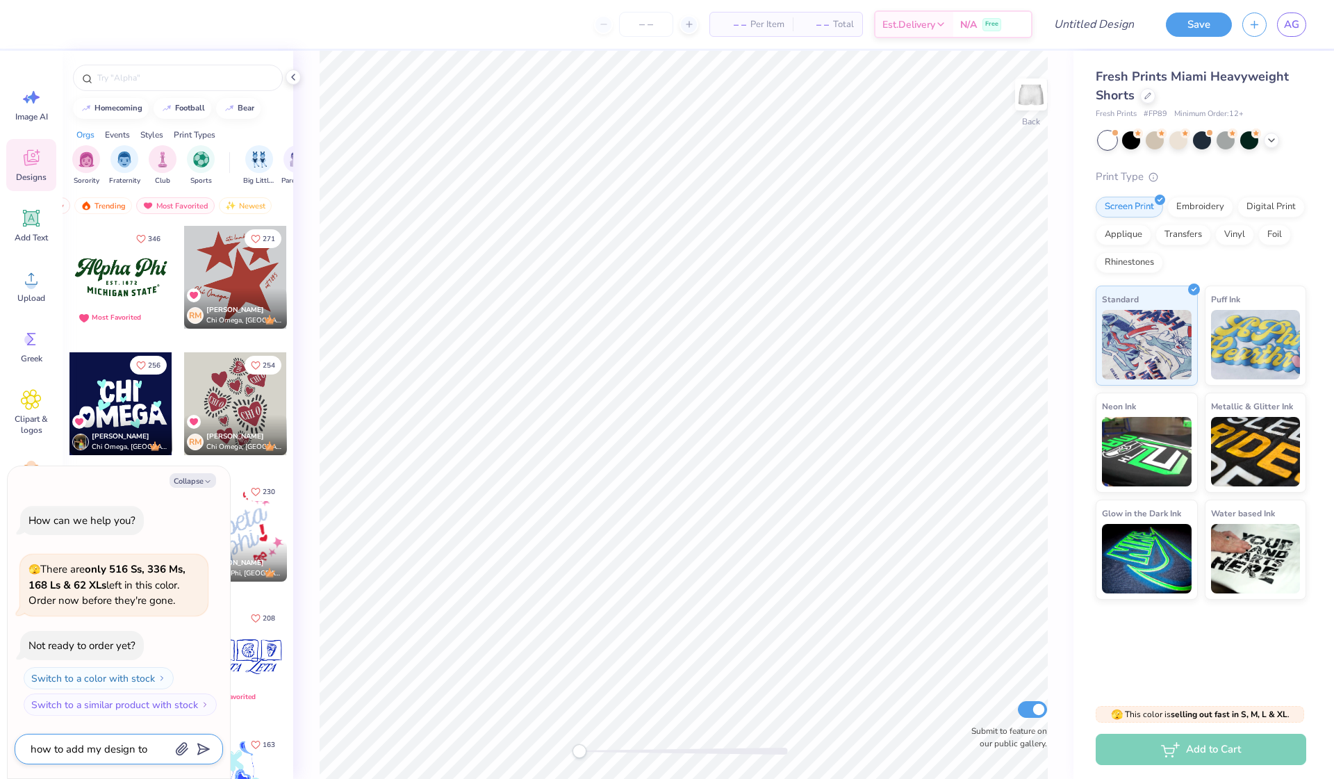
type textarea "how to add my design to t"
type textarea "x"
type textarea "how to add my design to th"
type textarea "x"
type textarea "how to add my design to thi"
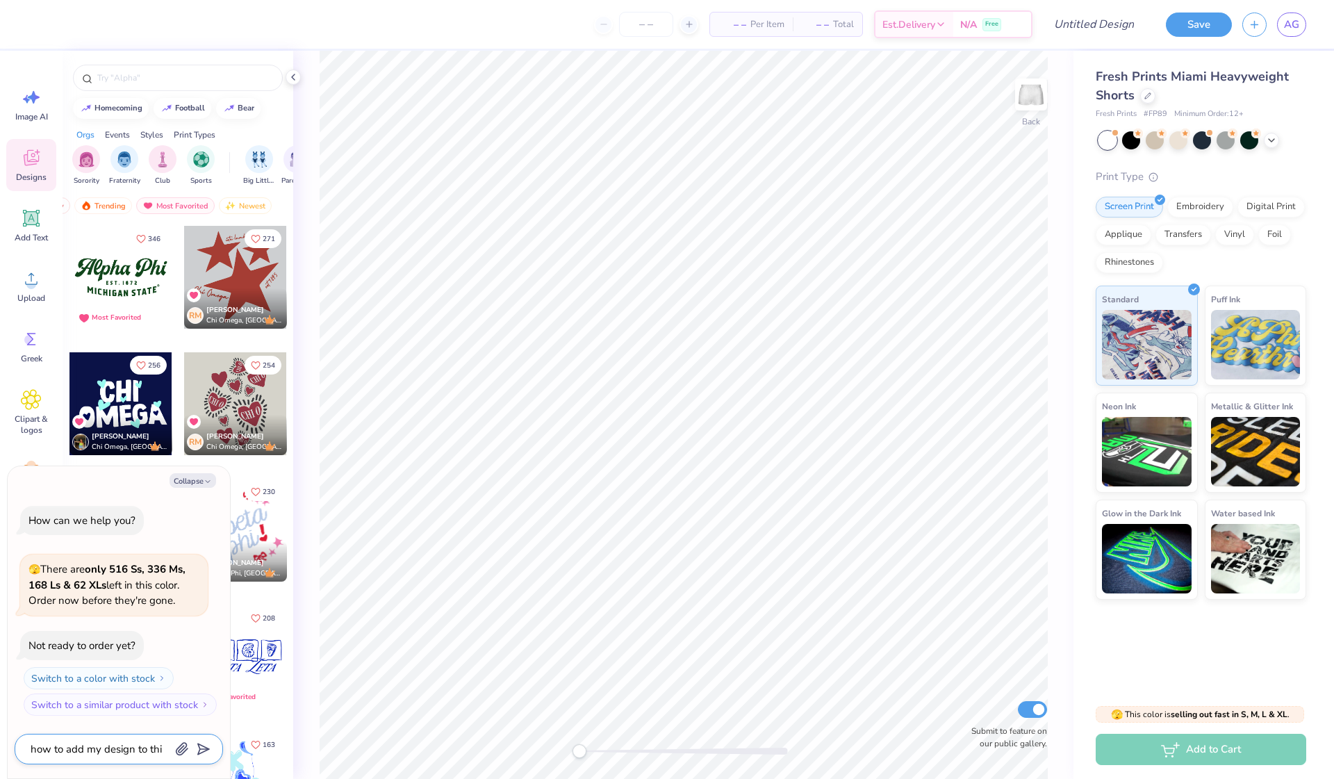
type textarea "x"
type textarea "how to add my design to this"
type textarea "x"
type textarea "how to add my design to this"
type textarea "x"
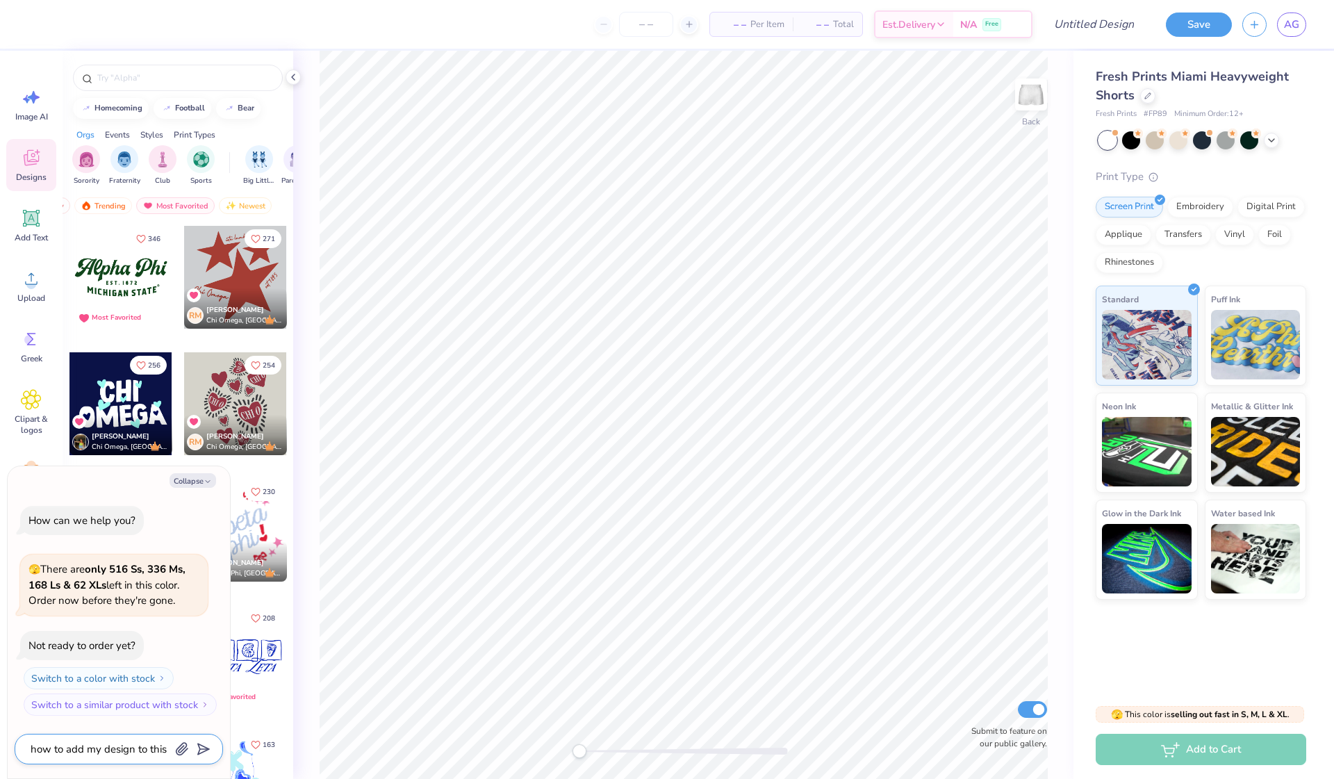
type textarea "how to add my design to this p"
type textarea "x"
type textarea "how to add my design to this pr"
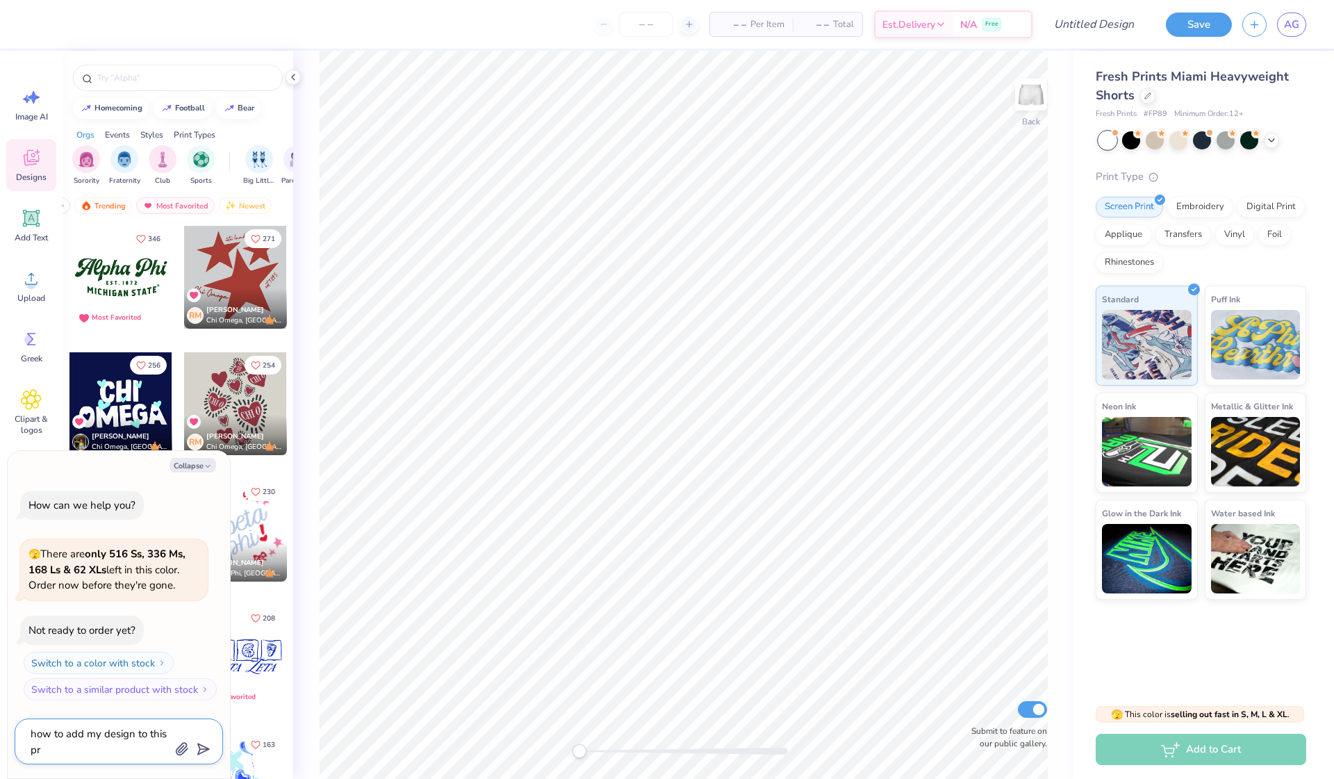
type textarea "x"
type textarea "how to add my design to this pro"
type textarea "x"
type textarea "how to add my design to this prod"
type textarea "x"
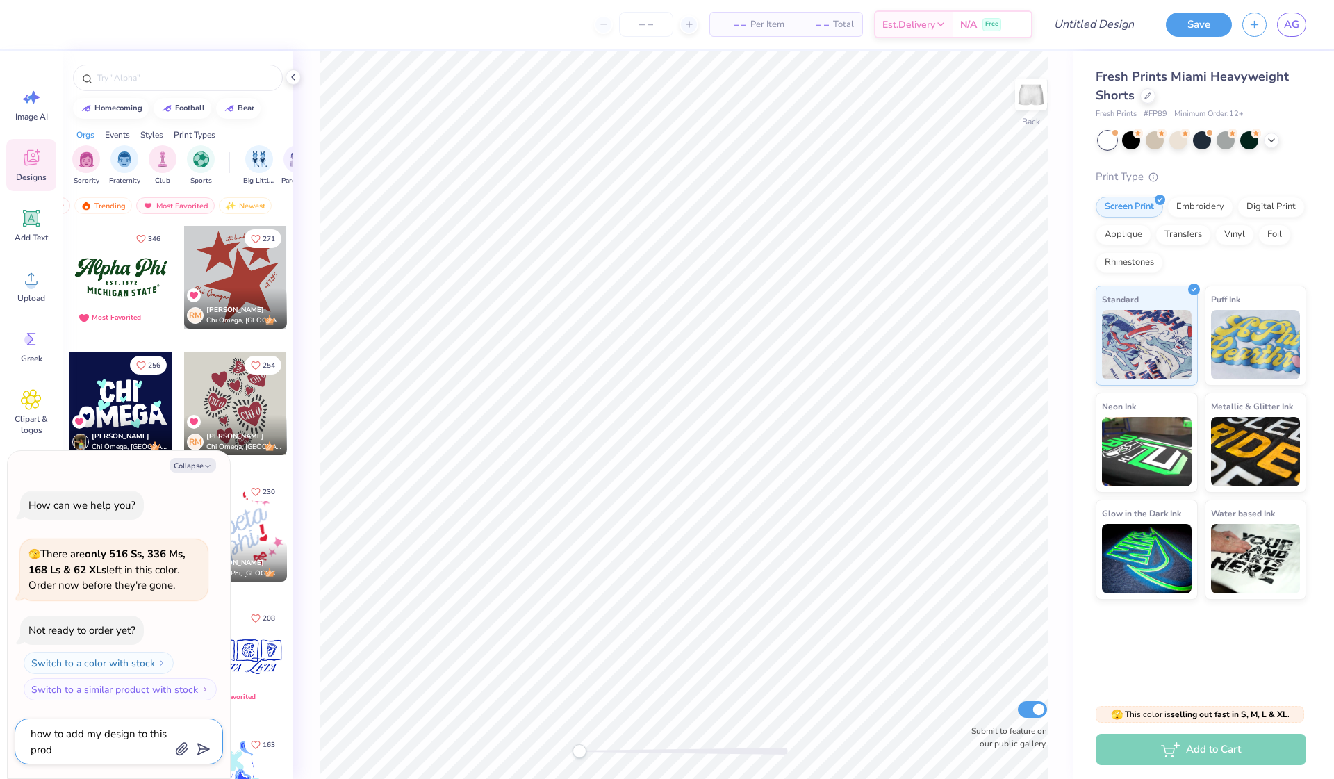
type textarea "how to add my design to this produ"
type textarea "x"
type textarea "how to add my design to this produc"
type textarea "x"
type textarea "how to add my design to this product"
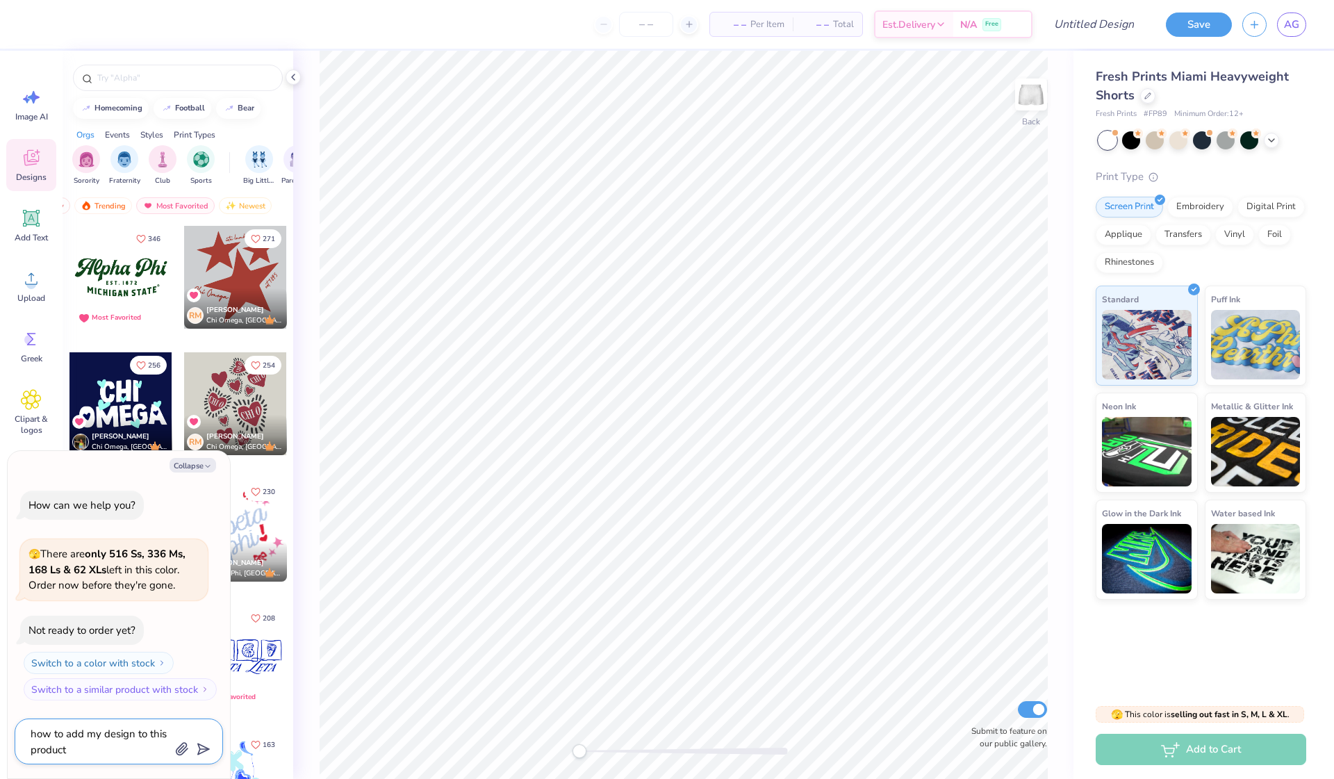
type textarea "x"
type textarea "how to add my design to this product"
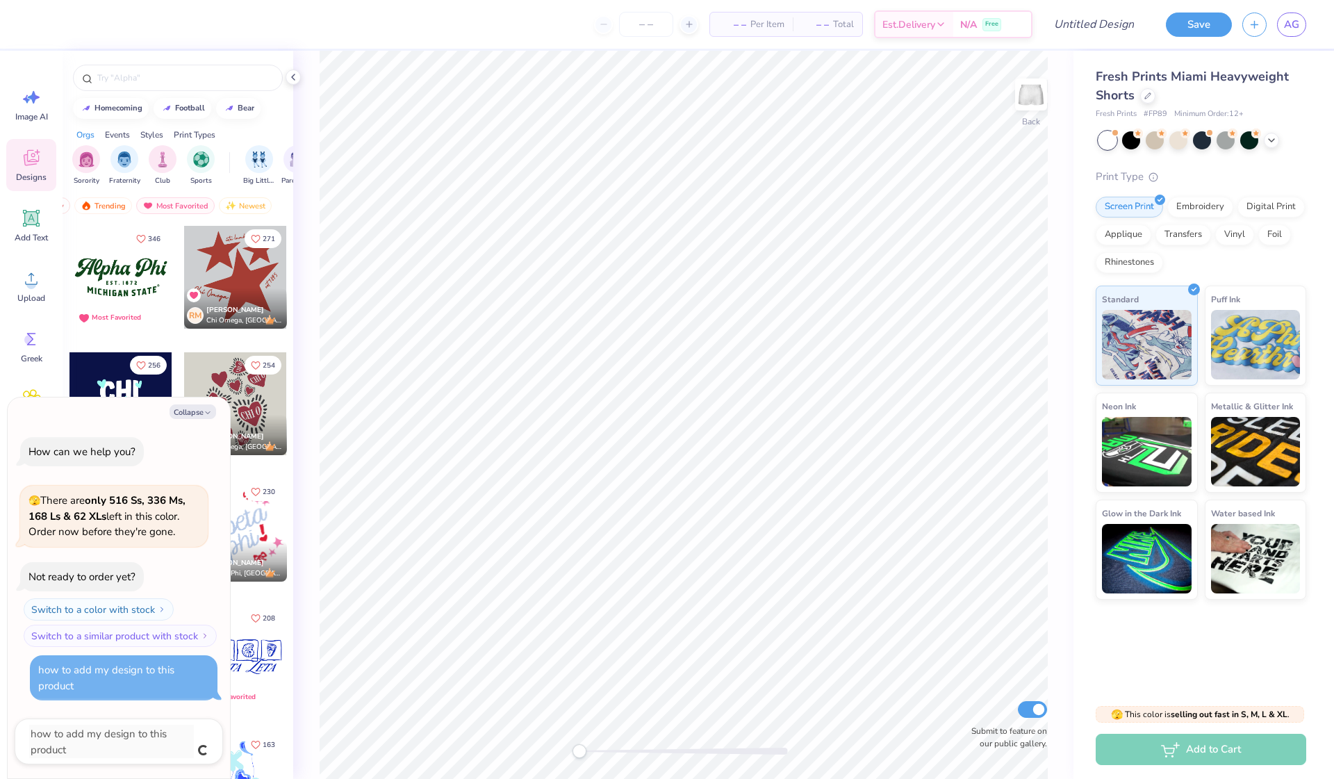
type textarea "x"
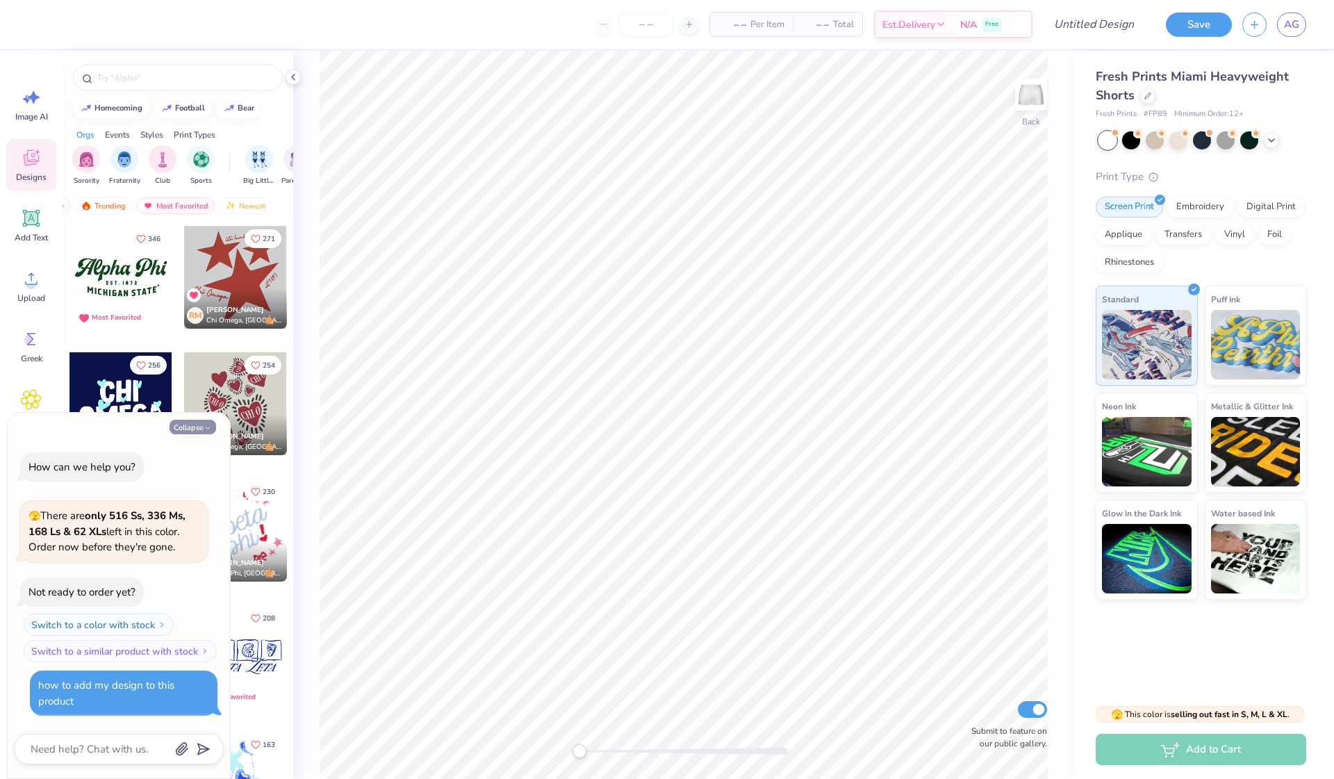
click at [206, 434] on button "Collapse" at bounding box center [193, 427] width 47 height 15
type textarea "x"
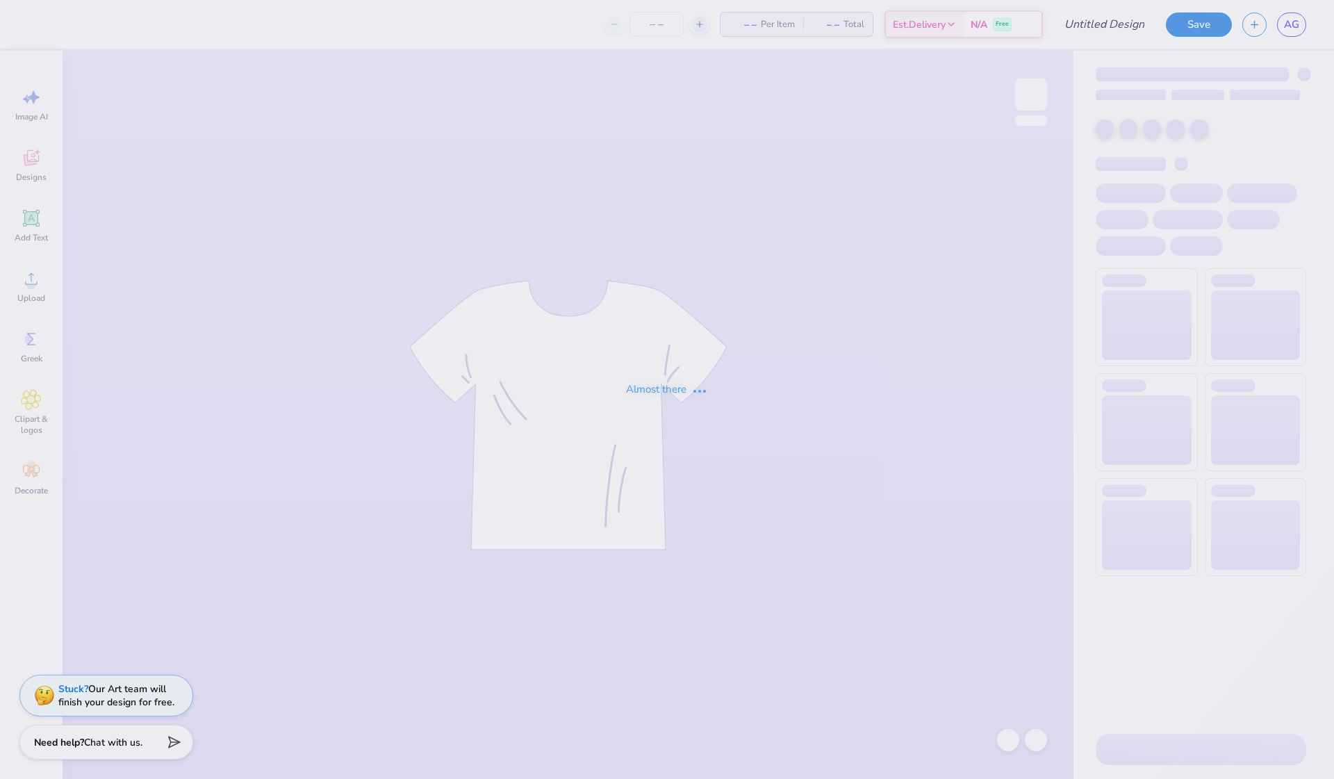
type input "Big Little Tanks"
type input "12"
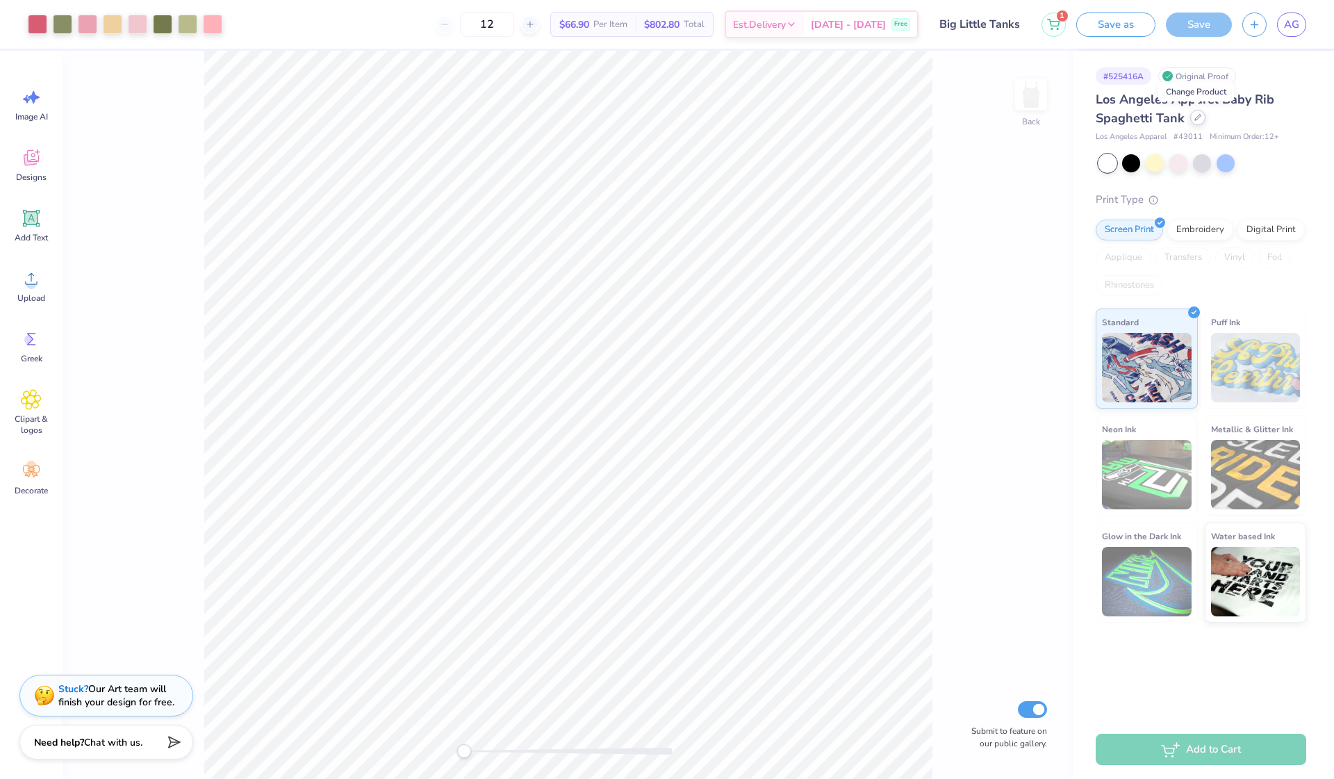
click at [1195, 119] on icon at bounding box center [1198, 118] width 6 height 6
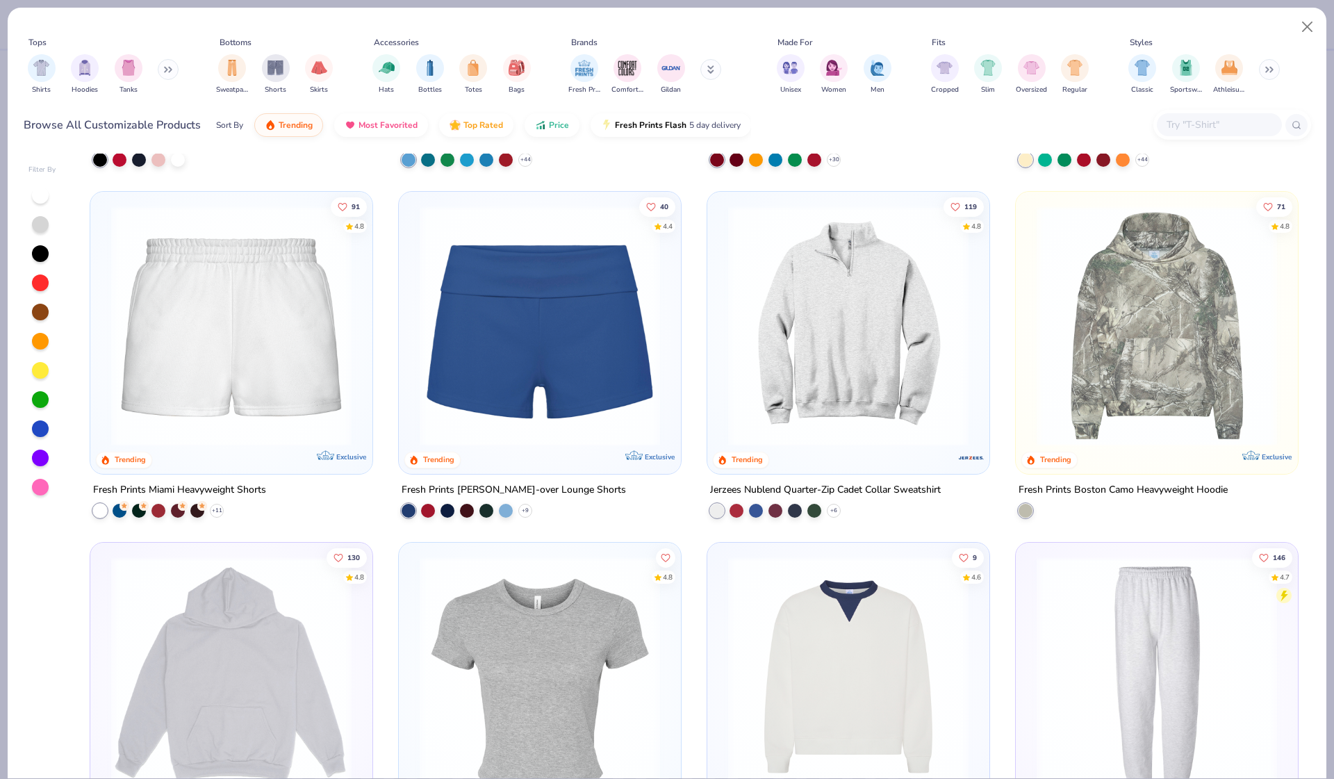
scroll to position [1415, 0]
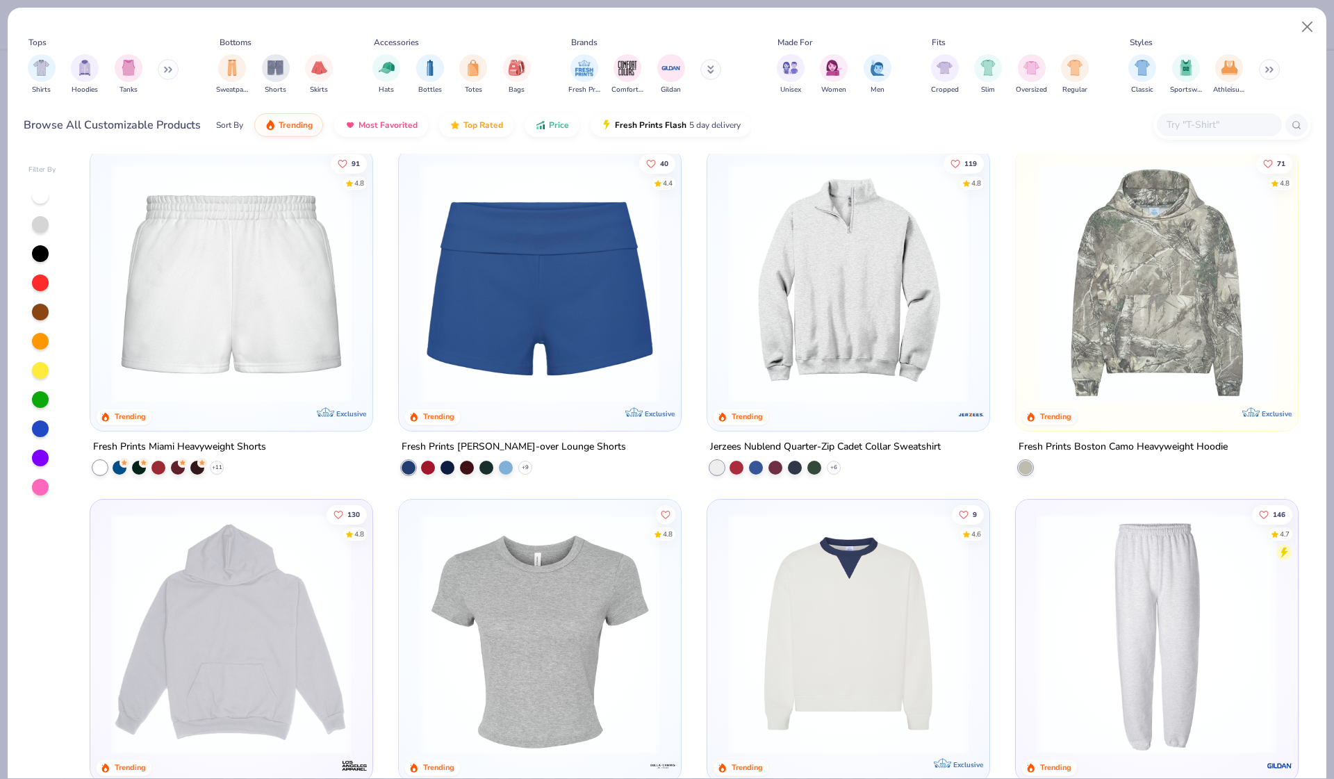
click at [281, 339] on img at bounding box center [231, 283] width 254 height 240
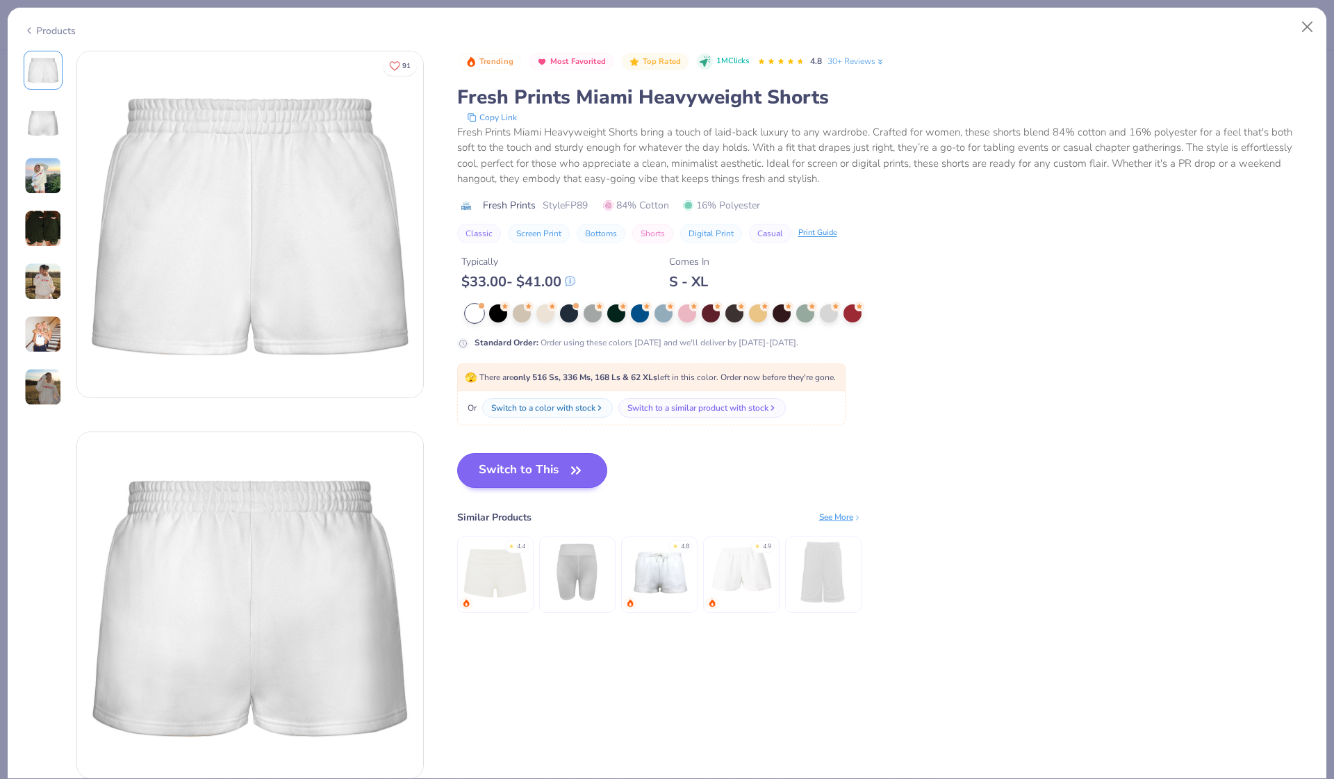
click at [521, 466] on button "Switch to This" at bounding box center [532, 470] width 151 height 35
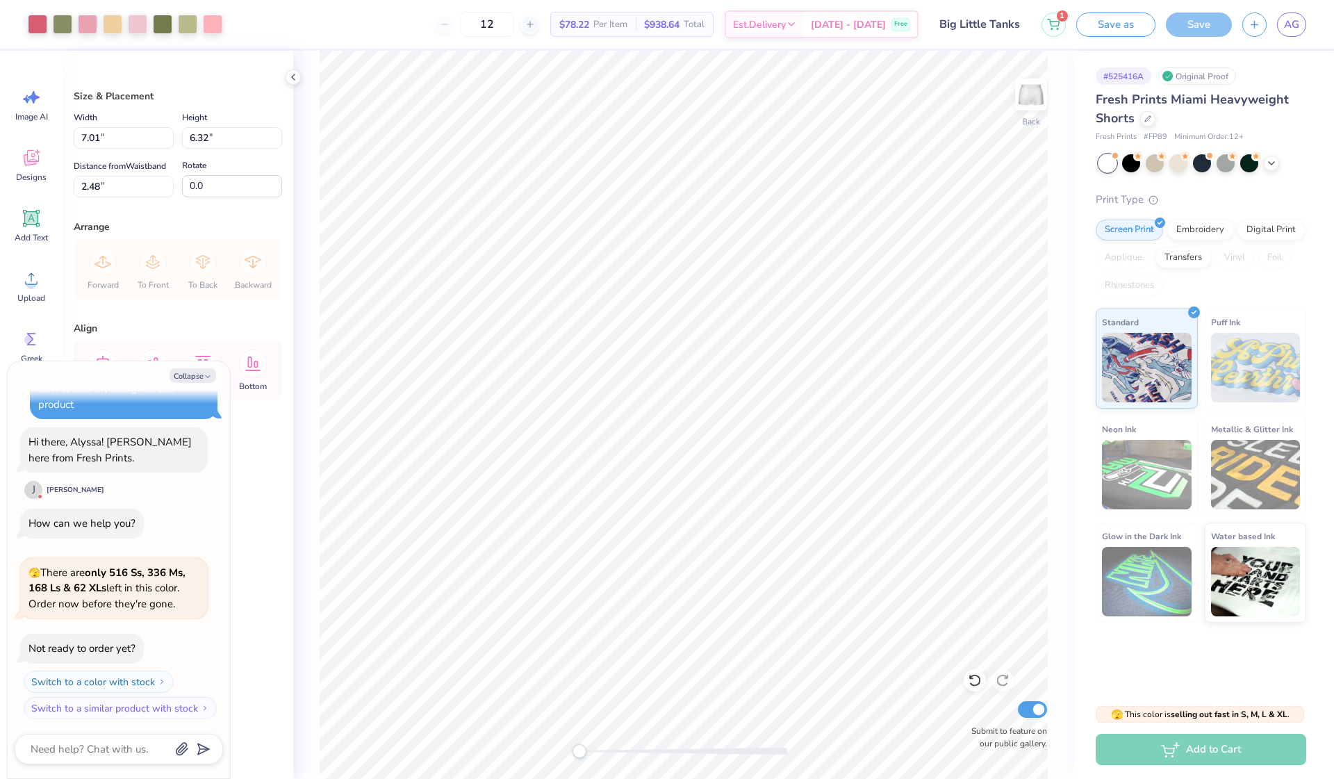
type textarea "x"
type input "4.28"
type input "3.86"
type input "4.94"
type textarea "x"
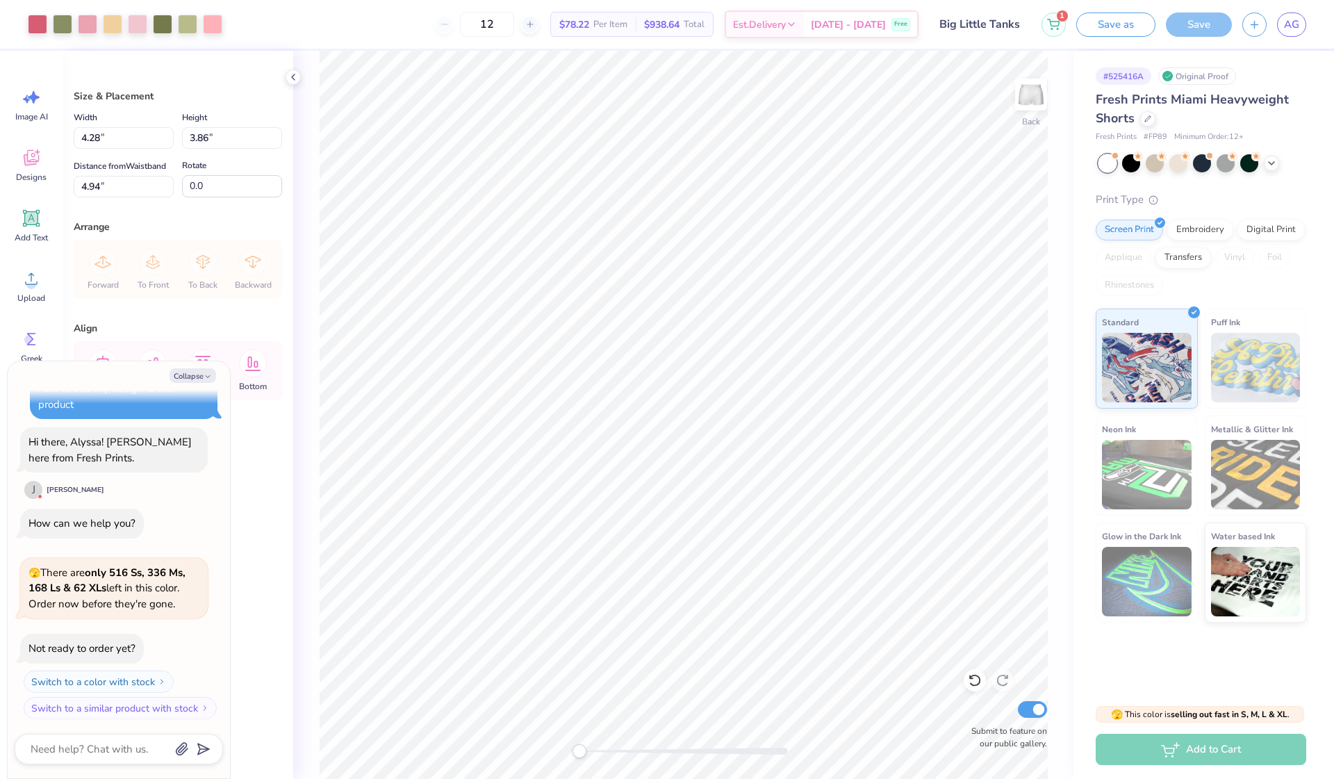
type input "5.25"
type textarea "x"
type input "5.81"
type textarea "x"
type input "4.03"
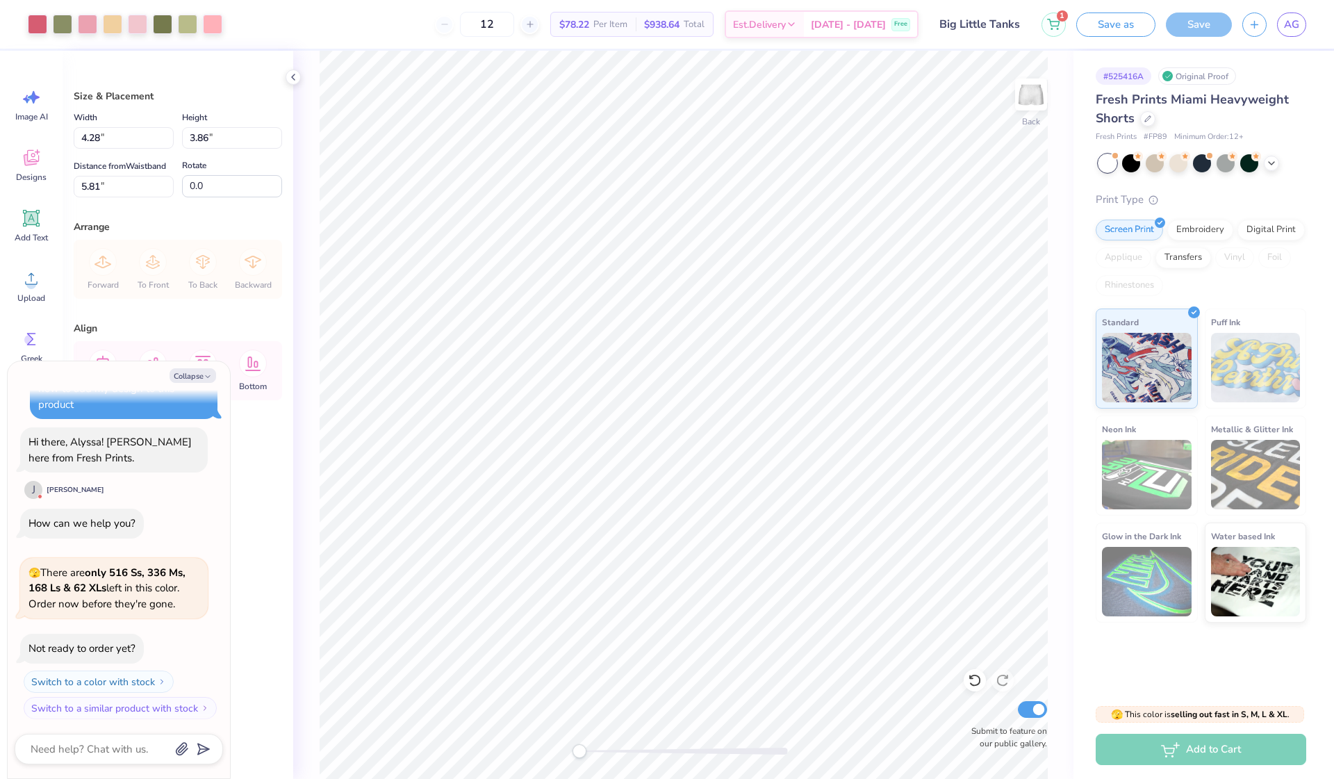
type input "3.64"
type input "6.03"
type textarea "x"
type input "6.13"
click at [1052, 529] on div "Back Submit to feature on our public gallery." at bounding box center [683, 415] width 780 height 728
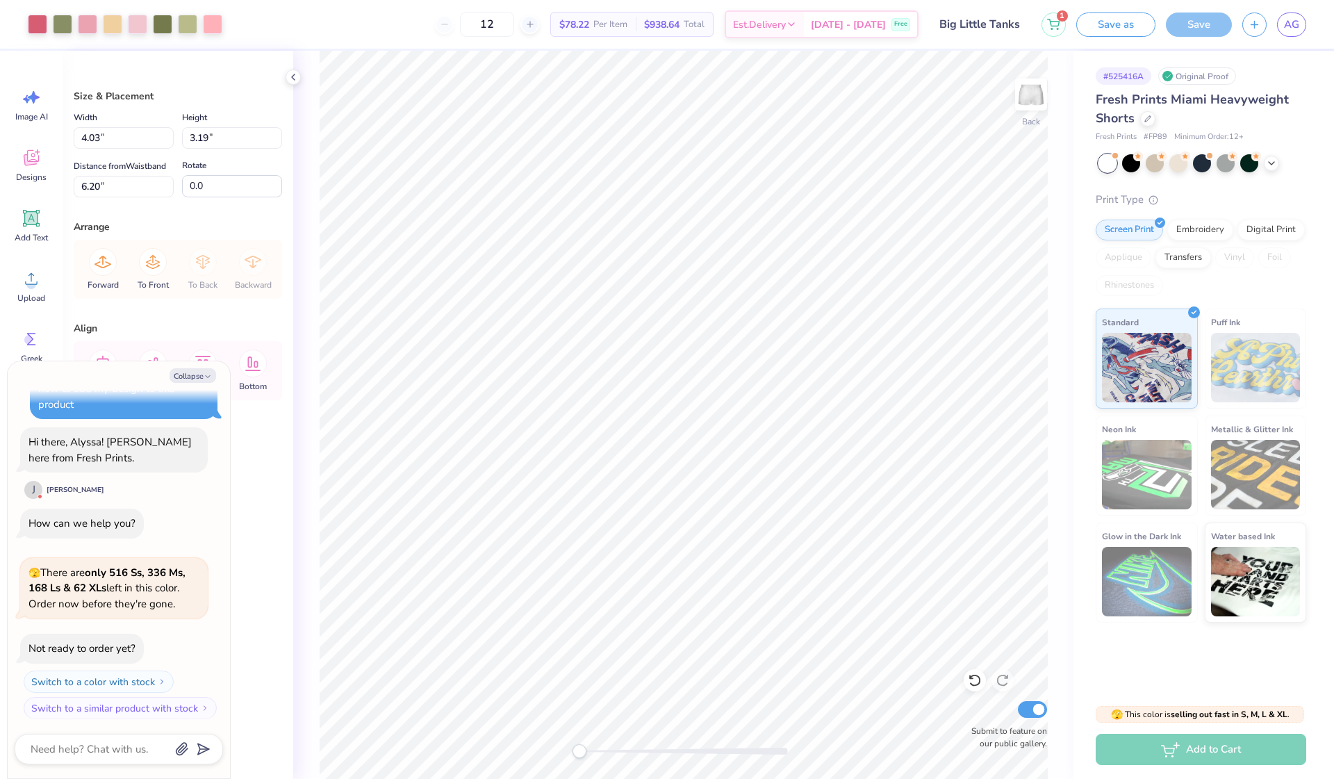
click at [1063, 513] on div "Back Submit to feature on our public gallery." at bounding box center [683, 415] width 780 height 728
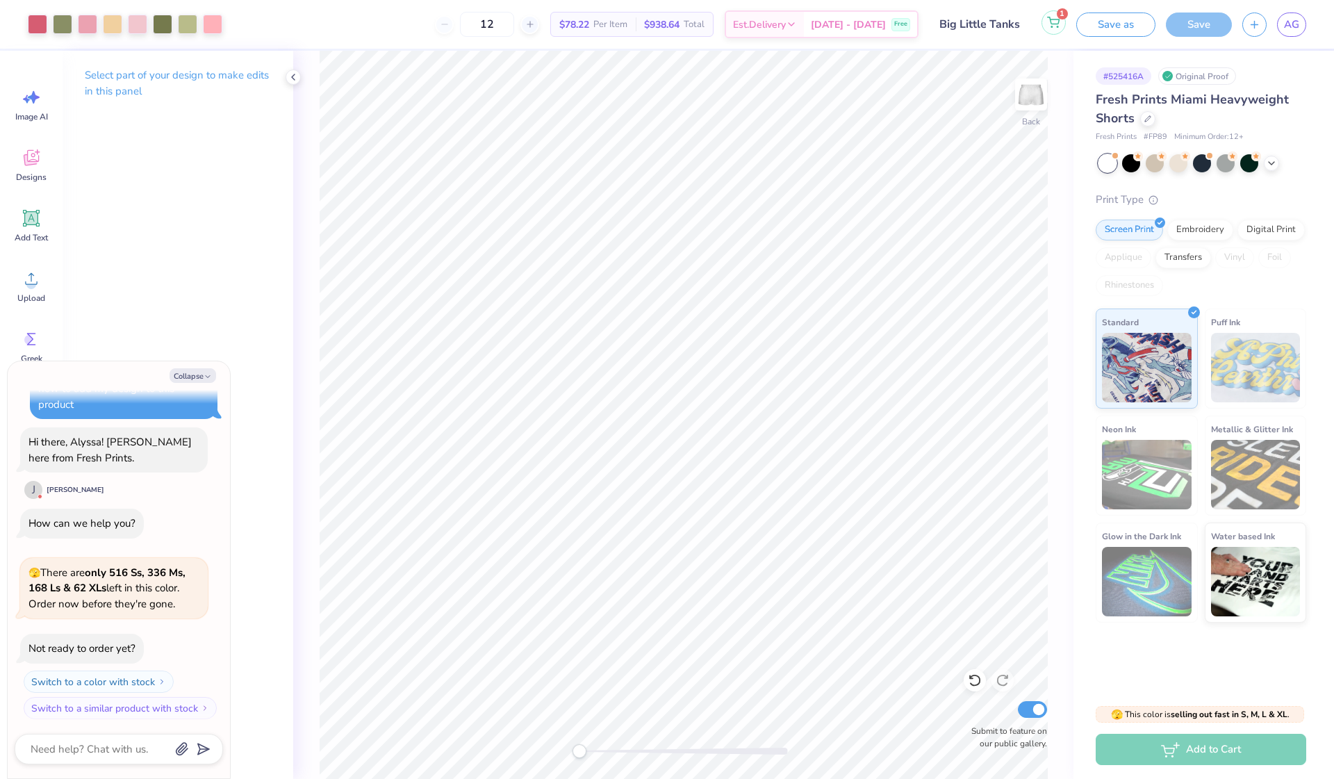
click at [1057, 26] on circle at bounding box center [1057, 26] width 1 height 1
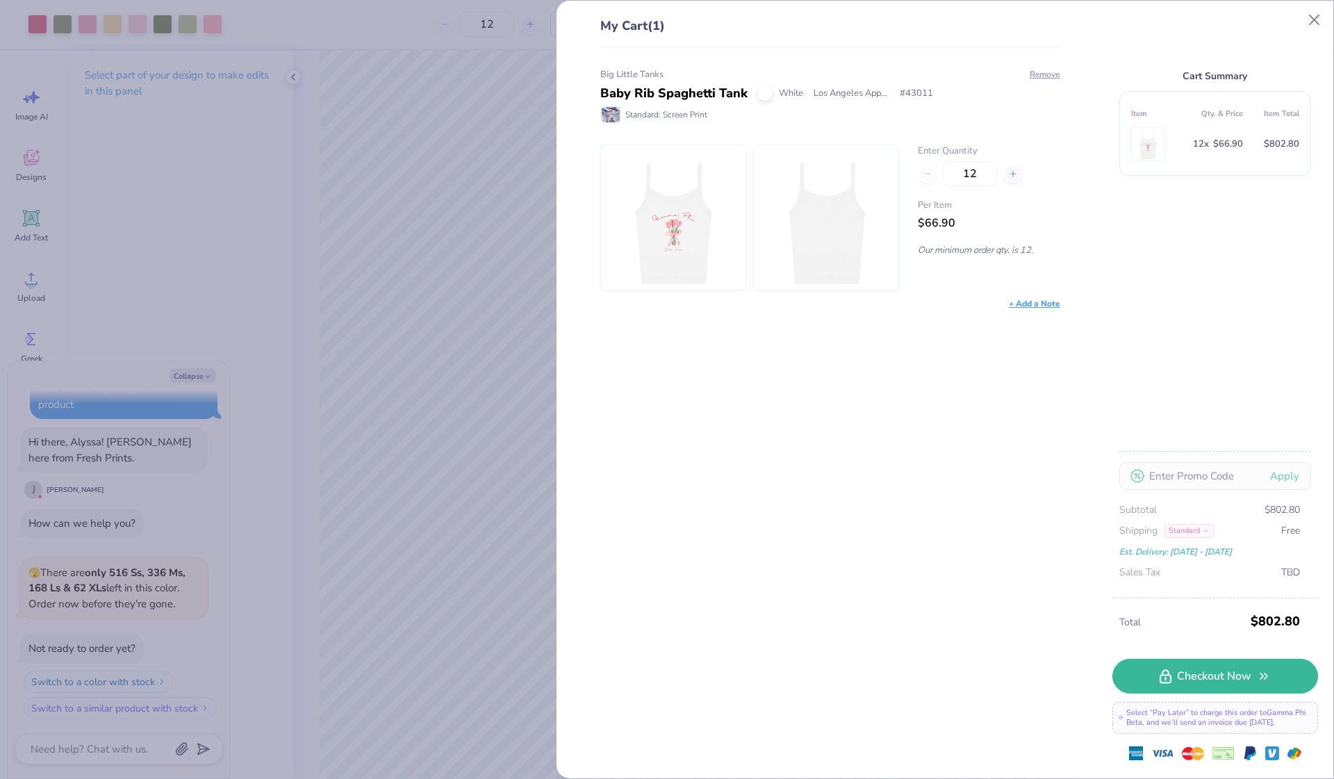
click at [496, 108] on div "My Cart (1) Big Little Tanks Baby Rib Spaghetti Tank White Los Angeles Apparel …" at bounding box center [667, 389] width 1334 height 779
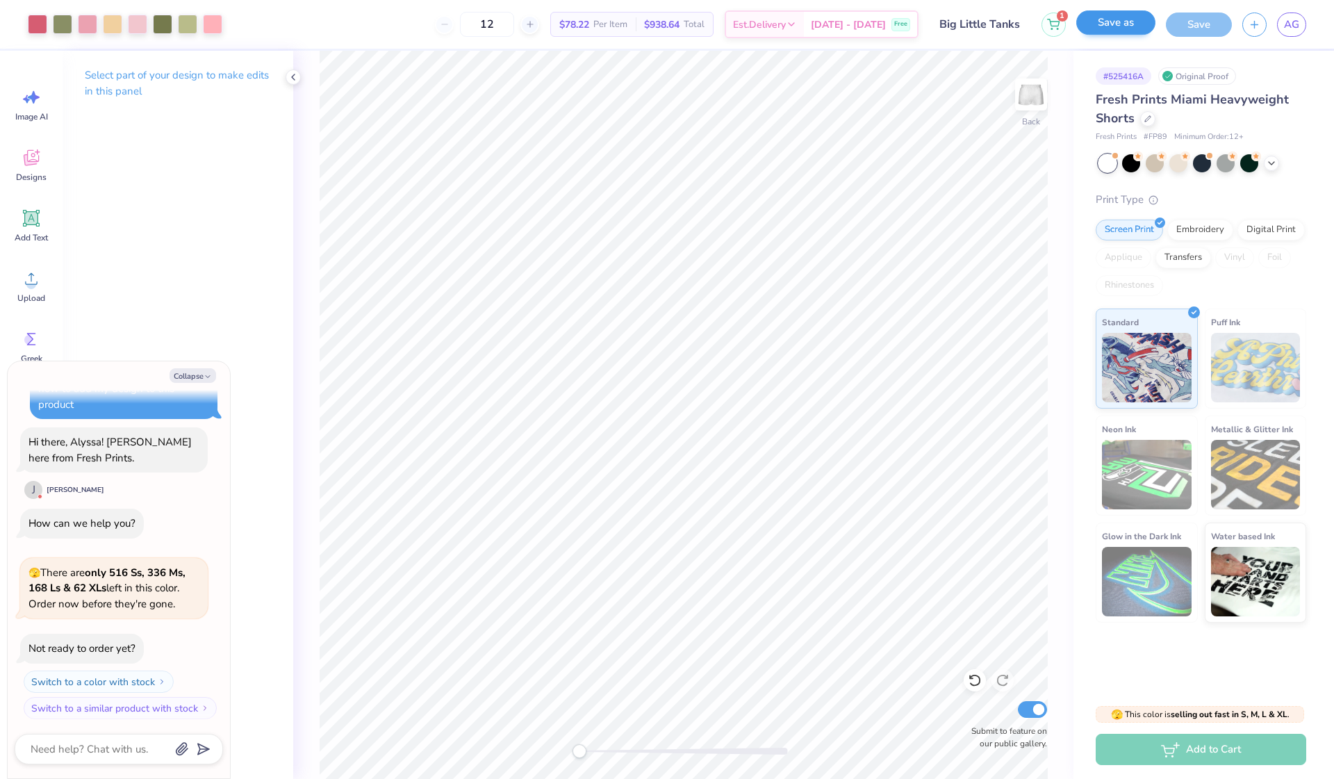
click at [1101, 26] on button "Save as" at bounding box center [1115, 22] width 79 height 24
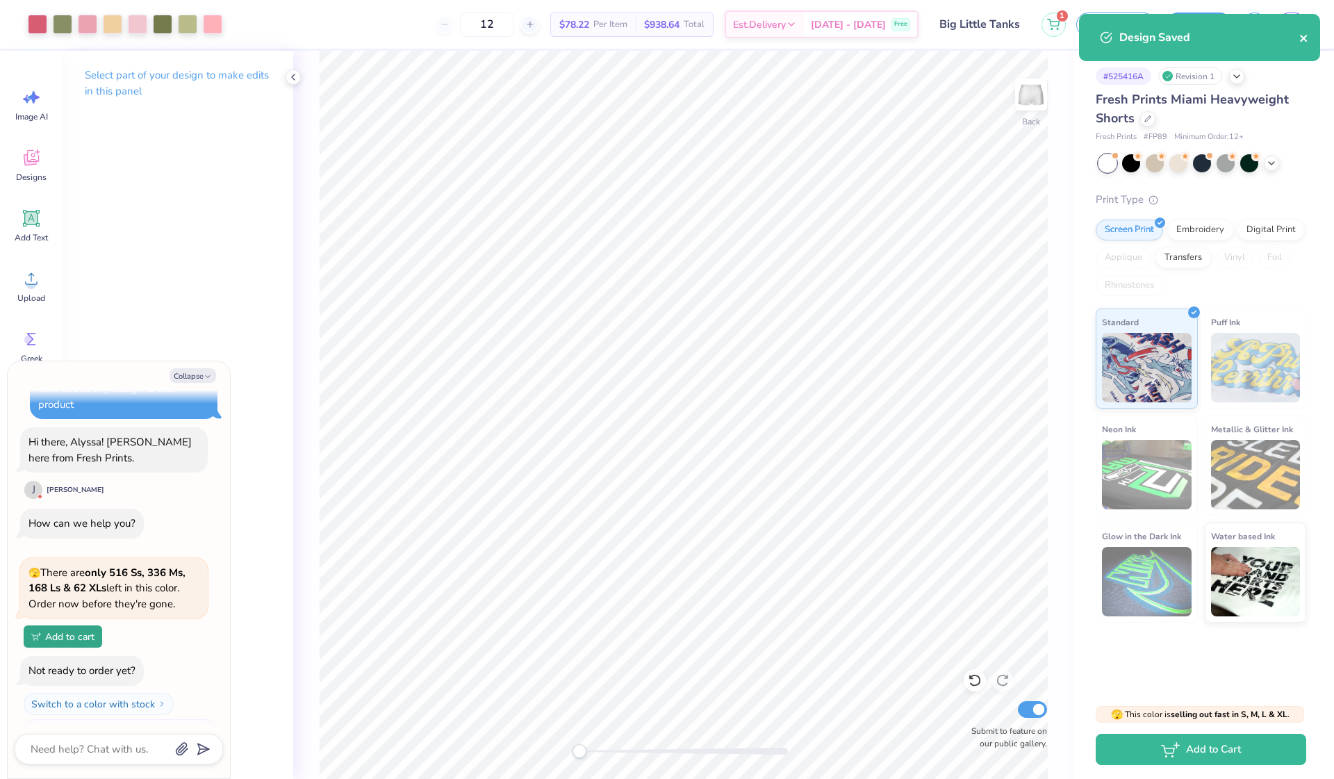
click at [1305, 36] on icon "close" at bounding box center [1303, 38] width 7 height 7
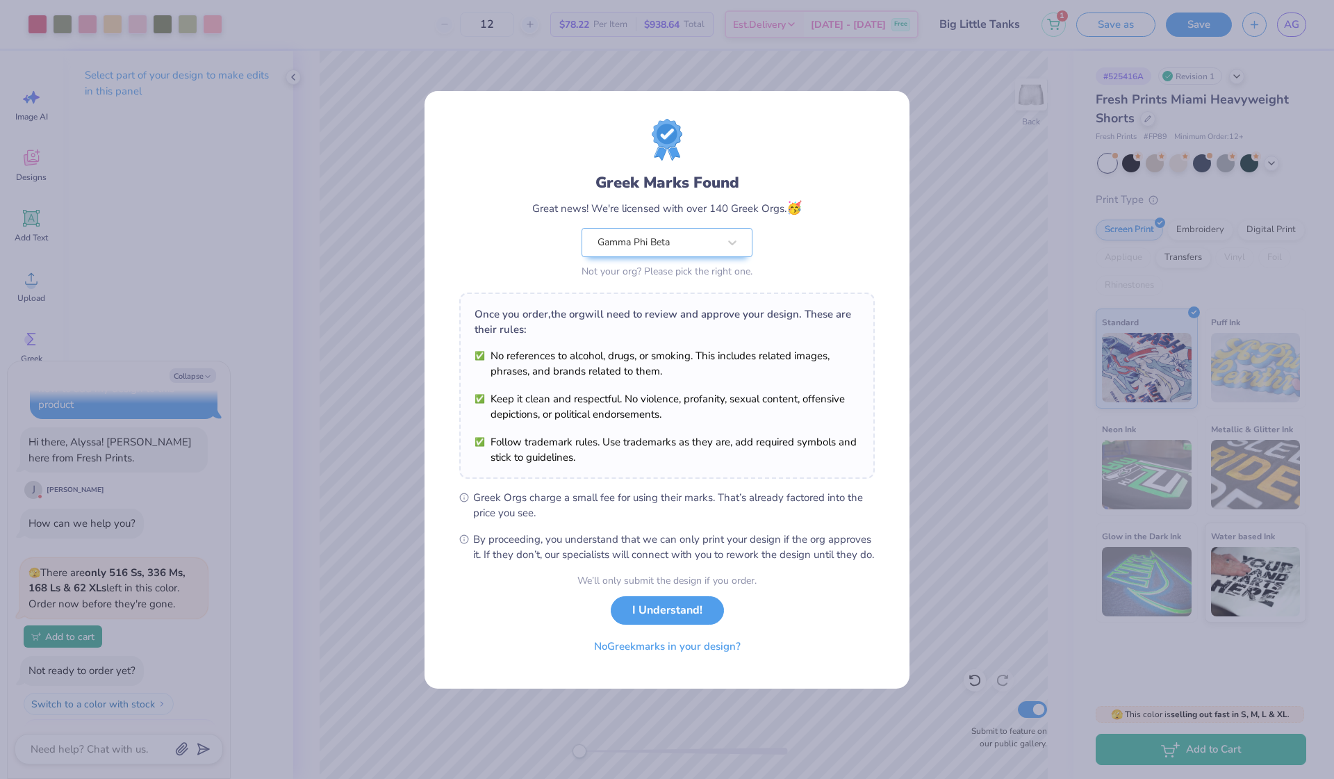
click at [1284, 28] on div "Greek Marks Found Great news! We're licensed with over 140 Greek Orgs. 🥳 Gamma …" at bounding box center [667, 389] width 1334 height 779
click at [651, 613] on button "I Understand!" at bounding box center [667, 607] width 113 height 28
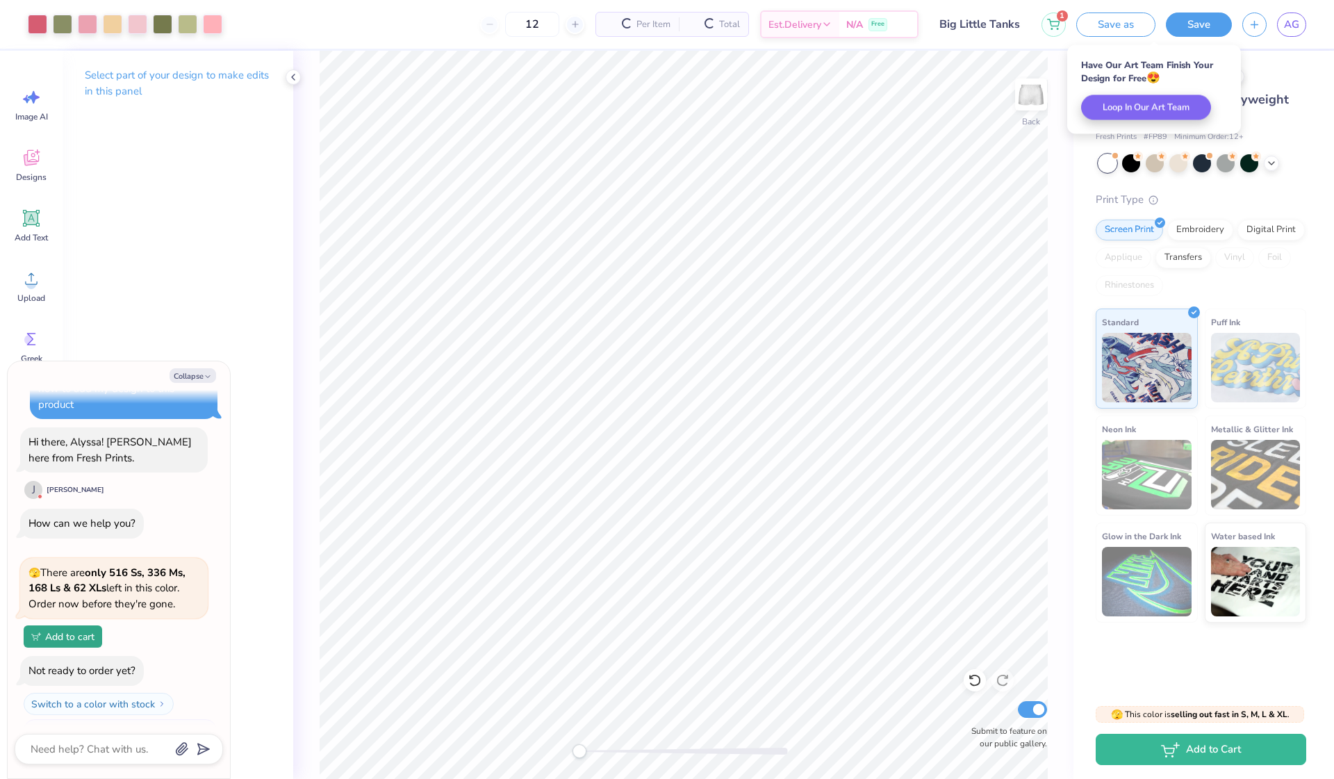
type textarea "x"
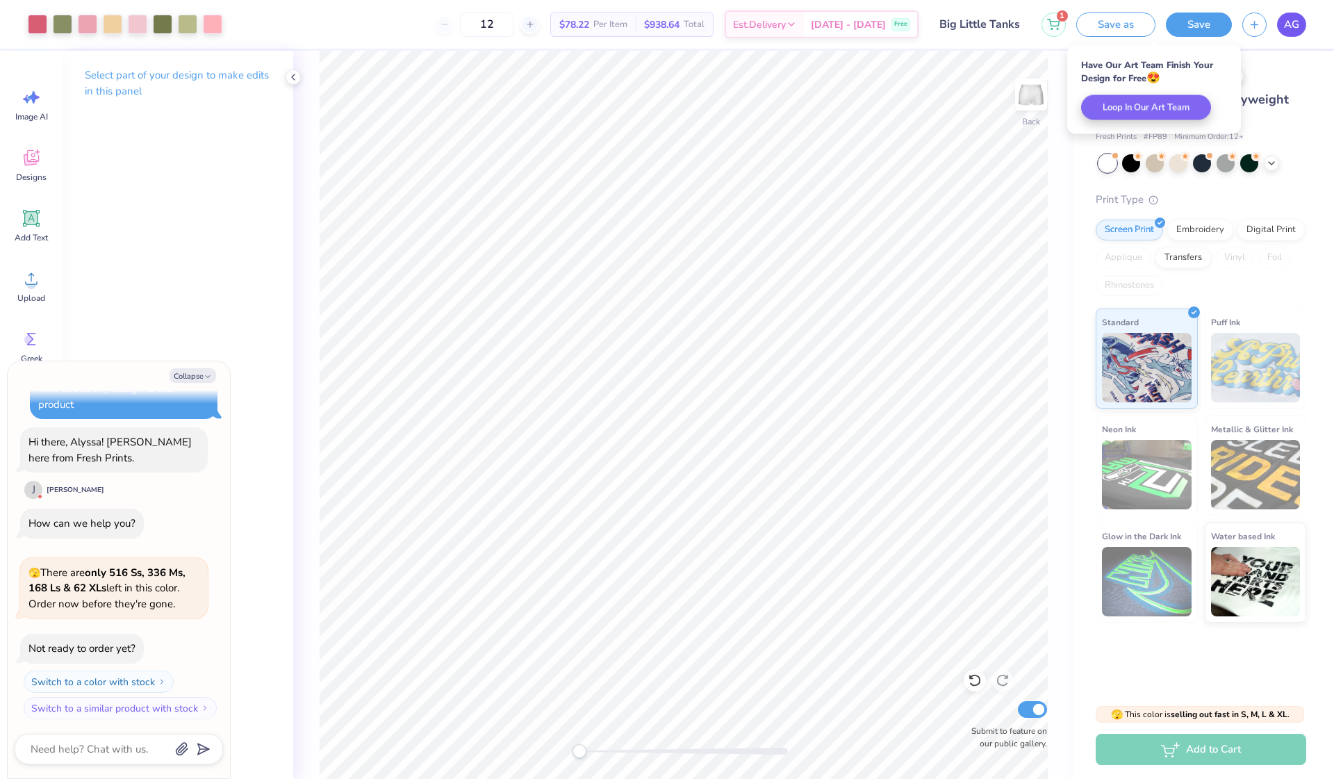
click at [1281, 31] on link "AG" at bounding box center [1291, 25] width 29 height 24
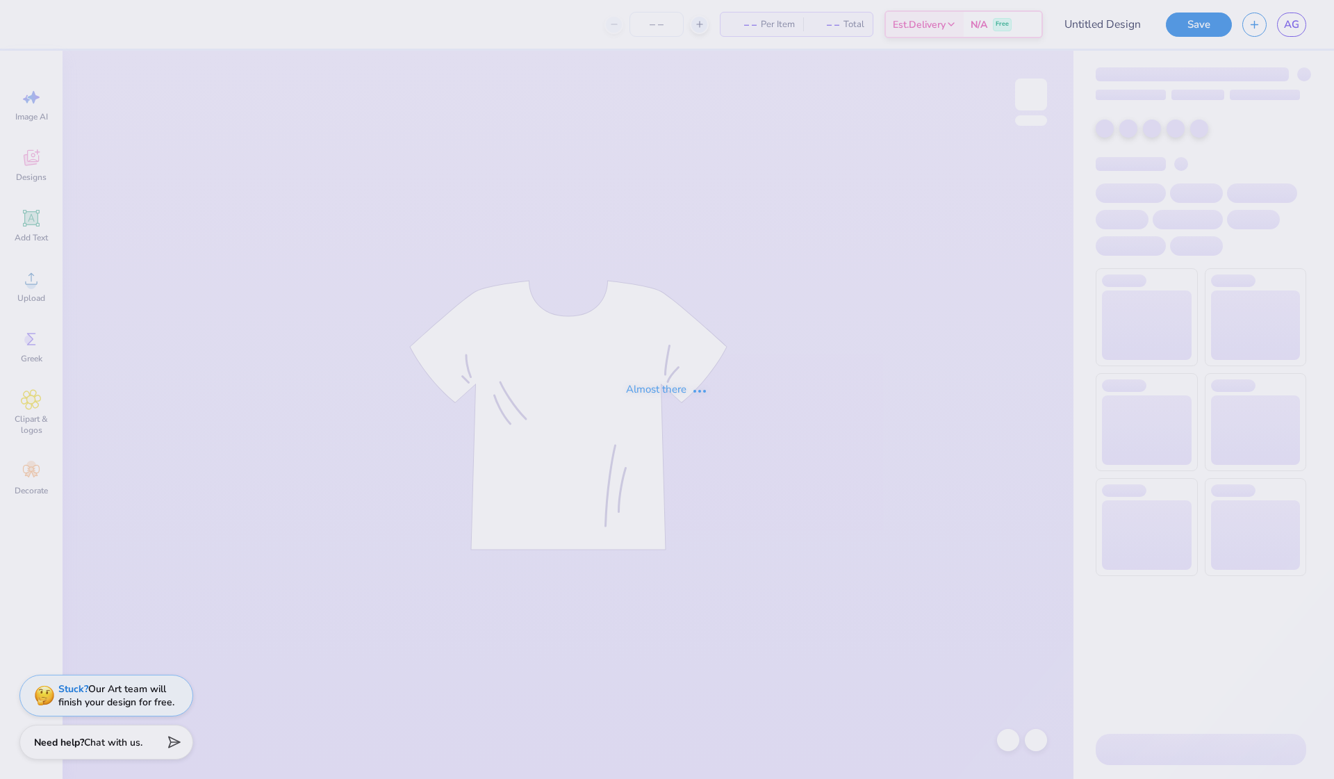
type input "Big Little Tanks"
type input "12"
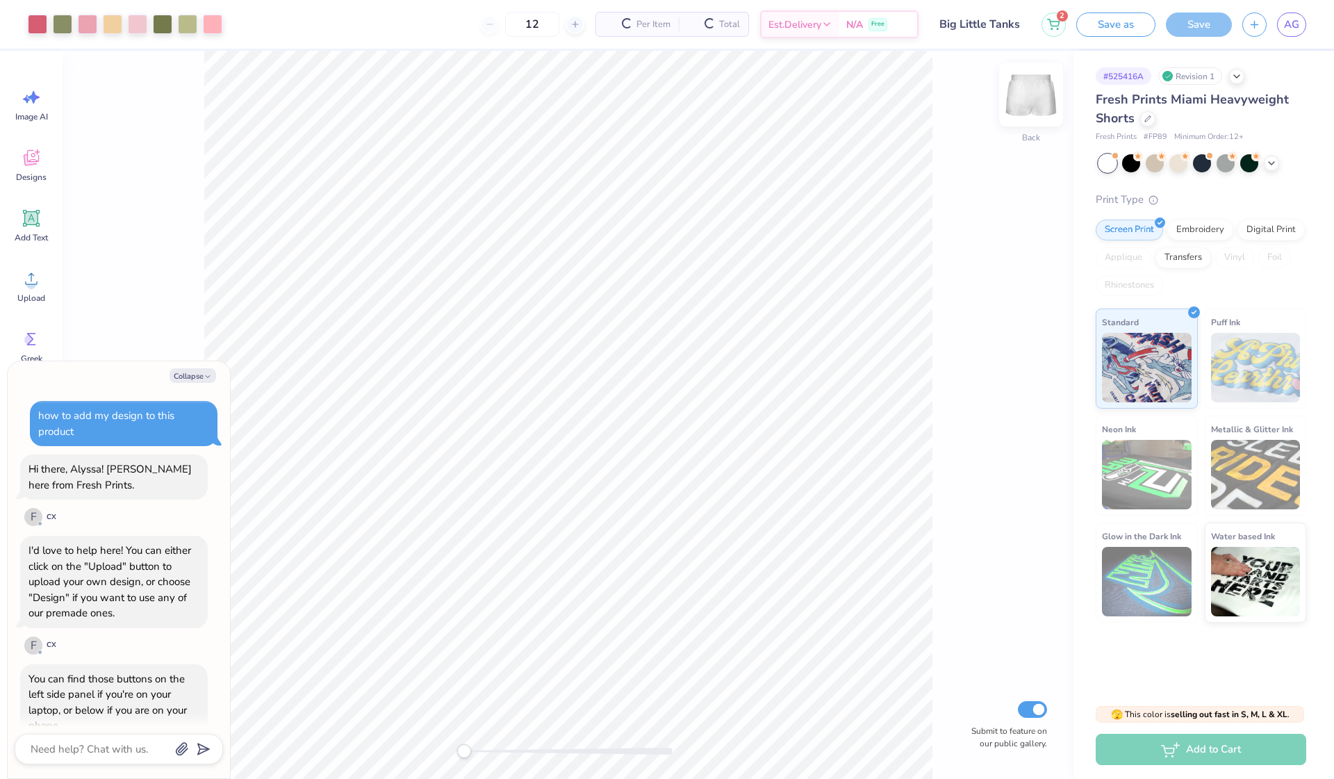
scroll to position [384, 0]
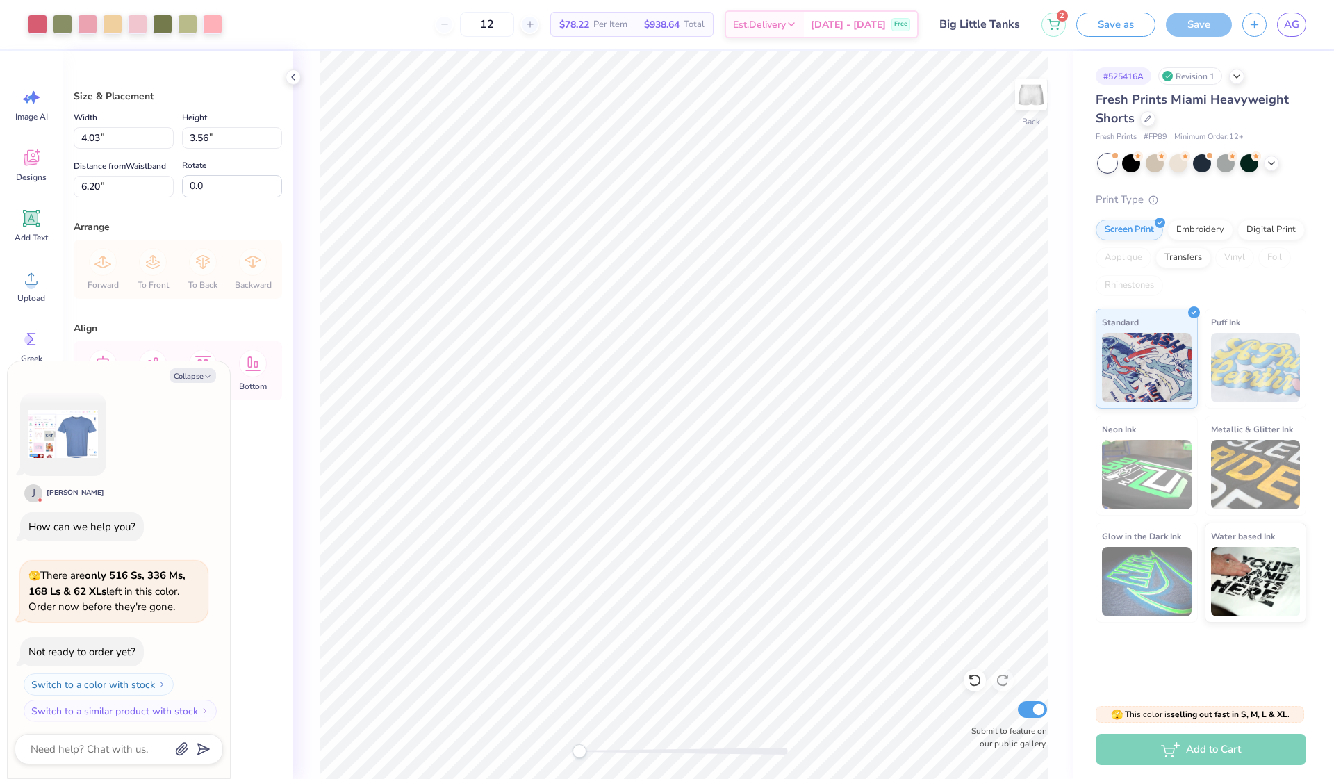
type textarea "x"
type input "6.55"
type input "5.78"
type input "3.98"
type textarea "x"
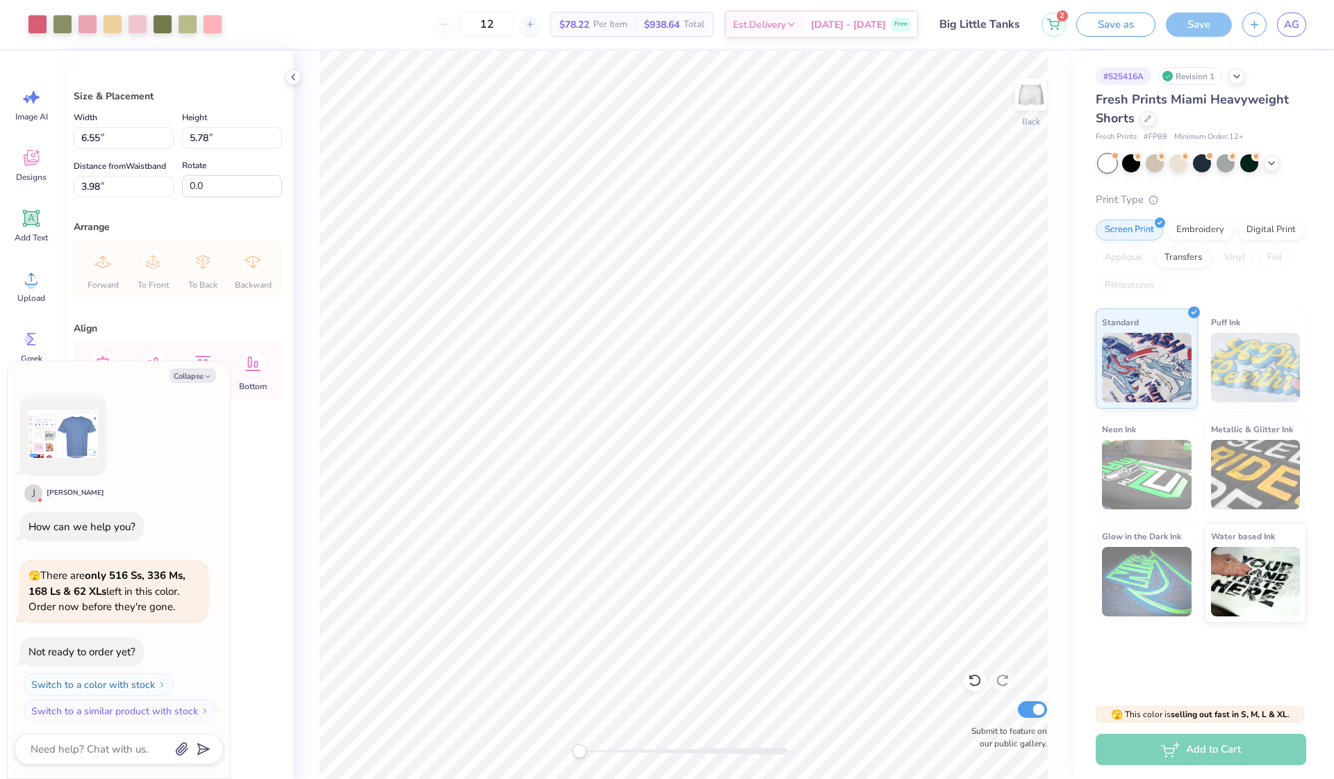
type input "3.02"
click at [1148, 118] on icon at bounding box center [1147, 117] width 7 height 7
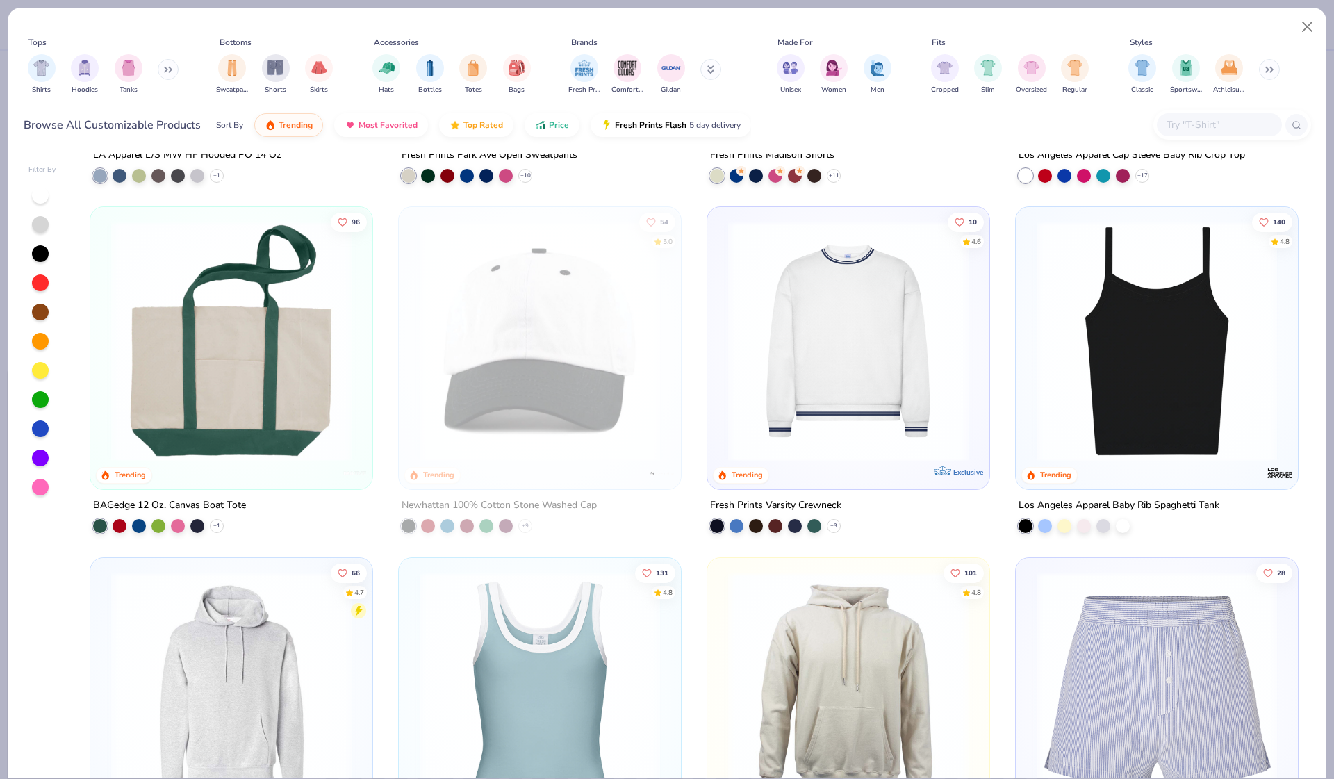
scroll to position [2415, 0]
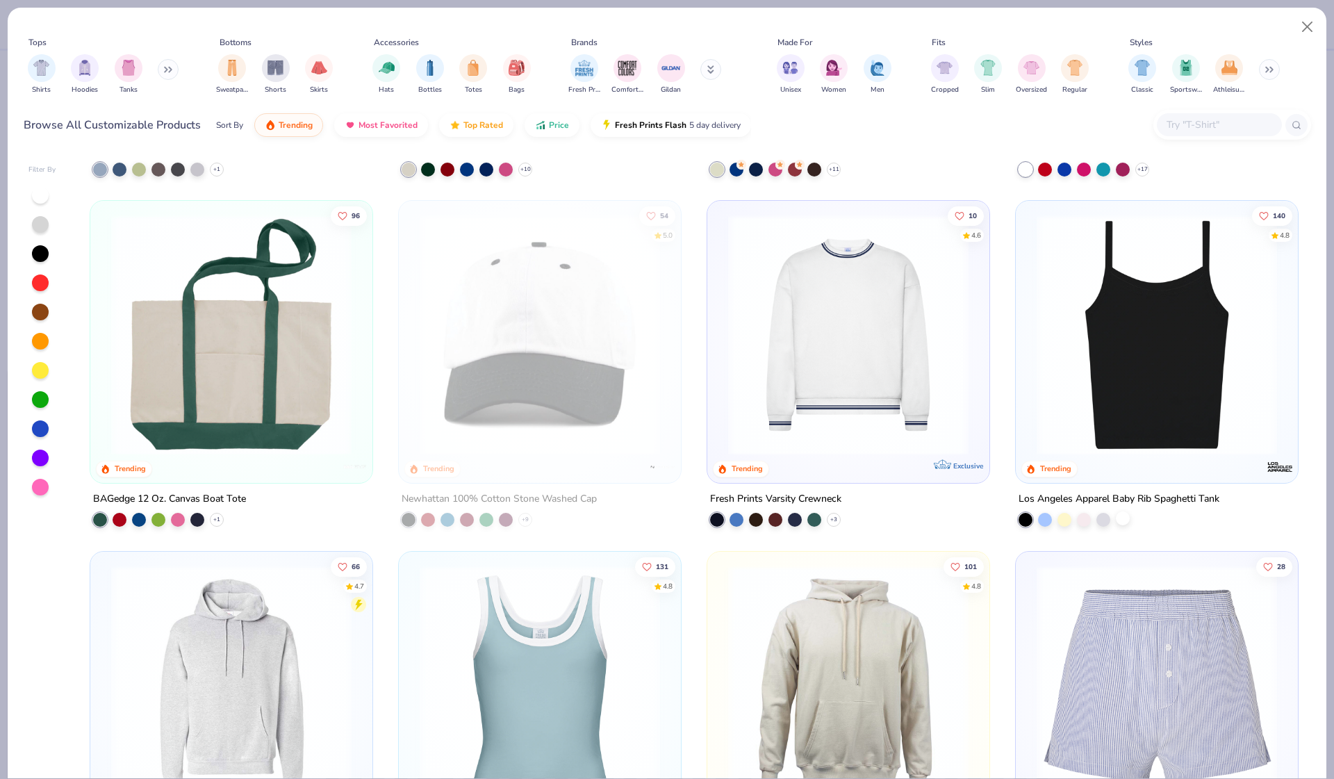
click at [1125, 519] on div at bounding box center [1123, 518] width 14 height 14
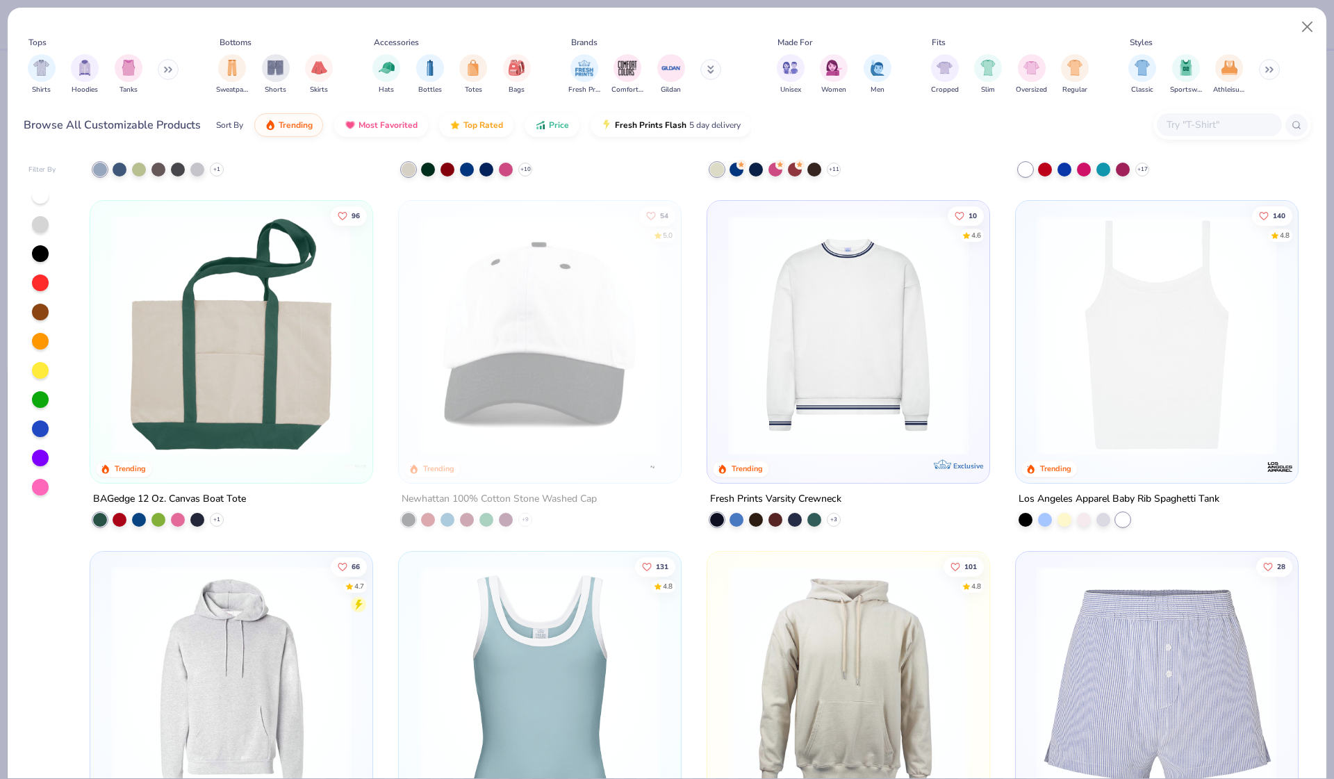
click at [1149, 397] on img at bounding box center [1157, 335] width 254 height 240
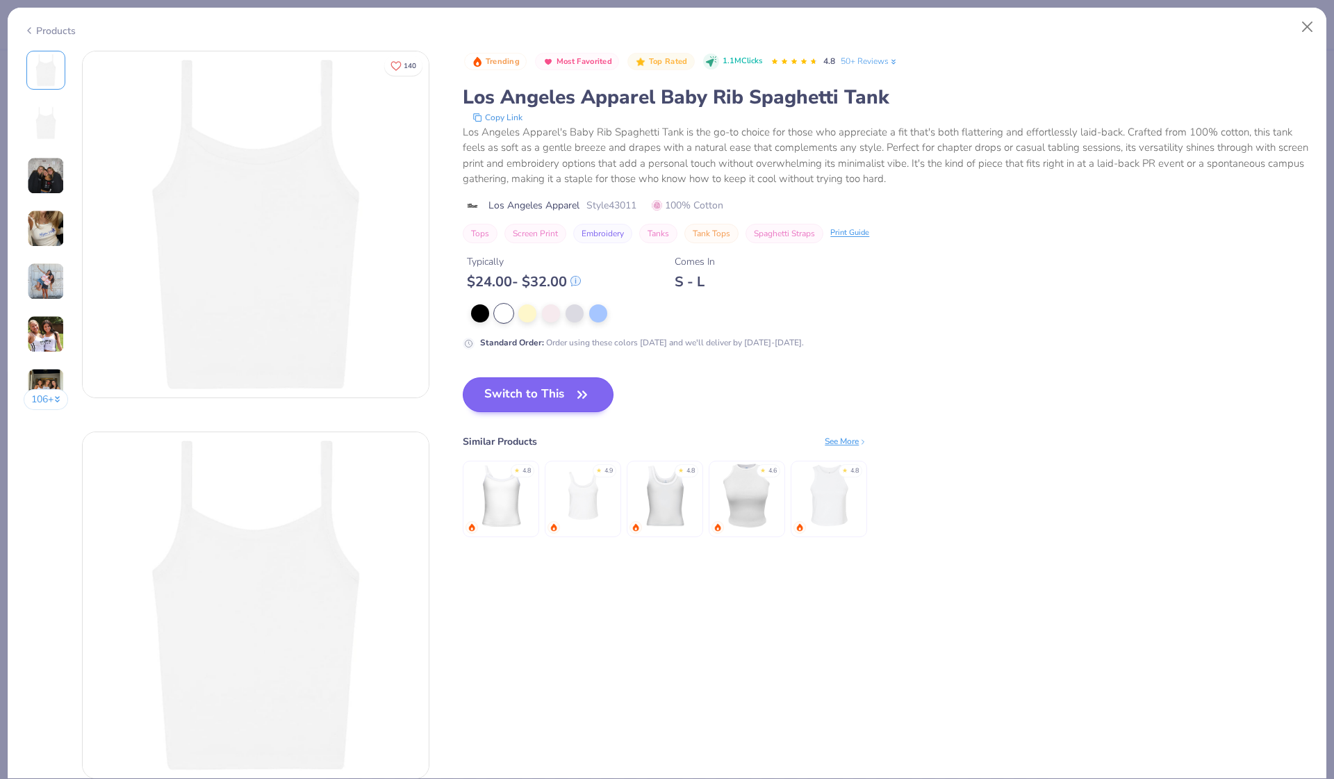
click at [542, 400] on button "Switch to This" at bounding box center [538, 394] width 151 height 35
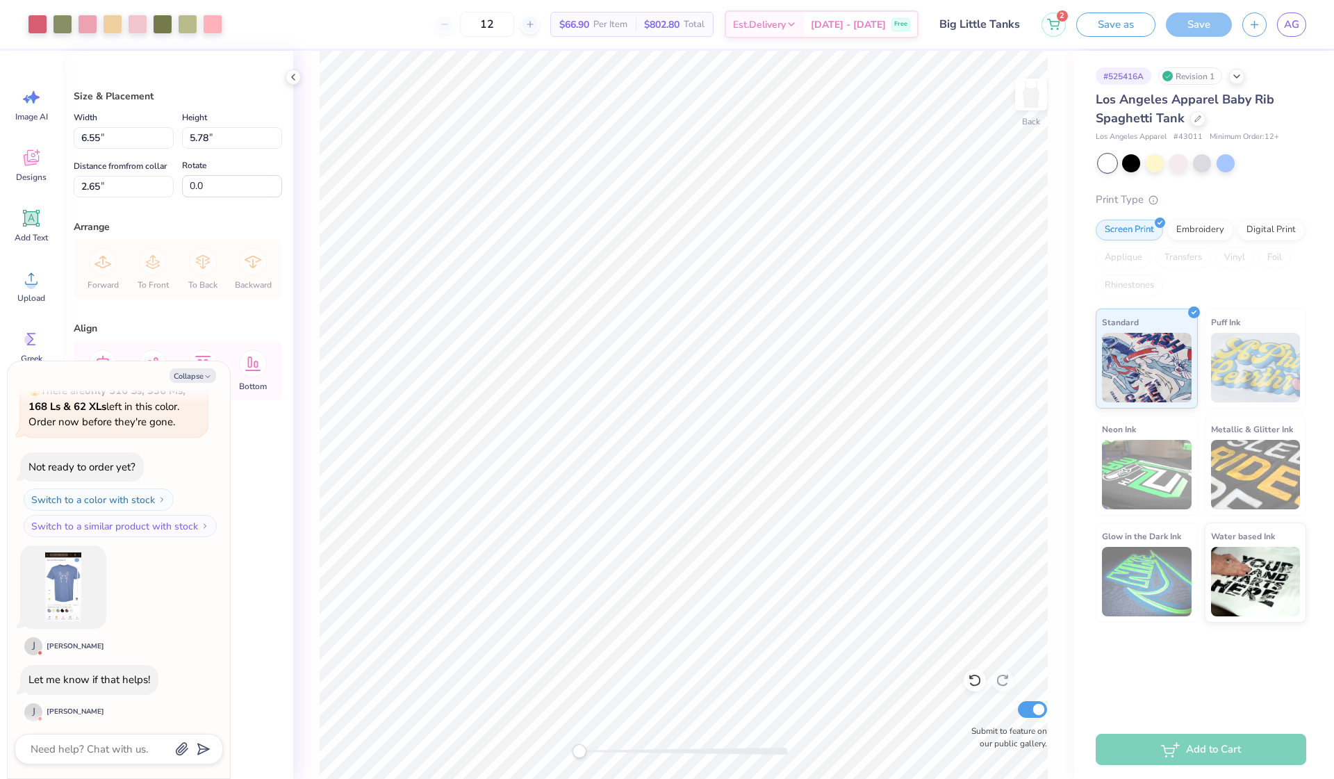
type textarea "x"
type input "8.66"
type input "7.65"
type input "0.78"
type textarea "x"
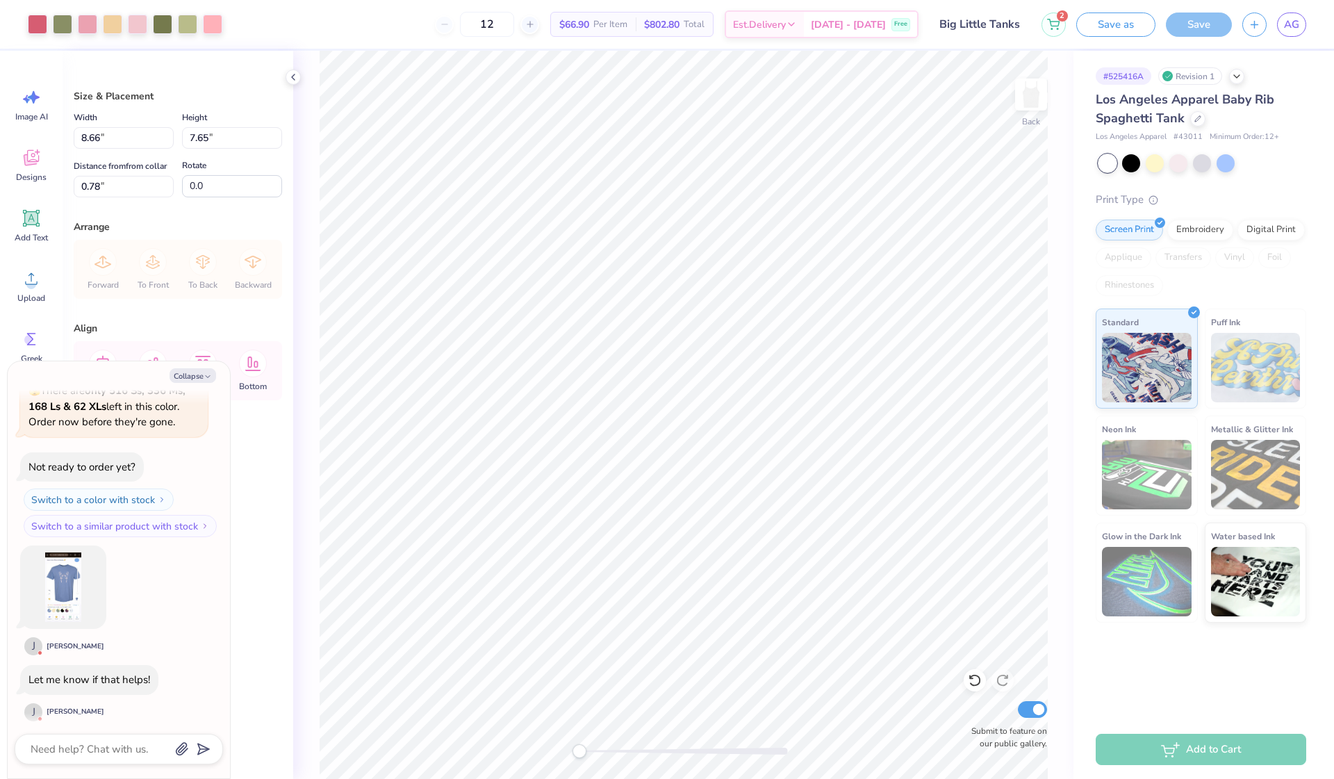
type input "1.83"
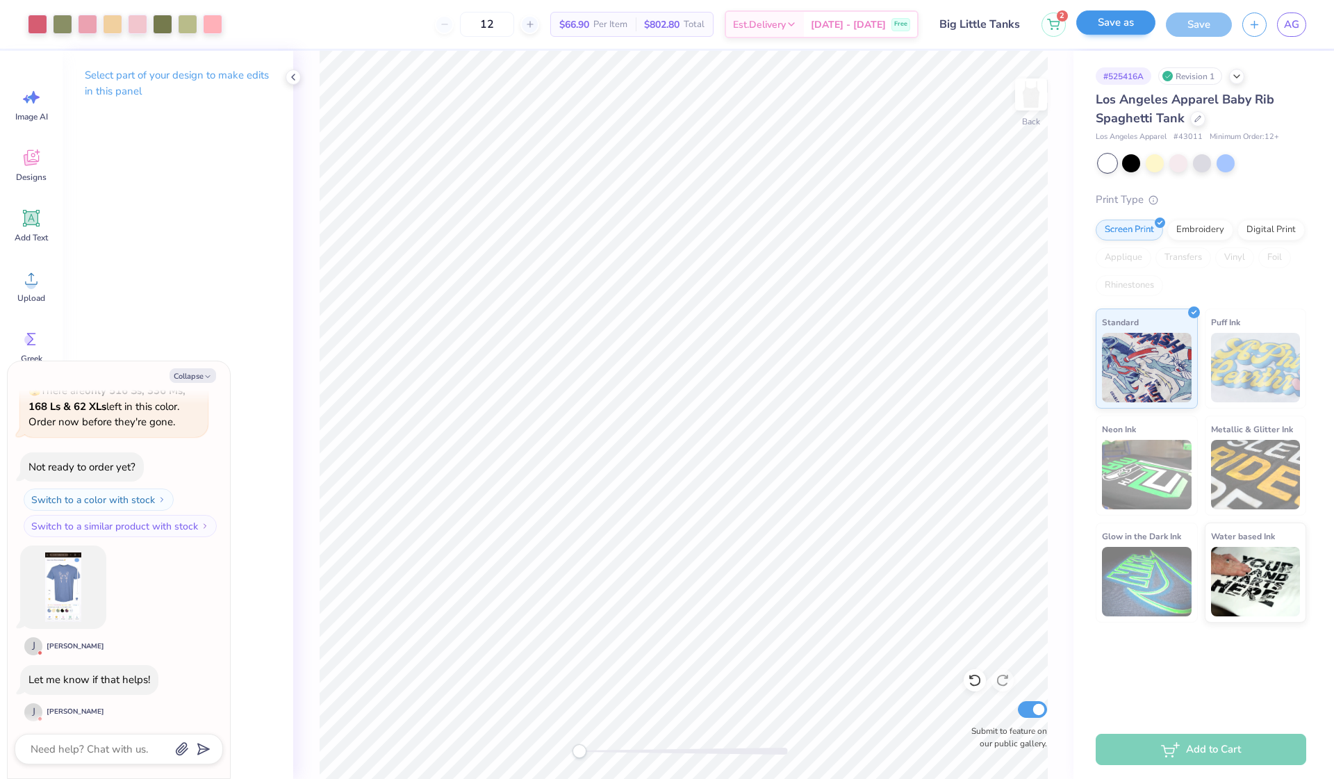
click at [1107, 25] on button "Save as" at bounding box center [1115, 22] width 79 height 24
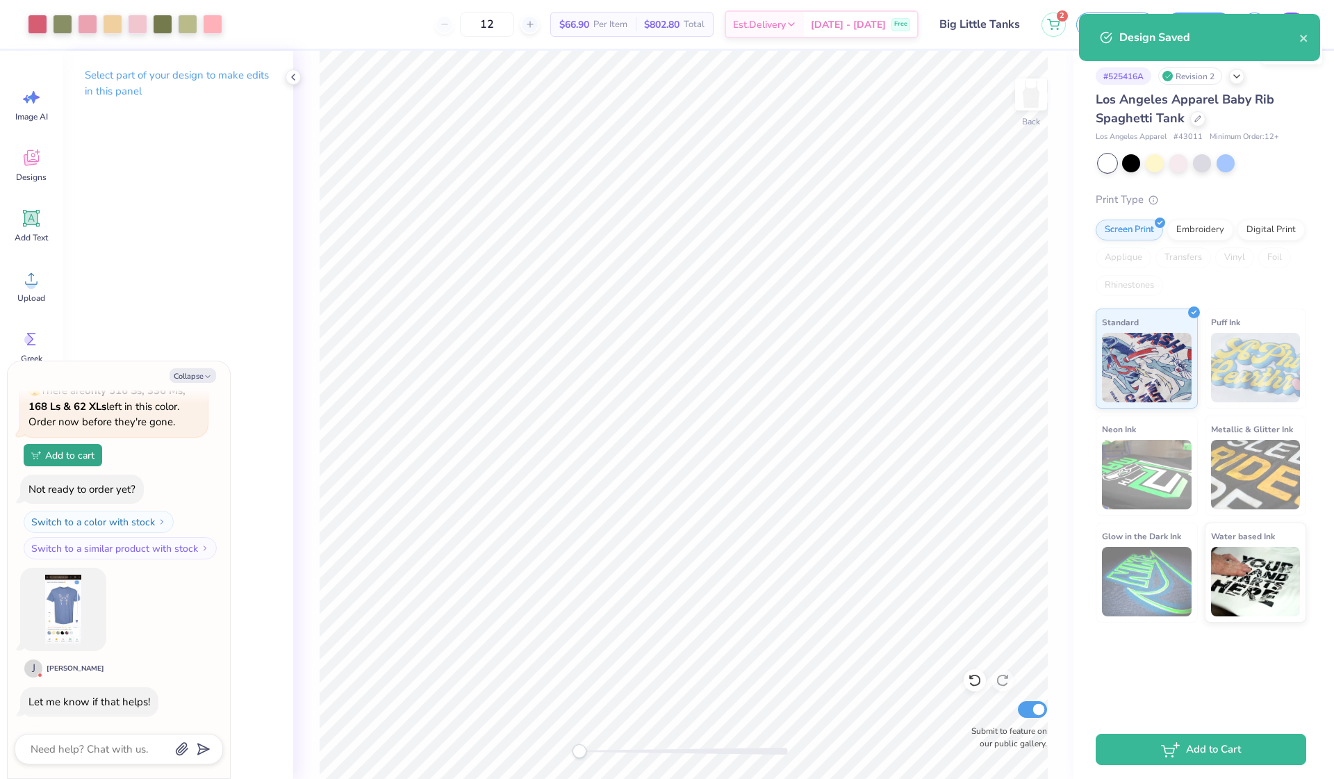
click at [1290, 28] on div "Design Saved" at bounding box center [1199, 37] width 241 height 47
click at [1308, 36] on icon "close" at bounding box center [1304, 38] width 10 height 11
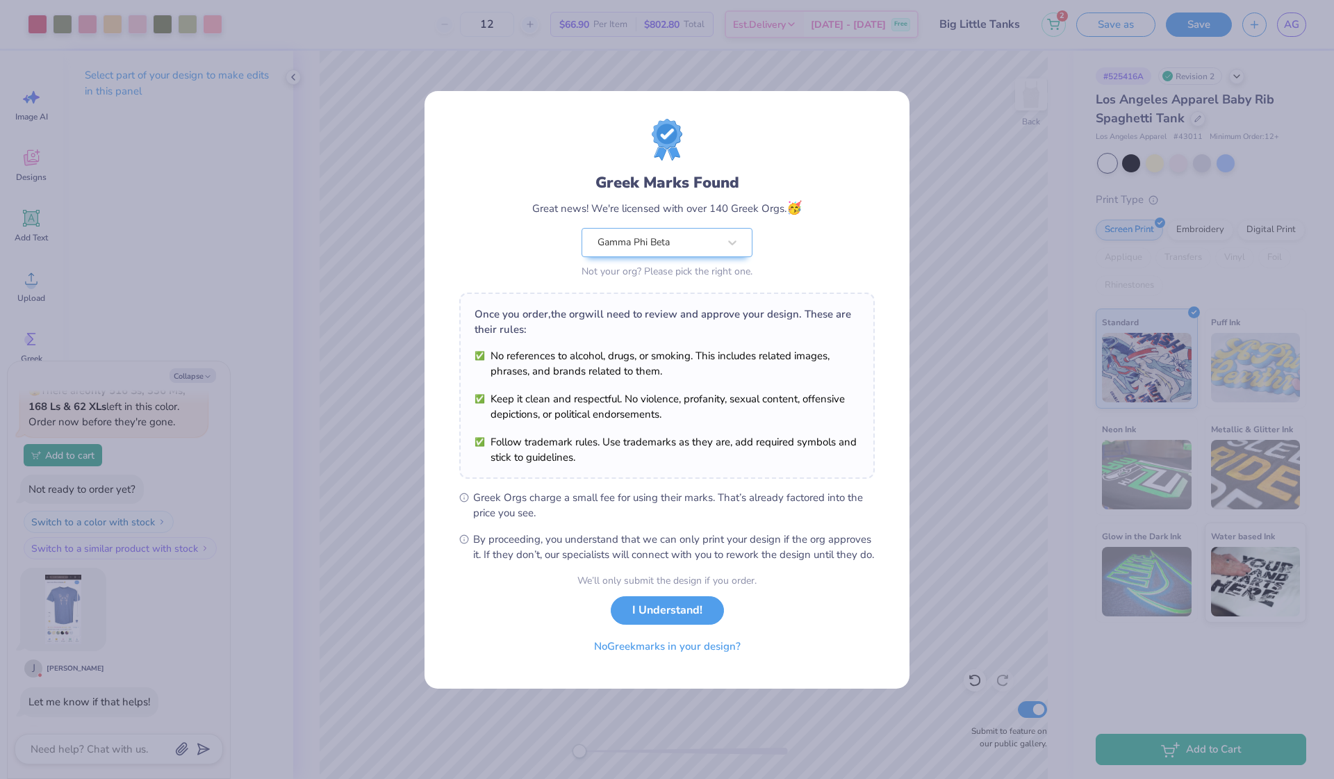
click at [1301, 17] on div "Design Saved" at bounding box center [1199, 14] width 247 height 6
click at [684, 654] on button "No Greek marks in your design?" at bounding box center [667, 643] width 170 height 28
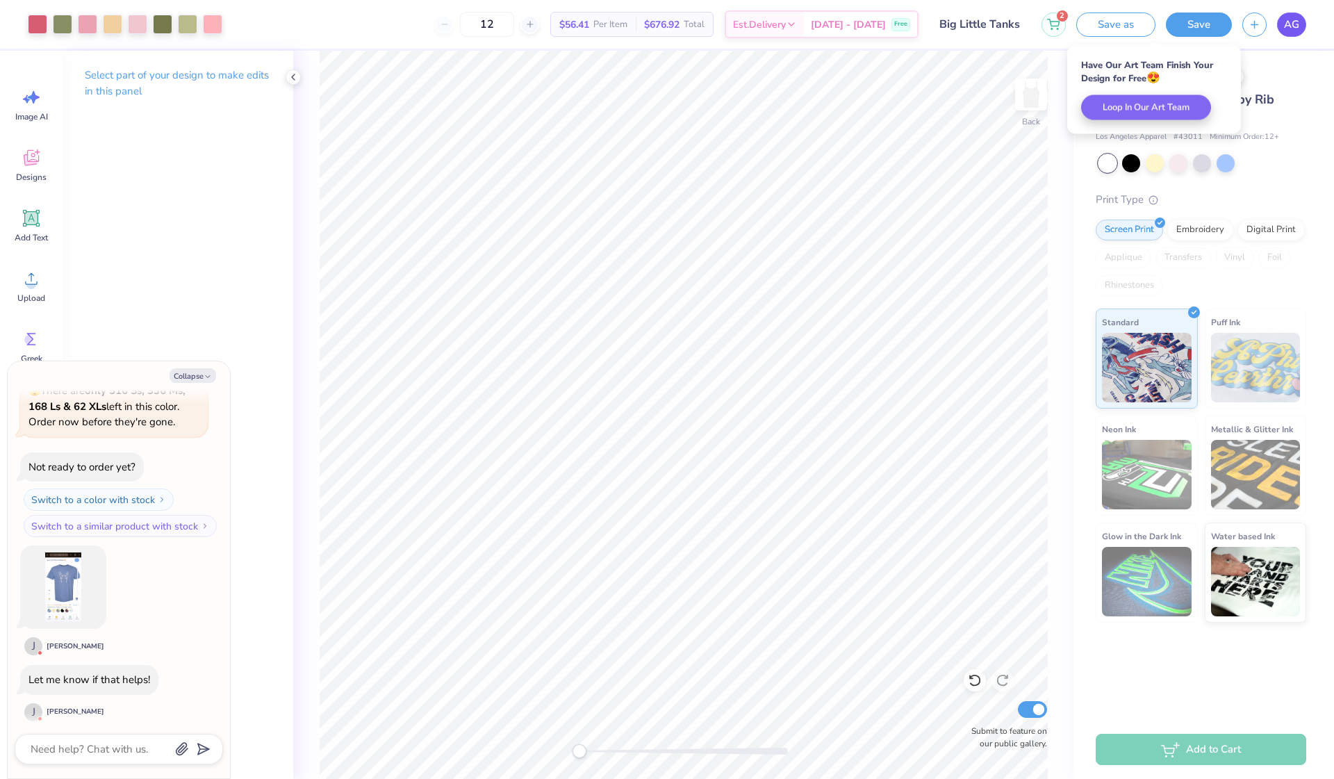
click at [1285, 23] on span "AG" at bounding box center [1291, 25] width 15 height 16
type textarea "x"
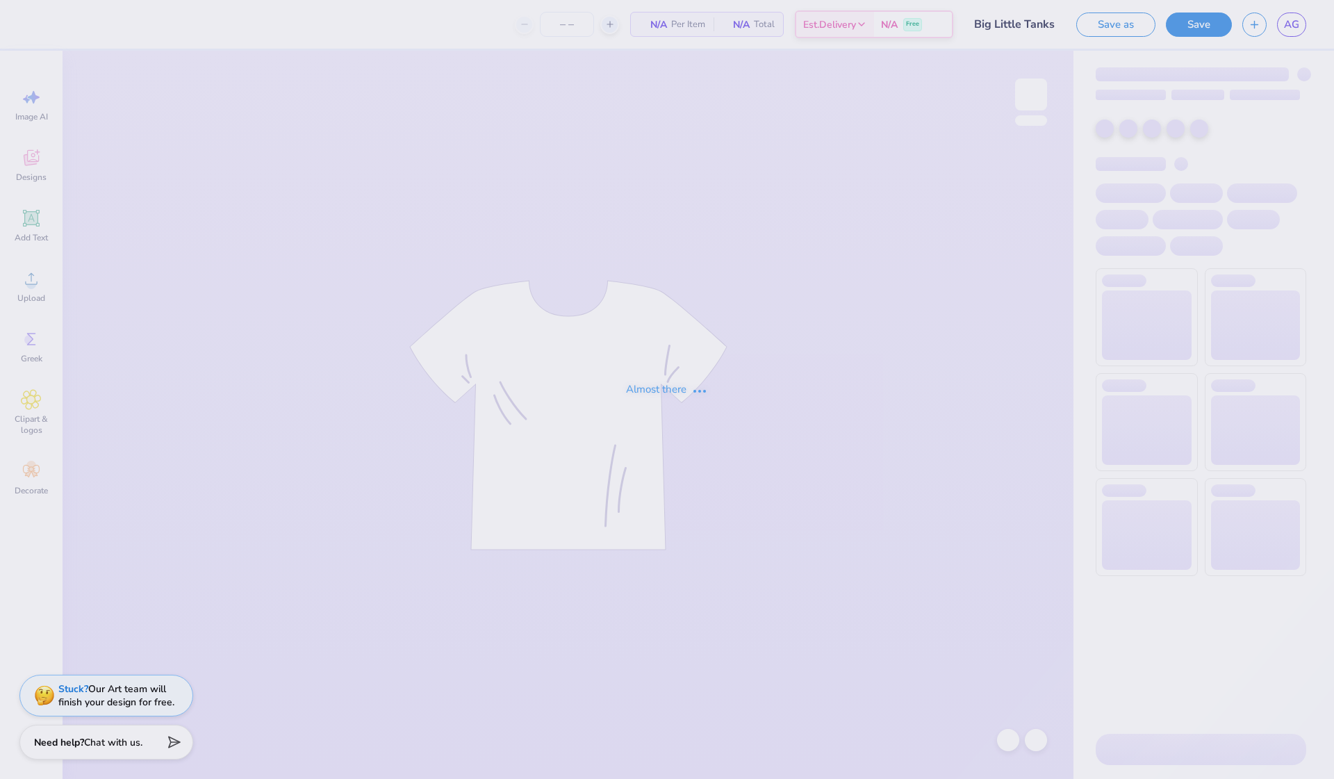
type input "12"
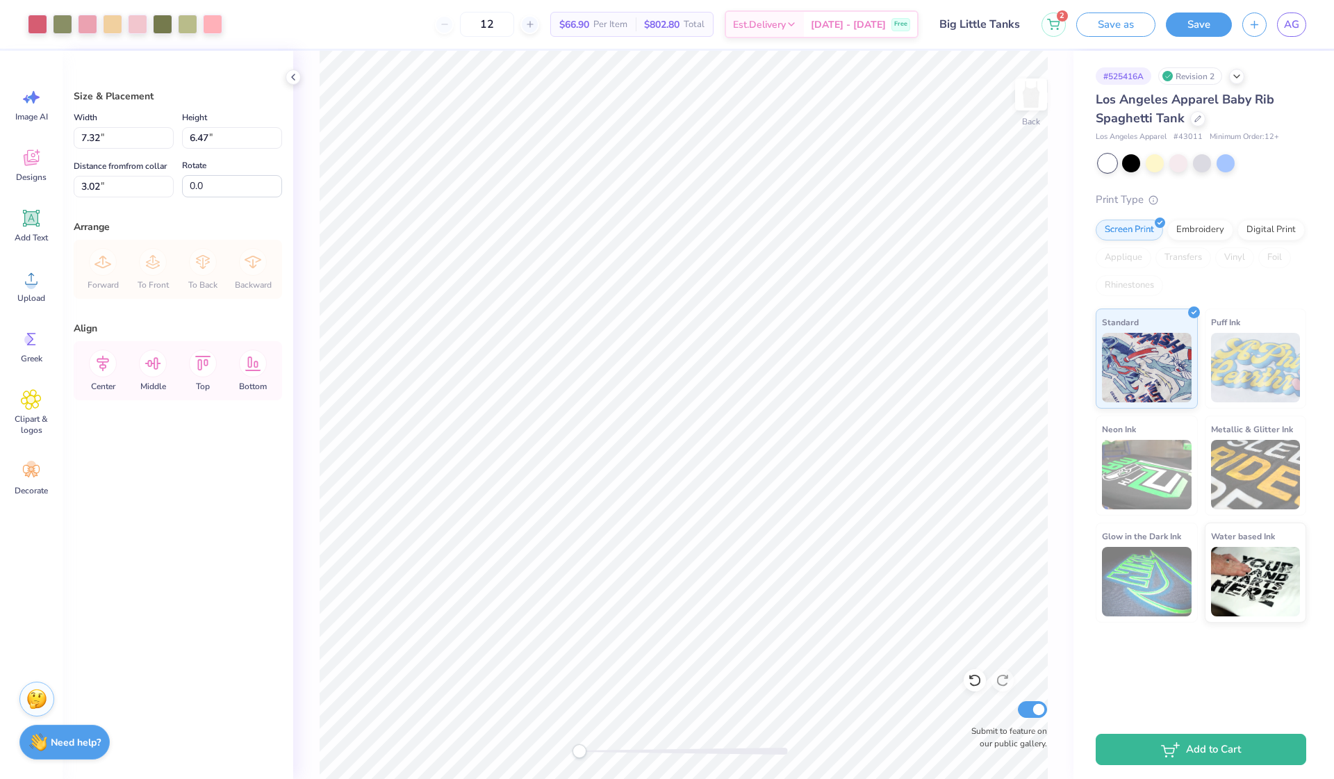
type input "7.32"
type input "6.47"
type input "1.60"
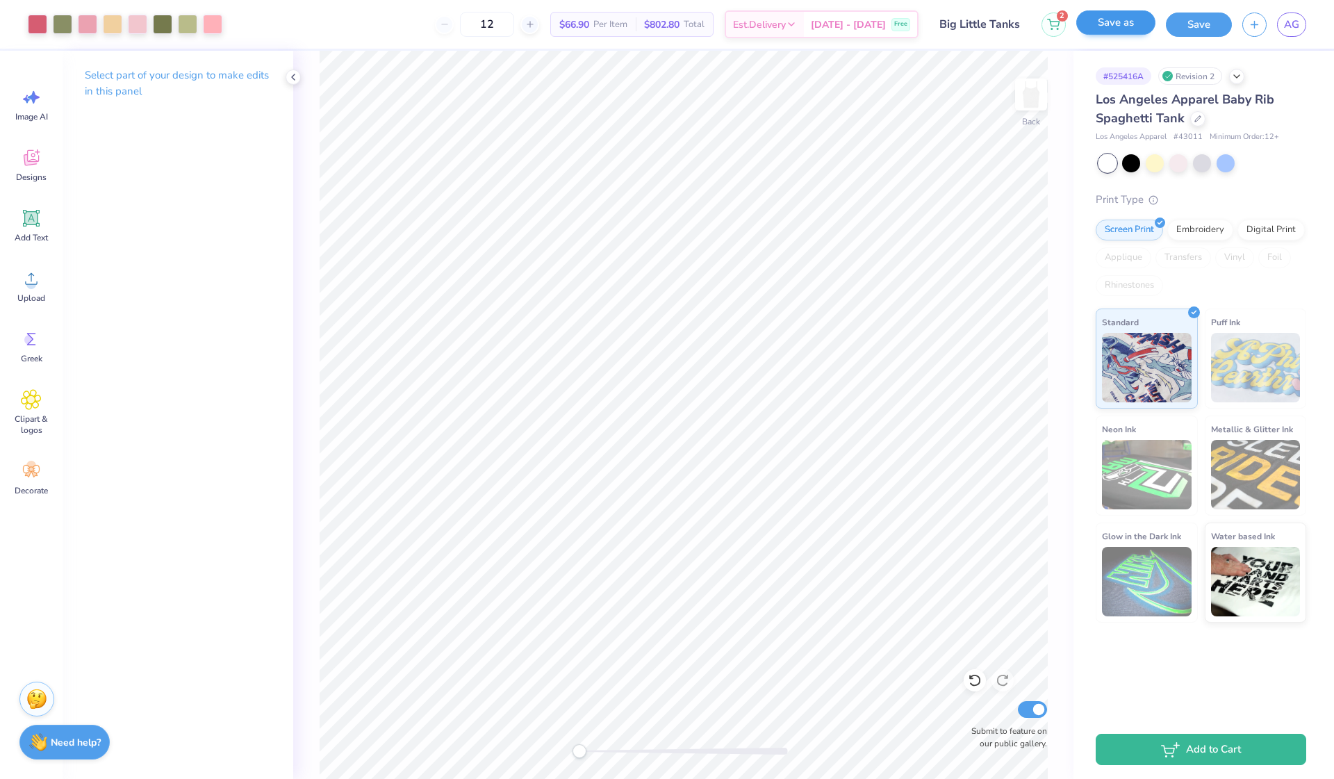
click at [1111, 21] on button "Save as" at bounding box center [1115, 22] width 79 height 24
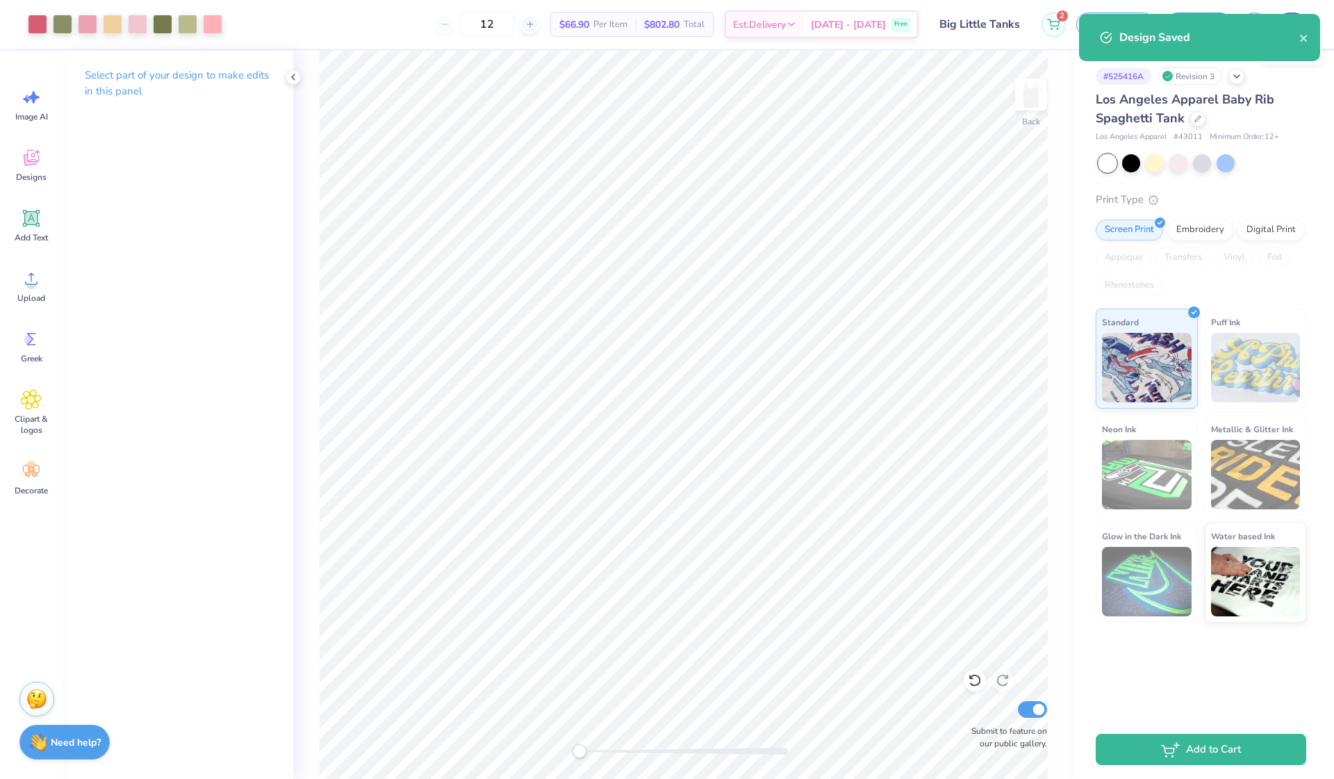
click at [1287, 29] on div "Design Saved" at bounding box center [1209, 37] width 180 height 17
click at [1308, 36] on icon "close" at bounding box center [1304, 38] width 10 height 11
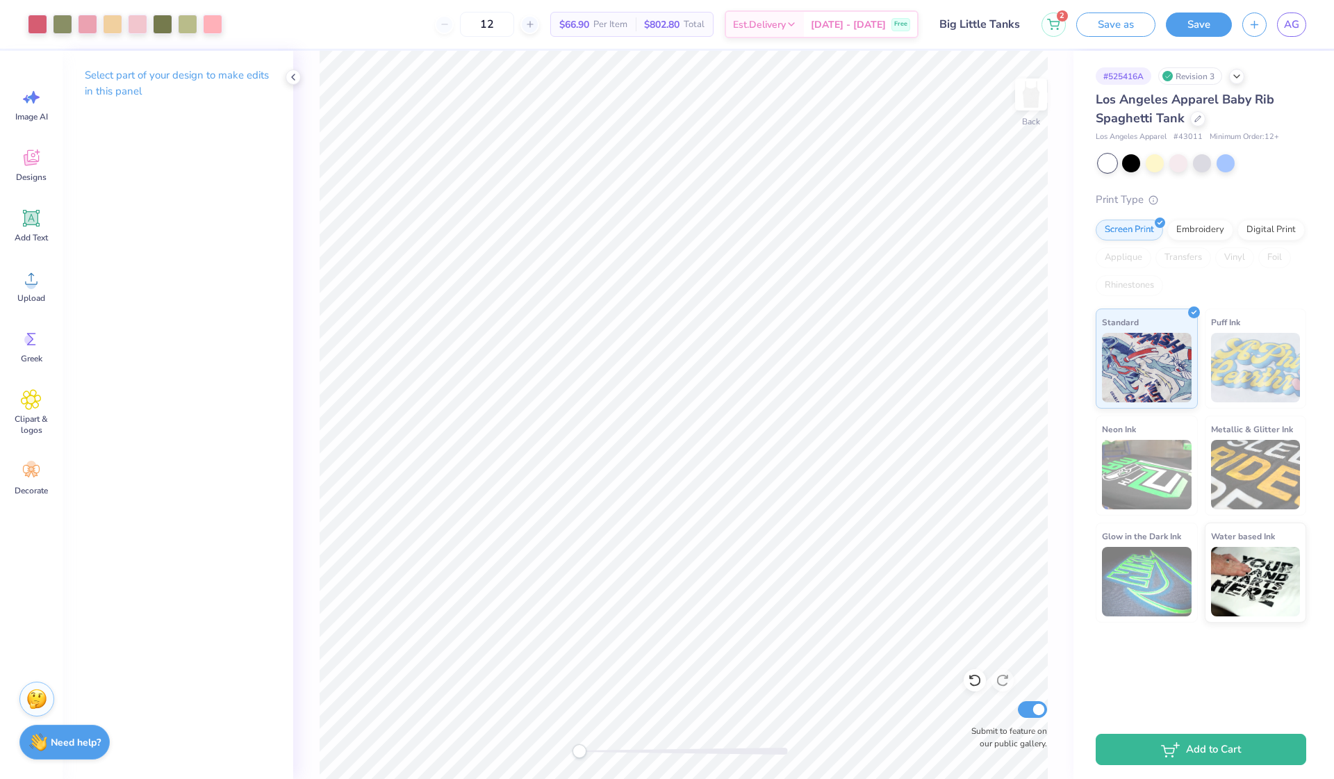
click at [1294, 22] on div "Design Saved" at bounding box center [1199, 42] width 247 height 63
click at [1294, 30] on body "Art colors 12 $66.90 Per Item $802.80 Total Est. Delivery Oct 7 - 10 Free Desig…" at bounding box center [667, 389] width 1334 height 779
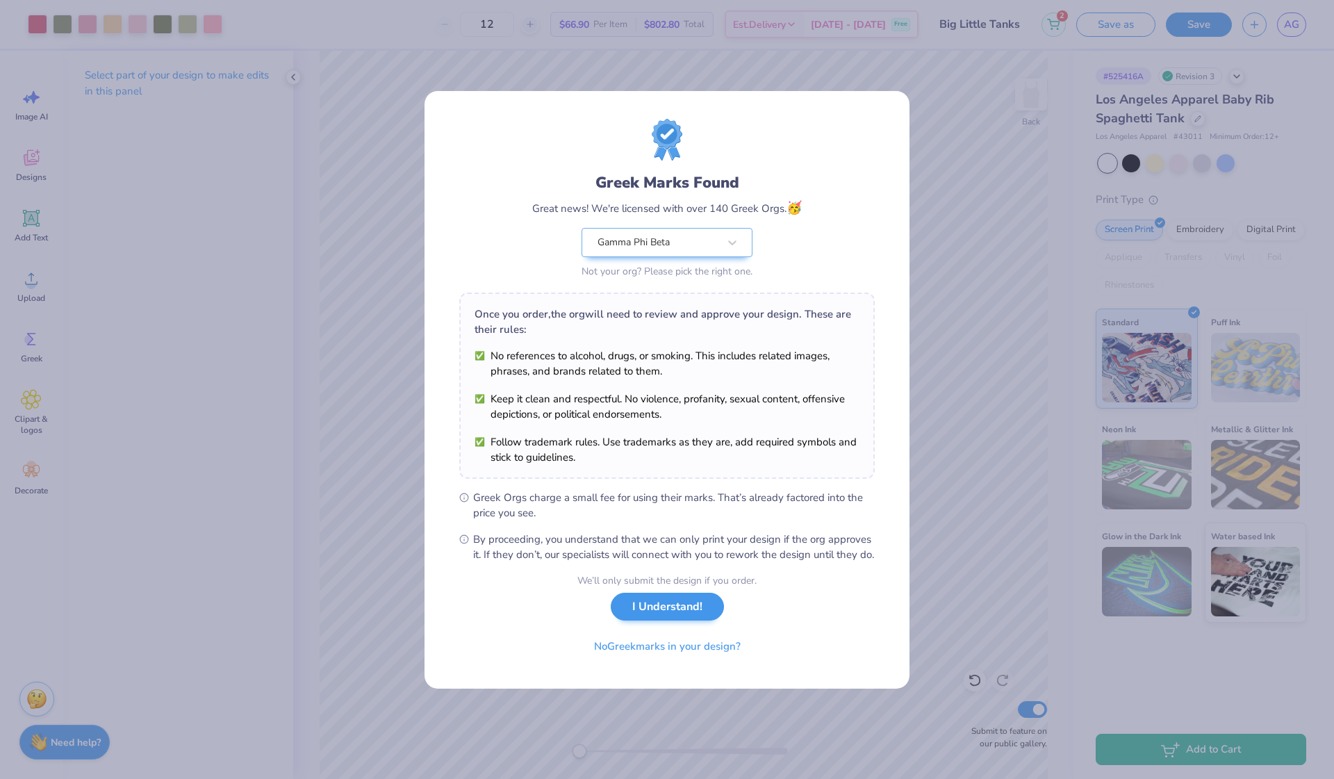
click at [680, 621] on button "I Understand!" at bounding box center [667, 607] width 113 height 28
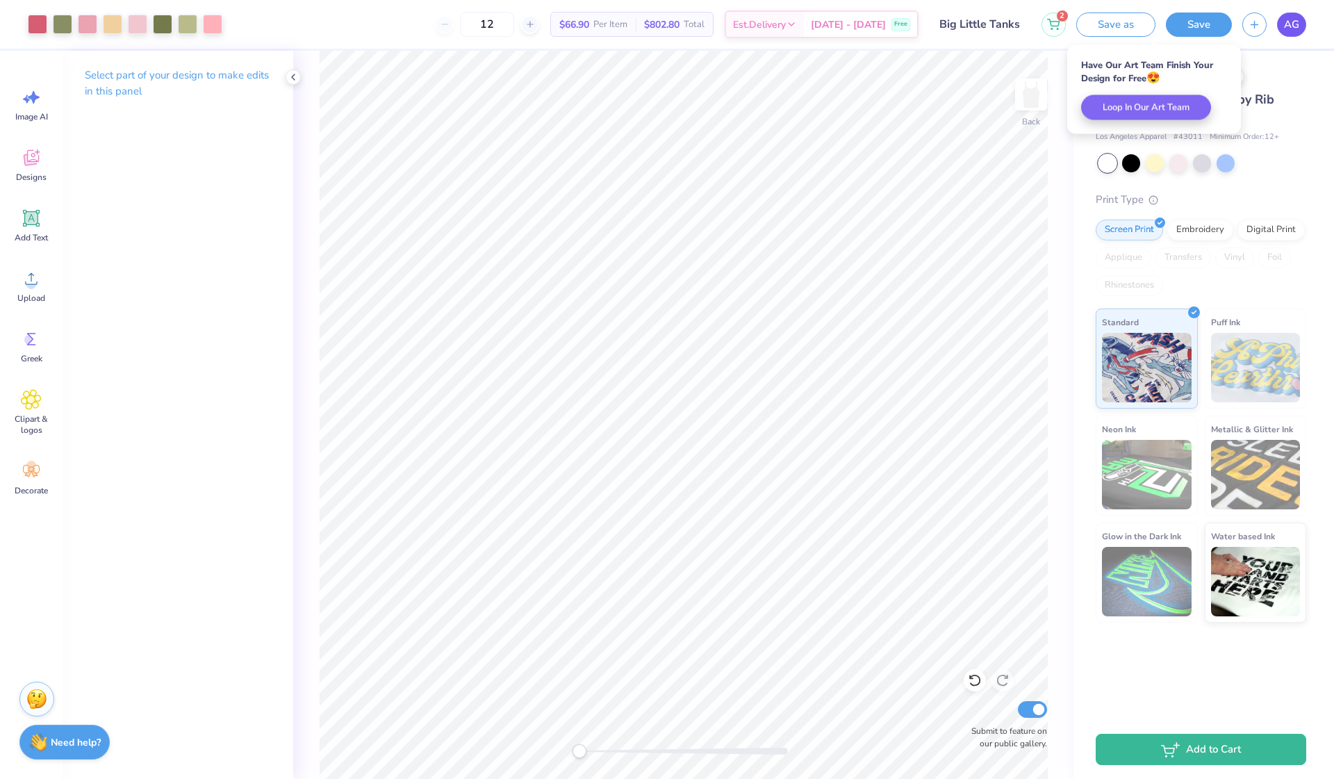
click at [1287, 34] on link "AG" at bounding box center [1291, 25] width 29 height 24
